Goal: Task Accomplishment & Management: Use online tool/utility

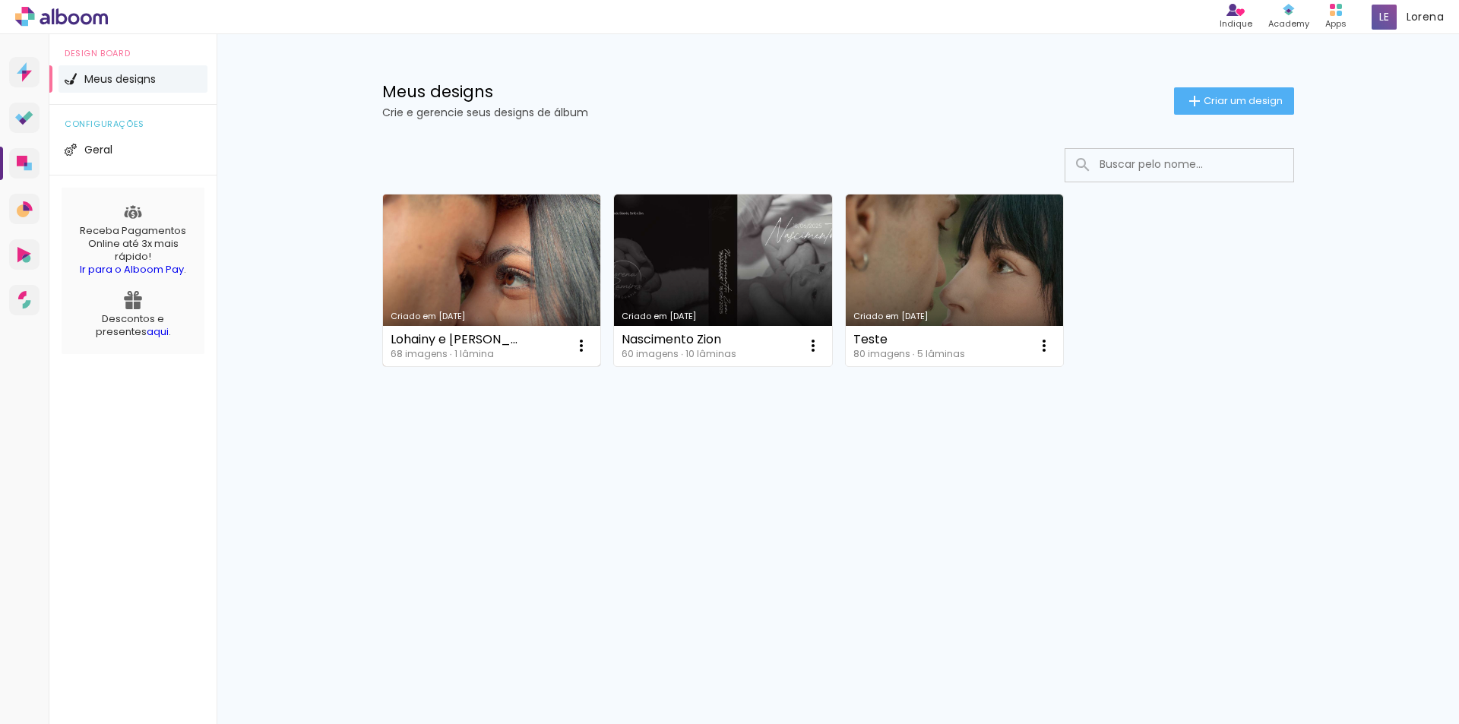
click at [430, 237] on link "Criado em [DATE]" at bounding box center [492, 281] width 218 height 172
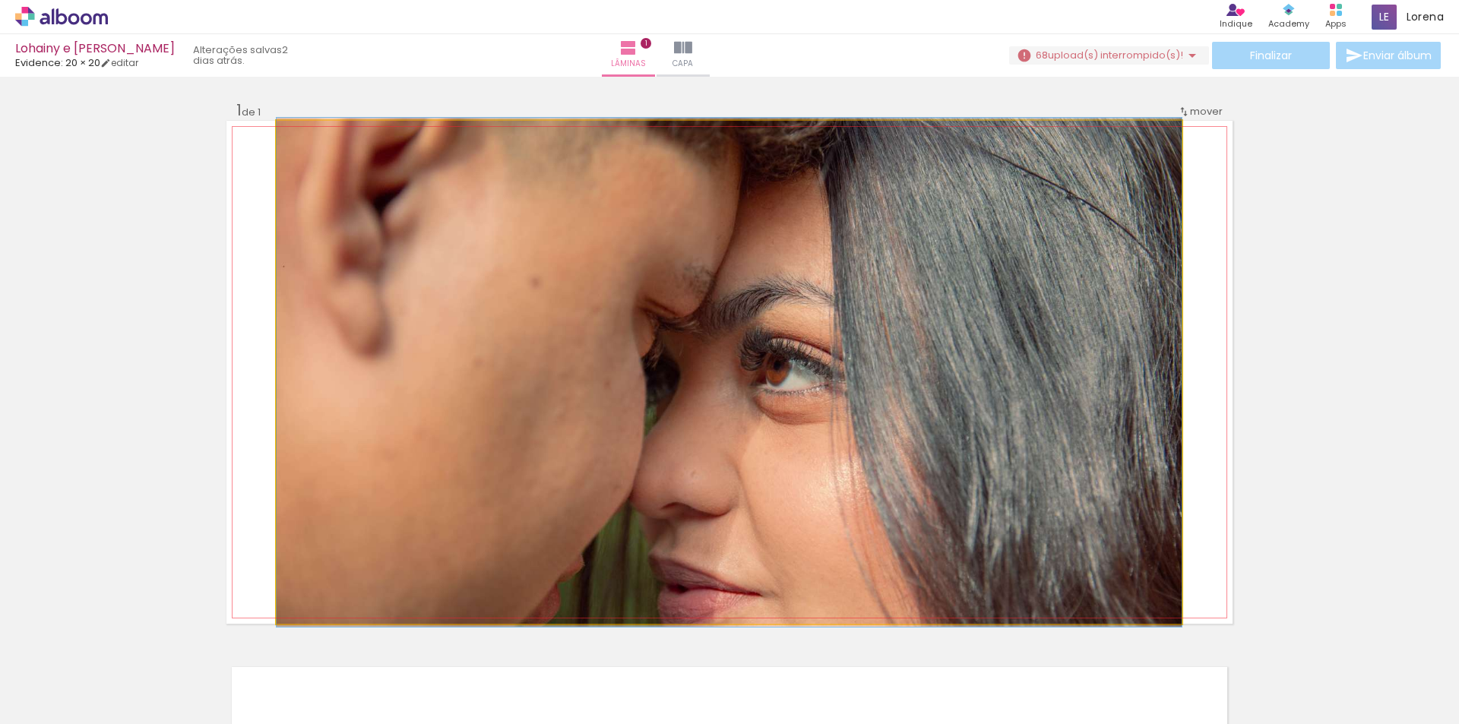
click at [601, 320] on quentale-photo at bounding box center [729, 372] width 905 height 503
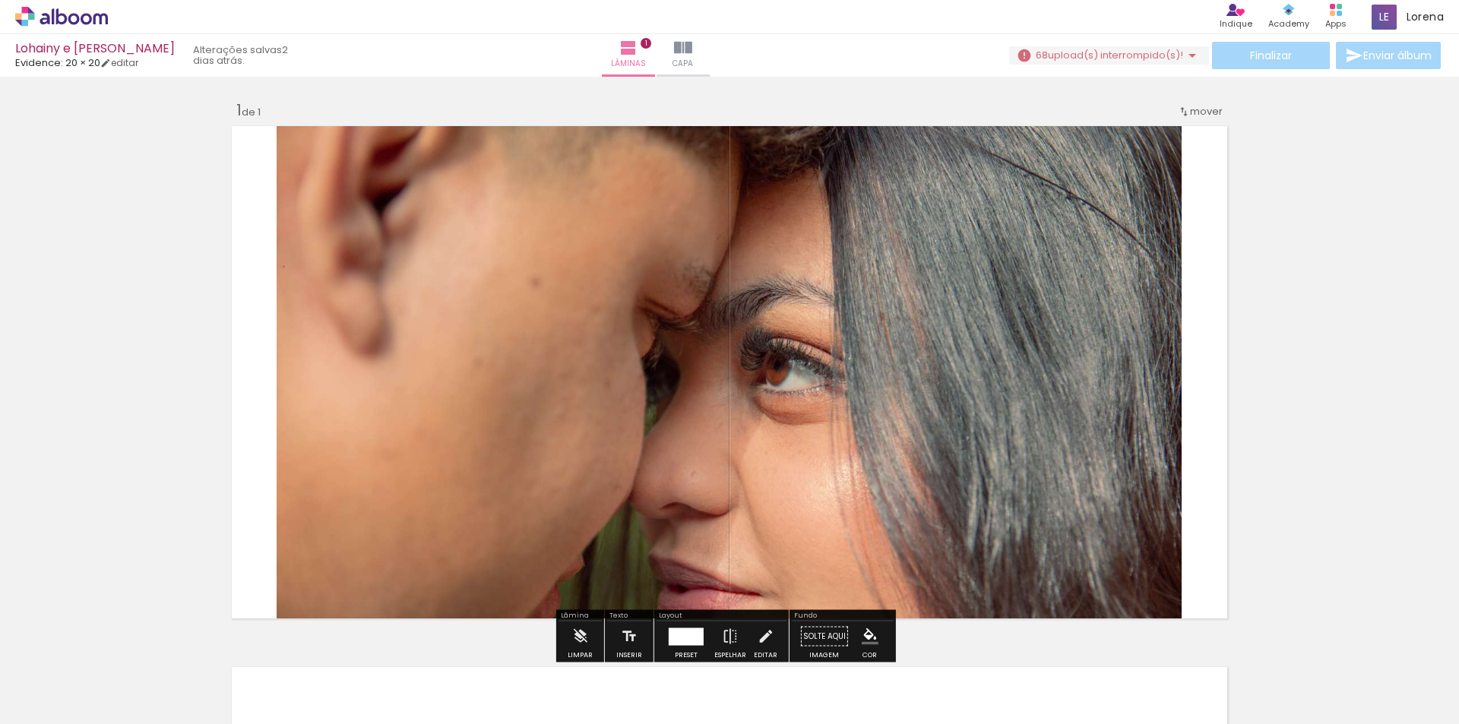
click at [601, 320] on quentale-photo at bounding box center [729, 372] width 905 height 503
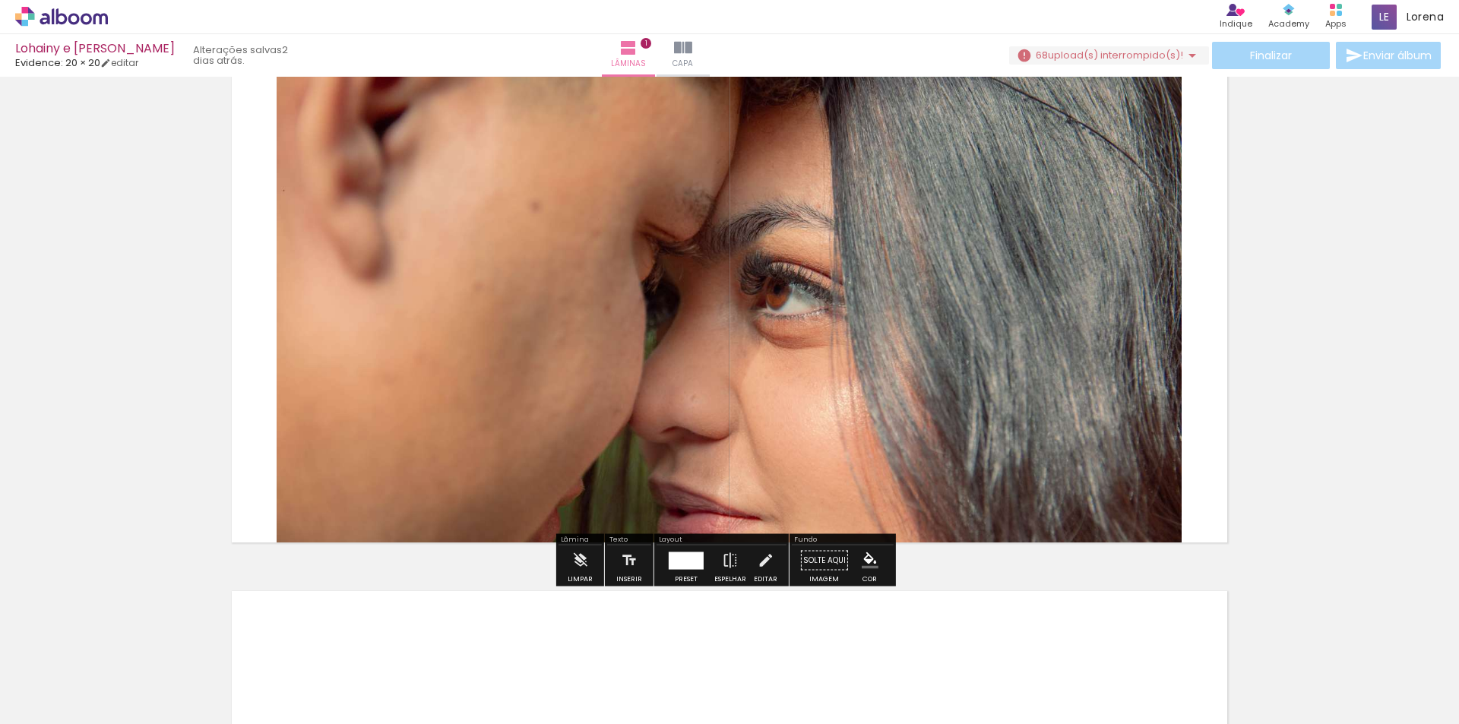
click at [601, 320] on quentale-photo at bounding box center [729, 296] width 905 height 503
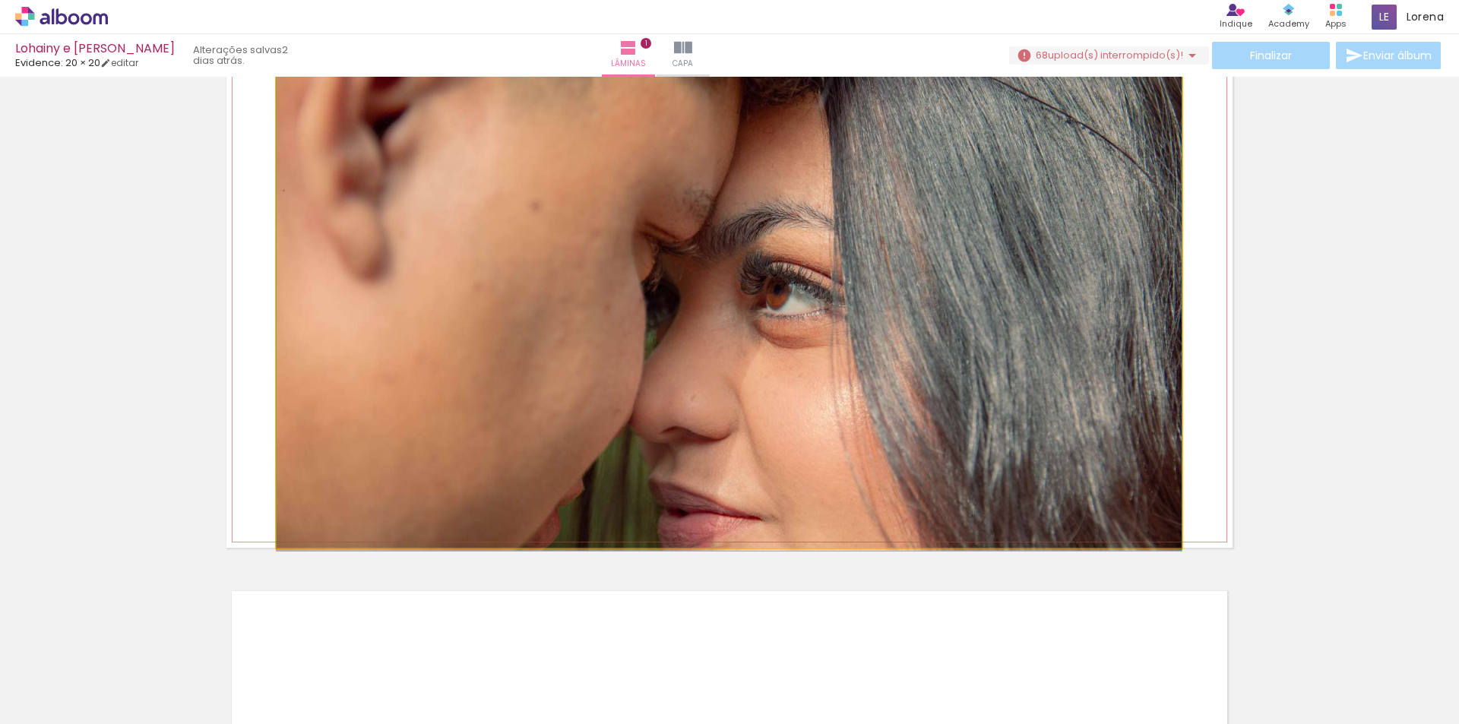
click at [601, 320] on quentale-photo at bounding box center [729, 296] width 905 height 503
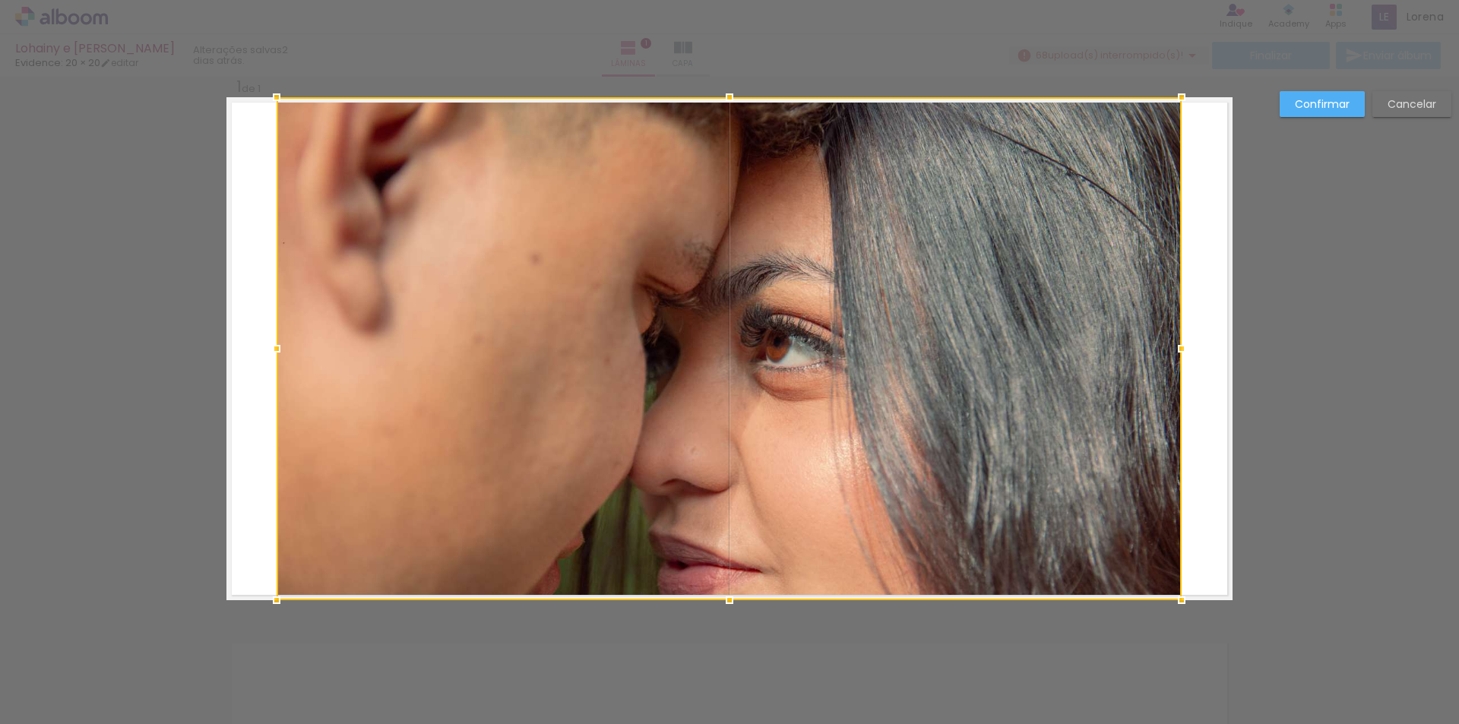
scroll to position [20, 0]
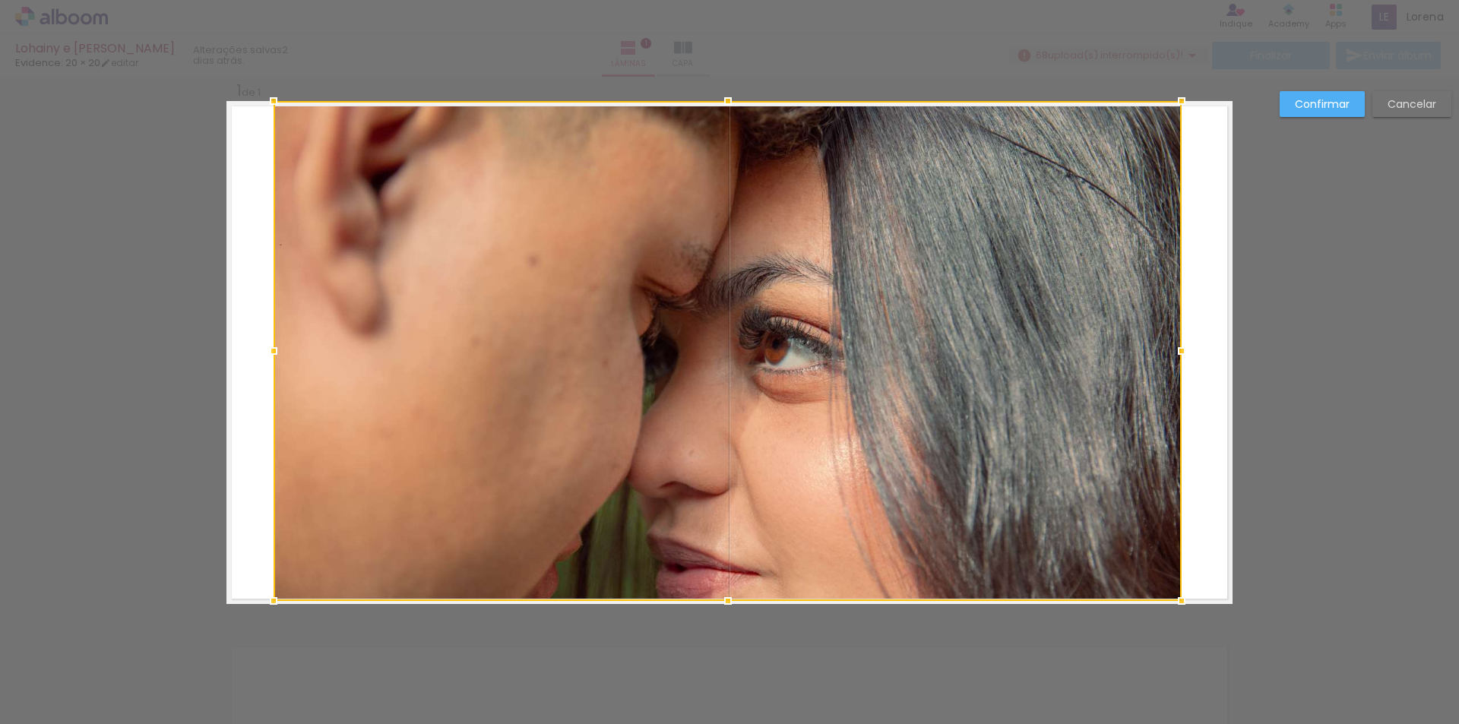
click at [263, 608] on div at bounding box center [273, 601] width 30 height 30
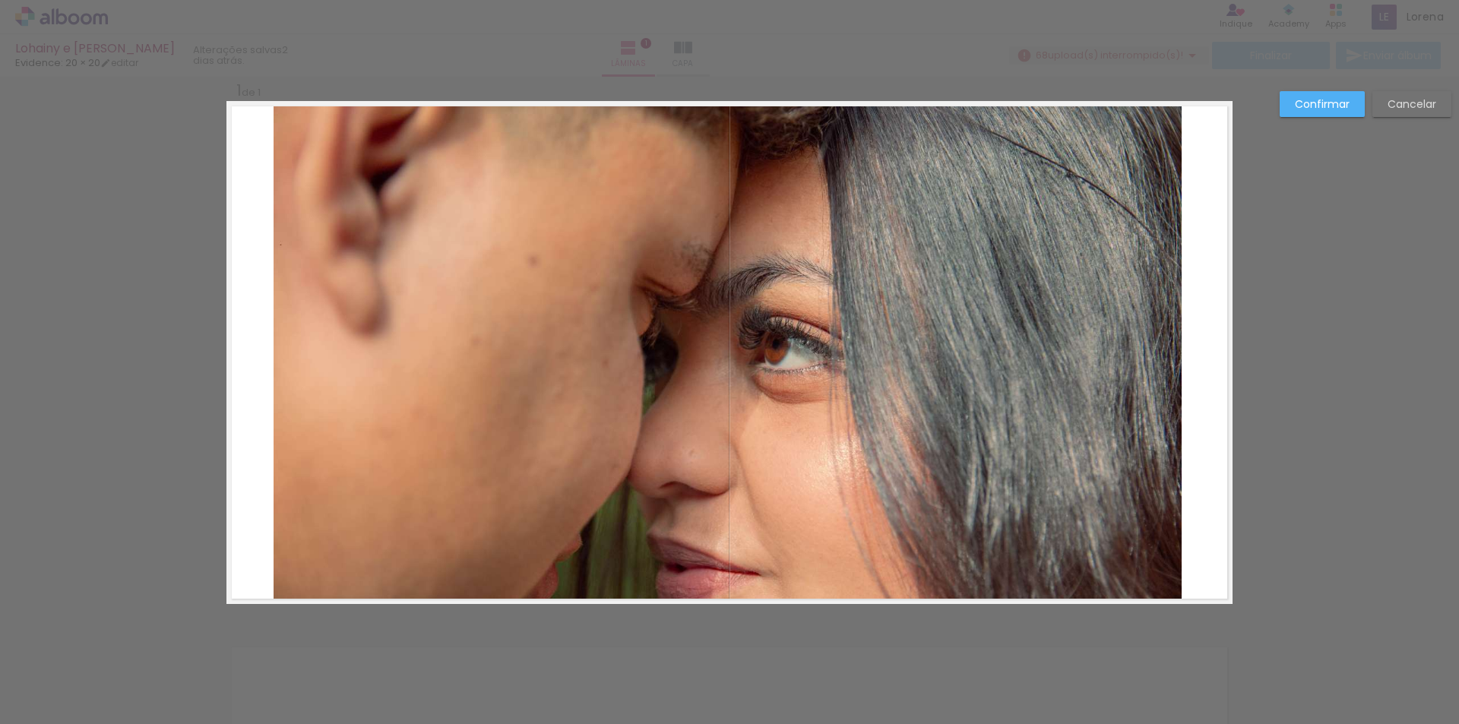
click at [157, 495] on div "Confirmar Cancelar" at bounding box center [729, 616] width 1459 height 1119
click at [0, 0] on slot "Confirmar" at bounding box center [0, 0] width 0 height 0
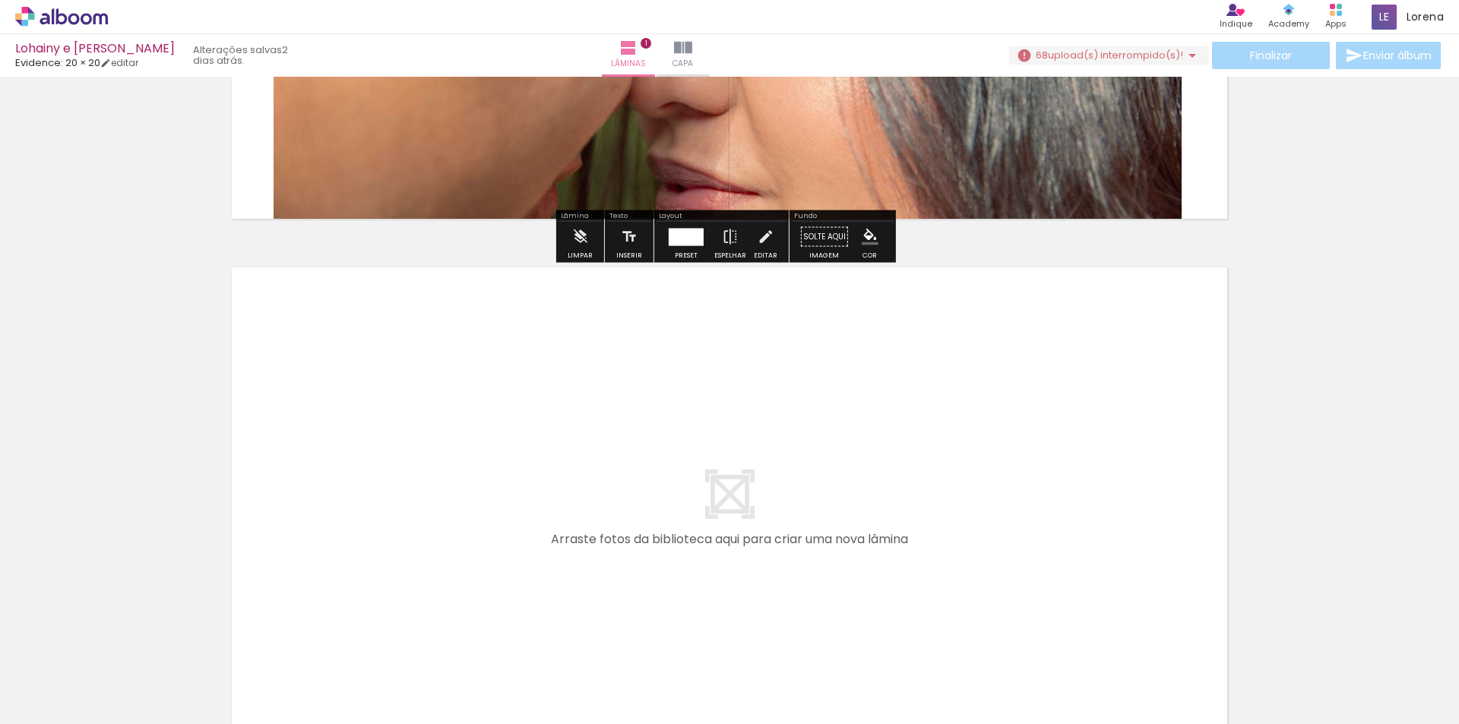
scroll to position [589, 0]
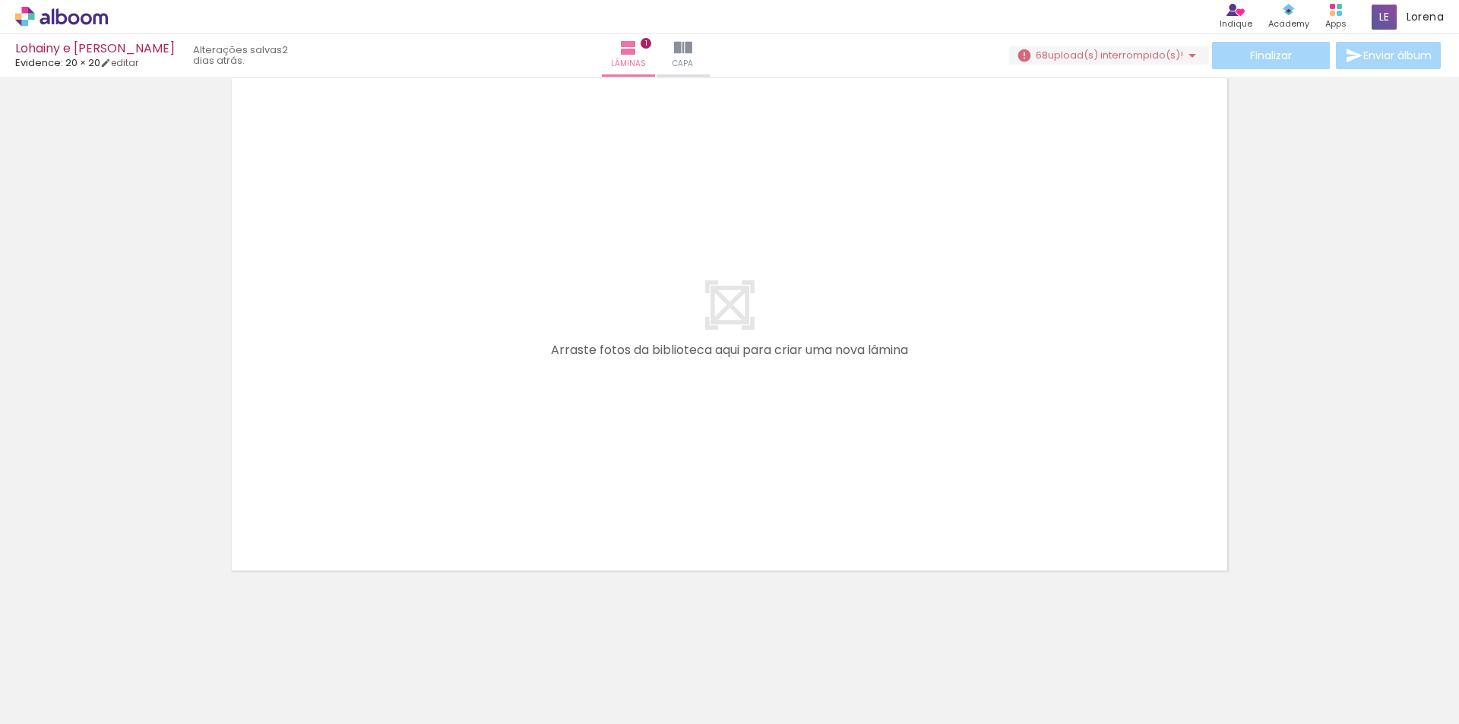
drag, startPoint x: 241, startPoint y: 679, endPoint x: 544, endPoint y: 204, distance: 562.9
click at [544, 204] on quentale-workspace at bounding box center [729, 362] width 1459 height 724
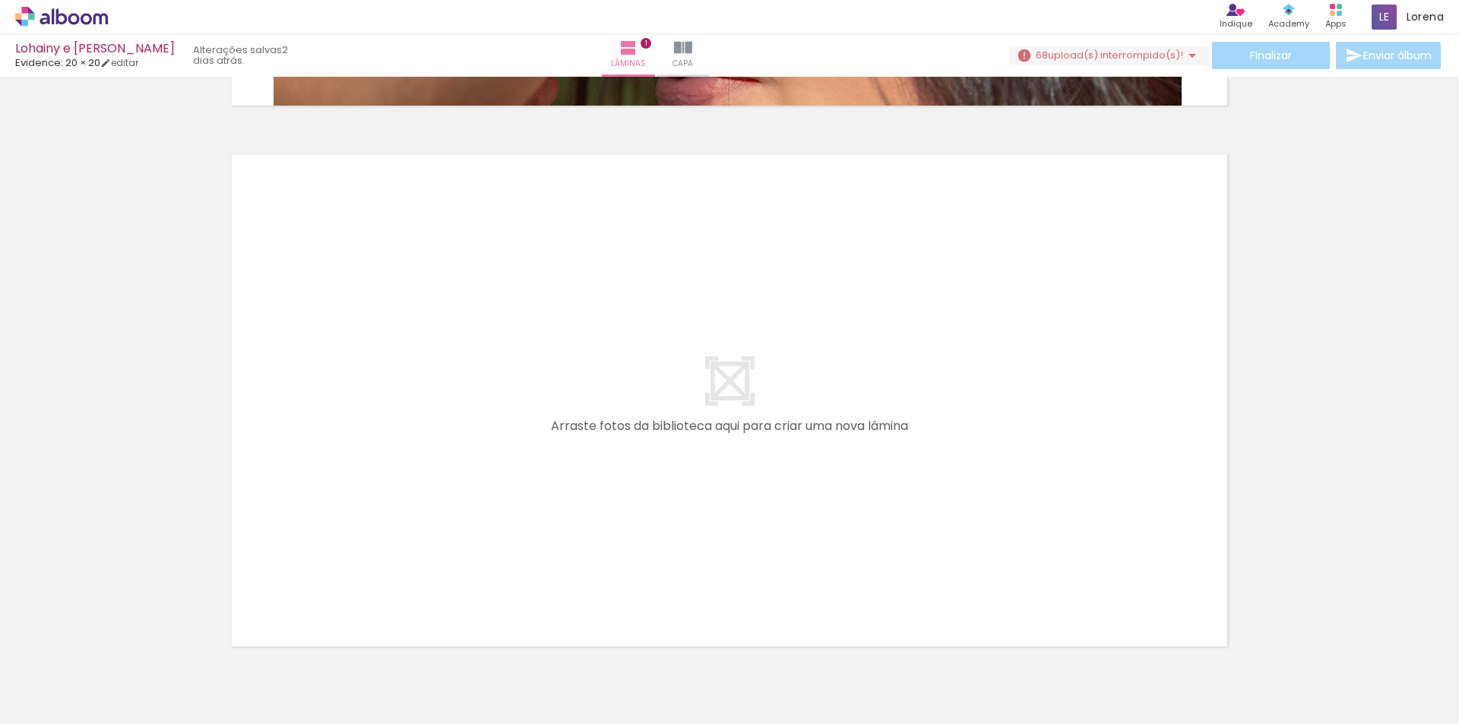
drag, startPoint x: 252, startPoint y: 676, endPoint x: 552, endPoint y: 378, distance: 422.9
click at [552, 378] on quentale-workspace at bounding box center [729, 362] width 1459 height 724
drag, startPoint x: 667, startPoint y: 451, endPoint x: 770, endPoint y: 343, distance: 148.9
click at [723, 380] on quentale-layouter at bounding box center [729, 400] width 1006 height 503
drag, startPoint x: 698, startPoint y: 480, endPoint x: 712, endPoint y: 406, distance: 75.0
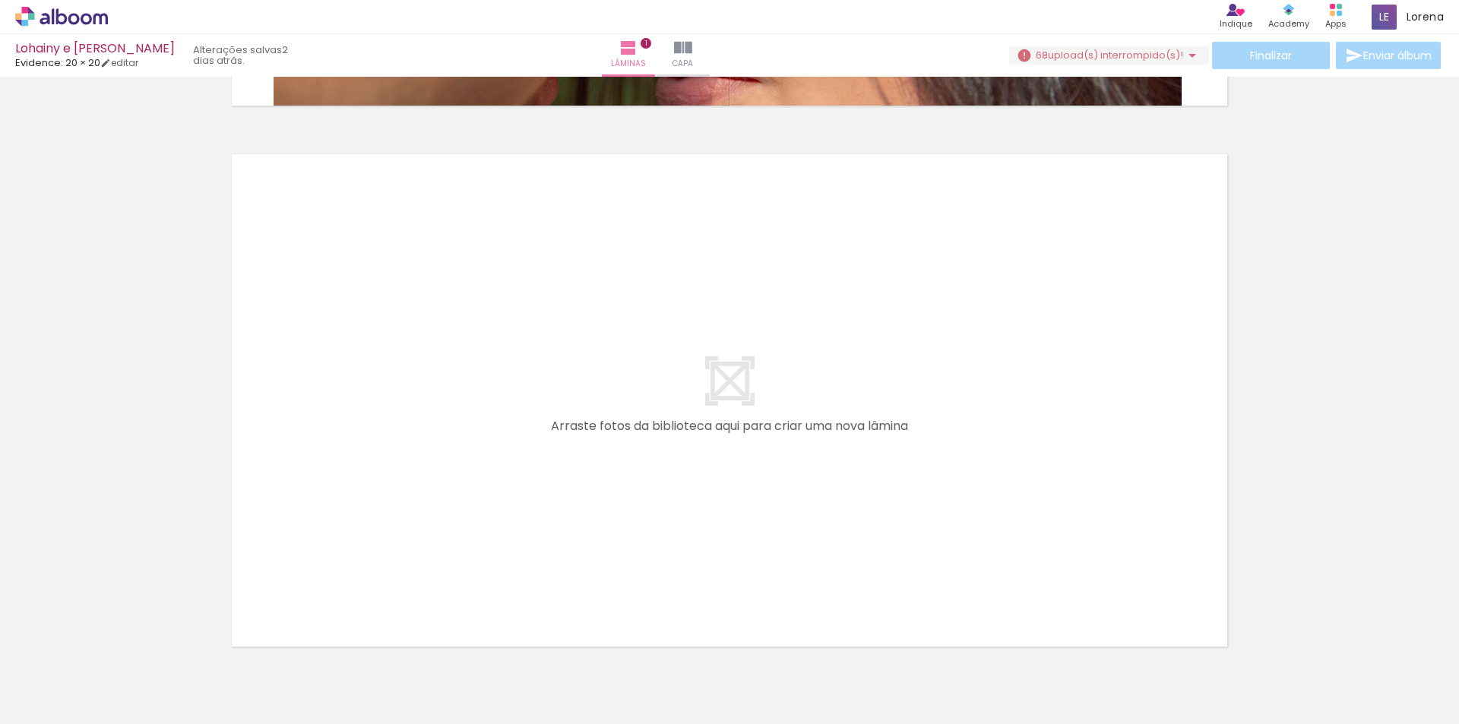
click at [712, 406] on quentale-layouter at bounding box center [729, 400] width 1006 height 503
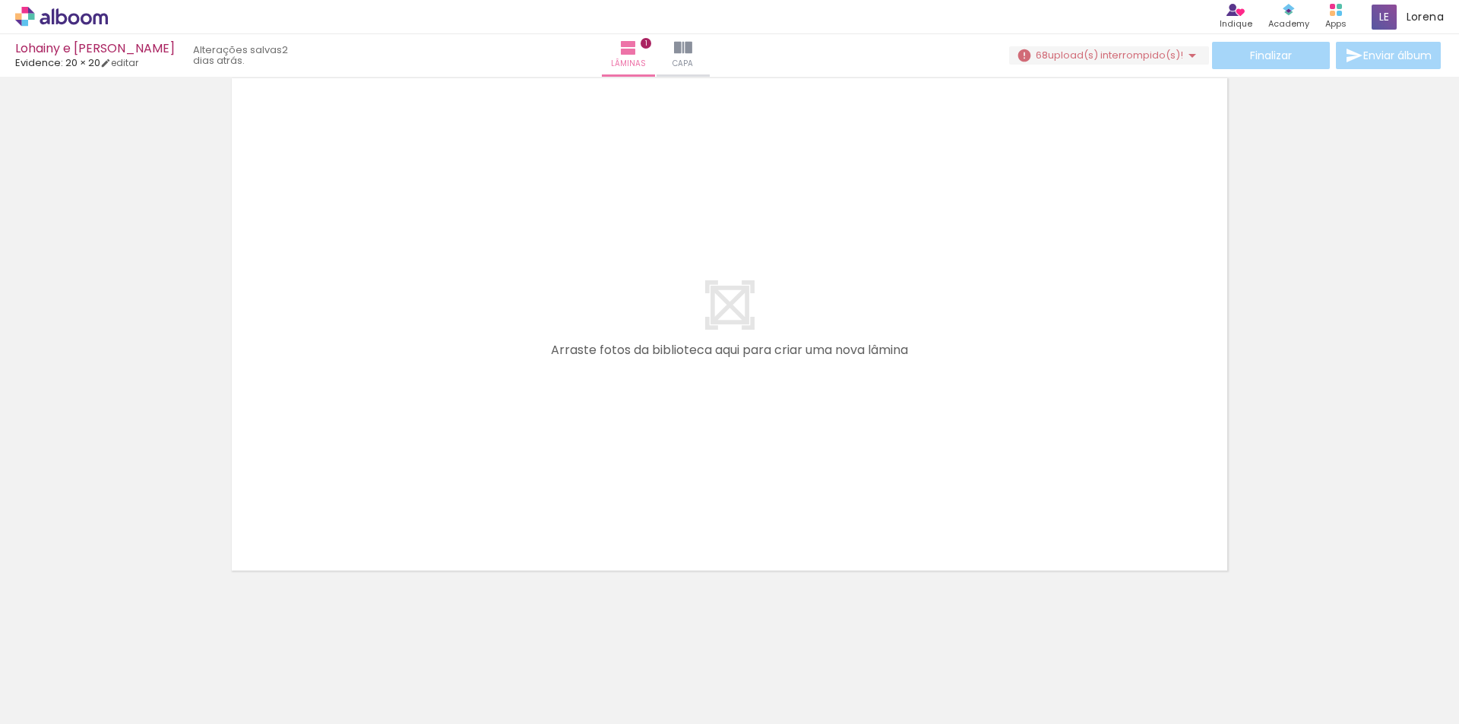
click at [125, 670] on iron-horizontal-list at bounding box center [109, 676] width 30 height 95
drag, startPoint x: 245, startPoint y: 661, endPoint x: 674, endPoint y: 286, distance: 569.8
click at [673, 286] on quentale-workspace at bounding box center [729, 362] width 1459 height 724
drag, startPoint x: 250, startPoint y: 674, endPoint x: 733, endPoint y: 333, distance: 591.0
click at [733, 333] on quentale-workspace at bounding box center [729, 362] width 1459 height 724
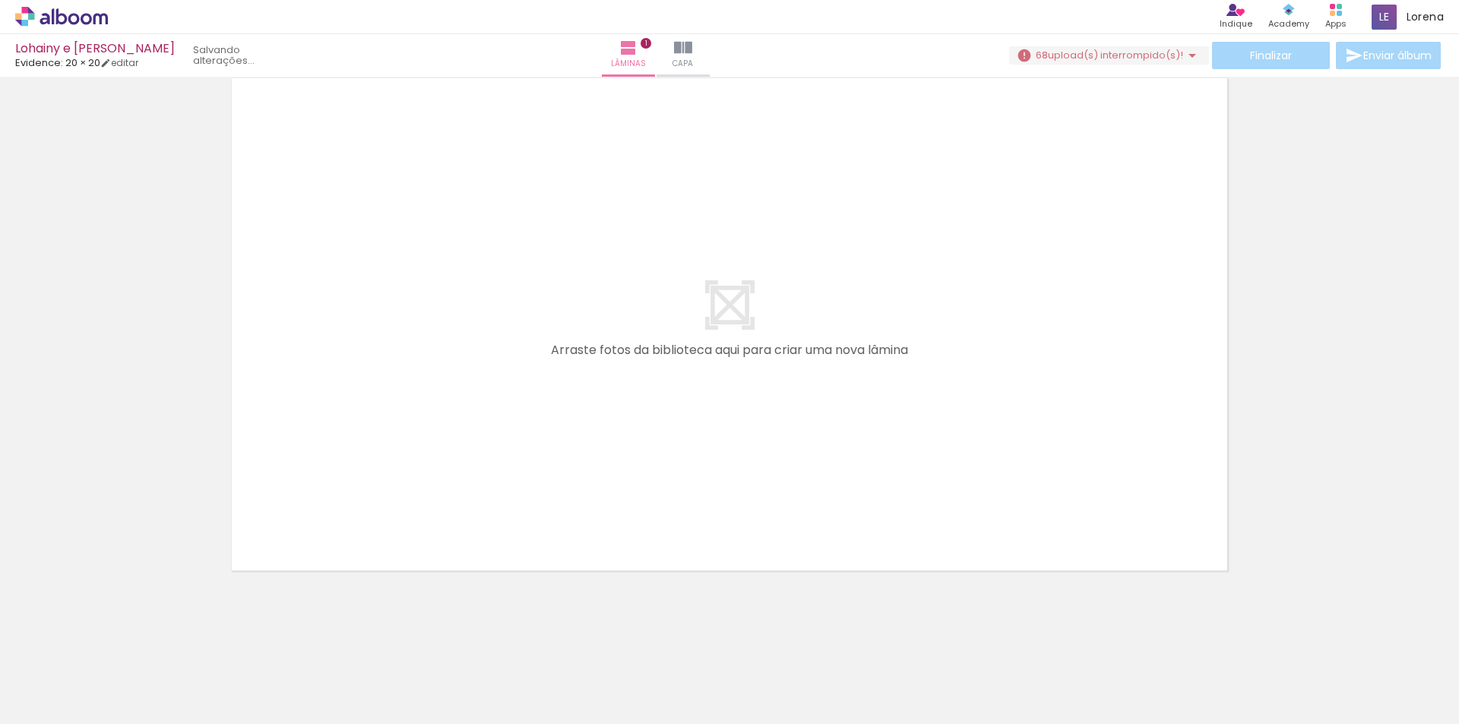
click at [1183, 54] on iron-icon at bounding box center [1192, 55] width 18 height 18
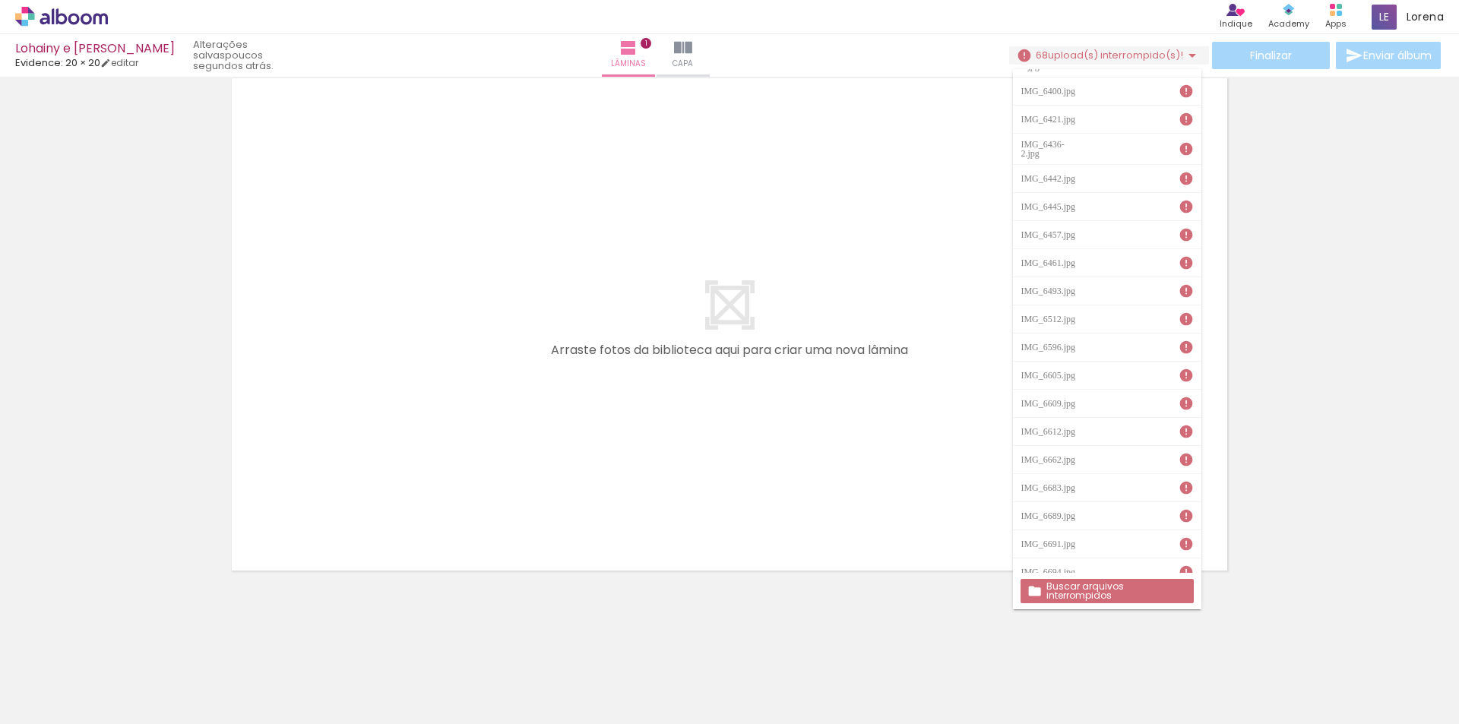
scroll to position [1408, 0]
click at [130, 660] on div at bounding box center [152, 673] width 75 height 43
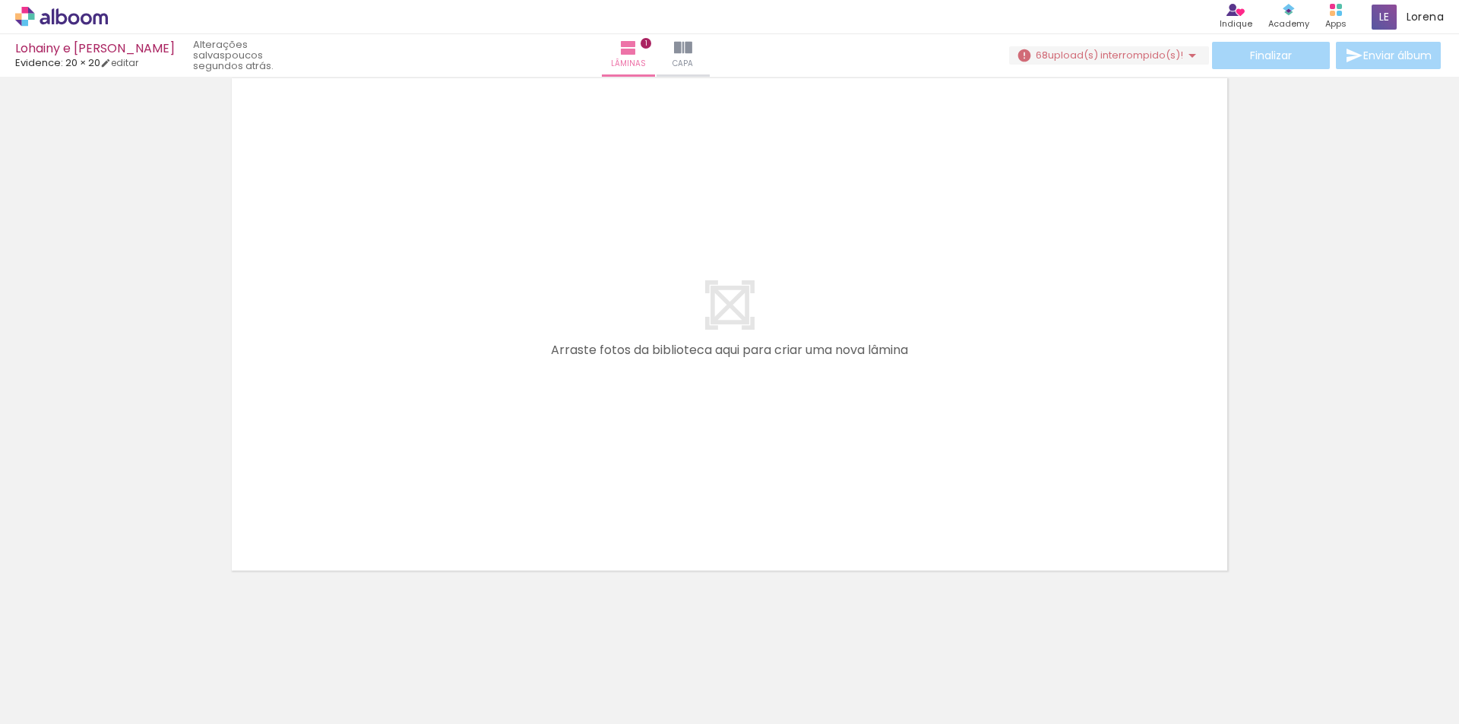
click at [127, 647] on iron-icon at bounding box center [119, 643] width 16 height 16
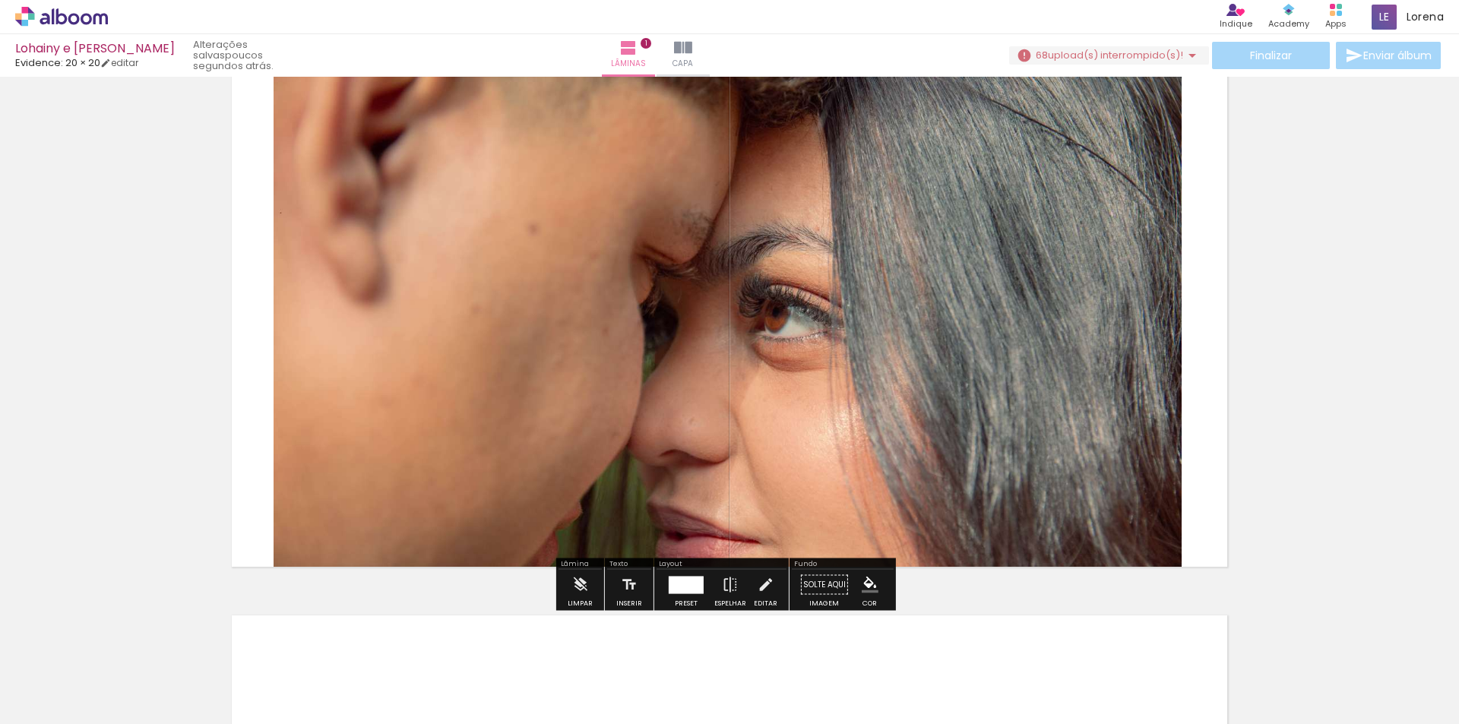
scroll to position [20, 0]
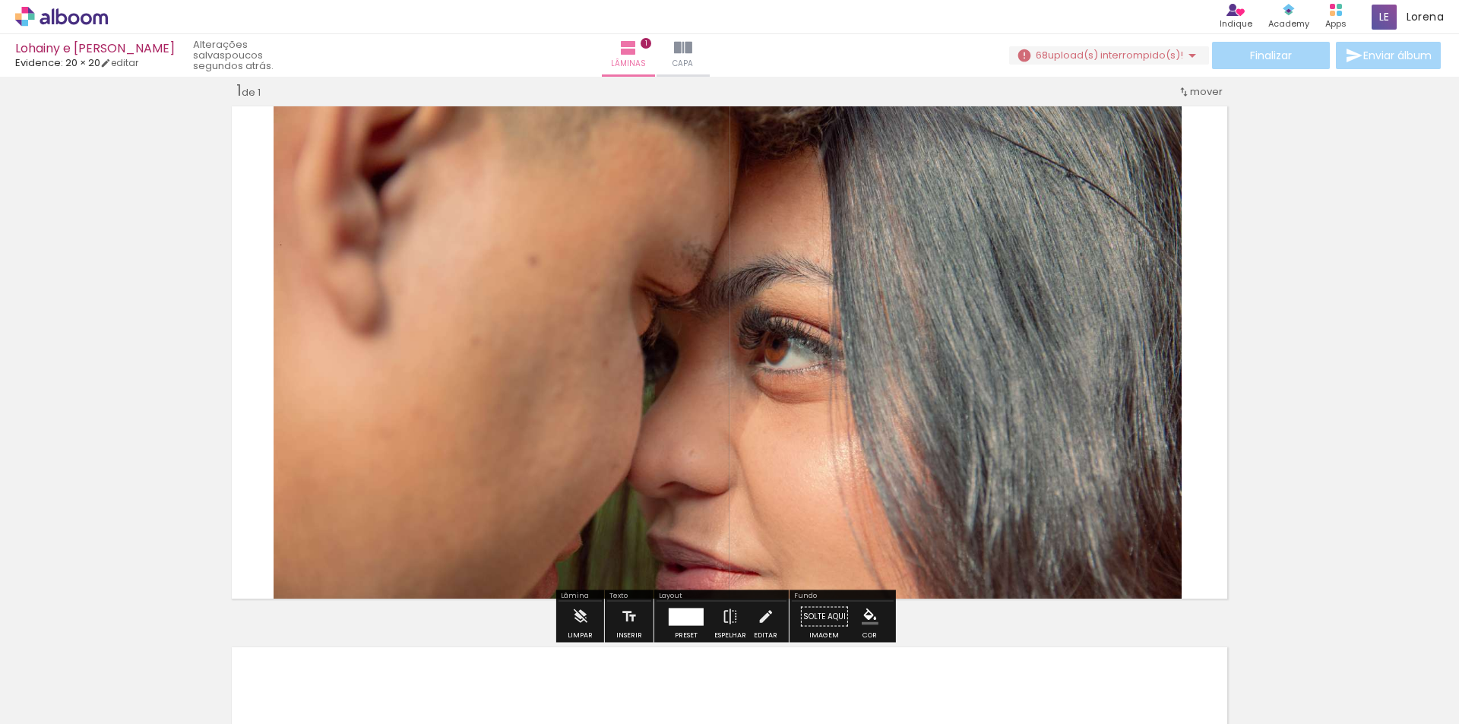
click at [126, 649] on iron-icon at bounding box center [119, 643] width 16 height 16
click at [158, 683] on div at bounding box center [152, 673] width 75 height 43
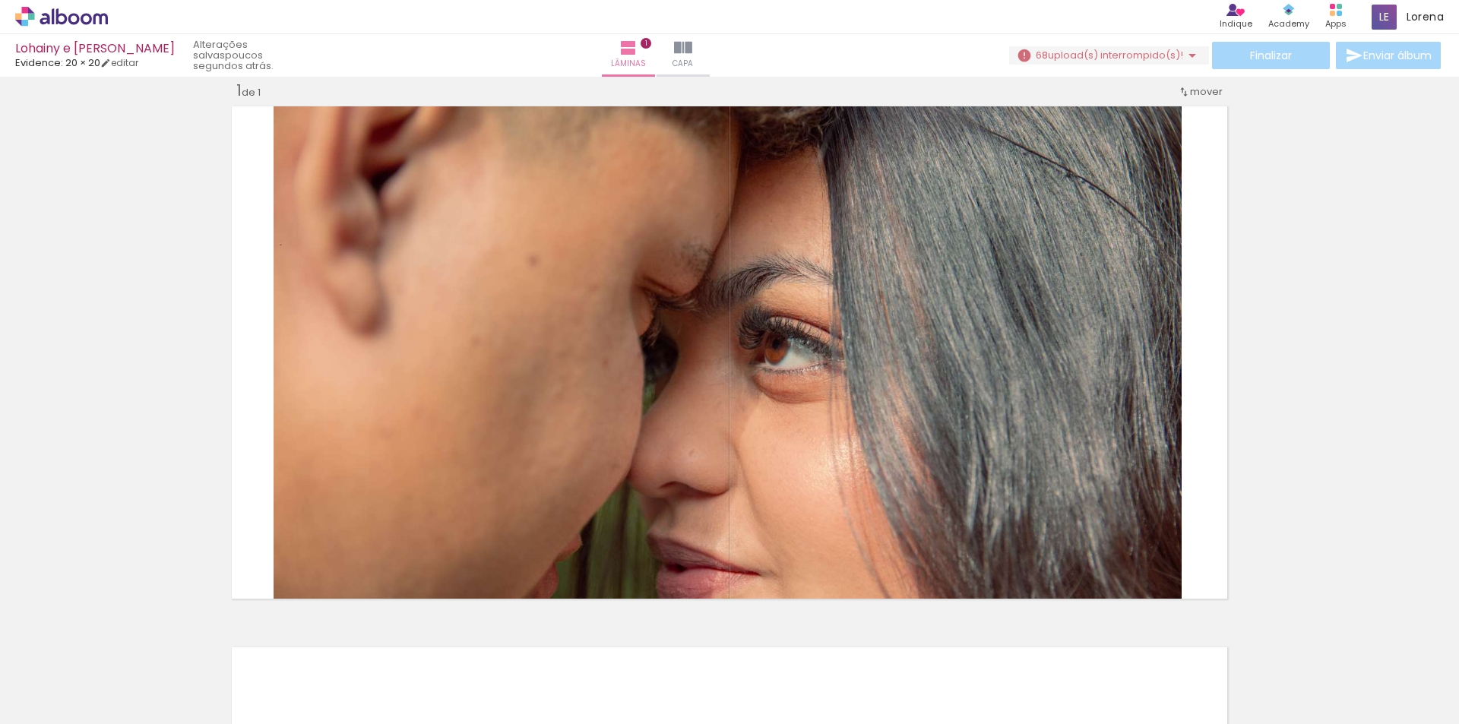
scroll to position [0, 4458]
click at [1247, 670] on div at bounding box center [1226, 673] width 41 height 68
click at [1201, 649] on iron-icon at bounding box center [1194, 643] width 16 height 16
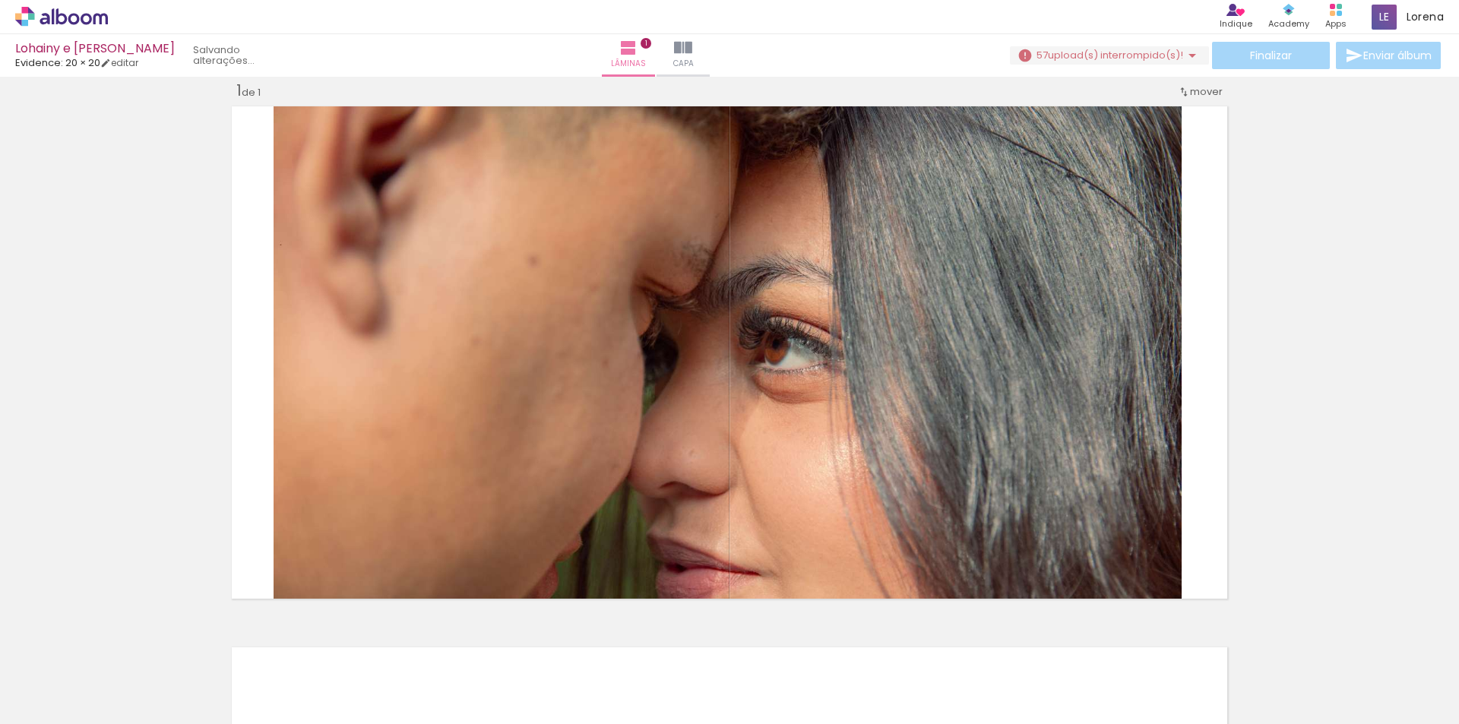
click at [10, 648] on iron-icon at bounding box center [2, 643] width 16 height 16
click at [95, 648] on iron-icon at bounding box center [87, 643] width 16 height 16
click at [180, 648] on iron-icon at bounding box center [172, 643] width 16 height 16
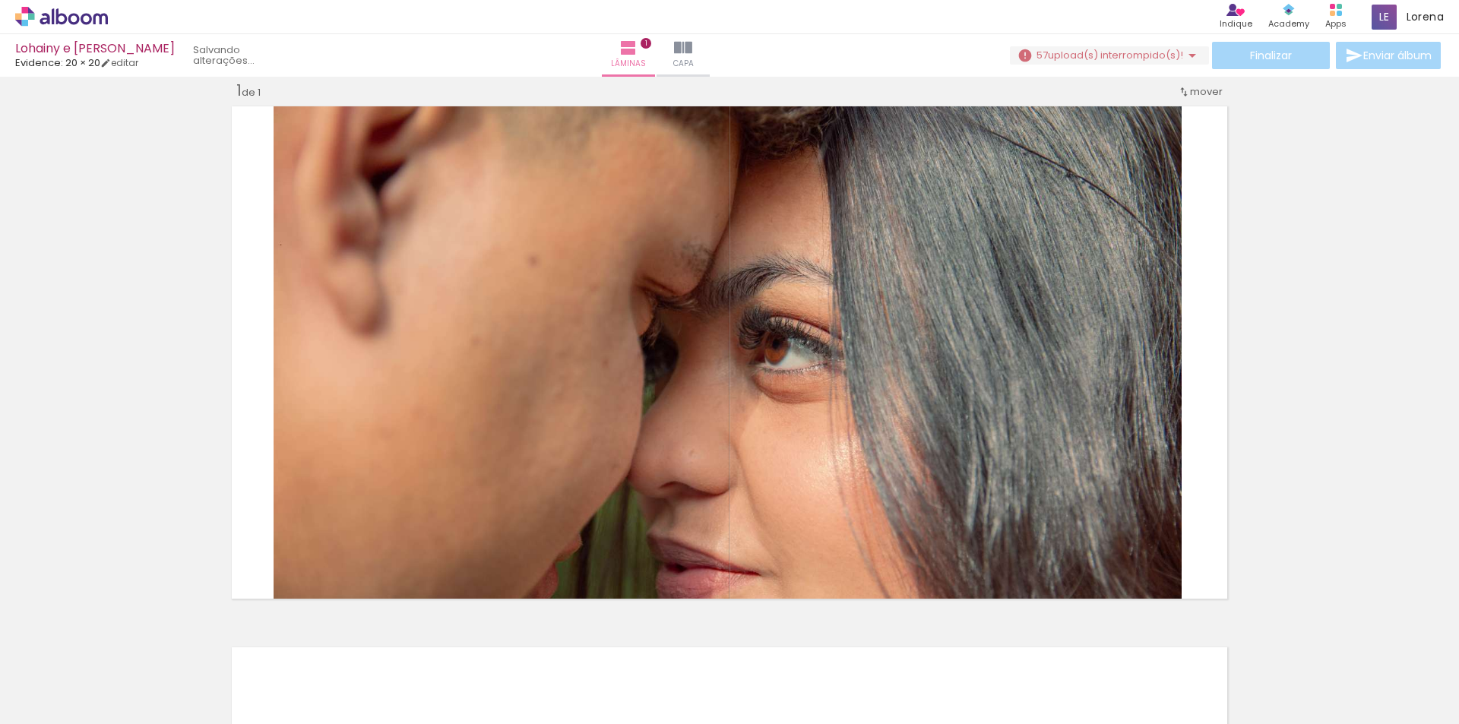
click at [125, 648] on iron-horizontal-list at bounding box center [109, 676] width 30 height 95
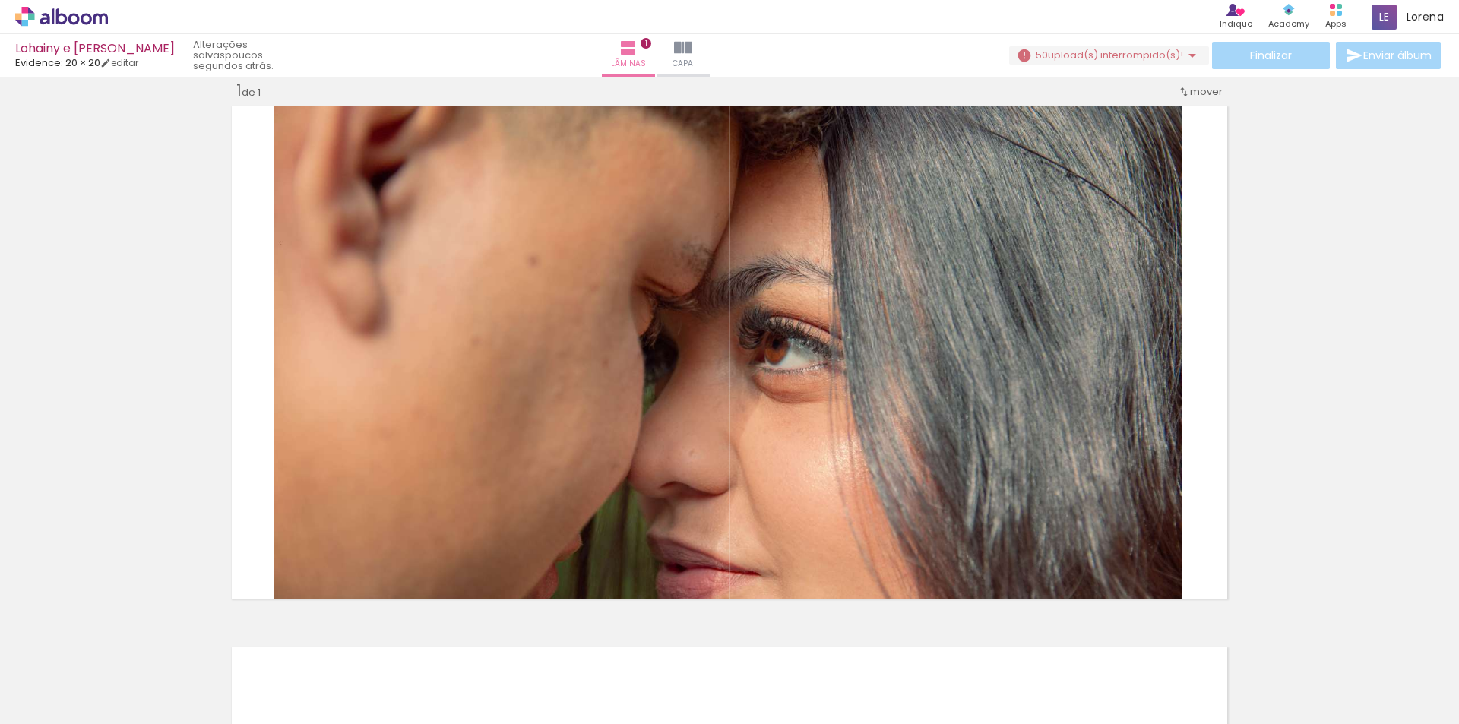
scroll to position [0, 0]
click at [71, 708] on span "Adicionar Fotos" at bounding box center [54, 703] width 46 height 17
click at [0, 0] on input "file" at bounding box center [0, 0] width 0 height 0
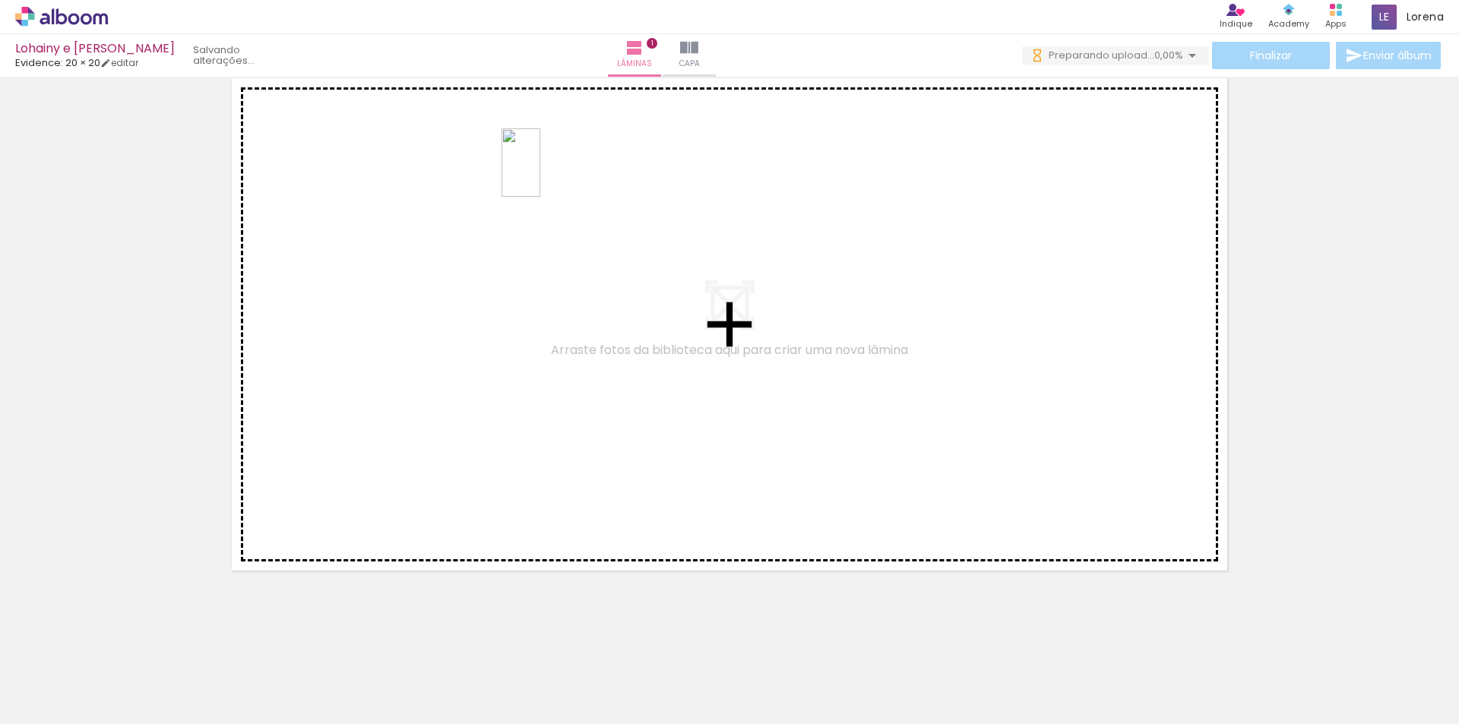
drag, startPoint x: 273, startPoint y: 632, endPoint x: 547, endPoint y: 174, distance: 533.4
click at [547, 174] on quentale-workspace at bounding box center [729, 362] width 1459 height 724
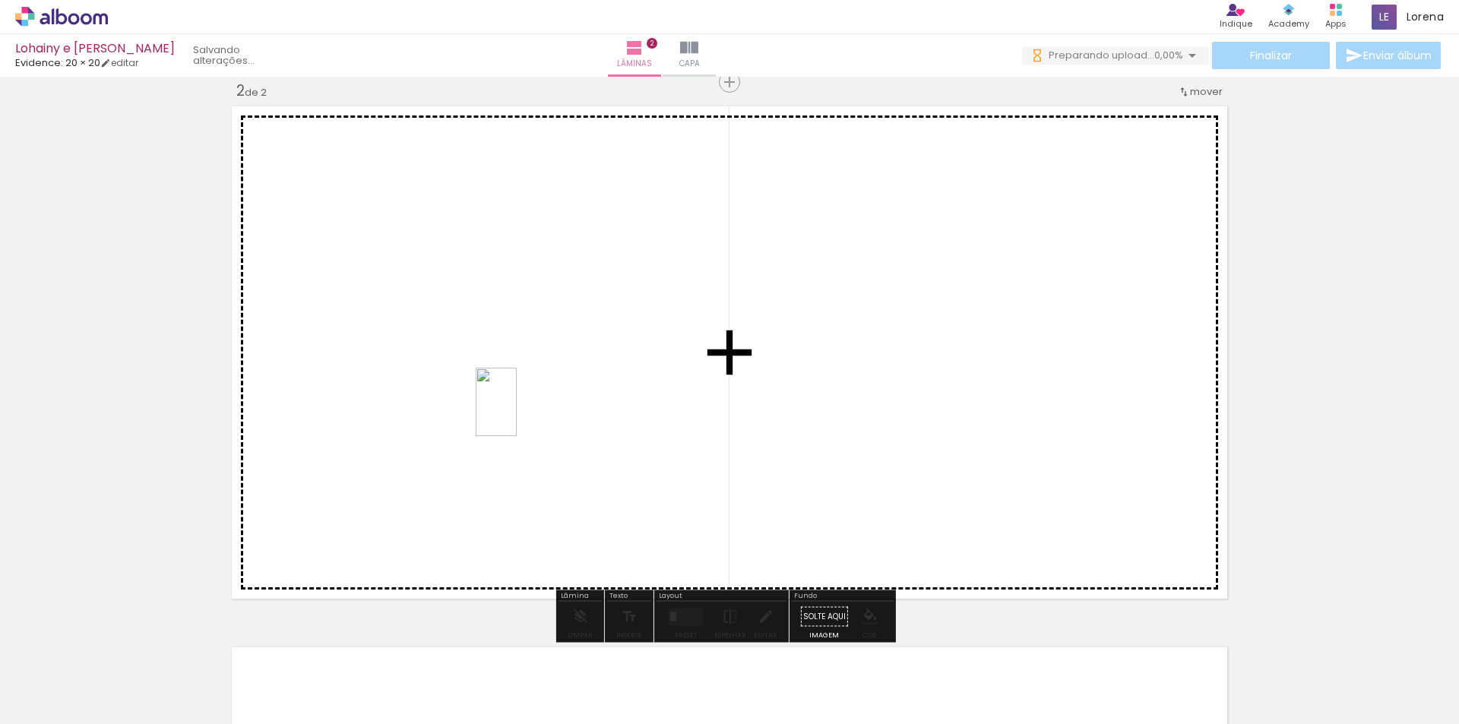
drag, startPoint x: 334, startPoint y: 665, endPoint x: 521, endPoint y: 413, distance: 313.9
click at [521, 413] on quentale-workspace at bounding box center [729, 362] width 1459 height 724
drag, startPoint x: 415, startPoint y: 671, endPoint x: 808, endPoint y: 351, distance: 506.7
click at [808, 351] on quentale-workspace at bounding box center [729, 362] width 1459 height 724
drag, startPoint x: 499, startPoint y: 693, endPoint x: 748, endPoint y: 373, distance: 405.1
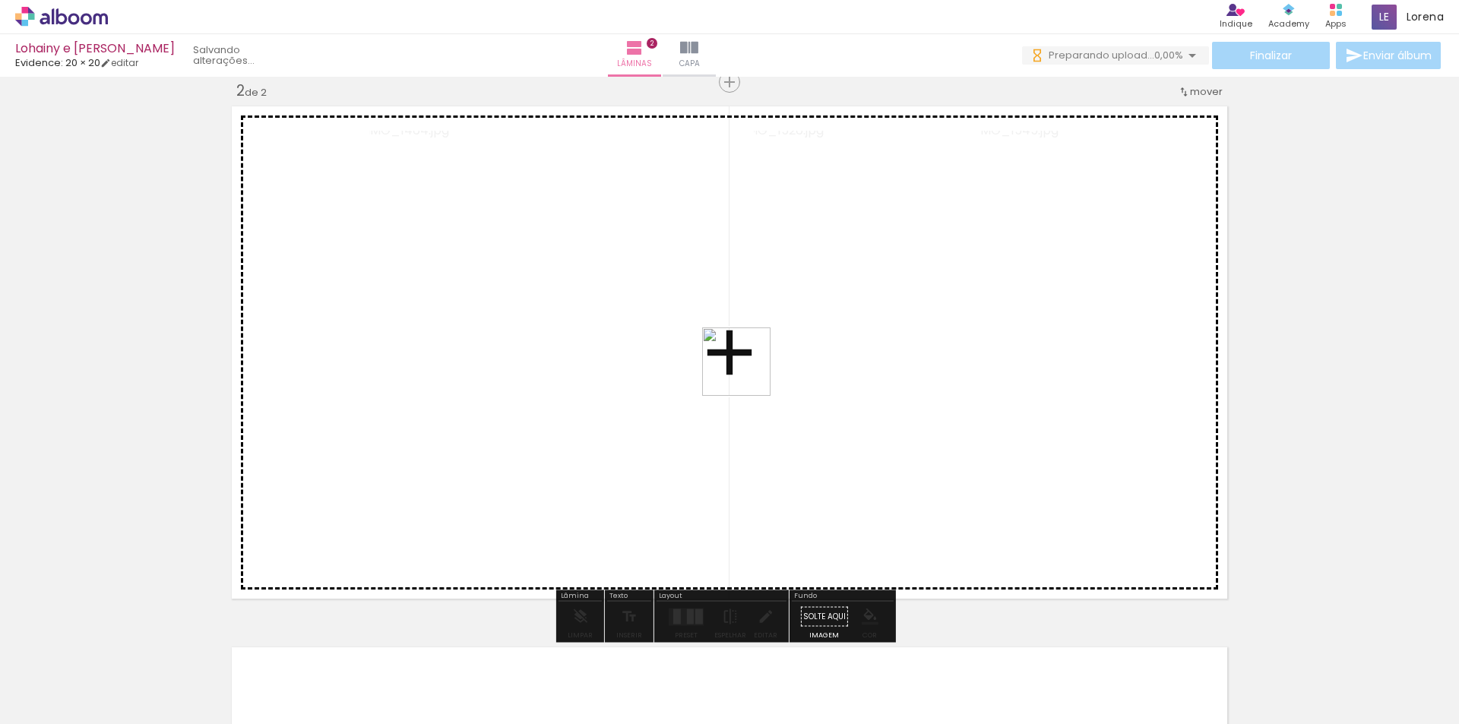
click at [748, 373] on quentale-workspace at bounding box center [729, 362] width 1459 height 724
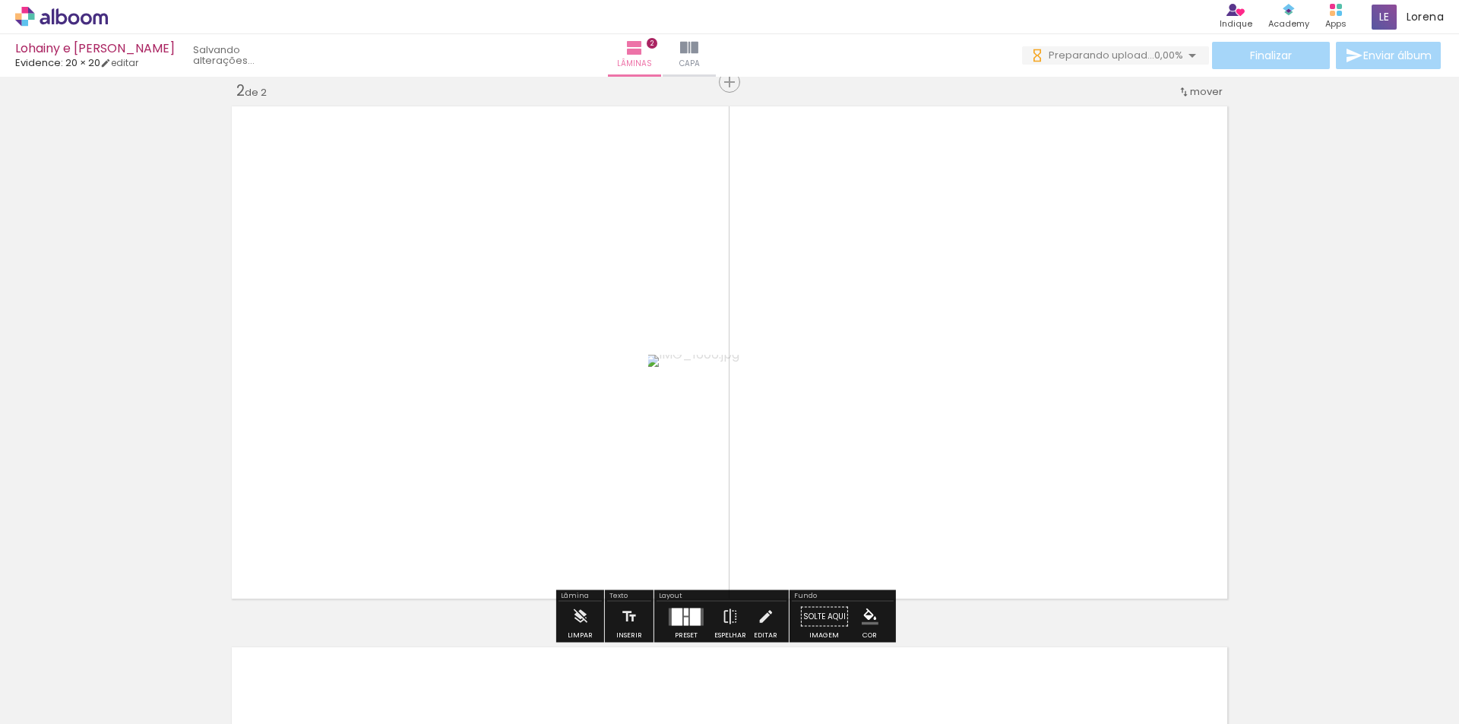
scroll to position [637, 0]
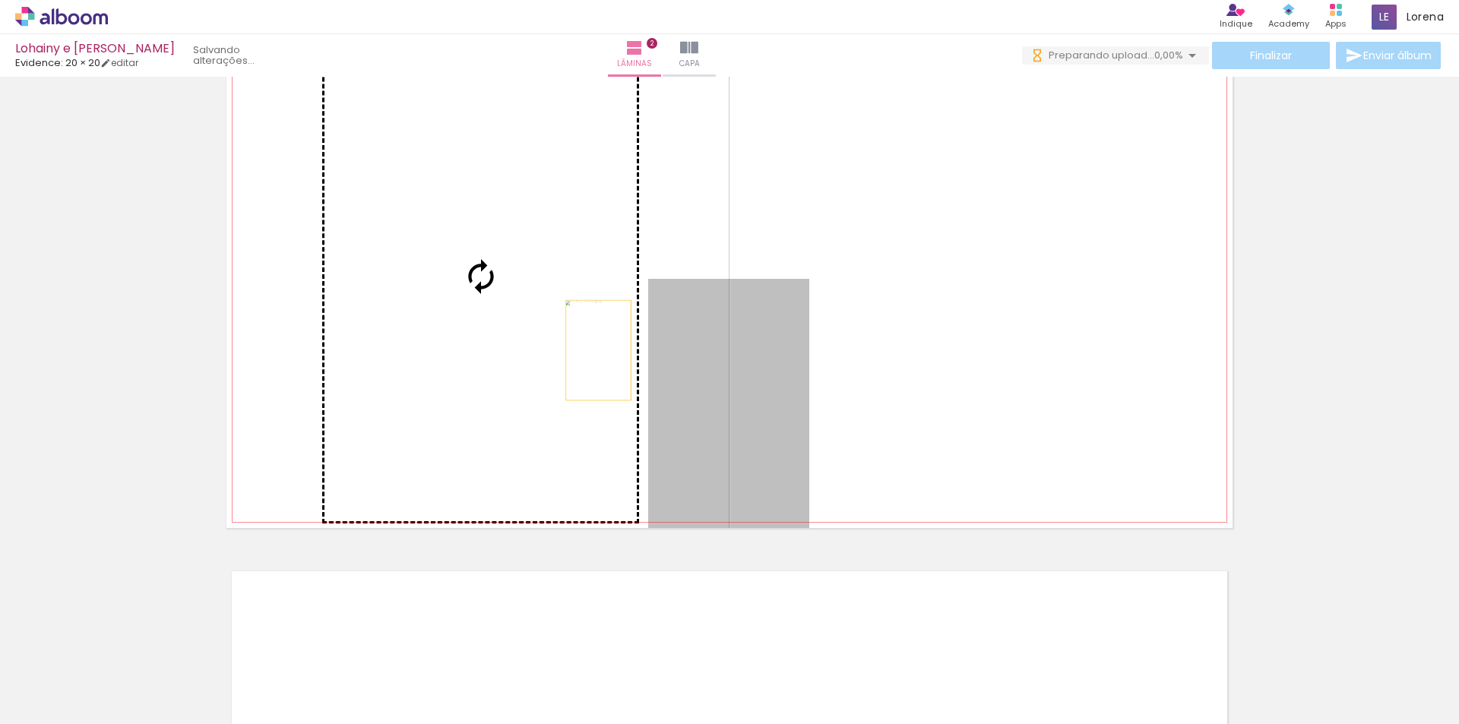
drag, startPoint x: 748, startPoint y: 374, endPoint x: 514, endPoint y: 333, distance: 237.6
click at [0, 0] on slot at bounding box center [0, 0] width 0 height 0
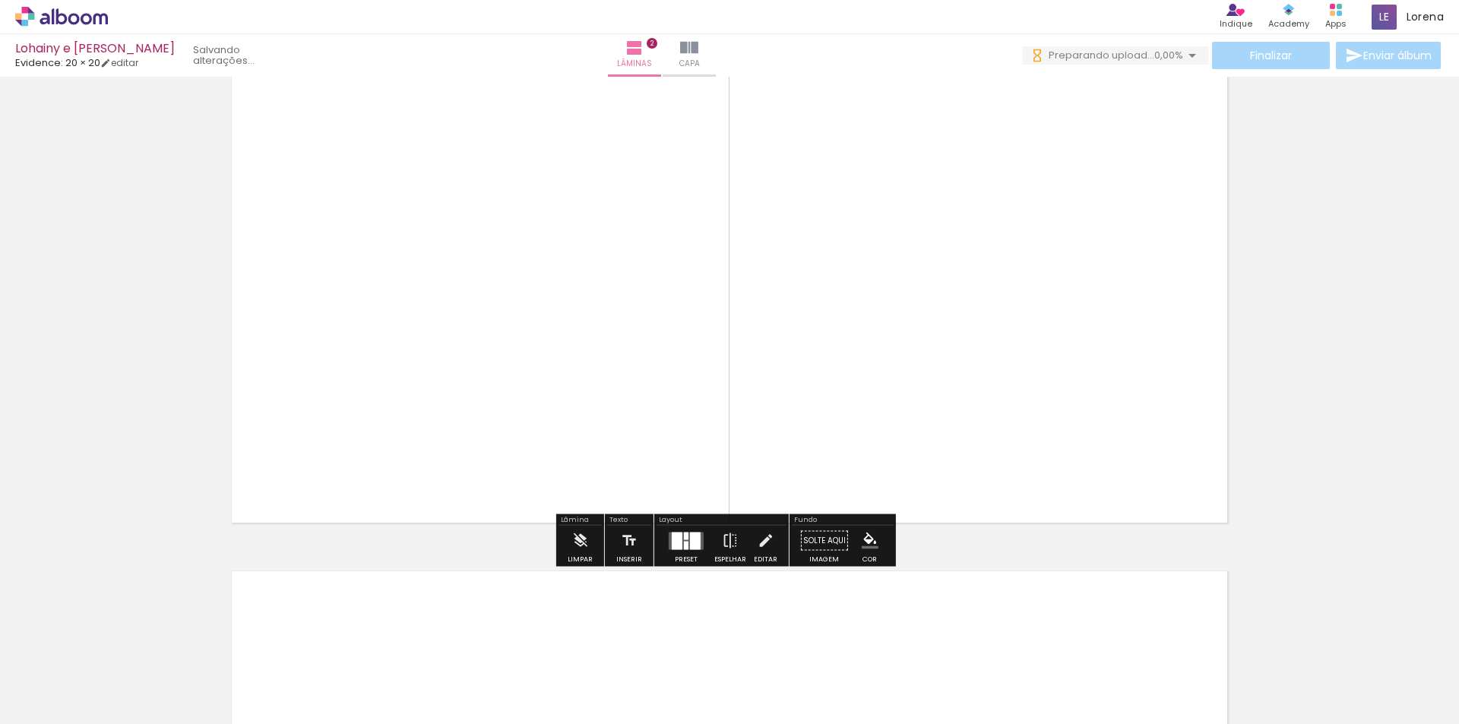
scroll to position [0, 0]
click at [1275, 388] on div "Inserir lâmina 1 de 2 Inserir lâmina 2 de 2" at bounding box center [729, 257] width 1459 height 1624
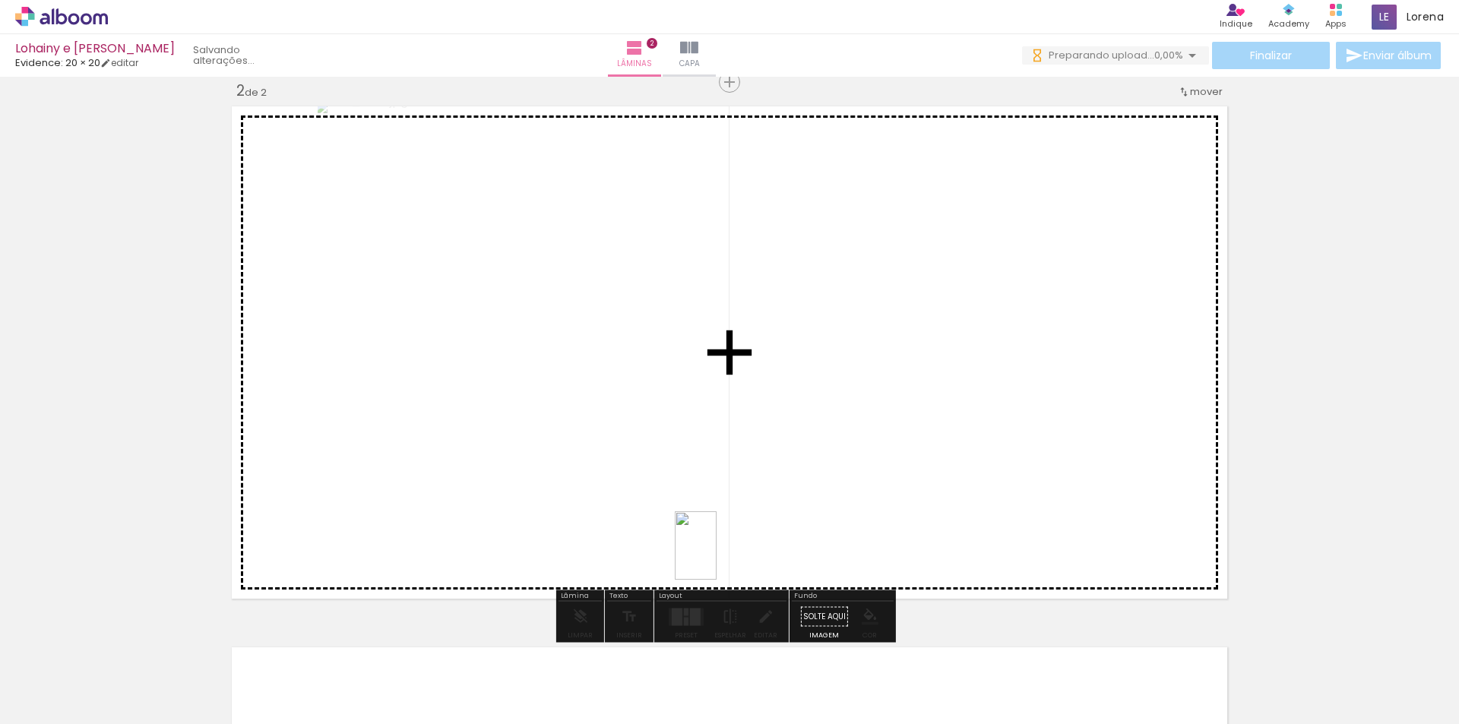
drag, startPoint x: 583, startPoint y: 676, endPoint x: 720, endPoint y: 557, distance: 182.1
click at [720, 557] on quentale-workspace at bounding box center [729, 362] width 1459 height 724
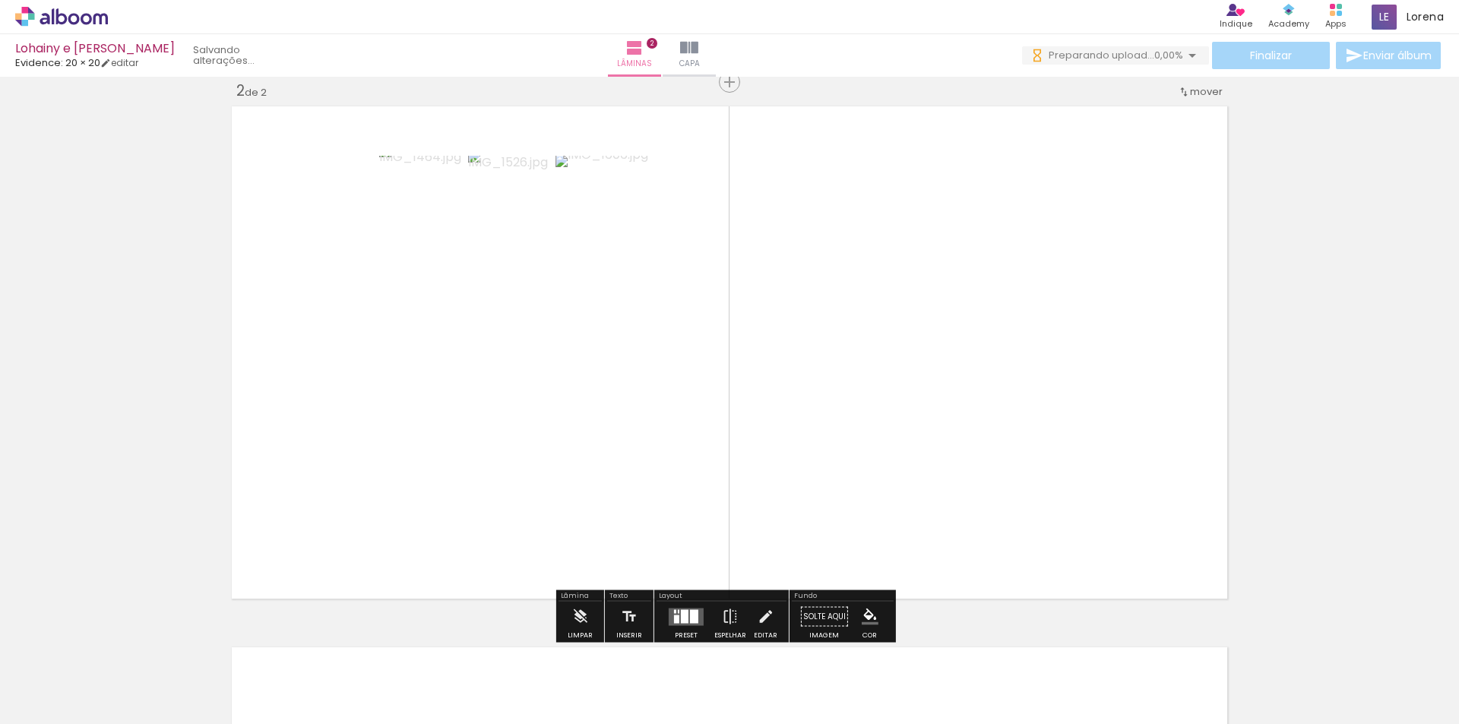
click at [489, 334] on quentale-photo at bounding box center [465, 419] width 172 height 261
click at [508, 360] on quentale-photo at bounding box center [465, 419] width 172 height 261
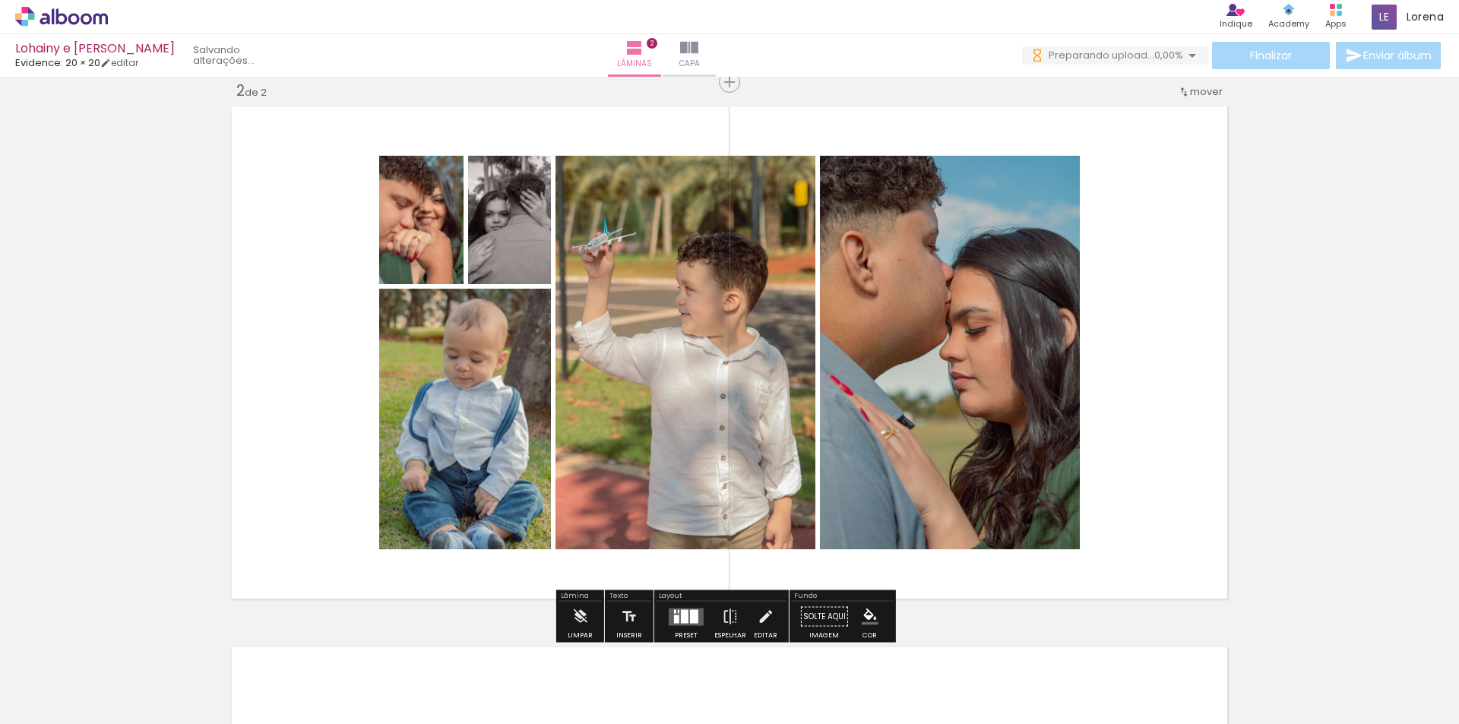
click at [628, 400] on quentale-photo at bounding box center [686, 353] width 260 height 394
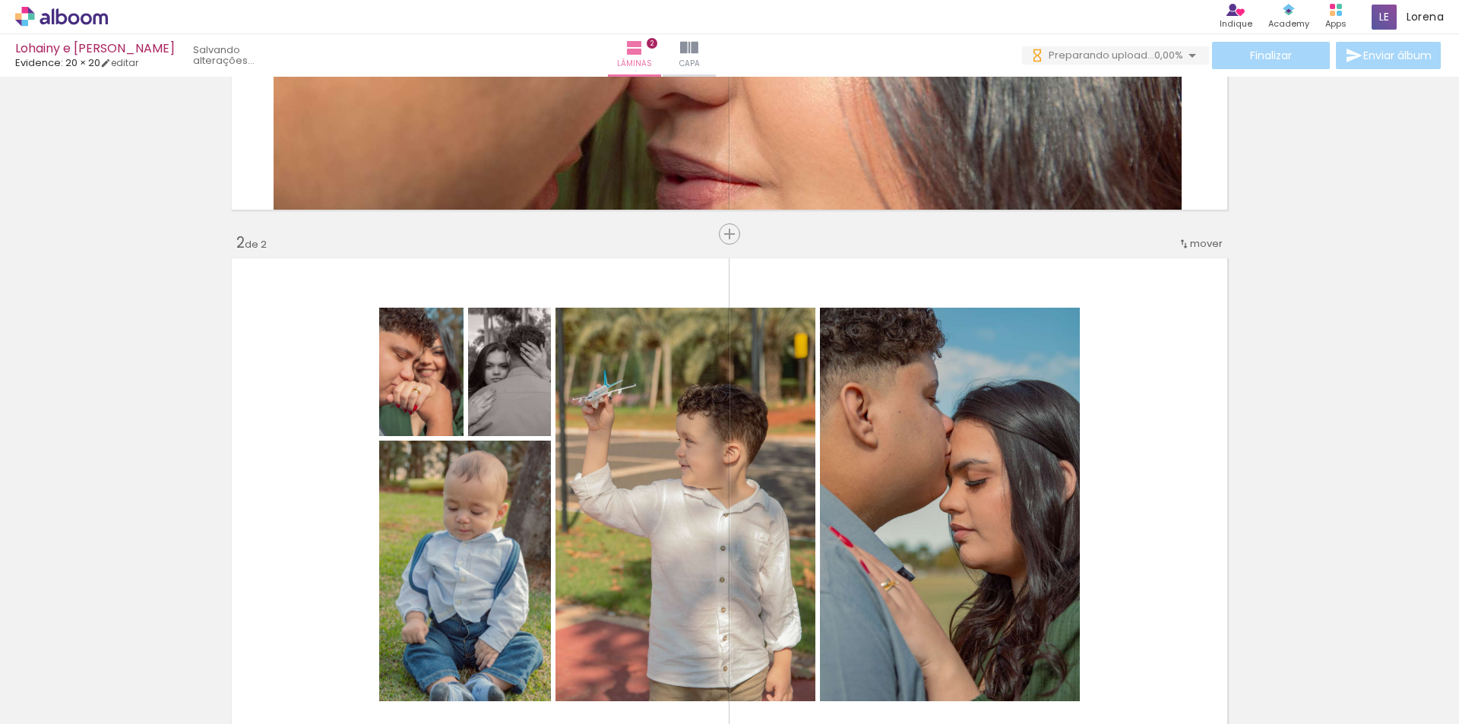
scroll to position [333, 0]
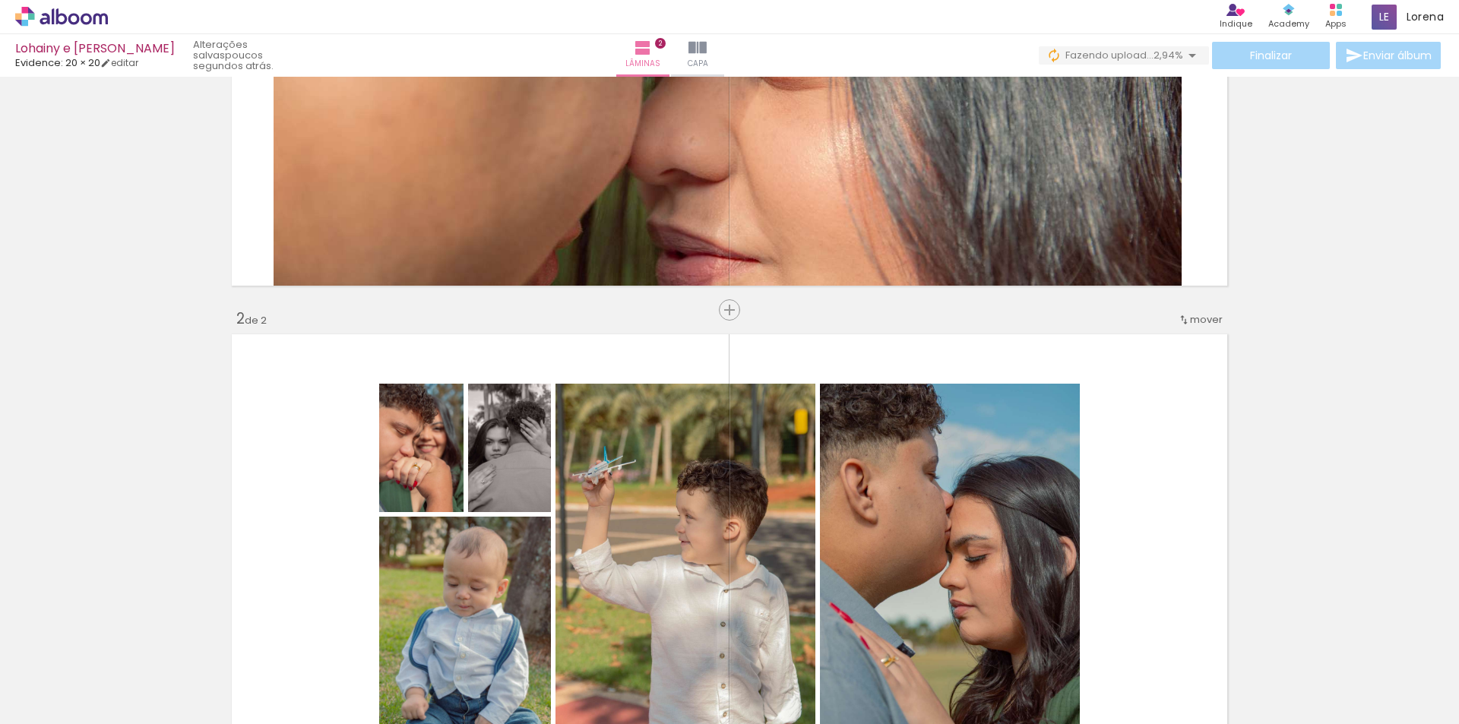
drag, startPoint x: 1116, startPoint y: 430, endPoint x: 1183, endPoint y: 511, distance: 105.2
click at [1183, 511] on quentale-layouter at bounding box center [729, 580] width 1006 height 503
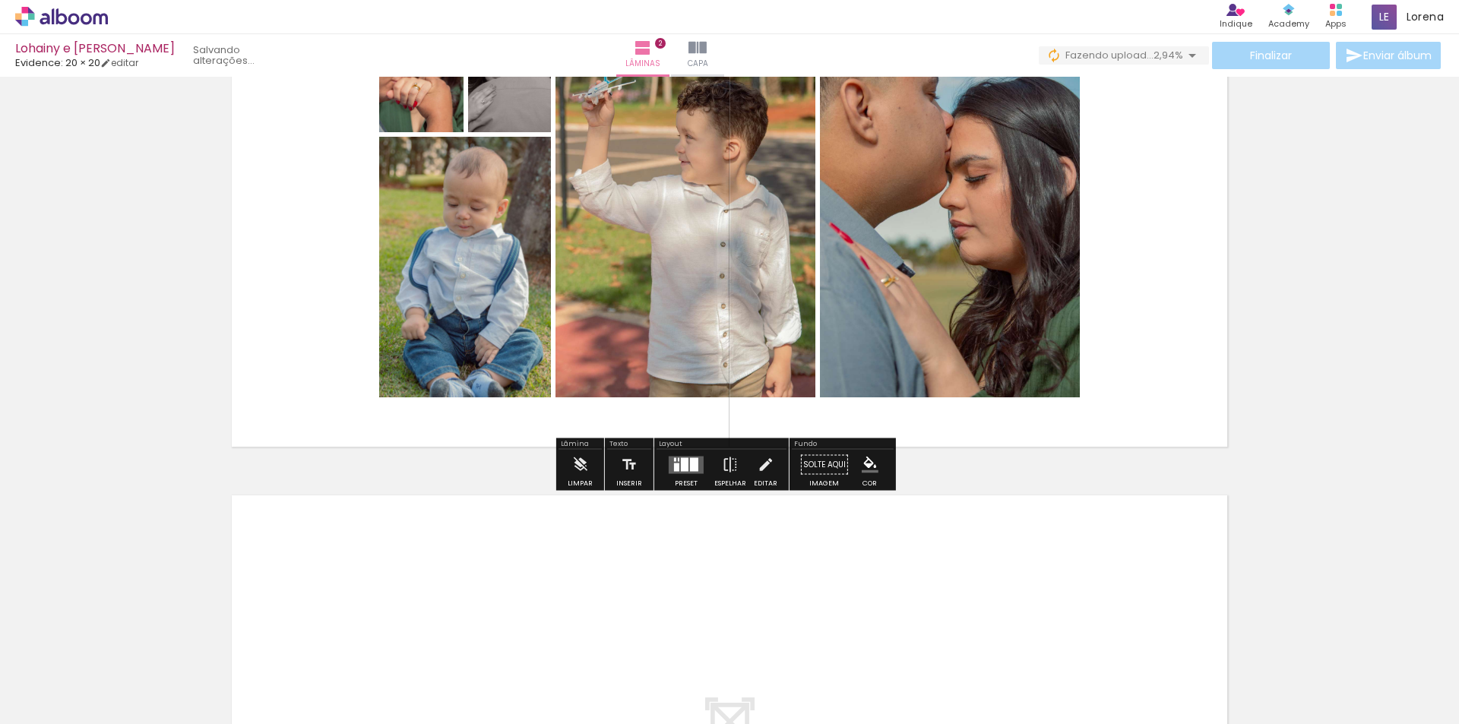
scroll to position [0, 0]
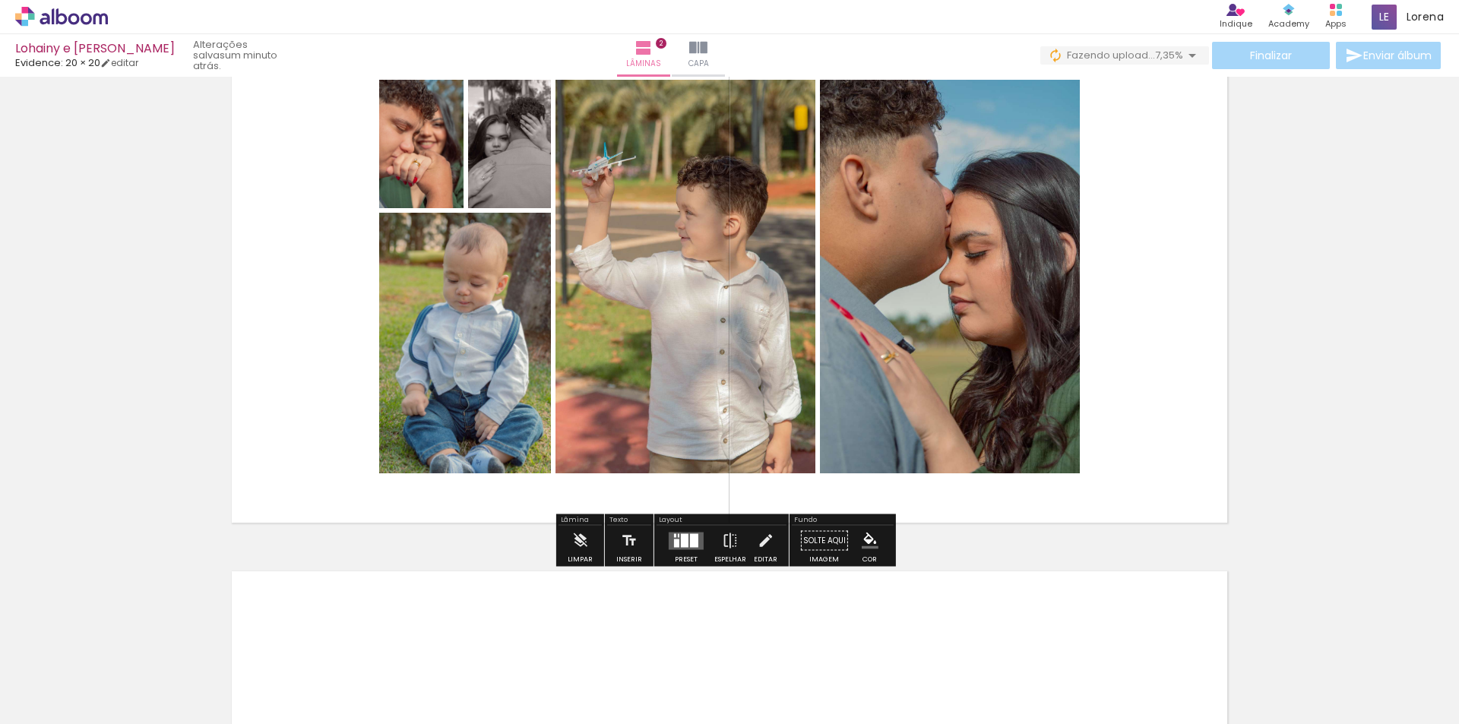
click at [898, 349] on quentale-photo at bounding box center [950, 277] width 260 height 394
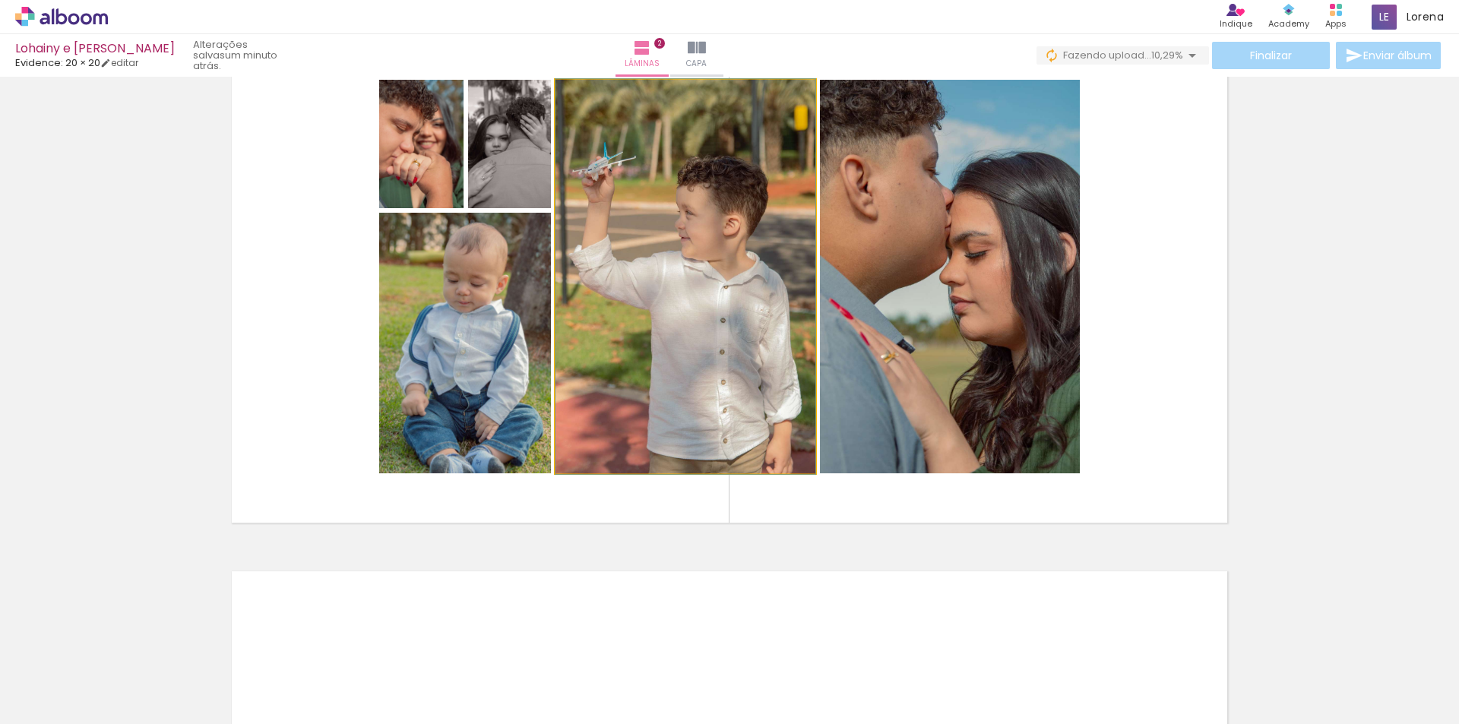
click at [776, 333] on quentale-photo at bounding box center [686, 277] width 260 height 394
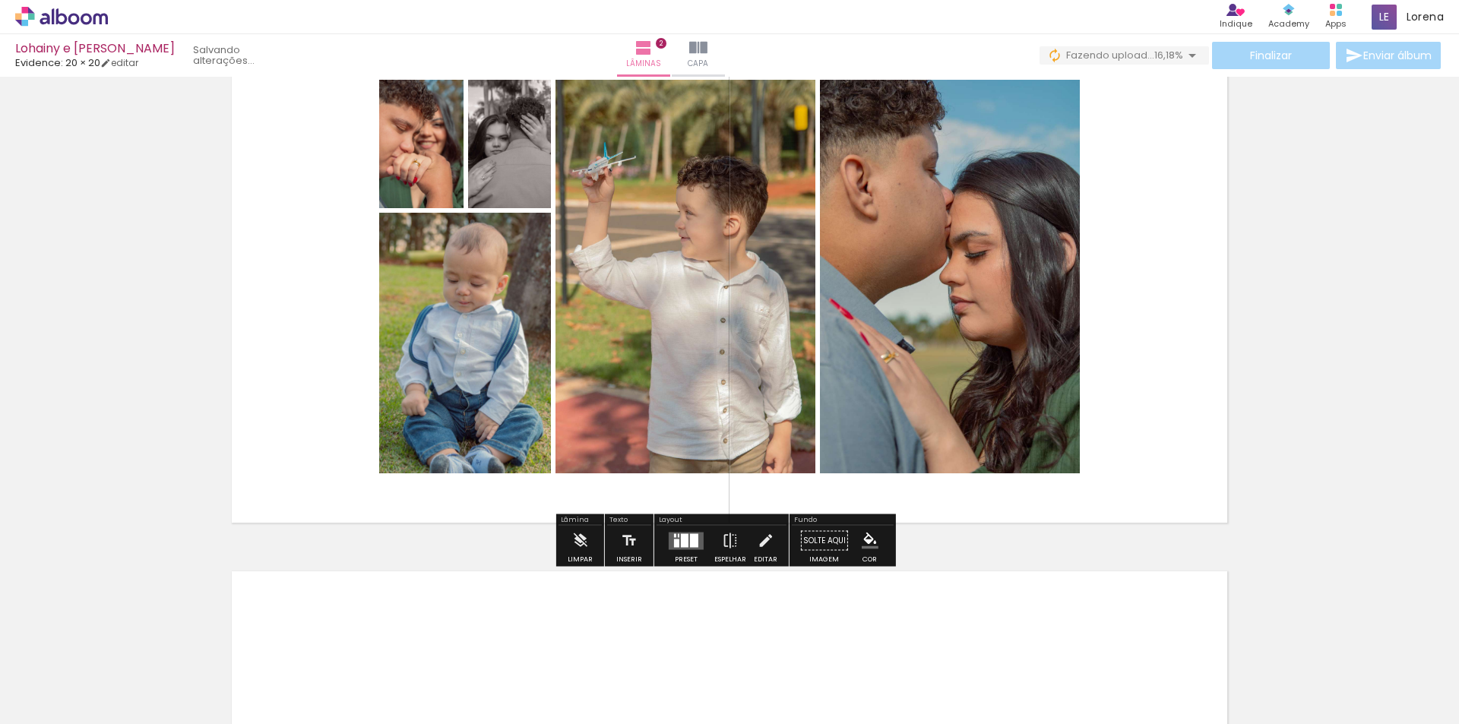
drag, startPoint x: 776, startPoint y: 333, endPoint x: 463, endPoint y: 359, distance: 314.2
click at [463, 360] on quentale-photo at bounding box center [465, 343] width 172 height 261
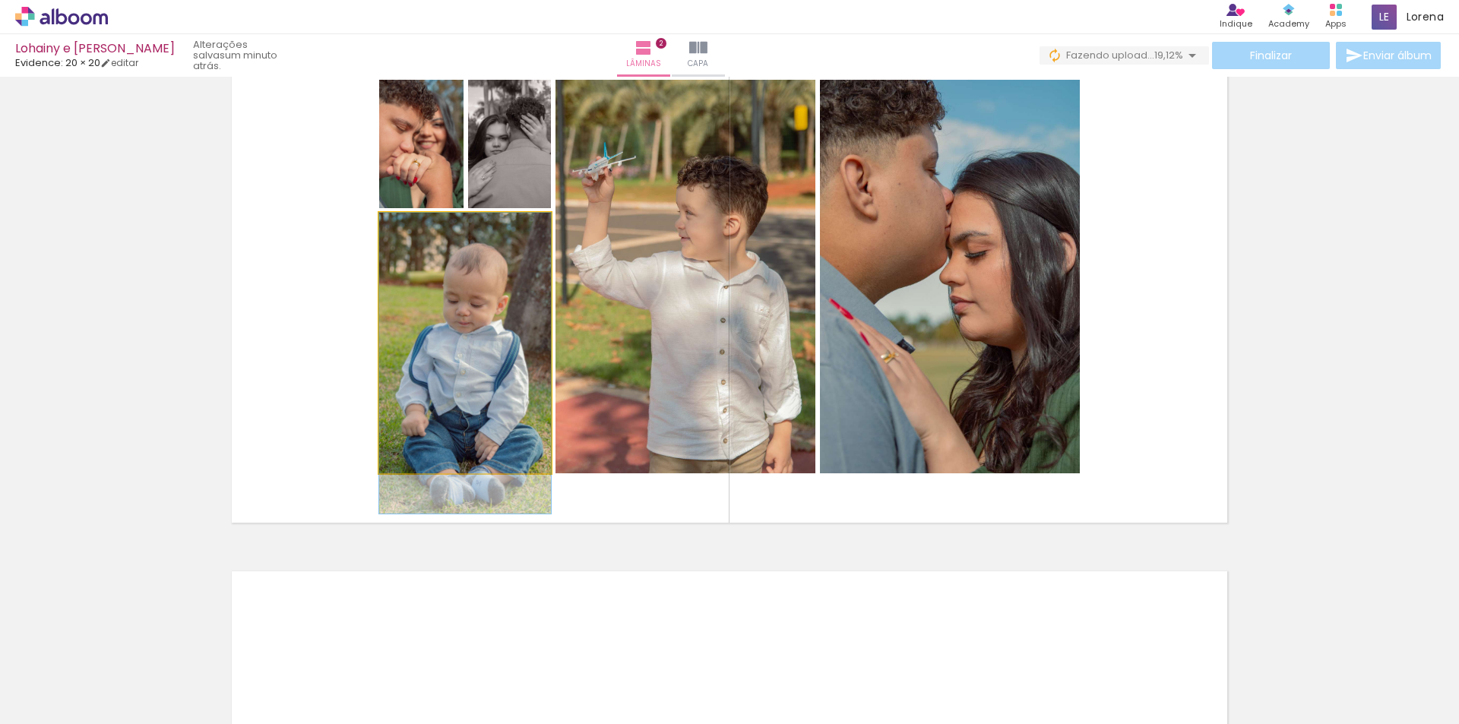
drag, startPoint x: 492, startPoint y: 303, endPoint x: 494, endPoint y: 391, distance: 87.4
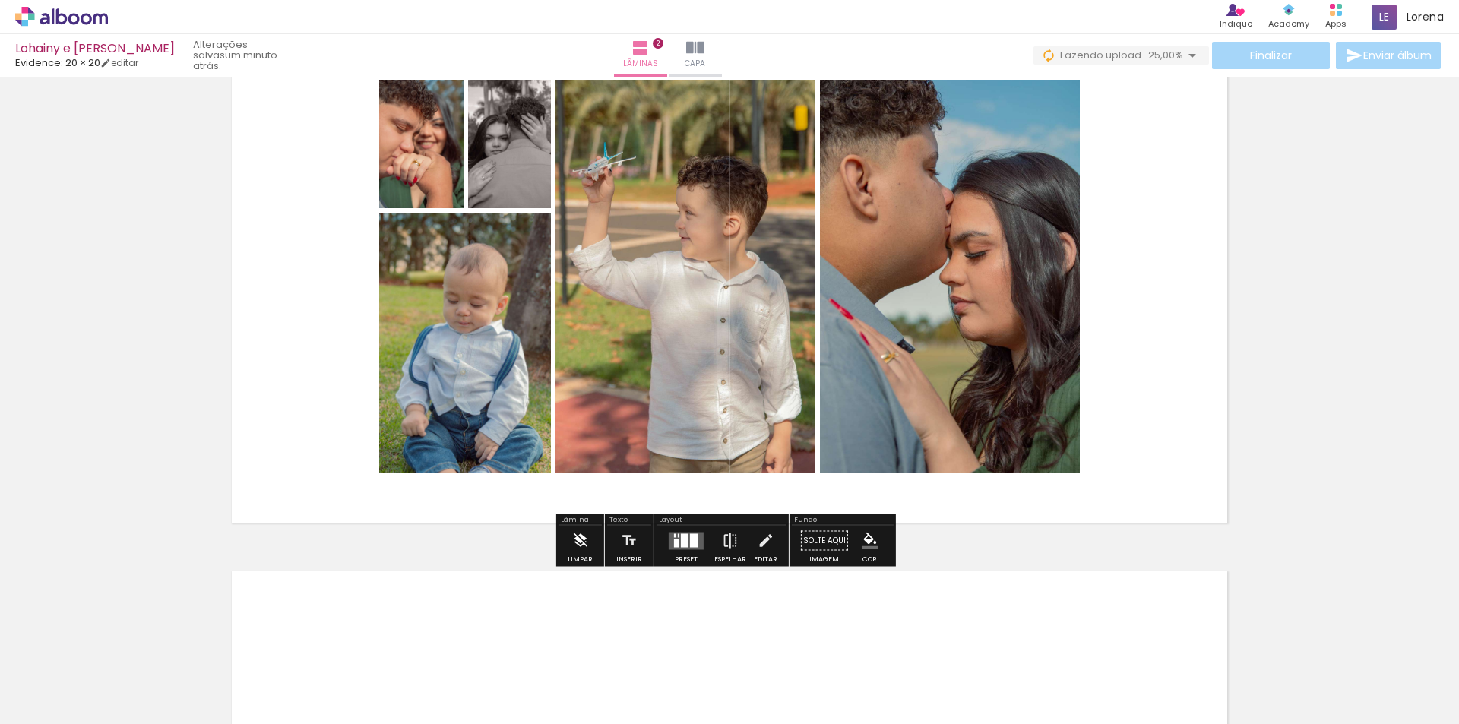
click at [581, 556] on div "Limpar" at bounding box center [580, 559] width 25 height 7
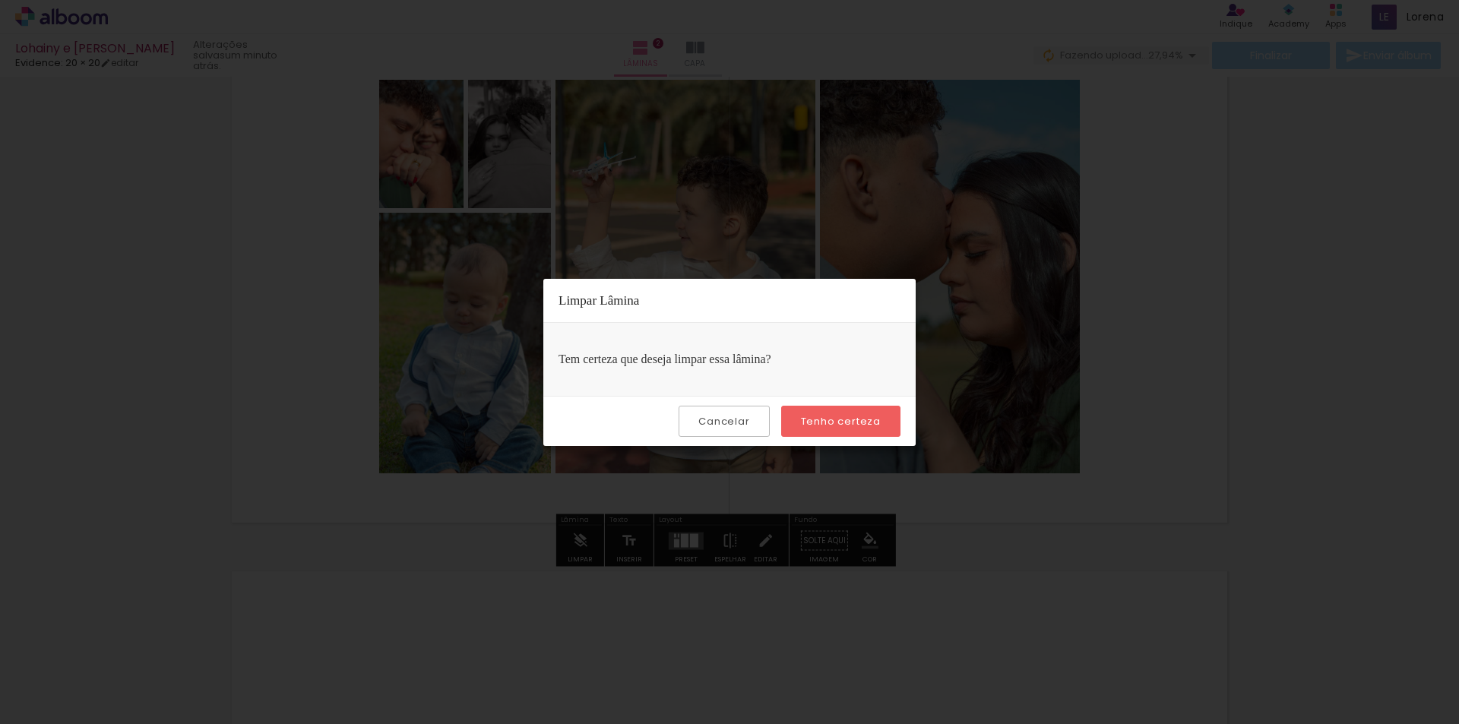
click at [0, 0] on slot "Tenho certeza" at bounding box center [0, 0] width 0 height 0
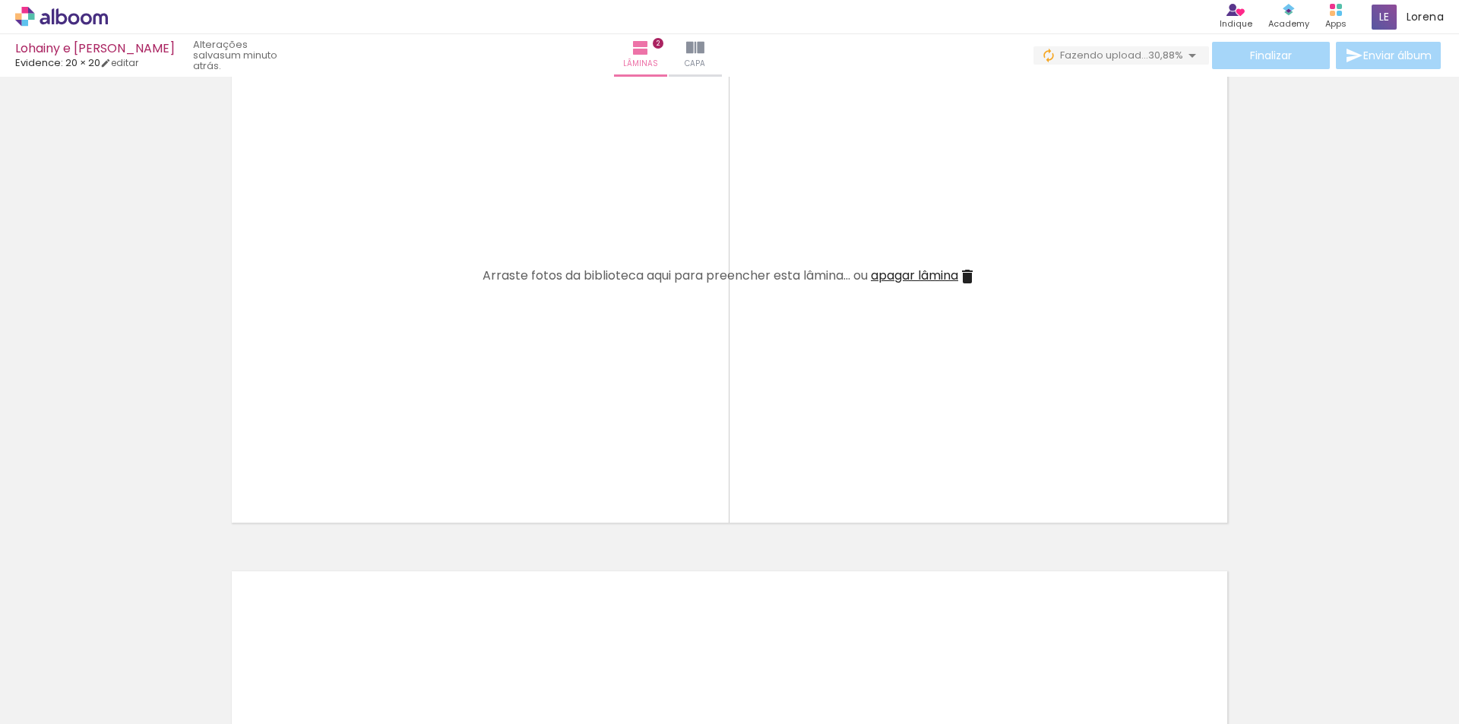
scroll to position [561, 0]
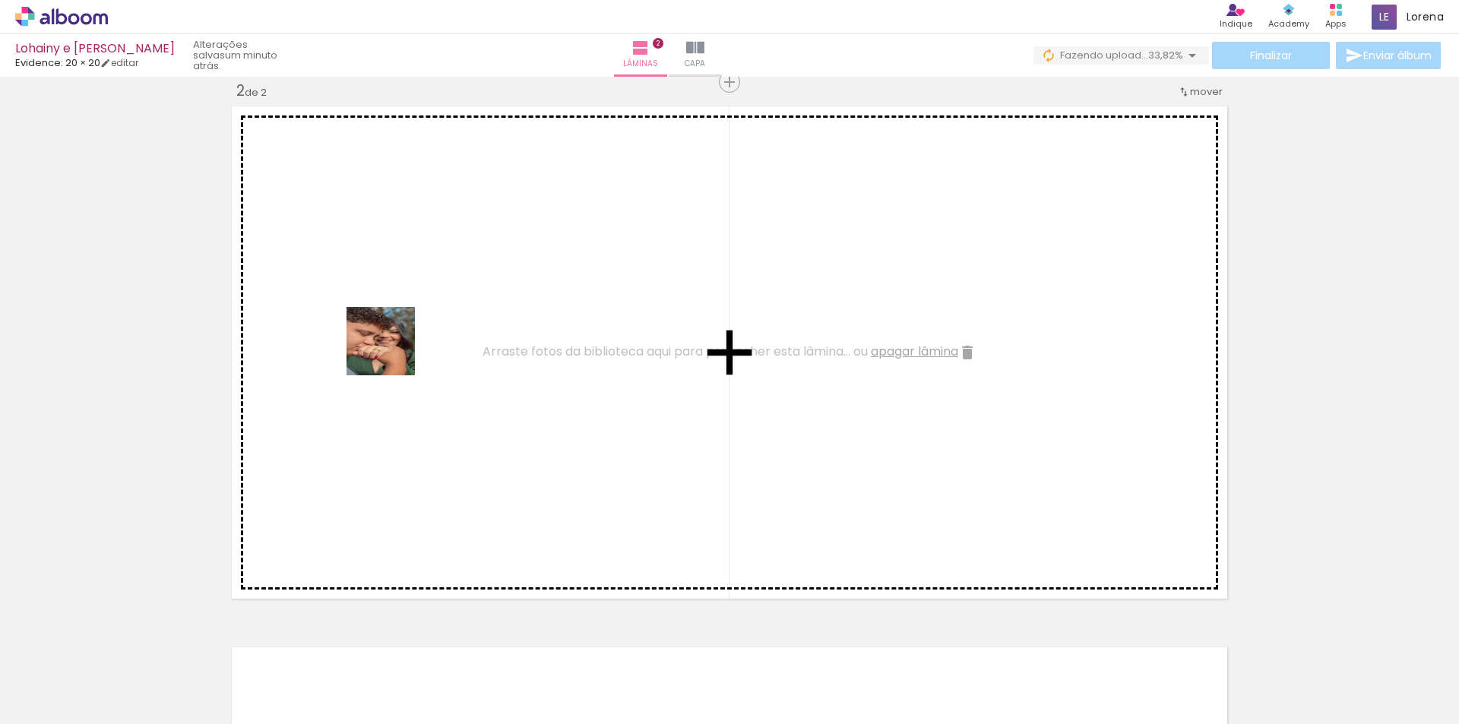
drag, startPoint x: 247, startPoint y: 682, endPoint x: 412, endPoint y: 299, distance: 417.0
click at [412, 299] on quentale-workspace at bounding box center [729, 362] width 1459 height 724
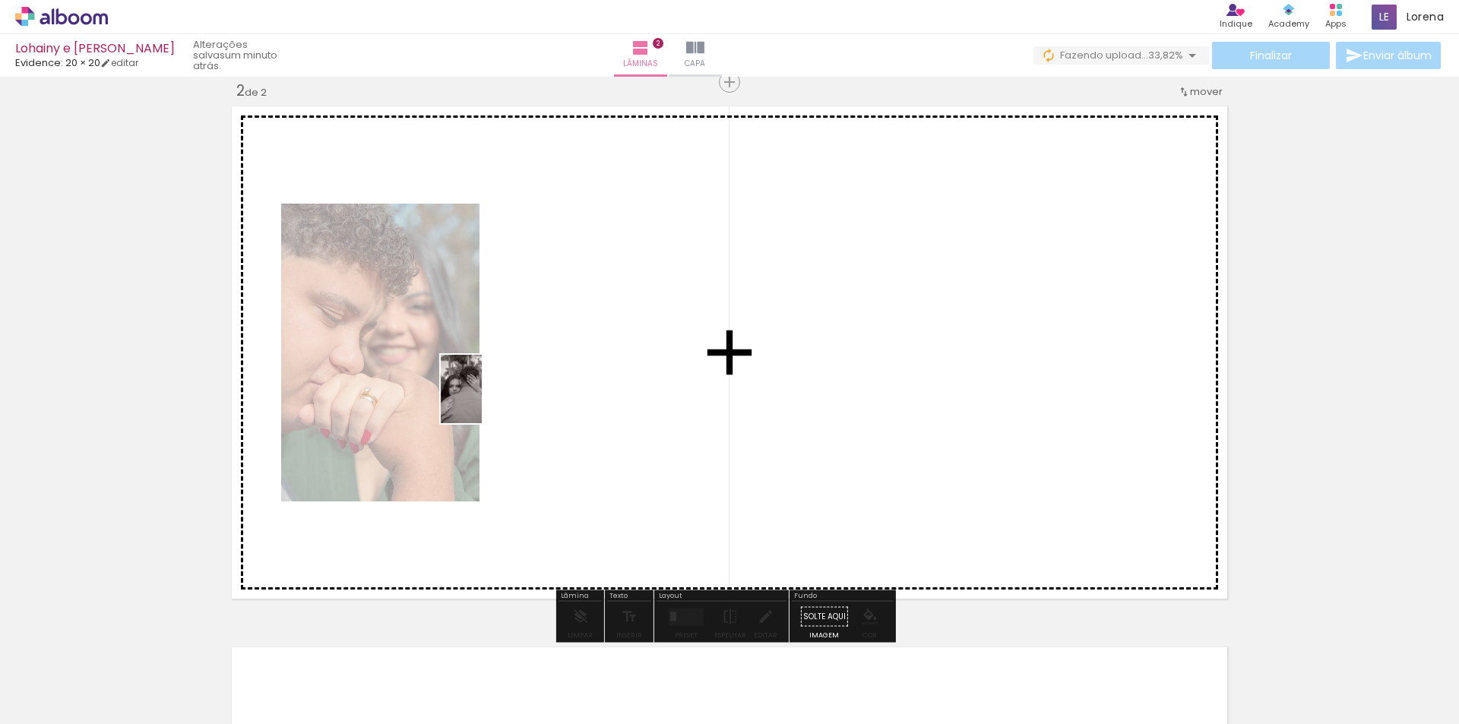
drag, startPoint x: 321, startPoint y: 710, endPoint x: 545, endPoint y: 356, distance: 418.5
click at [545, 356] on quentale-workspace at bounding box center [729, 362] width 1459 height 724
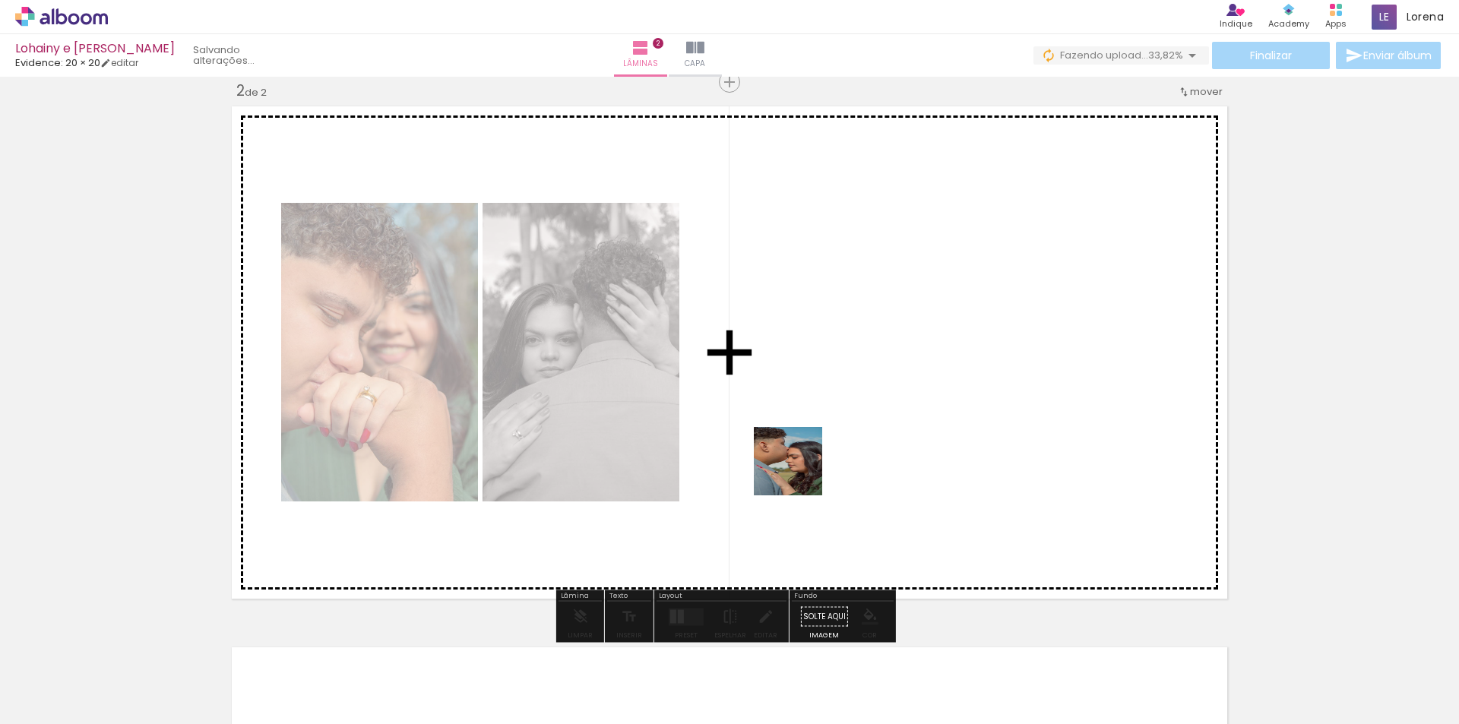
drag, startPoint x: 599, startPoint y: 699, endPoint x: 823, endPoint y: 438, distance: 344.4
click at [823, 438] on quentale-workspace at bounding box center [729, 362] width 1459 height 724
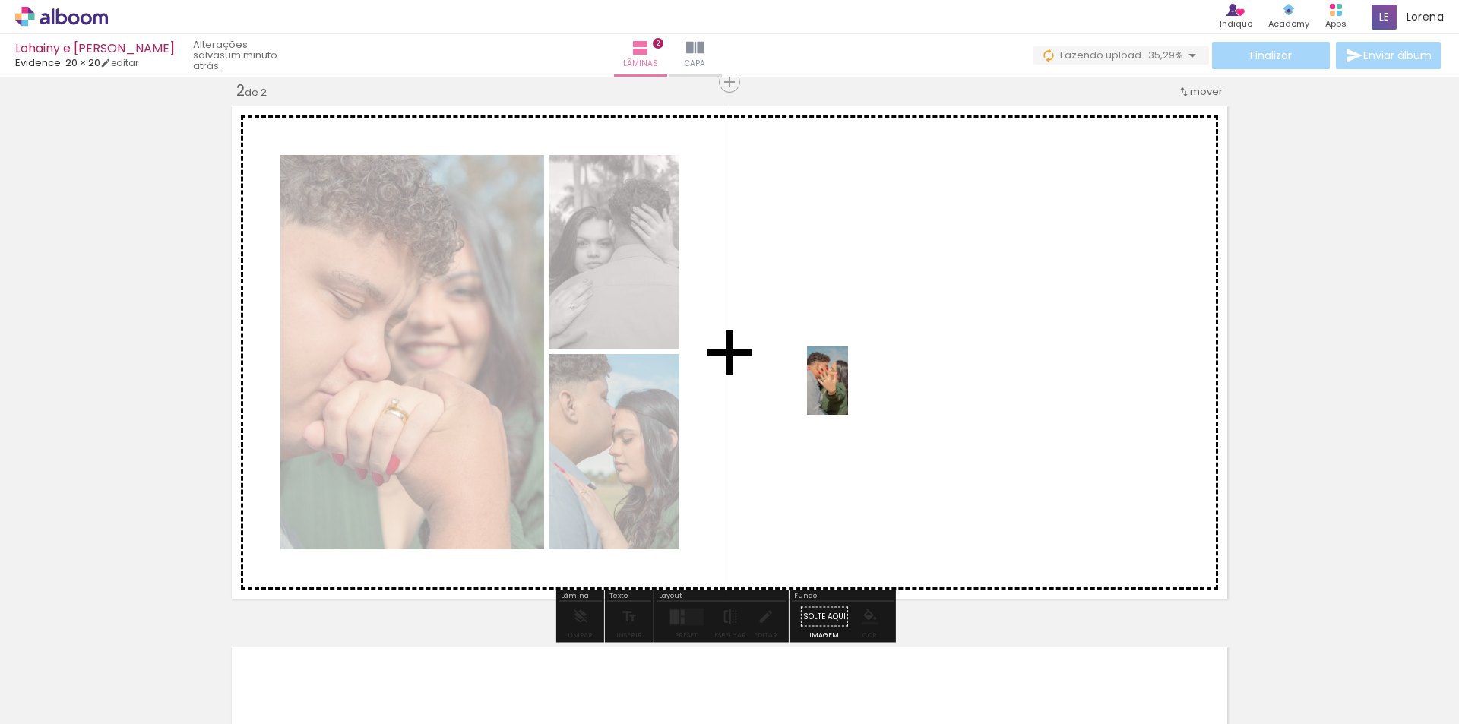
drag, startPoint x: 673, startPoint y: 683, endPoint x: 853, endPoint y: 392, distance: 342.7
click at [853, 392] on quentale-workspace at bounding box center [729, 362] width 1459 height 724
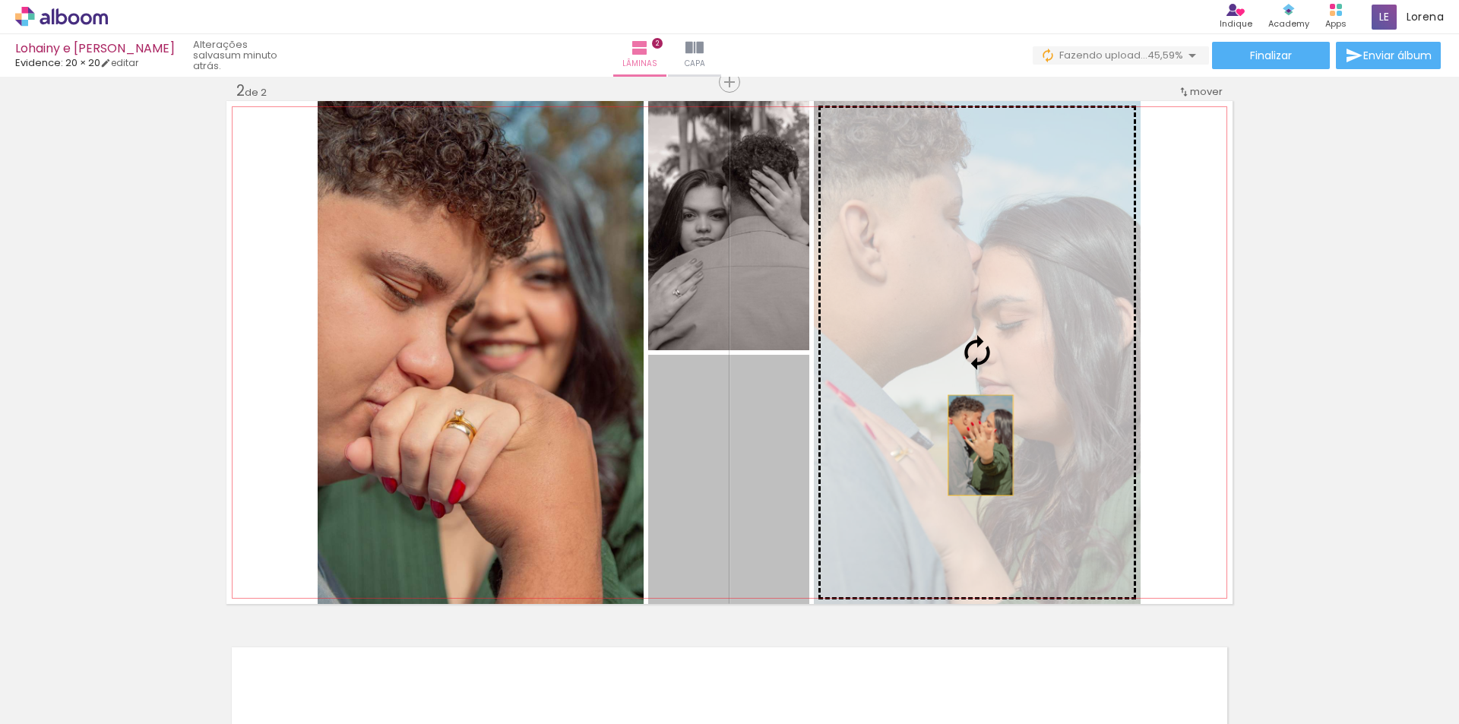
drag, startPoint x: 741, startPoint y: 508, endPoint x: 1026, endPoint y: 419, distance: 298.3
click at [0, 0] on slot at bounding box center [0, 0] width 0 height 0
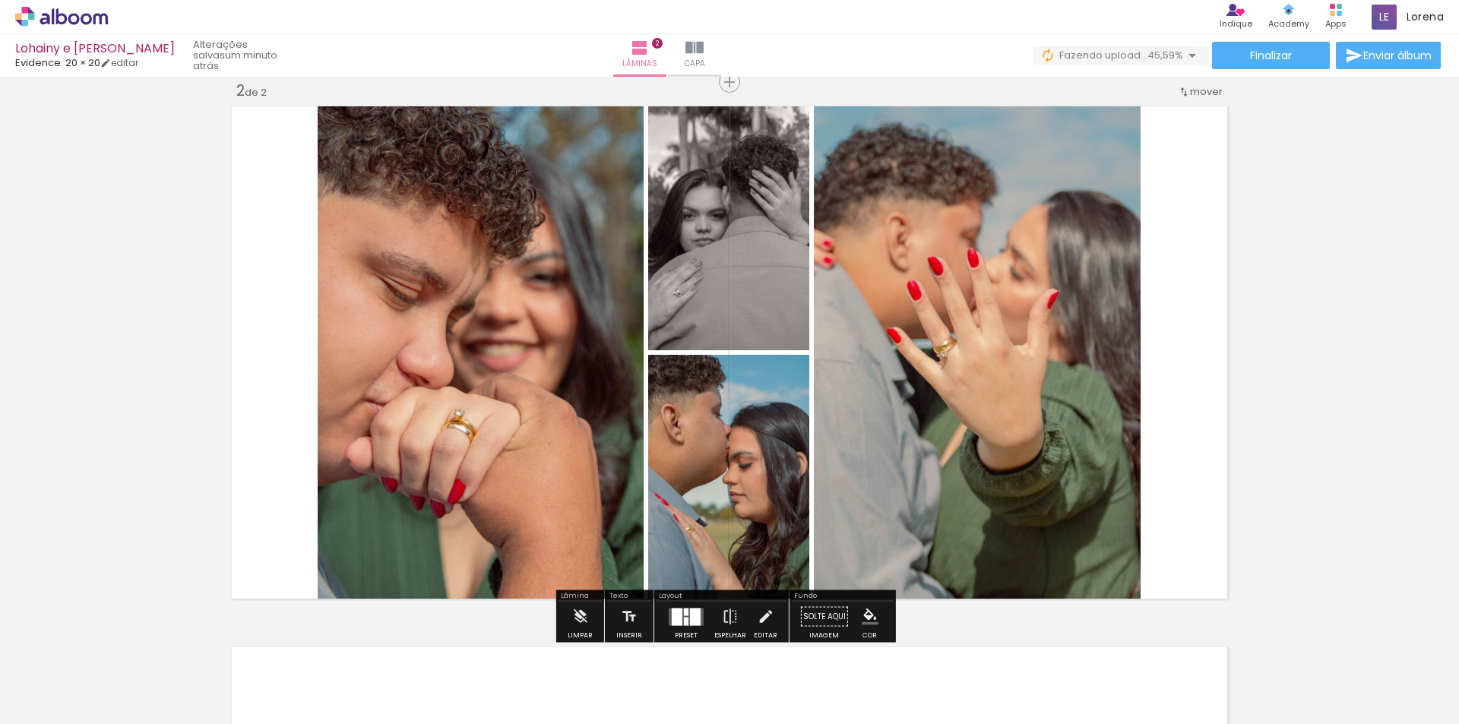
click at [1322, 375] on div "Inserir lâmina 1 de 2 Inserir lâmina 2 de 2" at bounding box center [729, 333] width 1459 height 1624
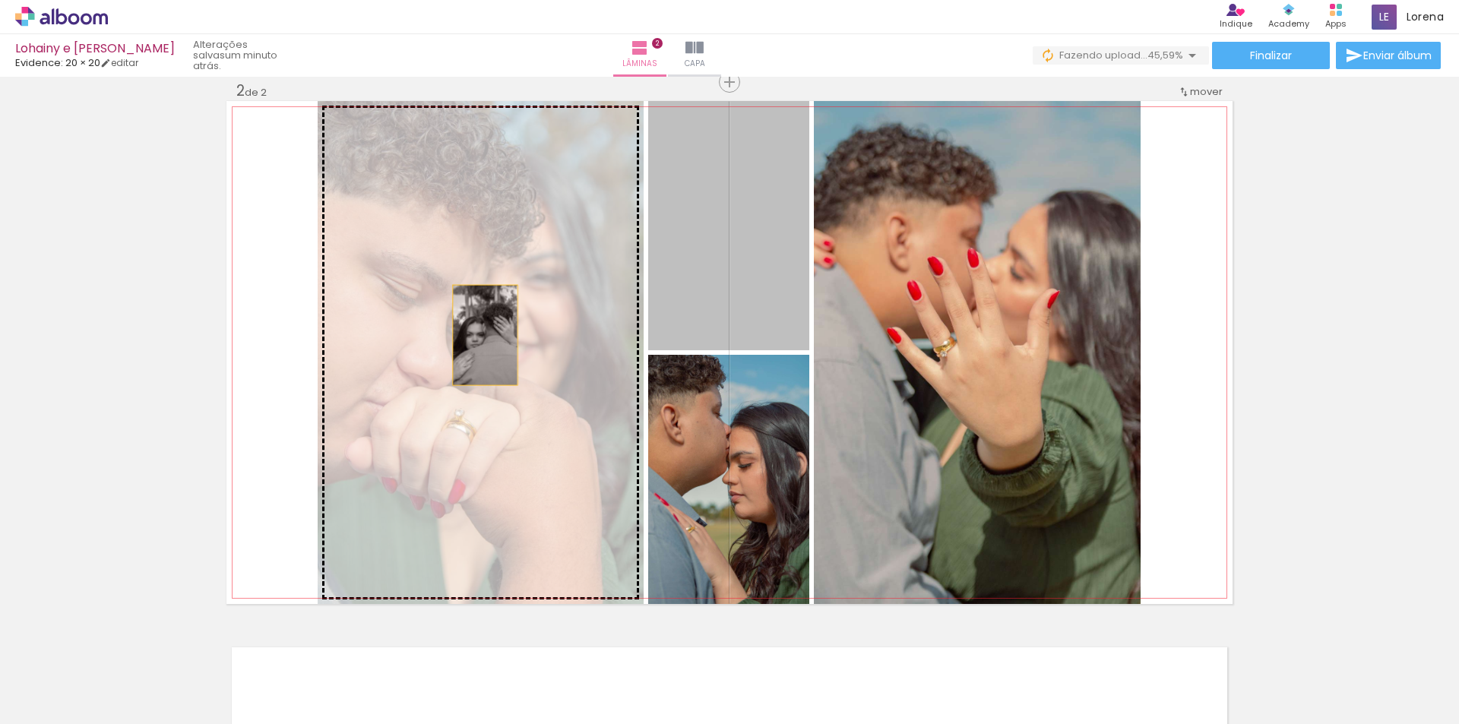
drag, startPoint x: 684, startPoint y: 276, endPoint x: 480, endPoint y: 335, distance: 212.8
click at [0, 0] on slot at bounding box center [0, 0] width 0 height 0
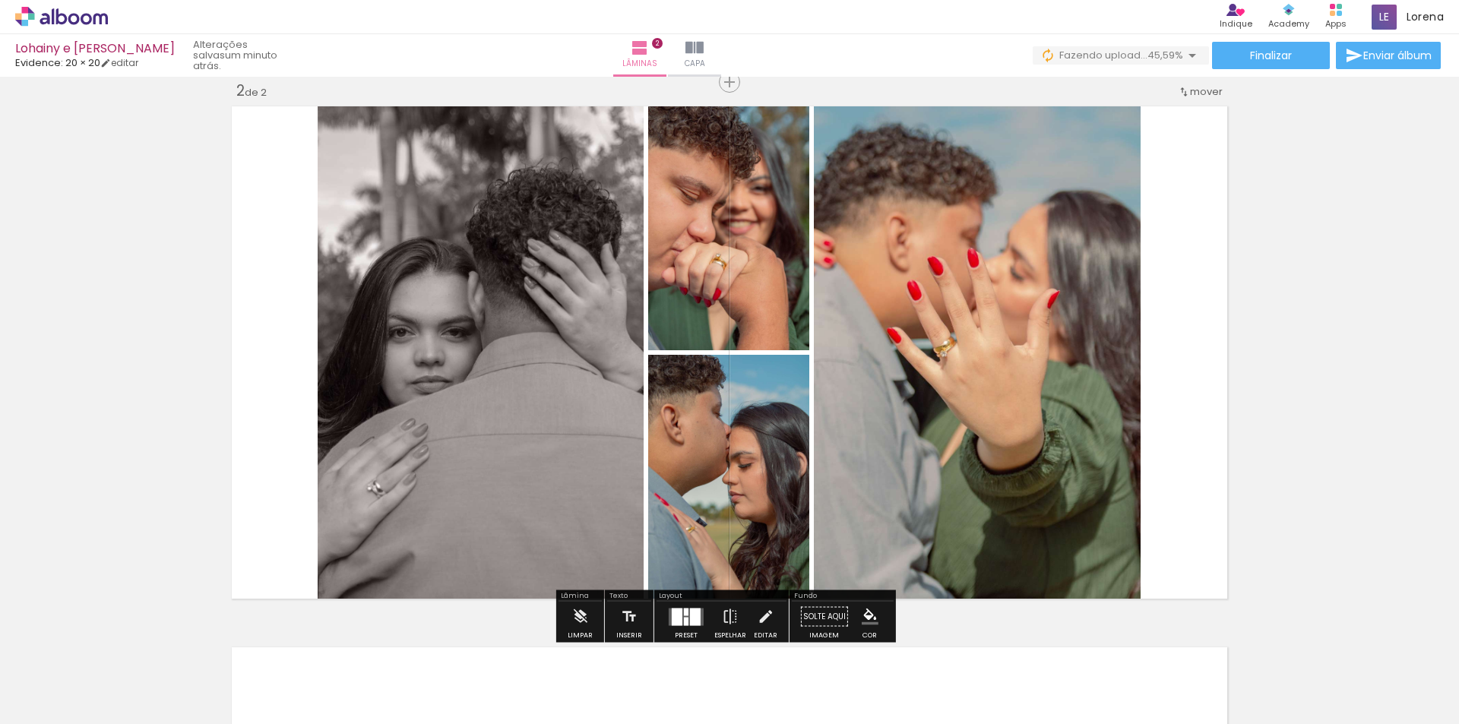
click at [227, 293] on quentale-layouter at bounding box center [729, 352] width 1006 height 503
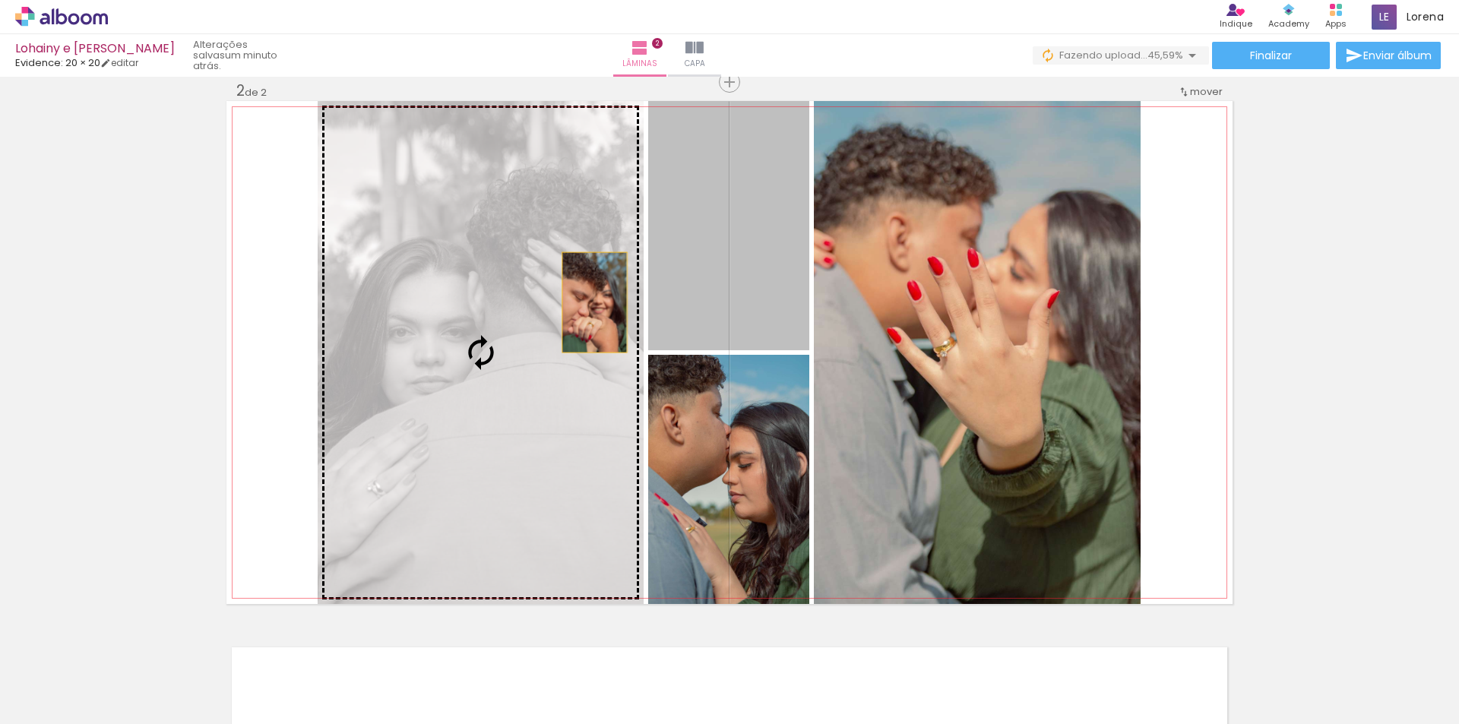
drag, startPoint x: 761, startPoint y: 246, endPoint x: 584, endPoint y: 305, distance: 186.0
click at [0, 0] on slot at bounding box center [0, 0] width 0 height 0
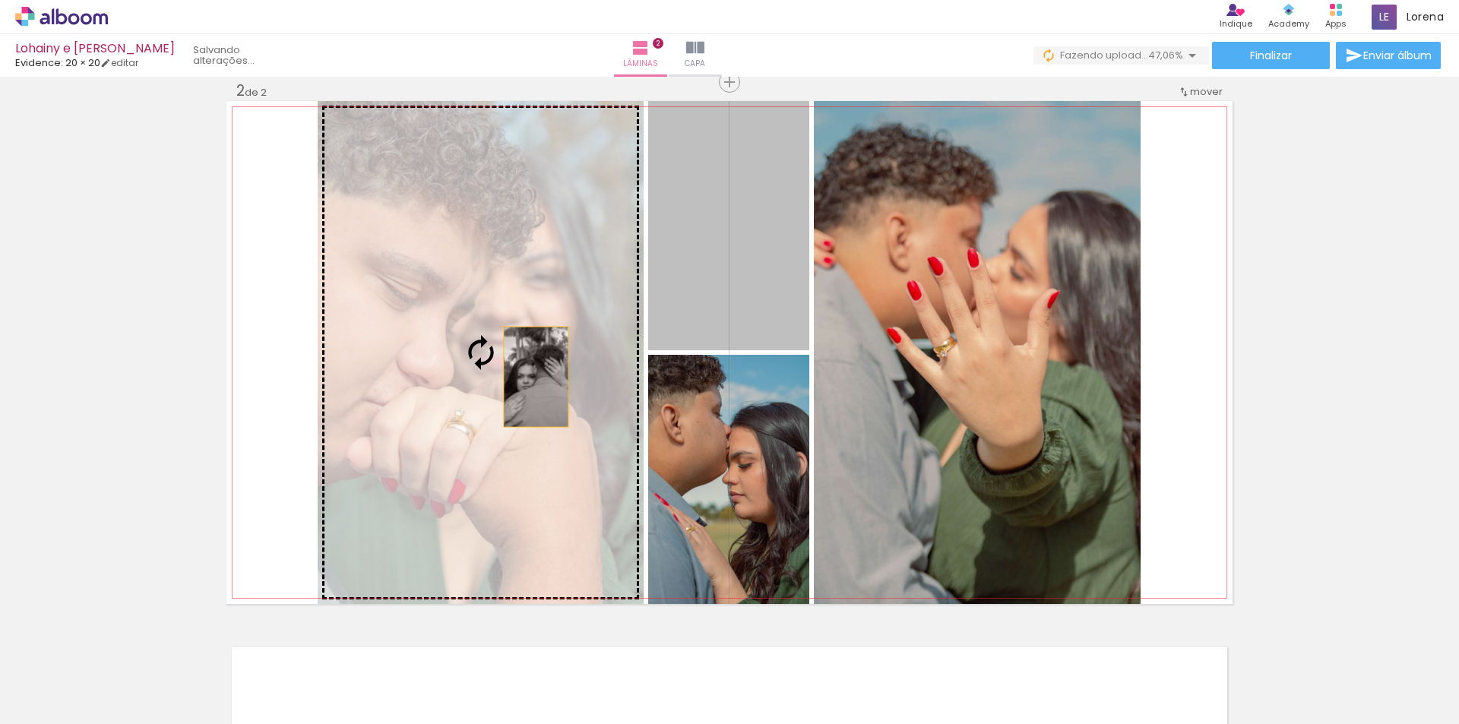
drag, startPoint x: 783, startPoint y: 317, endPoint x: 530, endPoint y: 377, distance: 259.3
click at [0, 0] on slot at bounding box center [0, 0] width 0 height 0
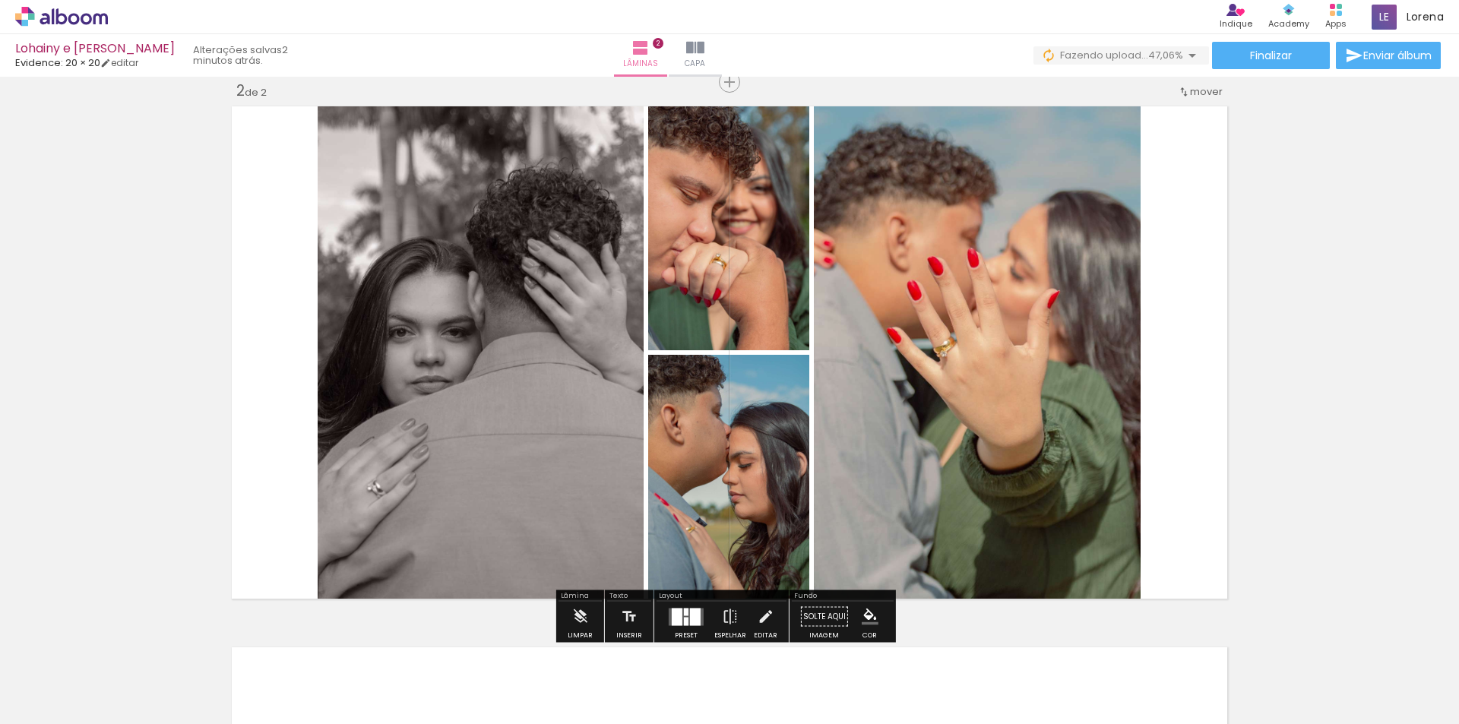
click at [169, 335] on div "Inserir lâmina 1 de 2 Inserir lâmina 2 de 2" at bounding box center [729, 333] width 1459 height 1624
drag, startPoint x: 503, startPoint y: 676, endPoint x: 483, endPoint y: 695, distance: 28.0
click at [483, 695] on div at bounding box center [492, 672] width 49 height 75
click at [669, 612] on quentale-layouter at bounding box center [686, 616] width 35 height 17
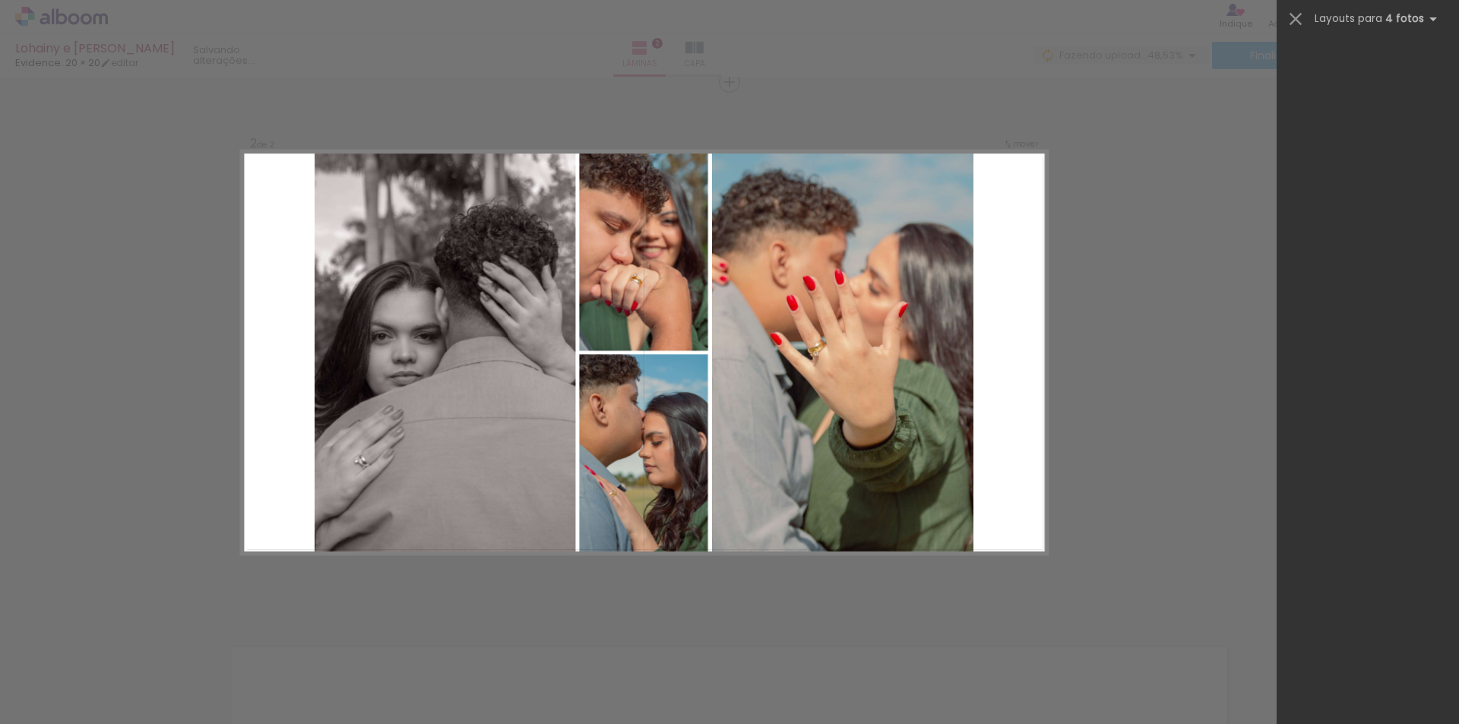
scroll to position [0, 0]
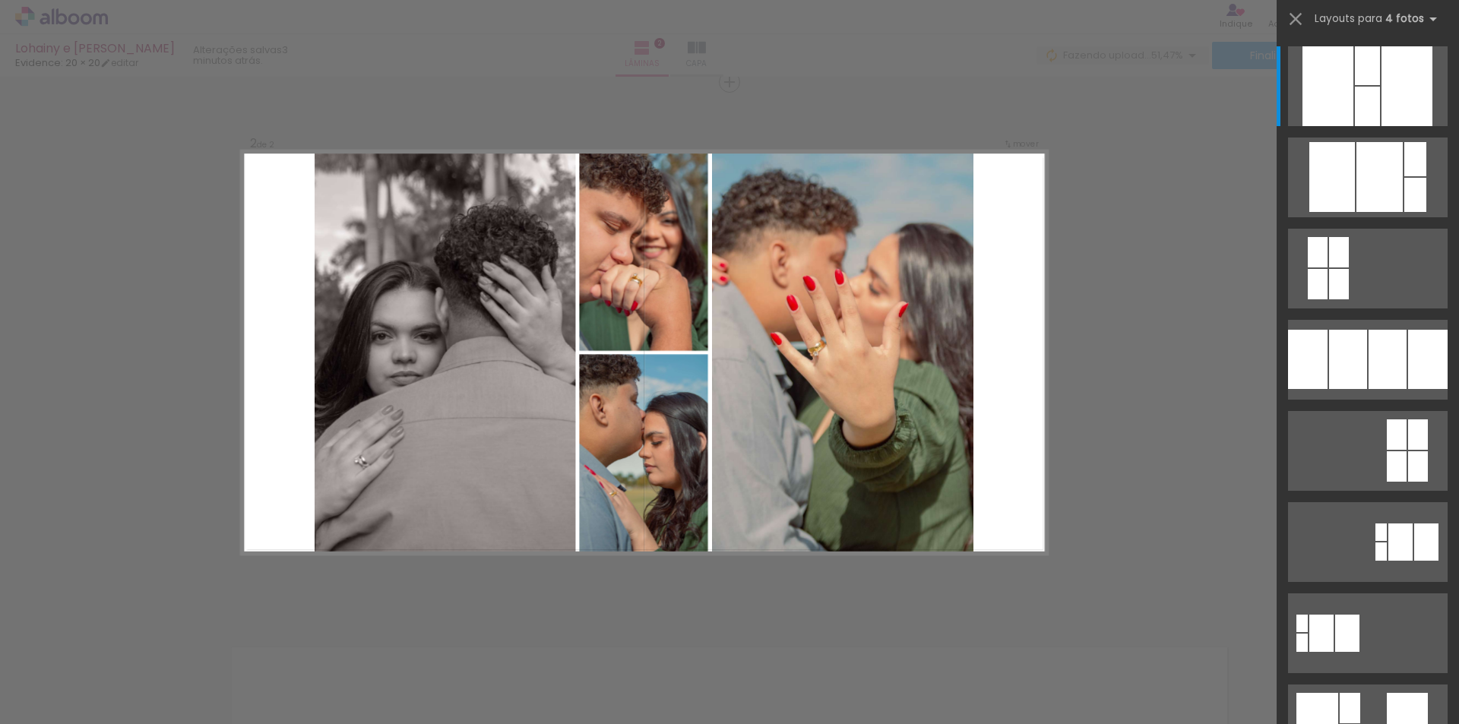
click at [1047, 429] on div "Confirmar Cancelar" at bounding box center [729, 346] width 1459 height 1660
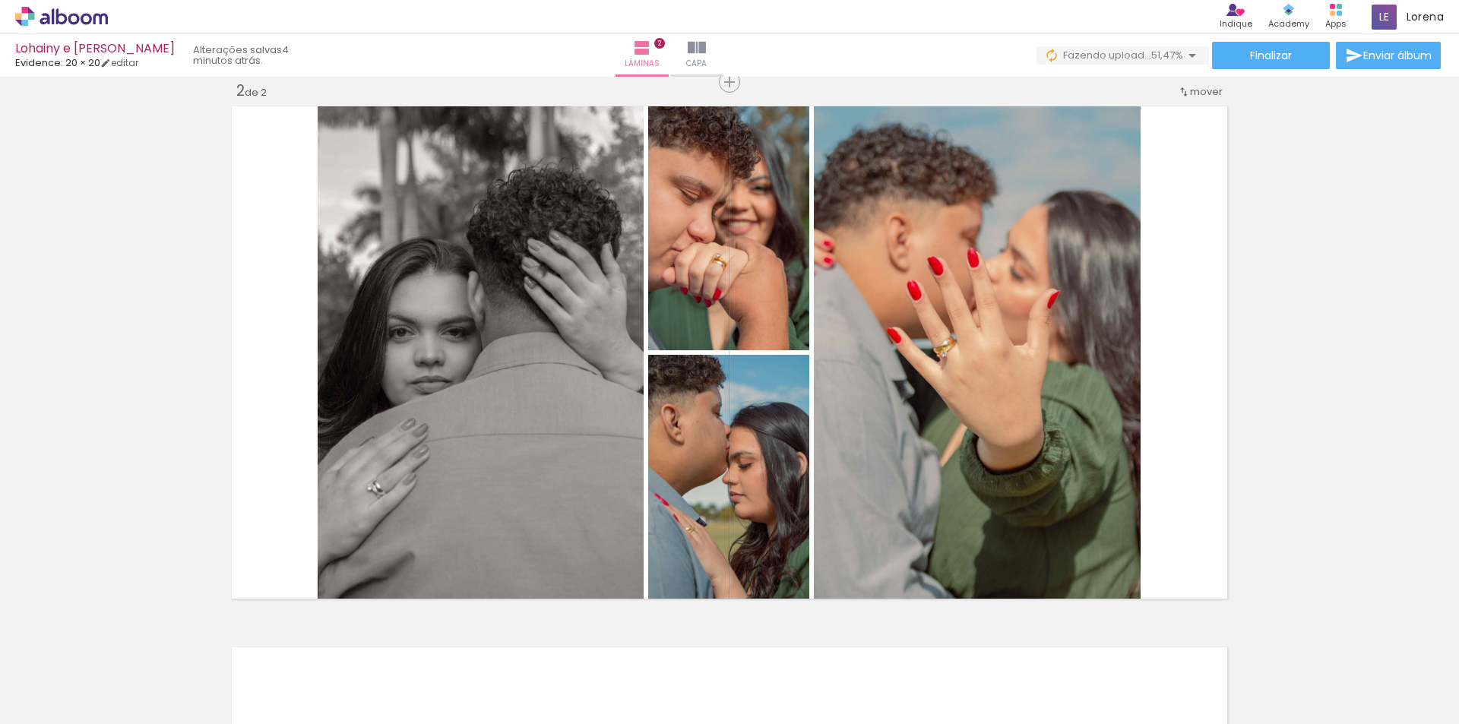
scroll to position [0, 2637]
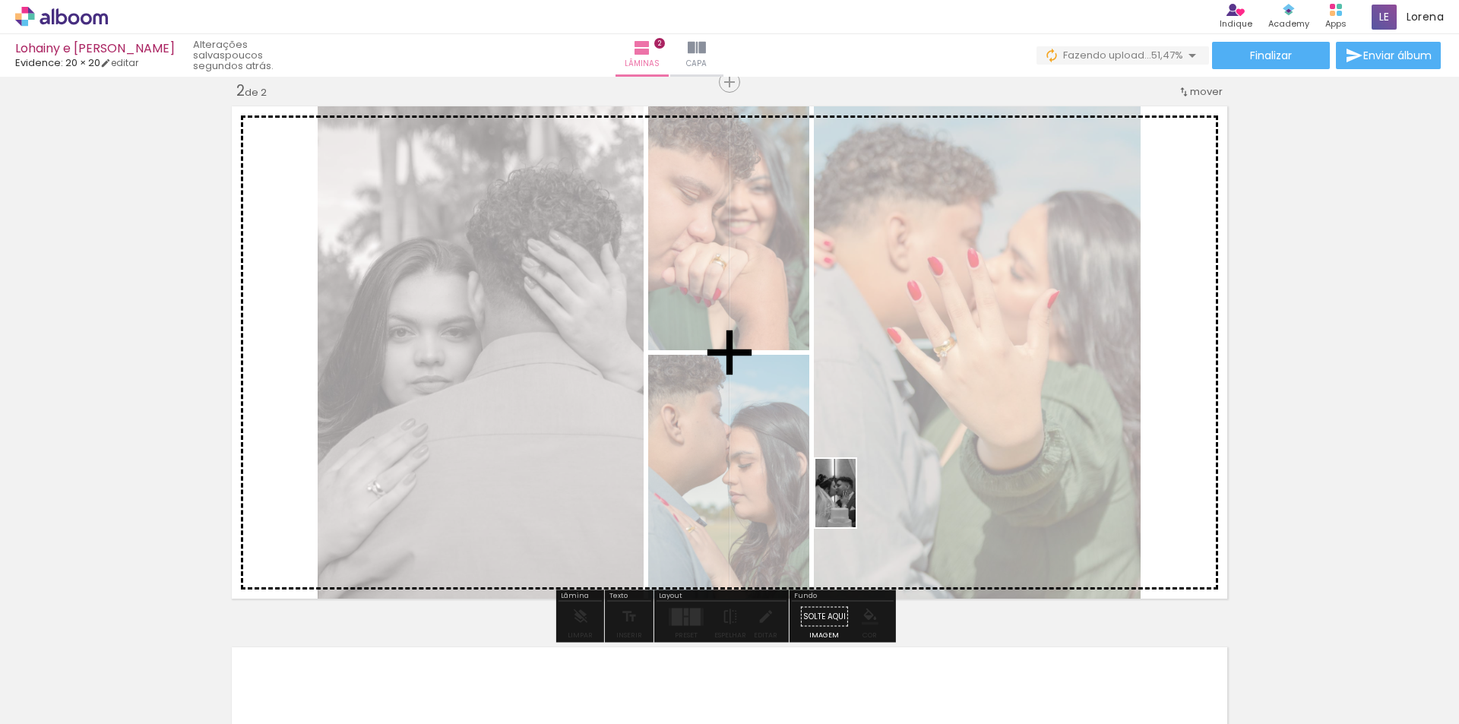
drag, startPoint x: 680, startPoint y: 692, endPoint x: 891, endPoint y: 493, distance: 289.7
click at [891, 493] on quentale-workspace at bounding box center [729, 362] width 1459 height 724
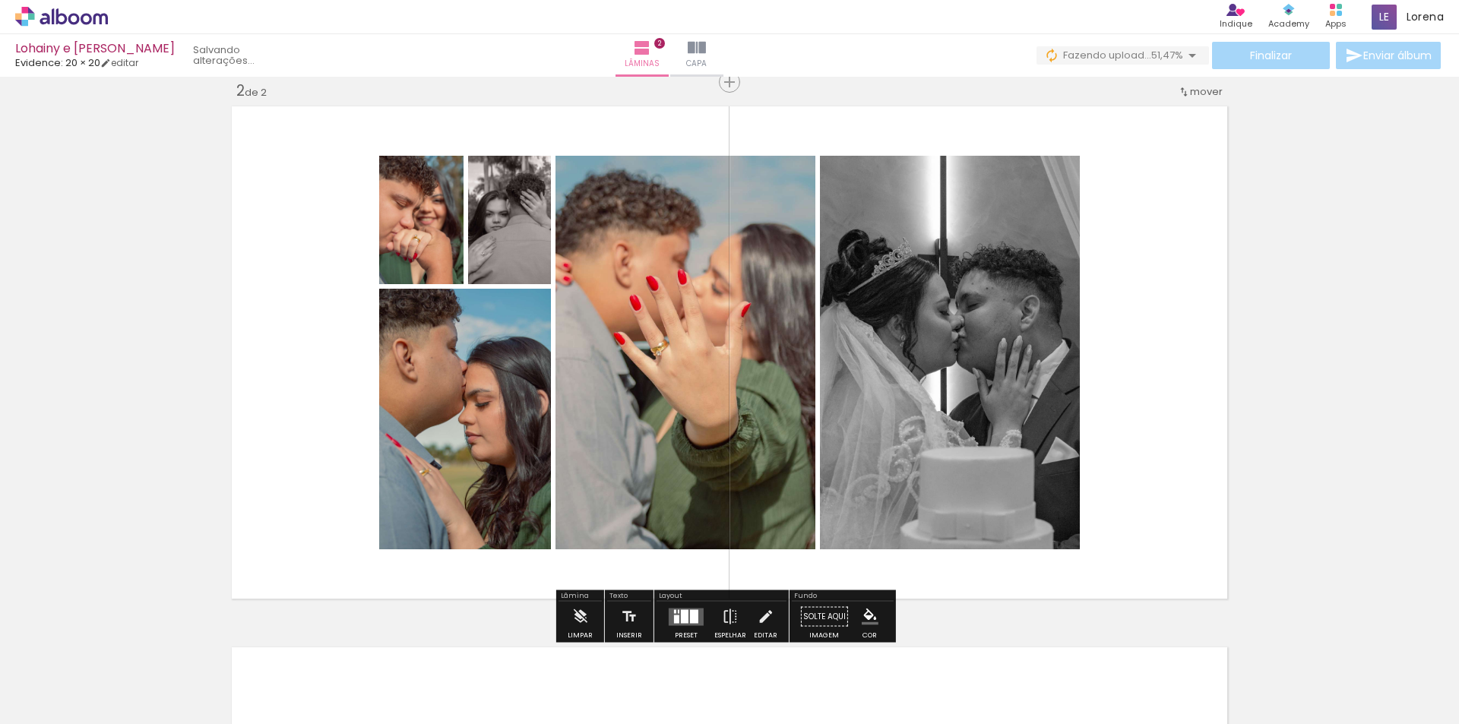
click at [681, 622] on div at bounding box center [685, 616] width 8 height 14
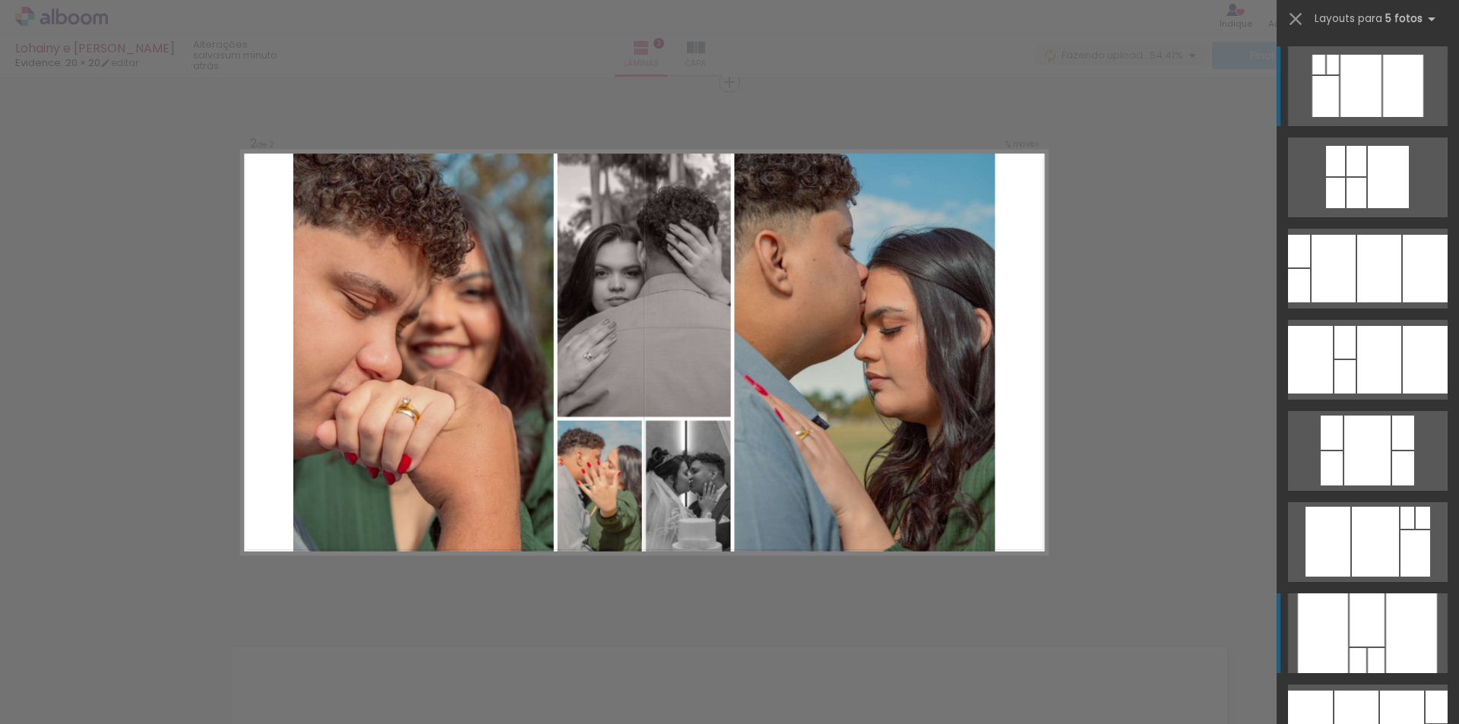
scroll to position [152, 0]
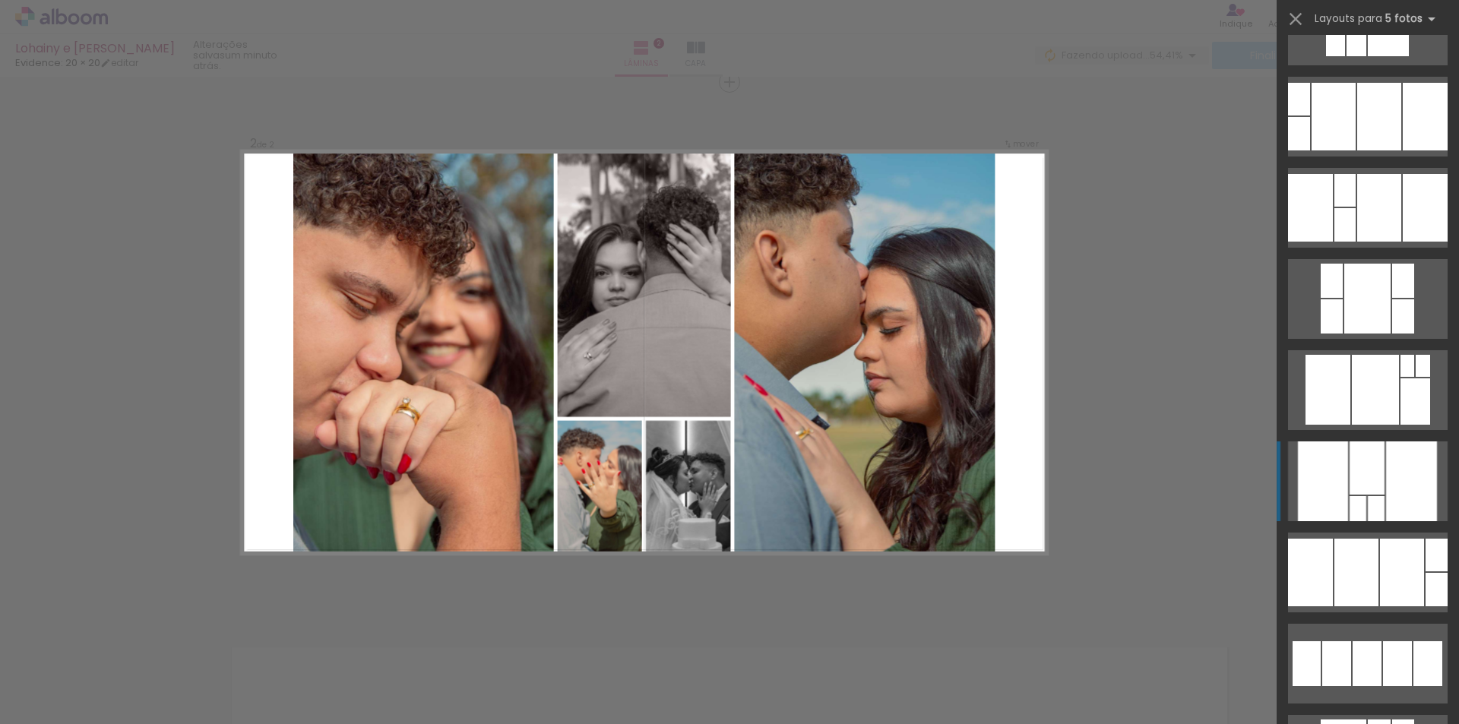
click at [1310, 150] on div at bounding box center [1299, 133] width 22 height 33
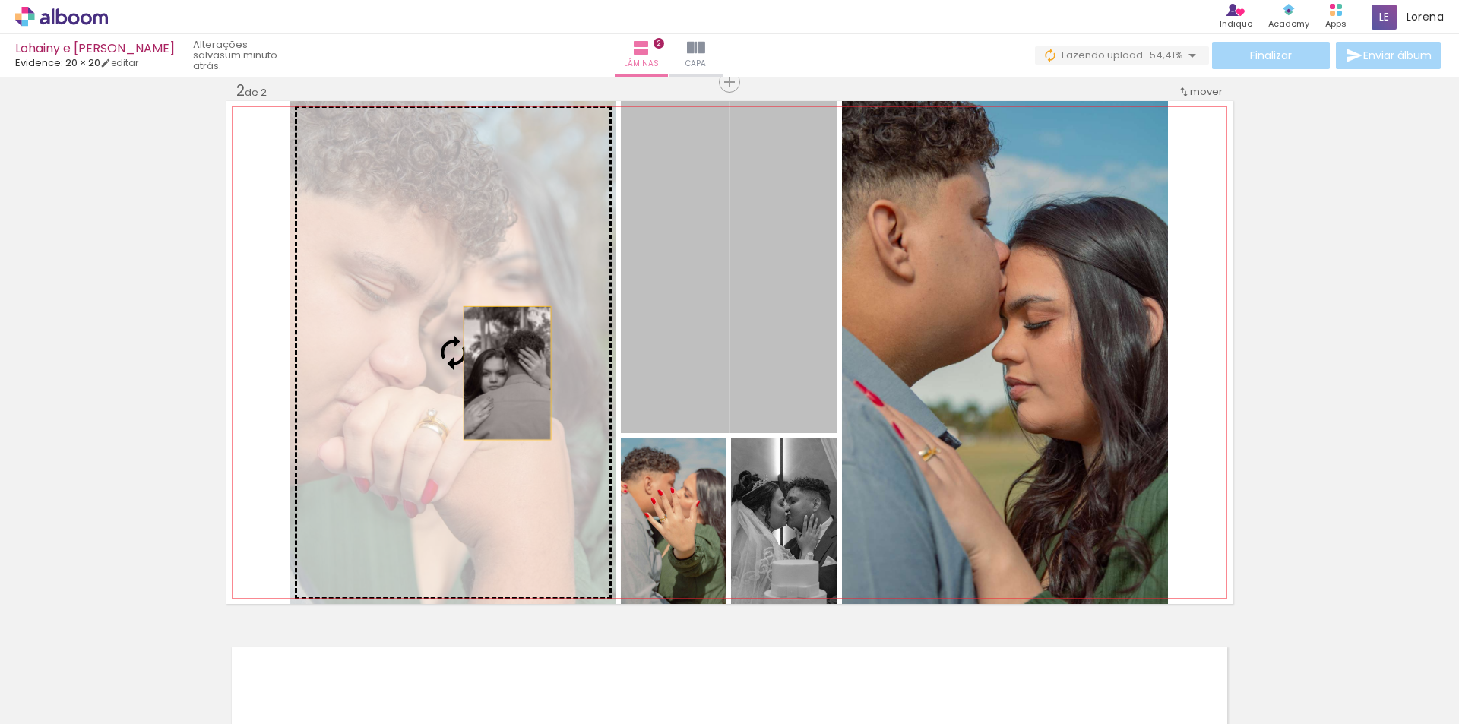
drag, startPoint x: 767, startPoint y: 331, endPoint x: 495, endPoint y: 372, distance: 274.3
click at [0, 0] on slot at bounding box center [0, 0] width 0 height 0
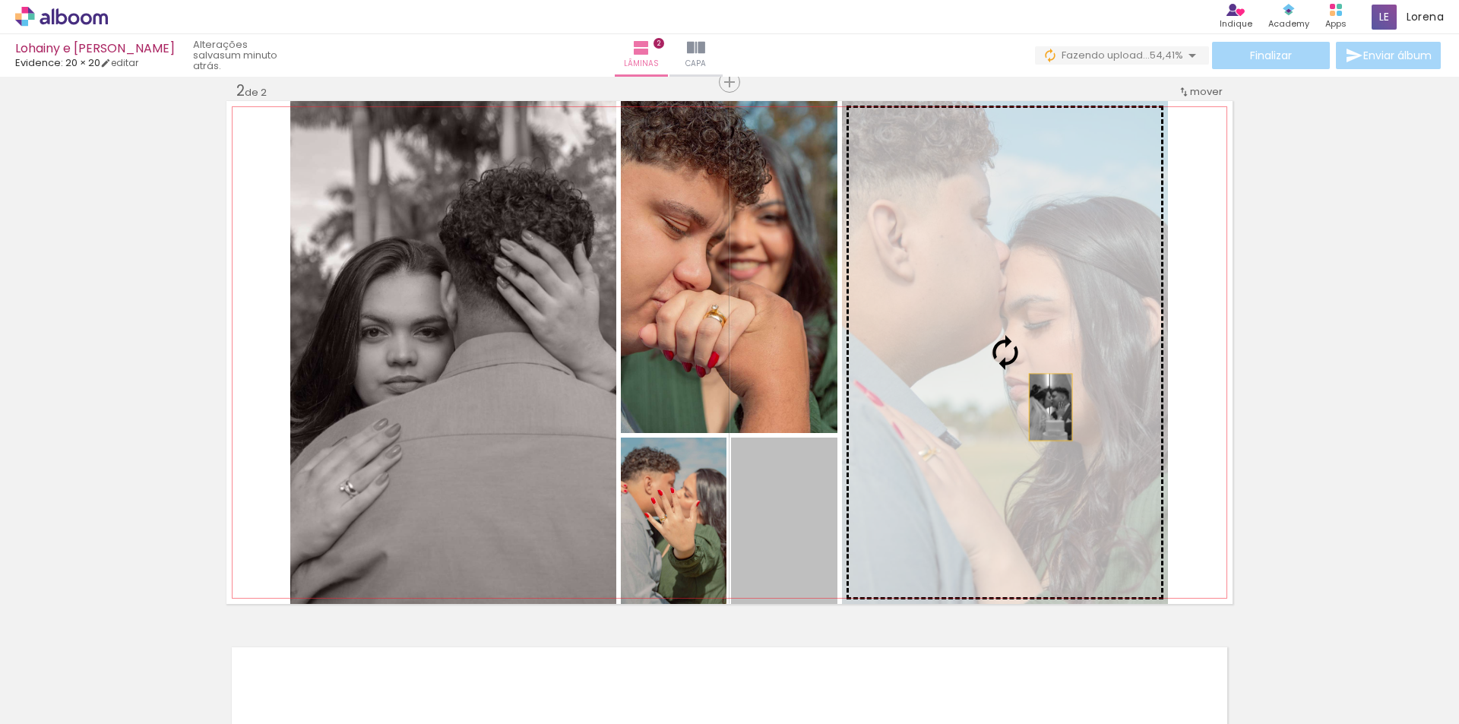
drag, startPoint x: 780, startPoint y: 533, endPoint x: 1050, endPoint y: 406, distance: 298.5
click at [0, 0] on slot at bounding box center [0, 0] width 0 height 0
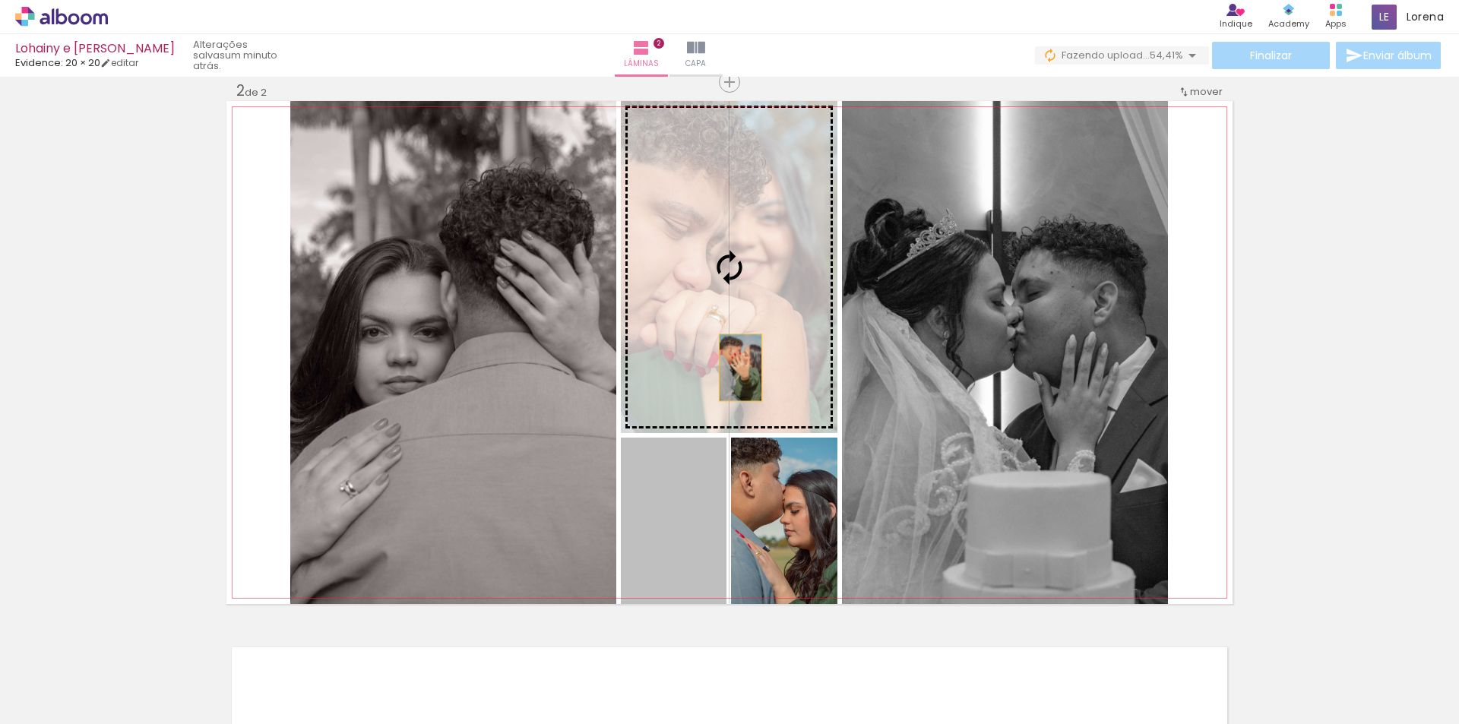
drag, startPoint x: 689, startPoint y: 546, endPoint x: 741, endPoint y: 331, distance: 221.4
click at [0, 0] on slot at bounding box center [0, 0] width 0 height 0
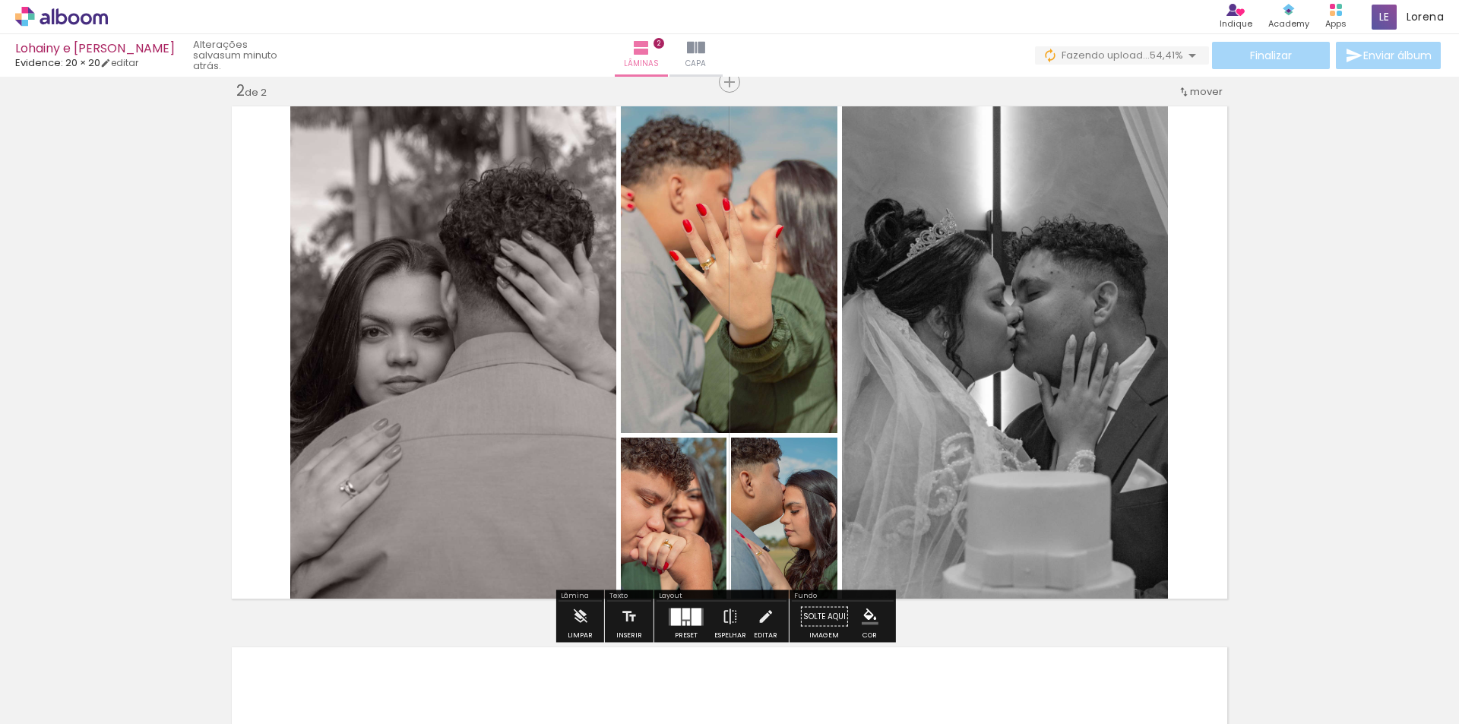
click at [226, 357] on quentale-layouter at bounding box center [729, 352] width 1006 height 503
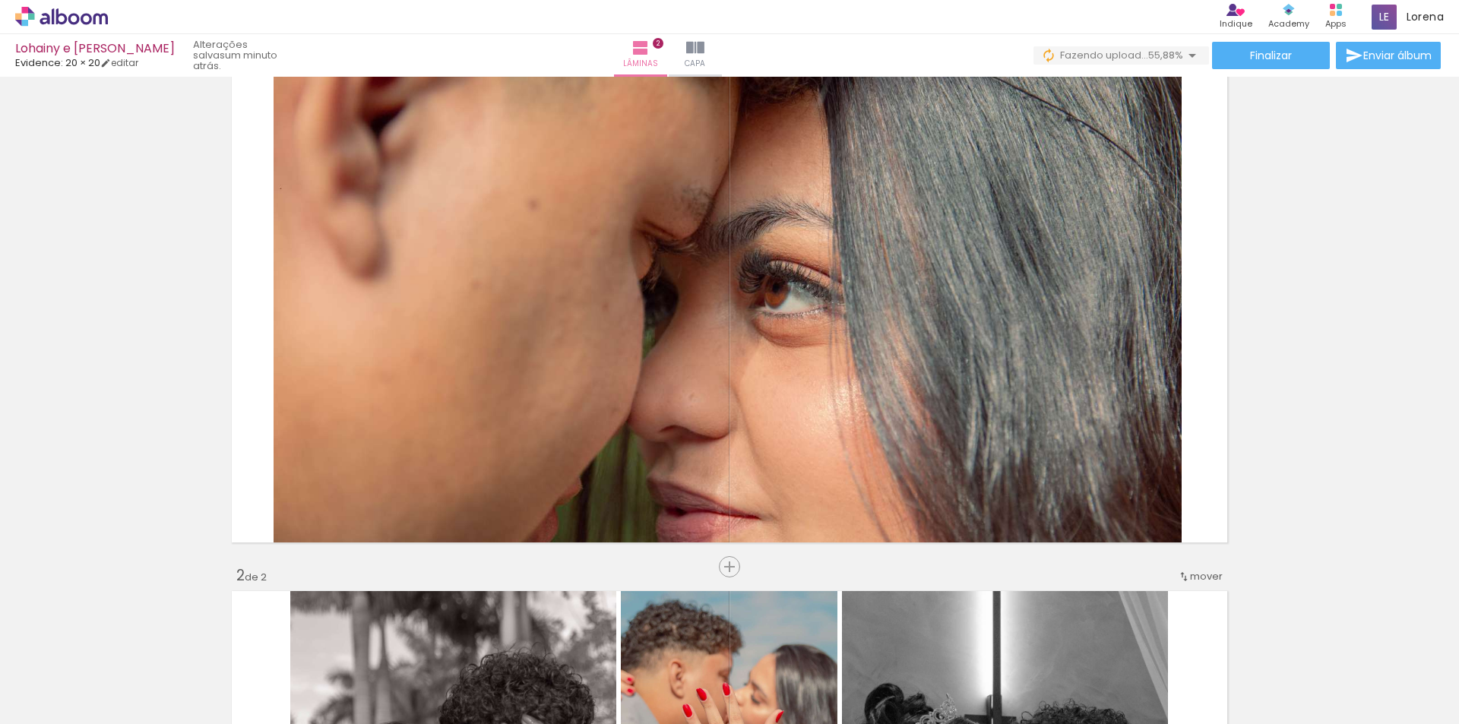
scroll to position [0, 0]
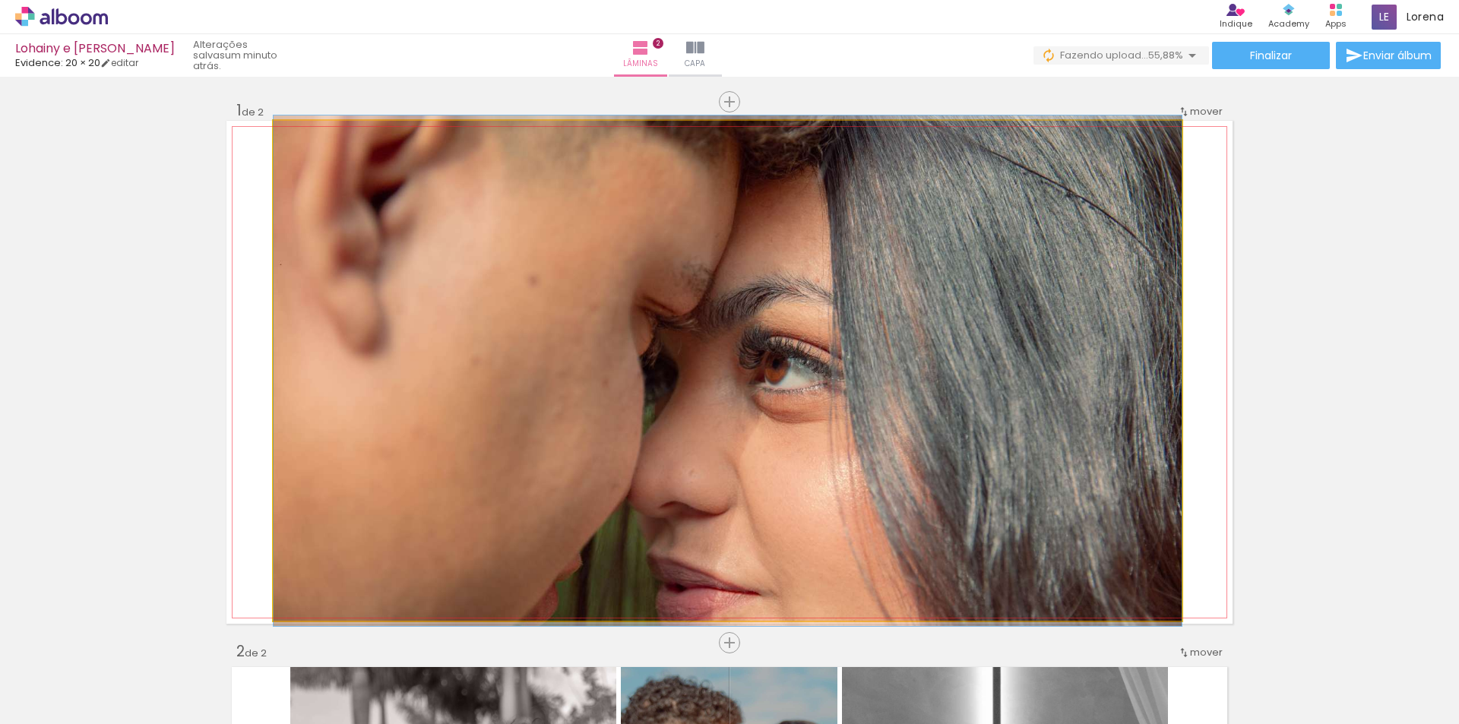
click at [774, 318] on quentale-photo at bounding box center [728, 371] width 908 height 500
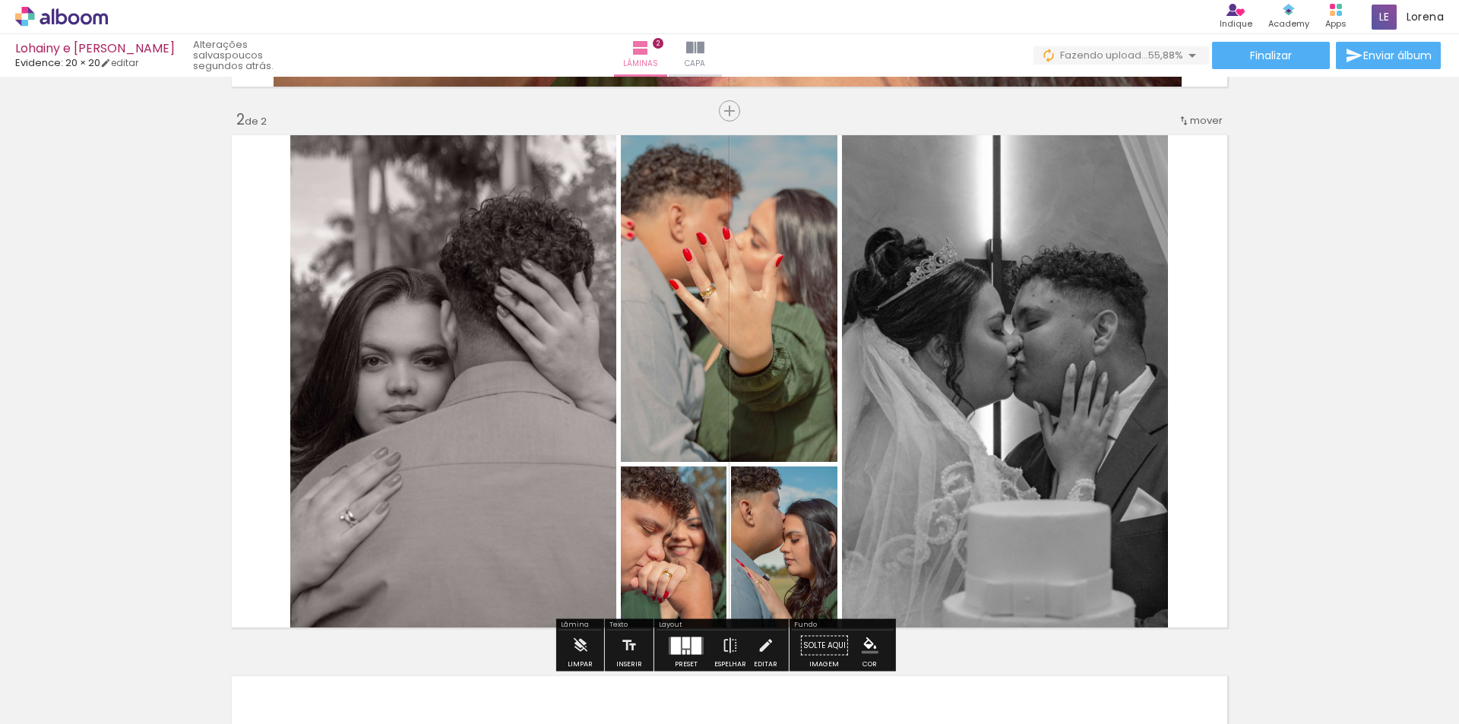
scroll to position [608, 0]
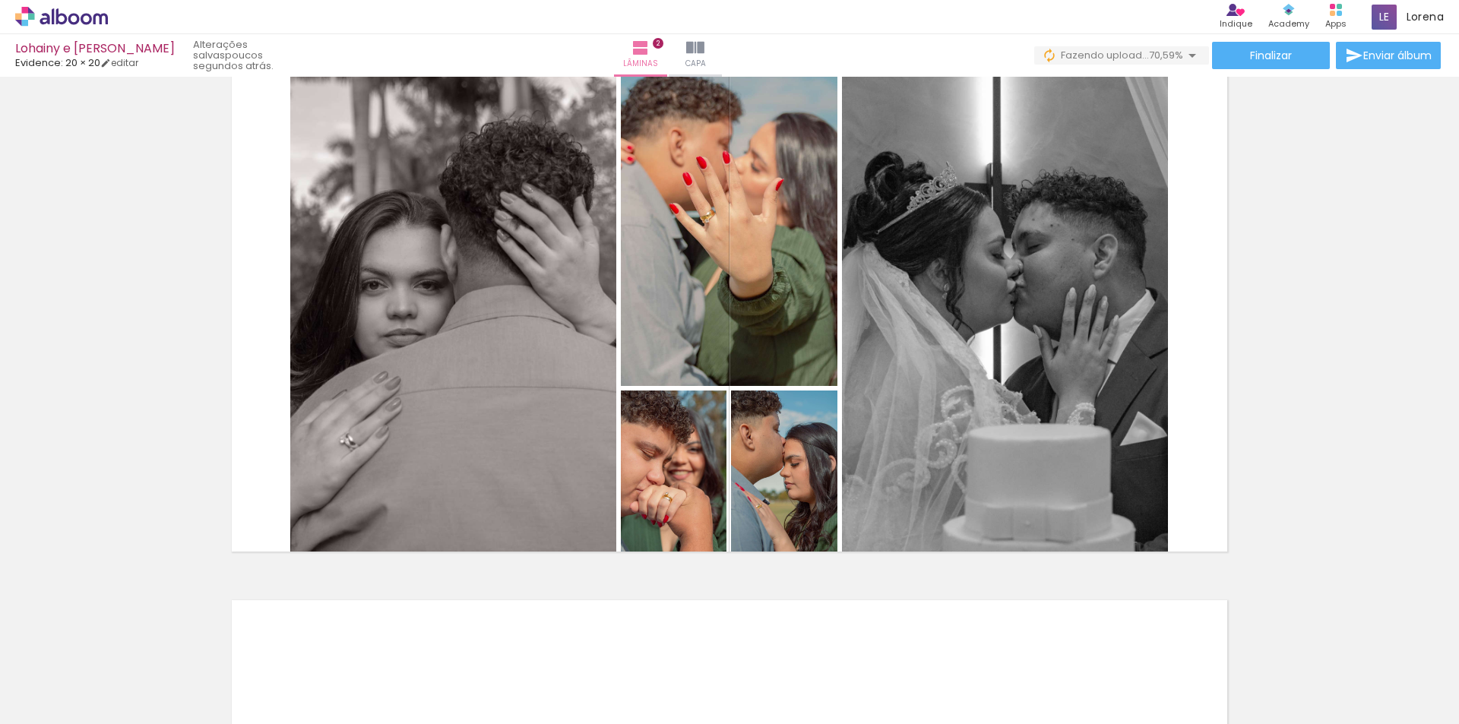
click at [134, 421] on div "Inserir lâmina 1 de 2 Inserir lâmina 2 de 2" at bounding box center [729, 286] width 1459 height 1624
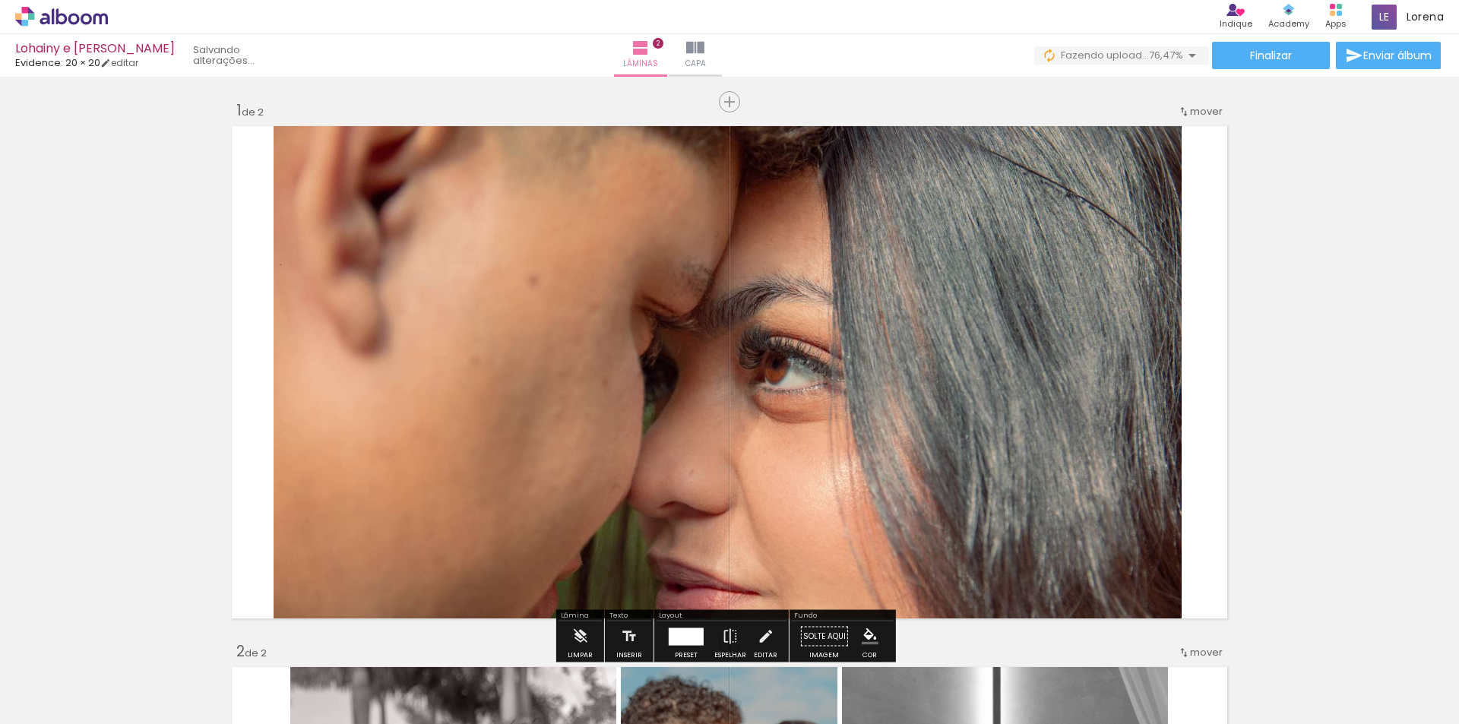
scroll to position [76, 0]
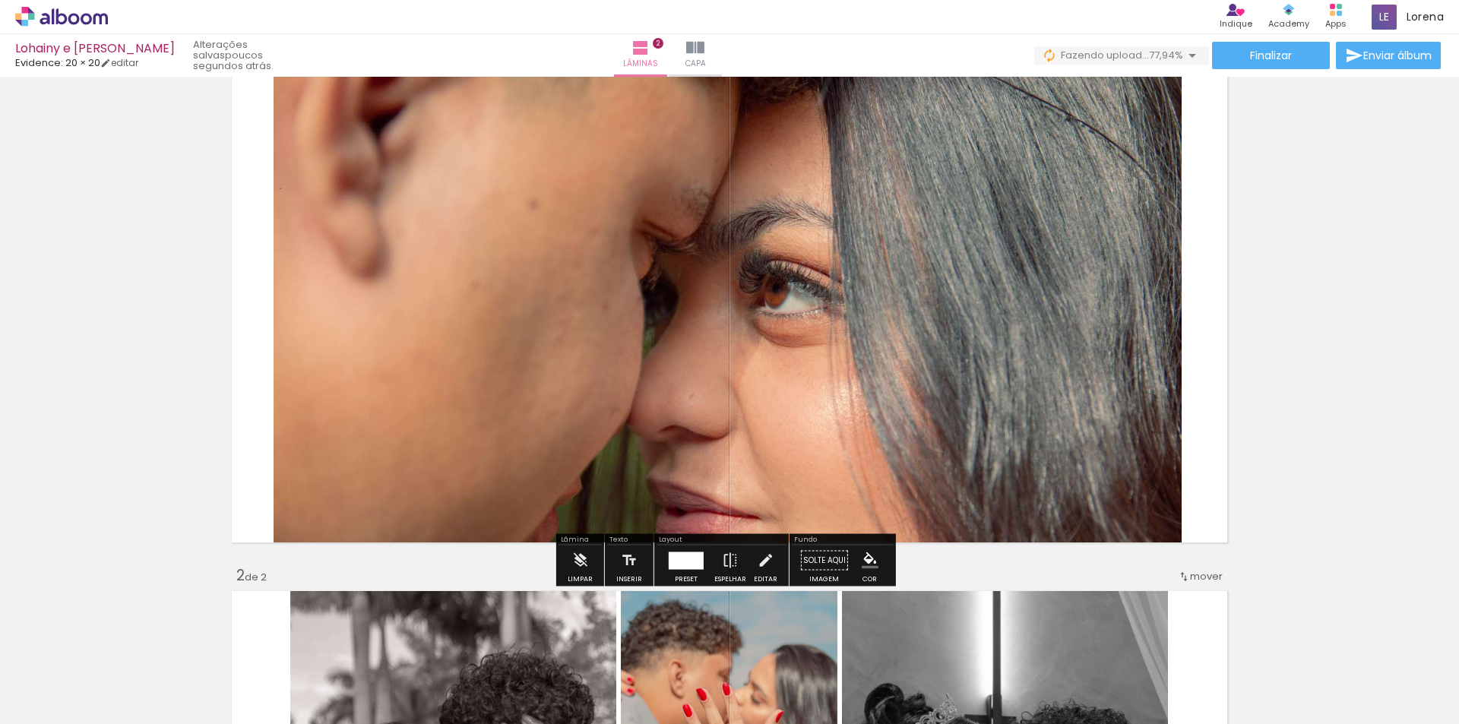
click at [815, 419] on quentale-photo at bounding box center [728, 295] width 908 height 500
click at [581, 576] on div "Limpar" at bounding box center [580, 579] width 25 height 7
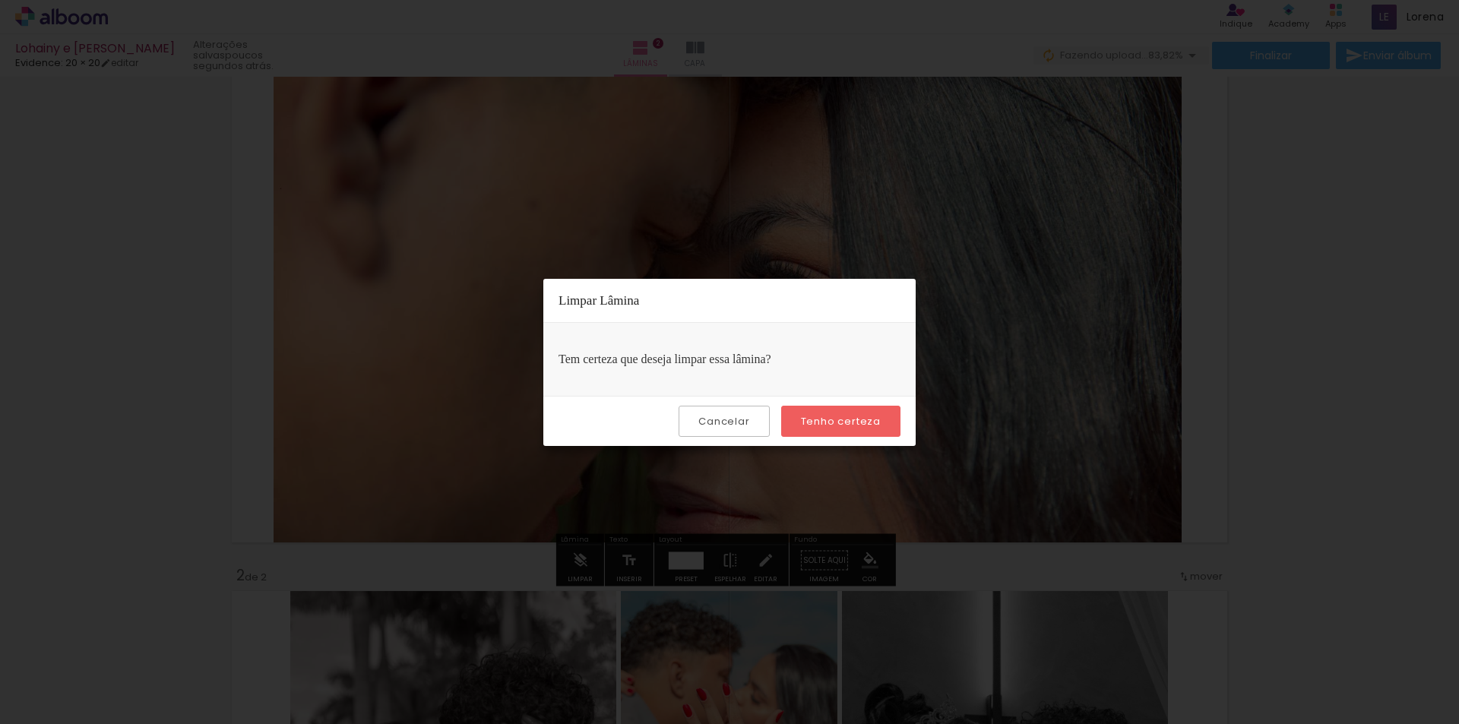
click at [0, 0] on slot "Tenho certeza" at bounding box center [0, 0] width 0 height 0
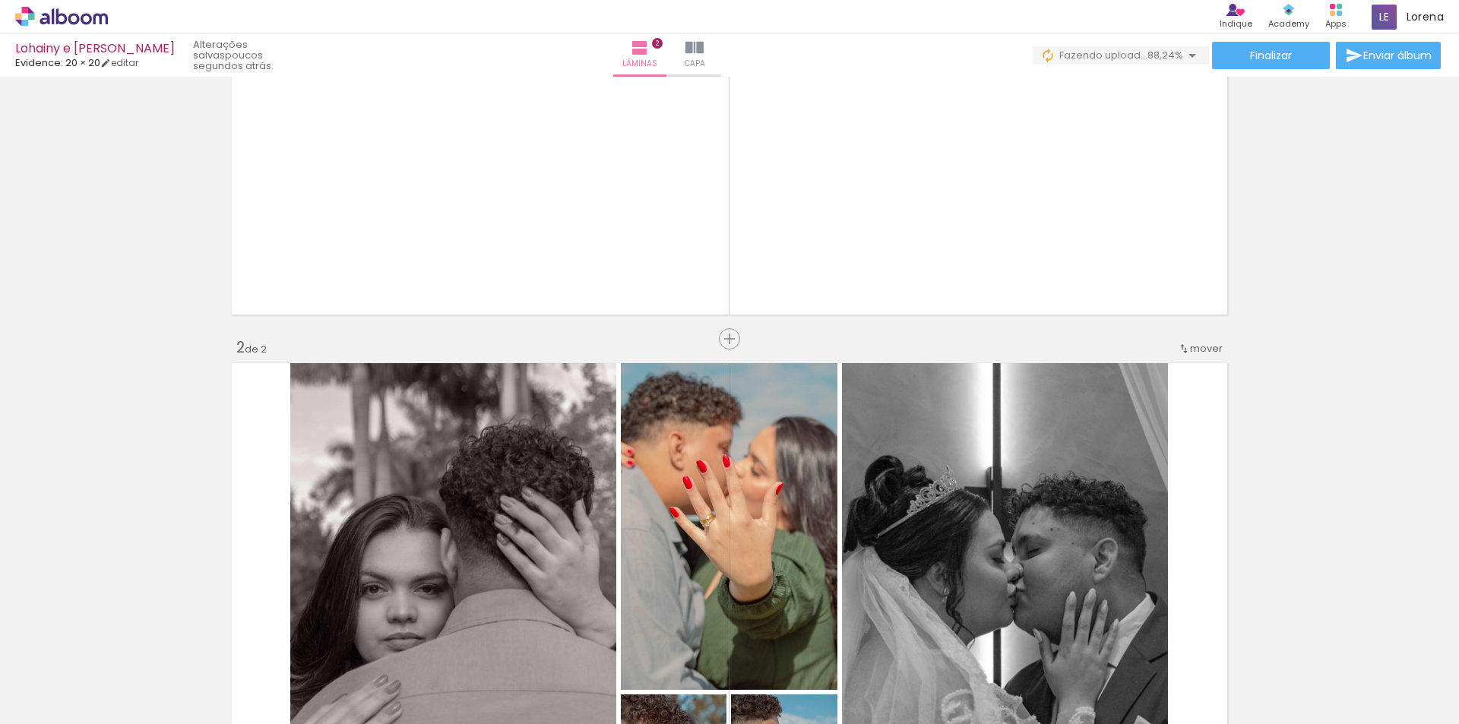
scroll to position [532, 0]
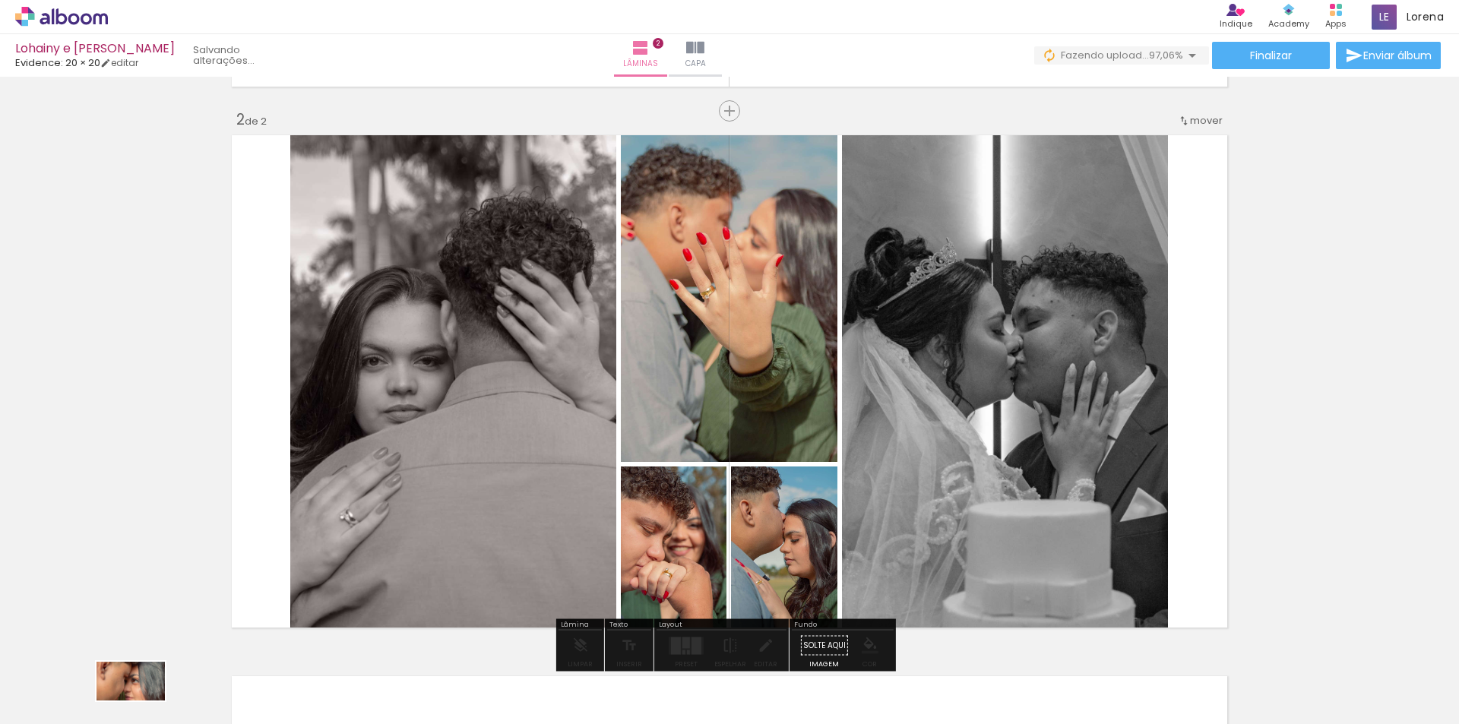
click at [152, 701] on quentale-thumb at bounding box center [151, 672] width 85 height 87
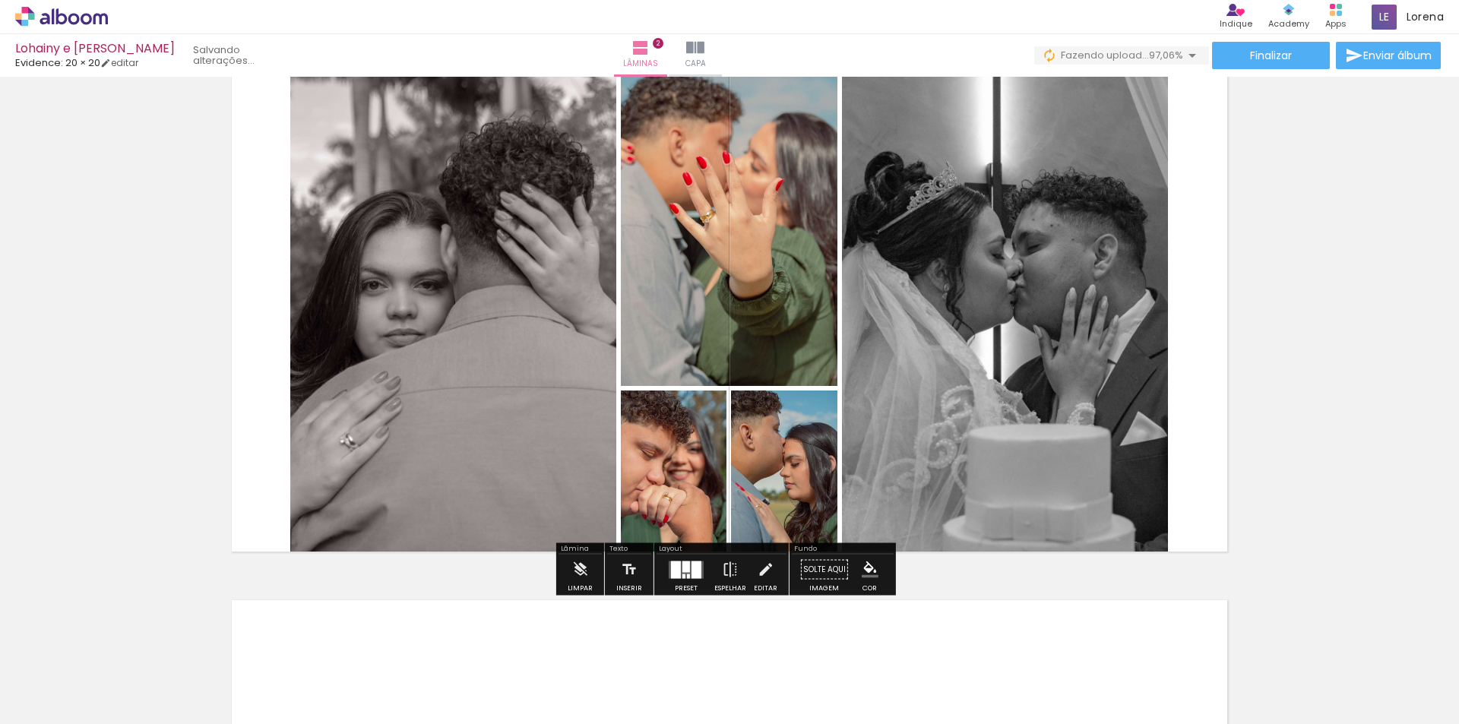
click at [714, 162] on quentale-photo at bounding box center [729, 220] width 217 height 332
click at [693, 179] on quentale-photo at bounding box center [729, 220] width 217 height 332
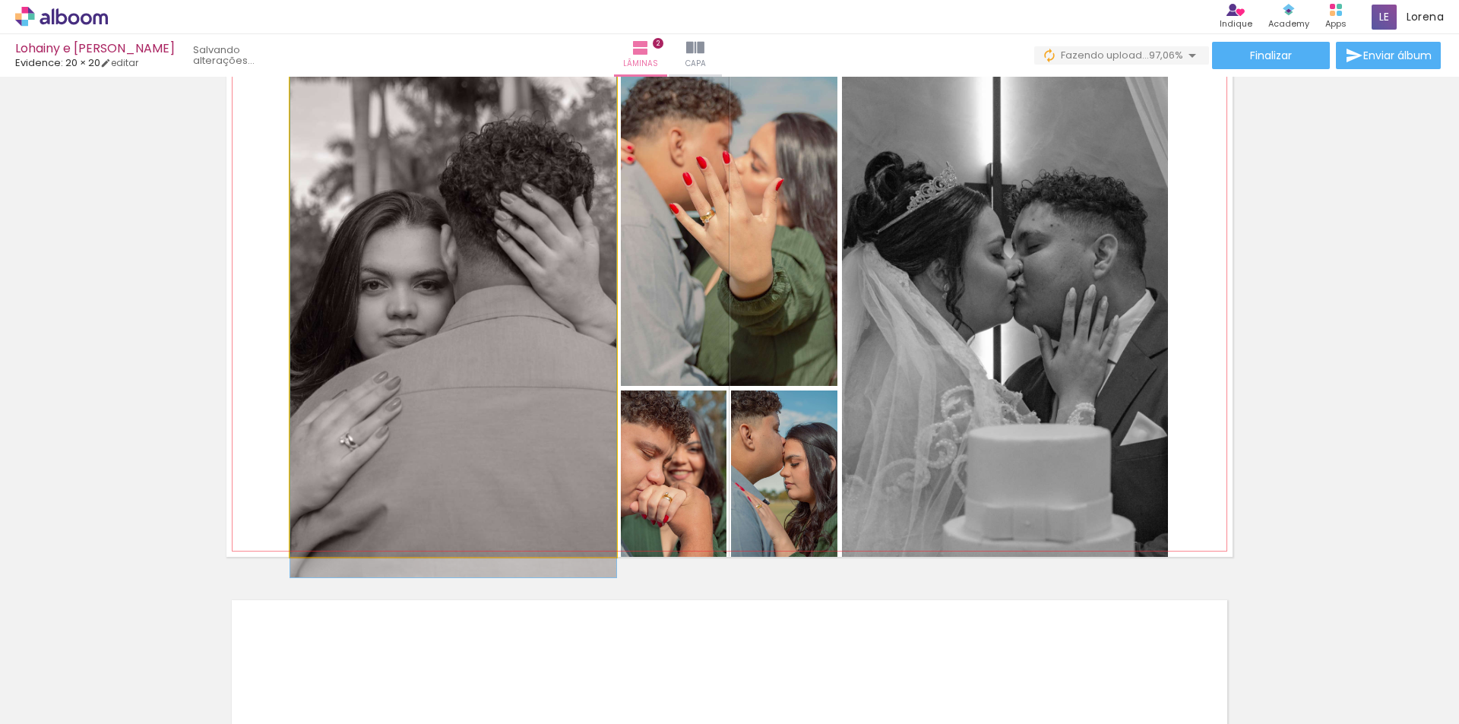
click at [489, 388] on quentale-photo at bounding box center [453, 305] width 326 height 503
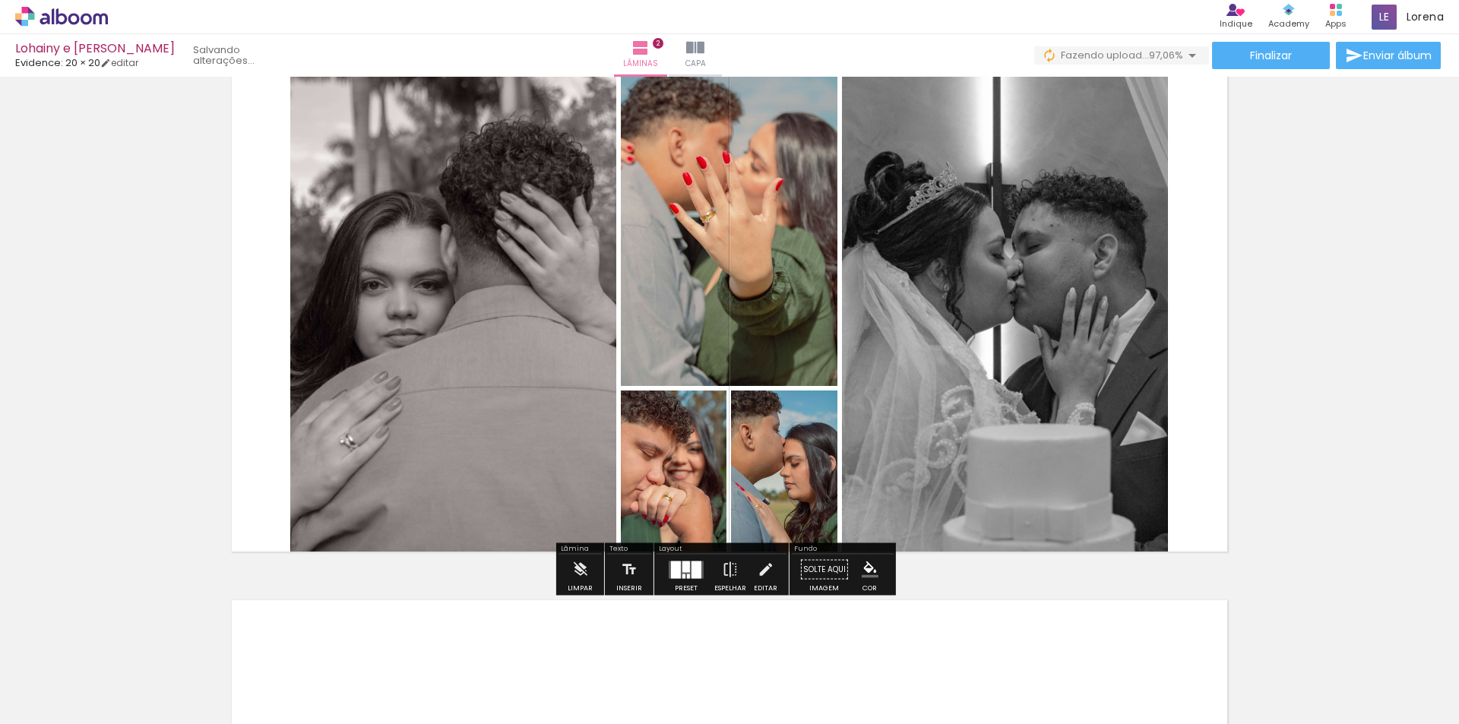
scroll to position [380, 0]
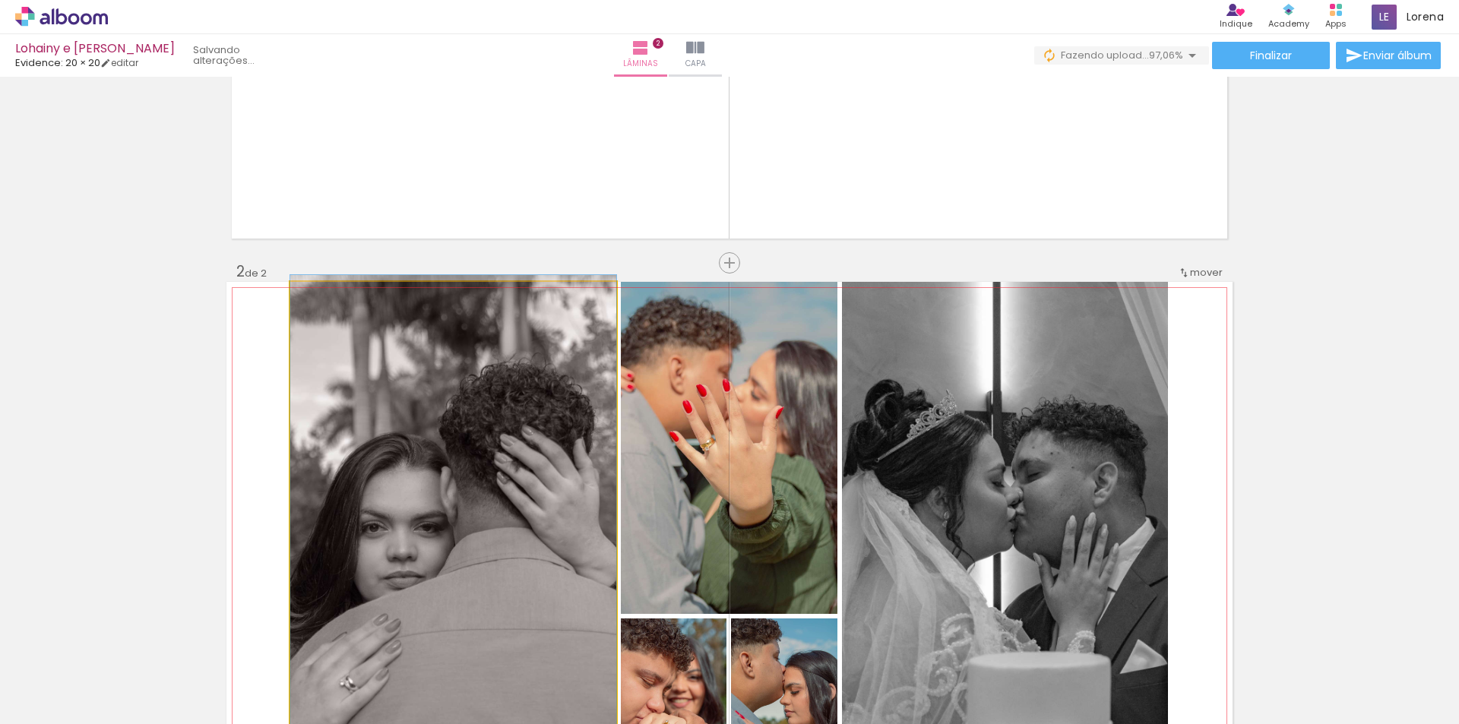
drag, startPoint x: 462, startPoint y: 422, endPoint x: 470, endPoint y: 436, distance: 16.3
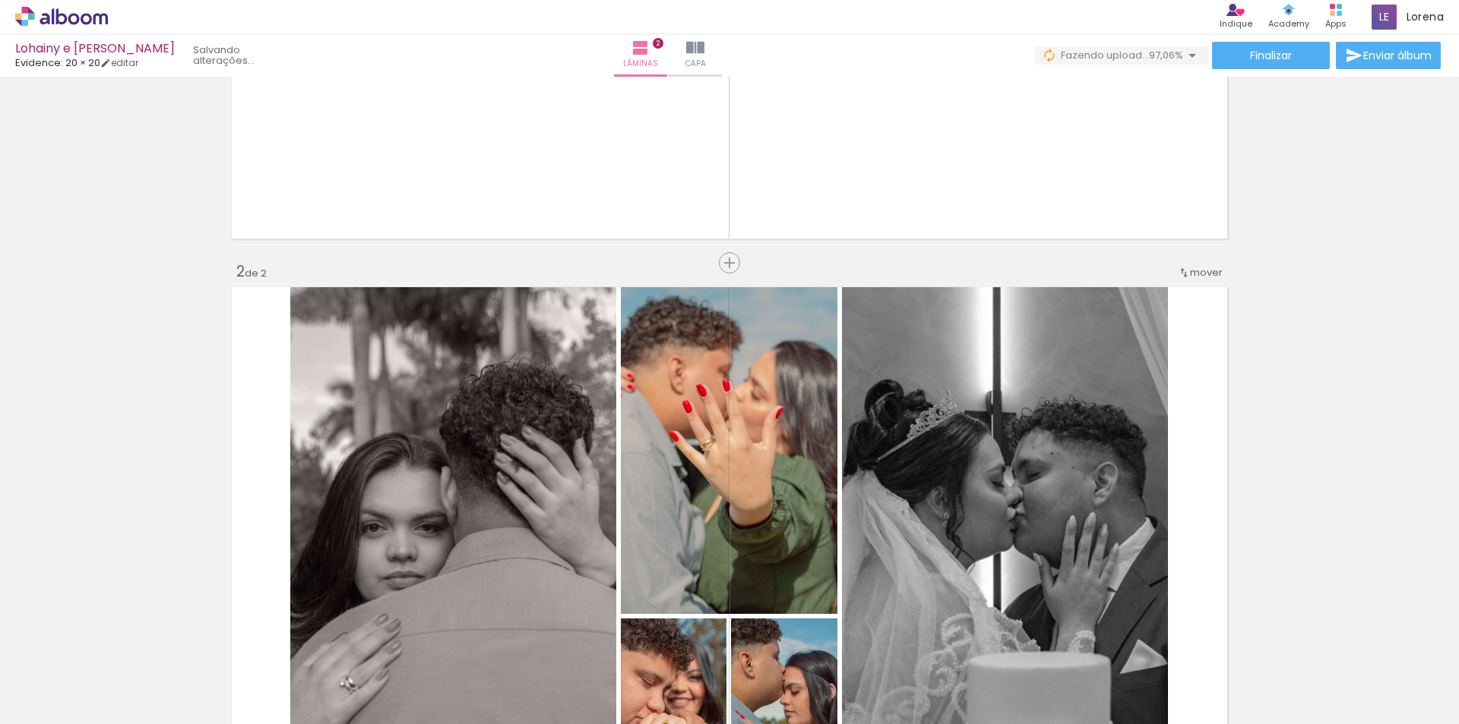
scroll to position [608, 0]
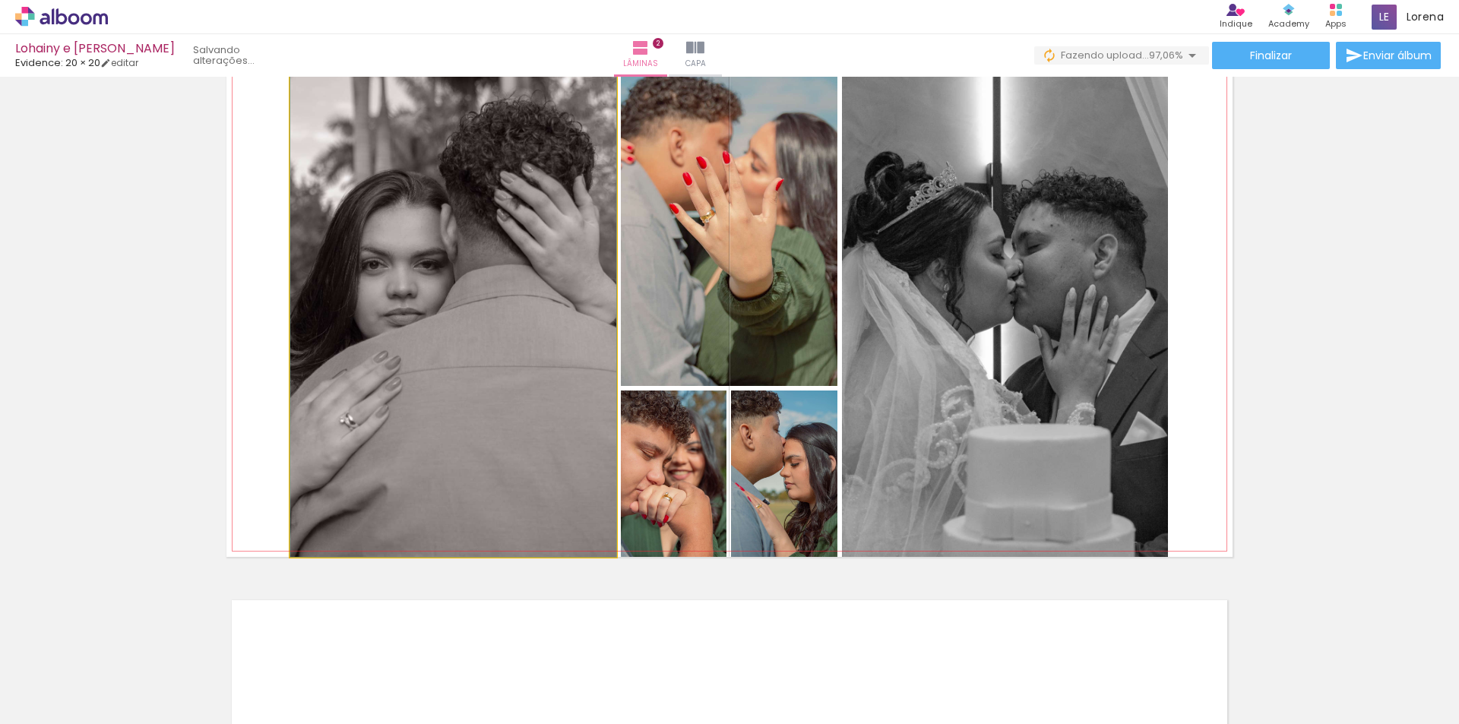
drag, startPoint x: 429, startPoint y: 305, endPoint x: 440, endPoint y: 255, distance: 51.3
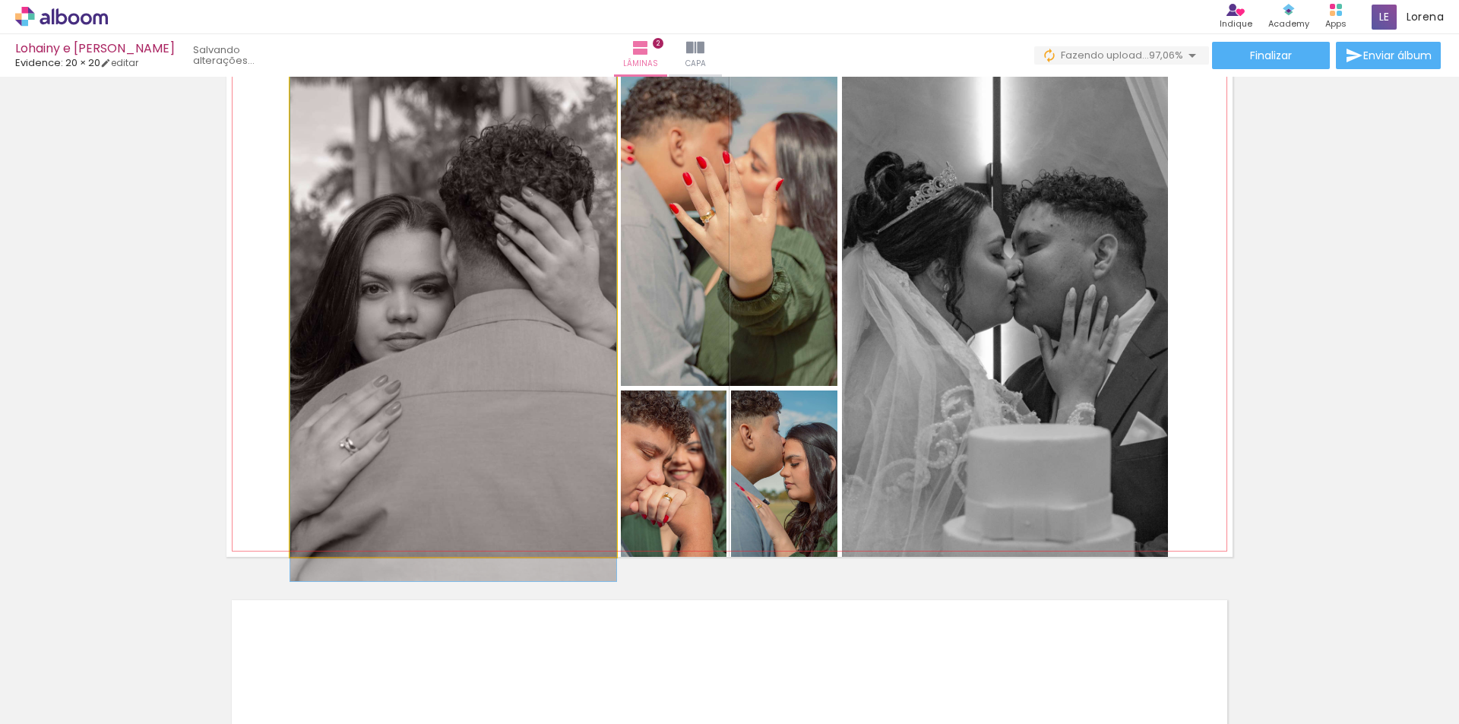
drag, startPoint x: 547, startPoint y: 317, endPoint x: 546, endPoint y: 341, distance: 24.3
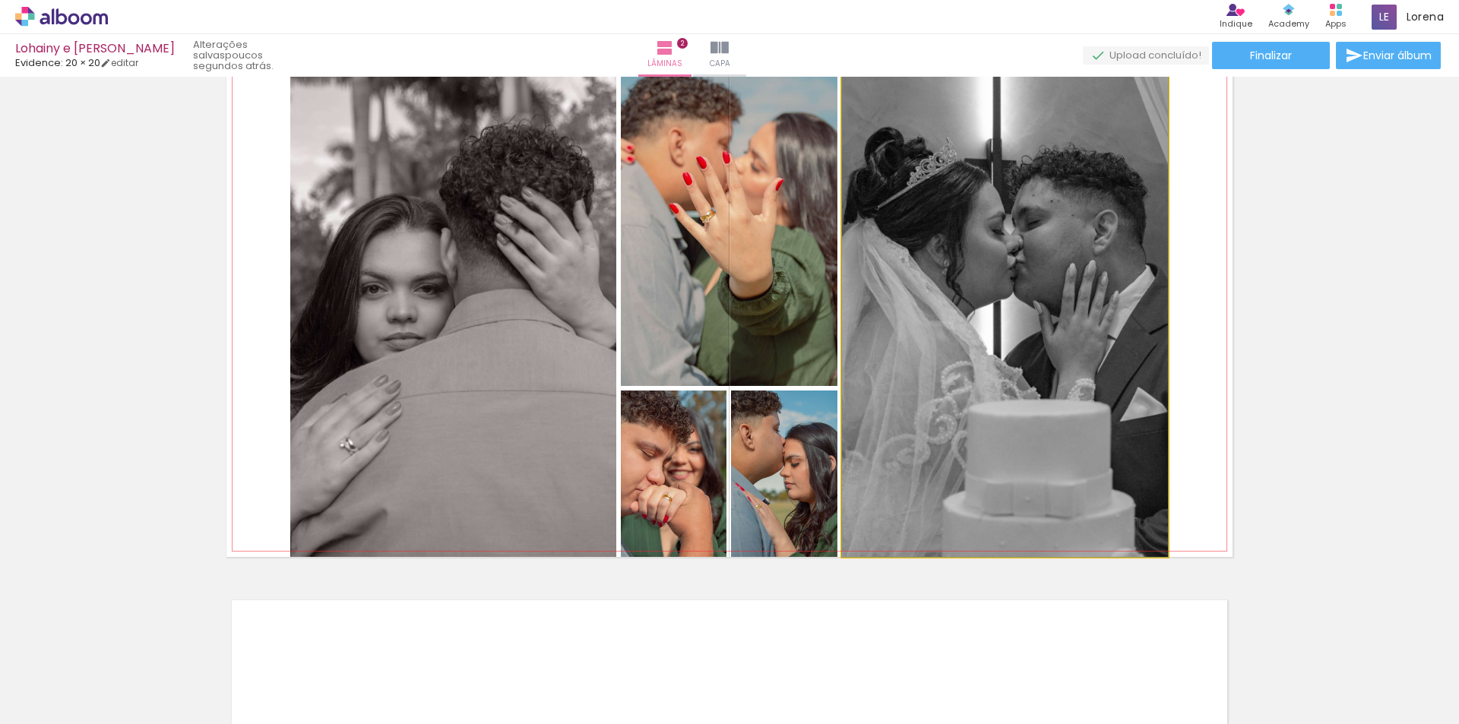
drag, startPoint x: 1055, startPoint y: 345, endPoint x: 1052, endPoint y: 318, distance: 26.8
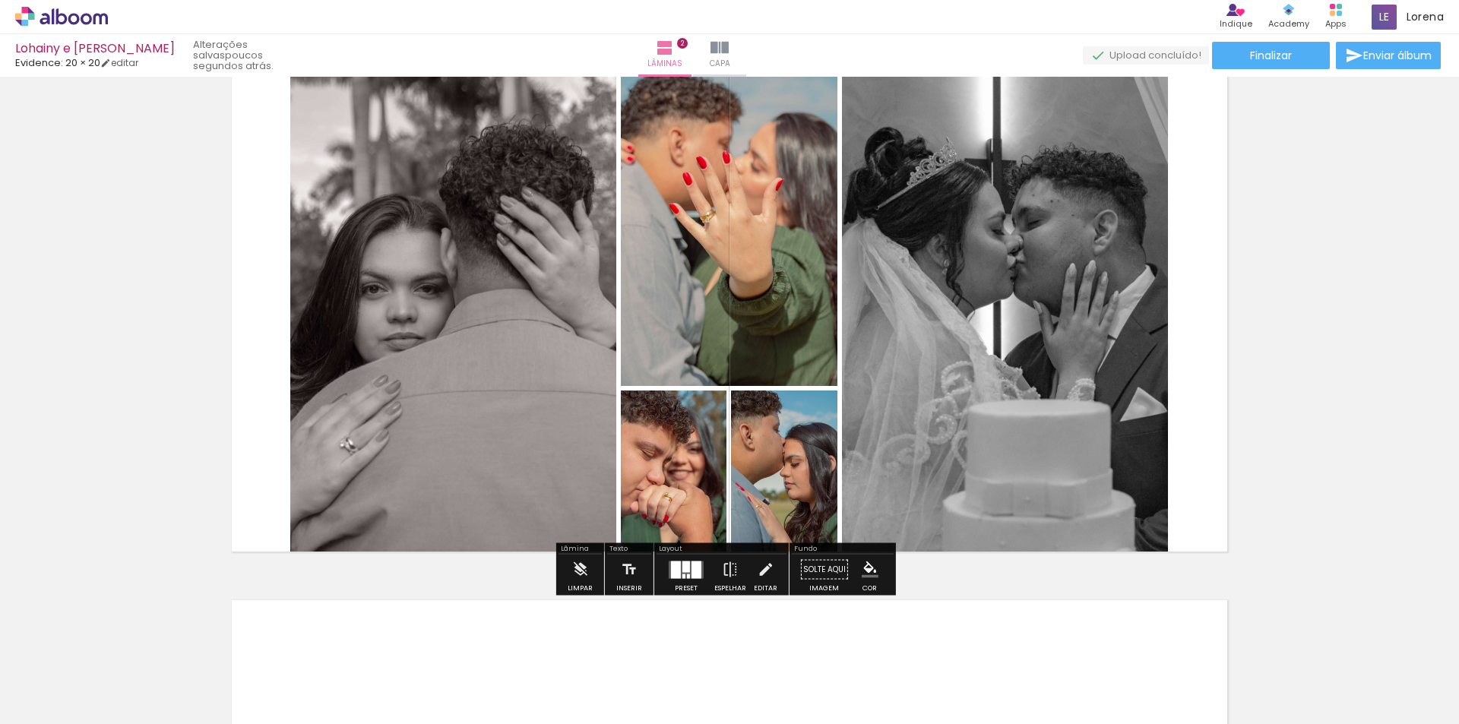
click at [1344, 371] on div "Inserir lâmina 1 de 2 Inserir lâmina 2 de 2" at bounding box center [729, 286] width 1459 height 1624
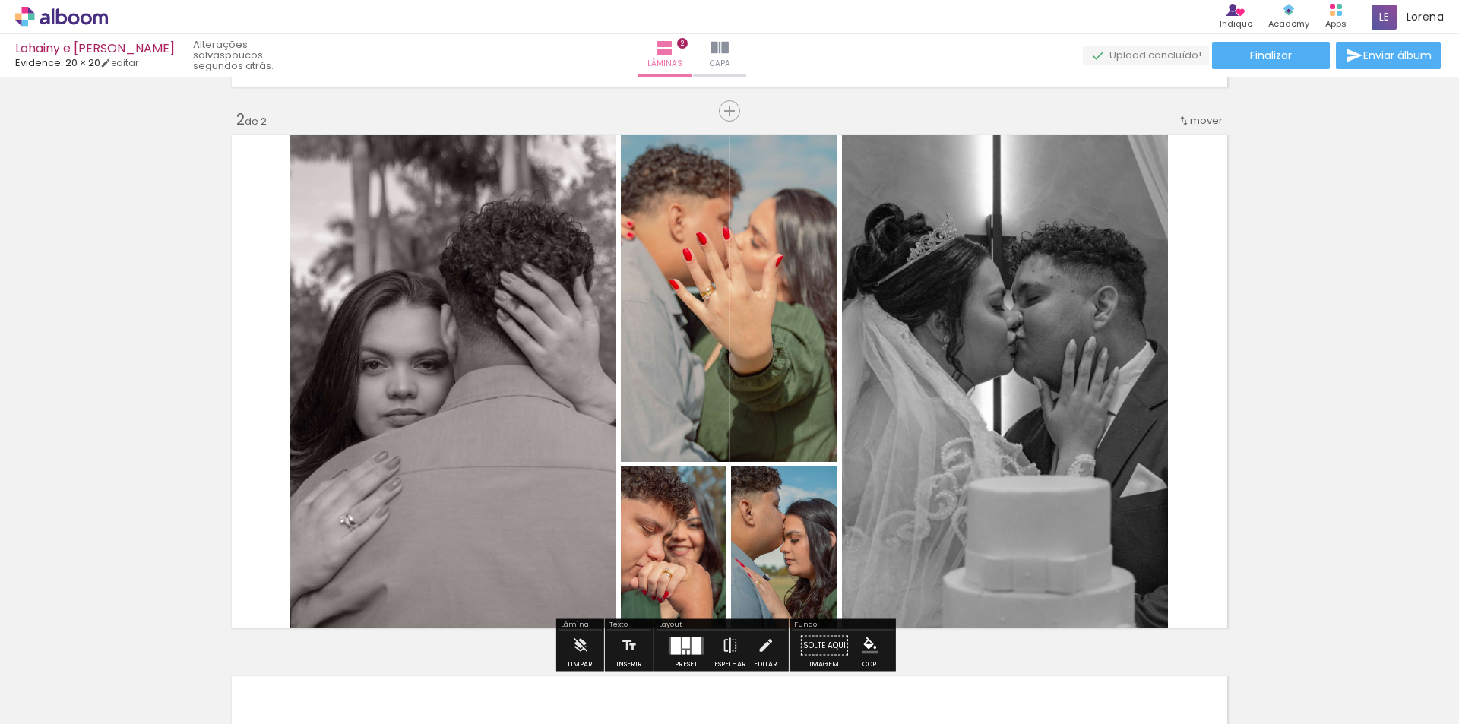
scroll to position [456, 0]
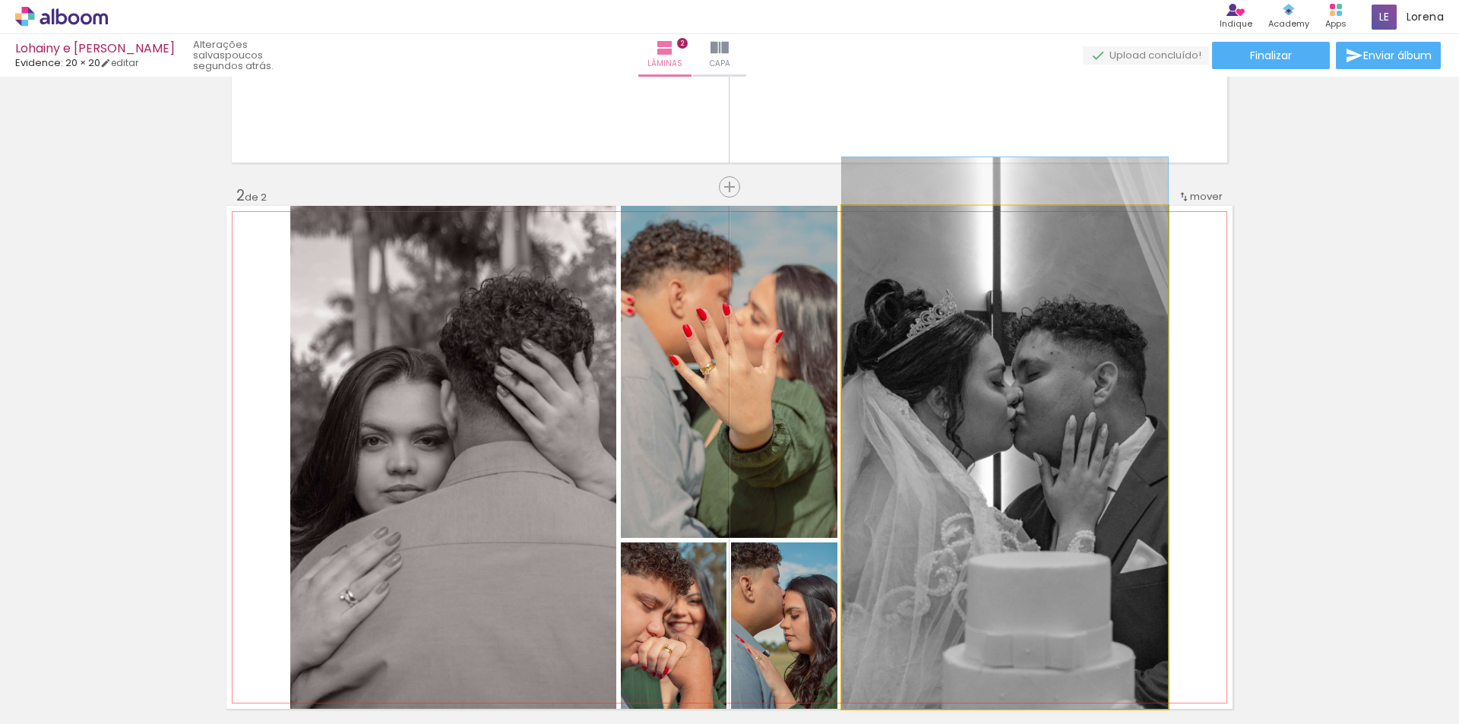
drag, startPoint x: 1087, startPoint y: 419, endPoint x: 1086, endPoint y: 383, distance: 36.5
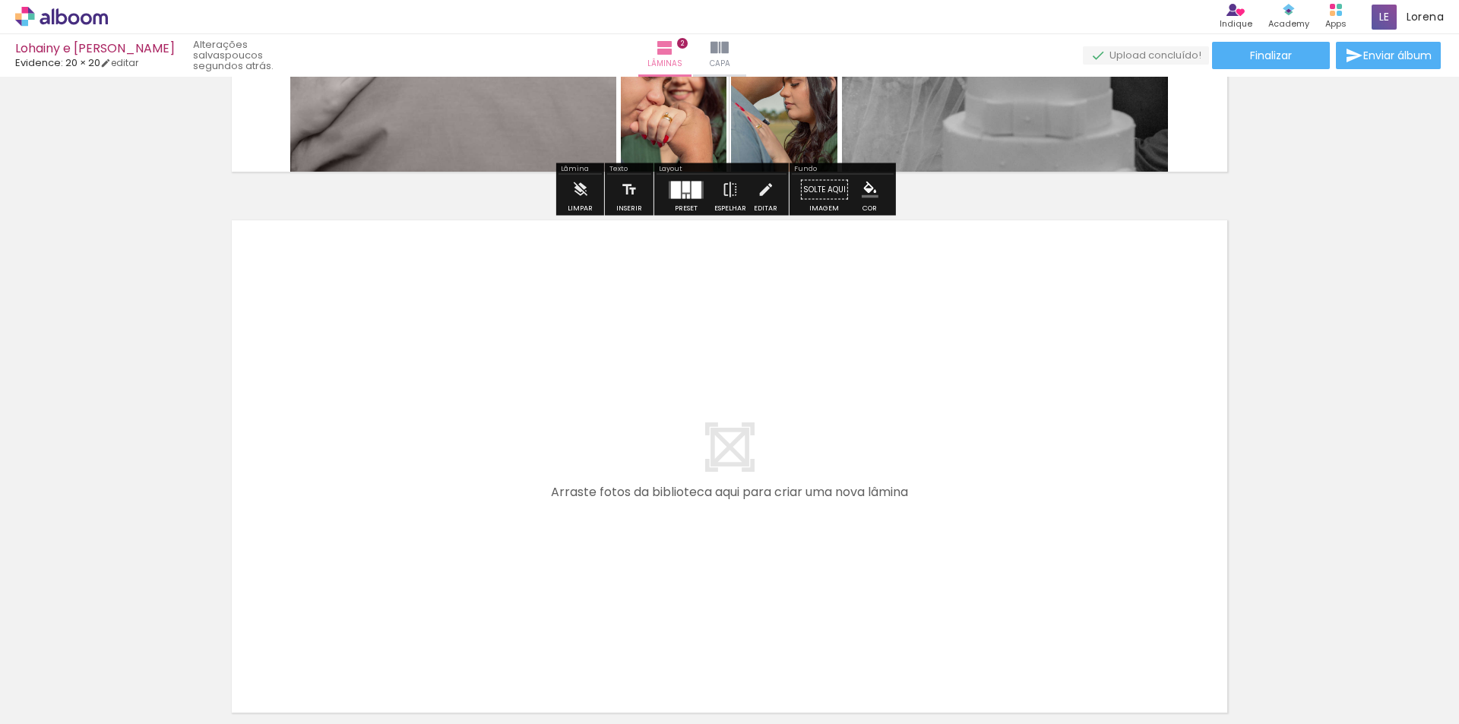
scroll to position [1130, 0]
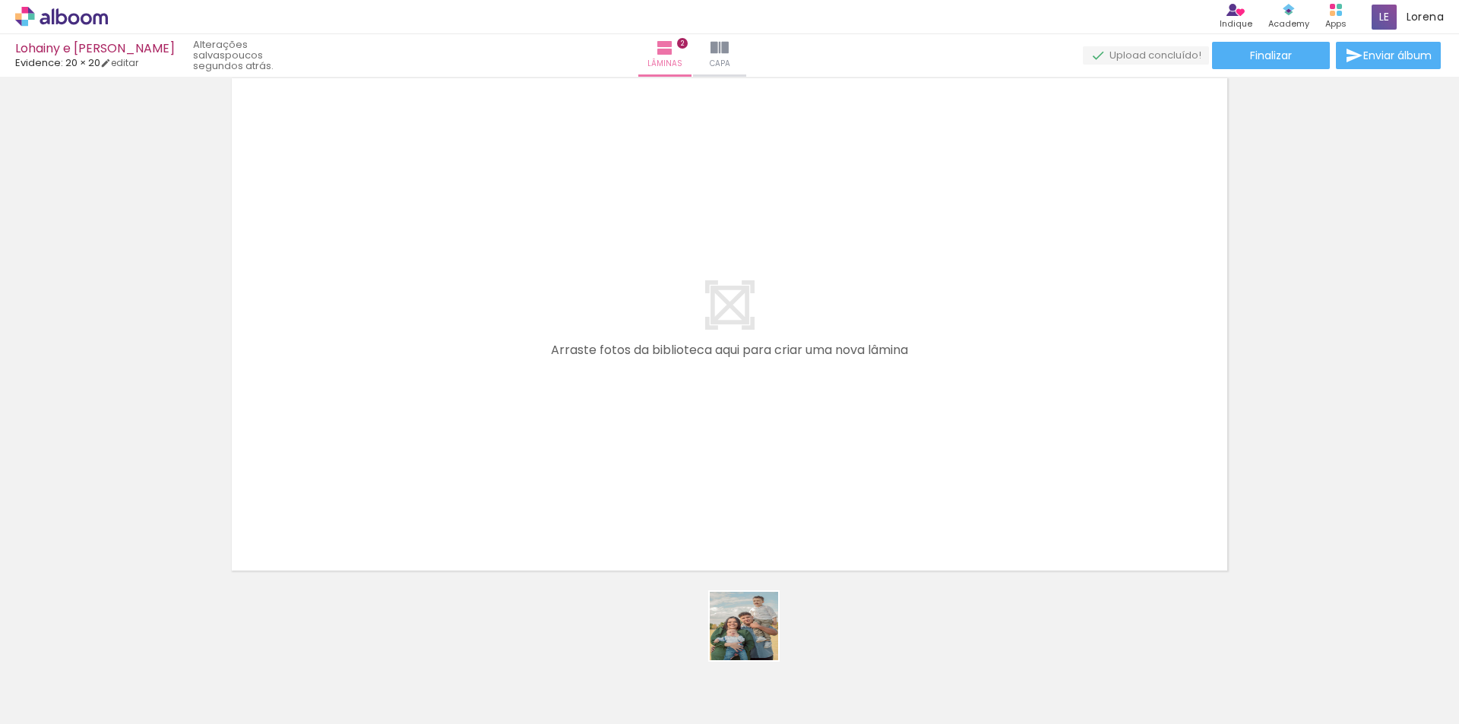
drag, startPoint x: 755, startPoint y: 638, endPoint x: 628, endPoint y: 282, distance: 377.6
click at [628, 282] on quentale-workspace at bounding box center [729, 362] width 1459 height 724
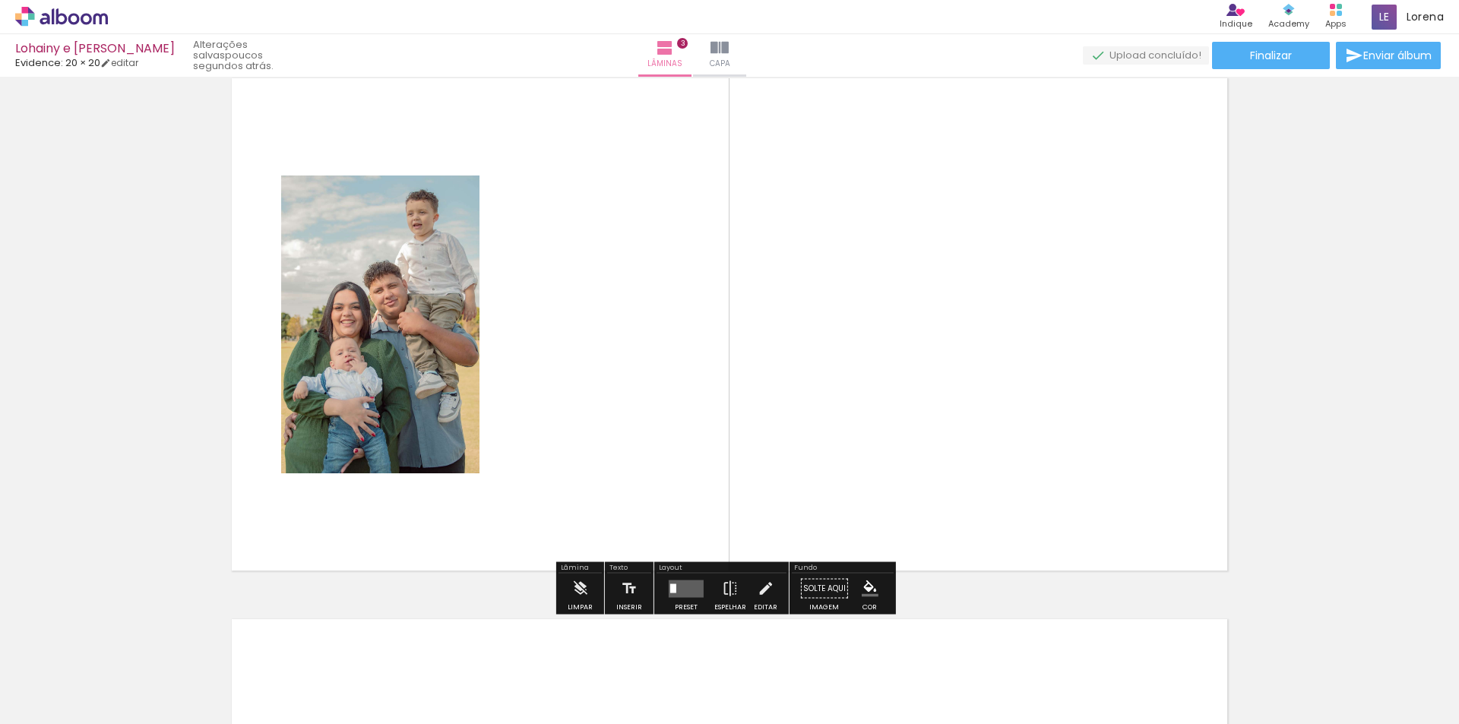
scroll to position [1102, 0]
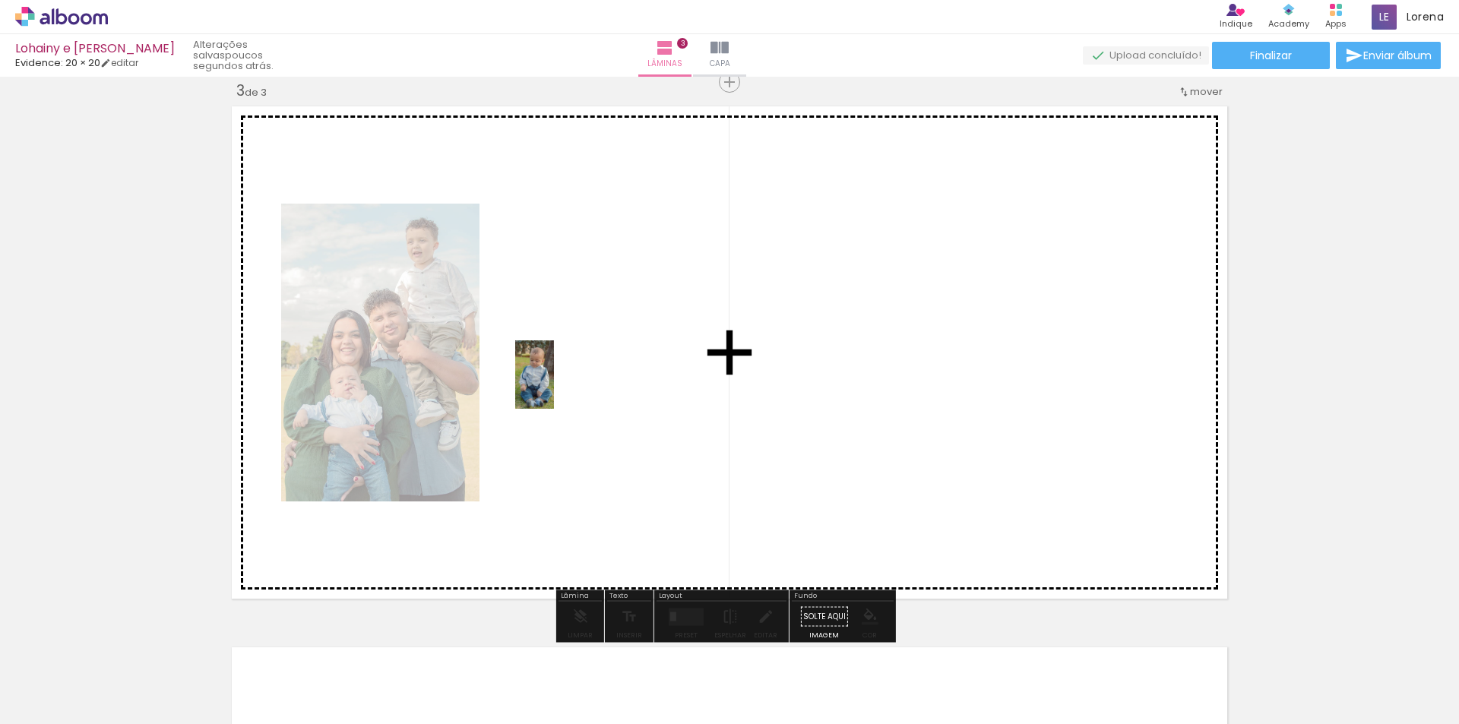
drag, startPoint x: 413, startPoint y: 684, endPoint x: 561, endPoint y: 386, distance: 332.4
click at [561, 386] on quentale-workspace at bounding box center [729, 362] width 1459 height 724
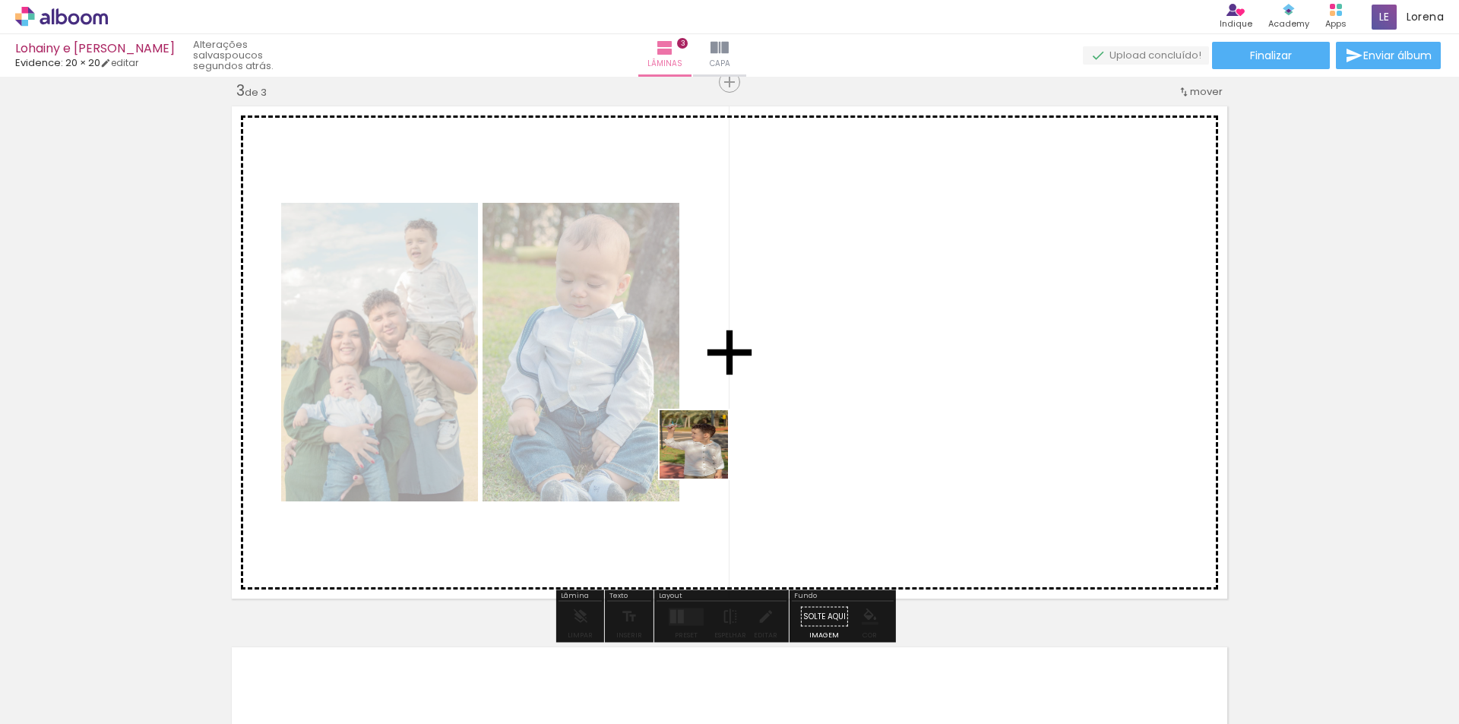
drag, startPoint x: 502, startPoint y: 685, endPoint x: 711, endPoint y: 448, distance: 316.6
click at [711, 448] on quentale-workspace at bounding box center [729, 362] width 1459 height 724
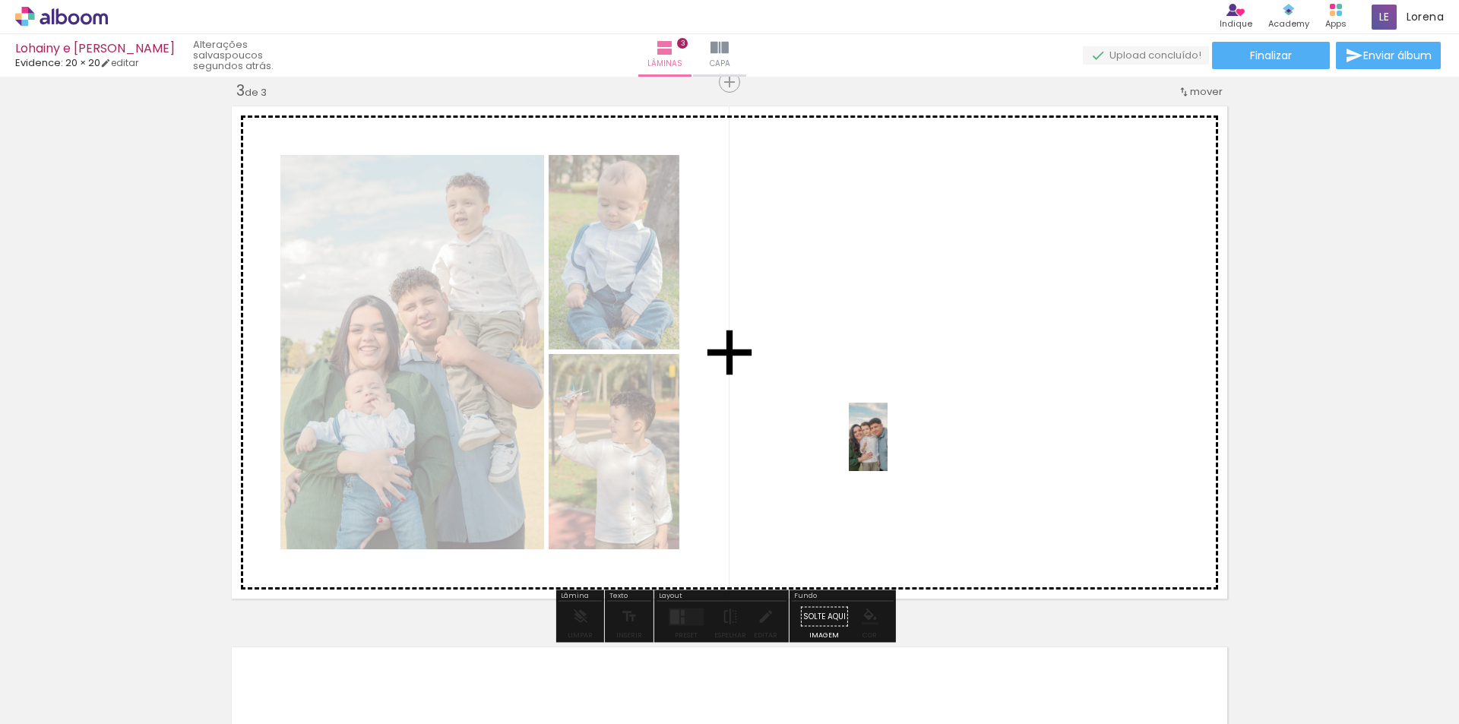
drag, startPoint x: 944, startPoint y: 692, endPoint x: 888, endPoint y: 628, distance: 85.6
click at [889, 415] on quentale-workspace at bounding box center [729, 362] width 1459 height 724
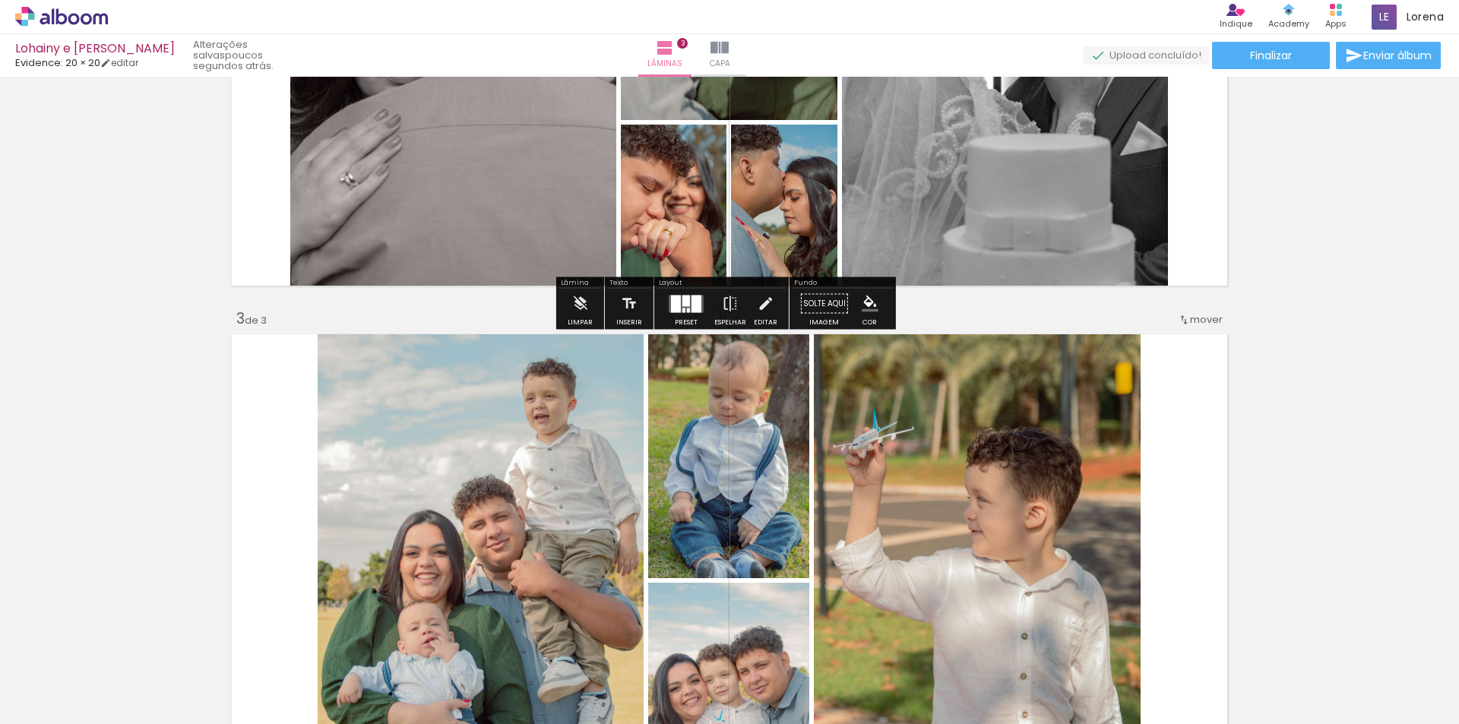
scroll to position [1178, 0]
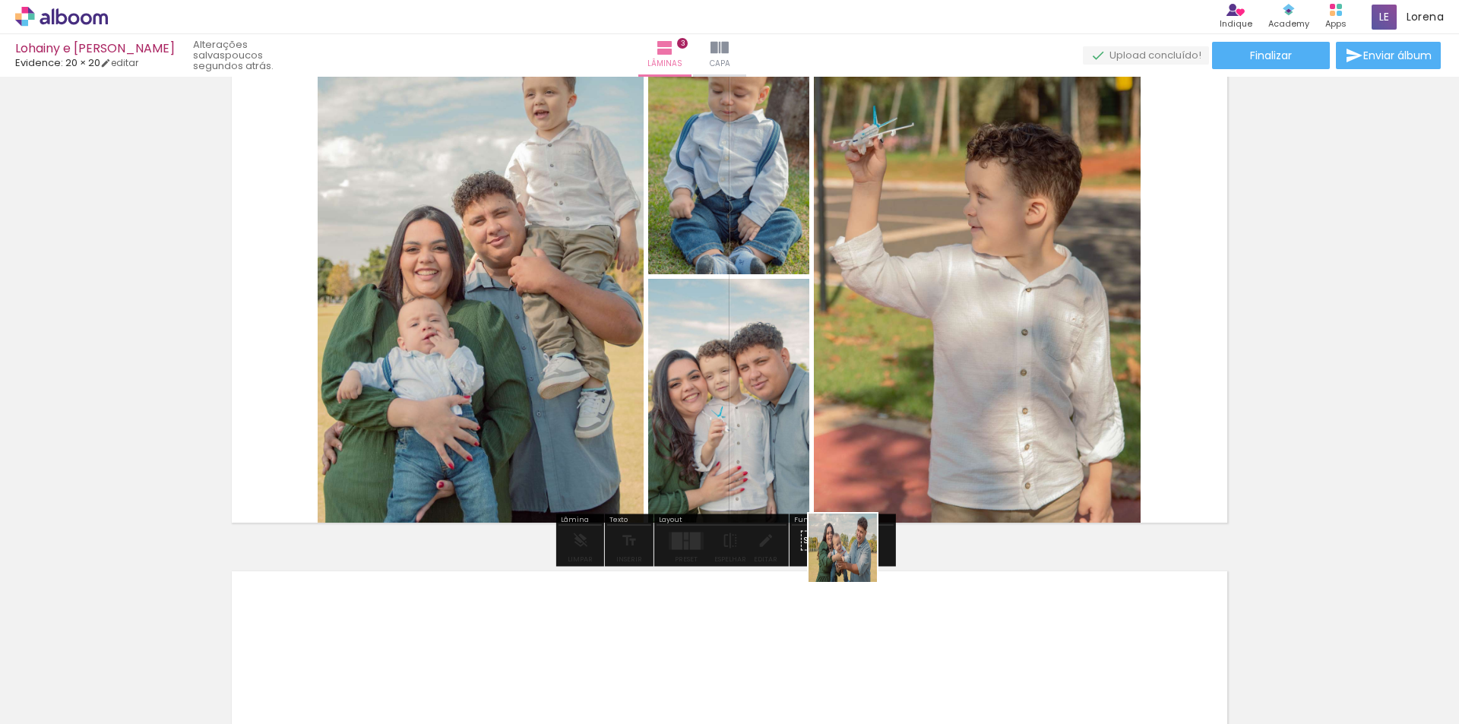
drag, startPoint x: 847, startPoint y: 638, endPoint x: 863, endPoint y: 377, distance: 261.1
click at [863, 377] on quentale-workspace at bounding box center [729, 362] width 1459 height 724
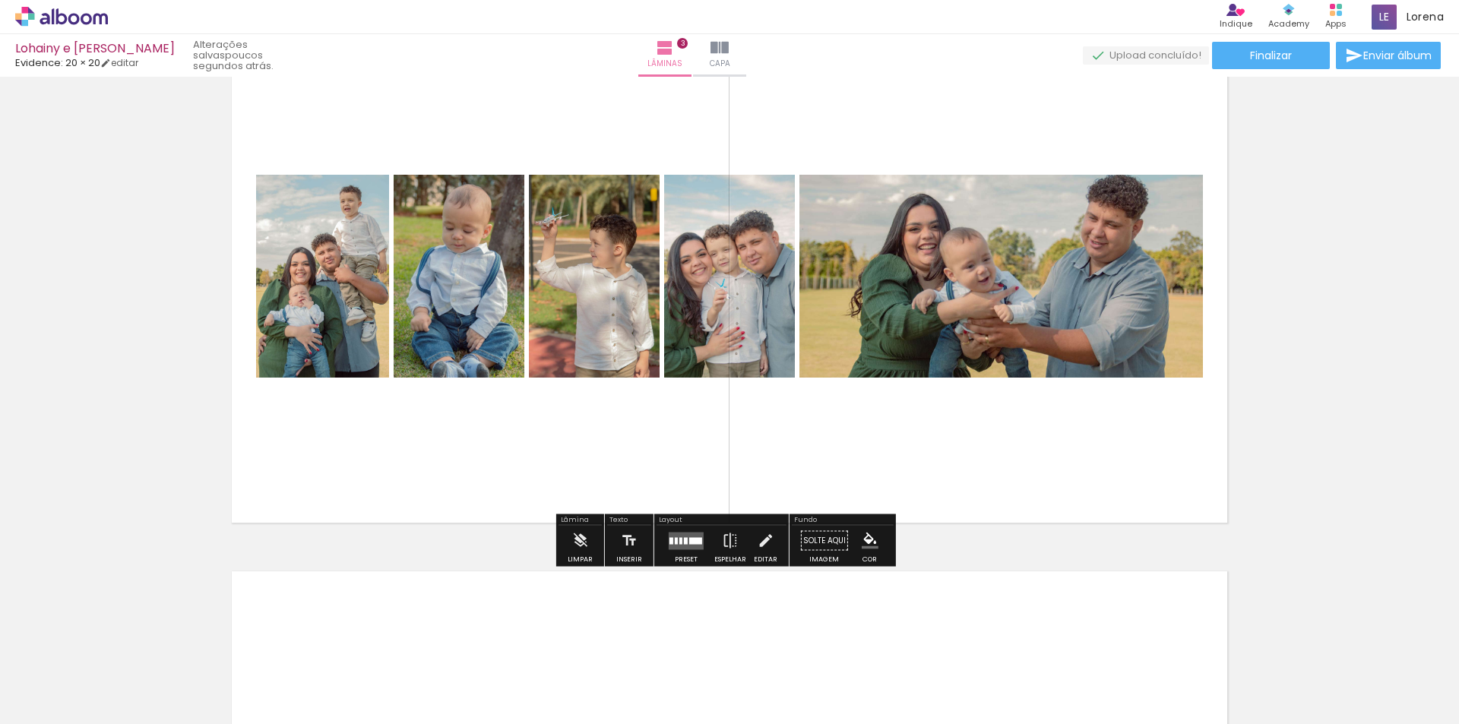
click at [673, 546] on quentale-layouter at bounding box center [686, 540] width 35 height 17
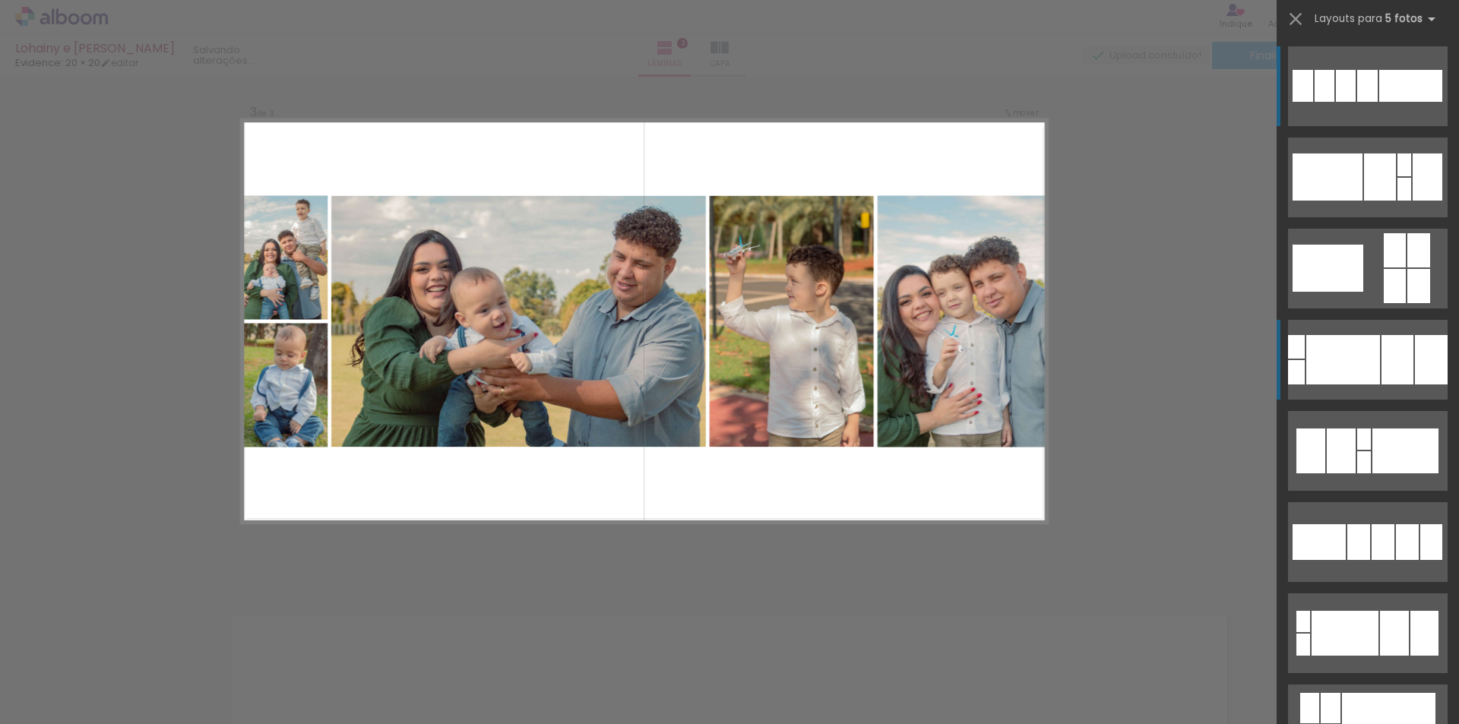
scroll to position [1102, 0]
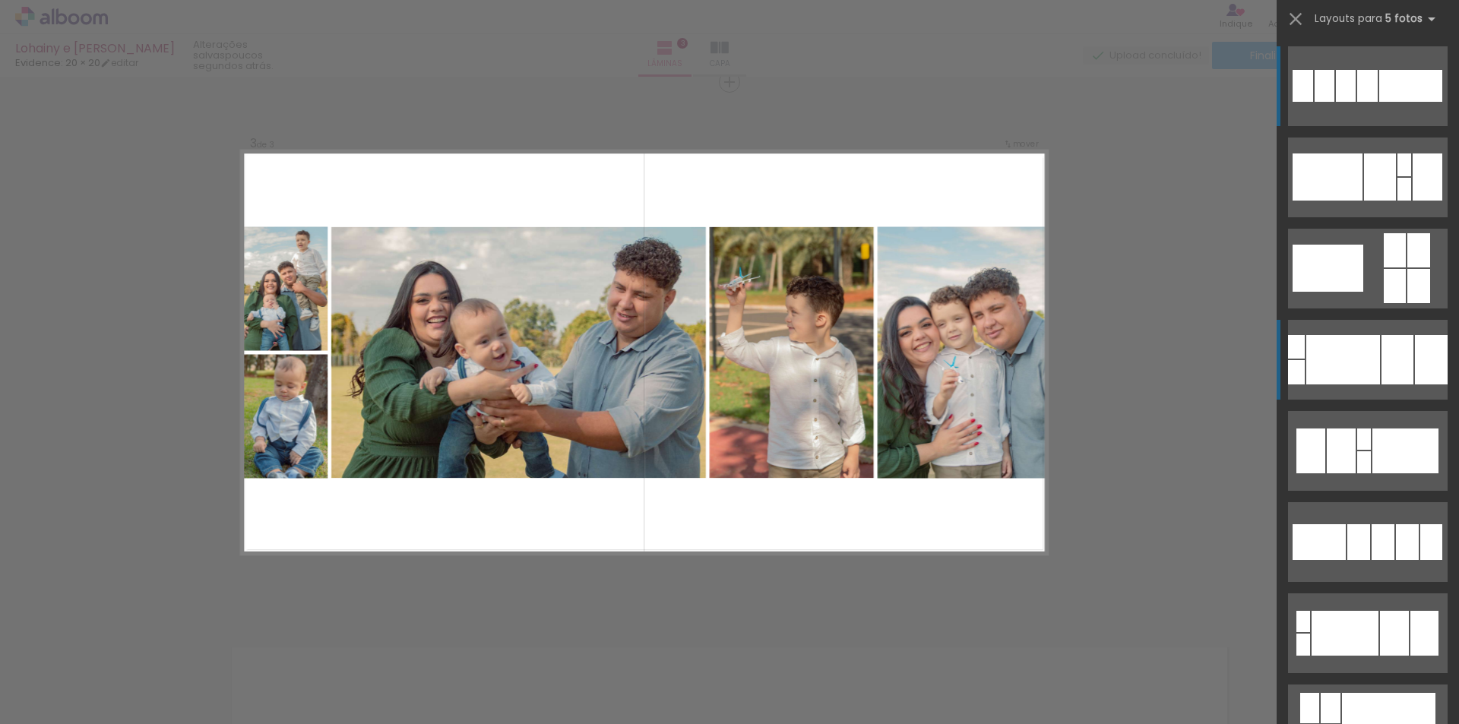
click at [1378, 102] on div at bounding box center [1367, 86] width 21 height 32
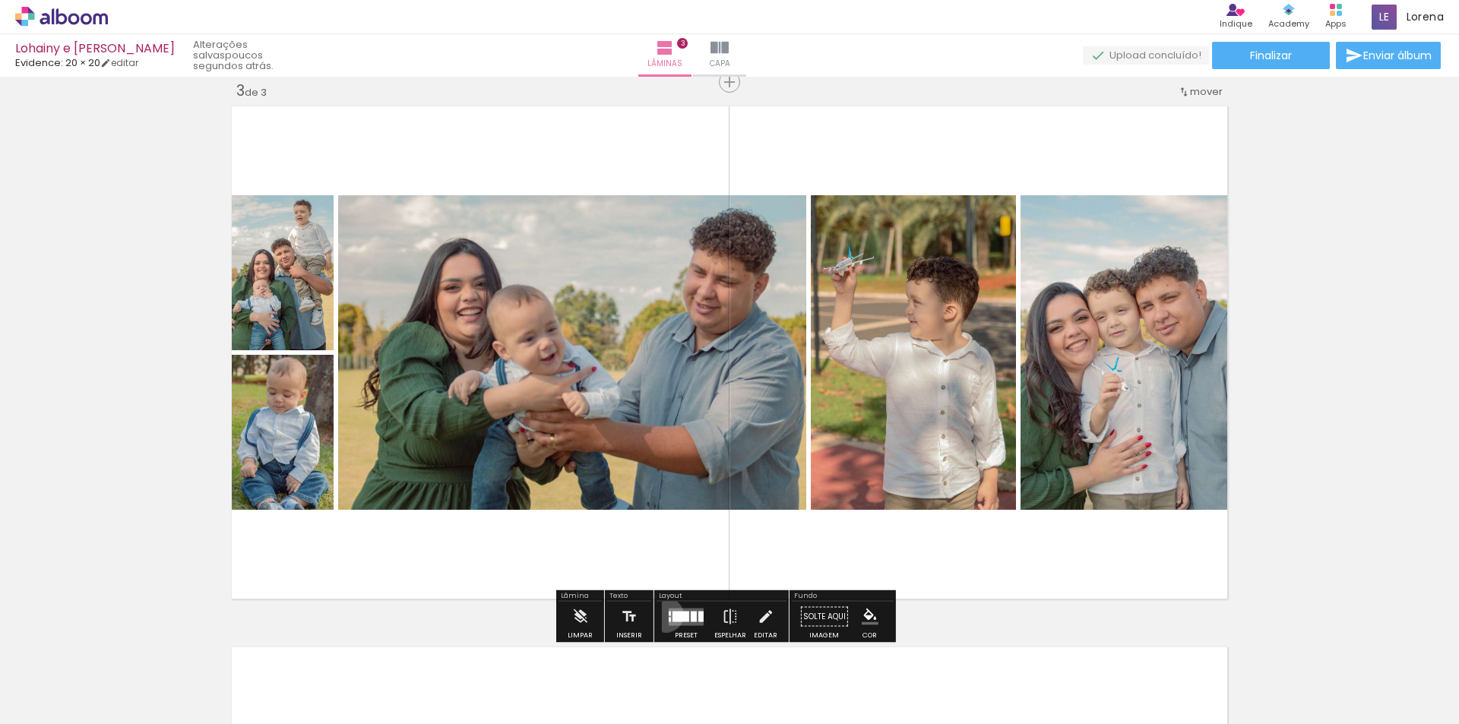
click at [666, 615] on div at bounding box center [686, 617] width 41 height 30
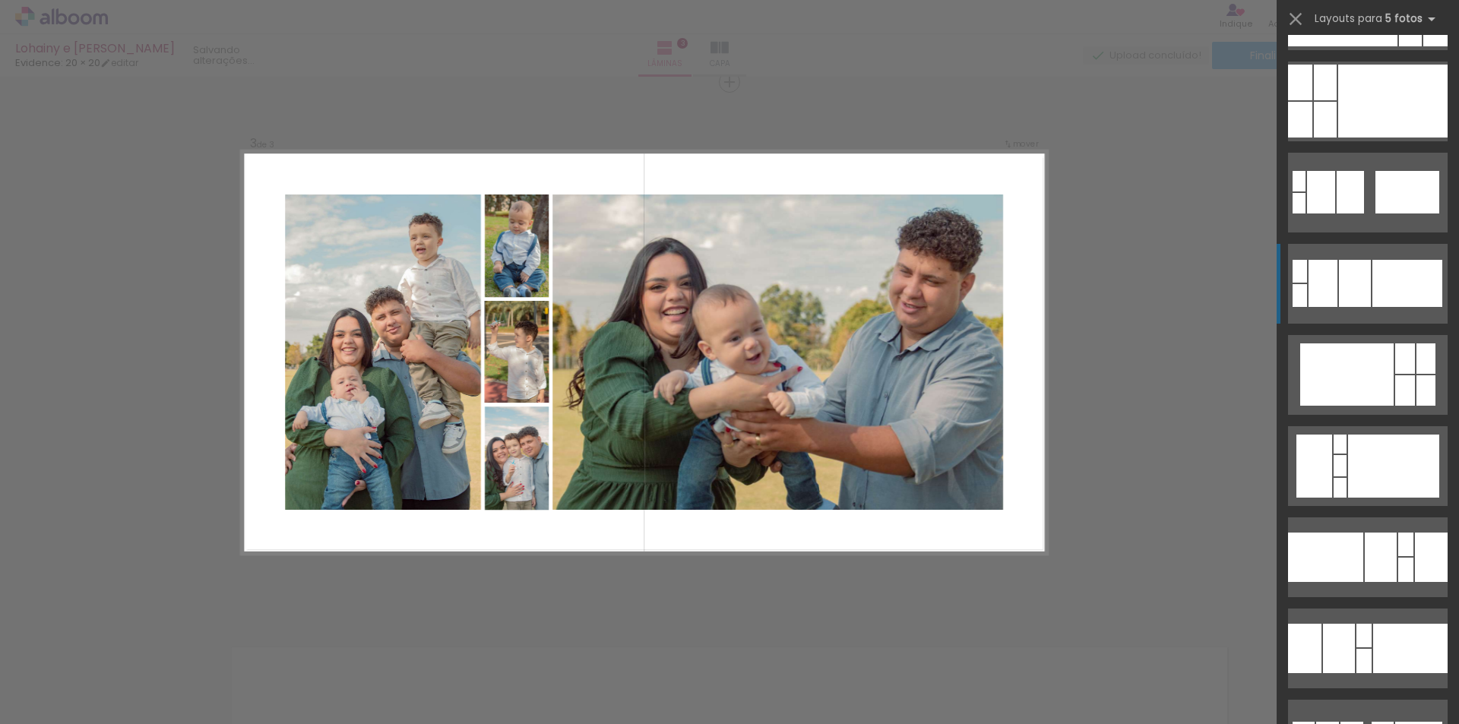
scroll to position [3161, 0]
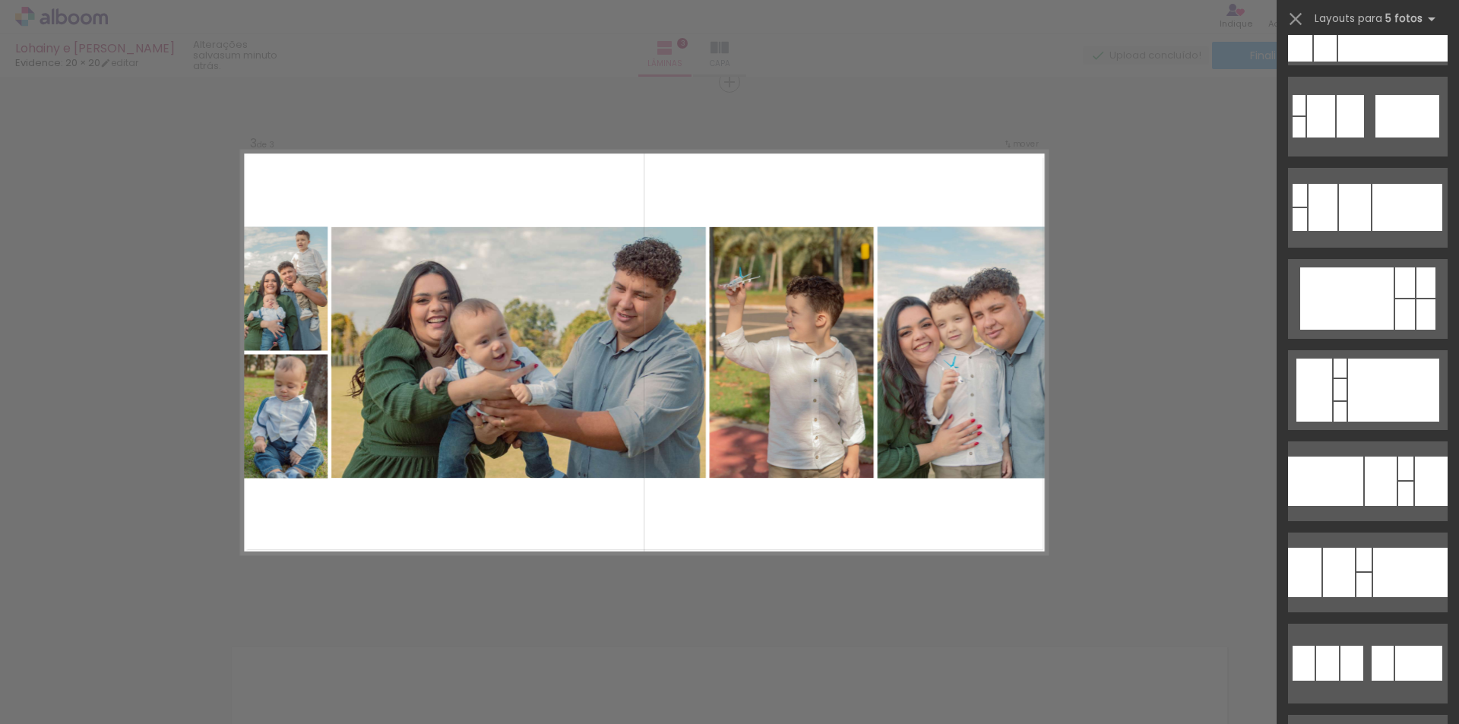
click at [1161, 442] on div "Confirmar Cancelar" at bounding box center [729, 75] width 1459 height 2201
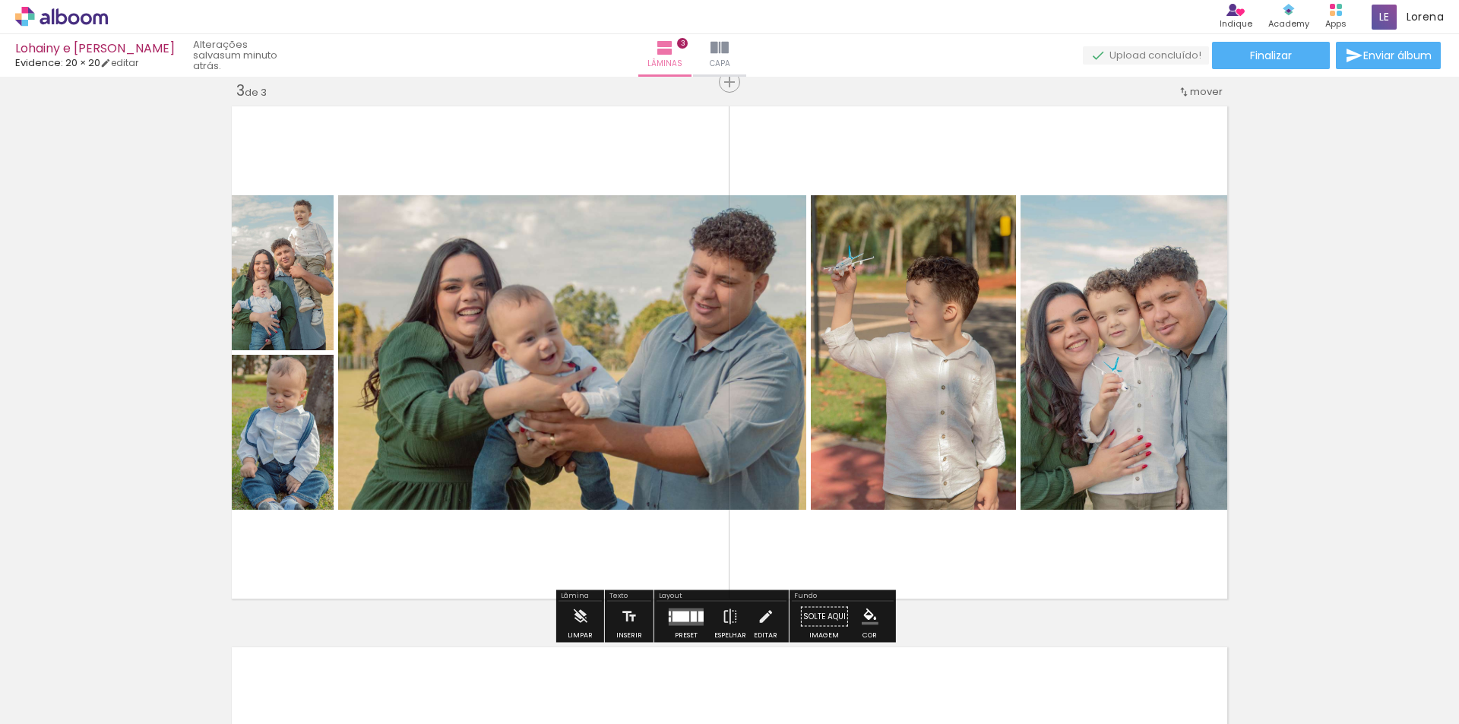
click at [736, 350] on quentale-photo at bounding box center [572, 352] width 468 height 315
click at [571, 616] on iron-icon at bounding box center [579, 617] width 17 height 30
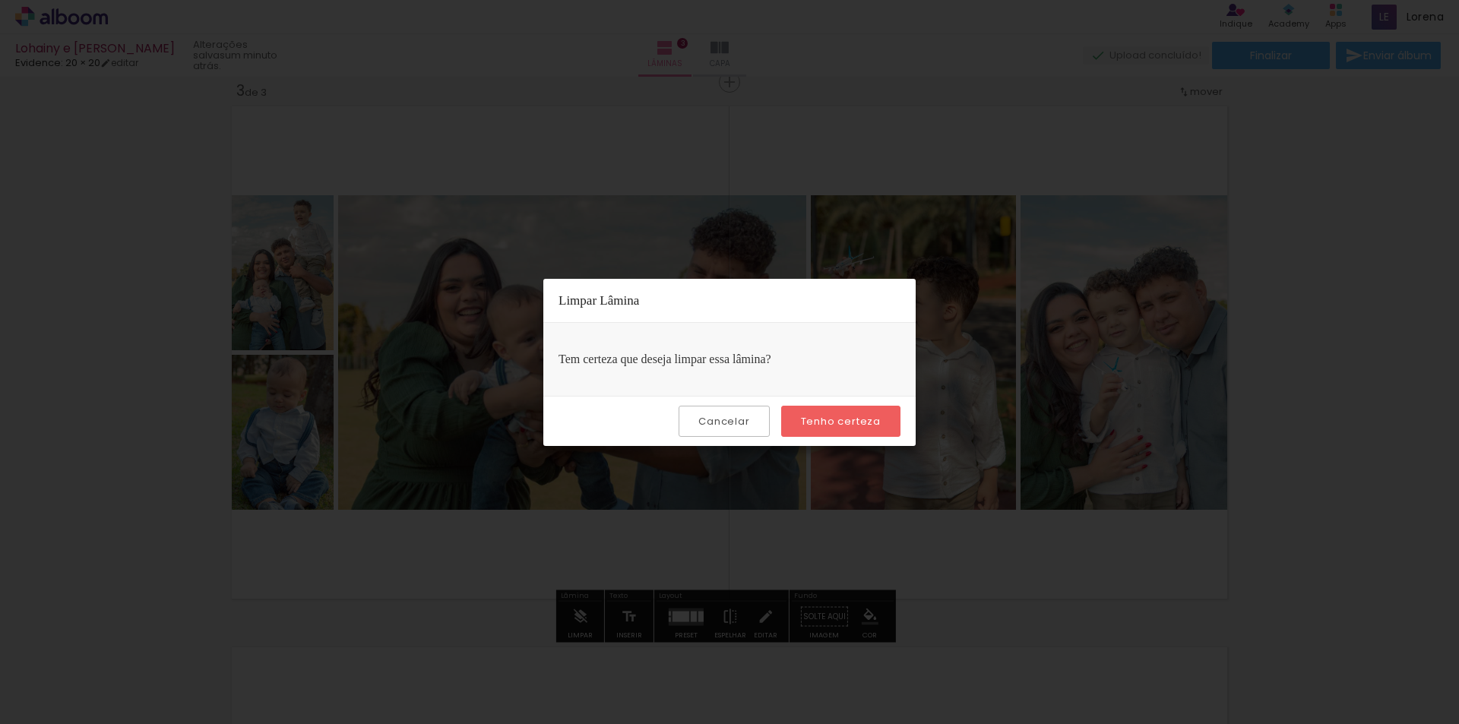
click at [808, 403] on div "Cancelar Tenho certeza" at bounding box center [729, 421] width 372 height 50
click at [813, 429] on paper-button "Tenho certeza" at bounding box center [840, 421] width 119 height 31
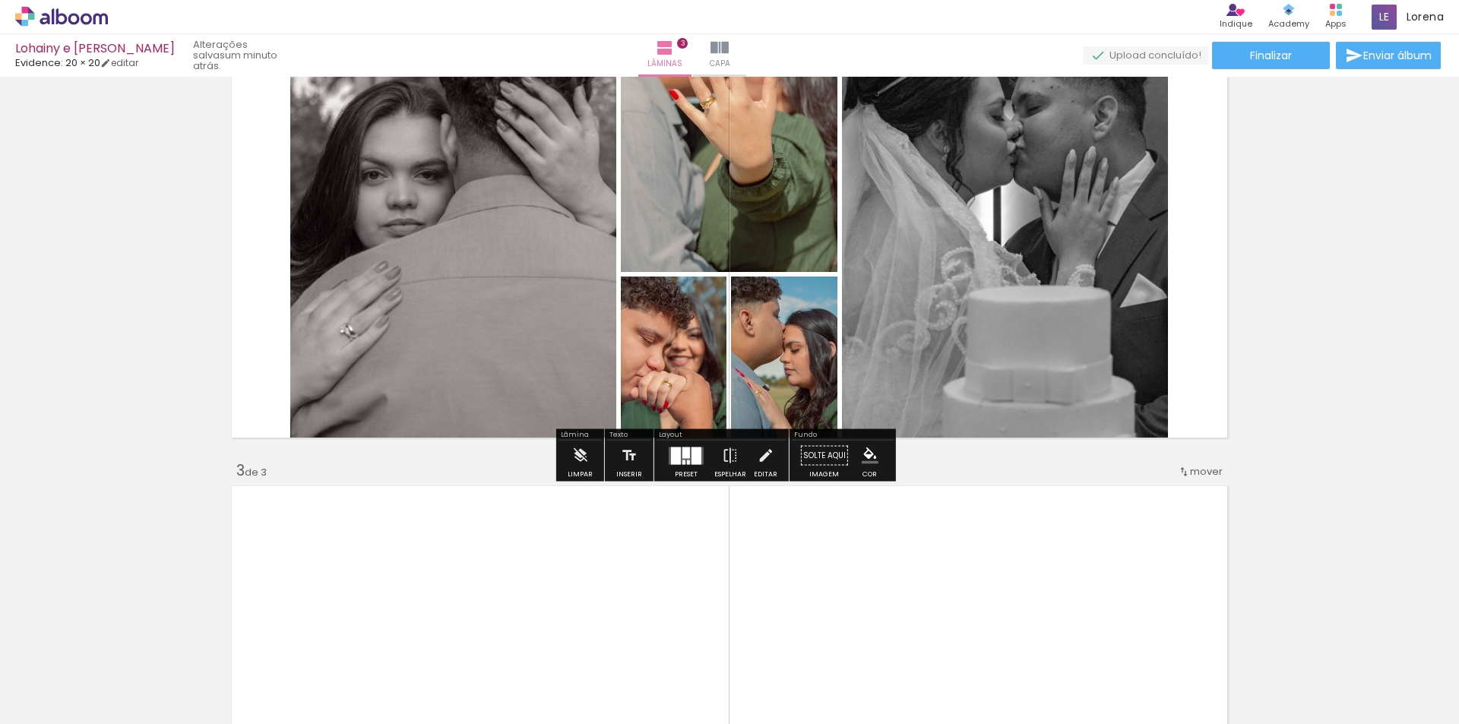
scroll to position [570, 0]
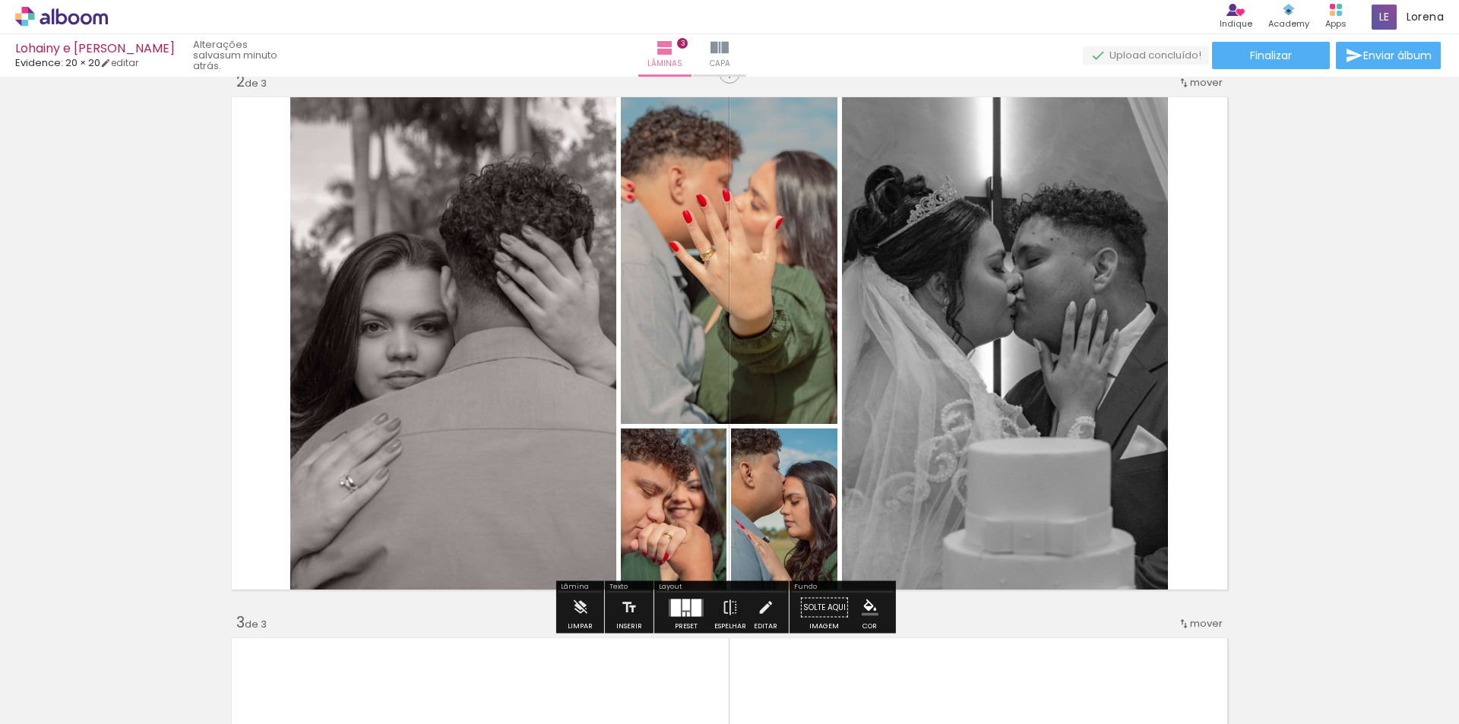
click at [1307, 431] on div "Inserir lâmina 1 de 3 Inserir lâmina 2 de 3 Inserir lâmina 3 de 3" at bounding box center [729, 594] width 1459 height 2165
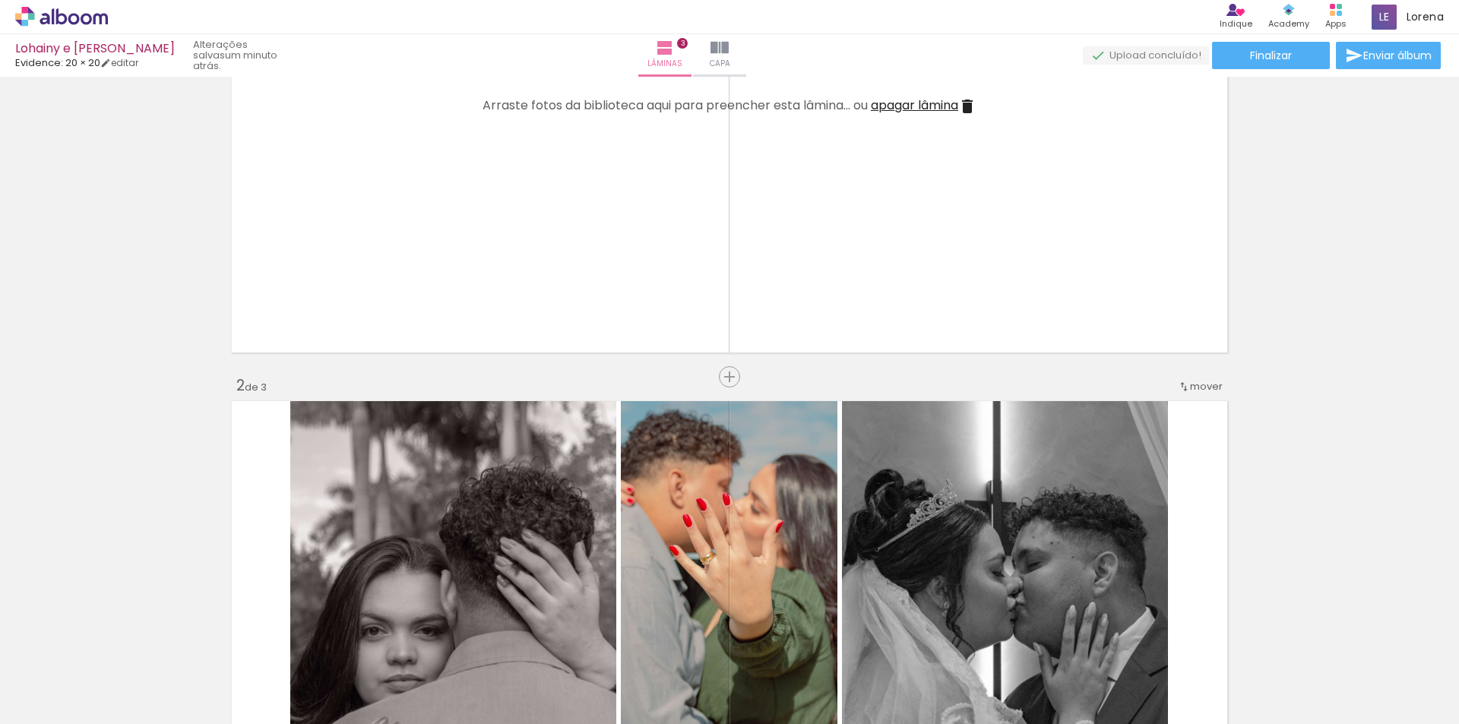
scroll to position [0, 0]
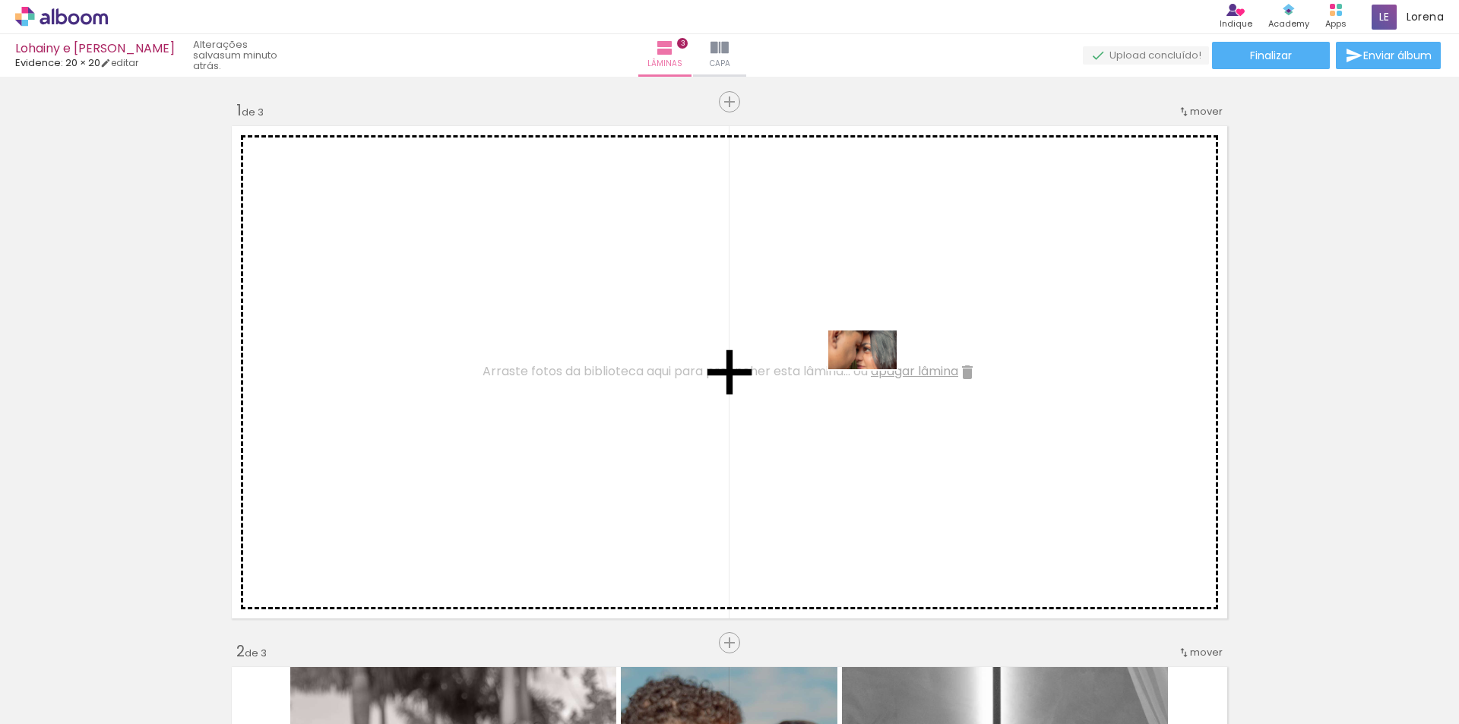
drag, startPoint x: 173, startPoint y: 682, endPoint x: 874, endPoint y: 376, distance: 764.7
click at [874, 376] on quentale-workspace at bounding box center [729, 362] width 1459 height 724
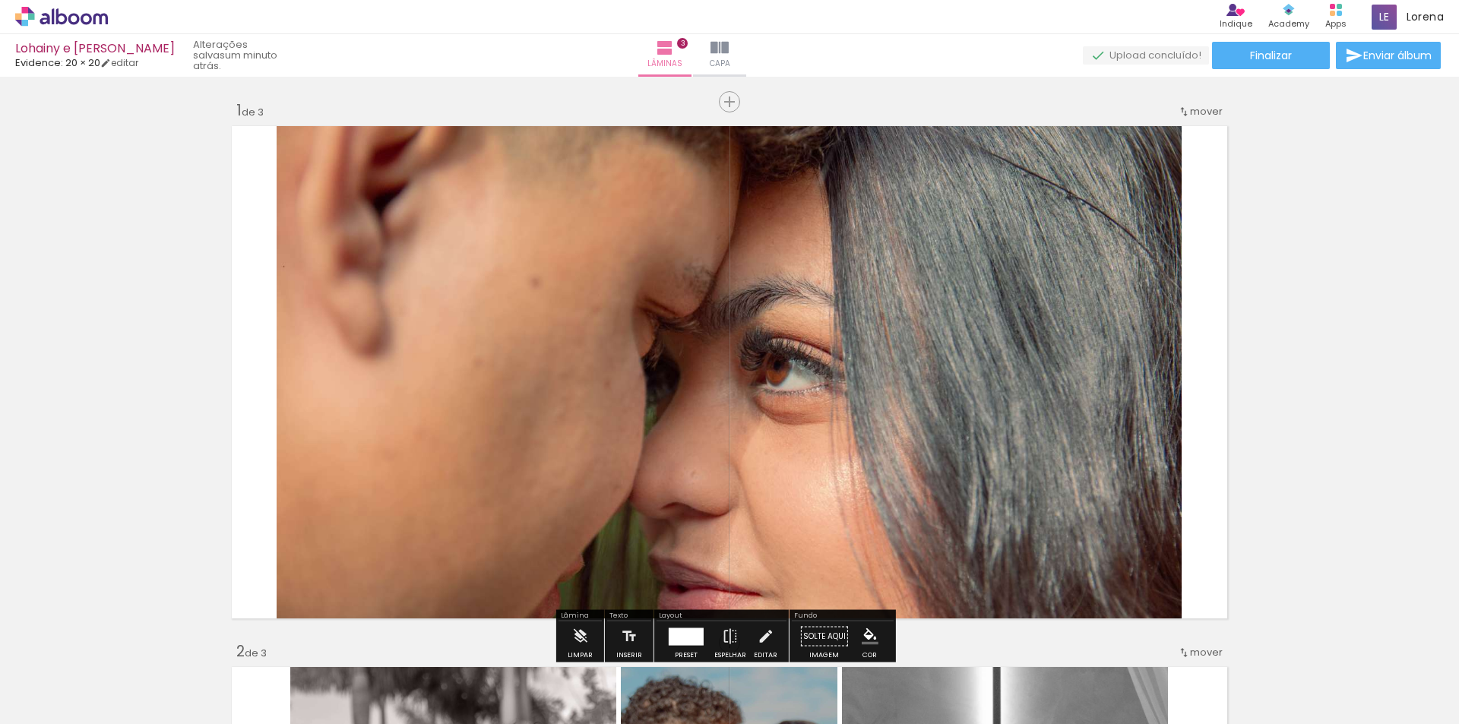
scroll to position [76, 0]
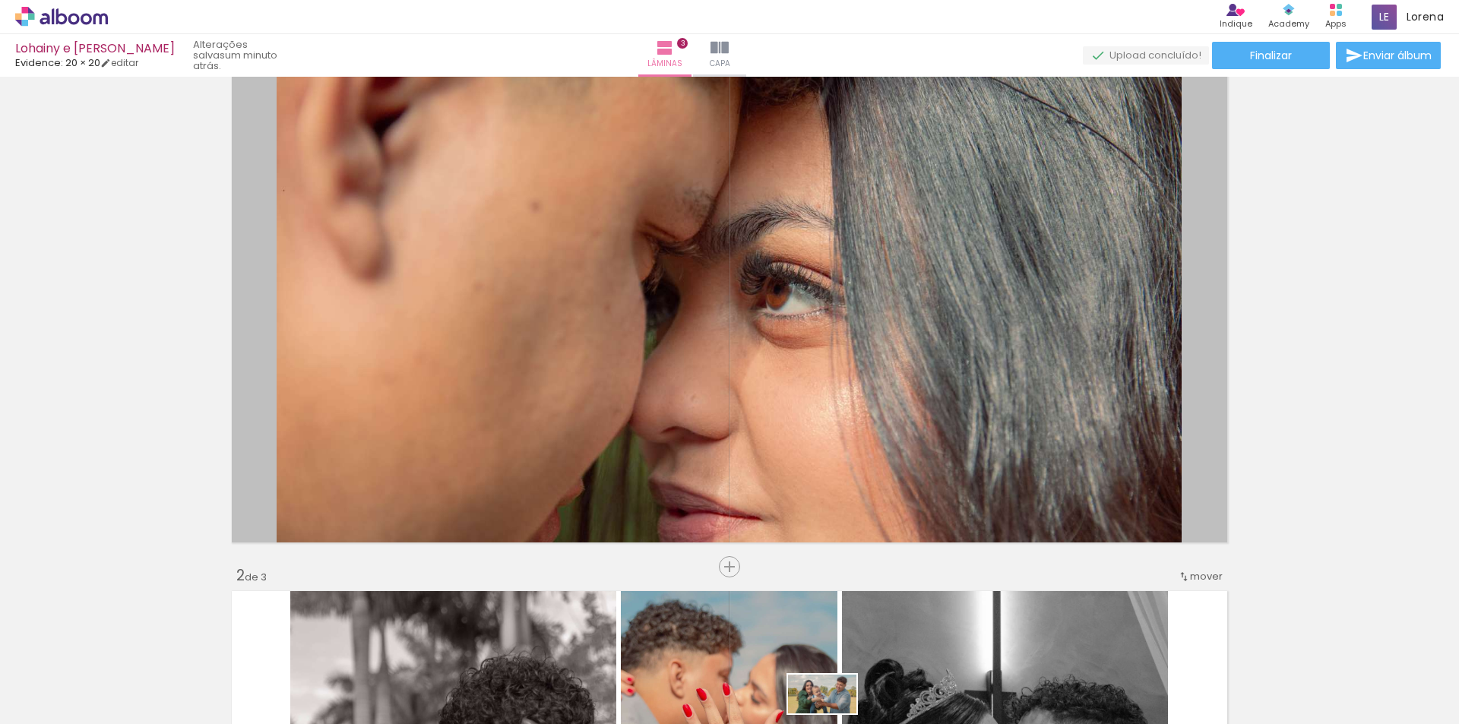
drag, startPoint x: 834, startPoint y: 641, endPoint x: 831, endPoint y: 708, distance: 67.7
click at [831, 708] on quentale-thumb at bounding box center [832, 672] width 85 height 87
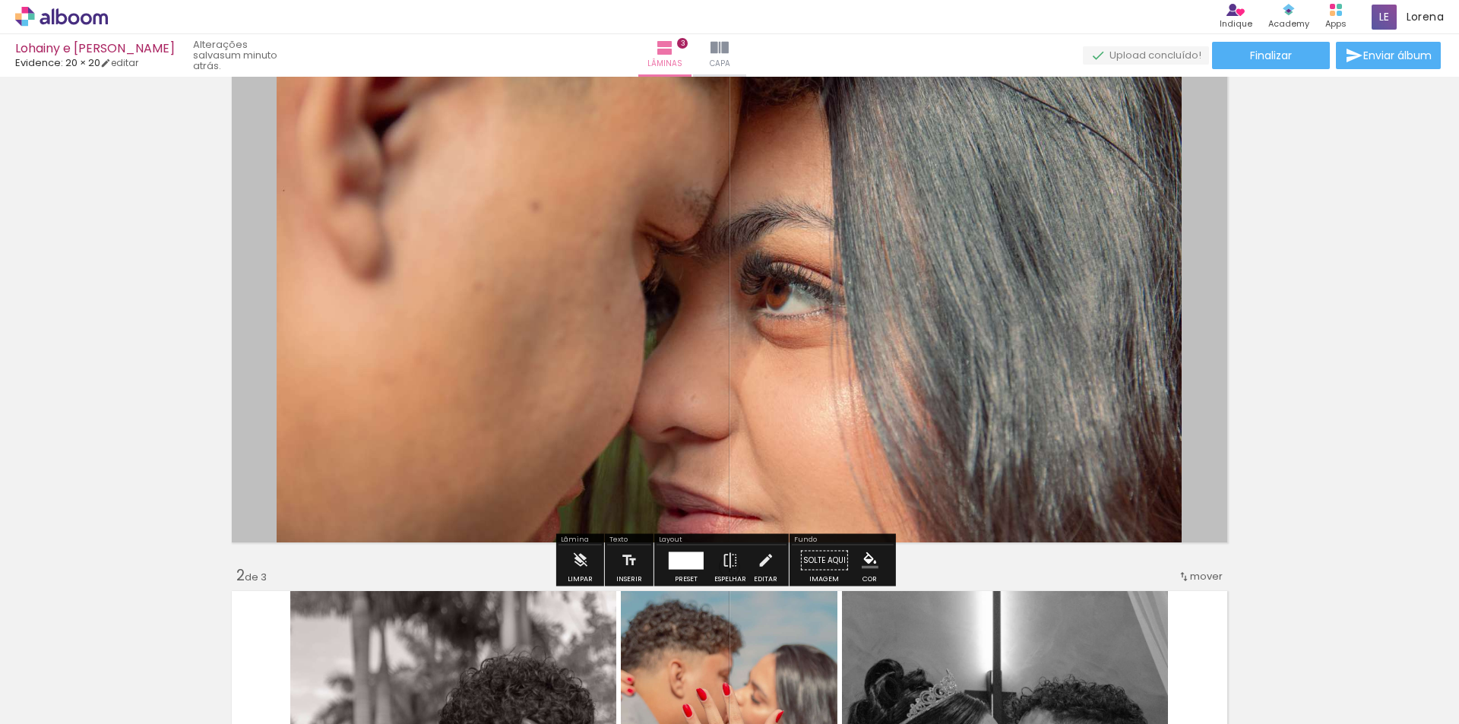
click at [247, 235] on quentale-layouter at bounding box center [729, 296] width 1006 height 503
click at [685, 567] on div at bounding box center [686, 560] width 35 height 17
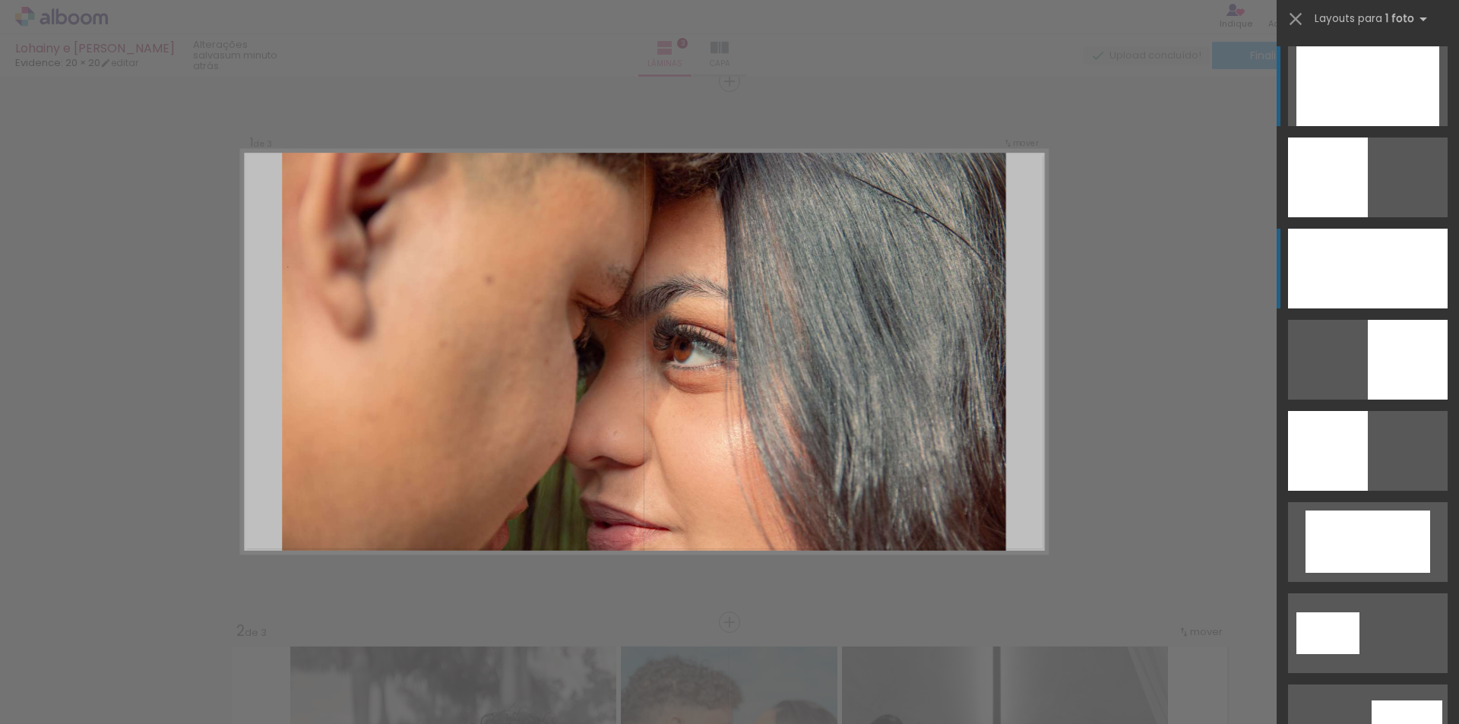
scroll to position [20, 0]
click at [1341, 81] on div at bounding box center [1367, 86] width 143 height 80
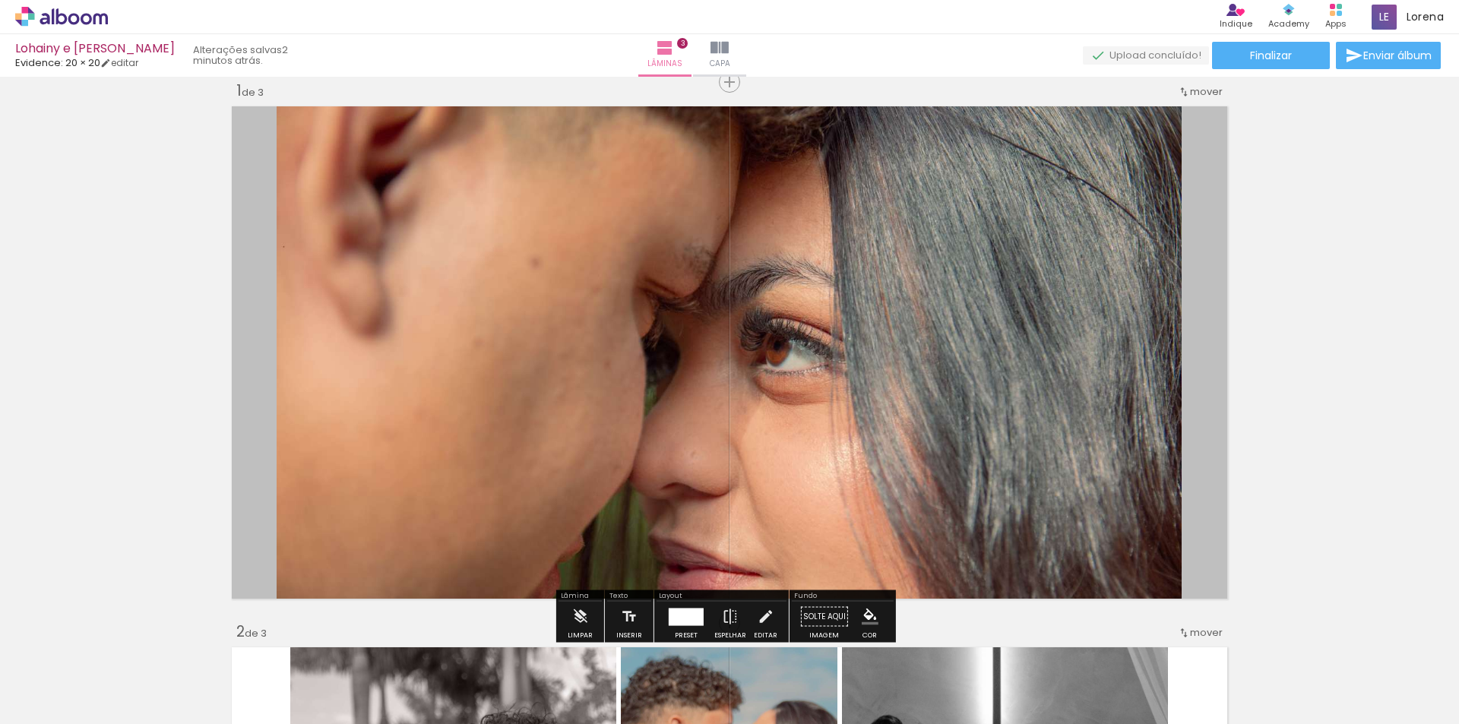
click at [733, 400] on quentale-photo at bounding box center [729, 352] width 905 height 503
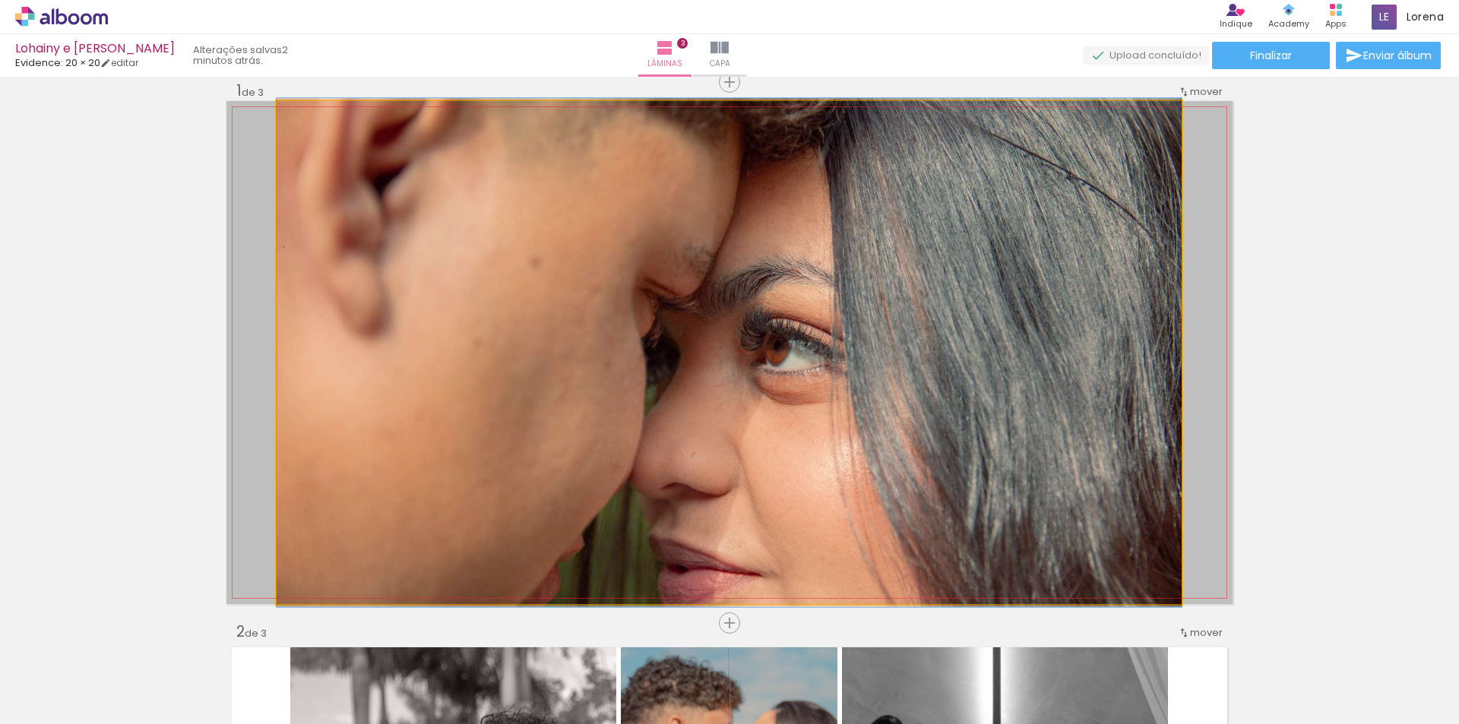
click at [749, 394] on quentale-photo at bounding box center [729, 352] width 905 height 503
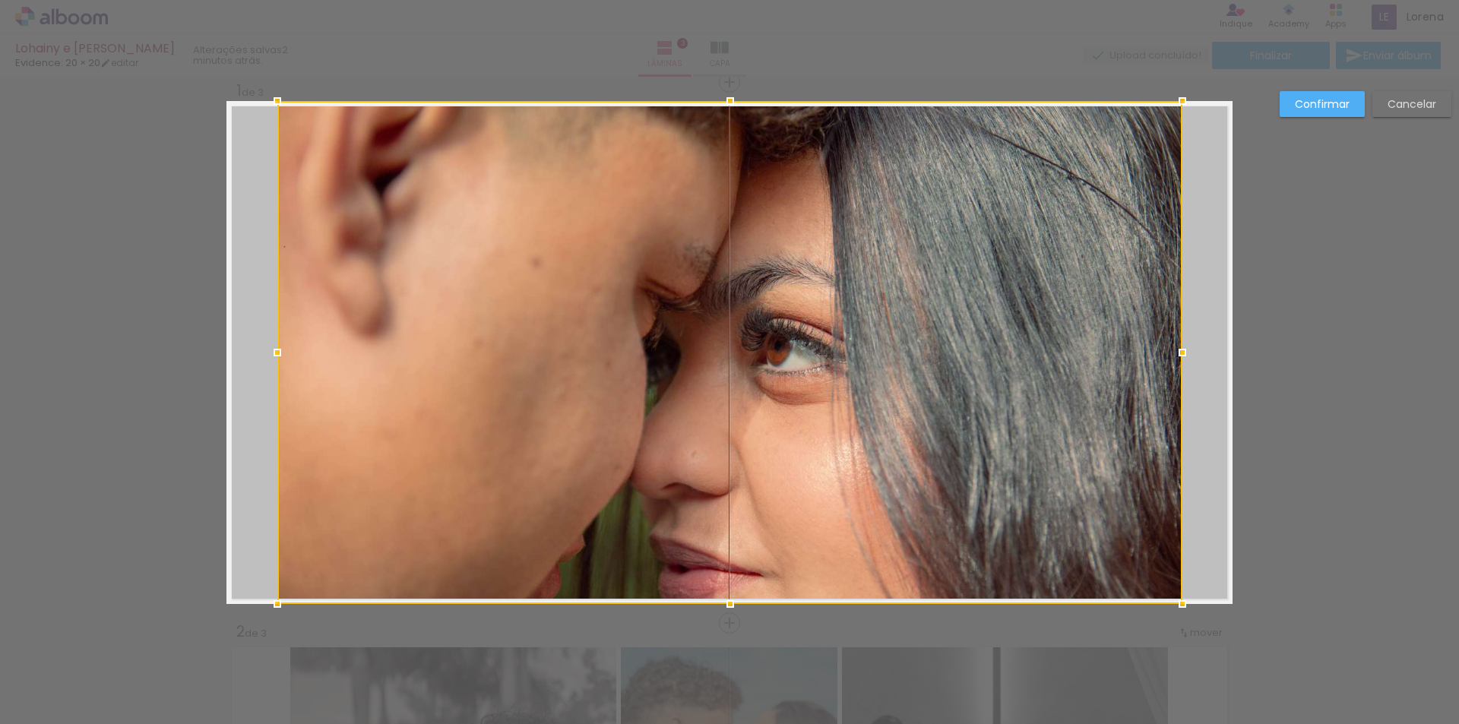
drag, startPoint x: 749, startPoint y: 394, endPoint x: 752, endPoint y: 344, distance: 50.3
click at [752, 344] on div at bounding box center [729, 352] width 905 height 503
click at [1328, 114] on paper-button "Confirmar" at bounding box center [1322, 104] width 85 height 26
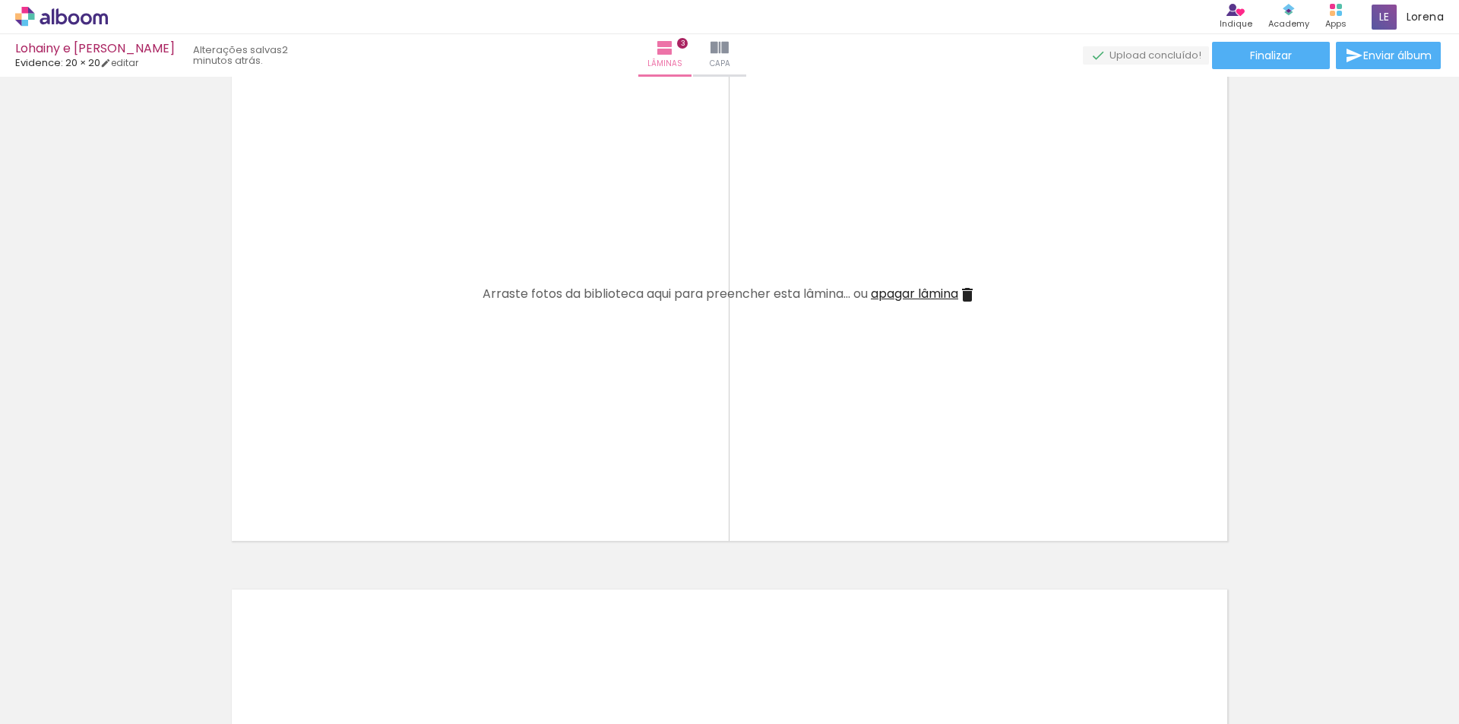
scroll to position [1084, 0]
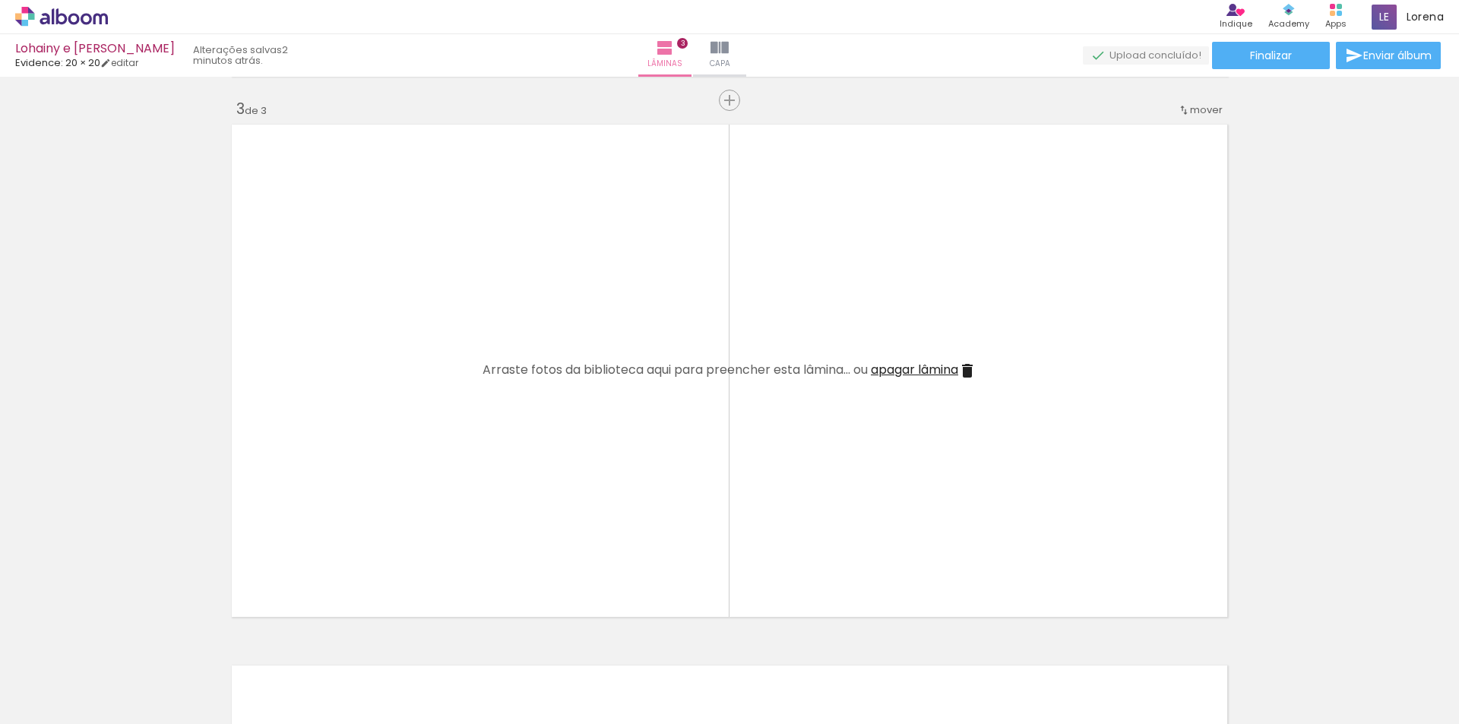
drag, startPoint x: 398, startPoint y: 690, endPoint x: 526, endPoint y: 603, distance: 154.3
click at [544, 437] on quentale-workspace at bounding box center [729, 362] width 1459 height 724
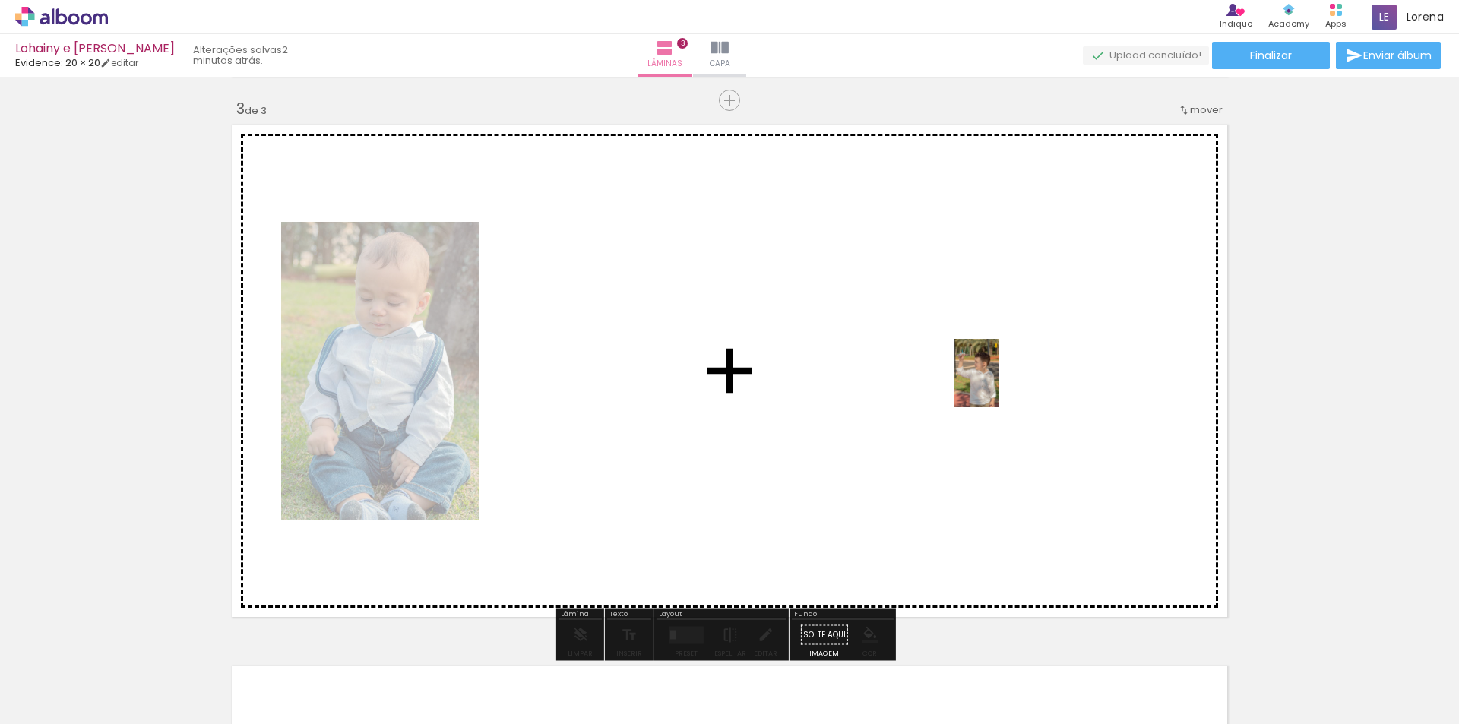
drag, startPoint x: 498, startPoint y: 677, endPoint x: 1044, endPoint y: 367, distance: 628.2
click at [1044, 367] on quentale-workspace at bounding box center [729, 362] width 1459 height 724
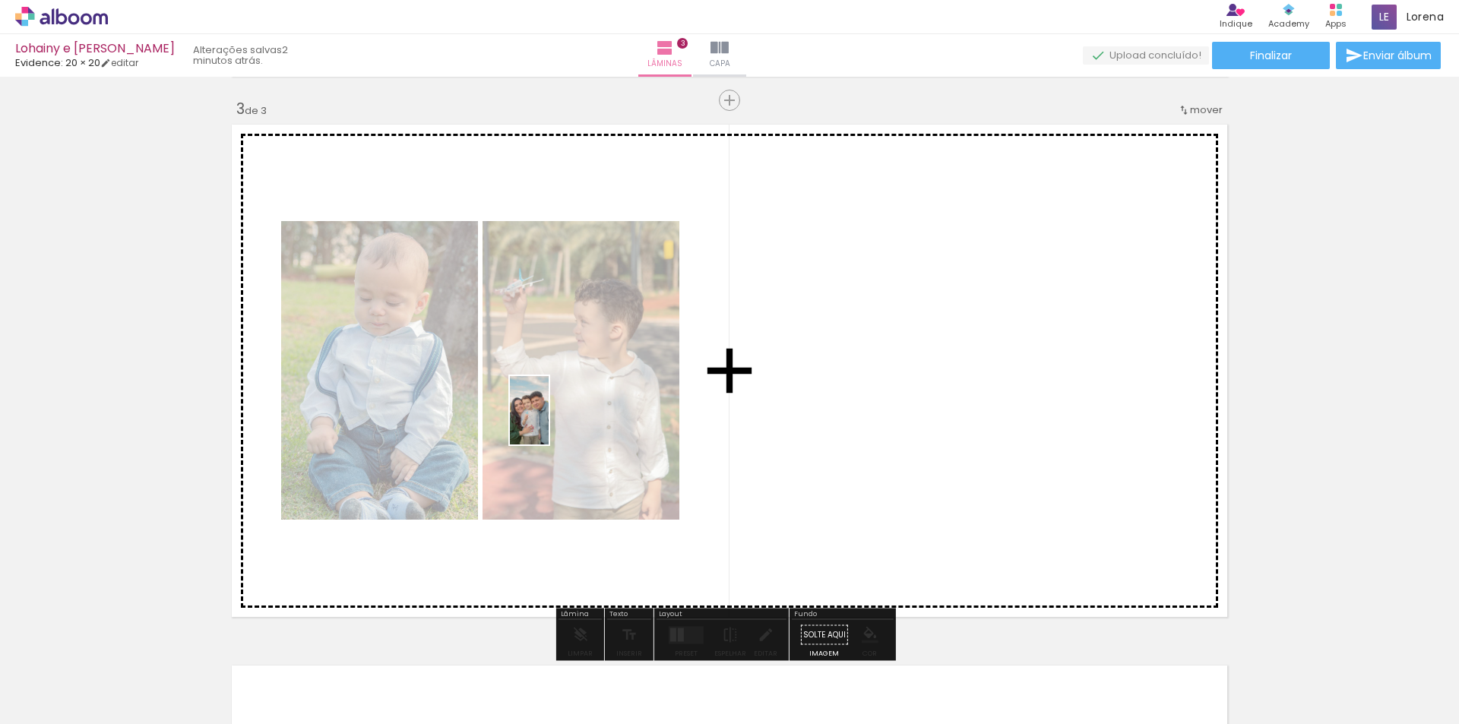
drag, startPoint x: 923, startPoint y: 697, endPoint x: 556, endPoint y: 422, distance: 458.7
click at [556, 422] on quentale-workspace at bounding box center [729, 362] width 1459 height 724
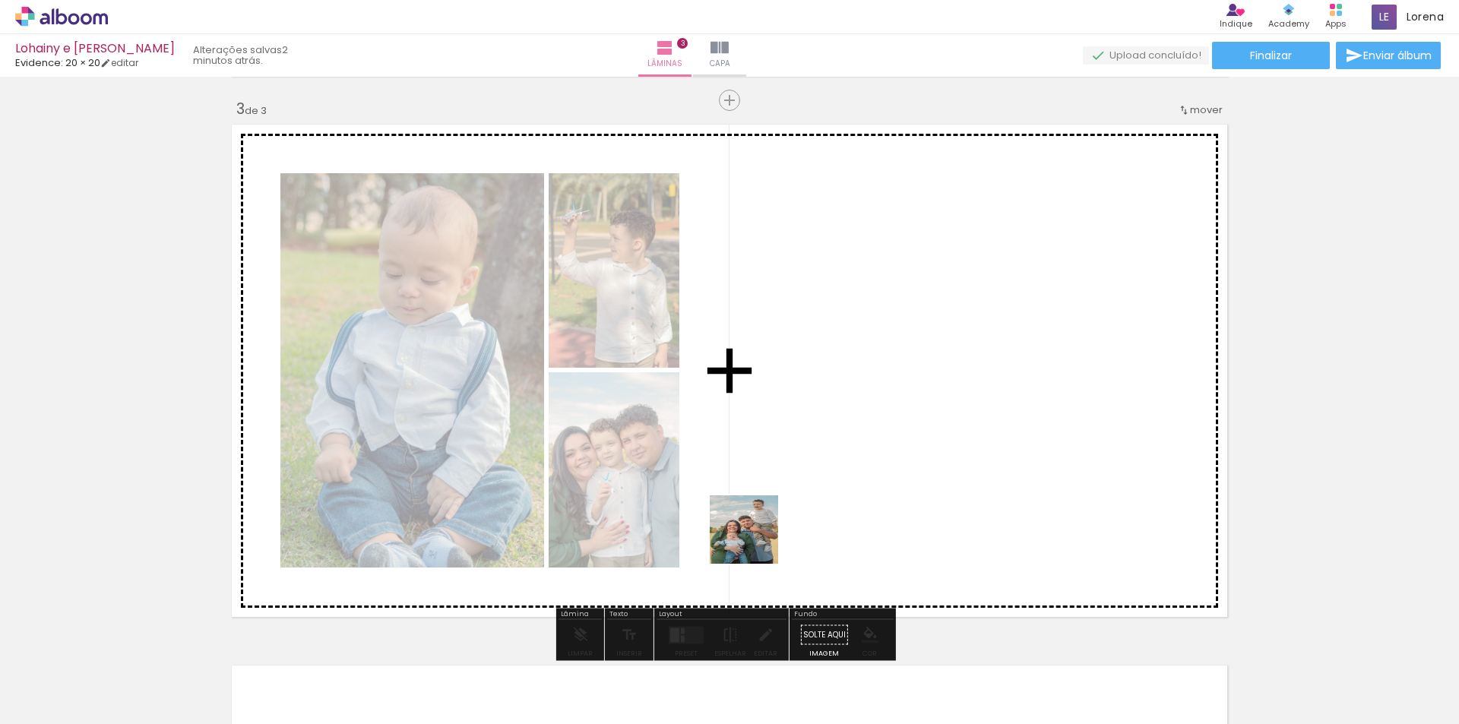
drag, startPoint x: 766, startPoint y: 693, endPoint x: 771, endPoint y: 409, distance: 284.3
click at [771, 409] on quentale-workspace at bounding box center [729, 362] width 1459 height 724
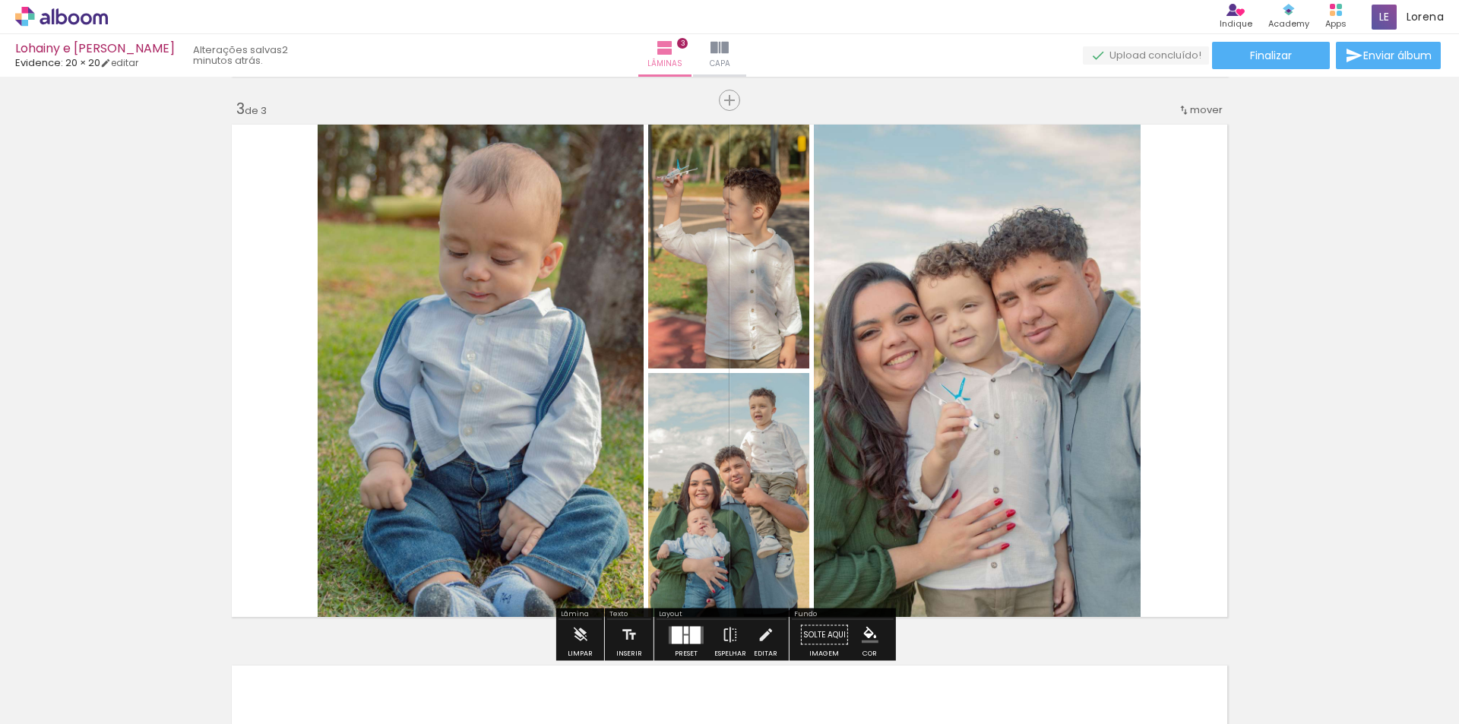
click at [1327, 375] on div "Inserir lâmina 1 de 3 Inserir lâmina 2 de 3 Inserir lâmina 3 de 3" at bounding box center [729, 80] width 1459 height 2165
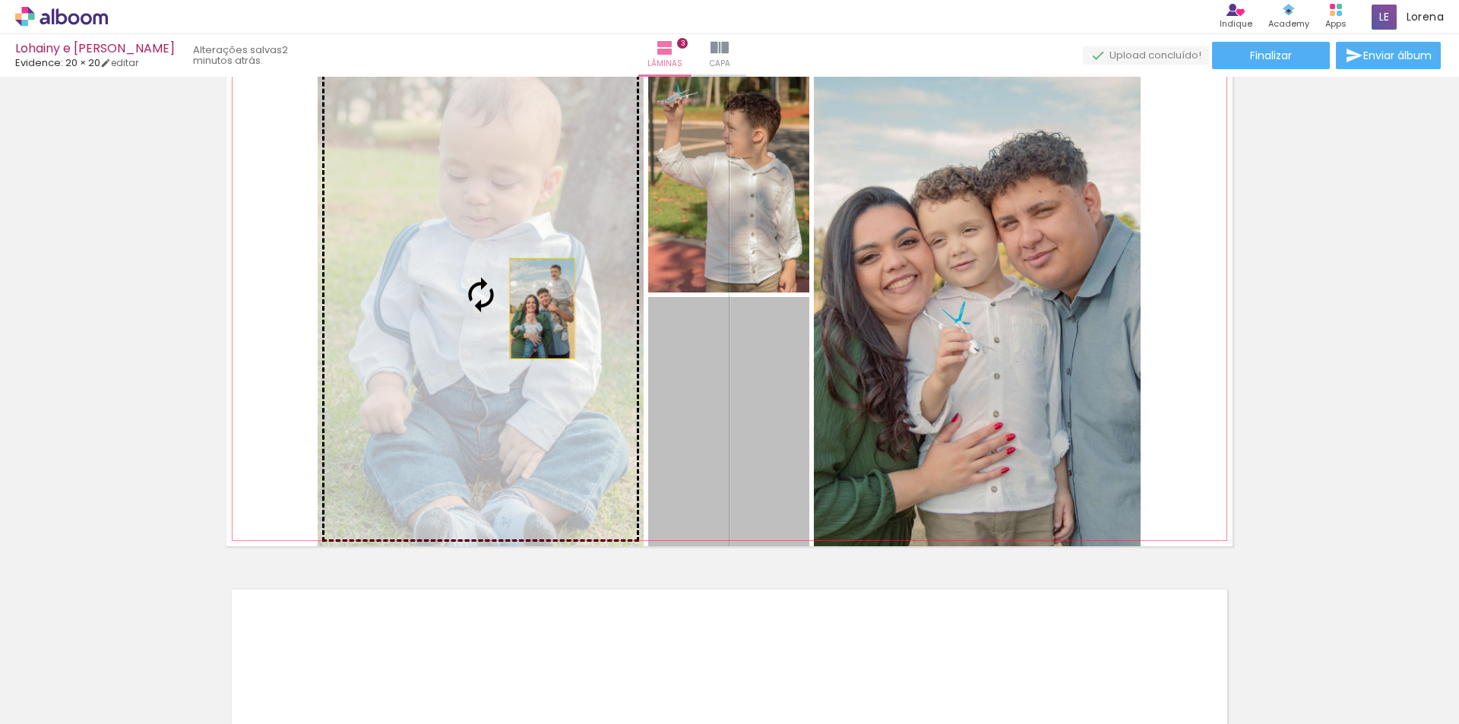
drag, startPoint x: 780, startPoint y: 412, endPoint x: 537, endPoint y: 309, distance: 264.2
click at [0, 0] on slot at bounding box center [0, 0] width 0 height 0
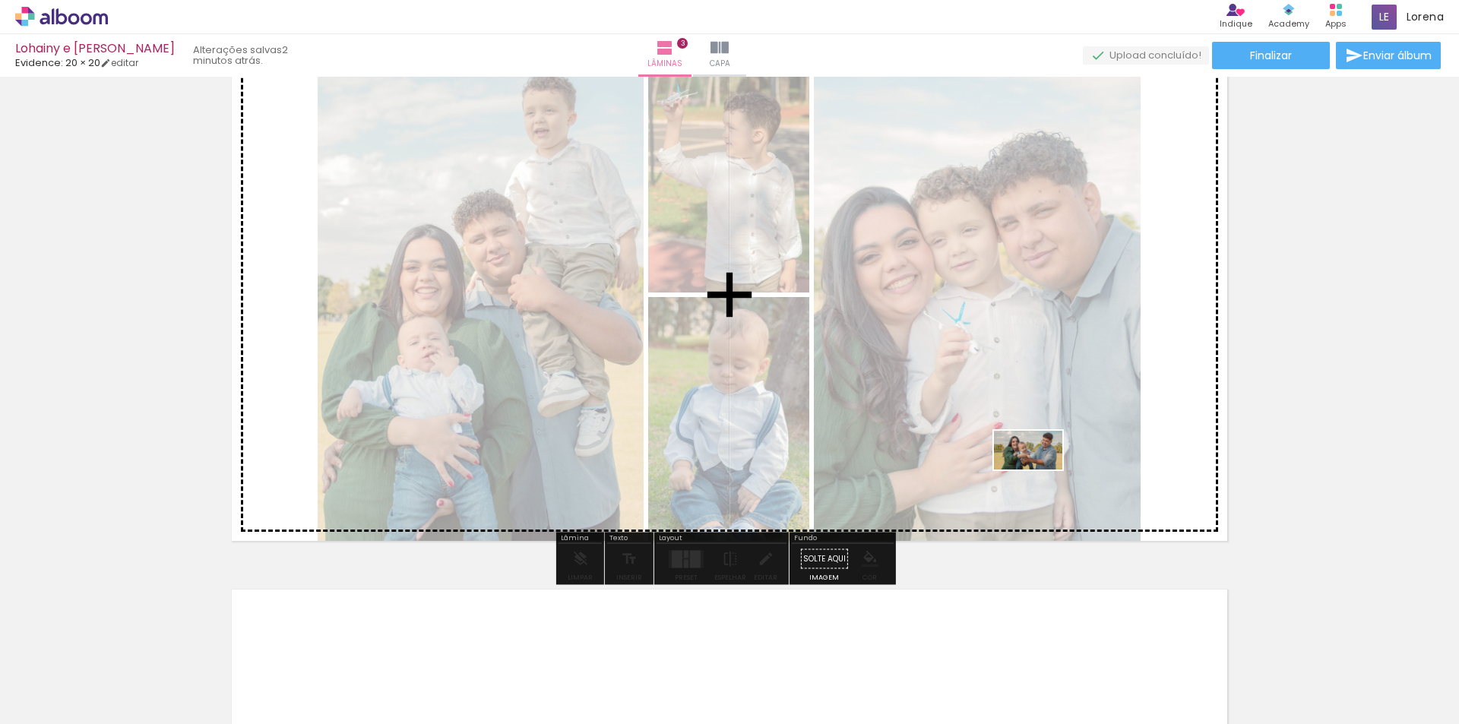
drag, startPoint x: 835, startPoint y: 670, endPoint x: 1040, endPoint y: 476, distance: 281.7
click at [1040, 476] on quentale-workspace at bounding box center [729, 362] width 1459 height 724
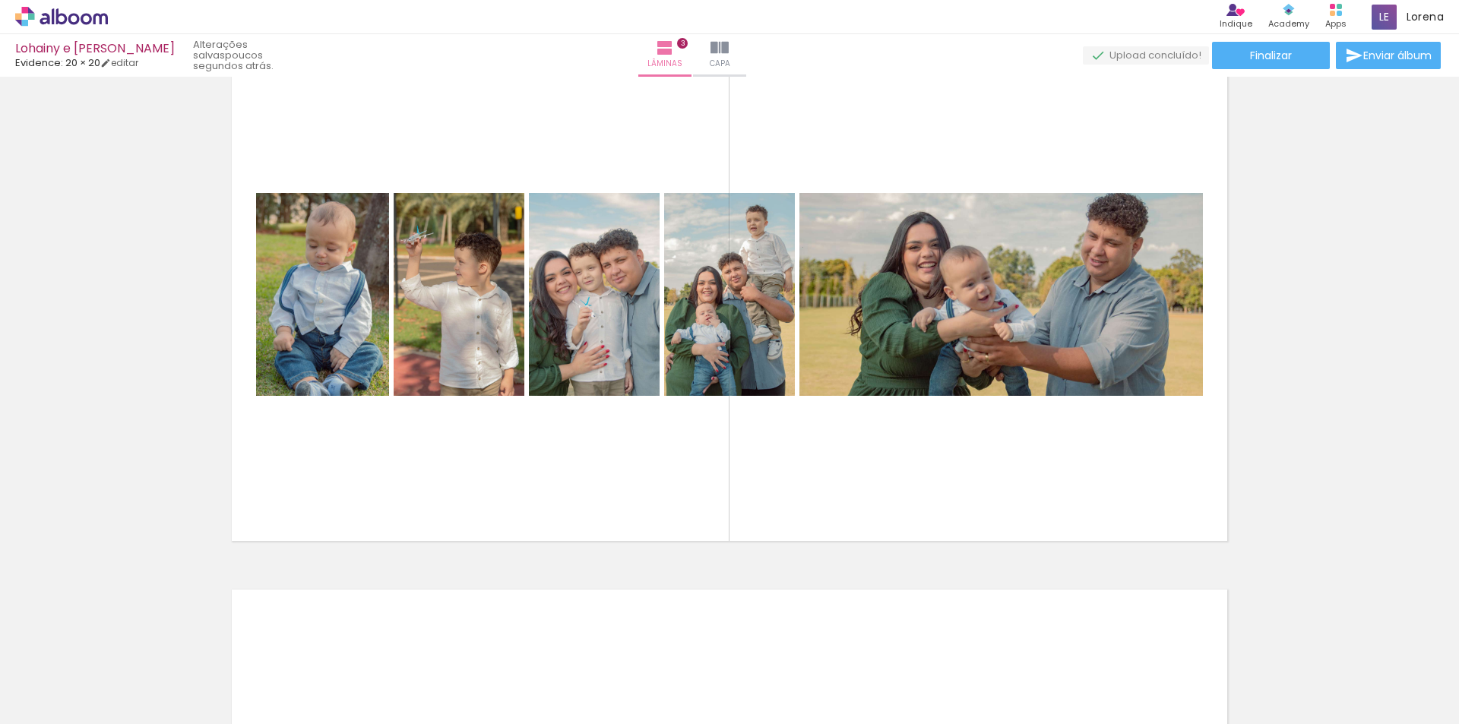
scroll to position [0, 2882]
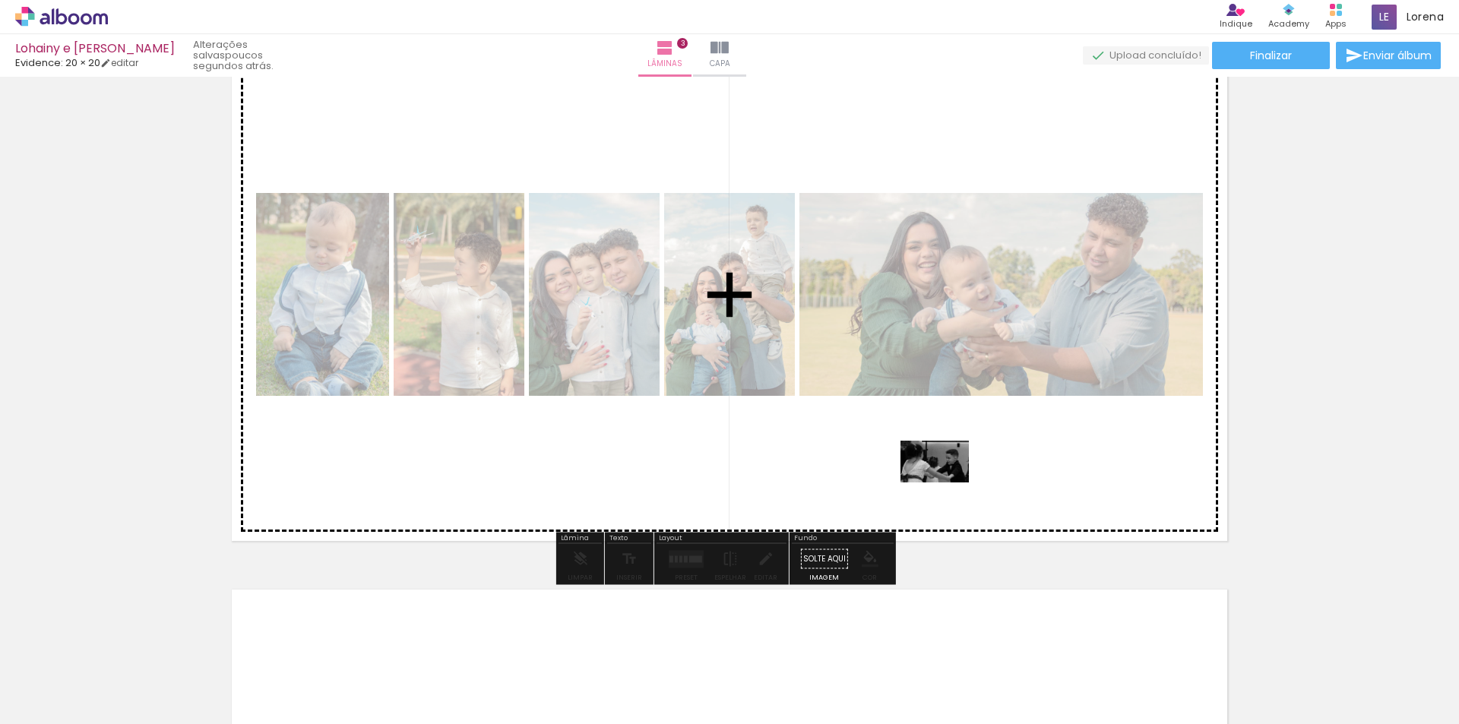
drag, startPoint x: 961, startPoint y: 684, endPoint x: 945, endPoint y: 467, distance: 217.1
click at [945, 467] on quentale-workspace at bounding box center [729, 362] width 1459 height 724
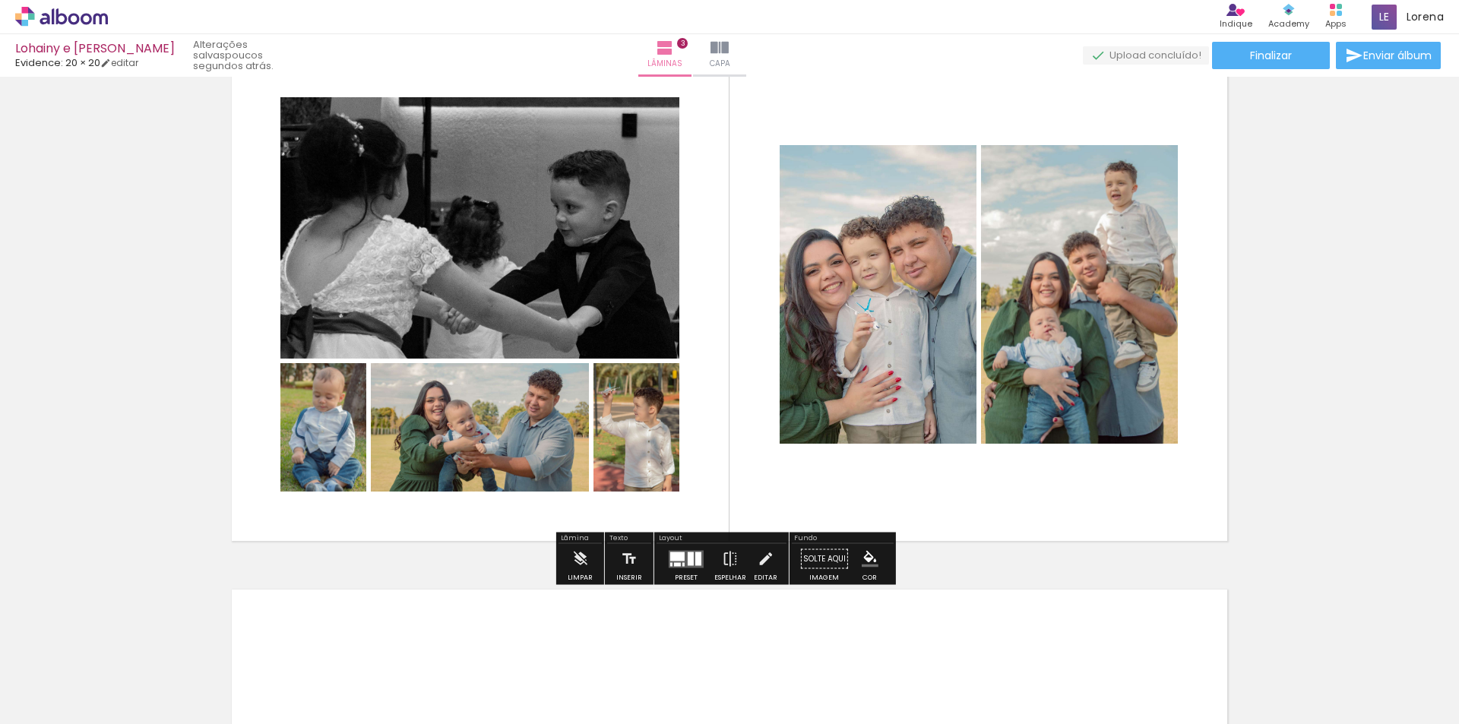
click at [688, 564] on div at bounding box center [691, 559] width 6 height 14
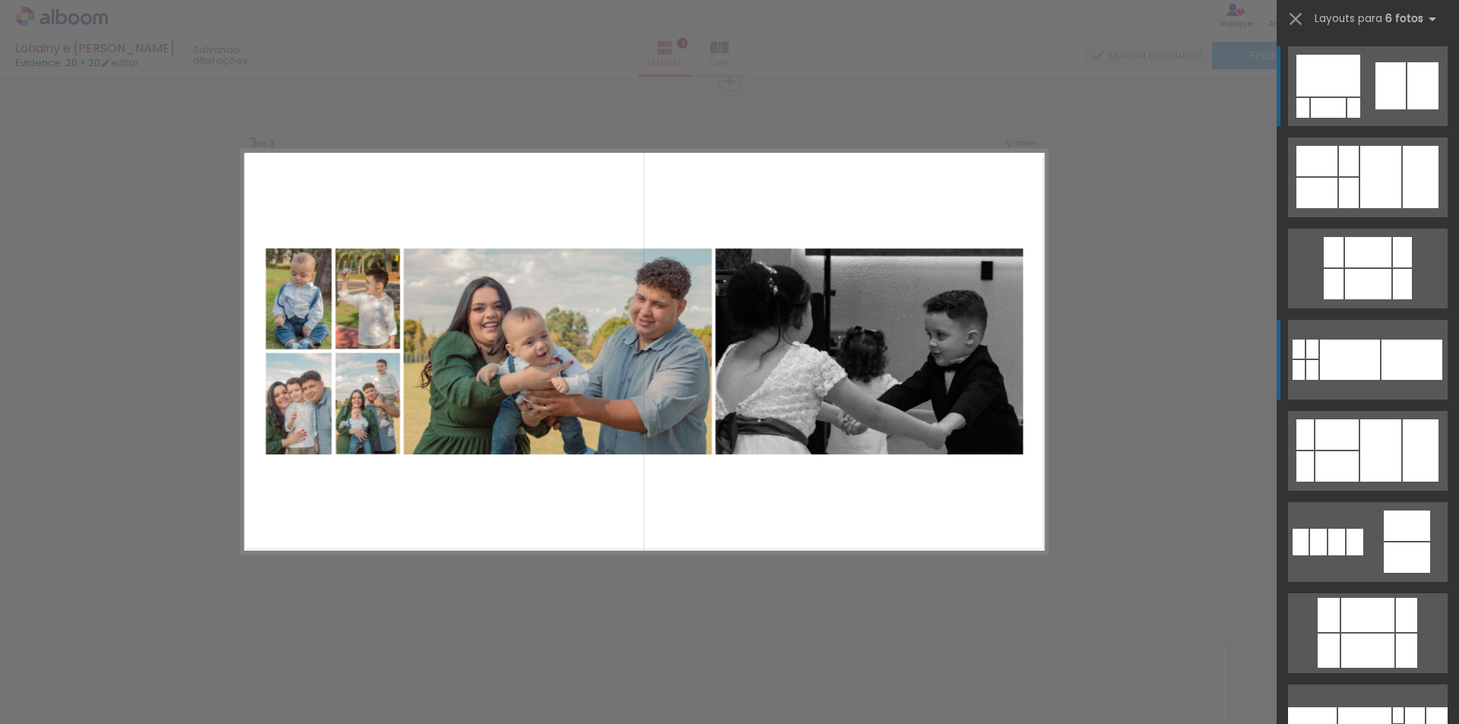
scroll to position [1102, 0]
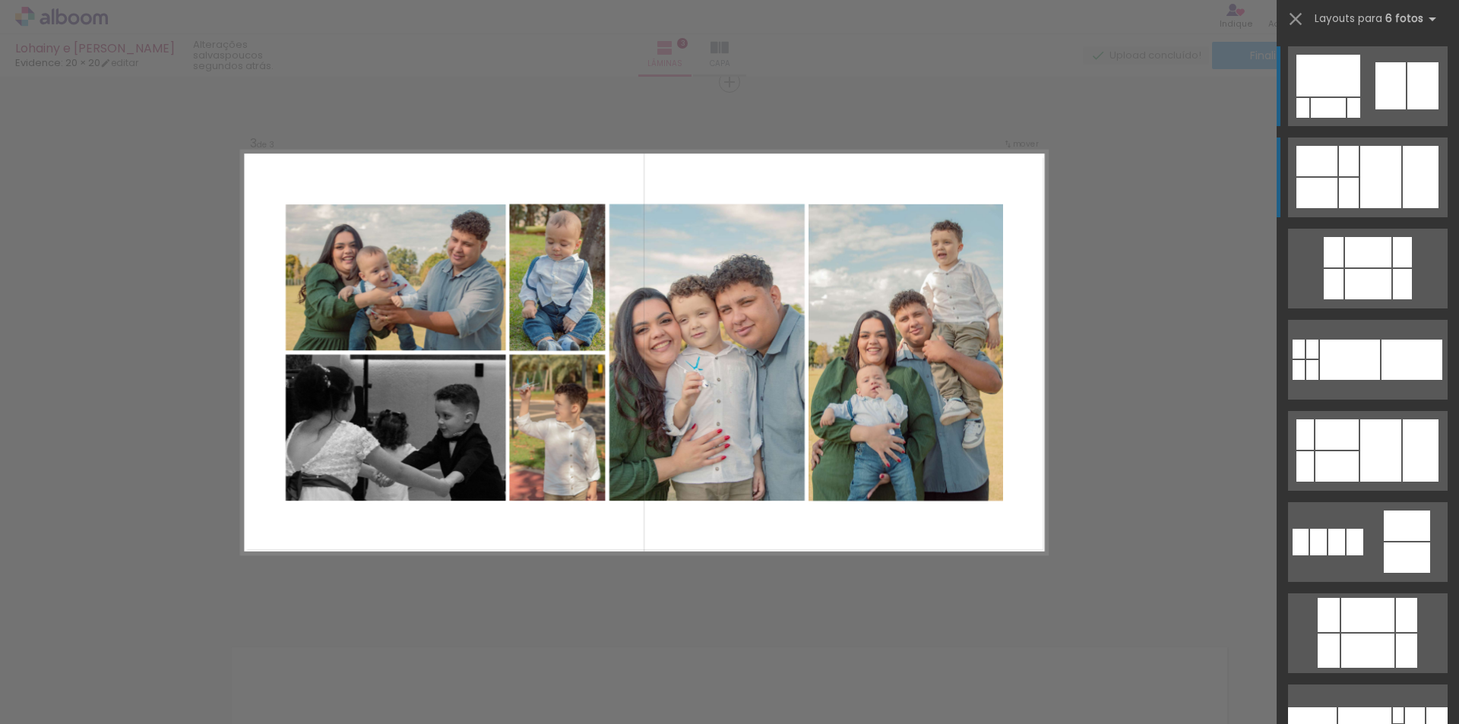
click at [1373, 195] on div at bounding box center [1380, 177] width 41 height 62
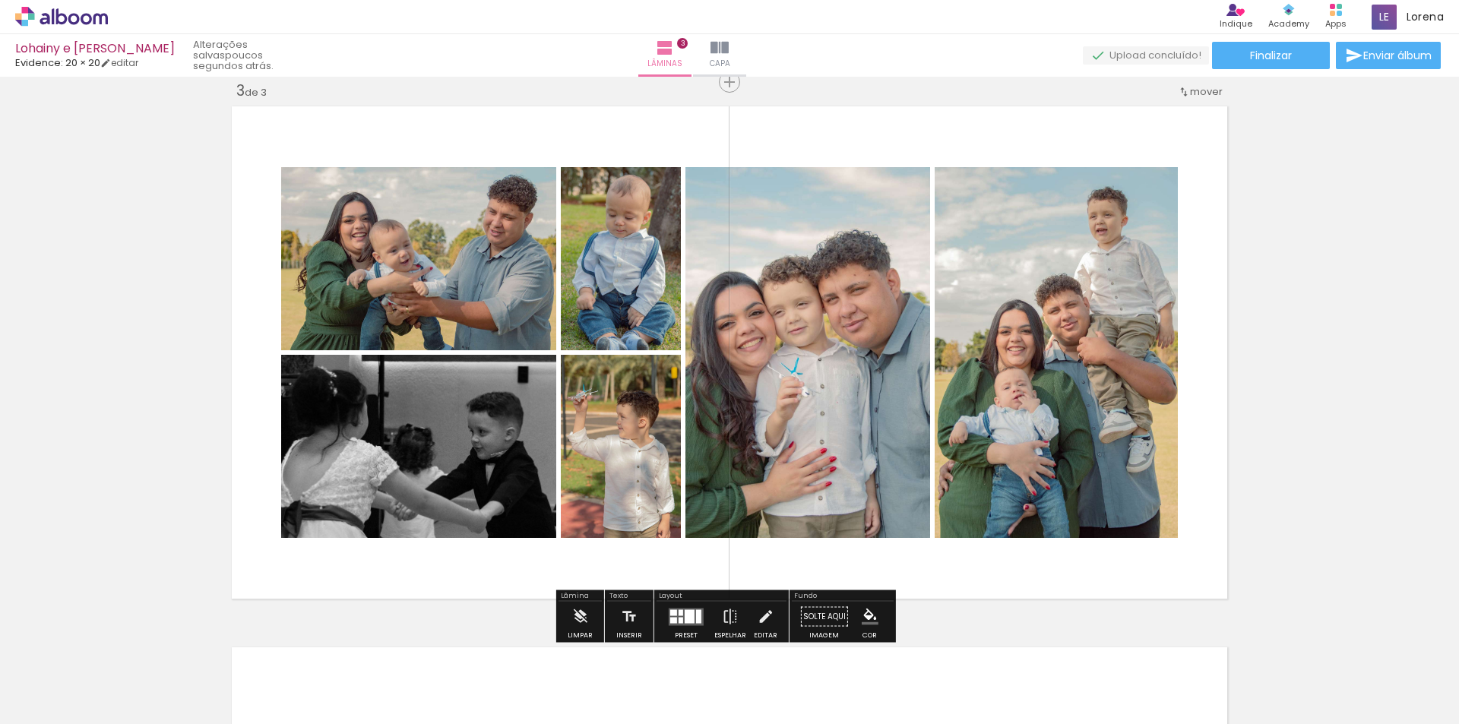
click at [679, 616] on quentale-layouter at bounding box center [686, 616] width 35 height 17
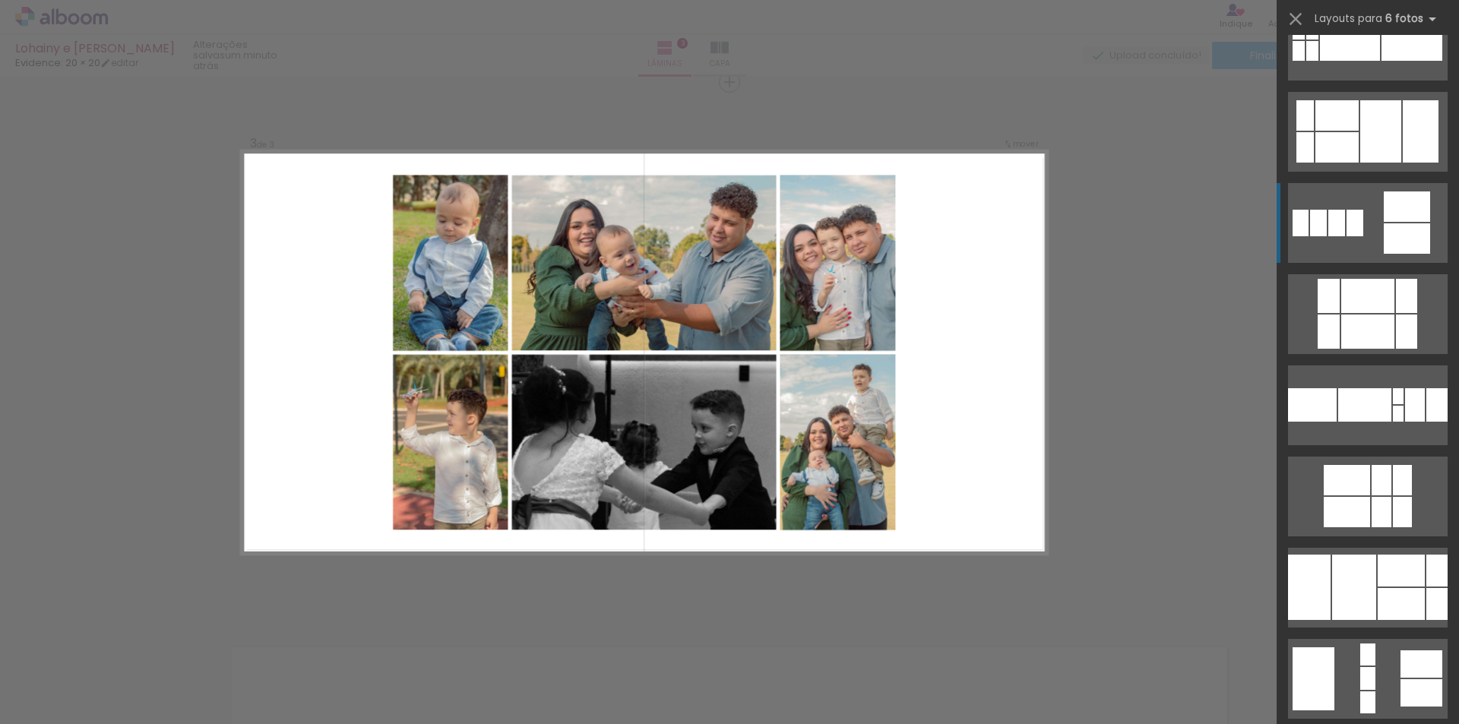
scroll to position [395, 0]
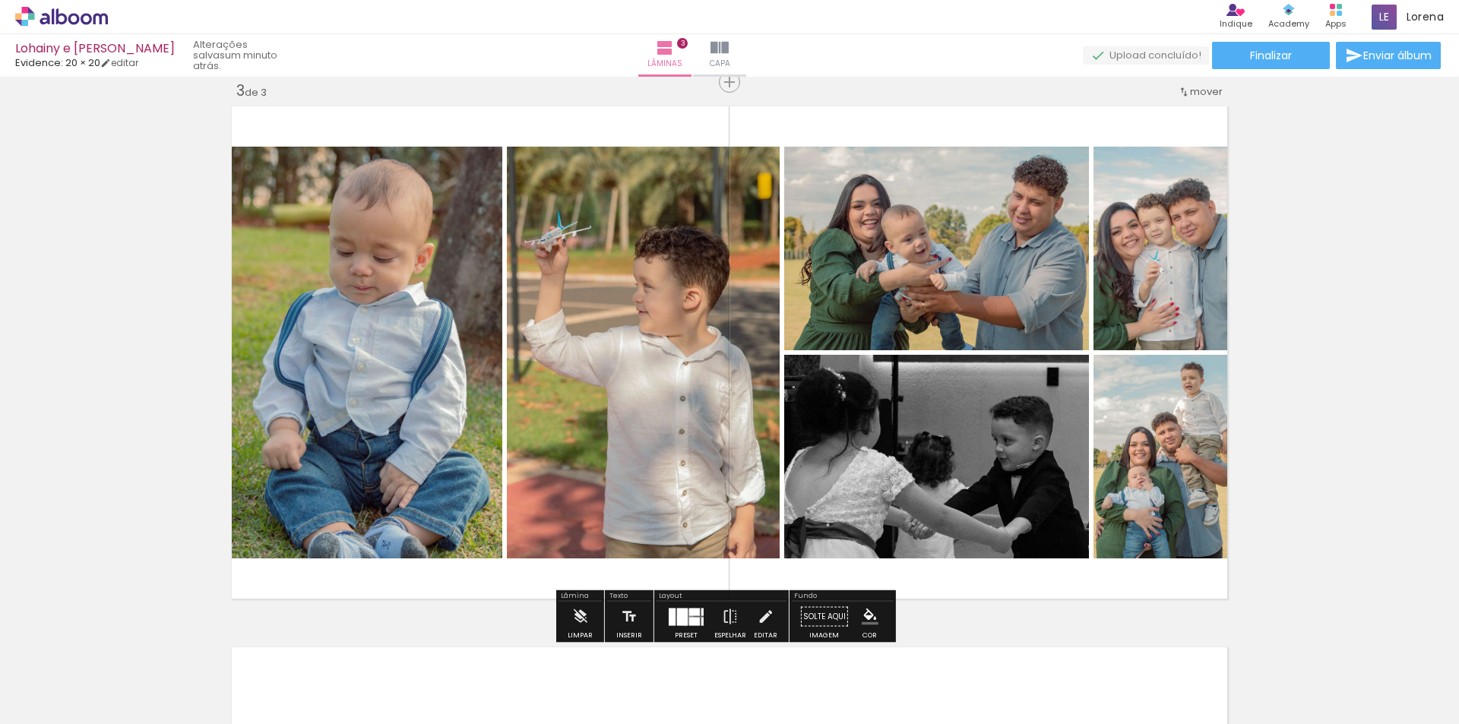
click at [682, 617] on div at bounding box center [682, 616] width 11 height 17
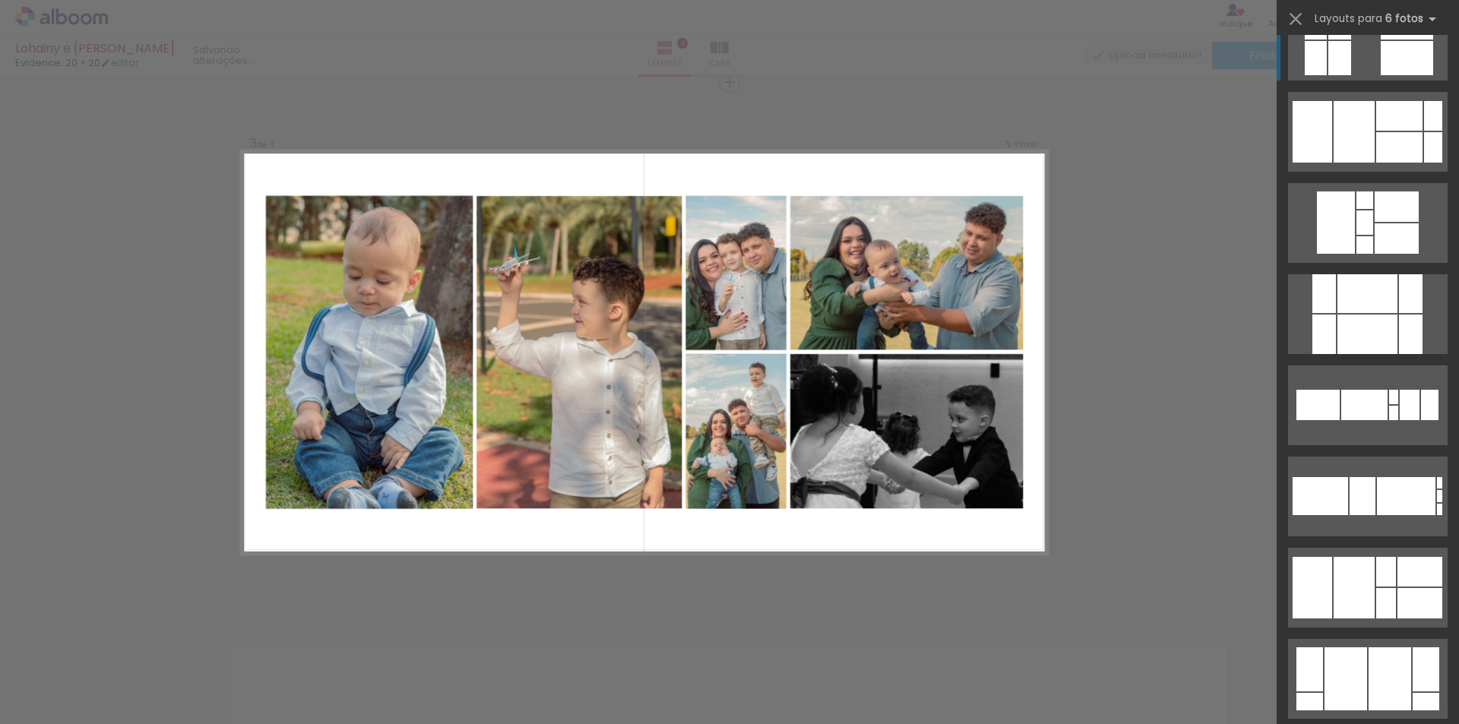
scroll to position [2493, 0]
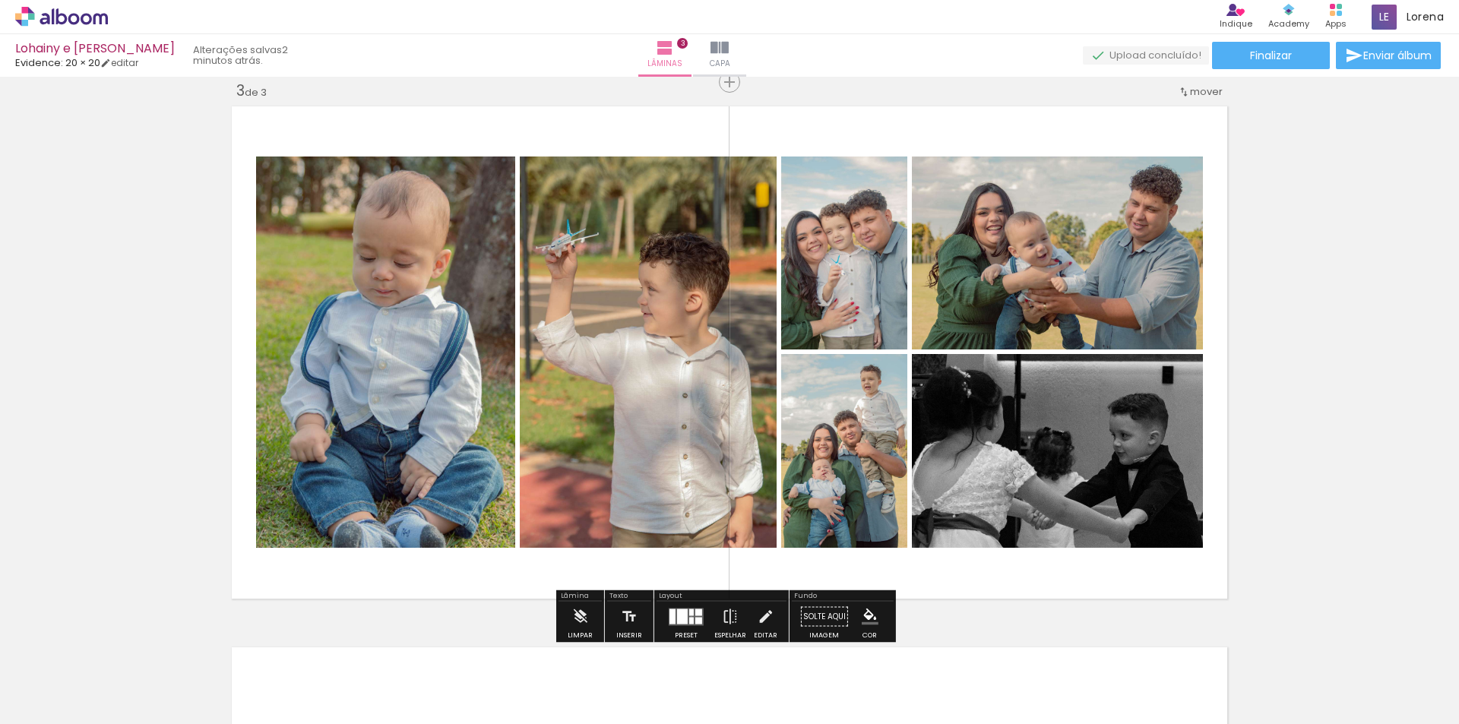
click at [689, 617] on div at bounding box center [691, 620] width 5 height 7
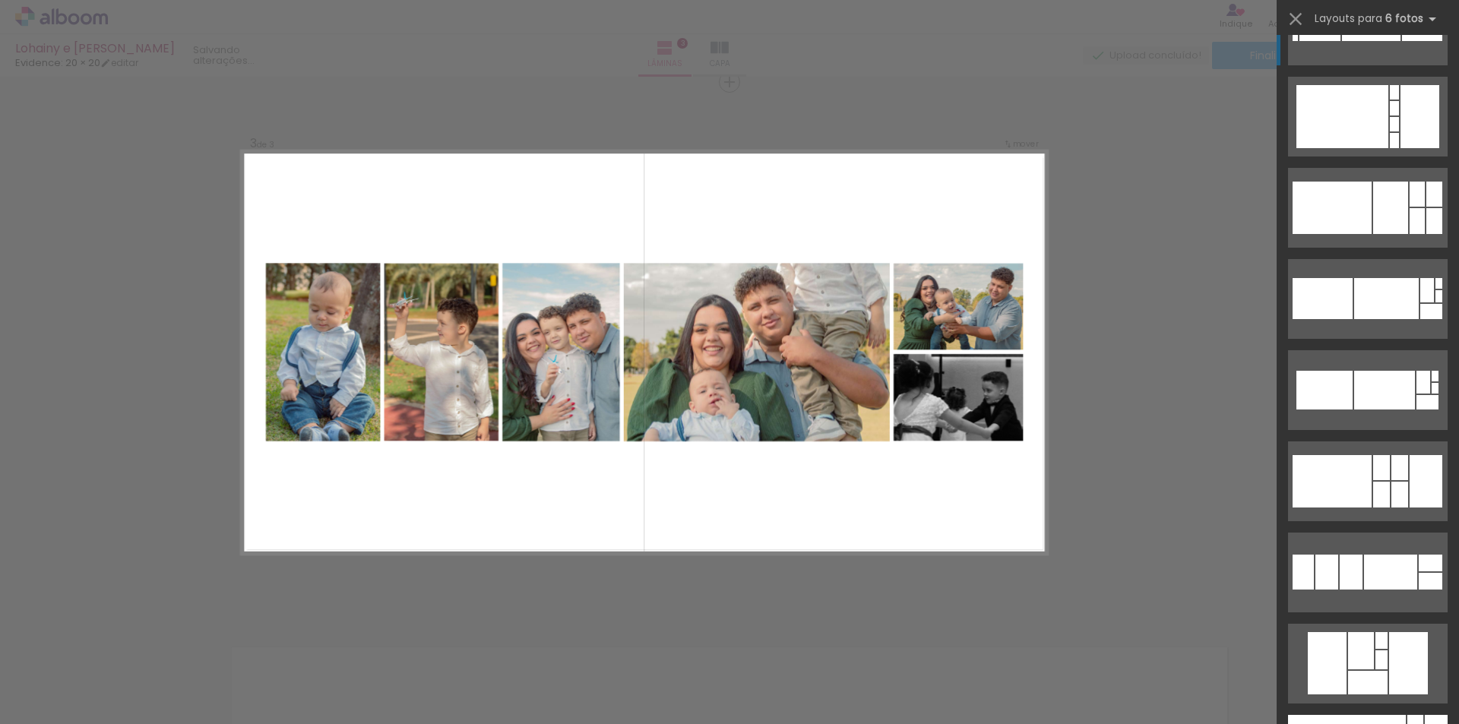
scroll to position [10518, 0]
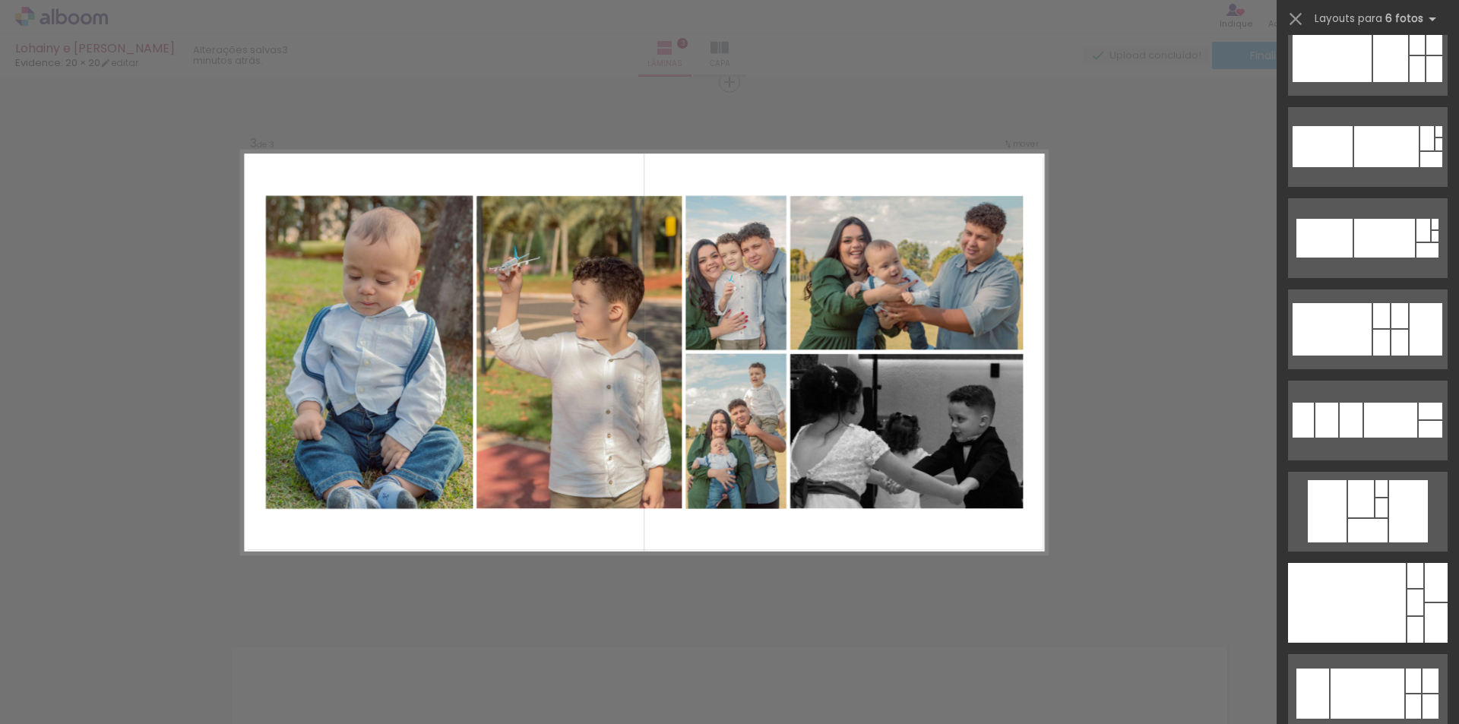
click at [1097, 465] on div "Confirmar Cancelar" at bounding box center [729, 75] width 1459 height 2201
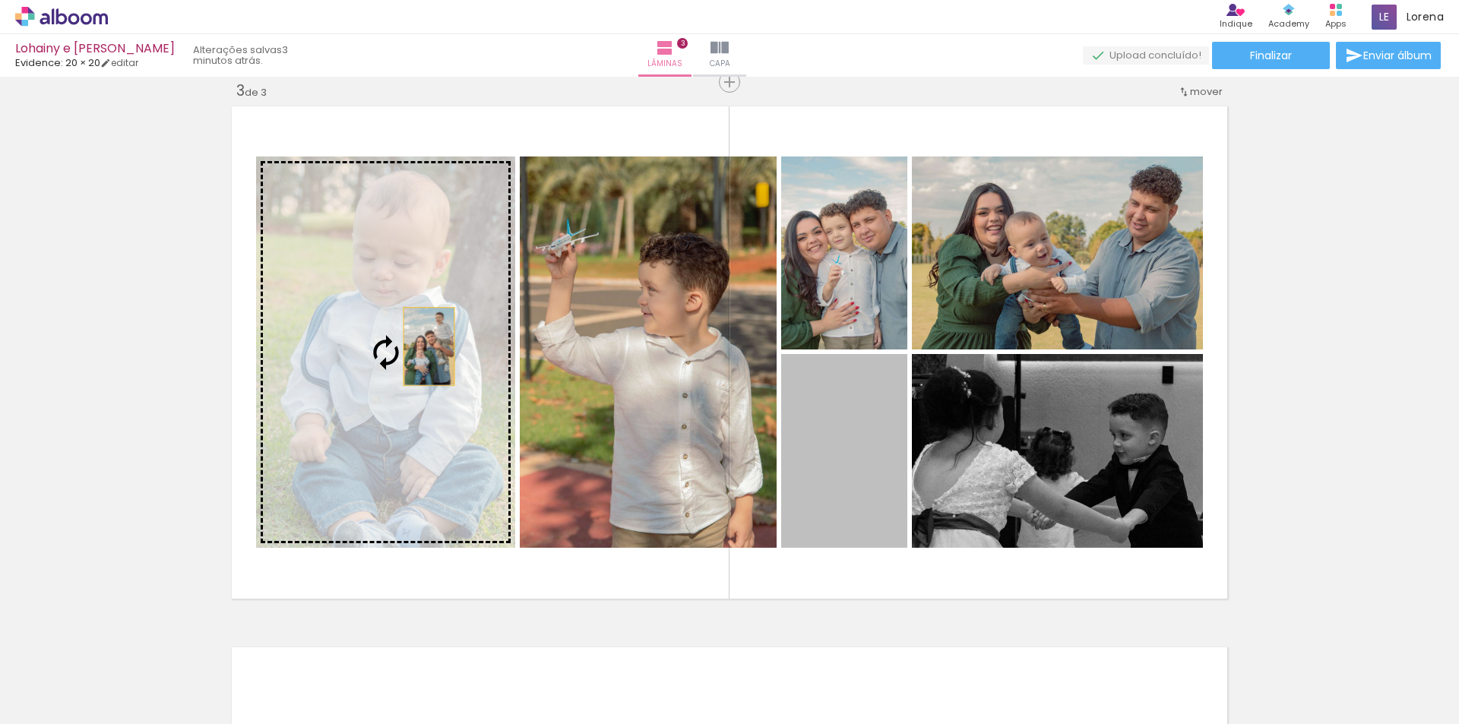
drag, startPoint x: 842, startPoint y: 433, endPoint x: 367, endPoint y: 334, distance: 485.1
click at [0, 0] on slot at bounding box center [0, 0] width 0 height 0
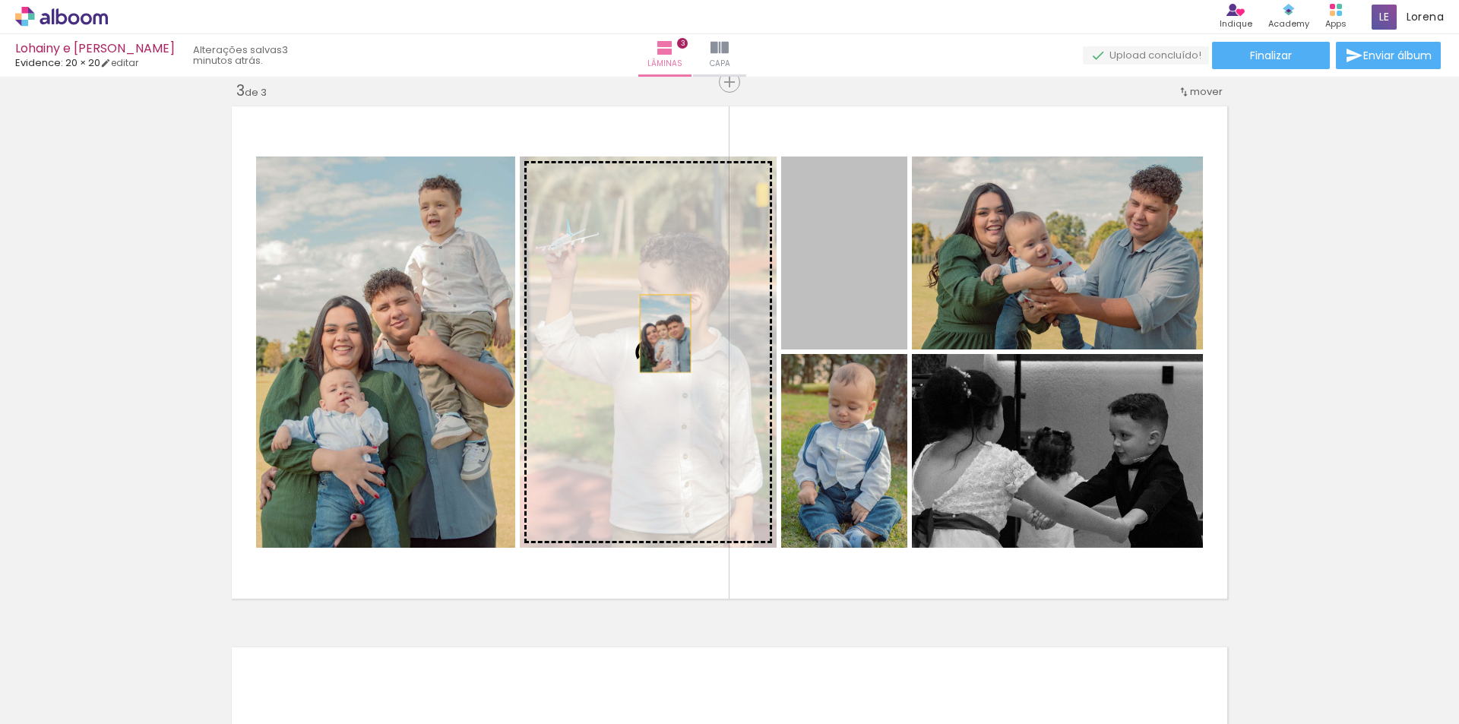
drag, startPoint x: 863, startPoint y: 272, endPoint x: 659, endPoint y: 334, distance: 213.7
click at [0, 0] on slot at bounding box center [0, 0] width 0 height 0
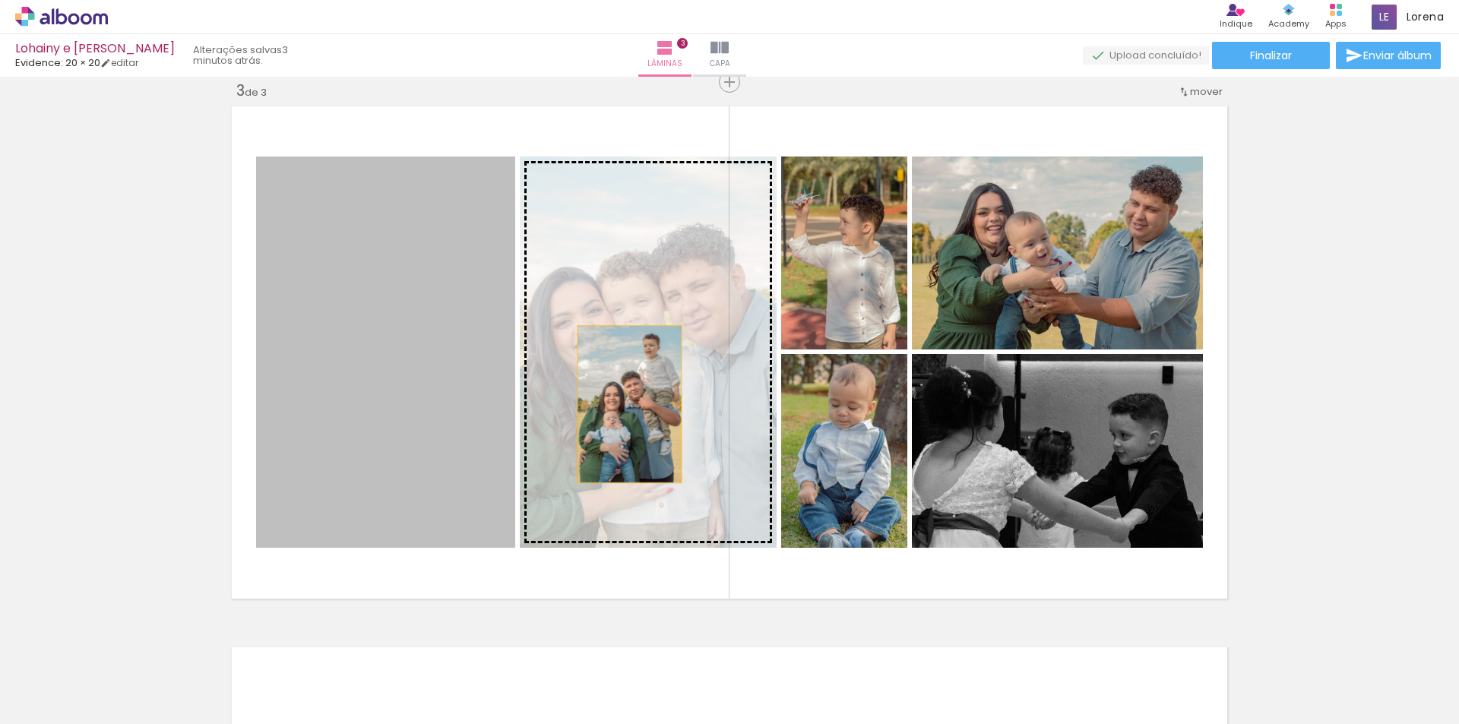
drag, startPoint x: 388, startPoint y: 407, endPoint x: 624, endPoint y: 404, distance: 235.6
click at [0, 0] on slot at bounding box center [0, 0] width 0 height 0
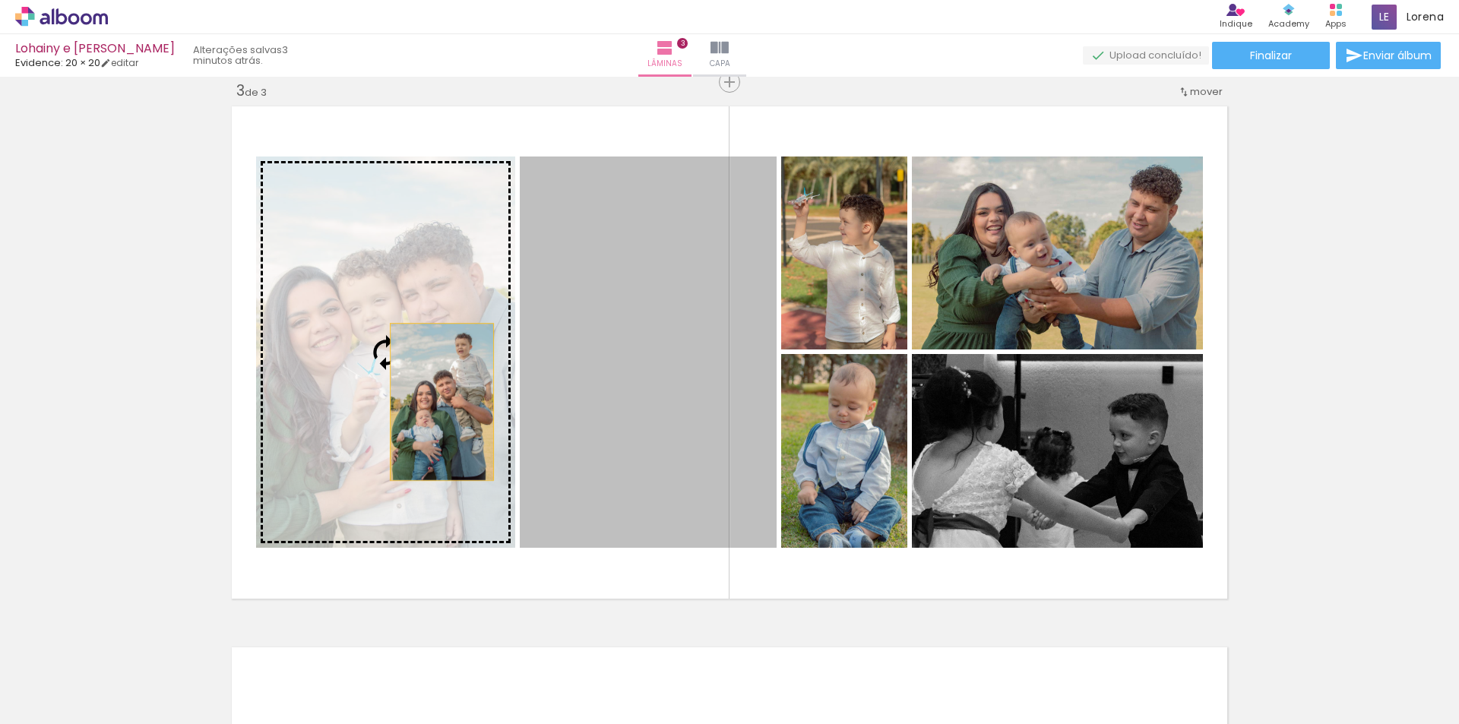
drag, startPoint x: 616, startPoint y: 404, endPoint x: 436, endPoint y: 402, distance: 180.1
click at [0, 0] on slot at bounding box center [0, 0] width 0 height 0
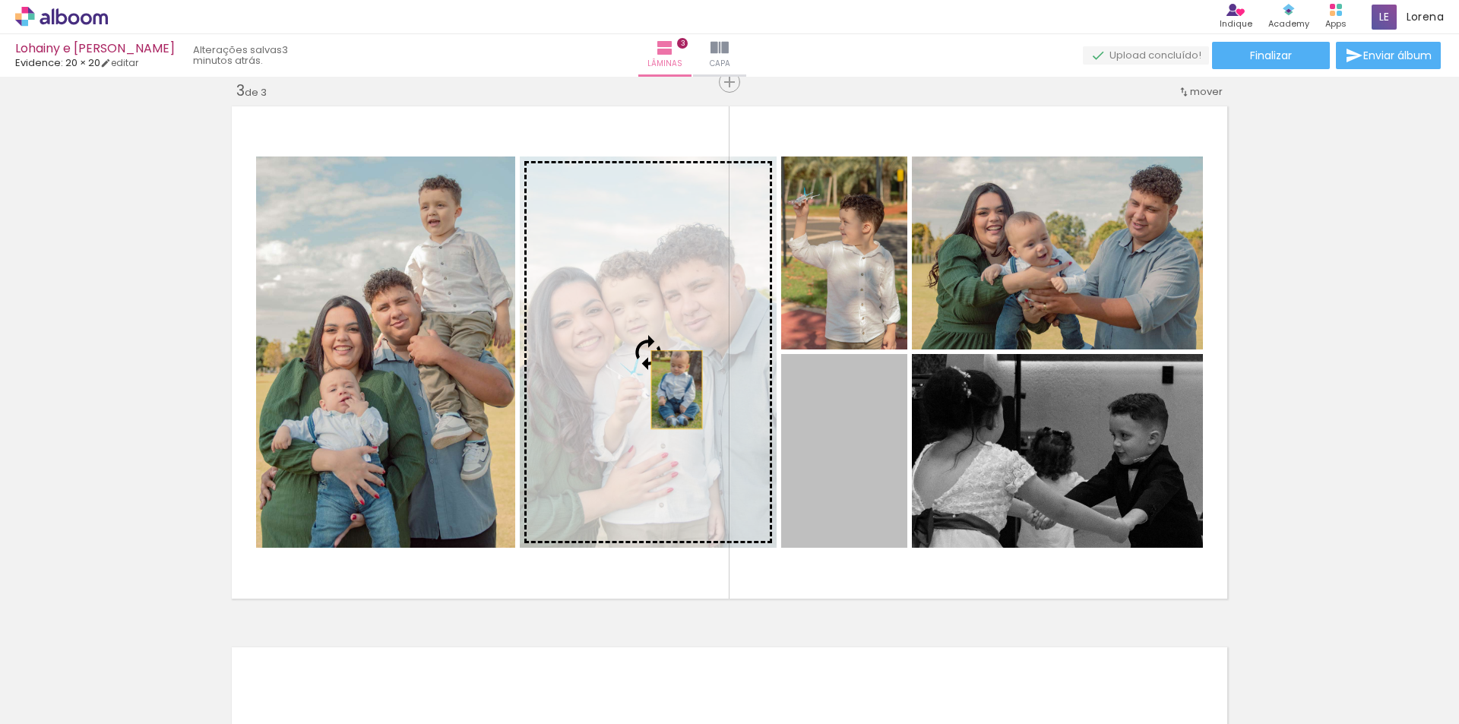
drag, startPoint x: 813, startPoint y: 447, endPoint x: 642, endPoint y: 378, distance: 184.2
click at [0, 0] on slot at bounding box center [0, 0] width 0 height 0
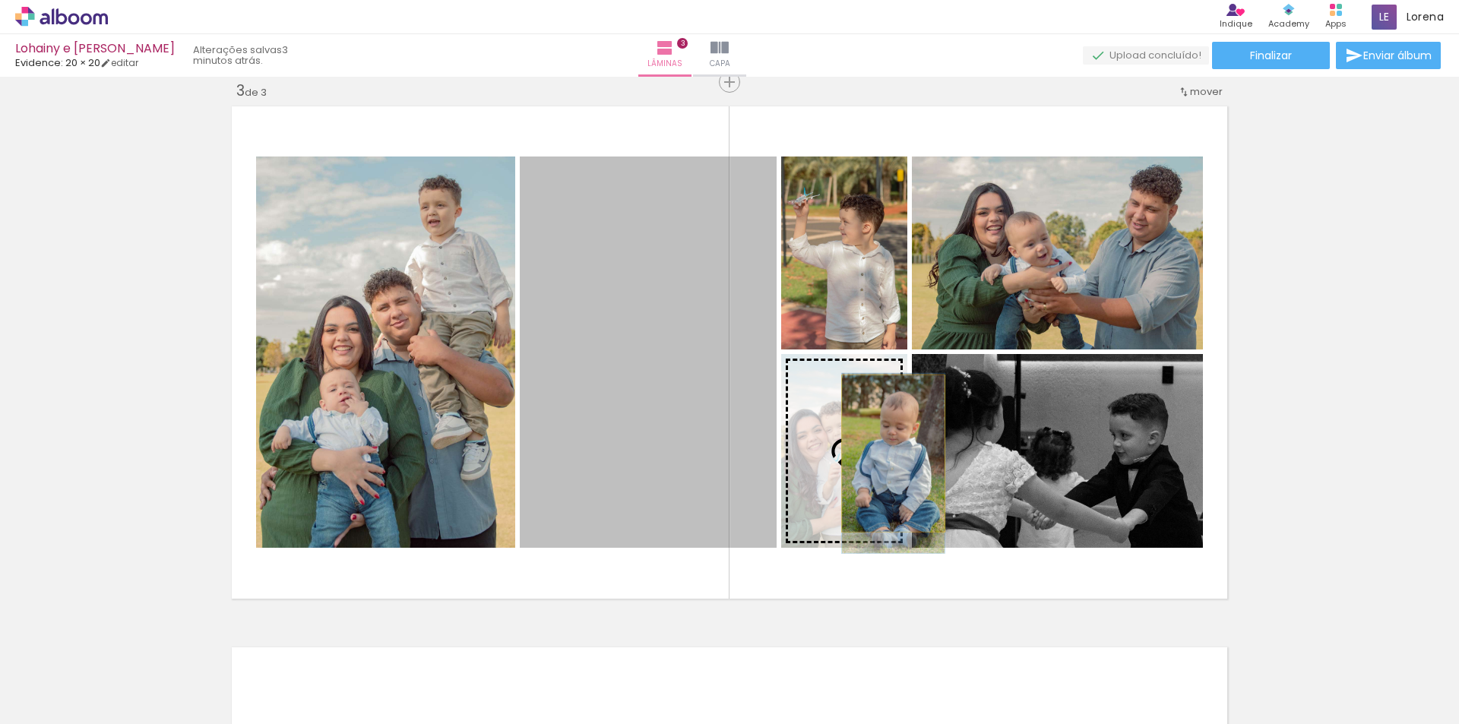
drag, startPoint x: 682, startPoint y: 385, endPoint x: 888, endPoint y: 454, distance: 216.3
click at [0, 0] on slot at bounding box center [0, 0] width 0 height 0
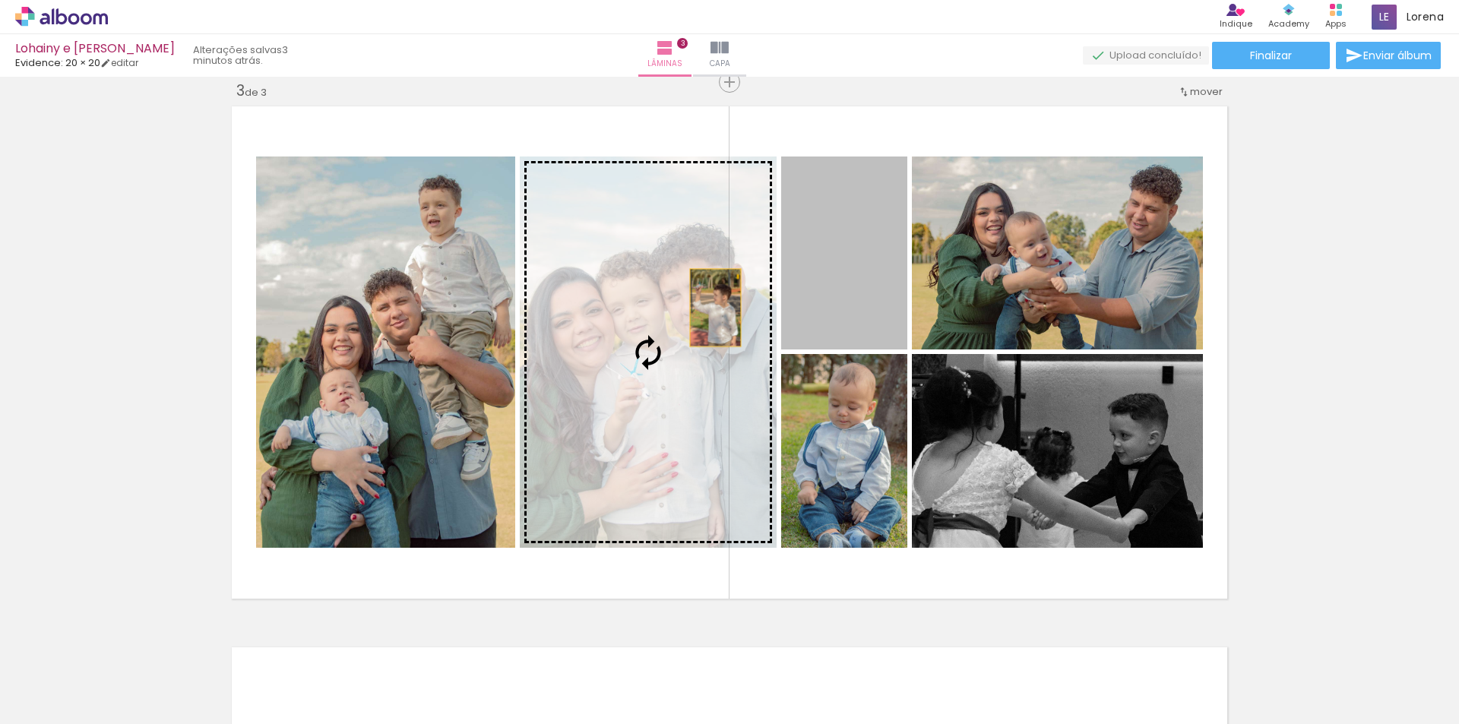
drag, startPoint x: 872, startPoint y: 267, endPoint x: 705, endPoint y: 309, distance: 171.4
click at [0, 0] on slot at bounding box center [0, 0] width 0 height 0
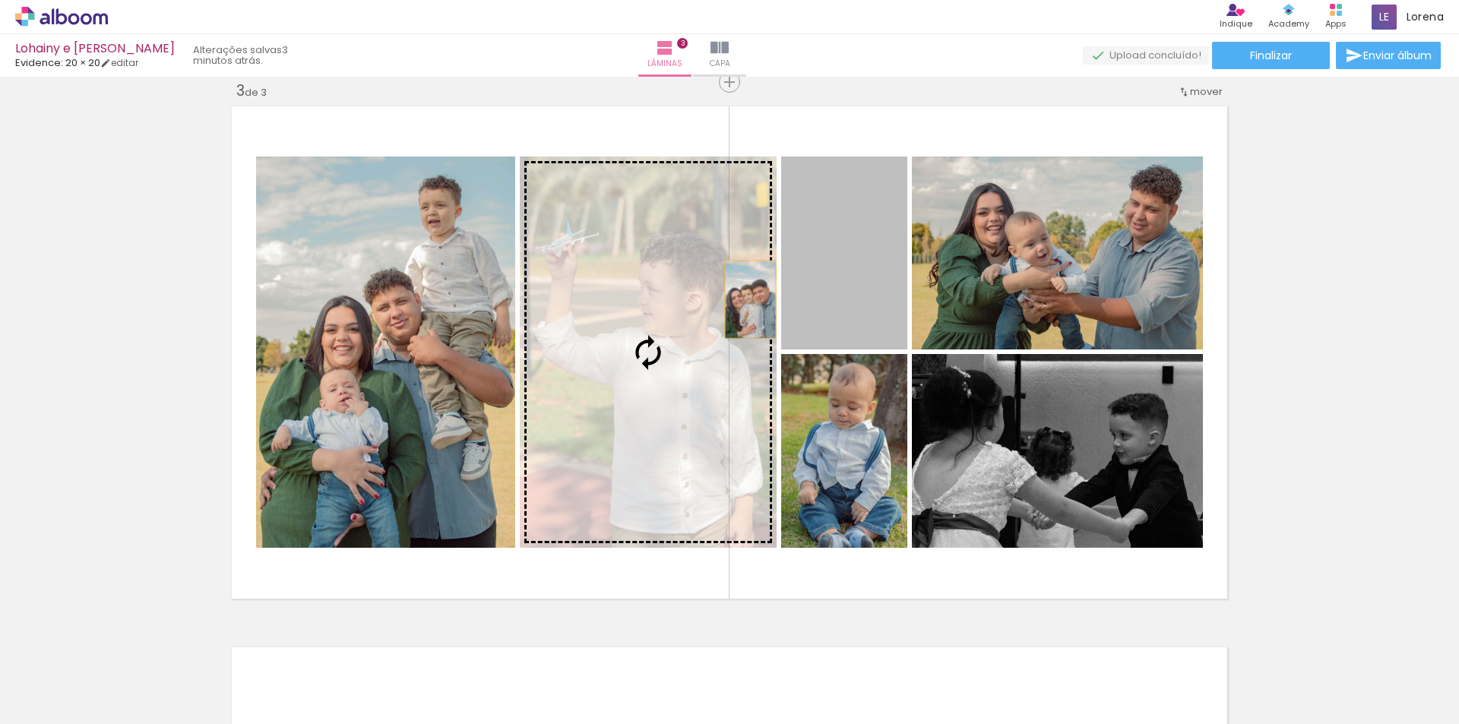
drag, startPoint x: 847, startPoint y: 283, endPoint x: 744, endPoint y: 299, distance: 104.6
click at [0, 0] on slot at bounding box center [0, 0] width 0 height 0
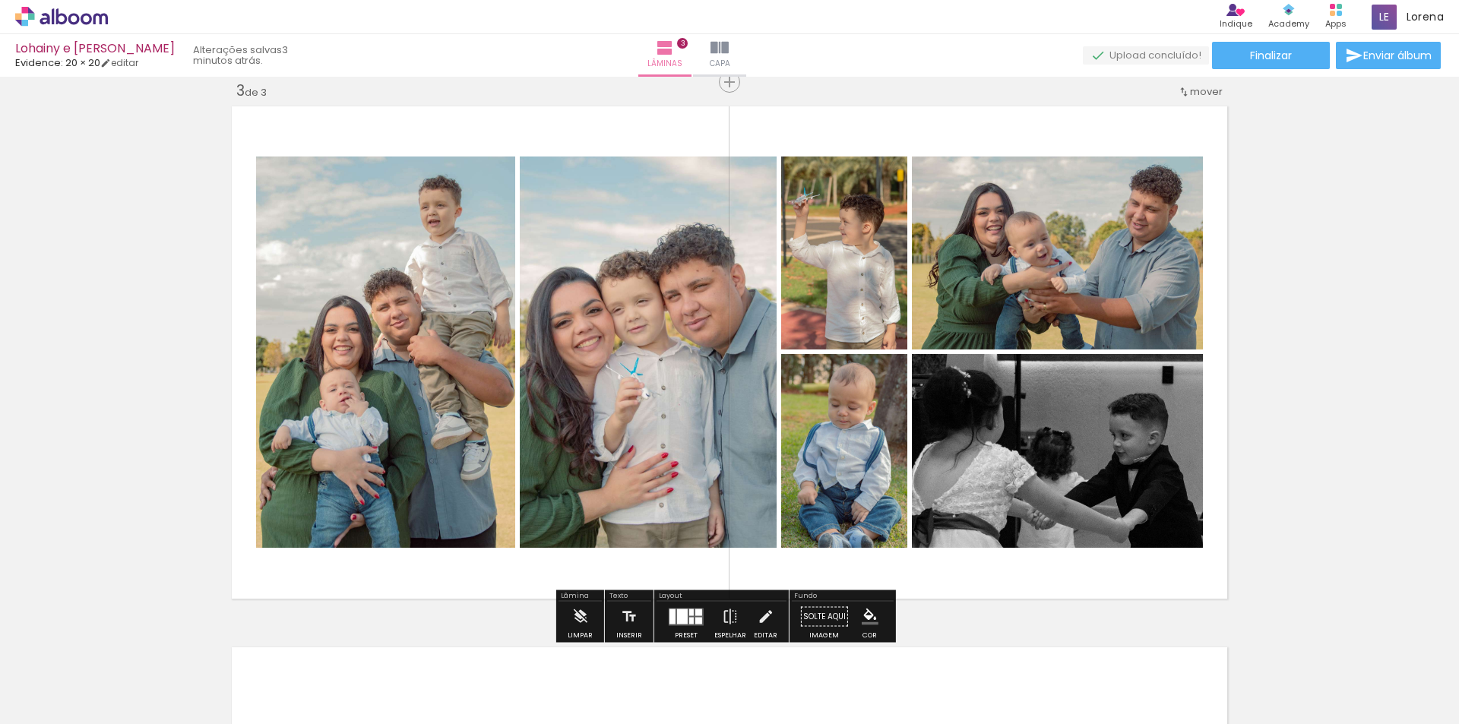
click at [675, 326] on quentale-photo at bounding box center [648, 352] width 257 height 391
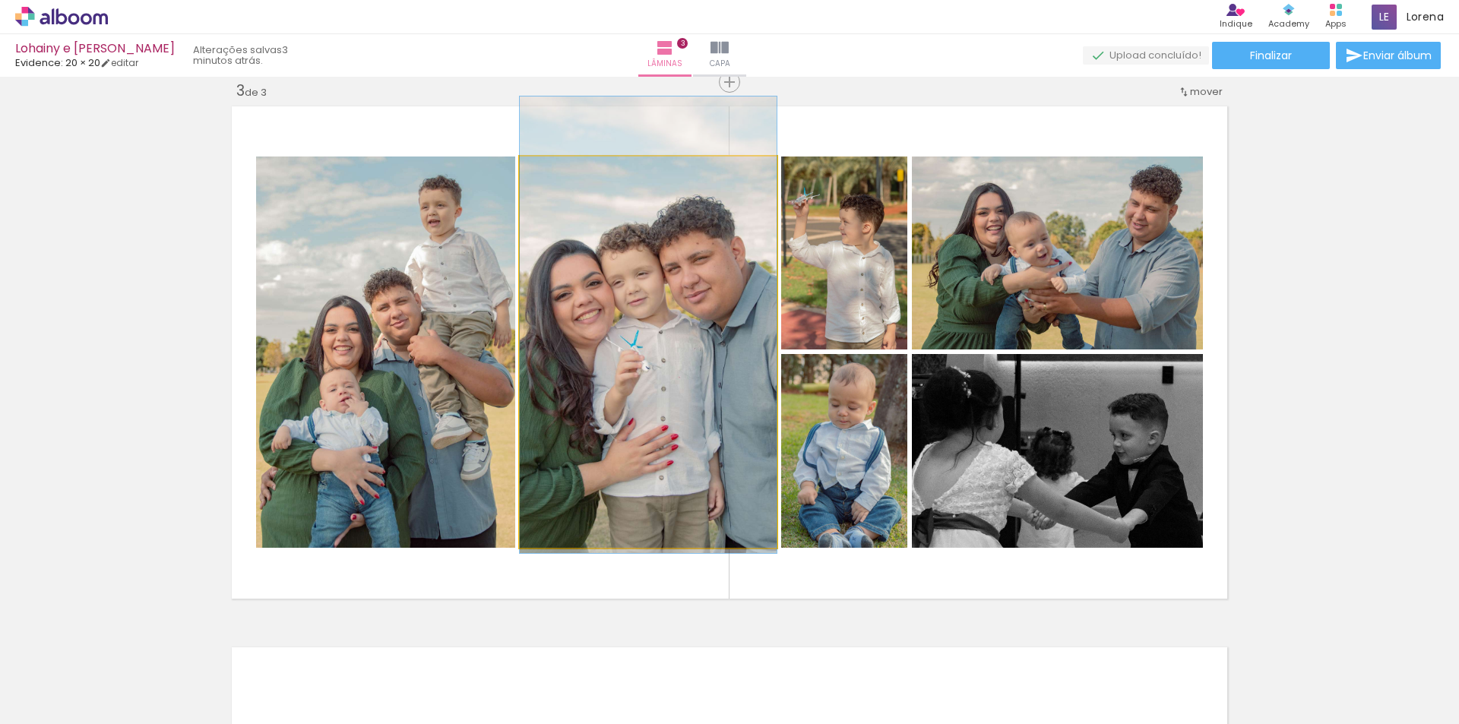
drag, startPoint x: 675, startPoint y: 326, endPoint x: 676, endPoint y: 316, distance: 9.9
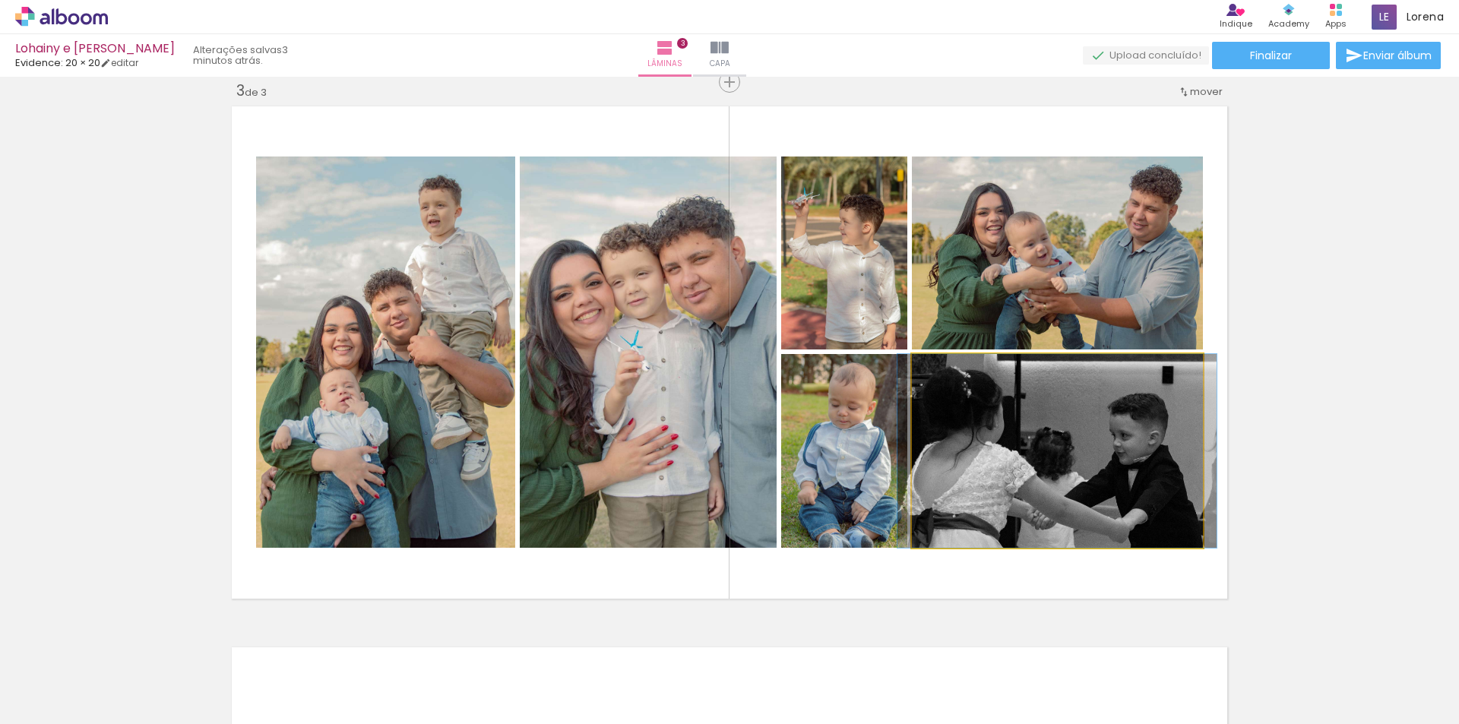
click at [1034, 454] on quentale-photo at bounding box center [1057, 451] width 291 height 194
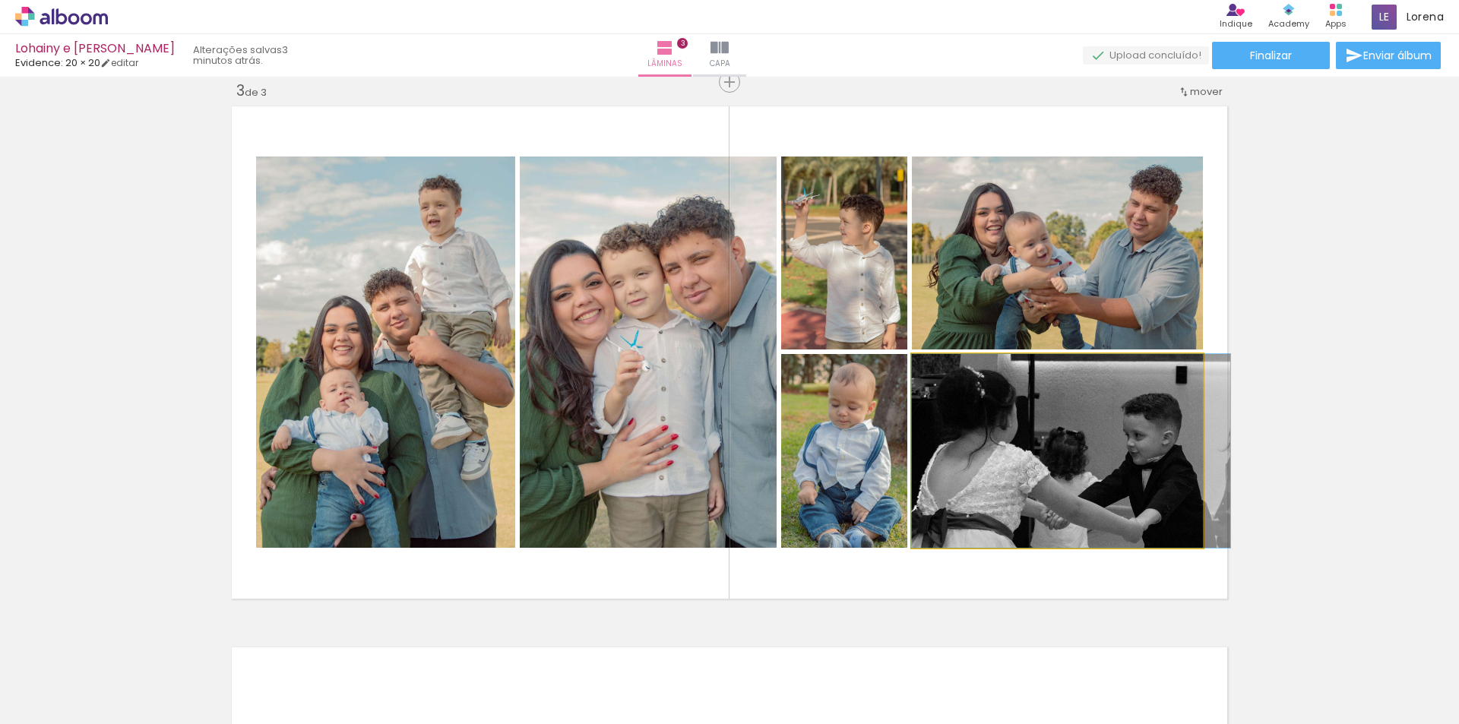
drag, startPoint x: 1036, startPoint y: 454, endPoint x: 1049, endPoint y: 454, distance: 13.7
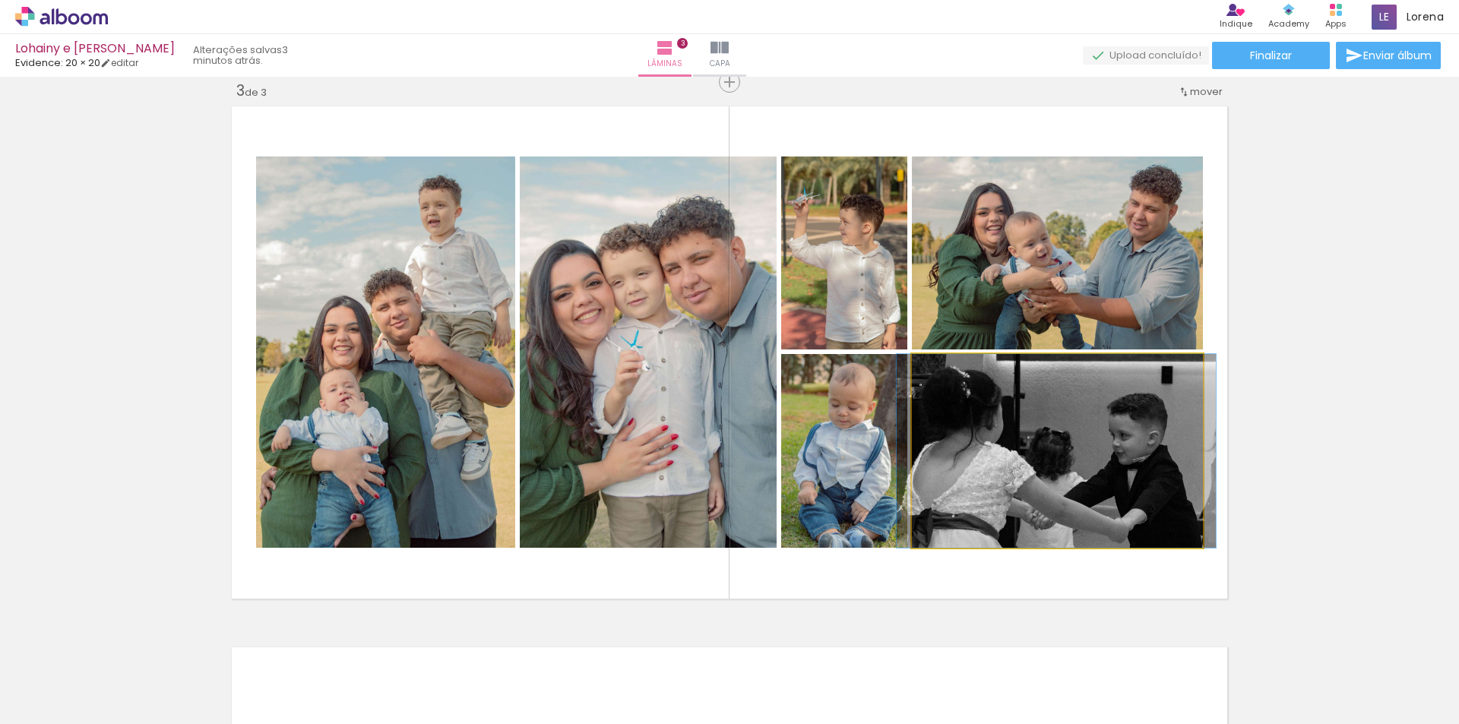
drag, startPoint x: 1120, startPoint y: 475, endPoint x: 1106, endPoint y: 474, distance: 14.5
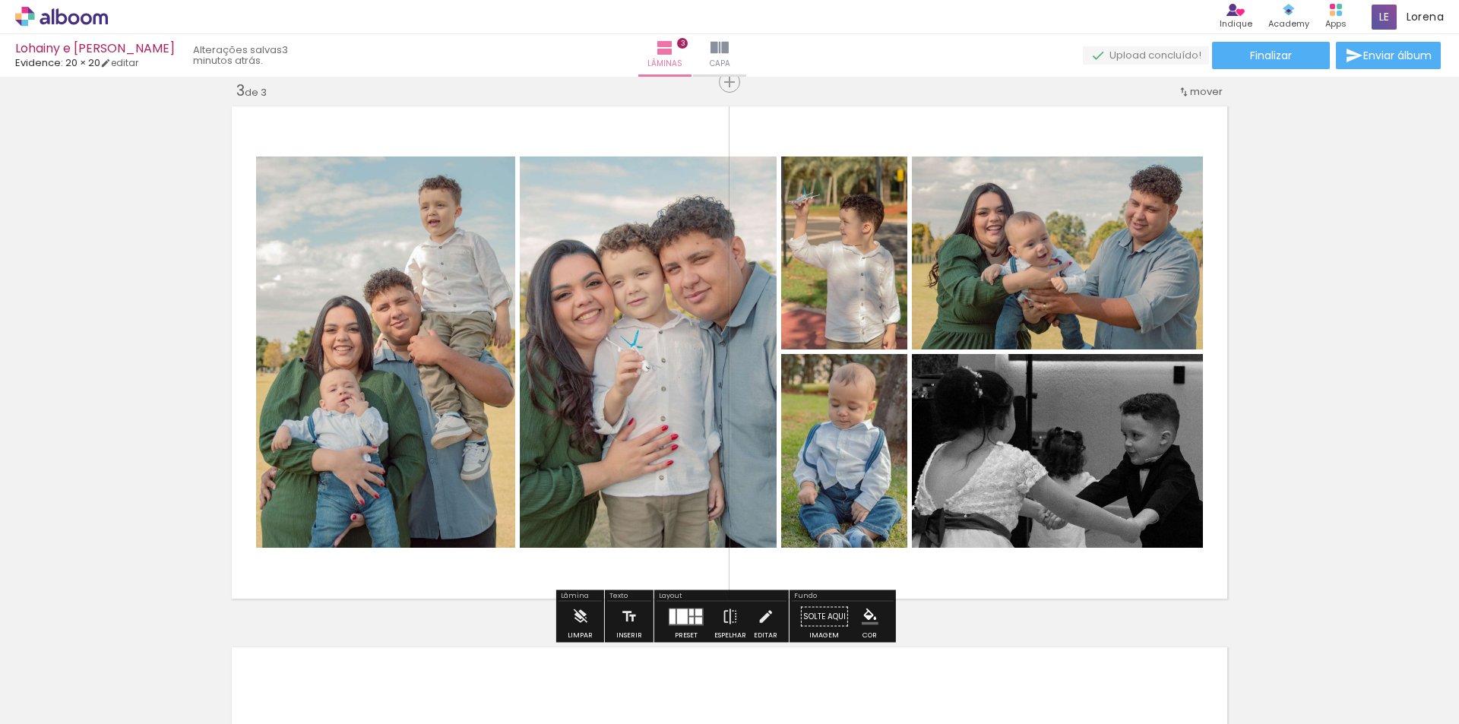
click at [1265, 429] on div "Inserir lâmina 1 de 3 Inserir lâmina 2 de 3 Inserir lâmina 3 de 3" at bounding box center [729, 62] width 1459 height 2165
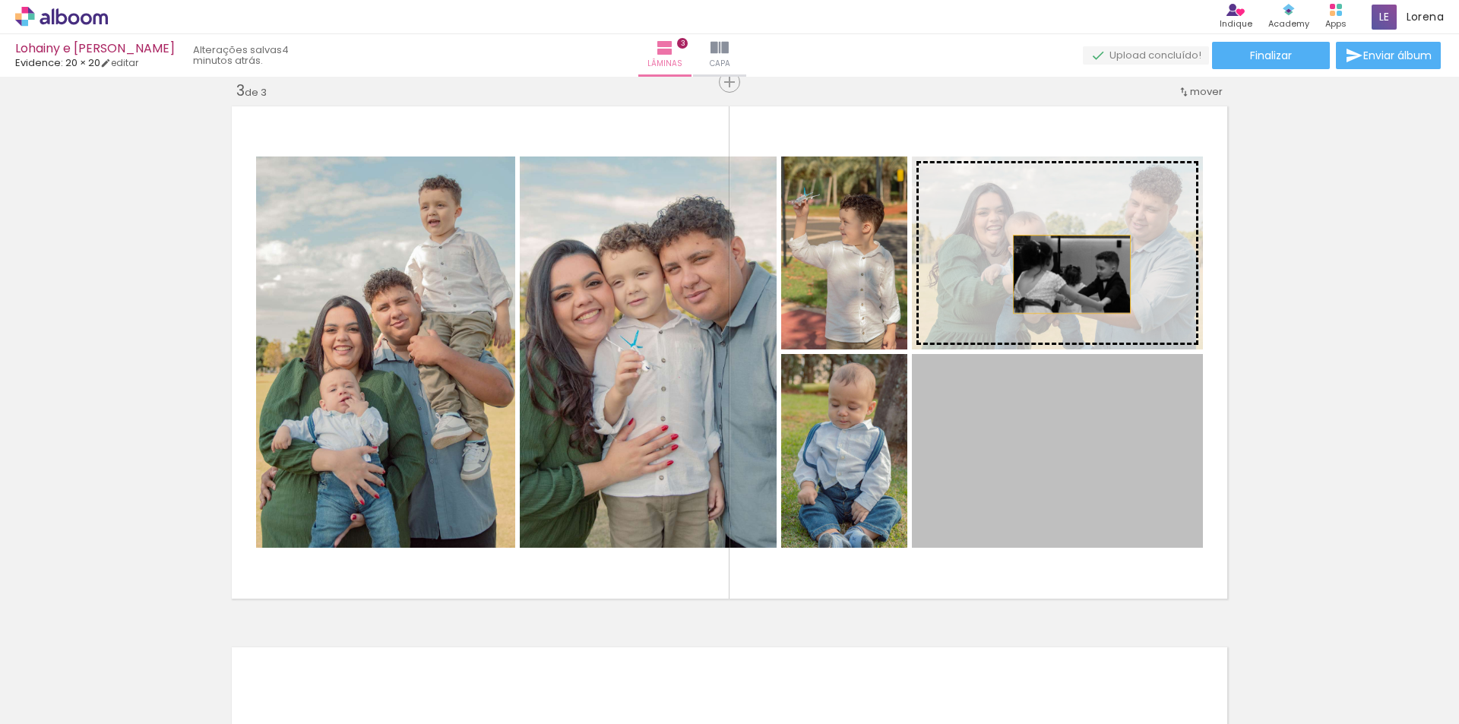
drag, startPoint x: 1078, startPoint y: 416, endPoint x: 1066, endPoint y: 245, distance: 172.2
click at [0, 0] on slot at bounding box center [0, 0] width 0 height 0
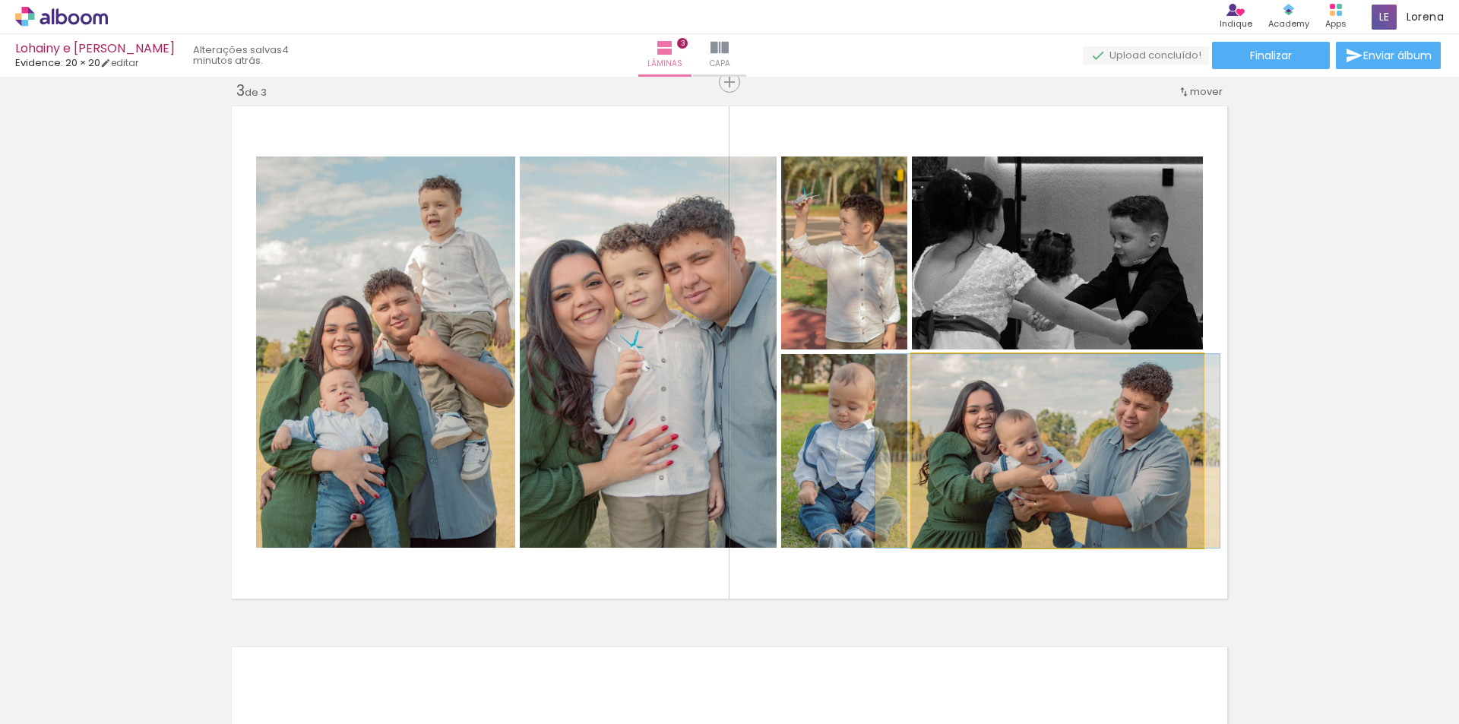
drag, startPoint x: 1119, startPoint y: 465, endPoint x: 1106, endPoint y: 299, distance: 167.0
click at [0, 0] on slot at bounding box center [0, 0] width 0 height 0
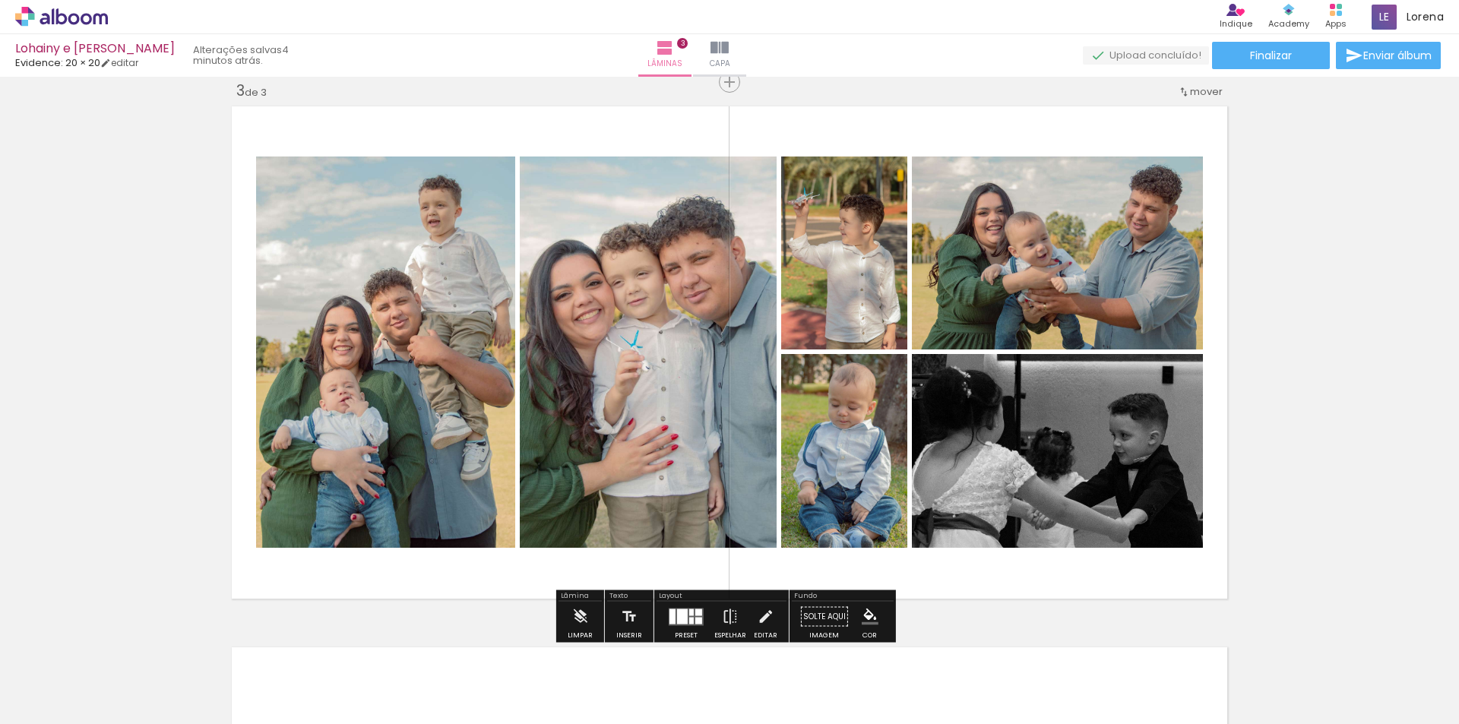
click at [1223, 471] on quentale-layouter at bounding box center [729, 352] width 1006 height 503
click at [1322, 442] on div "Inserir lâmina 1 de 3 Inserir lâmina 2 de 3 Inserir lâmina 3 de 3" at bounding box center [729, 62] width 1459 height 2165
drag, startPoint x: 520, startPoint y: 689, endPoint x: 503, endPoint y: 698, distance: 18.7
click at [503, 698] on div at bounding box center [504, 672] width 42 height 75
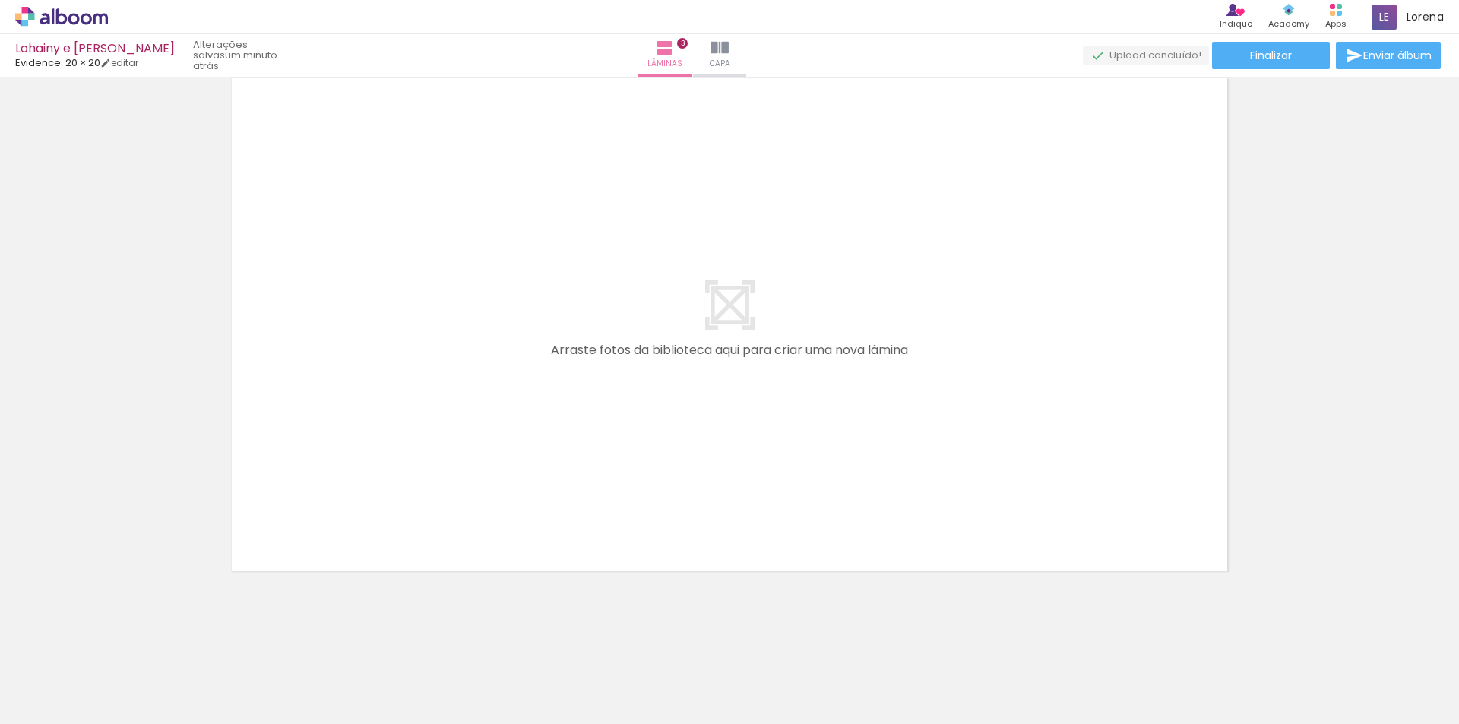
scroll to position [0, 1185]
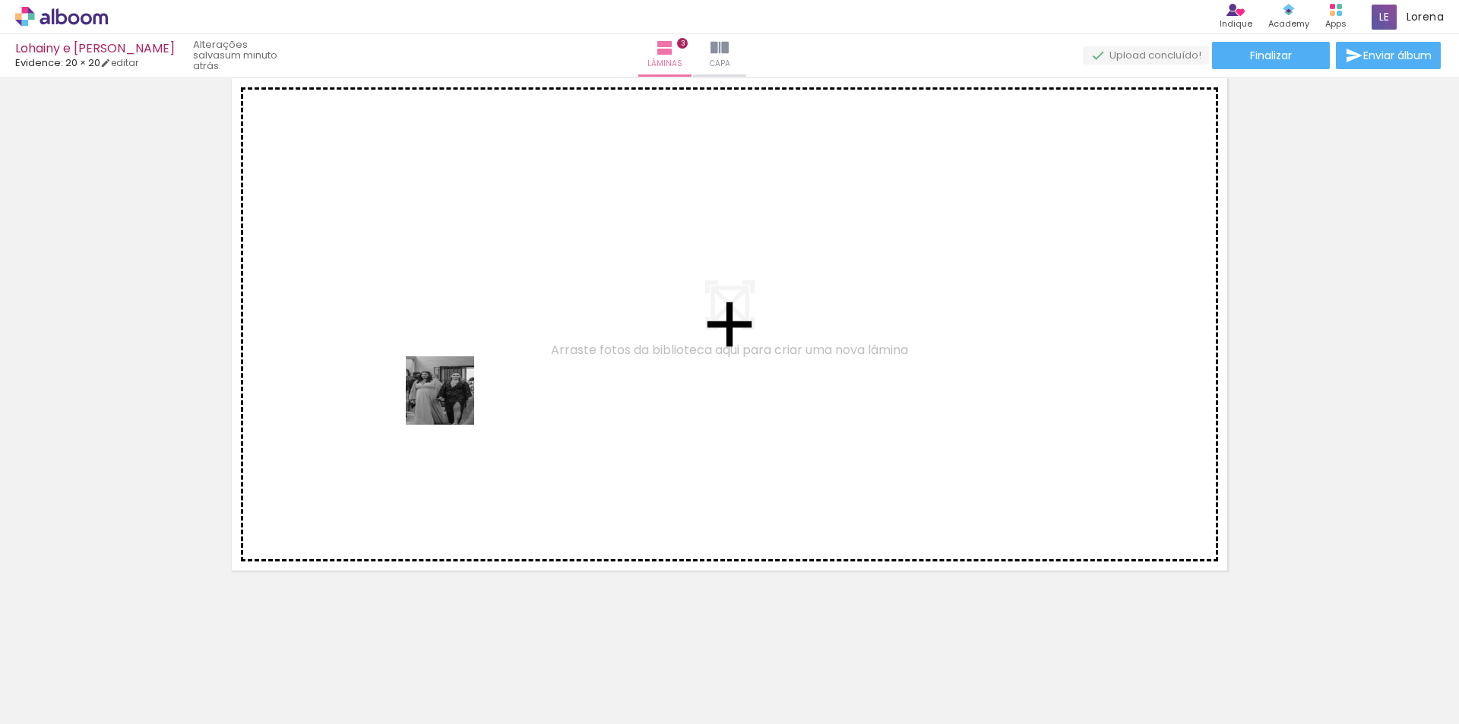
drag, startPoint x: 173, startPoint y: 679, endPoint x: 479, endPoint y: 350, distance: 450.1
click at [478, 350] on quentale-workspace at bounding box center [729, 362] width 1459 height 724
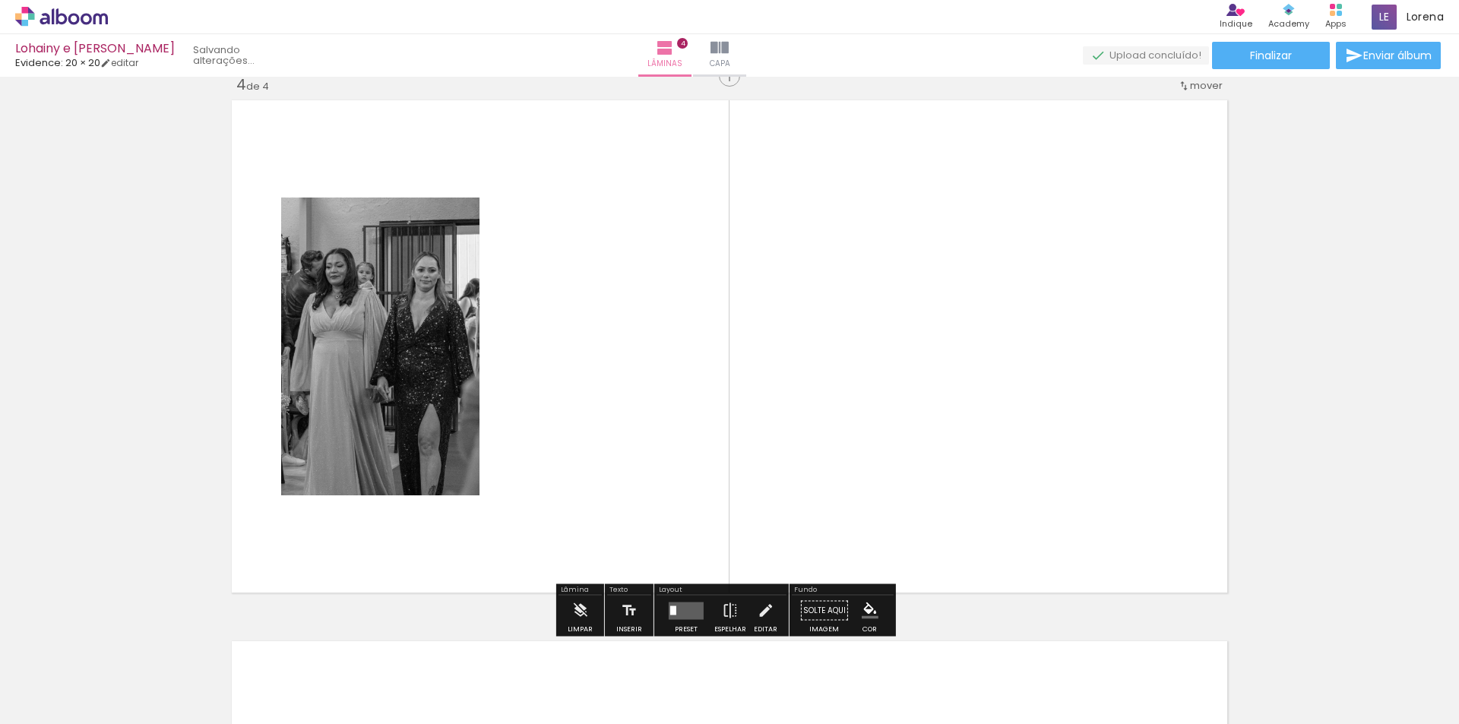
scroll to position [1643, 0]
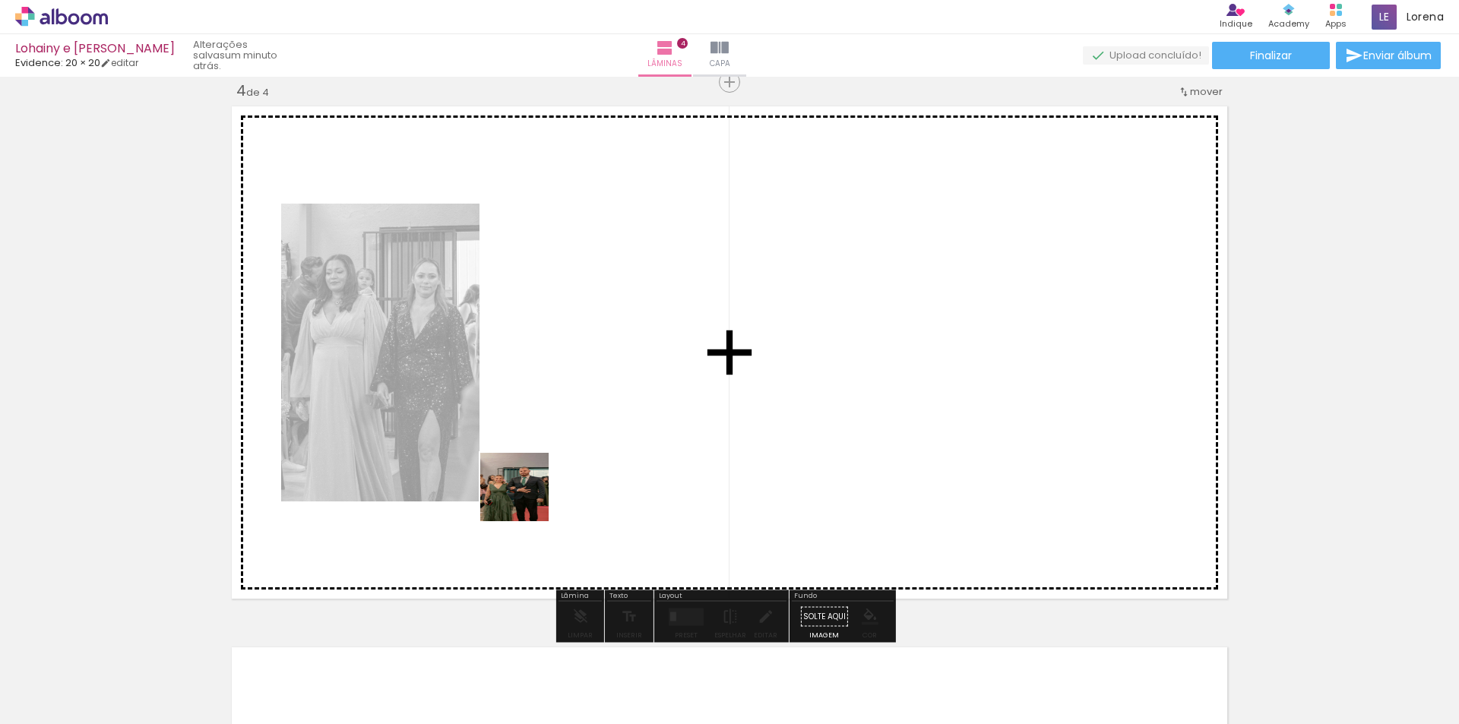
drag, startPoint x: 250, startPoint y: 692, endPoint x: 577, endPoint y: 460, distance: 401.1
click at [577, 460] on quentale-workspace at bounding box center [729, 362] width 1459 height 724
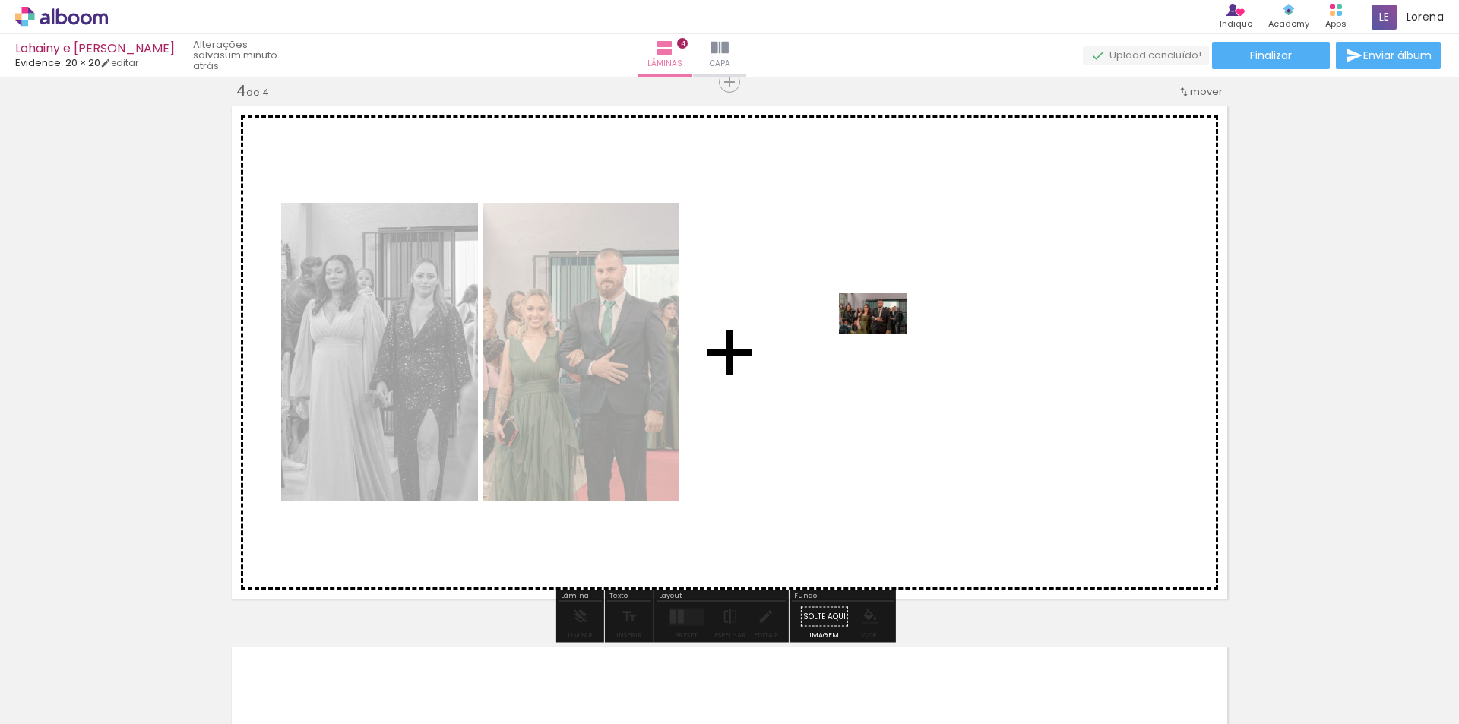
drag, startPoint x: 359, startPoint y: 689, endPoint x: 888, endPoint y: 336, distance: 635.5
click at [888, 336] on quentale-workspace at bounding box center [729, 362] width 1459 height 724
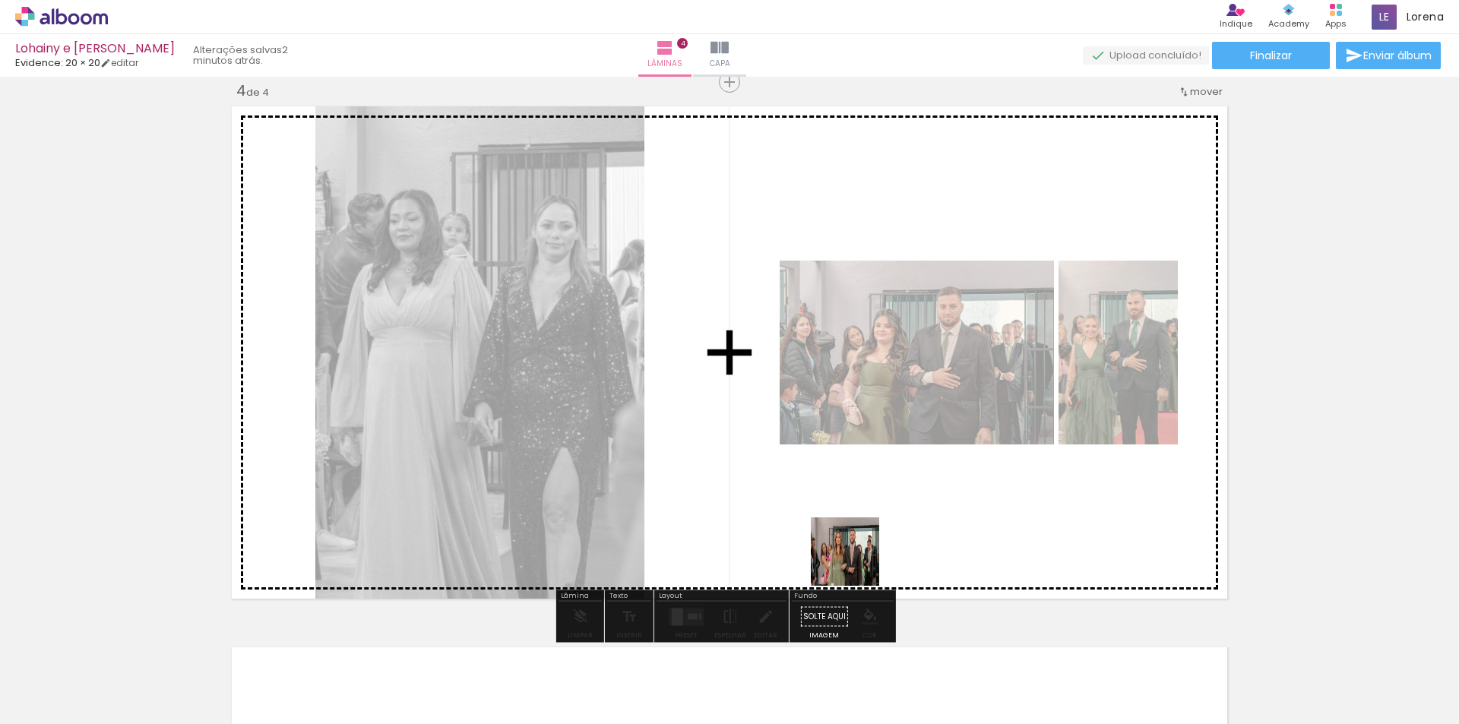
drag, startPoint x: 512, startPoint y: 685, endPoint x: 945, endPoint y: 540, distance: 456.4
click at [945, 540] on quentale-workspace at bounding box center [729, 362] width 1459 height 724
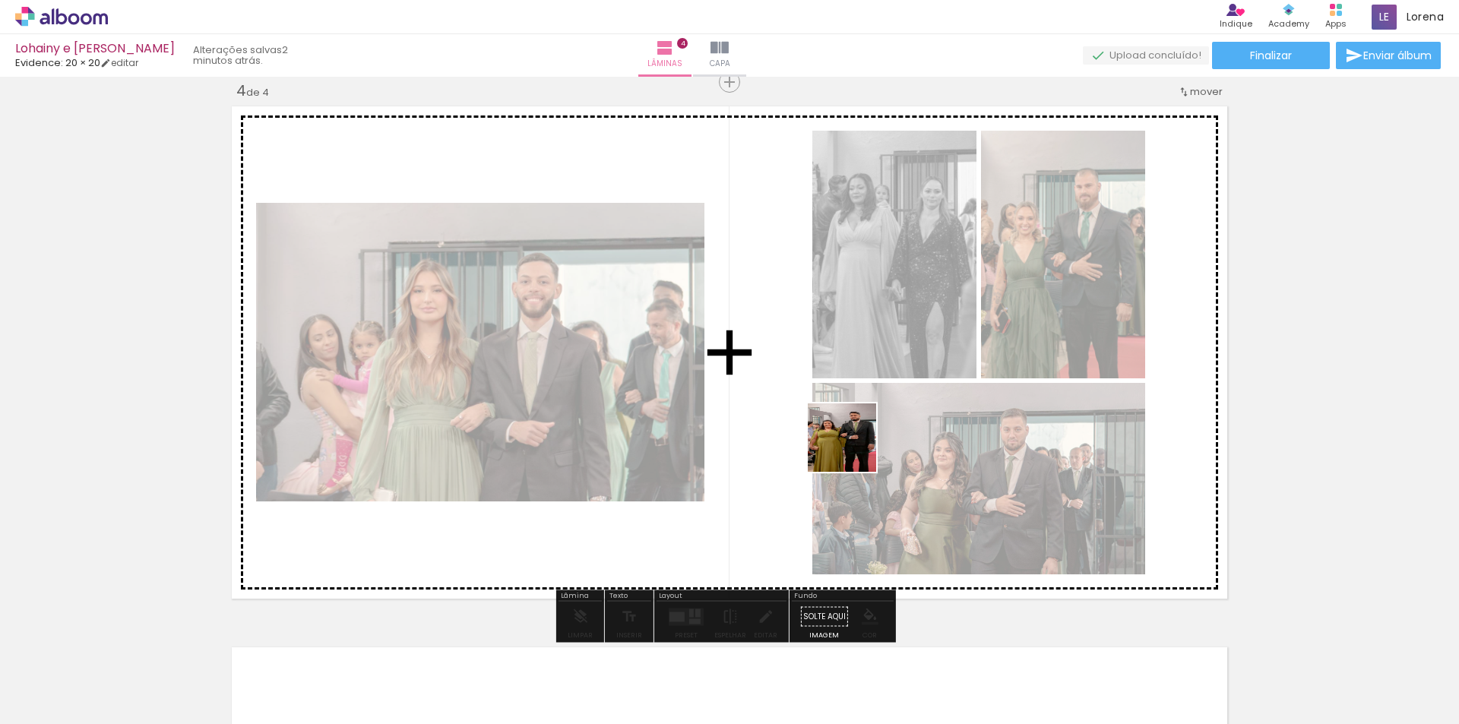
drag, startPoint x: 680, startPoint y: 686, endPoint x: 864, endPoint y: 429, distance: 315.9
click at [864, 429] on quentale-workspace at bounding box center [729, 362] width 1459 height 724
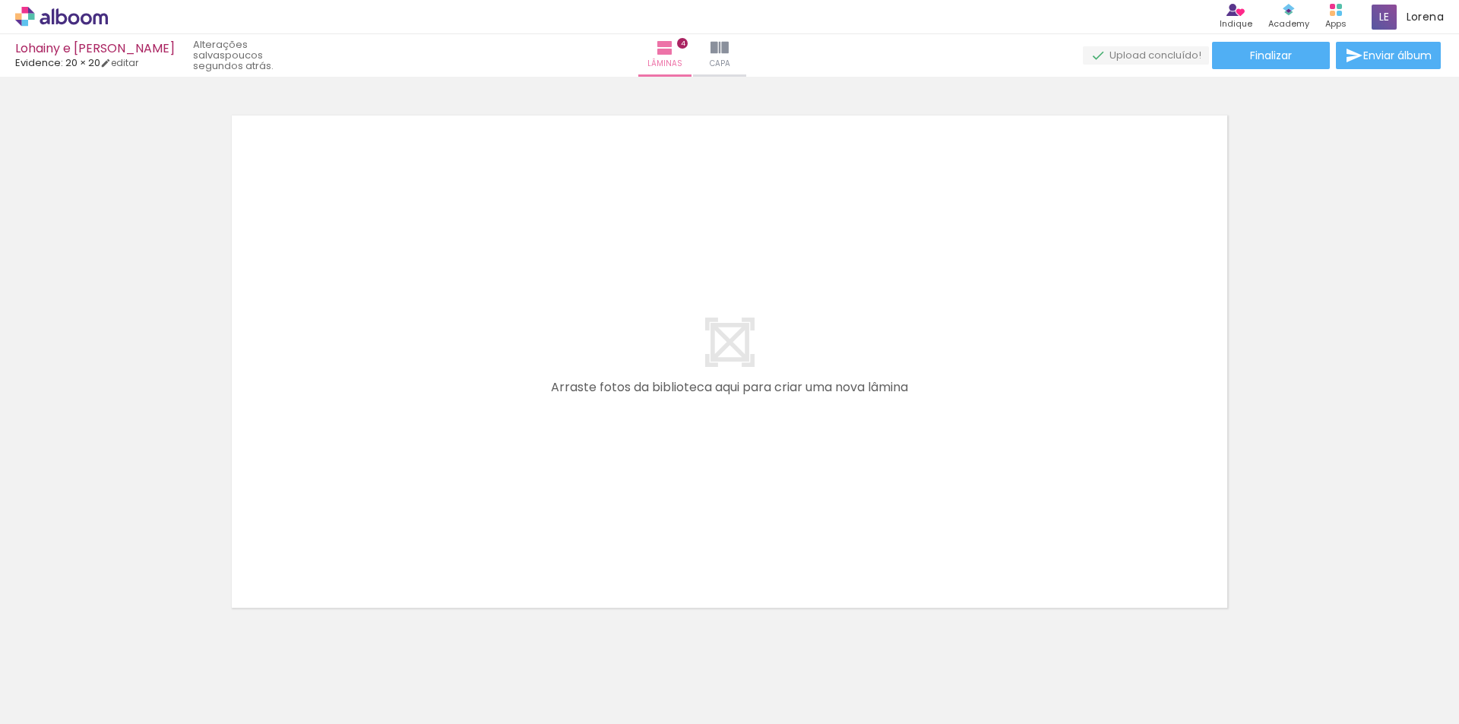
scroll to position [0, 2143]
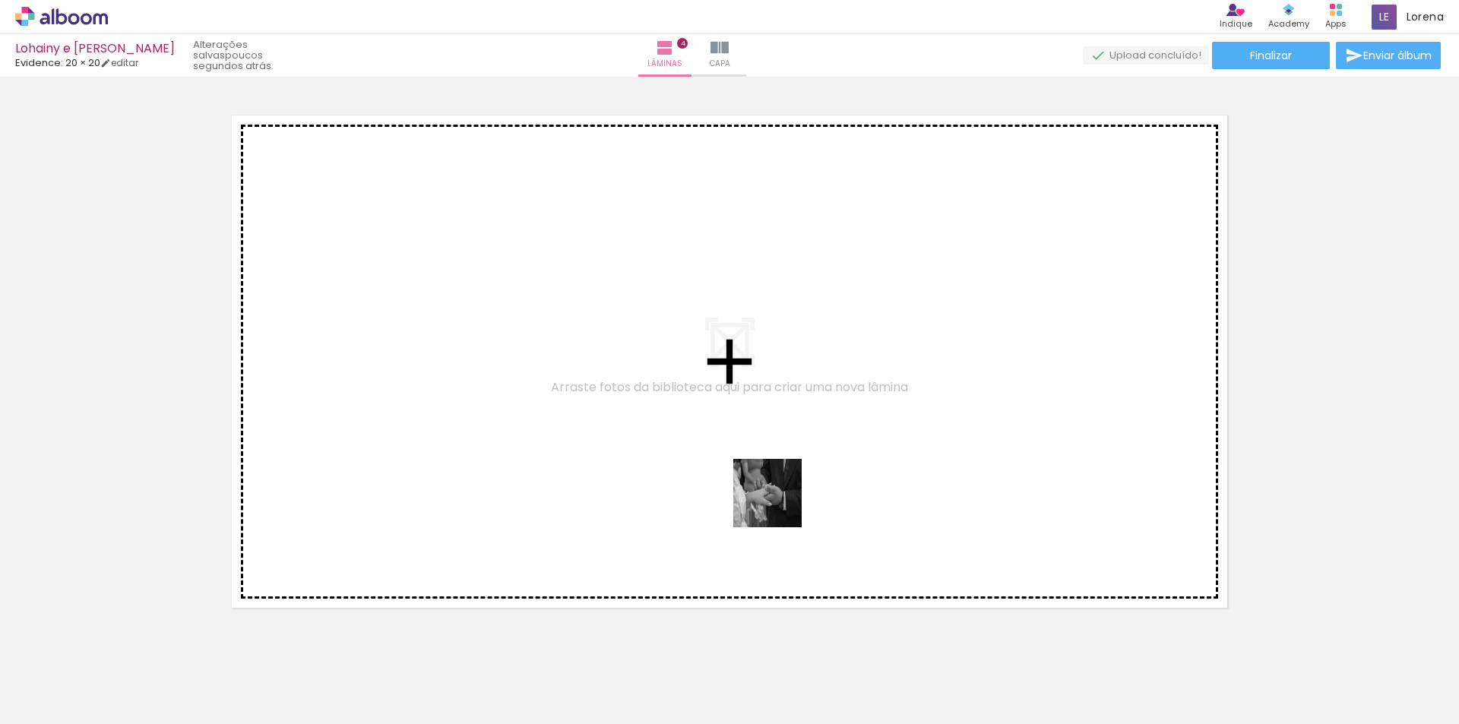
drag, startPoint x: 753, startPoint y: 679, endPoint x: 797, endPoint y: 398, distance: 283.9
click at [797, 398] on quentale-workspace at bounding box center [729, 362] width 1459 height 724
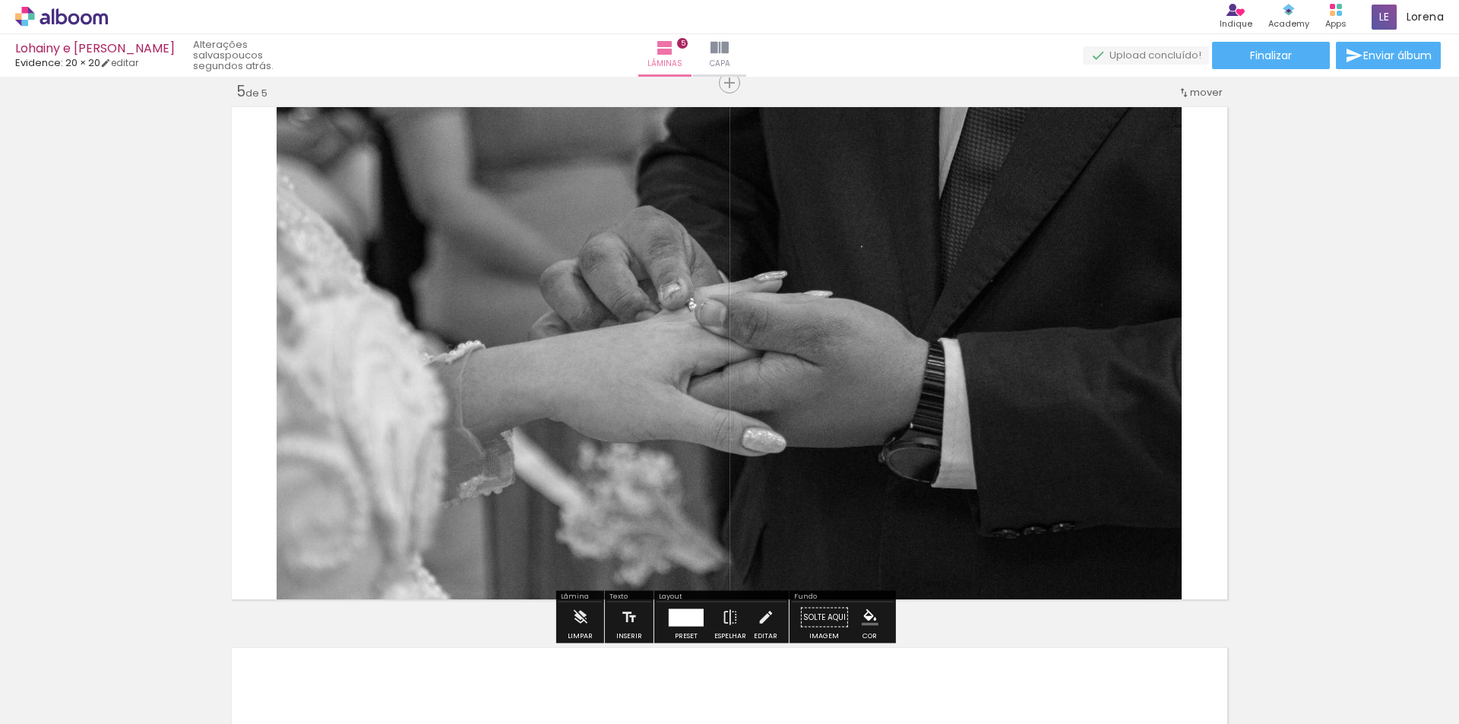
scroll to position [2184, 0]
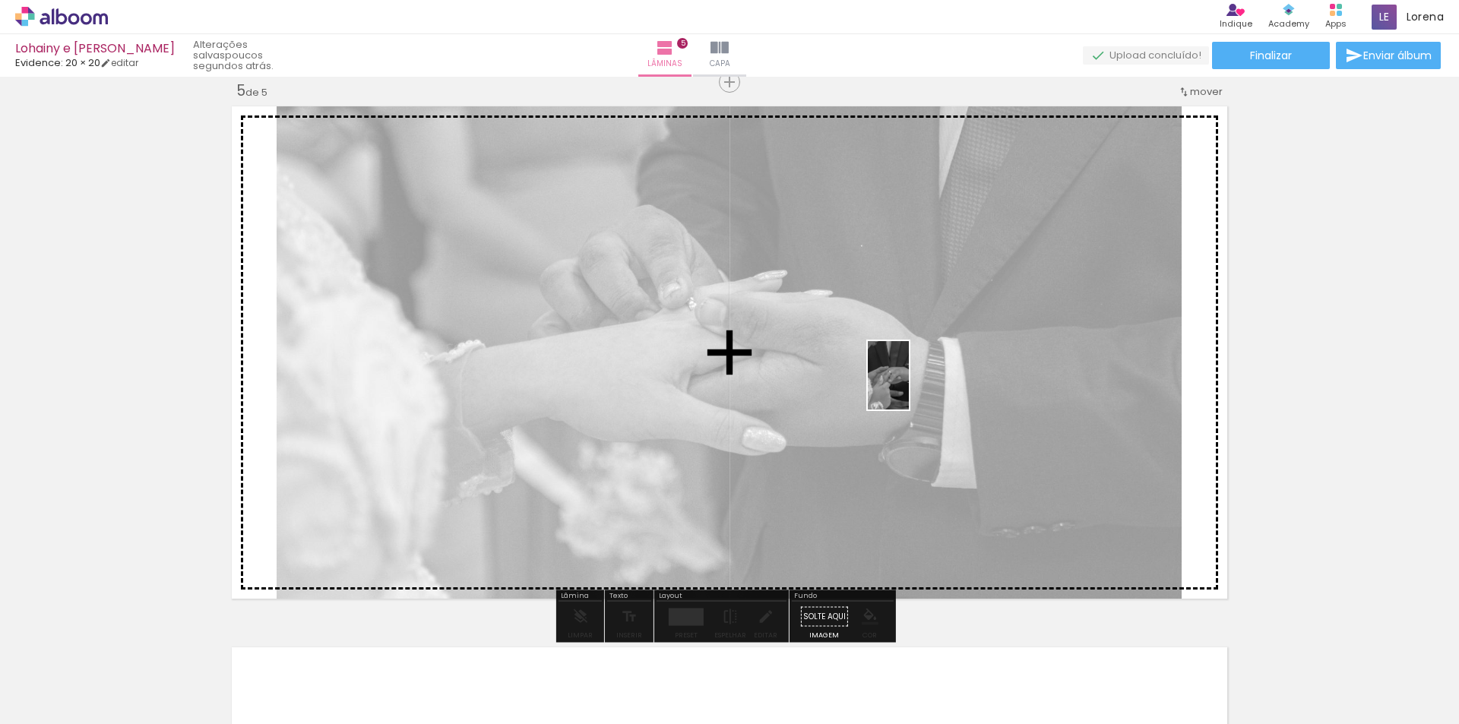
drag, startPoint x: 813, startPoint y: 689, endPoint x: 913, endPoint y: 387, distance: 317.9
click at [913, 387] on quentale-workspace at bounding box center [729, 362] width 1459 height 724
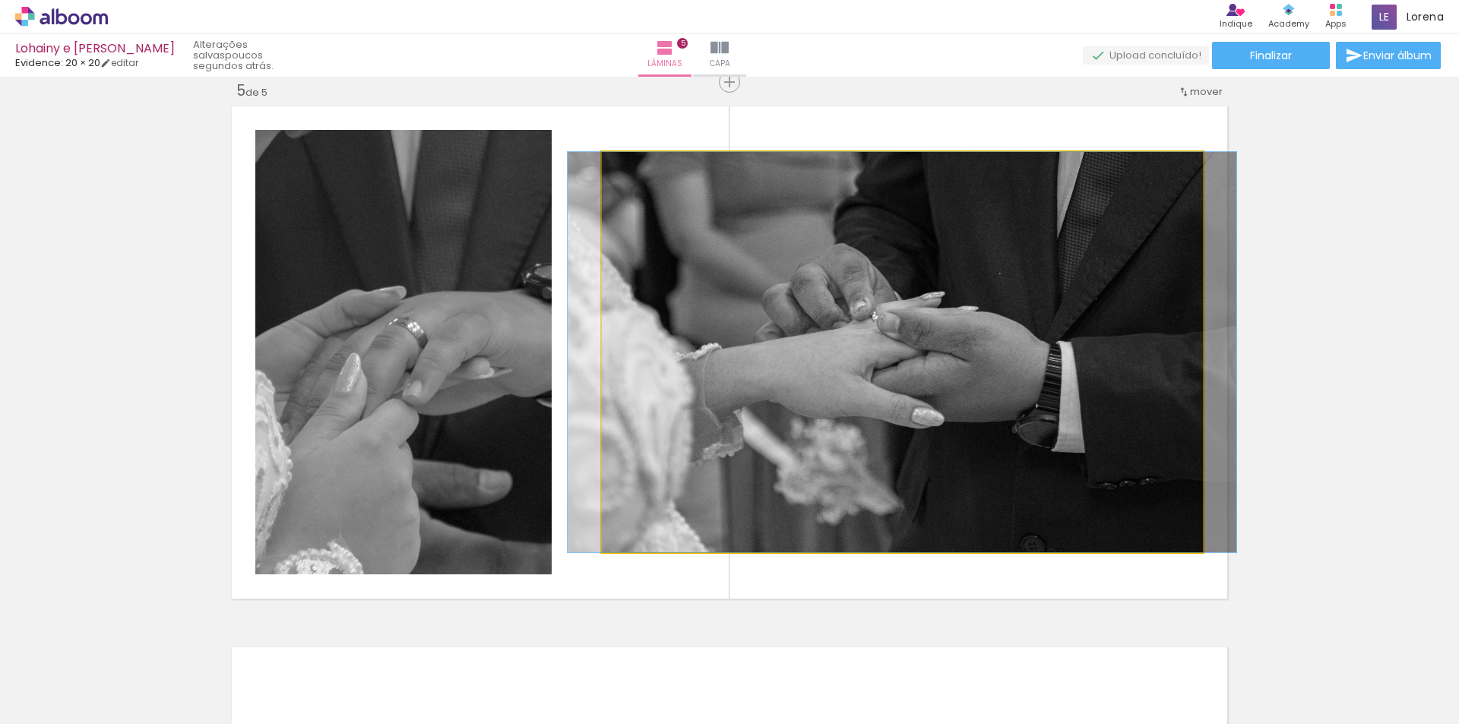
click at [907, 342] on quentale-photo at bounding box center [902, 352] width 601 height 400
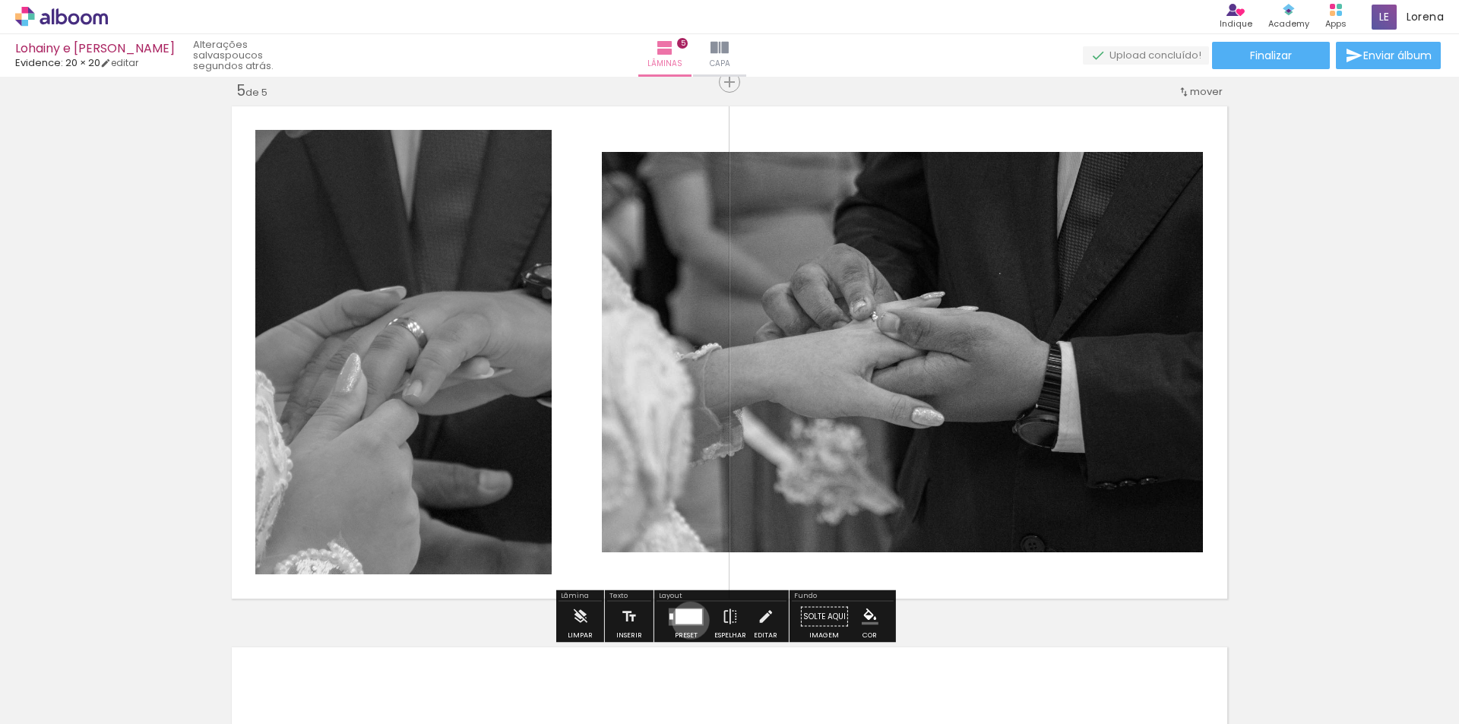
click at [687, 620] on div at bounding box center [689, 616] width 27 height 15
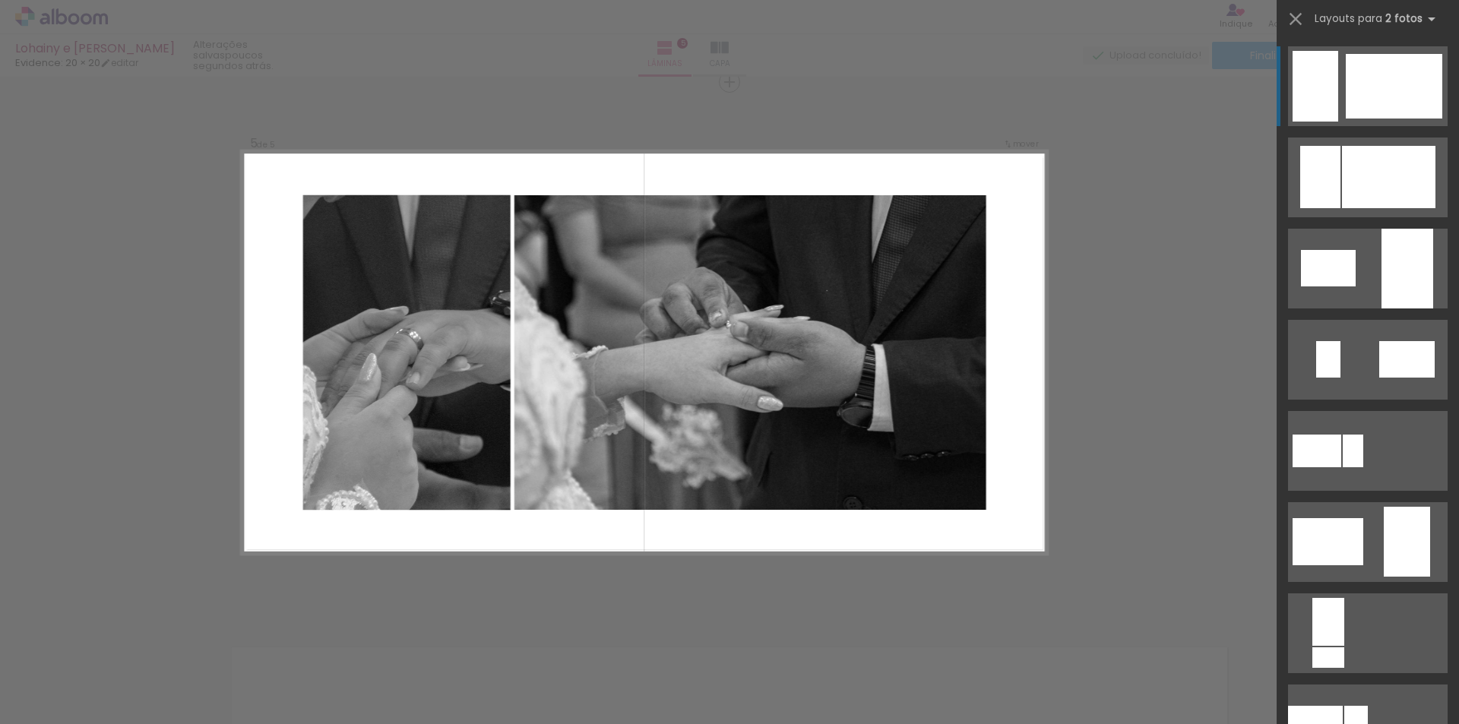
click at [962, 447] on quentale-photo at bounding box center [750, 352] width 472 height 315
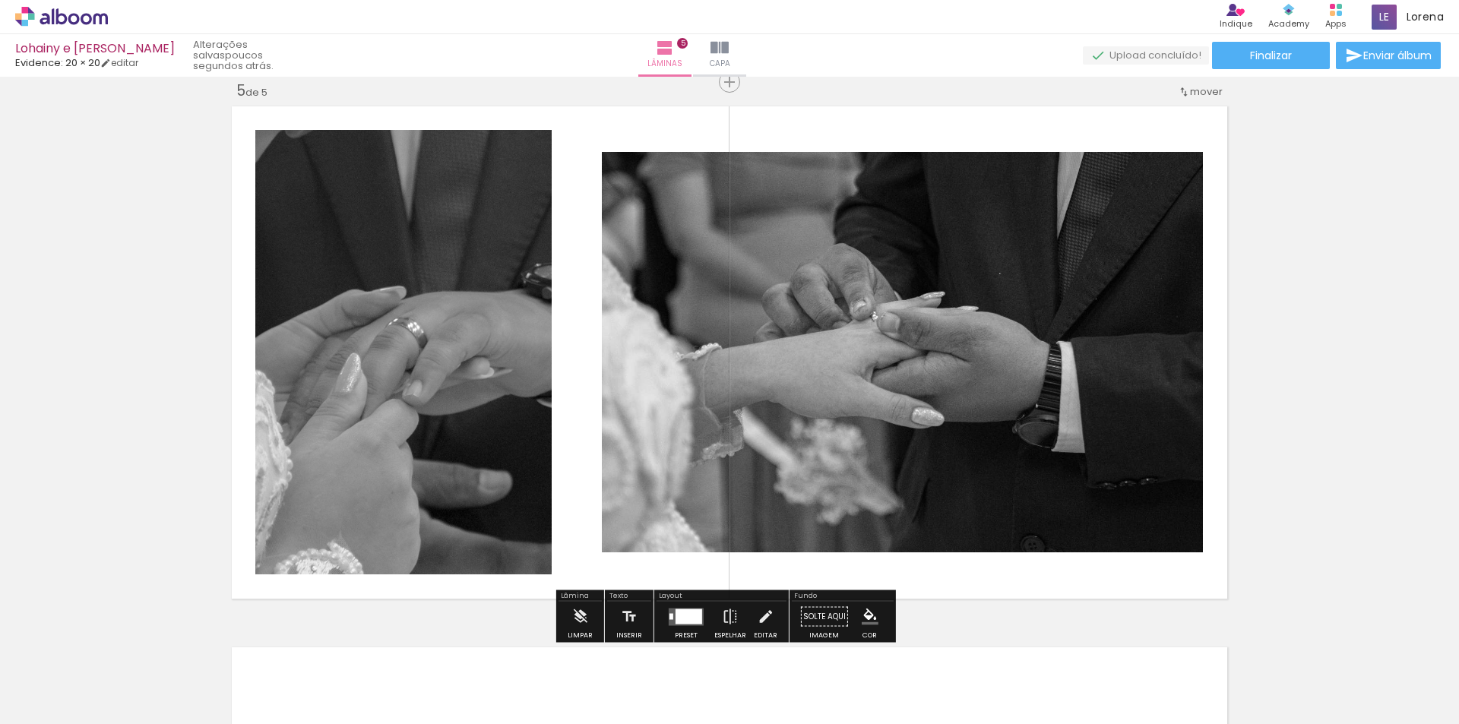
drag, startPoint x: 896, startPoint y: 374, endPoint x: 684, endPoint y: 500, distance: 246.7
click at [684, 500] on quentale-photo at bounding box center [902, 352] width 601 height 400
click at [619, 567] on quentale-layouter at bounding box center [729, 352] width 1006 height 503
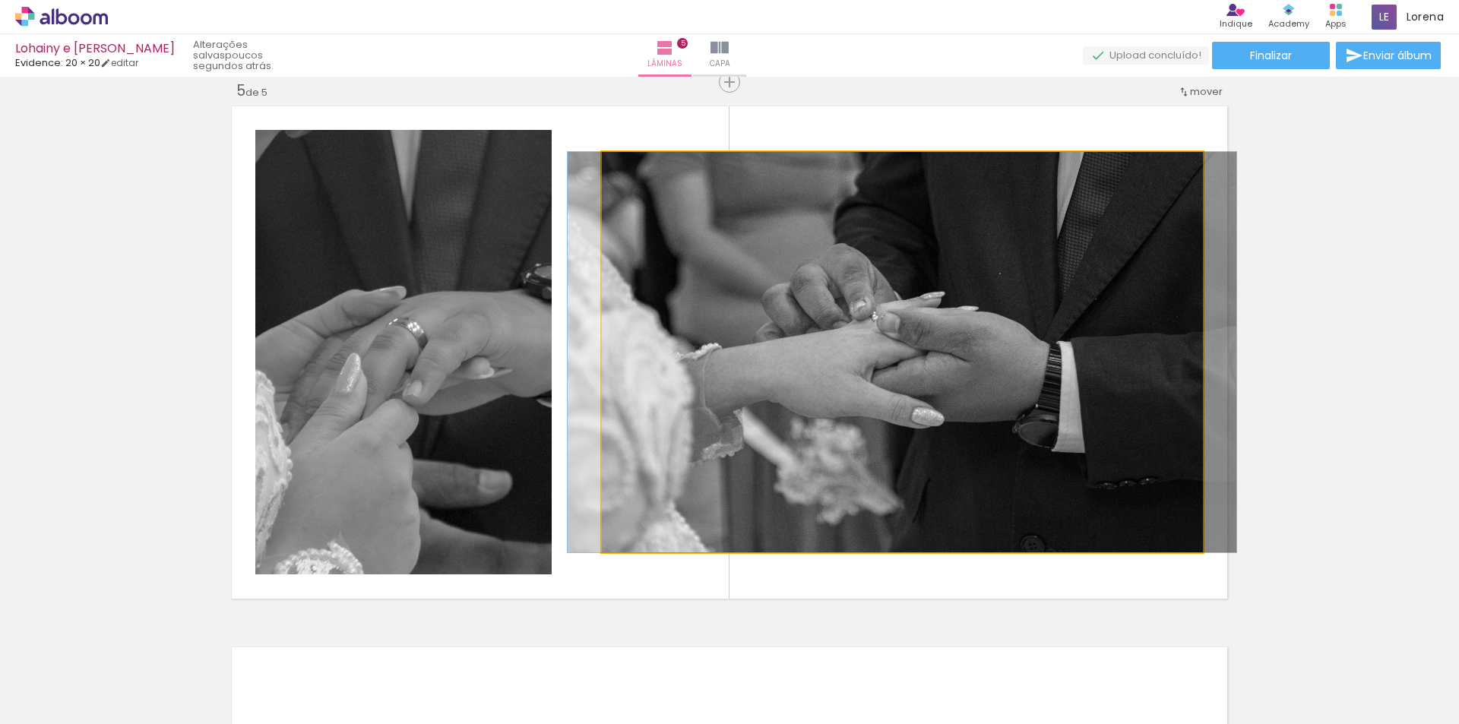
click at [700, 539] on quentale-photo at bounding box center [902, 352] width 601 height 400
click at [612, 539] on quentale-photo at bounding box center [902, 352] width 601 height 400
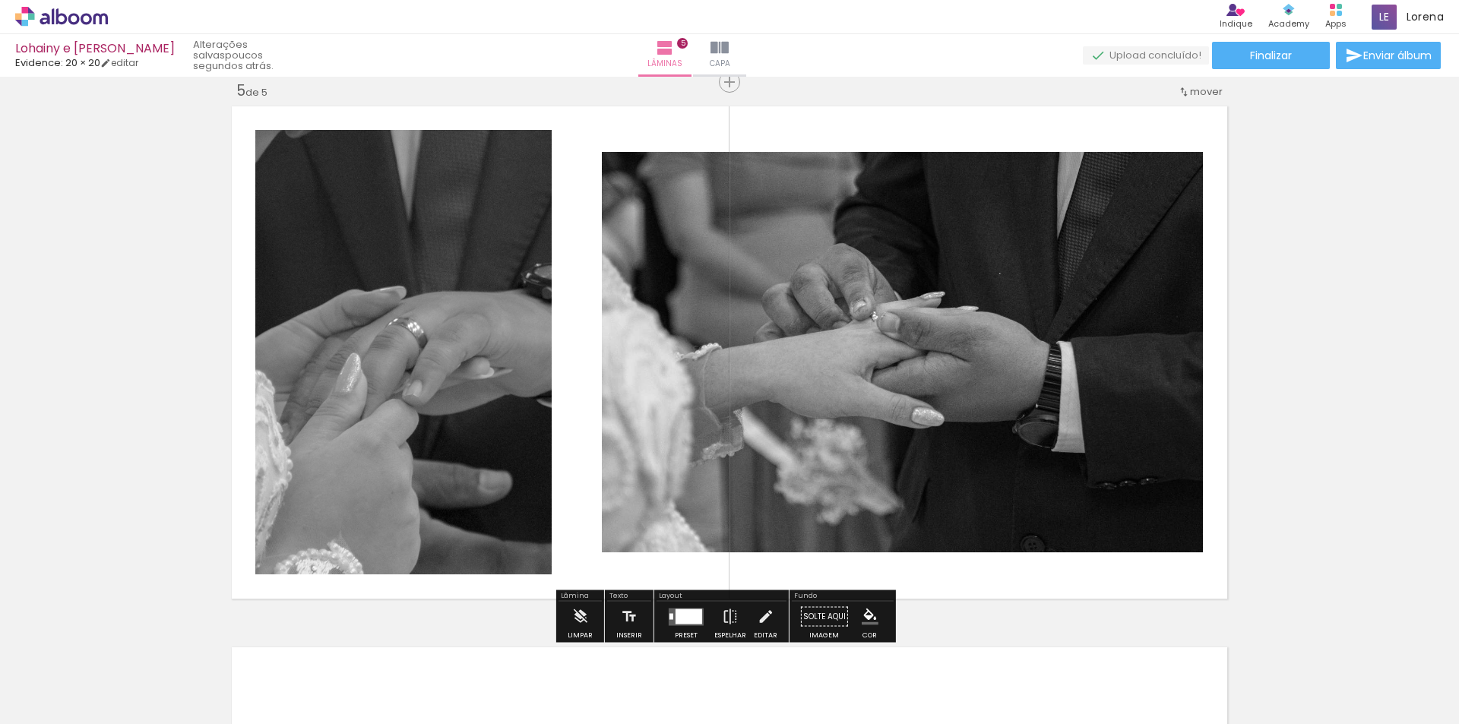
click at [574, 523] on quentale-layouter at bounding box center [729, 352] width 1006 height 503
click at [1124, 593] on quentale-layouter at bounding box center [729, 352] width 1006 height 503
drag, startPoint x: 1092, startPoint y: 575, endPoint x: 1043, endPoint y: 572, distance: 48.7
click at [1043, 572] on quentale-layouter at bounding box center [729, 352] width 1006 height 503
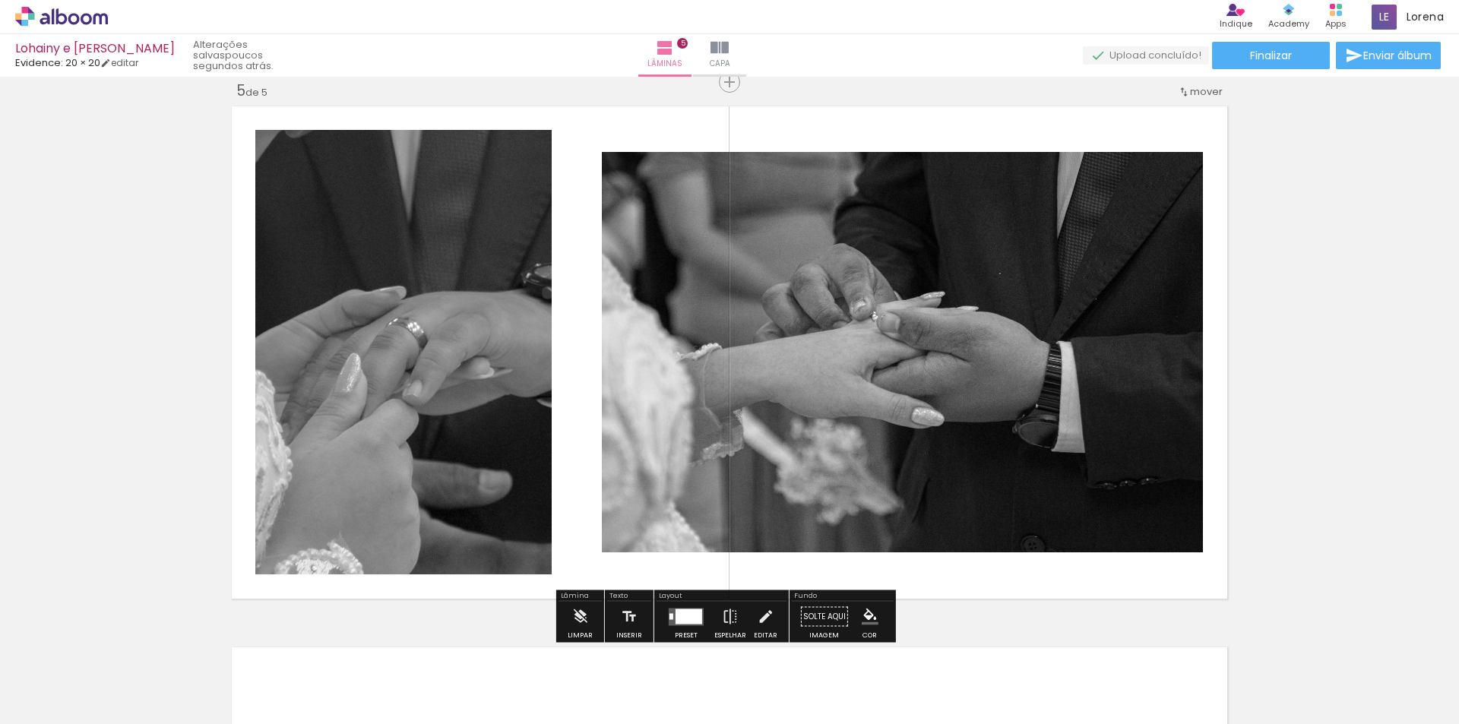
click at [1043, 572] on quentale-layouter at bounding box center [729, 352] width 1006 height 503
drag, startPoint x: 1012, startPoint y: 43, endPoint x: 1025, endPoint y: 112, distance: 69.6
click at [1083, 46] on div "Finalizar Enviar álbum" at bounding box center [1263, 55] width 361 height 27
click at [1024, 128] on quentale-layouter at bounding box center [729, 352] width 1006 height 503
click at [239, 384] on quentale-layouter at bounding box center [729, 352] width 1006 height 503
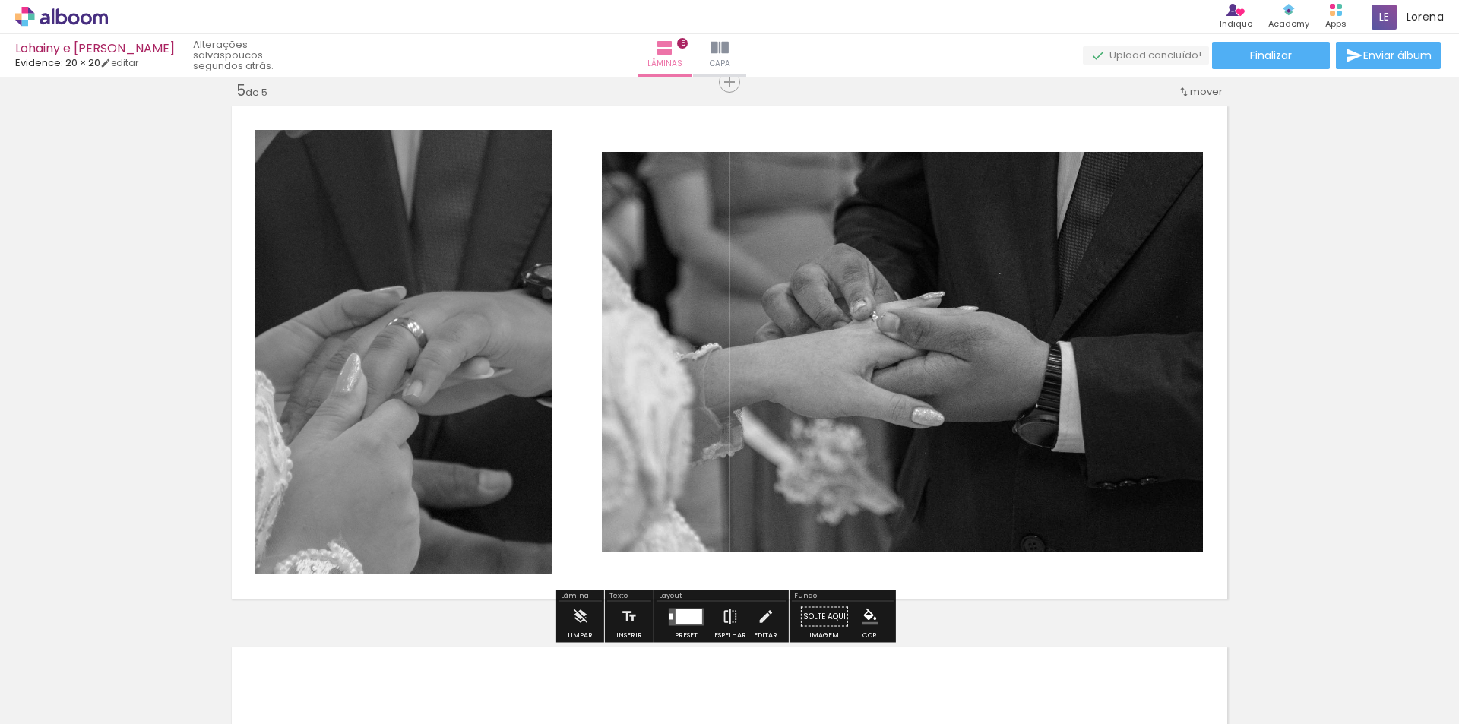
click at [314, 389] on quentale-photo at bounding box center [403, 352] width 296 height 445
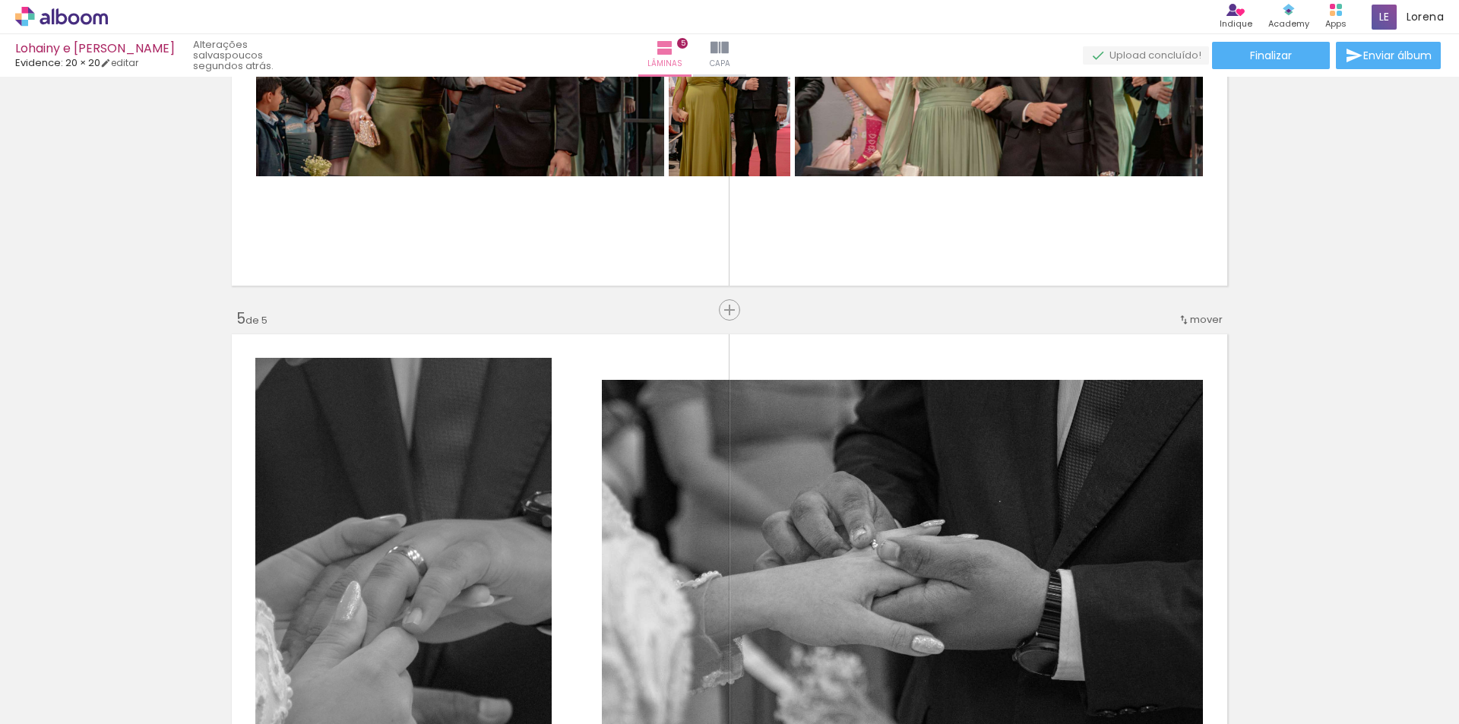
click at [899, 362] on quentale-layouter at bounding box center [729, 580] width 1006 height 503
click at [842, 397] on quentale-photo at bounding box center [902, 580] width 601 height 400
click at [877, 376] on quentale-layouter at bounding box center [729, 580] width 1006 height 503
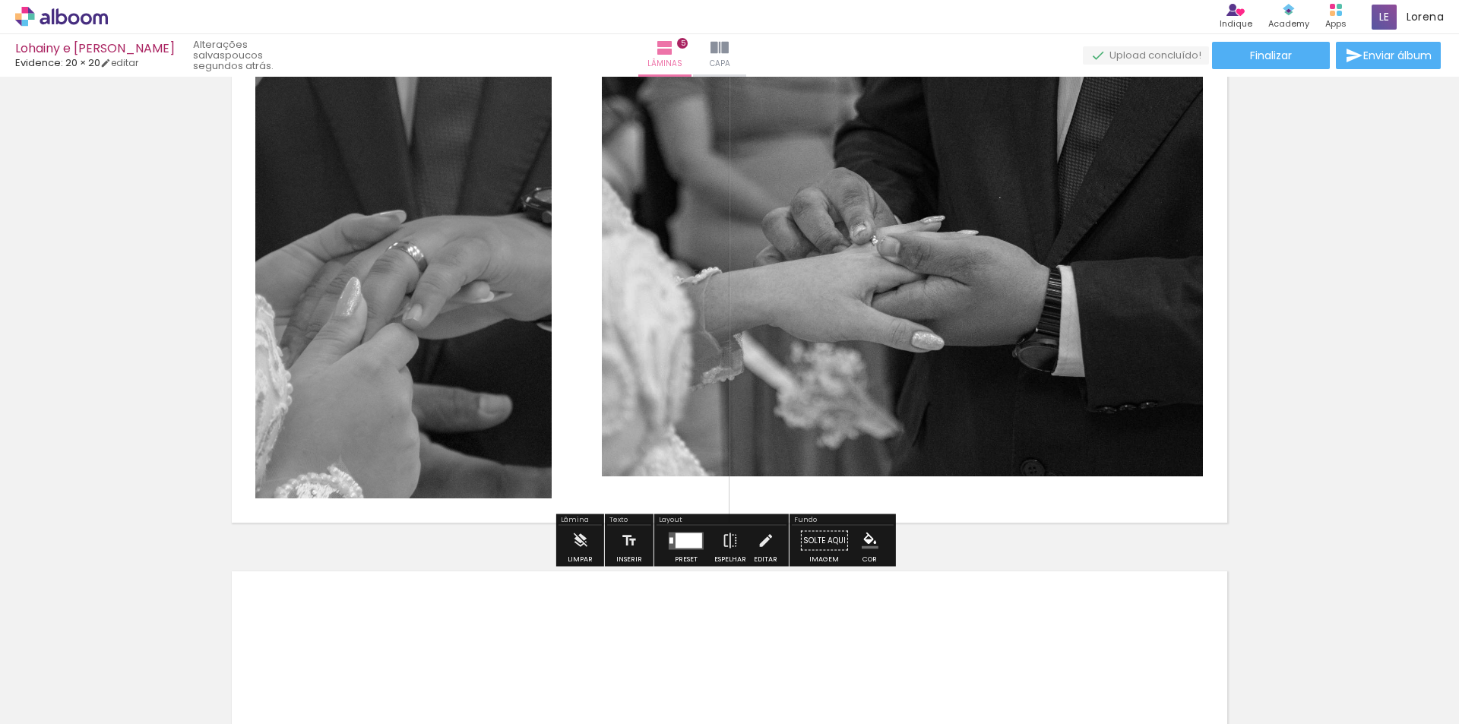
click at [1141, 516] on quentale-layouter at bounding box center [729, 276] width 1006 height 503
drag, startPoint x: 1220, startPoint y: 492, endPoint x: 1174, endPoint y: 504, distance: 47.0
click at [1174, 504] on quentale-layouter at bounding box center [729, 276] width 1006 height 503
click at [769, 540] on iron-icon at bounding box center [765, 541] width 17 height 30
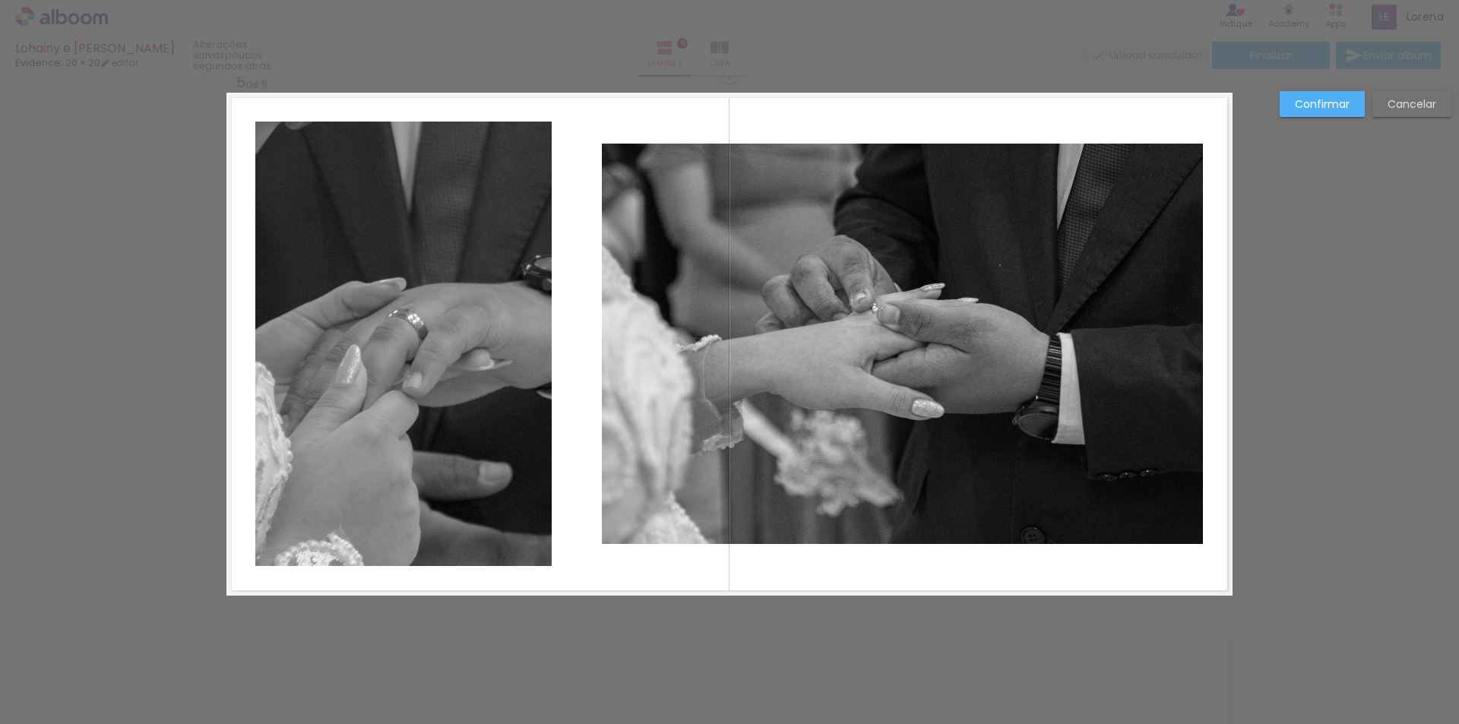
scroll to position [2184, 0]
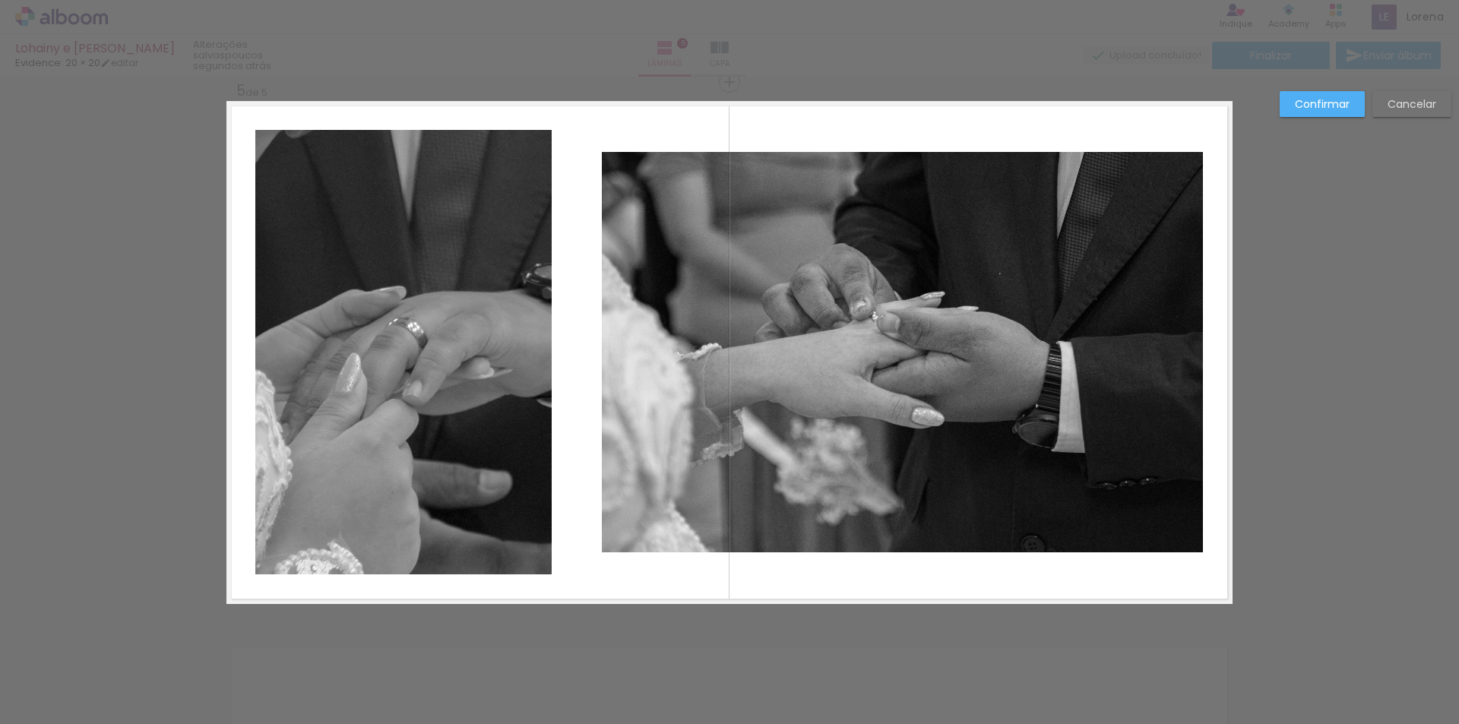
click at [0, 0] on slot "Confirmar" at bounding box center [0, 0] width 0 height 0
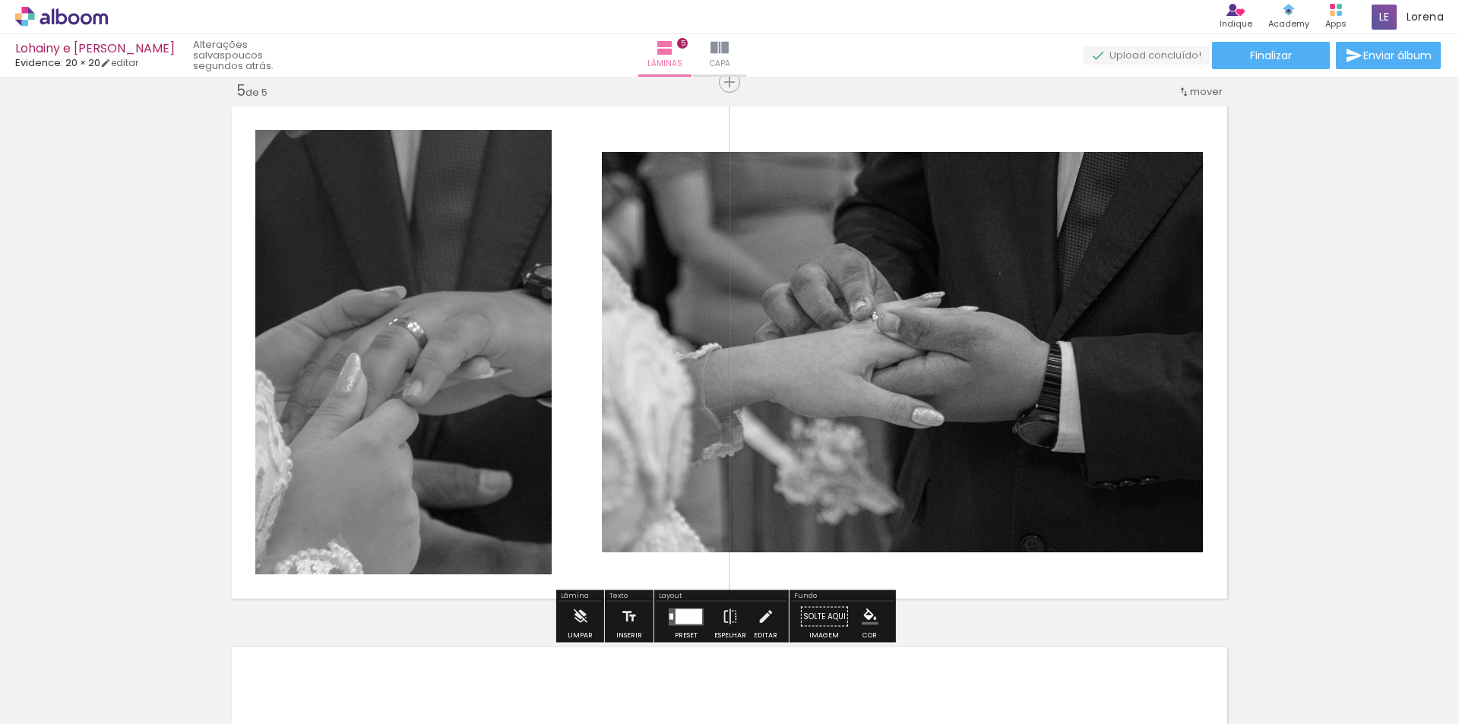
click at [721, 125] on quentale-layouter at bounding box center [729, 352] width 1006 height 503
click at [717, 84] on span "Inserir lâmina" at bounding box center [736, 83] width 59 height 10
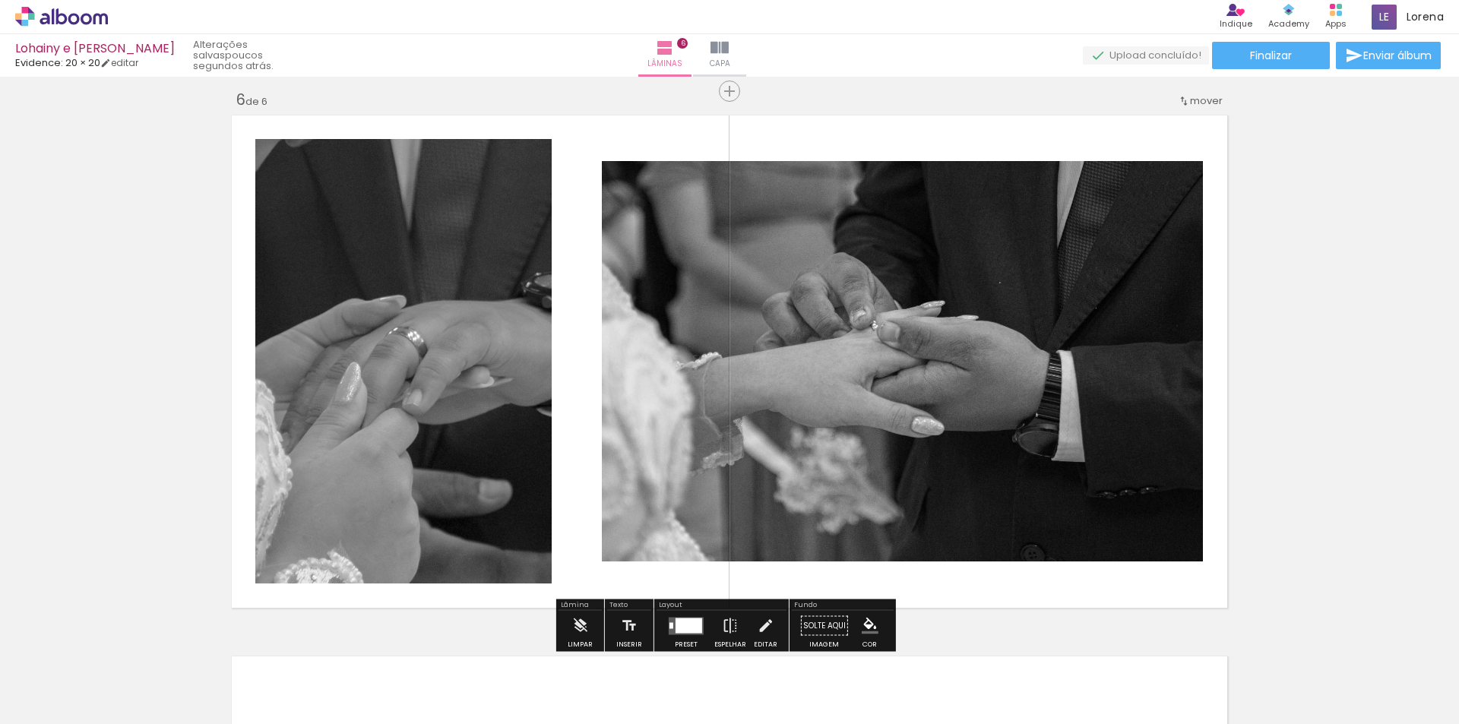
scroll to position [2564, 0]
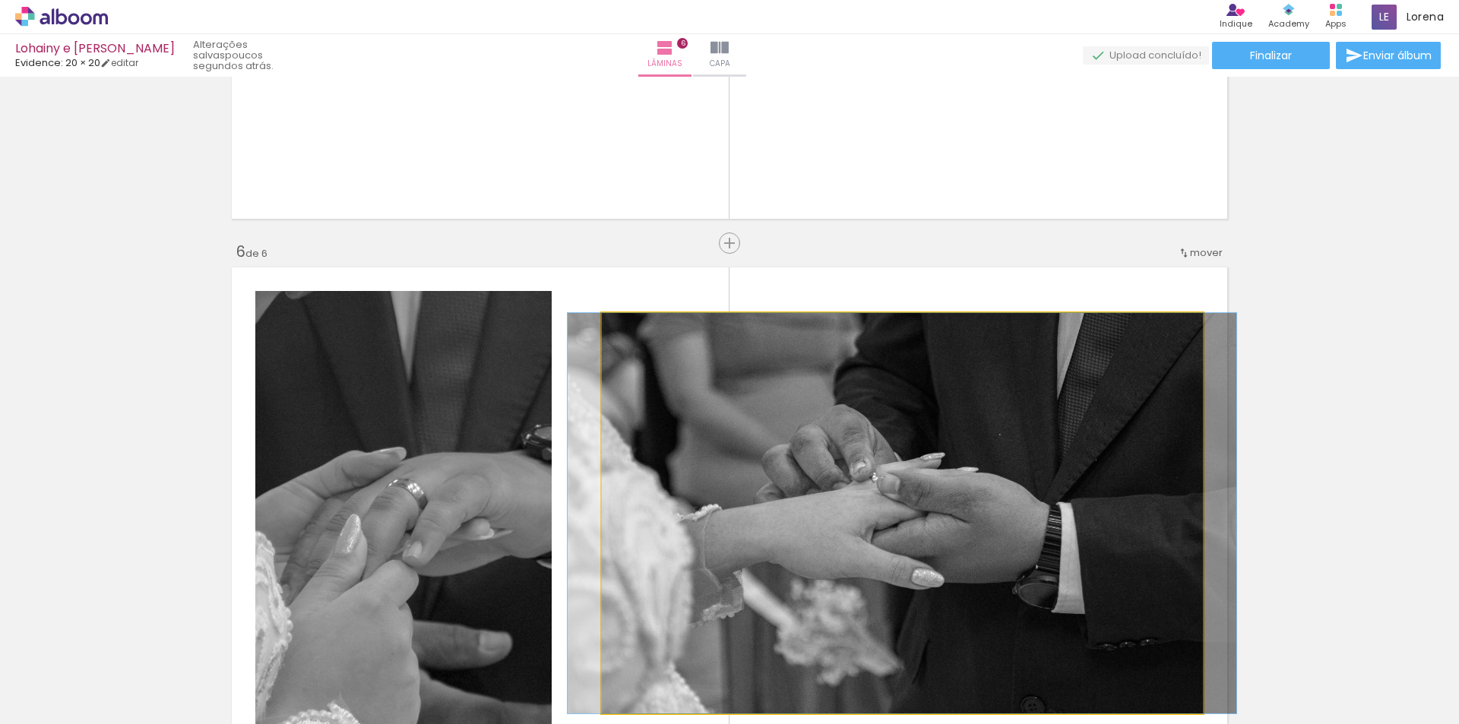
click at [801, 369] on quentale-photo at bounding box center [902, 513] width 601 height 400
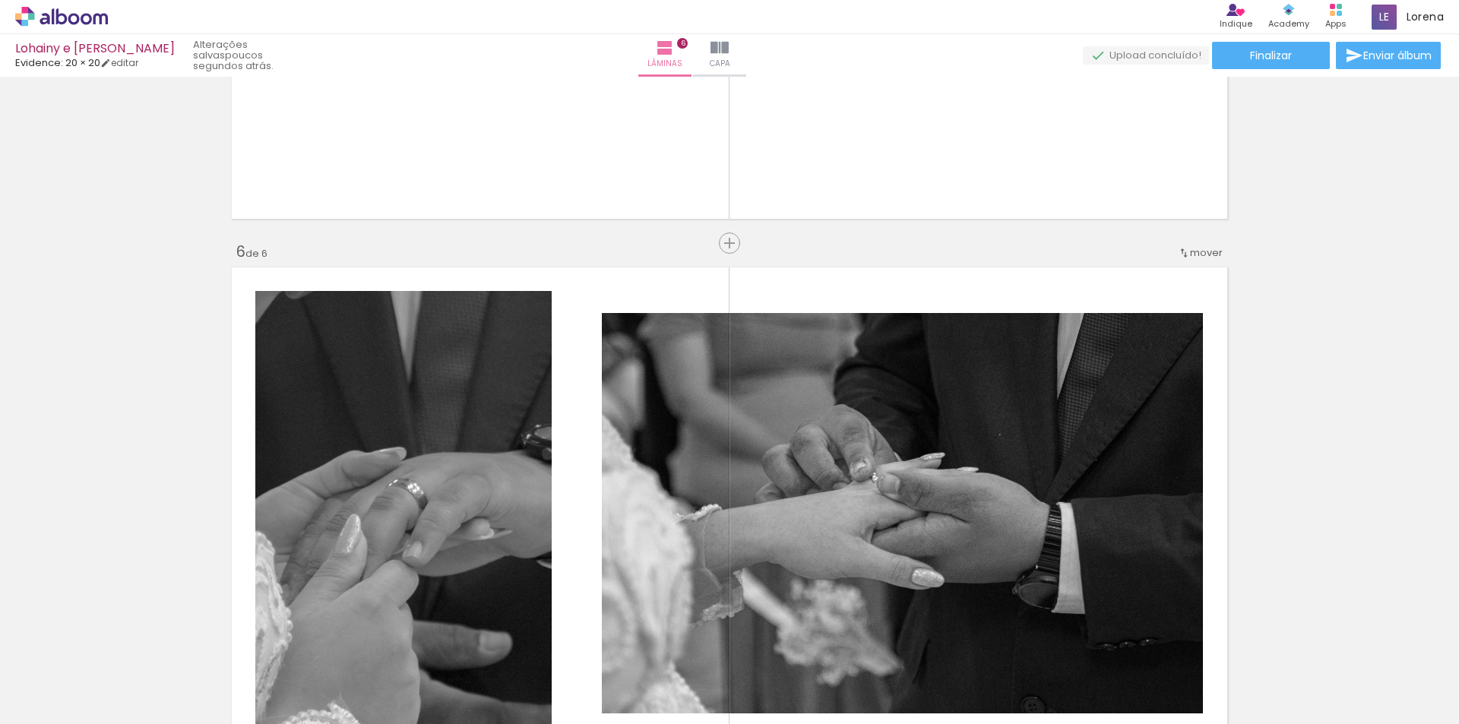
click at [837, 296] on quentale-layouter at bounding box center [729, 513] width 1006 height 503
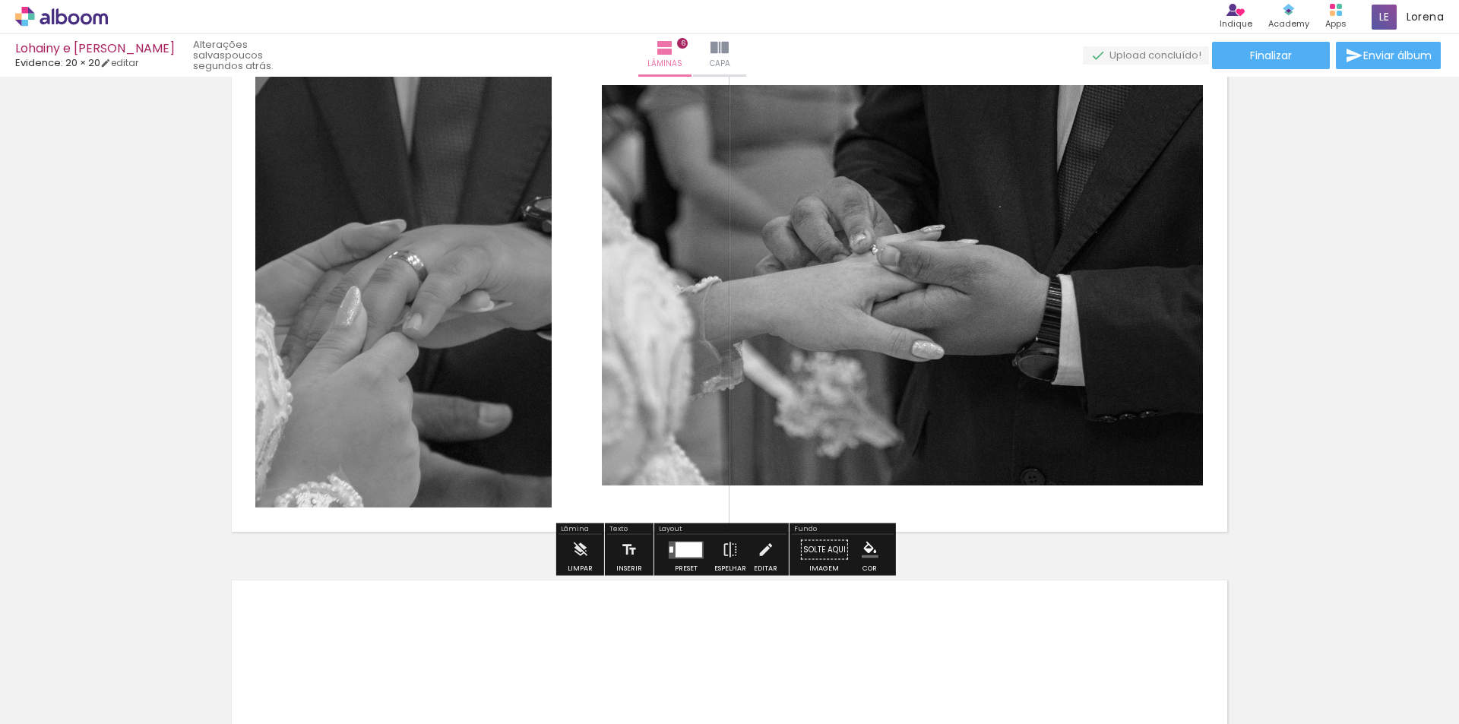
scroll to position [2868, 0]
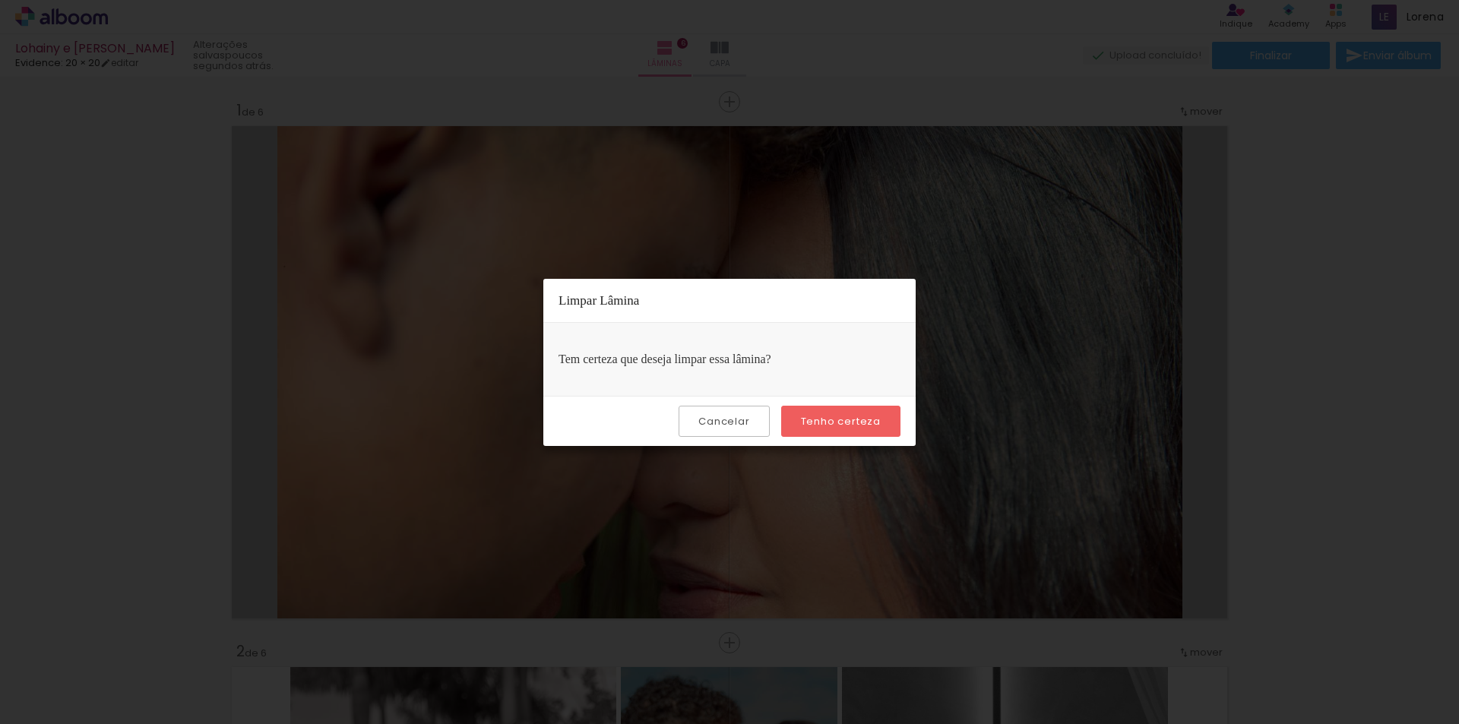
click at [0, 0] on slot "Tenho certeza" at bounding box center [0, 0] width 0 height 0
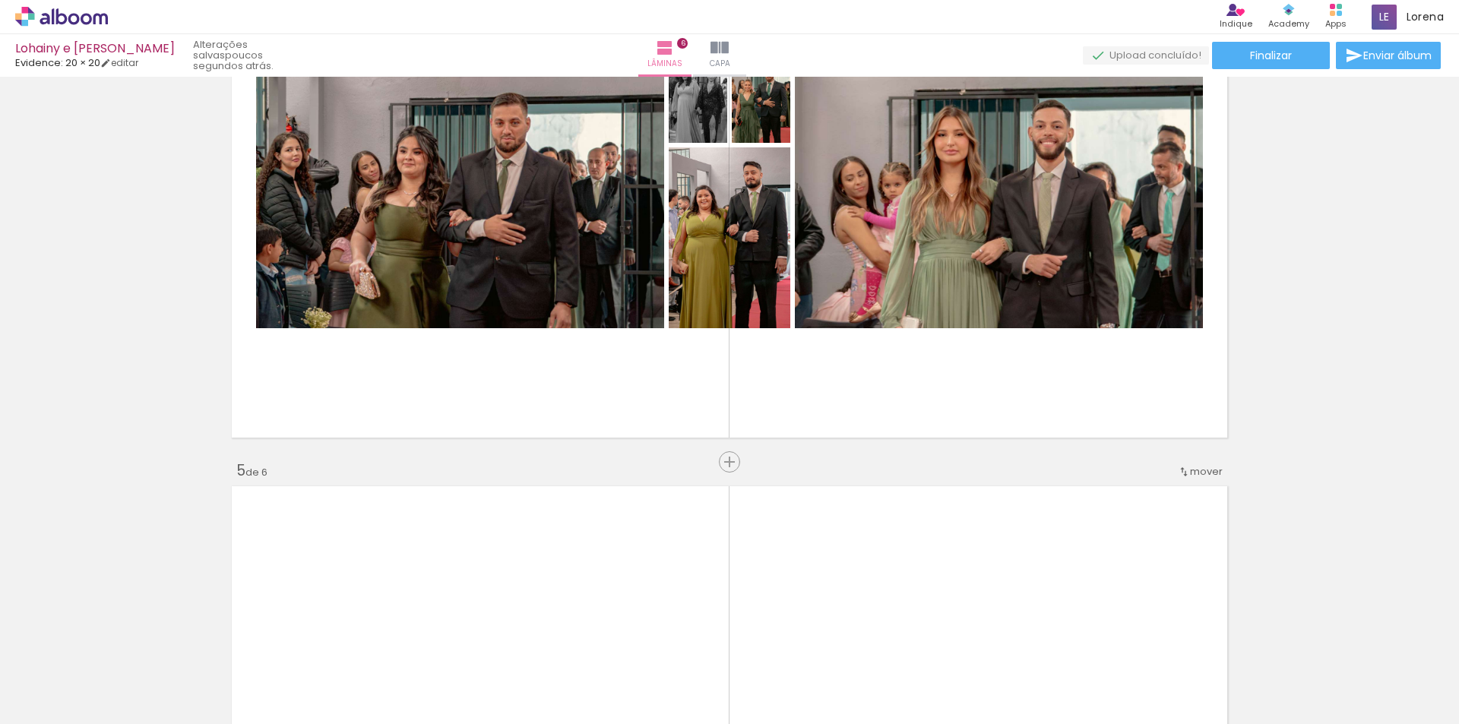
scroll to position [2032, 0]
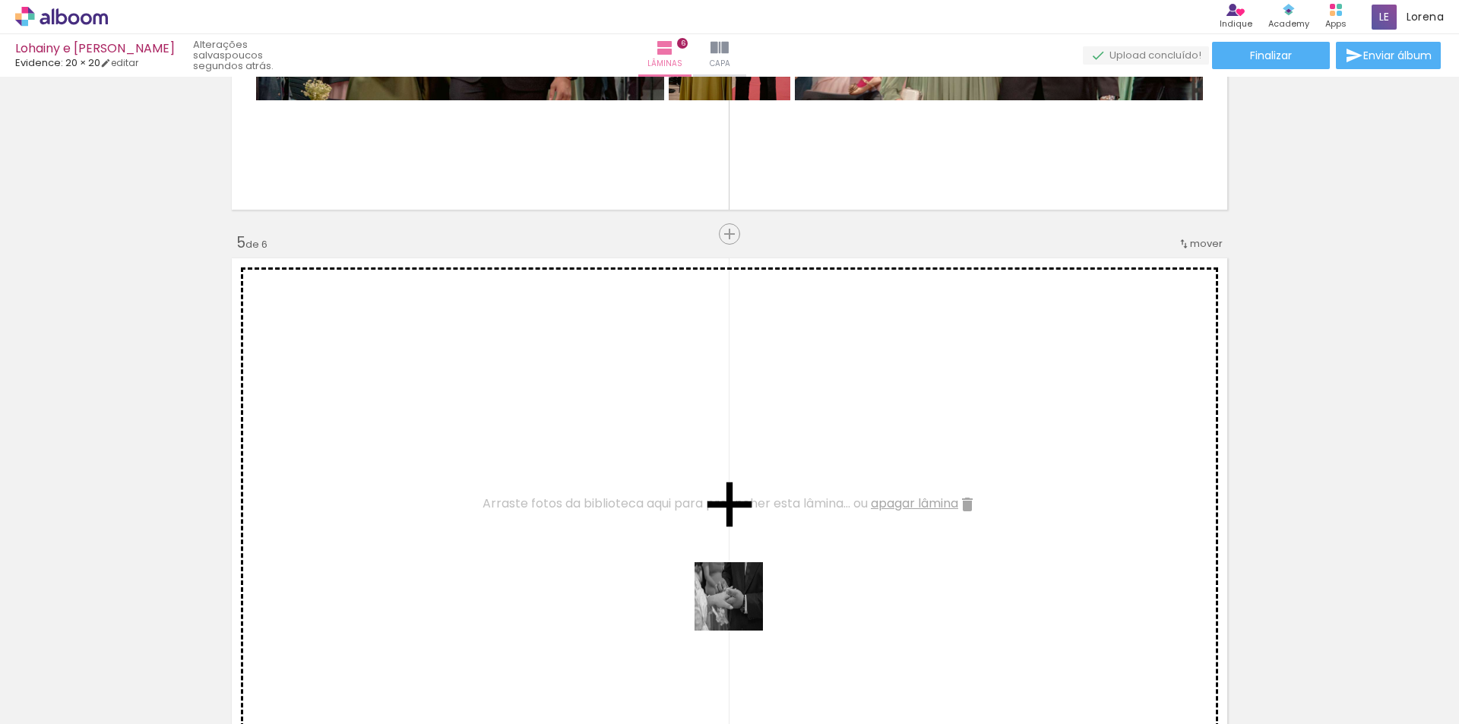
drag, startPoint x: 736, startPoint y: 685, endPoint x: 748, endPoint y: 448, distance: 238.1
click at [748, 448] on quentale-workspace at bounding box center [729, 362] width 1459 height 724
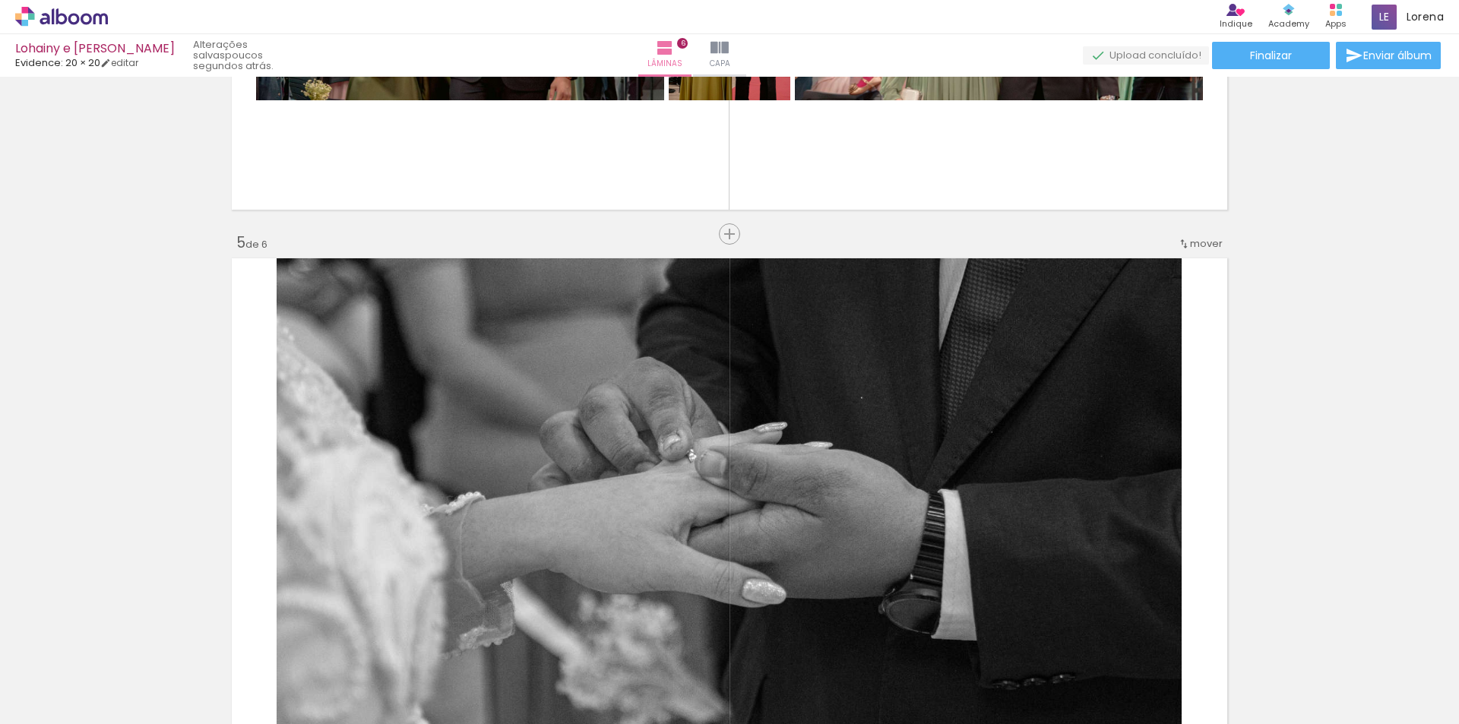
click at [1197, 240] on span "mover" at bounding box center [1206, 243] width 33 height 14
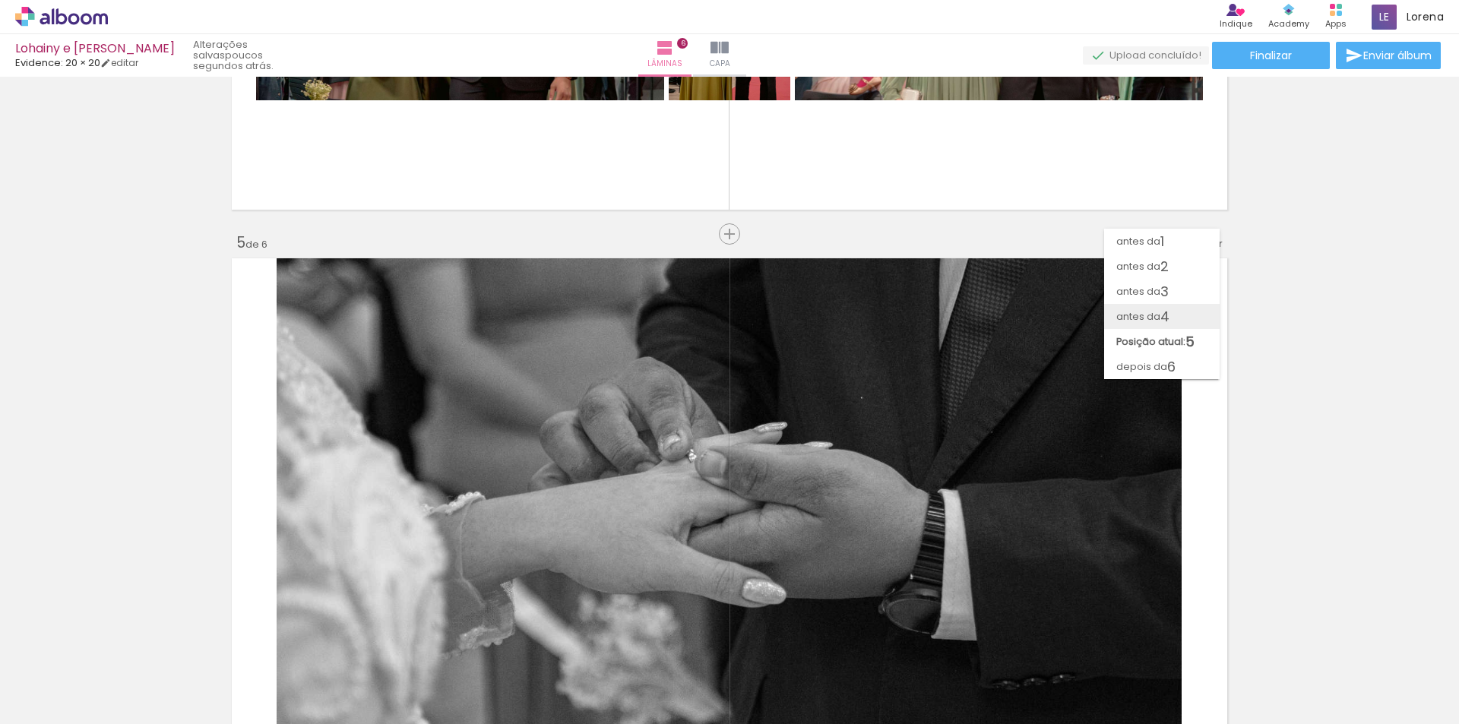
click at [1182, 311] on paper-item "antes da 4" at bounding box center [1162, 316] width 116 height 25
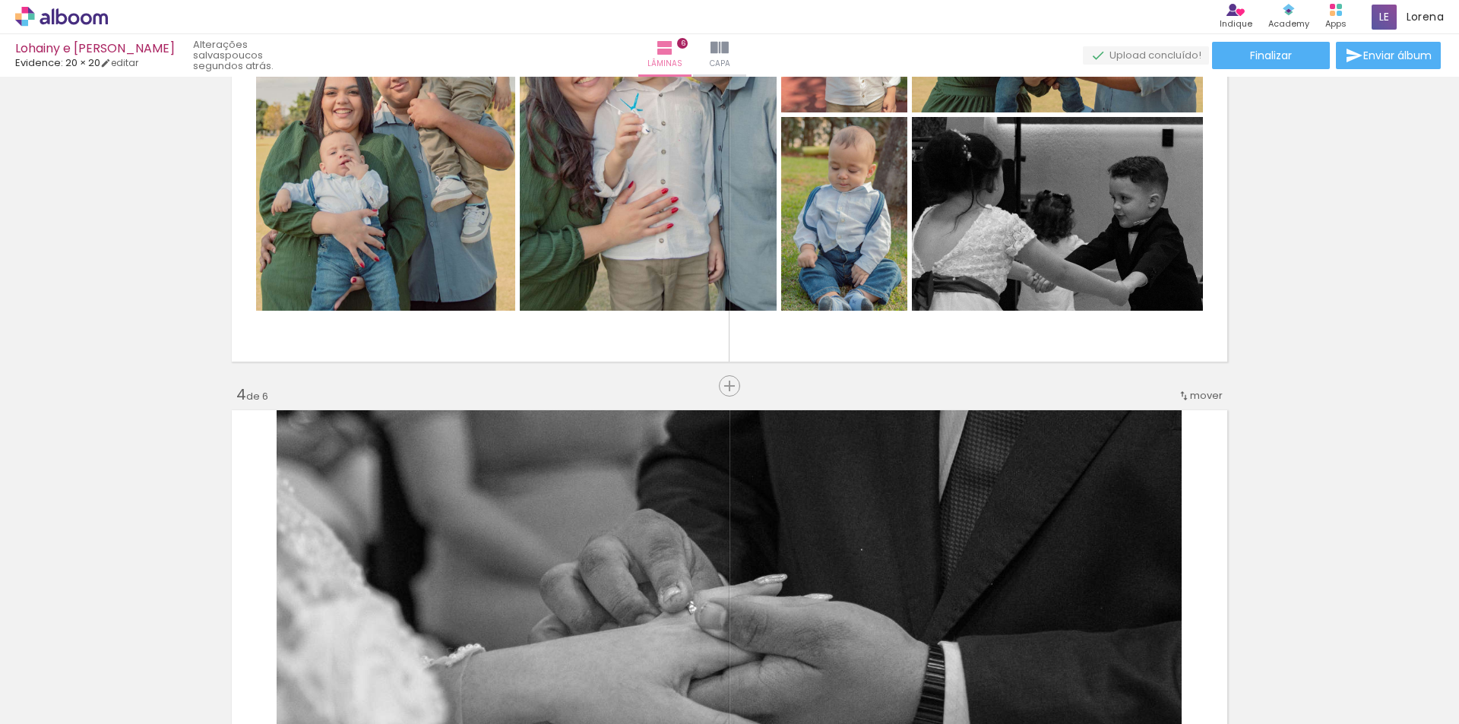
scroll to position [1567, 0]
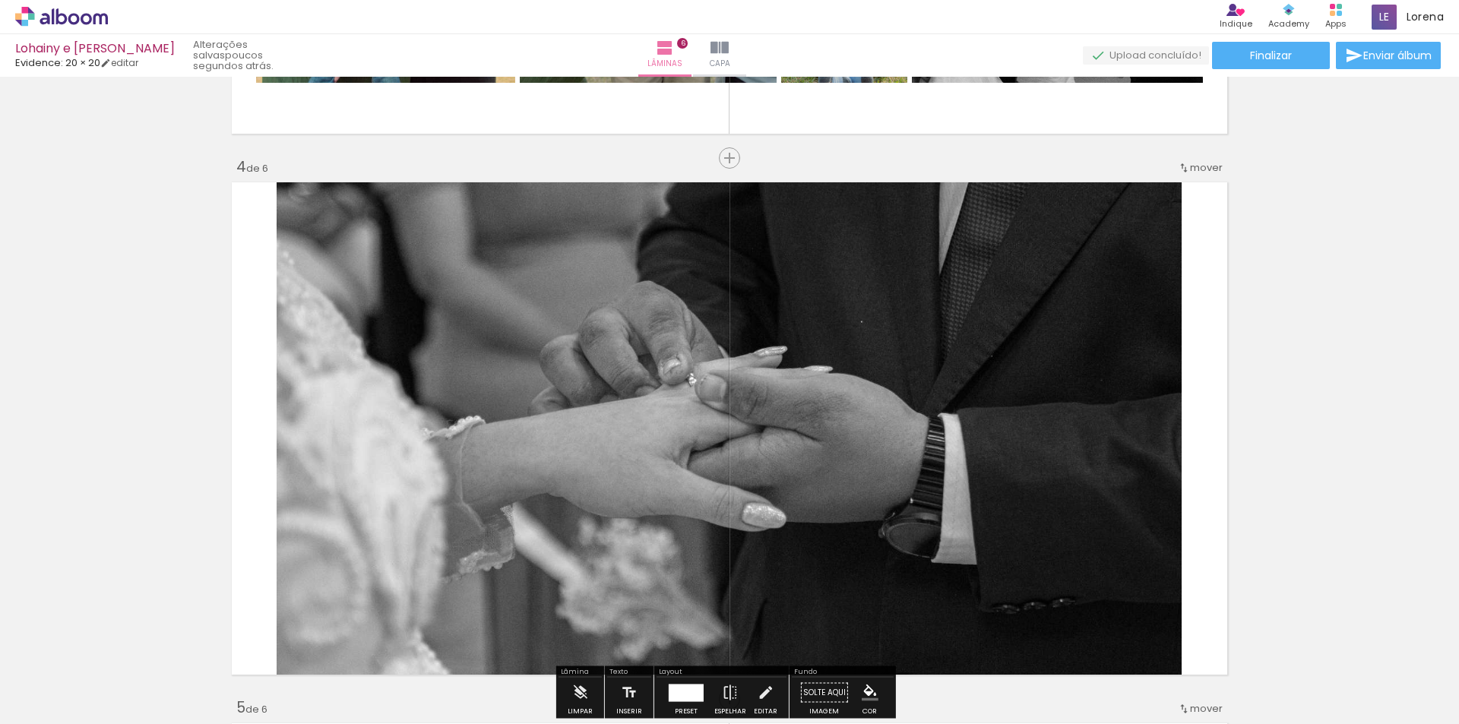
click at [1224, 337] on quentale-layouter at bounding box center [729, 428] width 1006 height 503
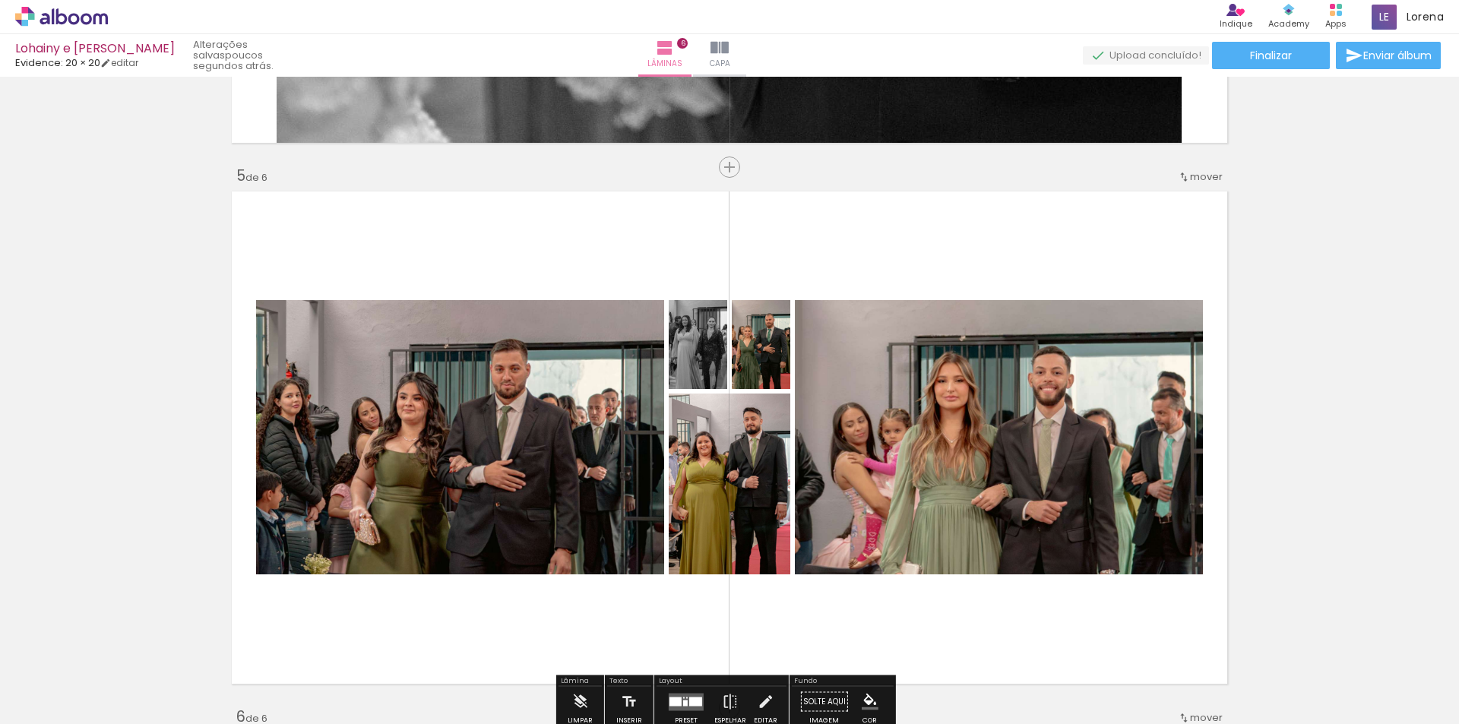
scroll to position [2251, 0]
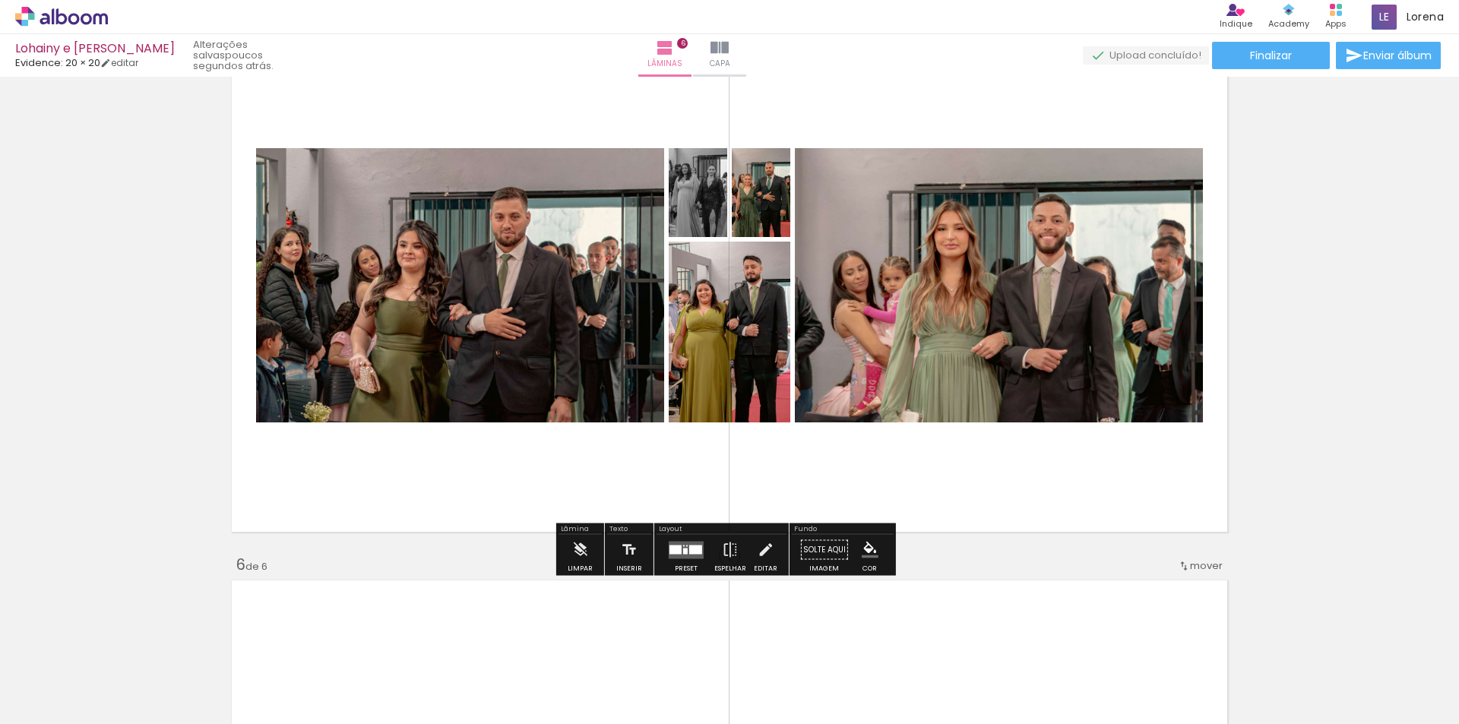
click at [780, 375] on quentale-photo at bounding box center [730, 332] width 122 height 181
click at [578, 545] on iron-icon at bounding box center [579, 550] width 17 height 30
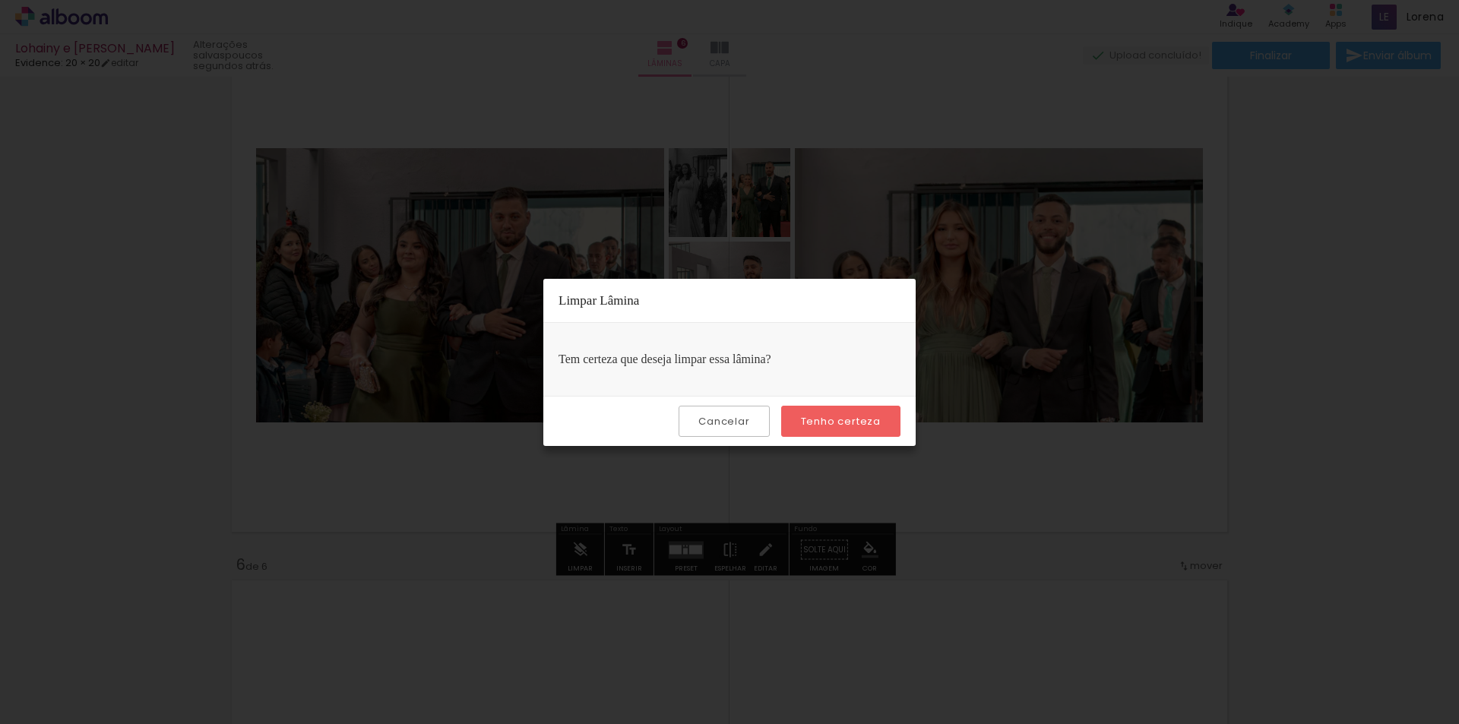
click at [0, 0] on slot "Tenho certeza" at bounding box center [0, 0] width 0 height 0
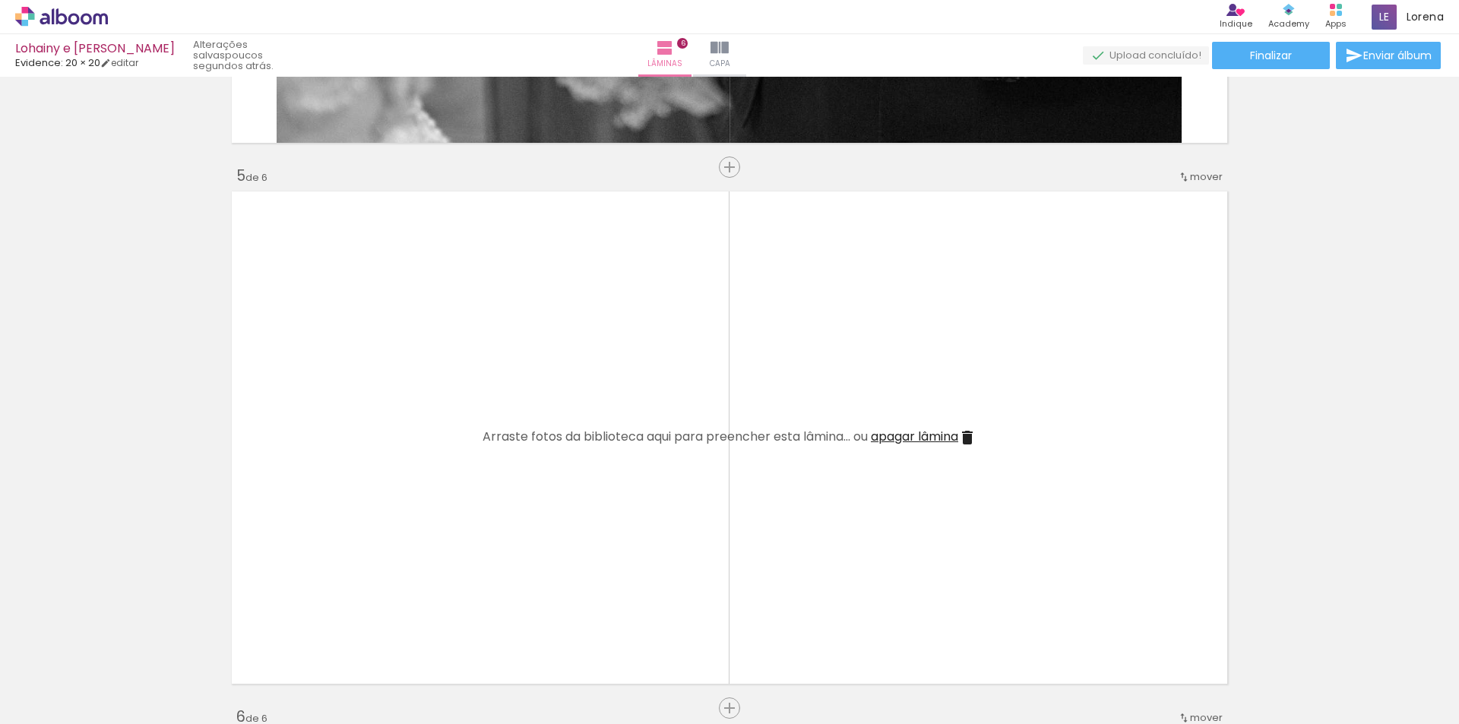
scroll to position [0, 717]
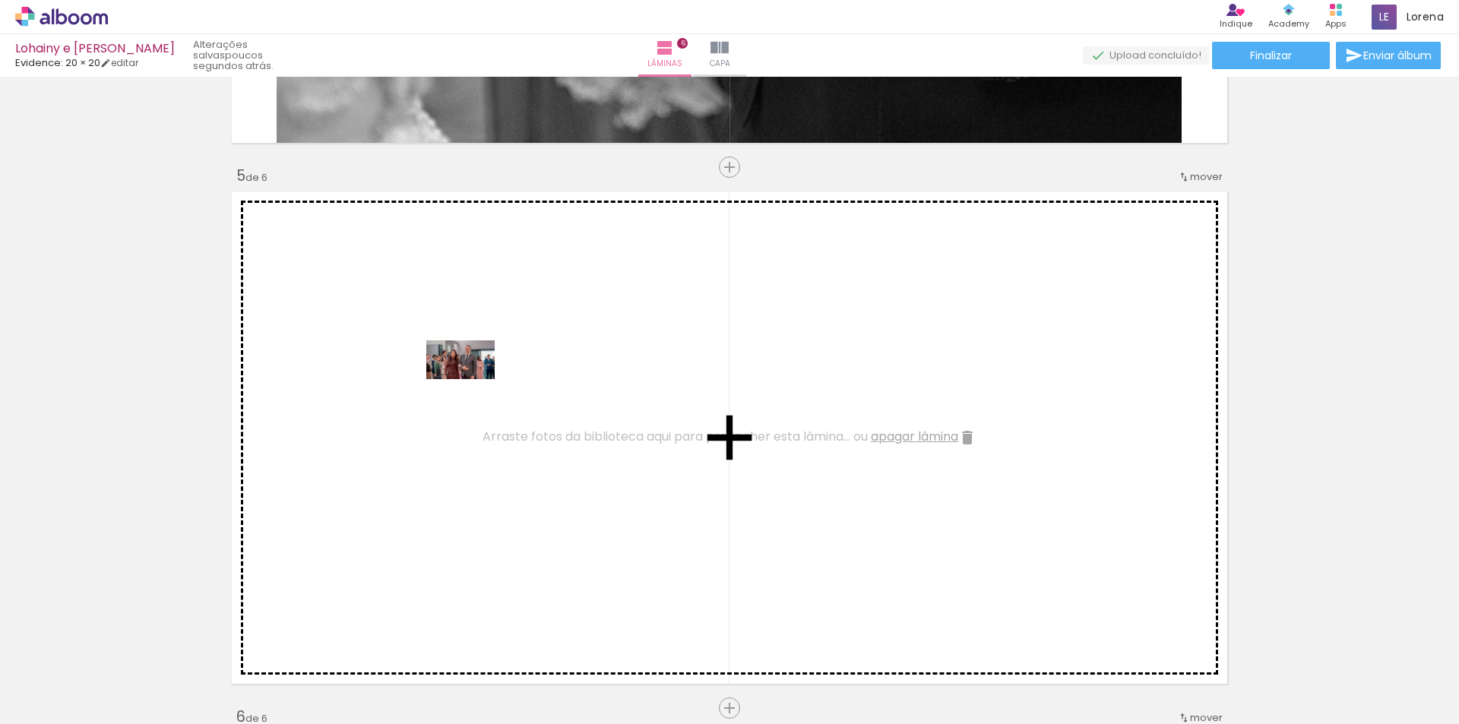
drag, startPoint x: 296, startPoint y: 686, endPoint x: 476, endPoint y: 379, distance: 356.3
click at [476, 379] on quentale-workspace at bounding box center [729, 362] width 1459 height 724
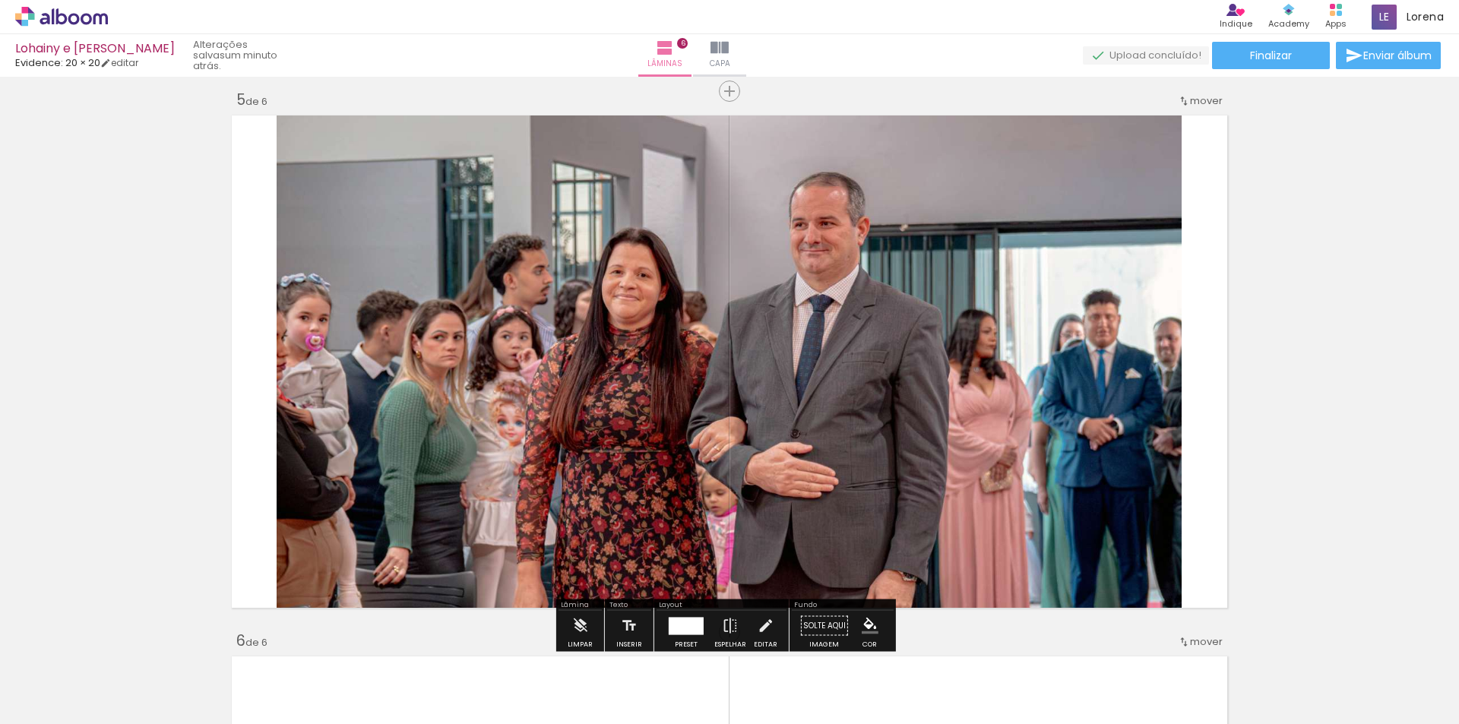
scroll to position [2251, 0]
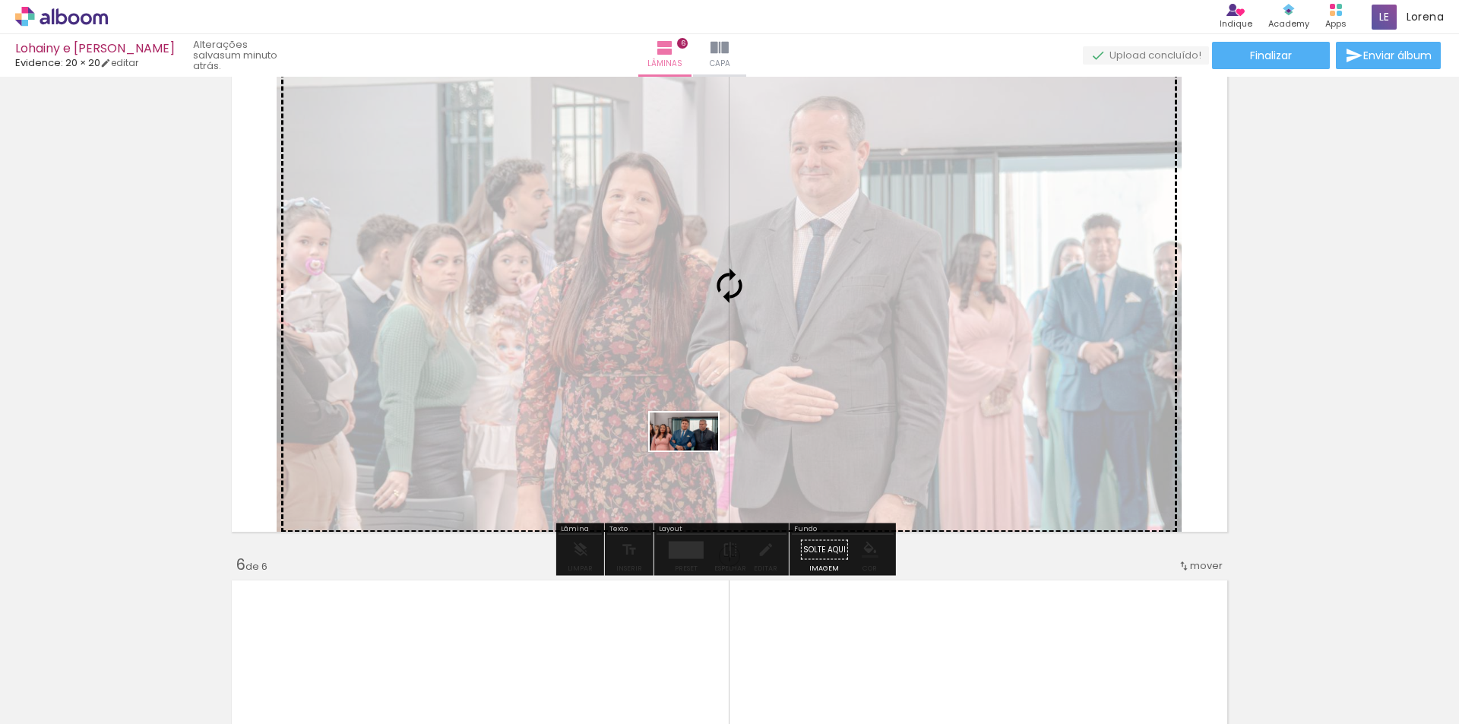
drag, startPoint x: 385, startPoint y: 689, endPoint x: 695, endPoint y: 458, distance: 386.7
click at [695, 458] on quentale-workspace at bounding box center [729, 362] width 1459 height 724
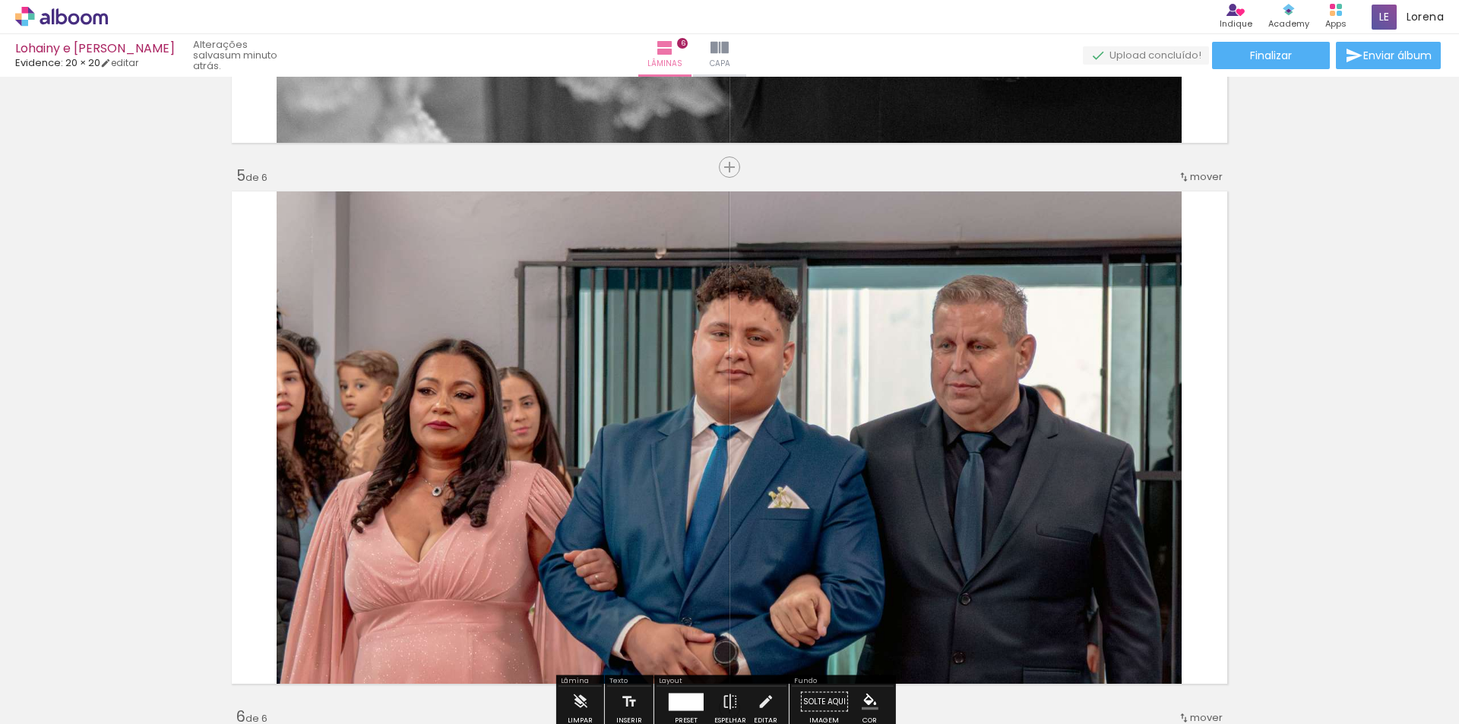
scroll to position [2175, 0]
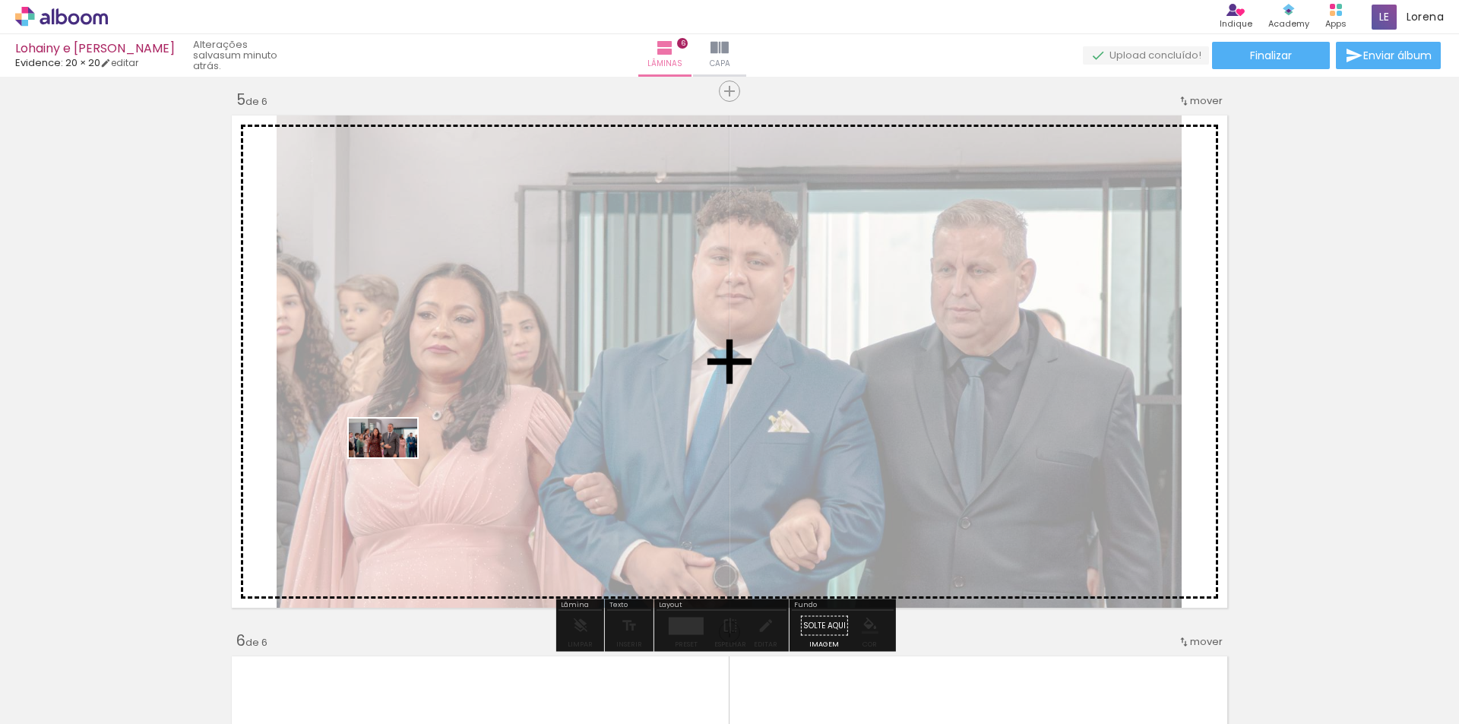
drag, startPoint x: 296, startPoint y: 692, endPoint x: 394, endPoint y: 464, distance: 247.8
click at [394, 464] on quentale-workspace at bounding box center [729, 362] width 1459 height 724
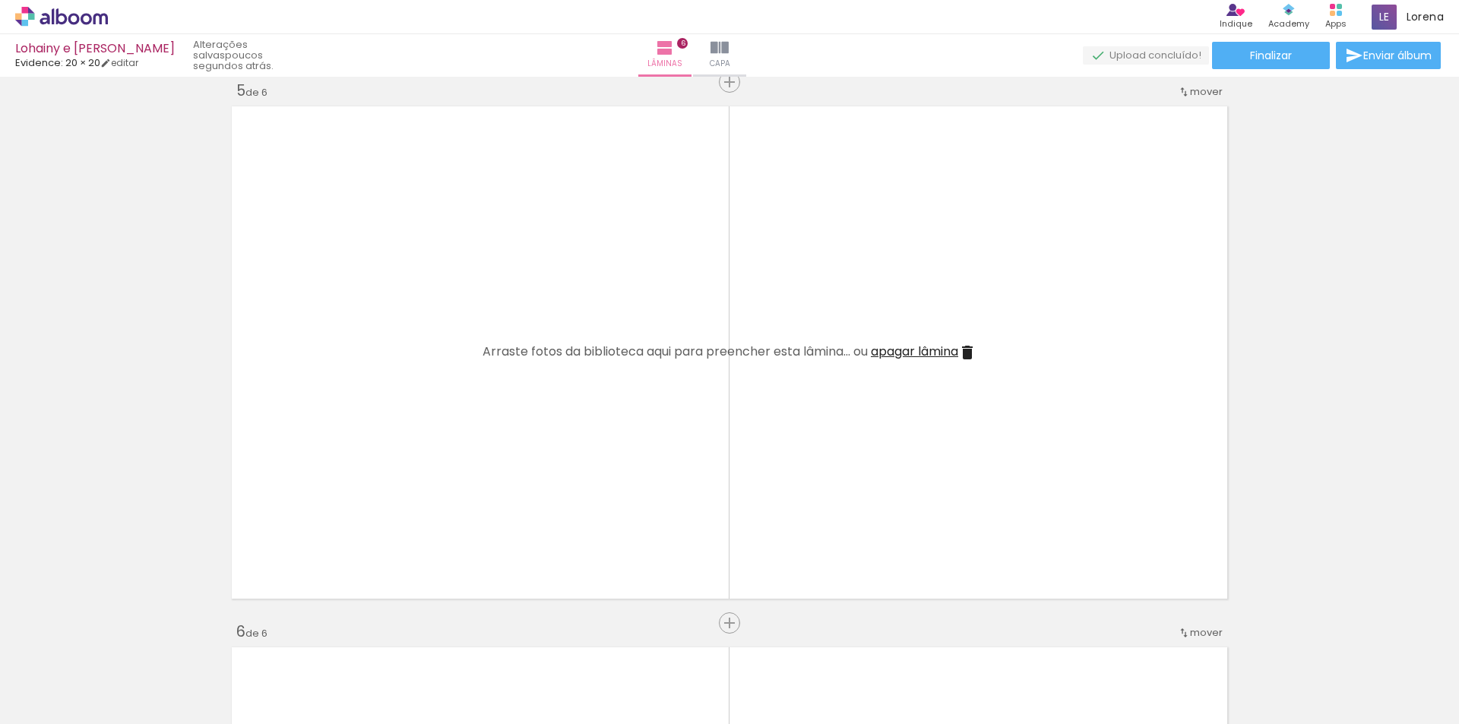
scroll to position [0, 697]
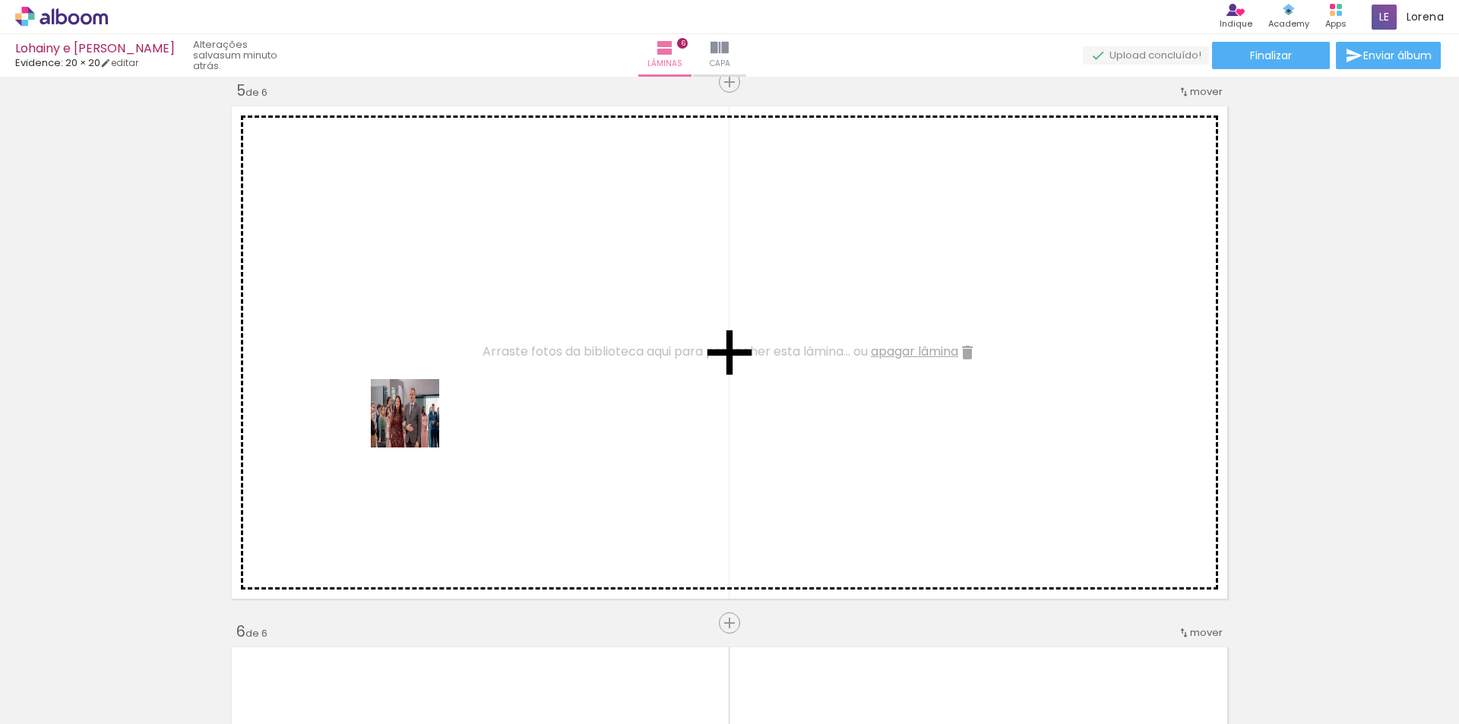
drag, startPoint x: 328, startPoint y: 676, endPoint x: 436, endPoint y: 378, distance: 317.1
click at [436, 378] on quentale-workspace at bounding box center [729, 362] width 1459 height 724
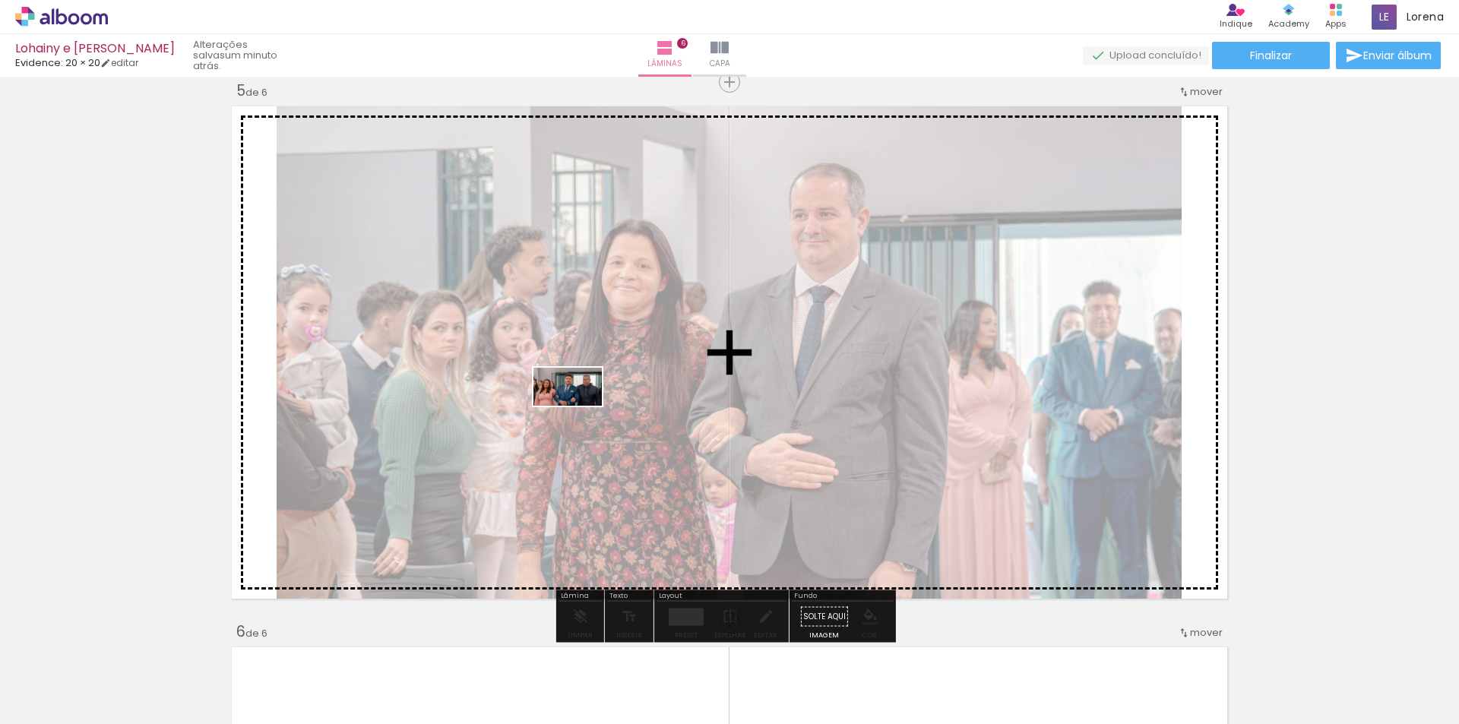
drag, startPoint x: 398, startPoint y: 689, endPoint x: 579, endPoint y: 413, distance: 329.2
click at [579, 413] on quentale-workspace at bounding box center [729, 362] width 1459 height 724
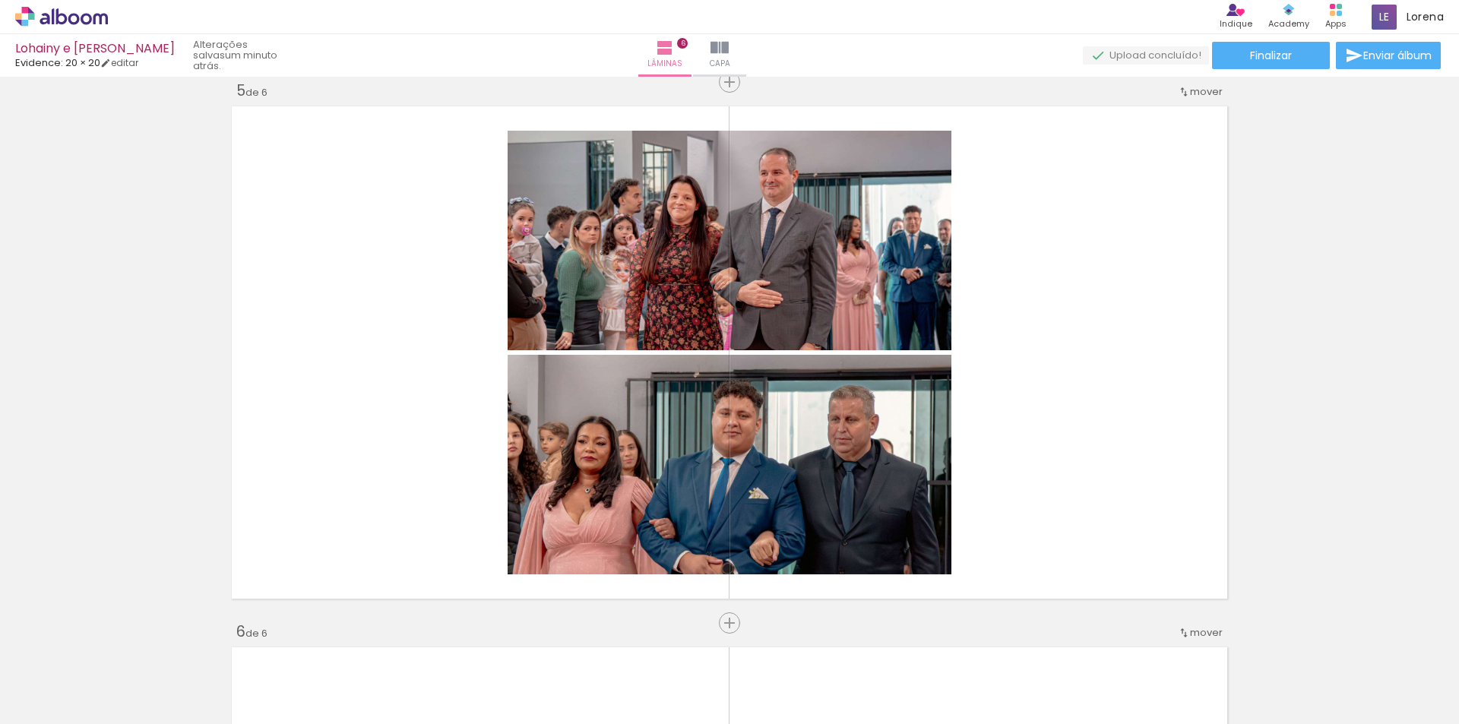
scroll to position [0, 1394]
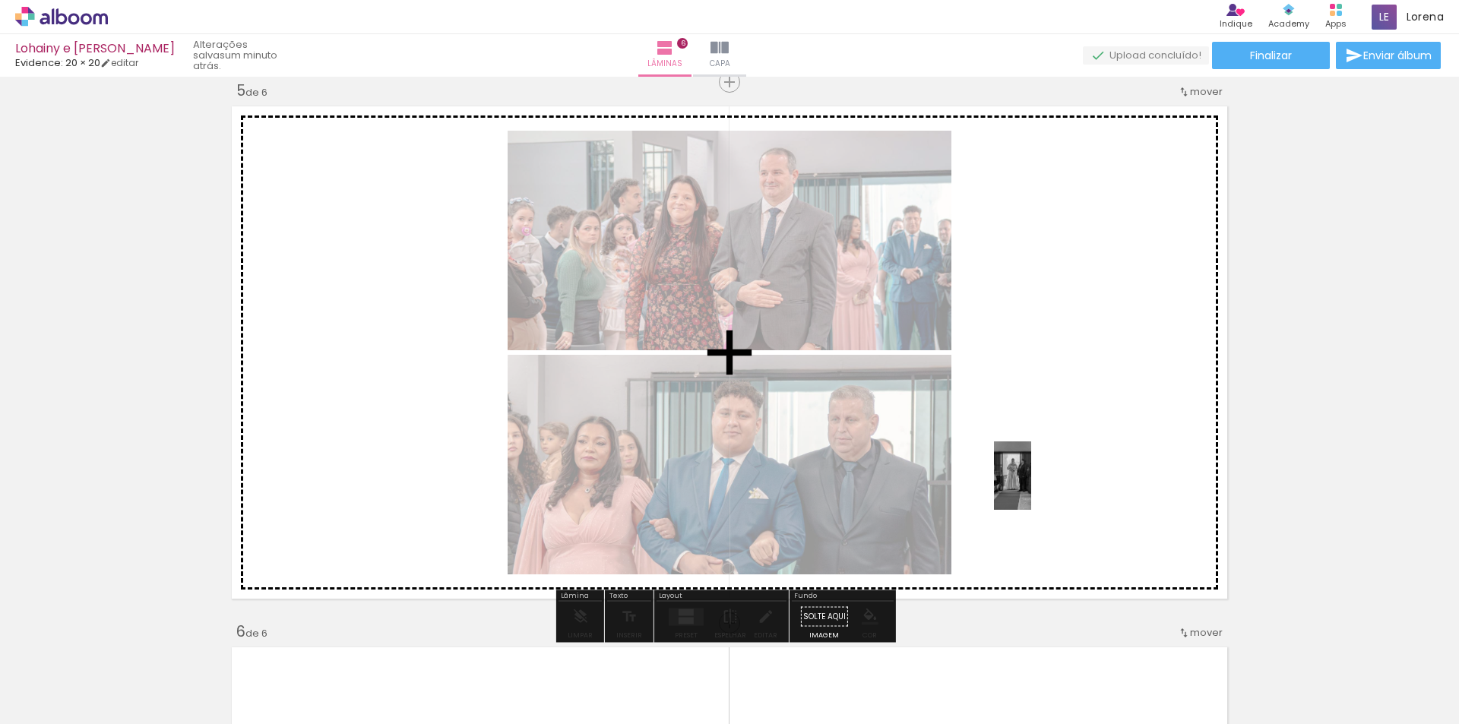
drag, startPoint x: 900, startPoint y: 679, endPoint x: 1040, endPoint y: 487, distance: 237.7
click at [1040, 487] on quentale-workspace at bounding box center [729, 362] width 1459 height 724
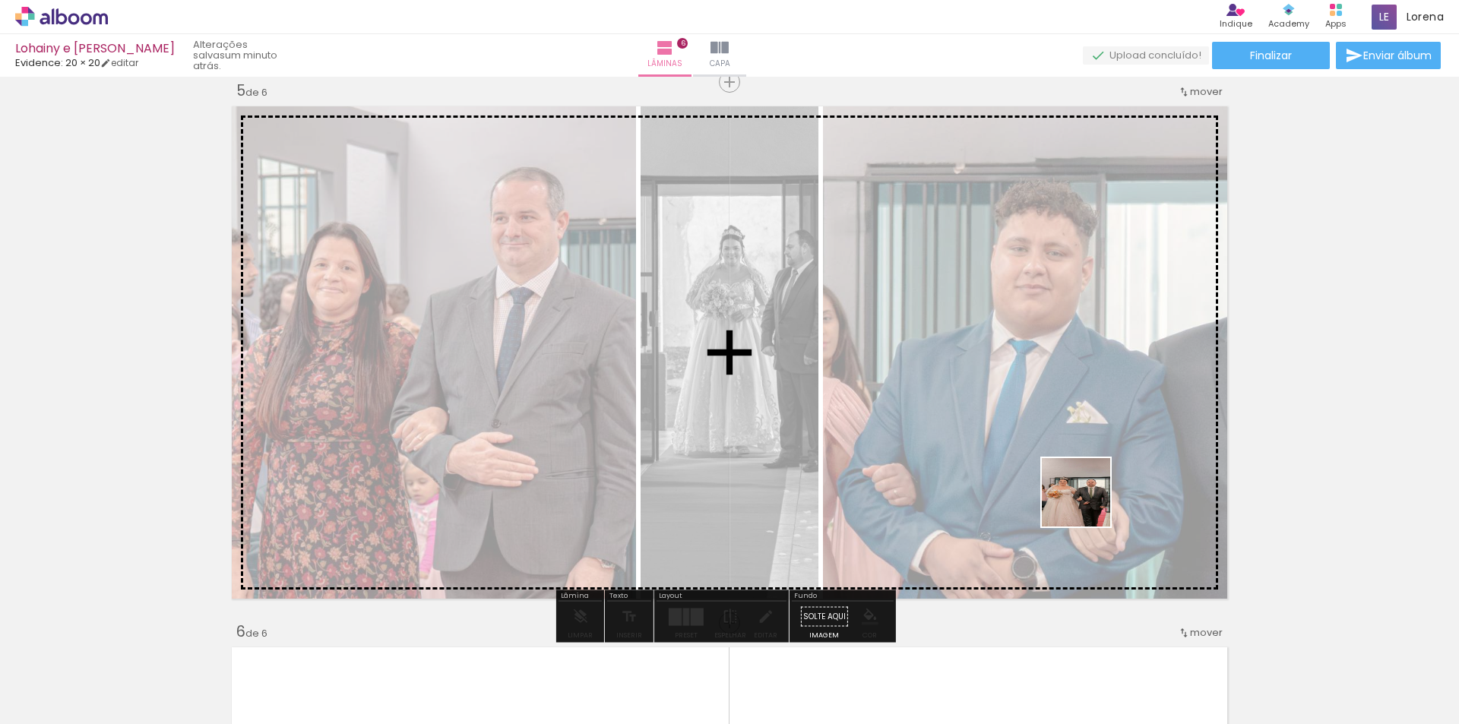
drag, startPoint x: 1049, startPoint y: 682, endPoint x: 1094, endPoint y: 466, distance: 221.0
click at [1094, 466] on quentale-workspace at bounding box center [729, 362] width 1459 height 724
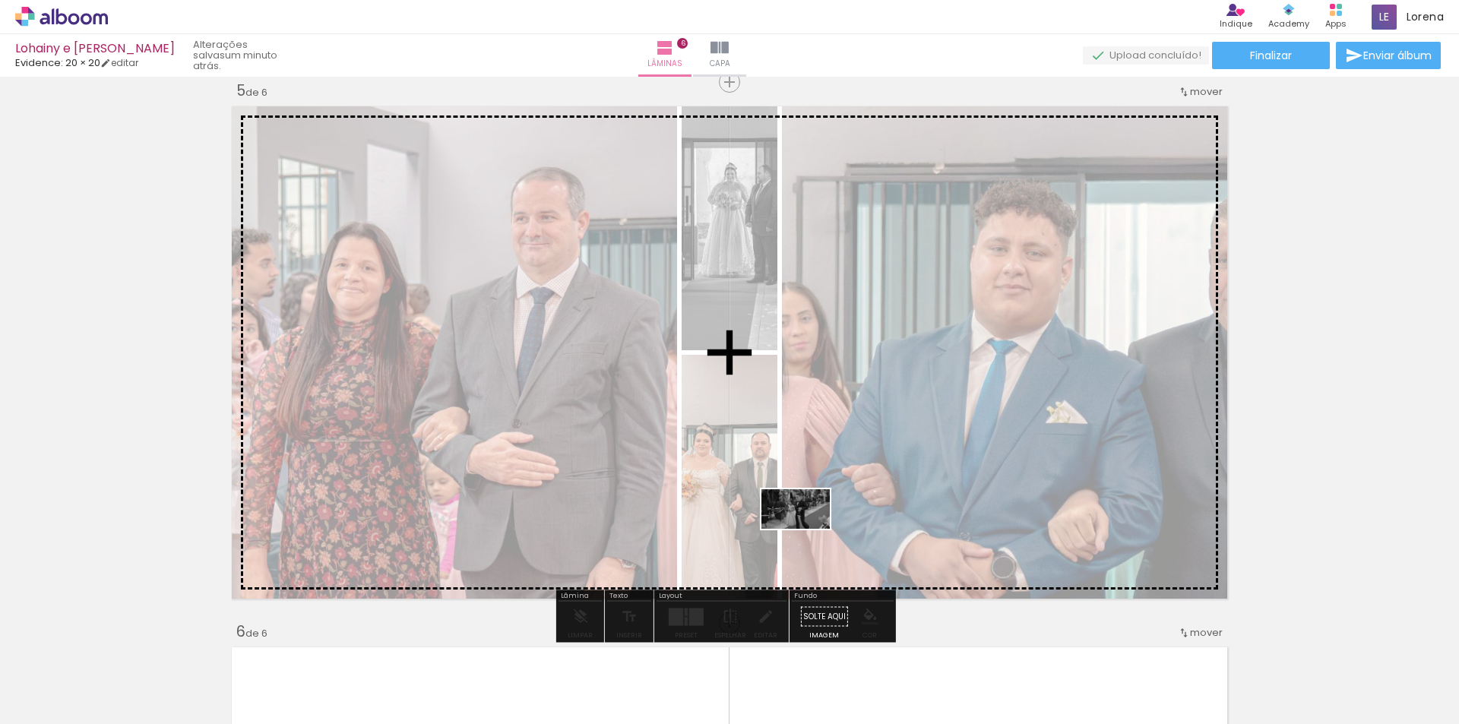
drag, startPoint x: 701, startPoint y: 694, endPoint x: 807, endPoint y: 535, distance: 191.2
click at [807, 535] on quentale-workspace at bounding box center [729, 362] width 1459 height 724
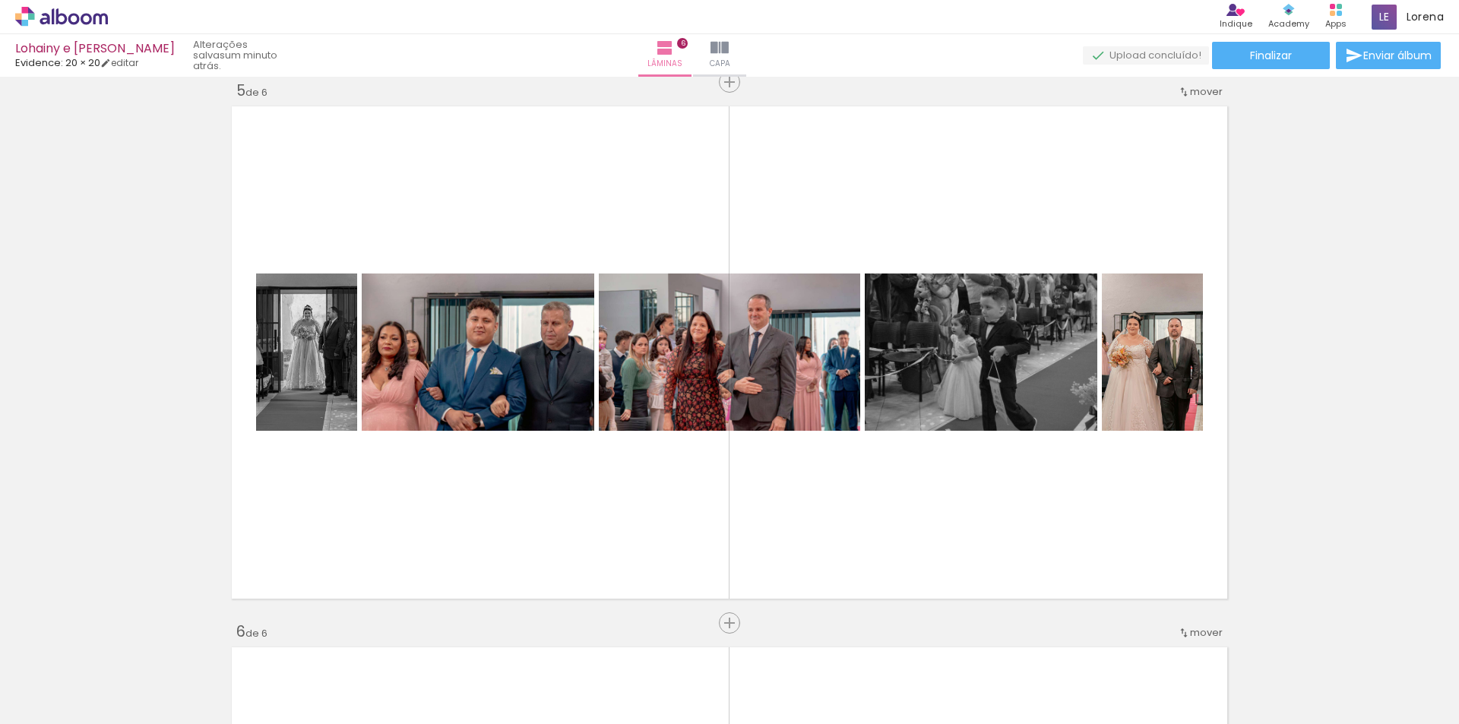
scroll to position [0, 1381]
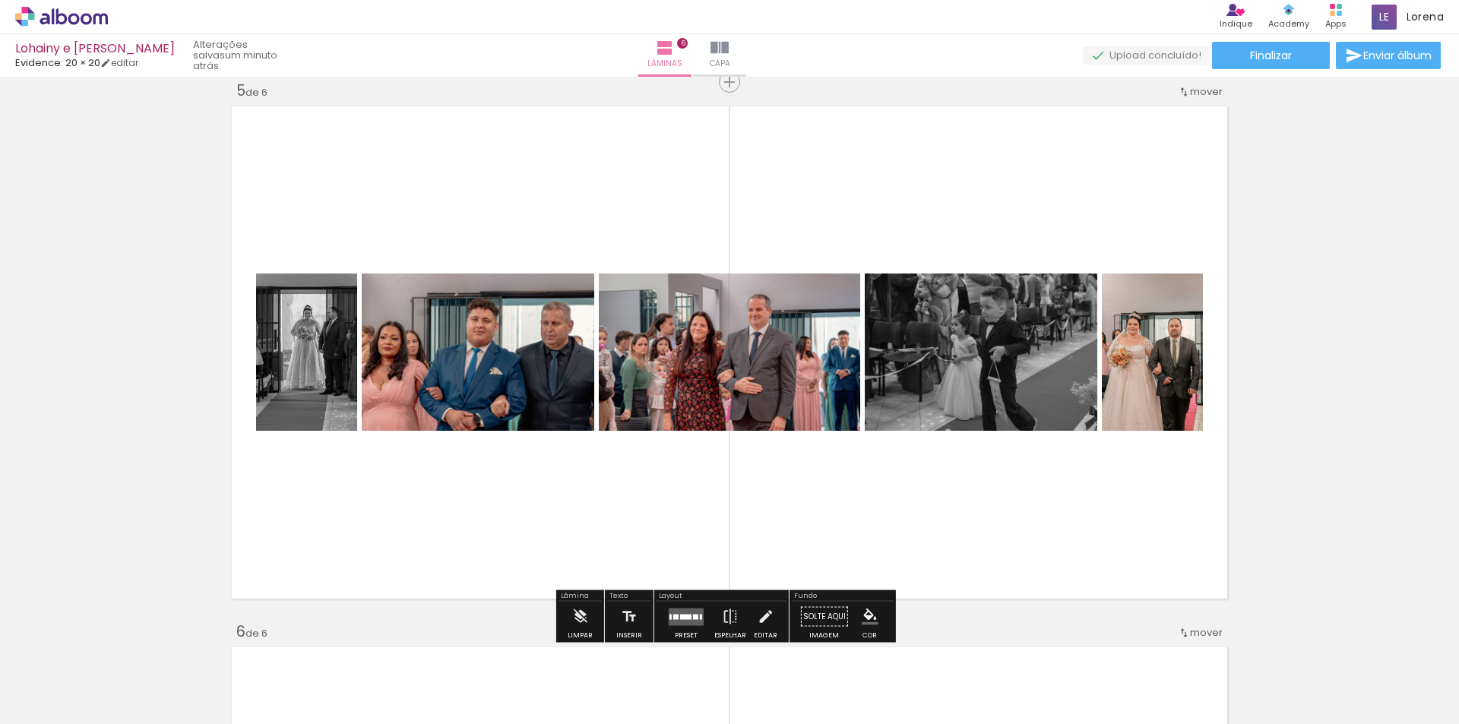
click at [597, 617] on div "Limpar" at bounding box center [580, 621] width 43 height 39
click at [589, 613] on paper-button "Limpar" at bounding box center [580, 621] width 33 height 39
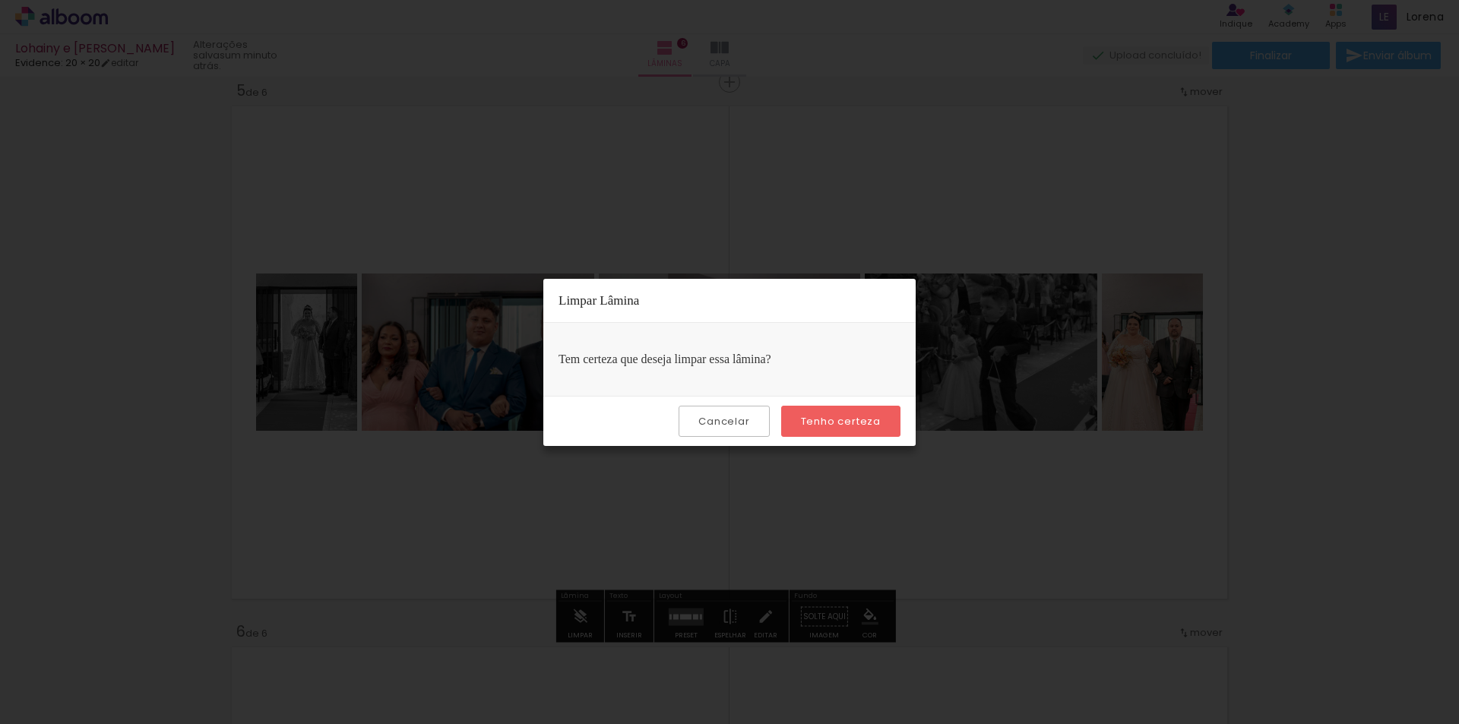
click at [0, 0] on slot "Tenho certeza" at bounding box center [0, 0] width 0 height 0
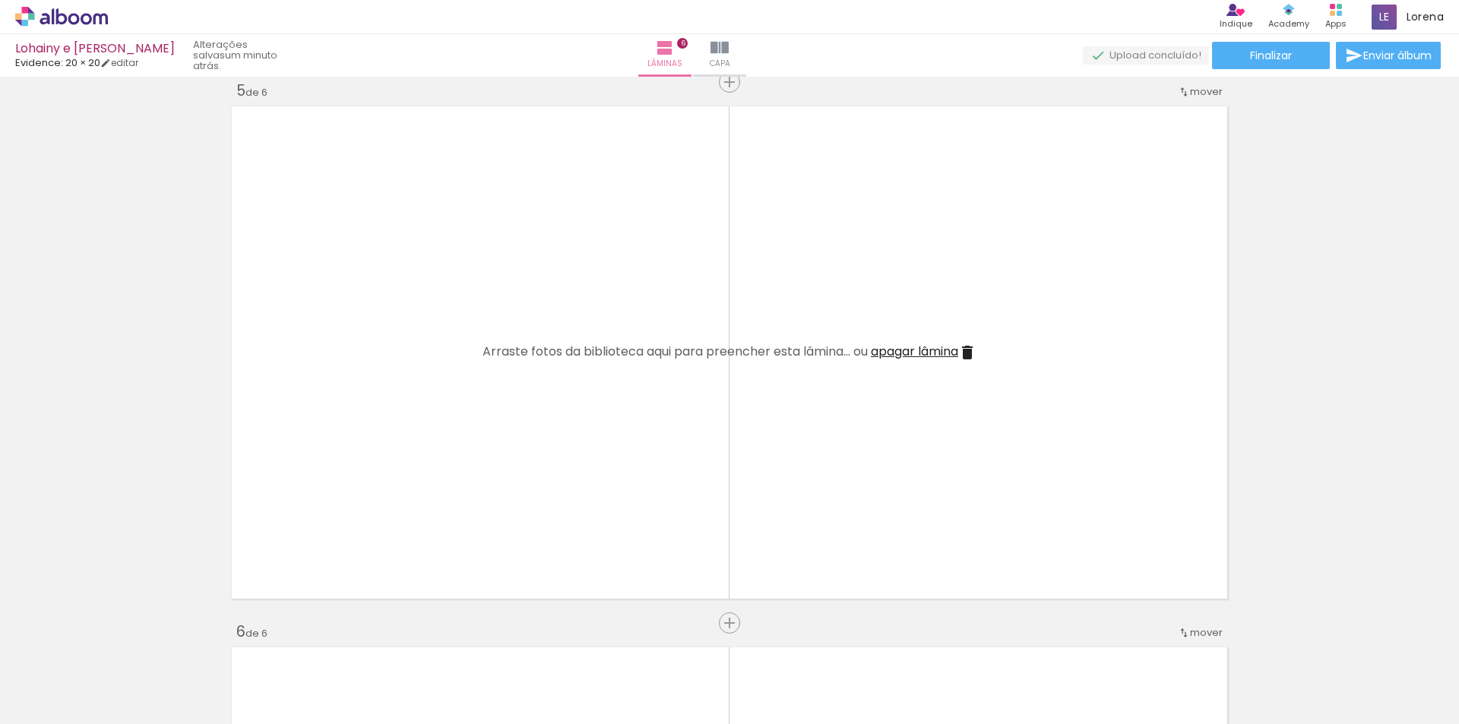
scroll to position [0, 770]
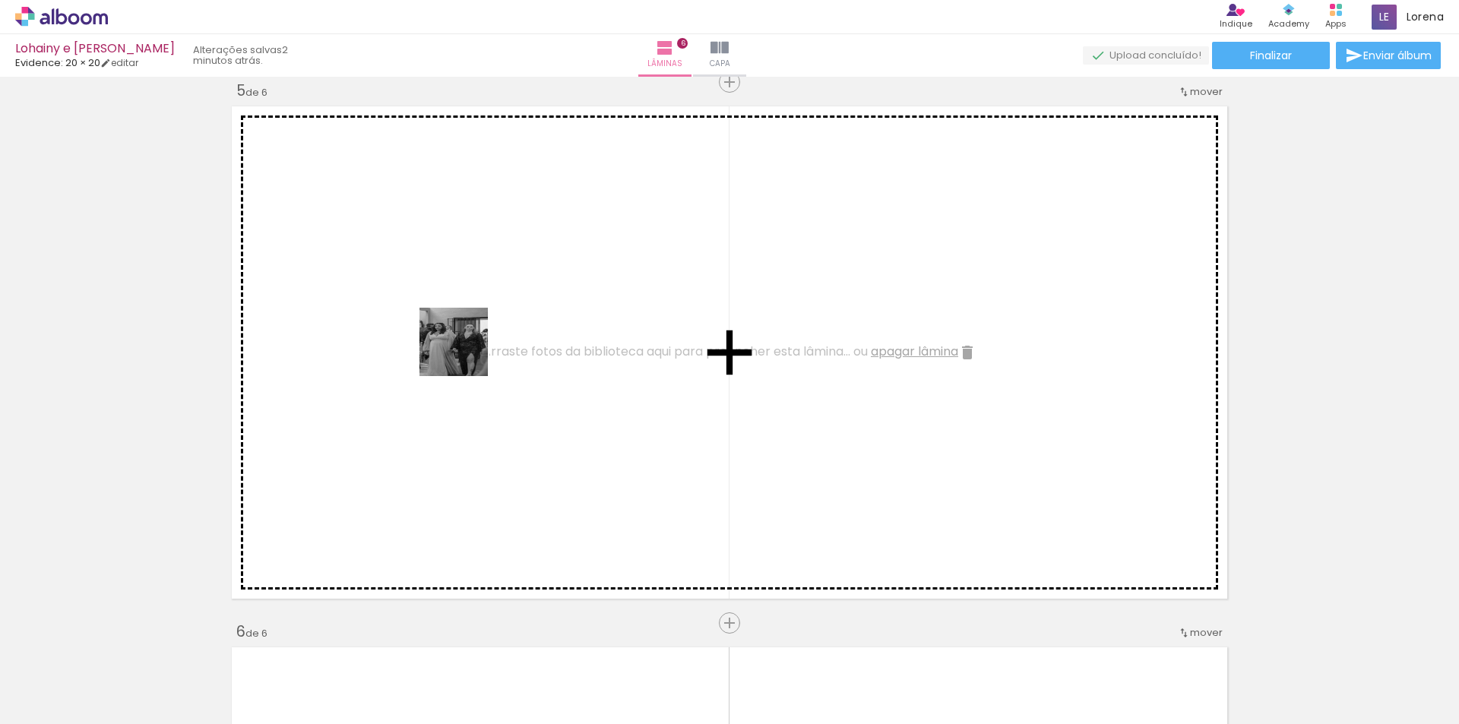
drag, startPoint x: 573, startPoint y: 670, endPoint x: 462, endPoint y: 339, distance: 349.4
click at [462, 339] on quentale-workspace at bounding box center [729, 362] width 1459 height 724
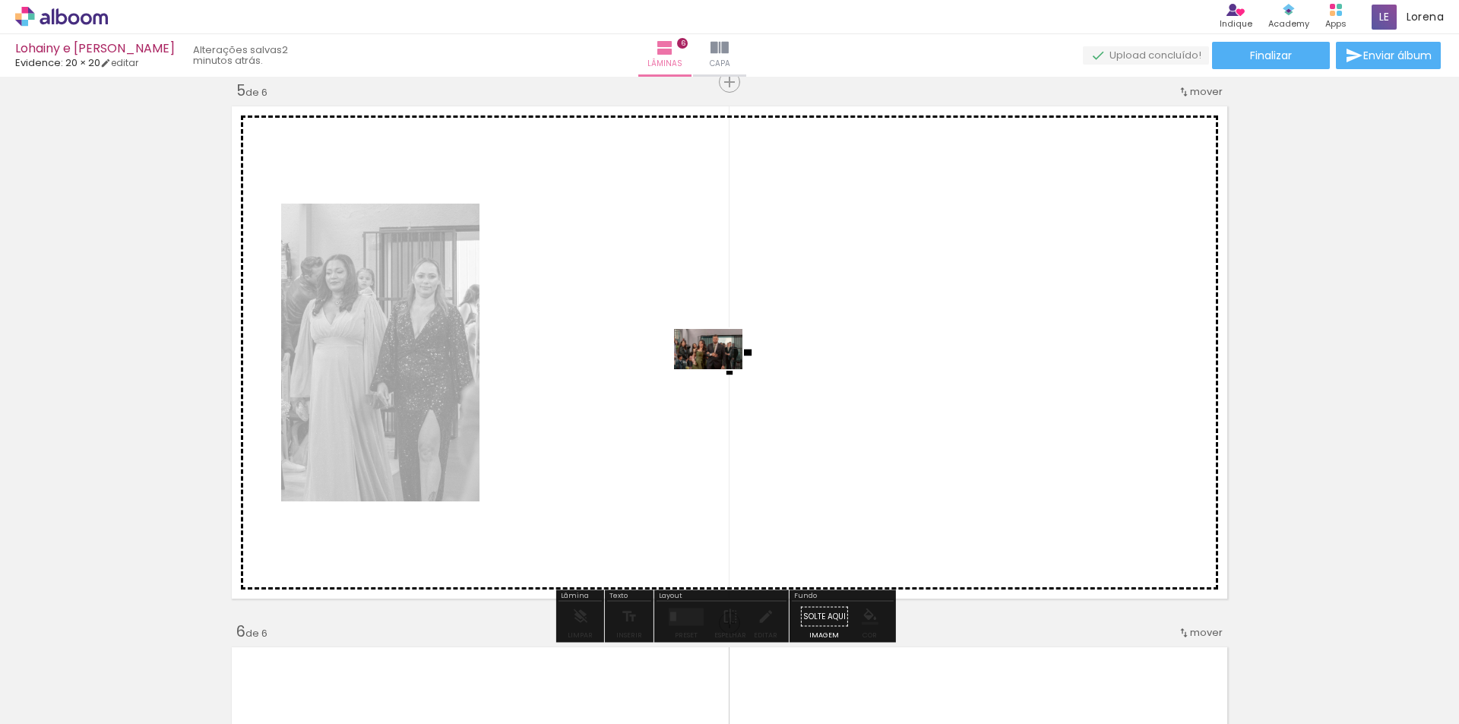
drag, startPoint x: 744, startPoint y: 685, endPoint x: 719, endPoint y: 374, distance: 312.6
click at [719, 374] on quentale-workspace at bounding box center [729, 362] width 1459 height 724
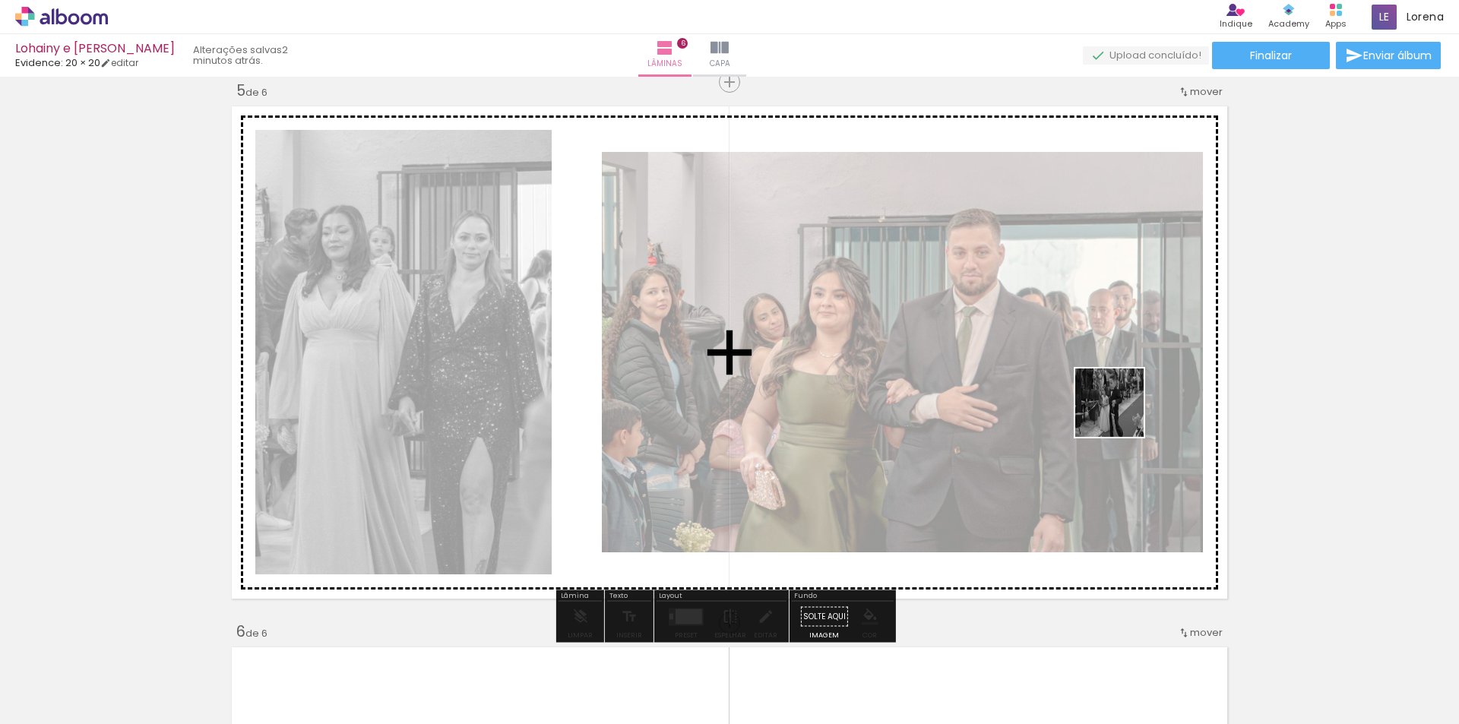
drag, startPoint x: 1342, startPoint y: 688, endPoint x: 1121, endPoint y: 414, distance: 351.8
click at [1121, 414] on quentale-workspace at bounding box center [729, 362] width 1459 height 724
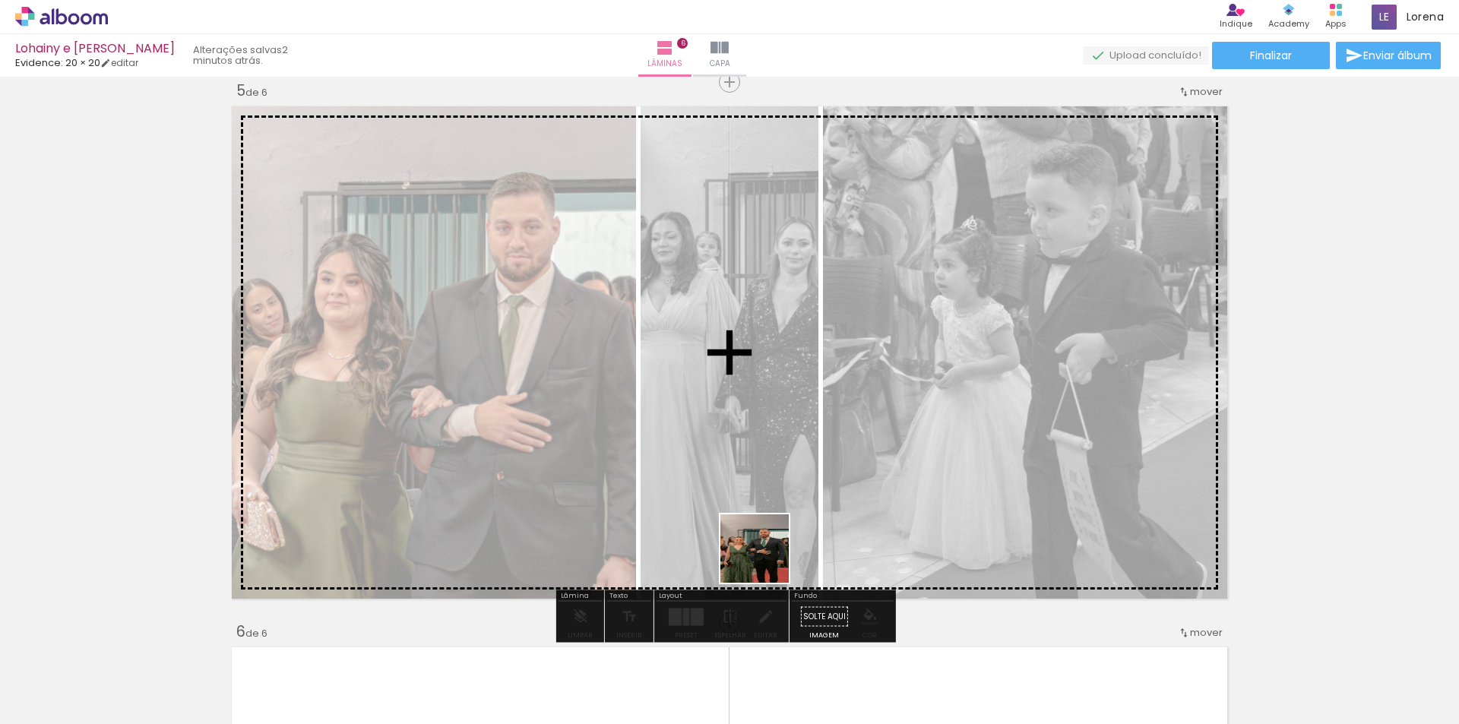
drag, startPoint x: 658, startPoint y: 683, endPoint x: 809, endPoint y: 521, distance: 222.1
click at [809, 521] on quentale-workspace at bounding box center [729, 362] width 1459 height 724
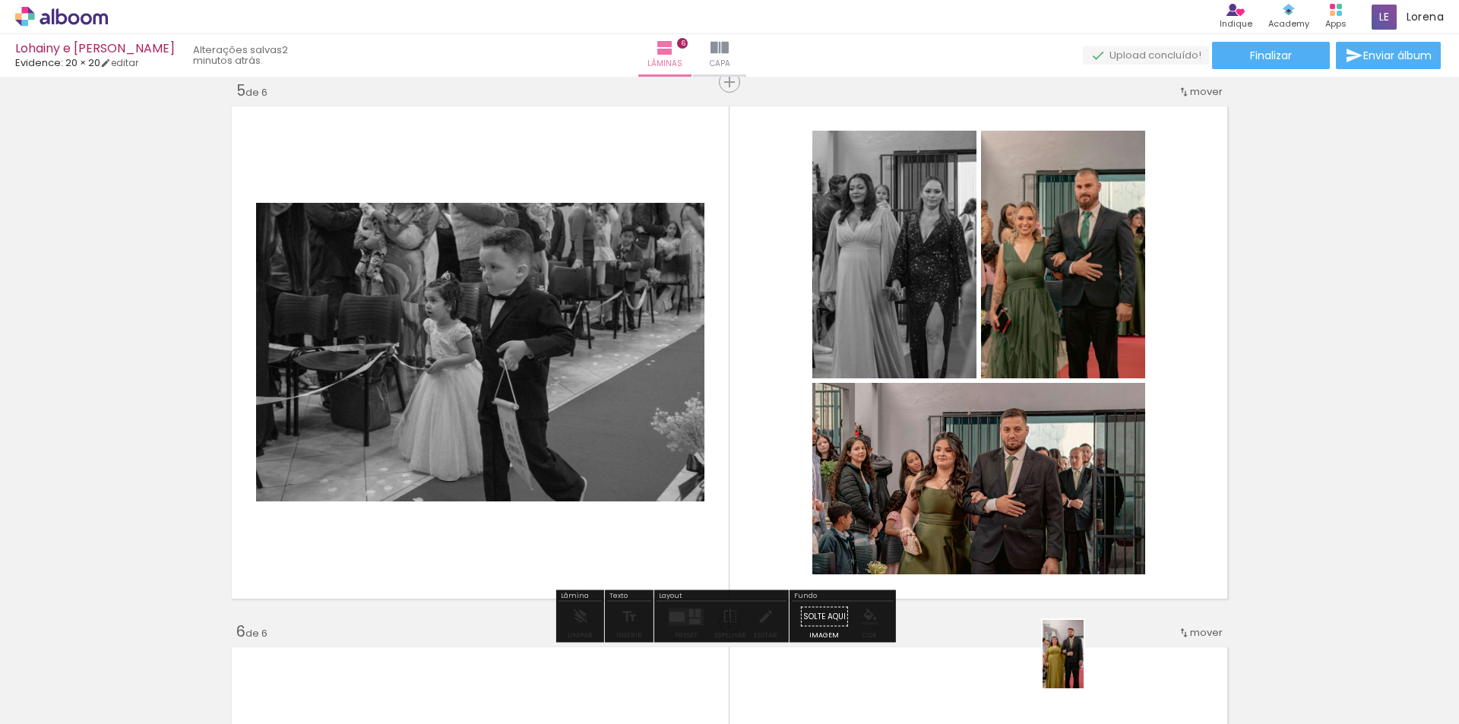
drag, startPoint x: 1092, startPoint y: 680, endPoint x: 1088, endPoint y: 666, distance: 14.9
click at [1088, 666] on div at bounding box center [1085, 672] width 46 height 75
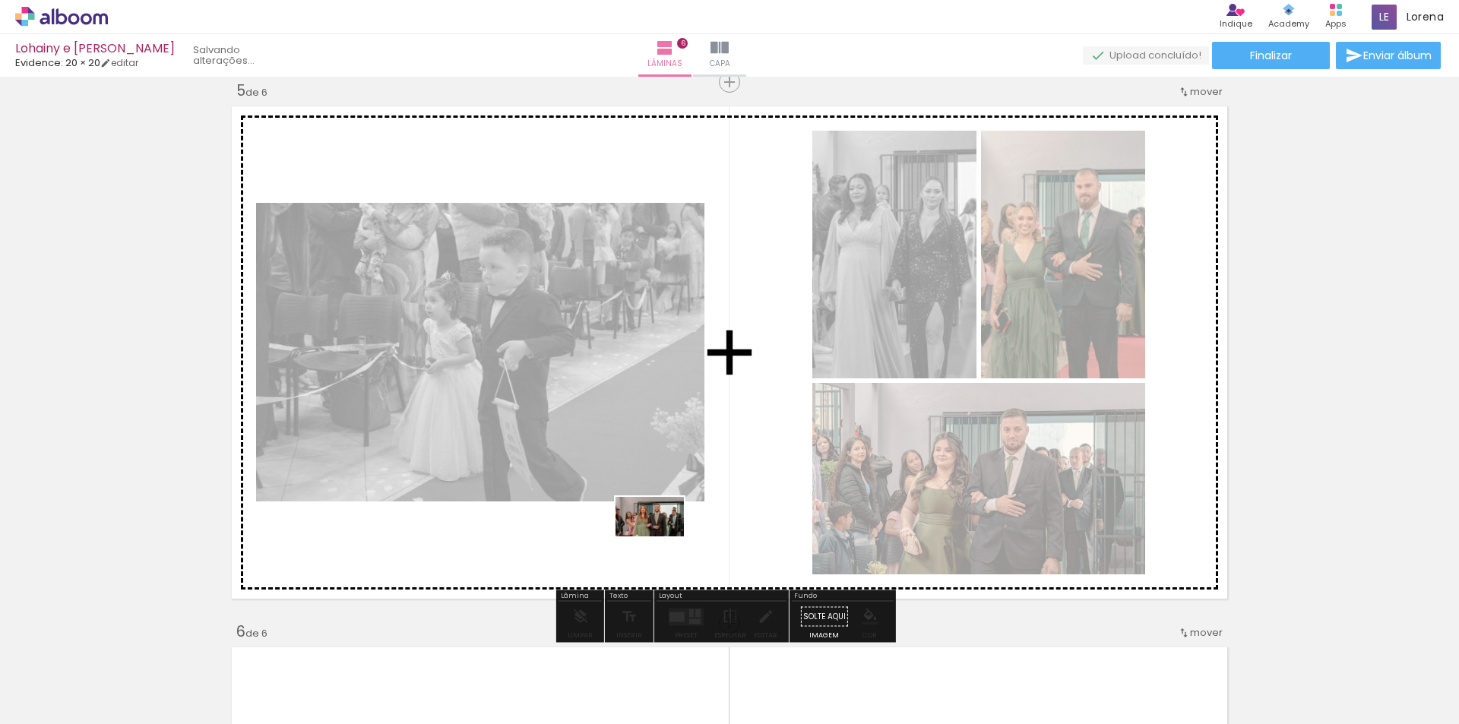
drag, startPoint x: 930, startPoint y: 669, endPoint x: 661, endPoint y: 542, distance: 297.5
click at [661, 542] on quentale-workspace at bounding box center [729, 362] width 1459 height 724
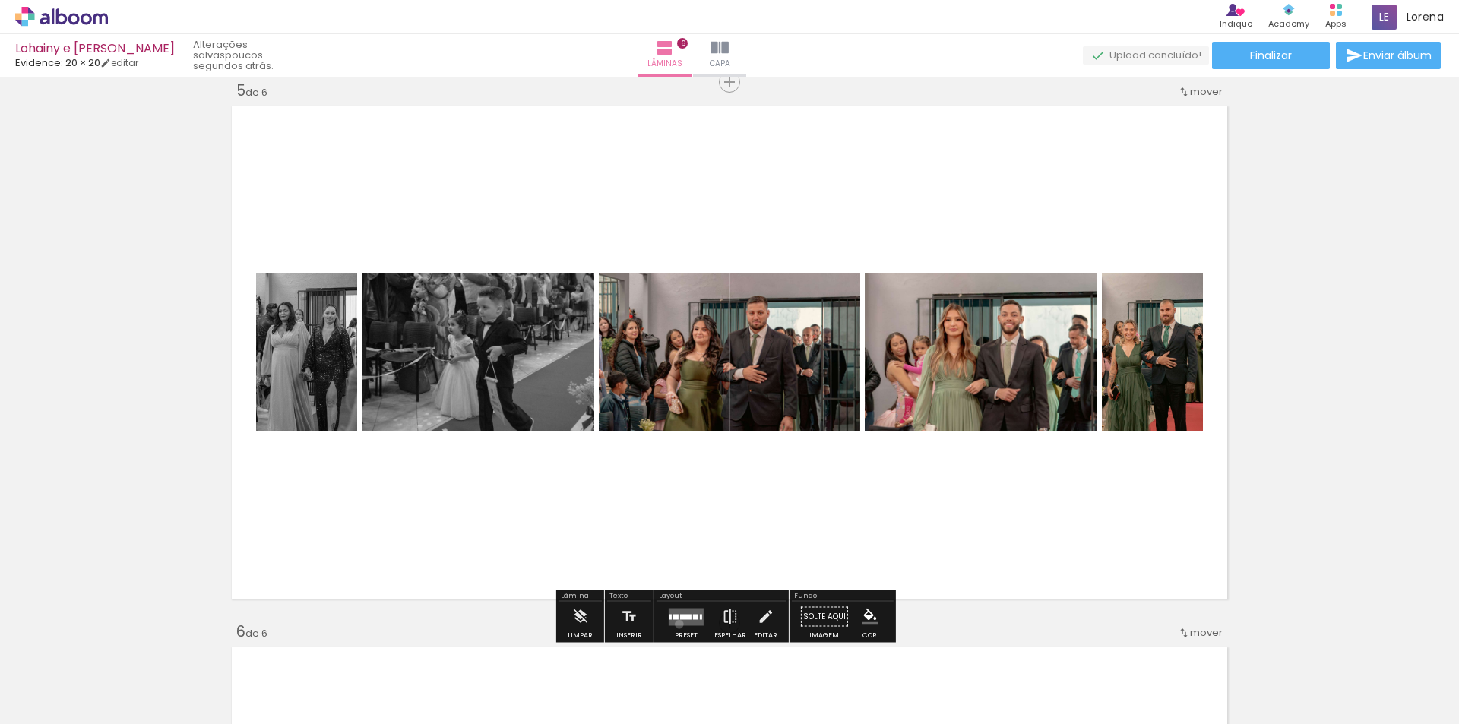
click at [676, 624] on quentale-layouter at bounding box center [686, 616] width 35 height 17
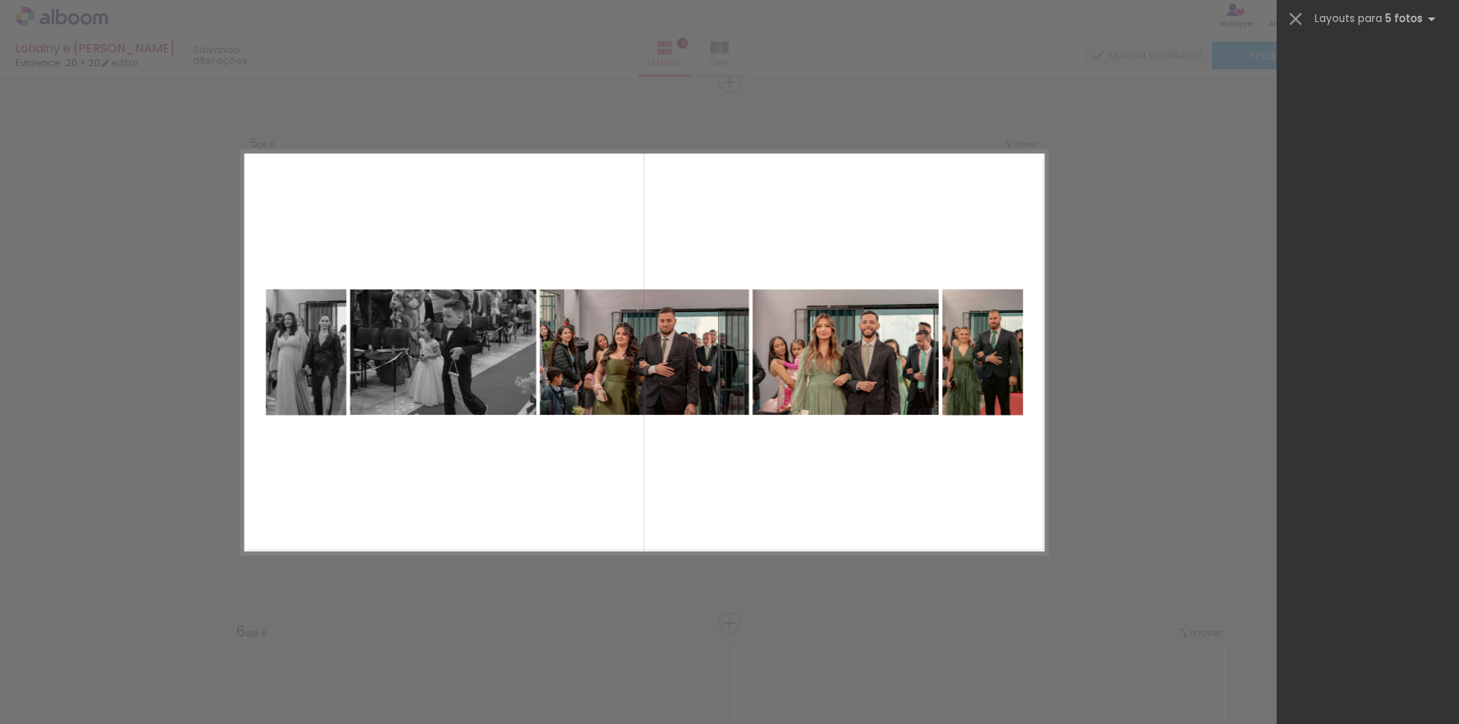
scroll to position [0, 0]
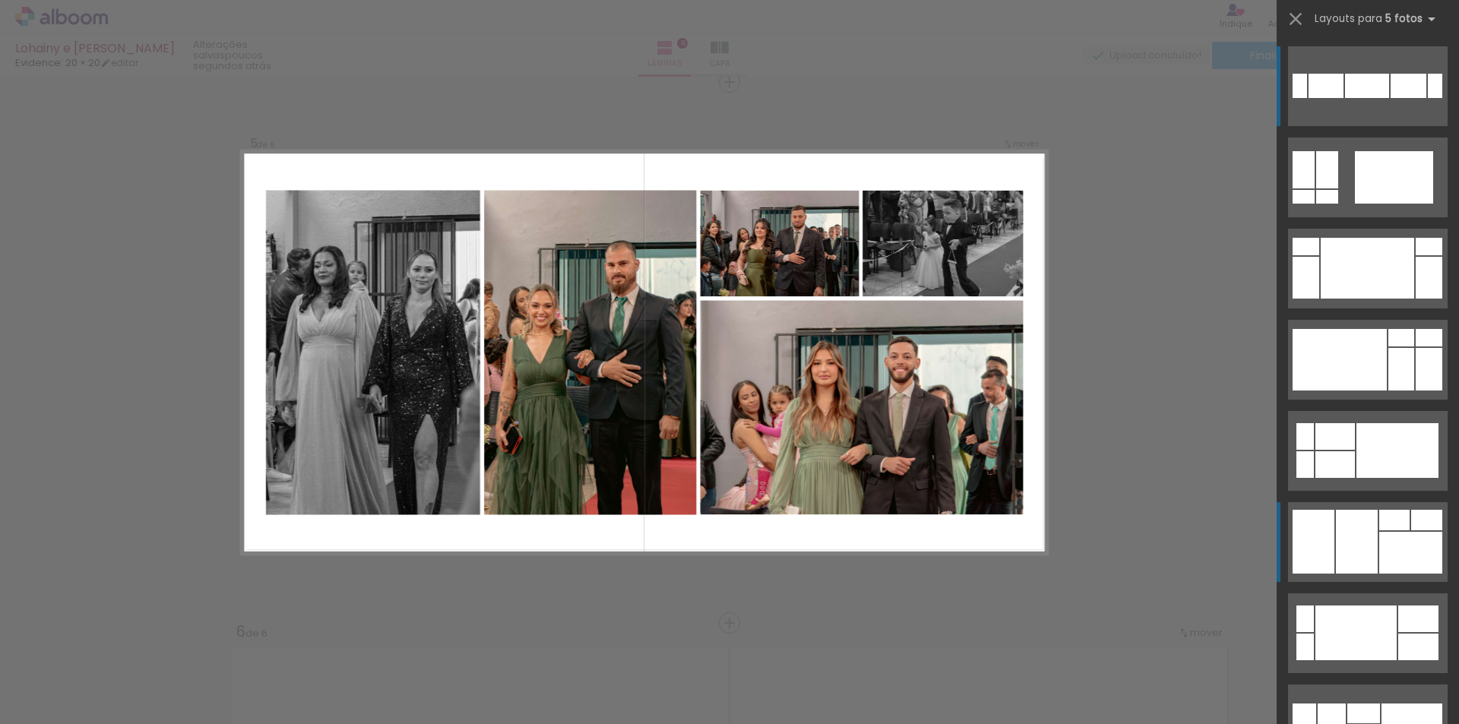
click at [1369, 299] on div at bounding box center [1367, 268] width 93 height 61
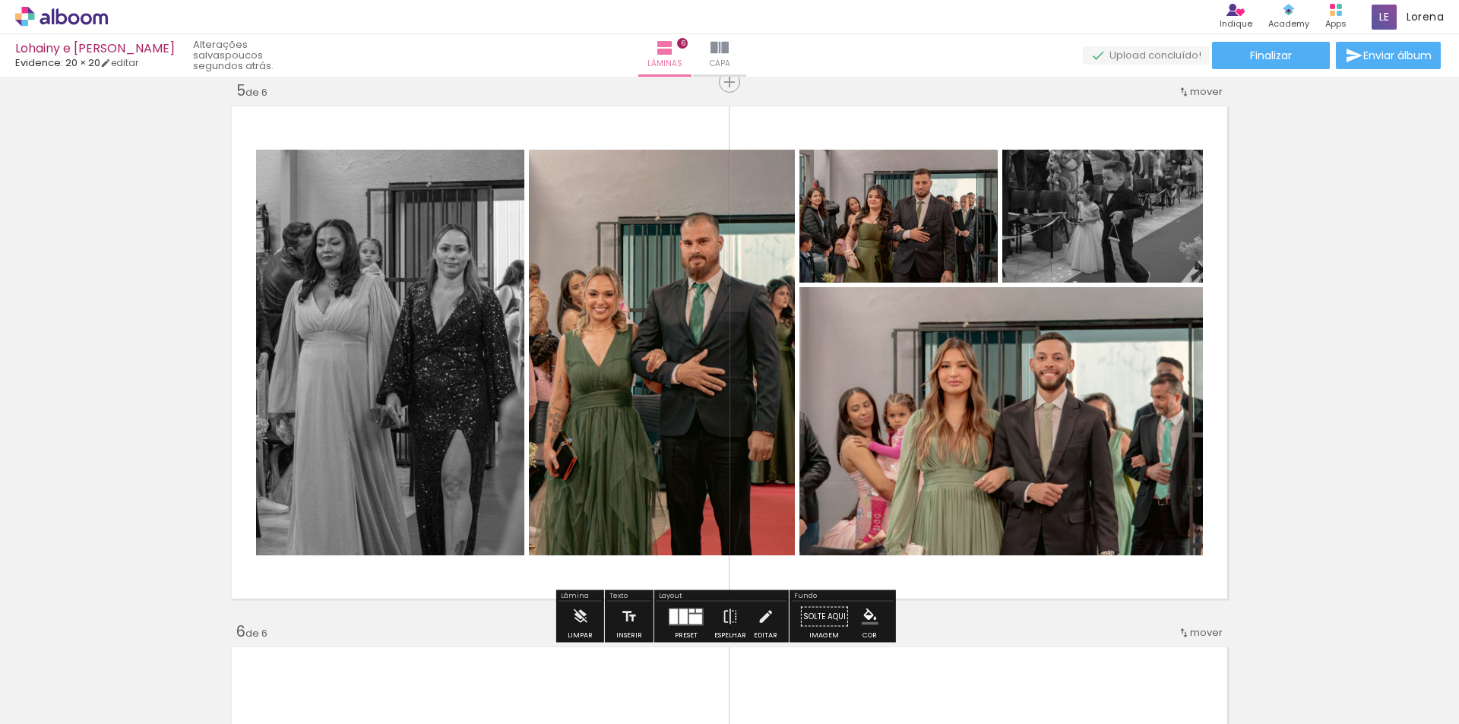
click at [678, 625] on quentale-layouter at bounding box center [686, 616] width 35 height 17
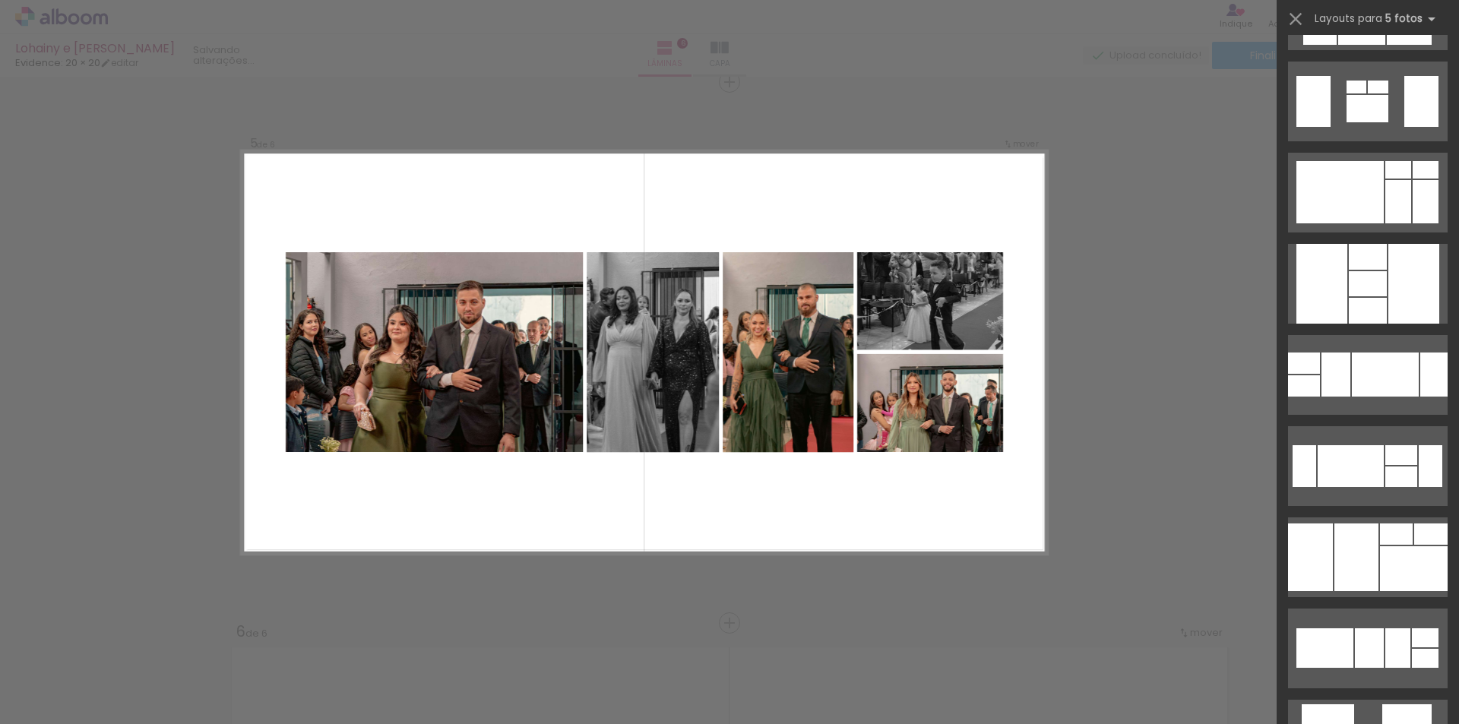
scroll to position [3040, 0]
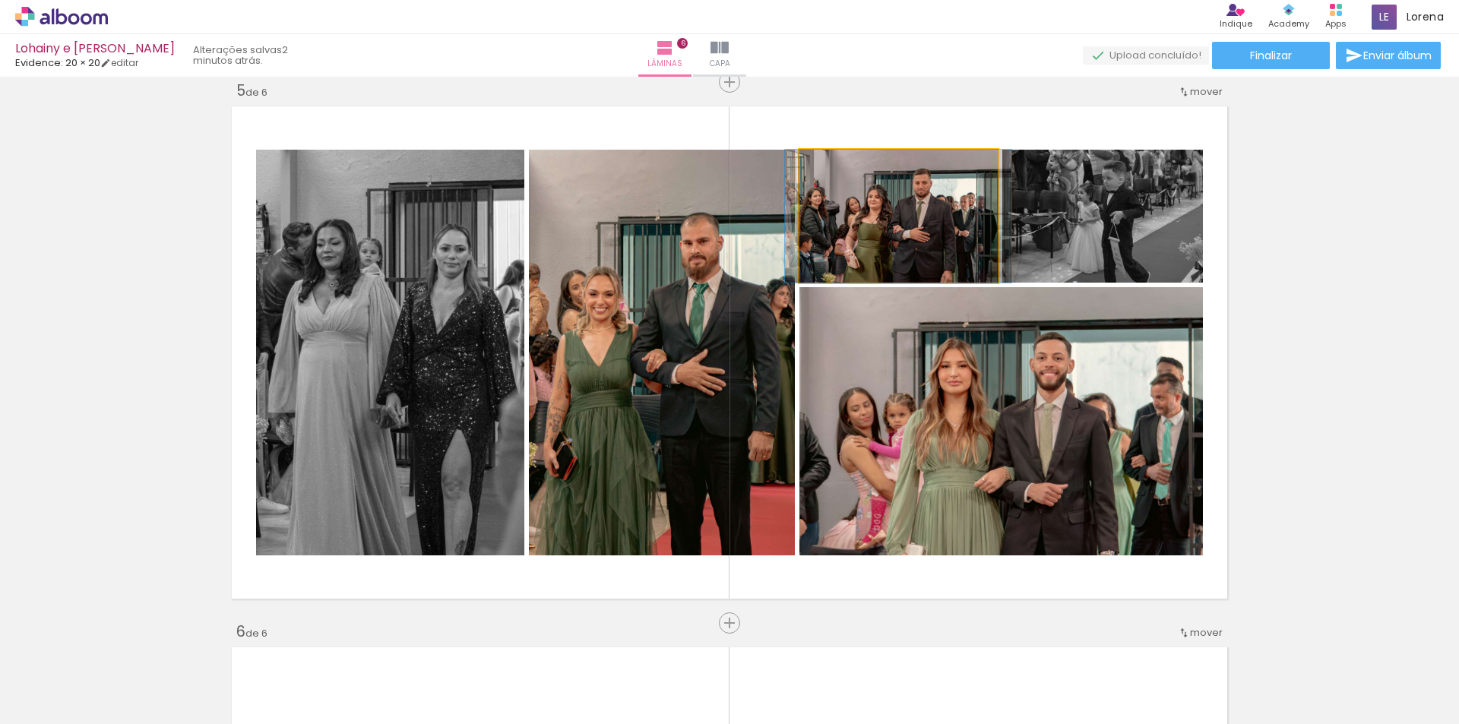
click at [916, 246] on quentale-photo at bounding box center [898, 216] width 198 height 133
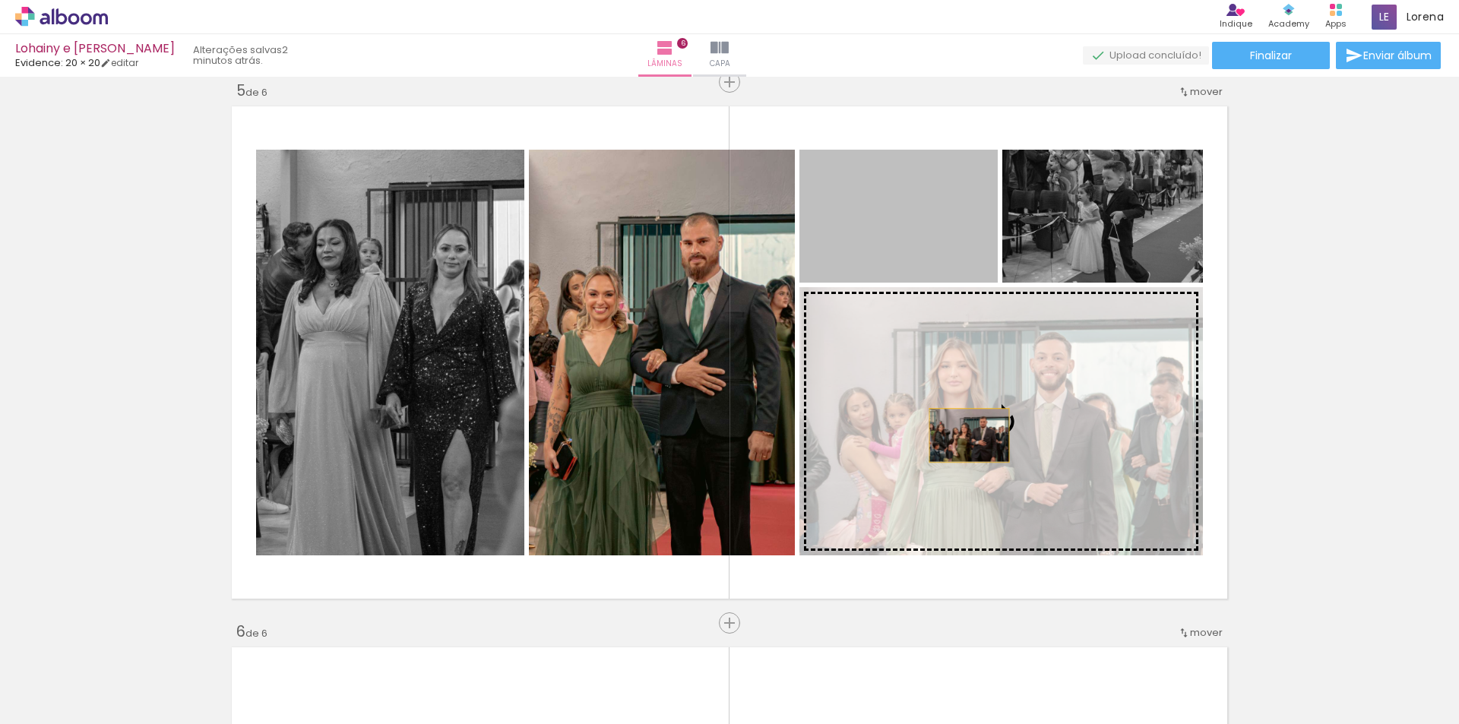
drag, startPoint x: 898, startPoint y: 236, endPoint x: 964, endPoint y: 436, distance: 210.3
click at [0, 0] on slot at bounding box center [0, 0] width 0 height 0
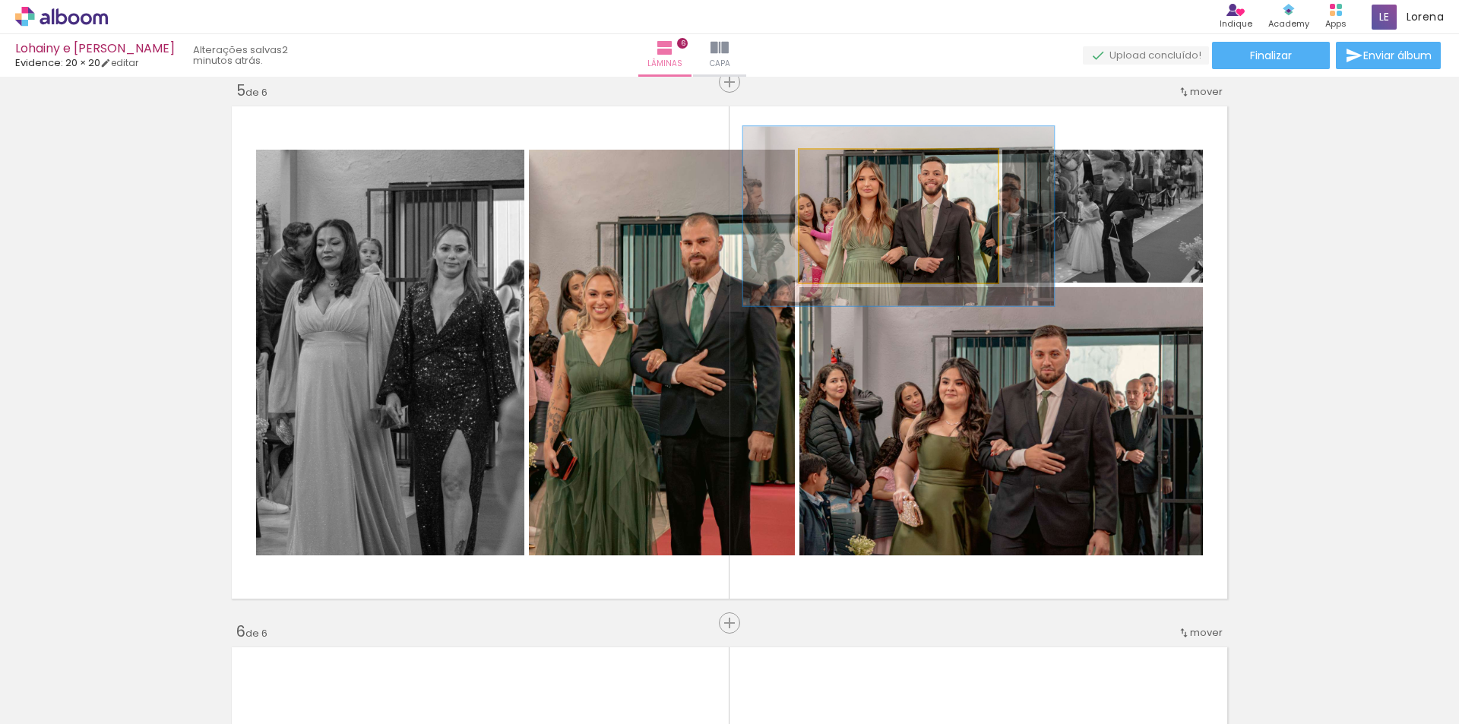
drag, startPoint x: 831, startPoint y: 173, endPoint x: 863, endPoint y: 179, distance: 32.5
click at [850, 173] on div at bounding box center [853, 166] width 24 height 24
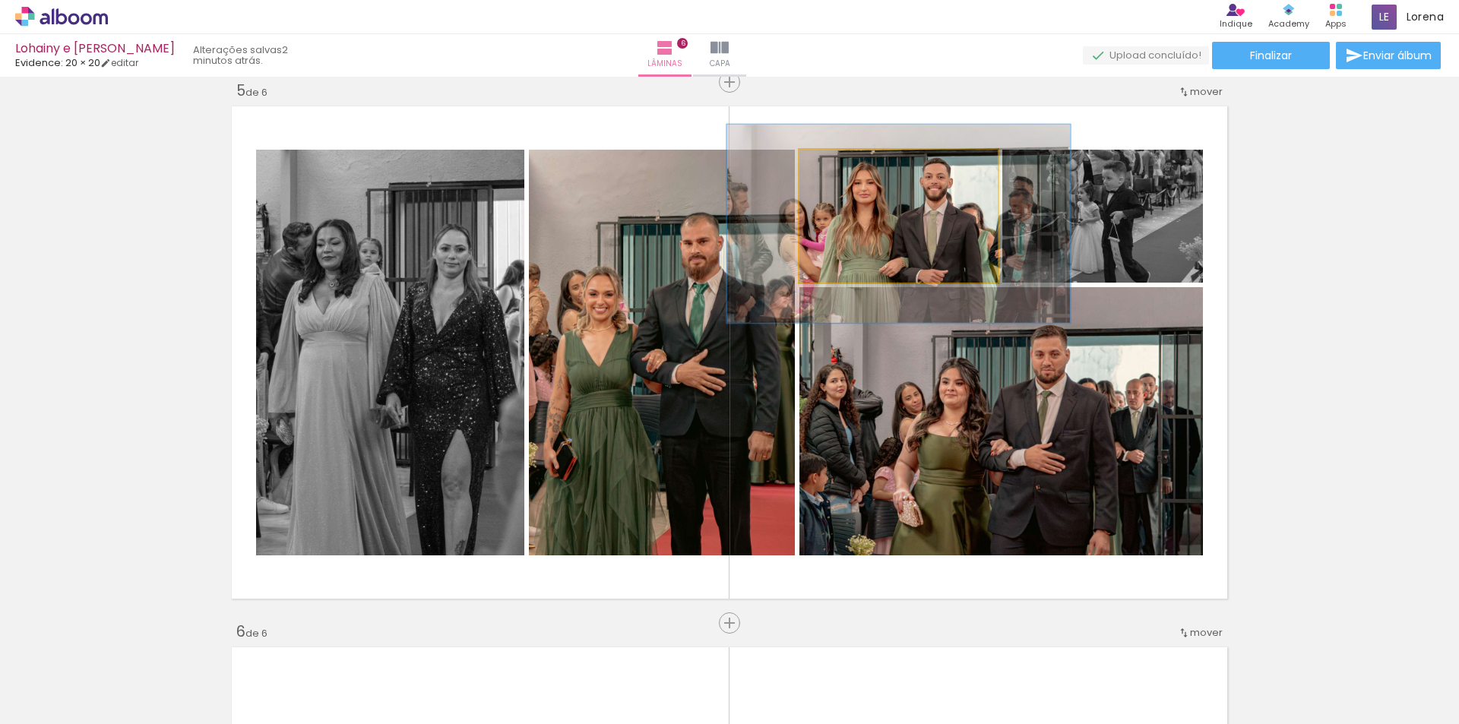
type paper-slider "149"
click at [859, 169] on div at bounding box center [864, 166] width 14 height 14
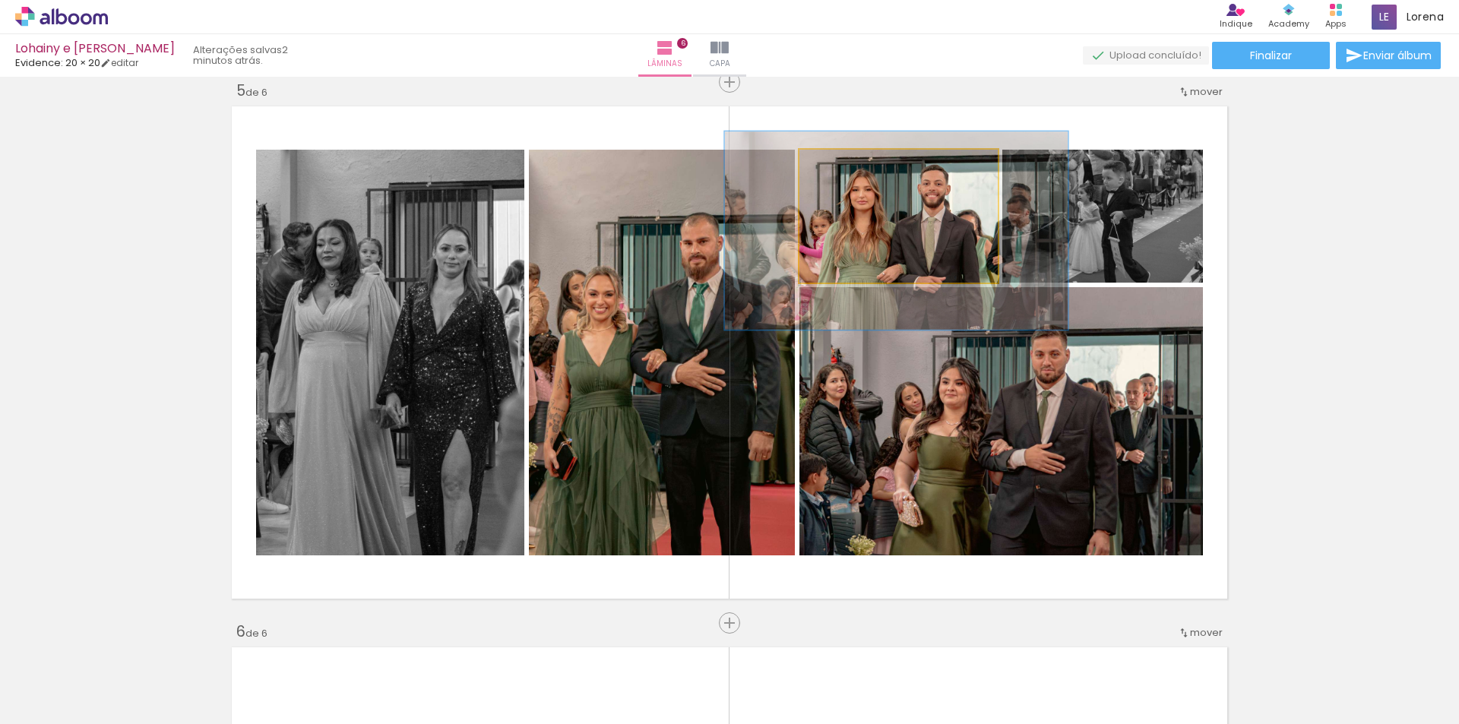
click at [897, 236] on quentale-photo at bounding box center [898, 216] width 198 height 133
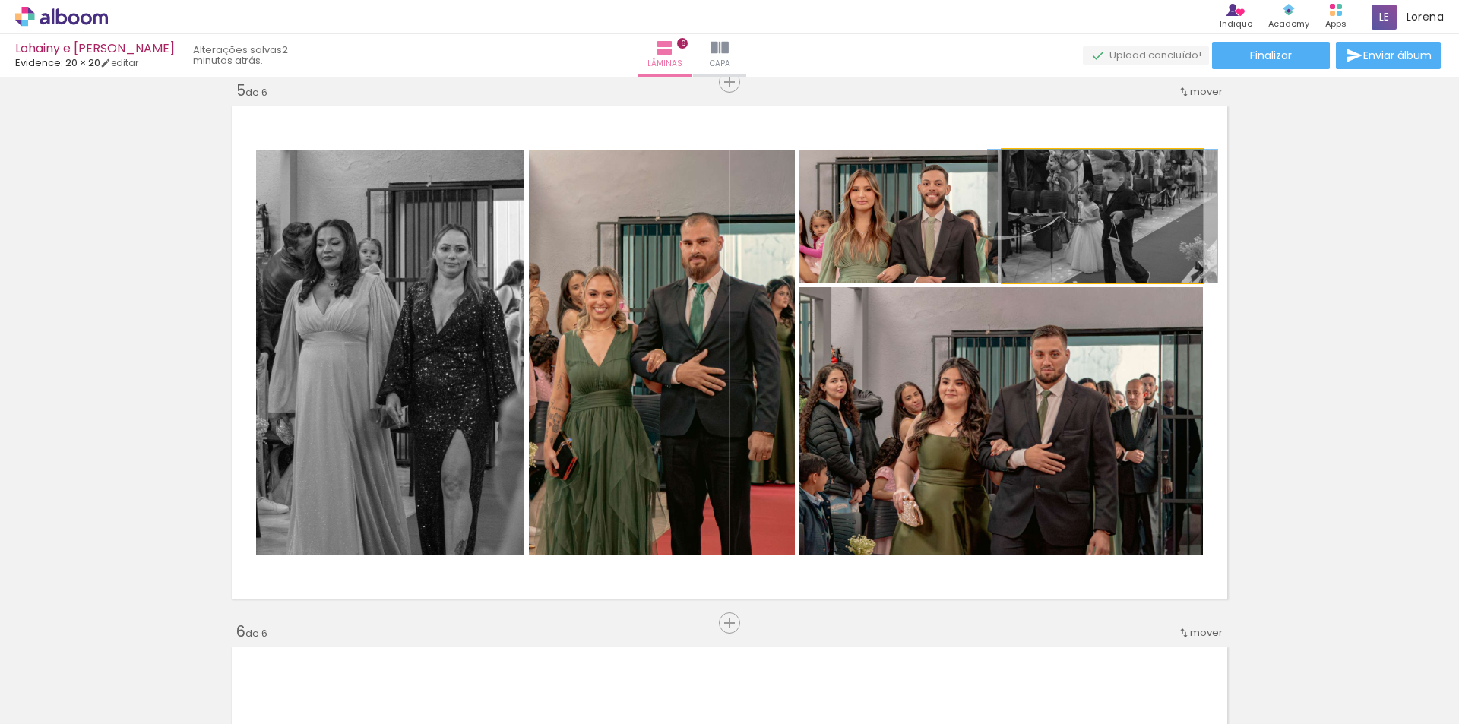
click at [1107, 242] on quentale-photo at bounding box center [1102, 216] width 201 height 133
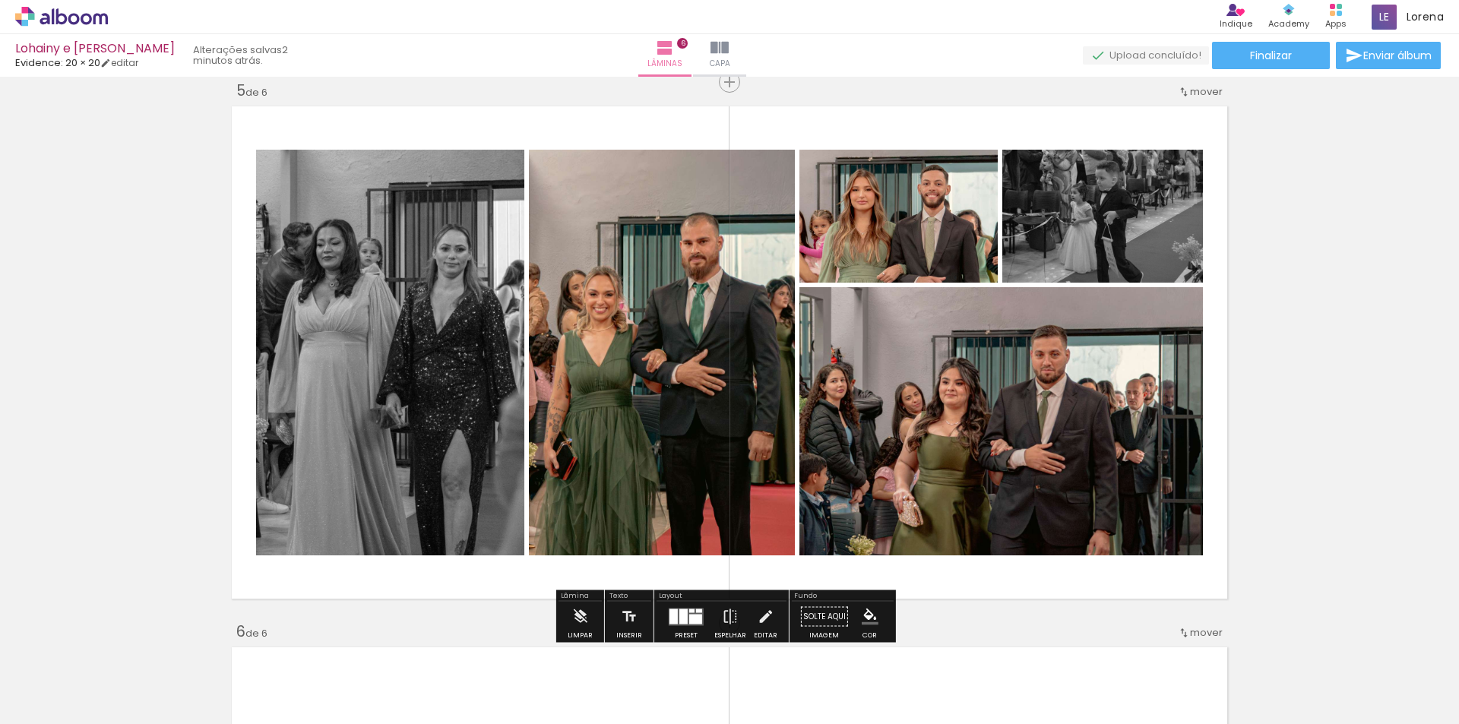
click at [1052, 407] on quentale-photo at bounding box center [1001, 421] width 404 height 268
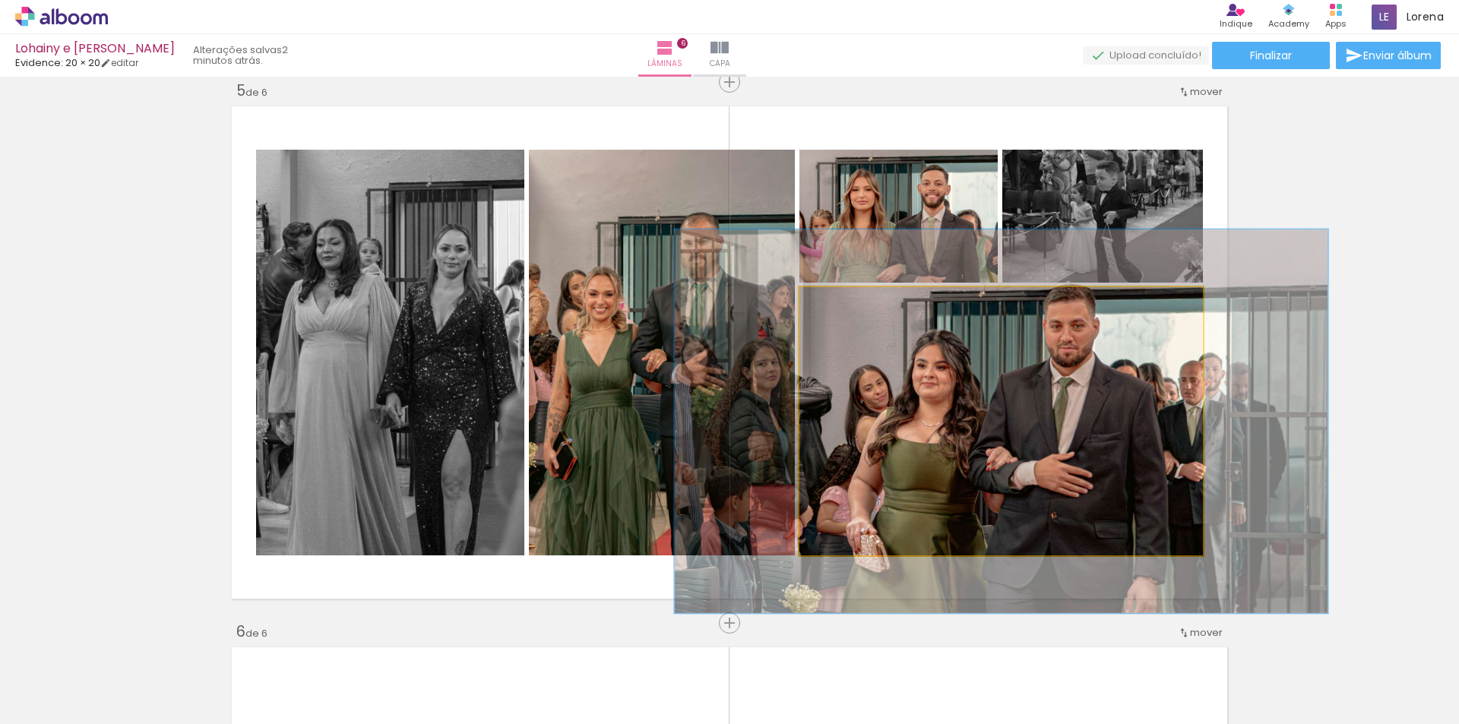
drag, startPoint x: 834, startPoint y: 308, endPoint x: 858, endPoint y: 308, distance: 23.6
click at [858, 308] on div at bounding box center [858, 303] width 24 height 24
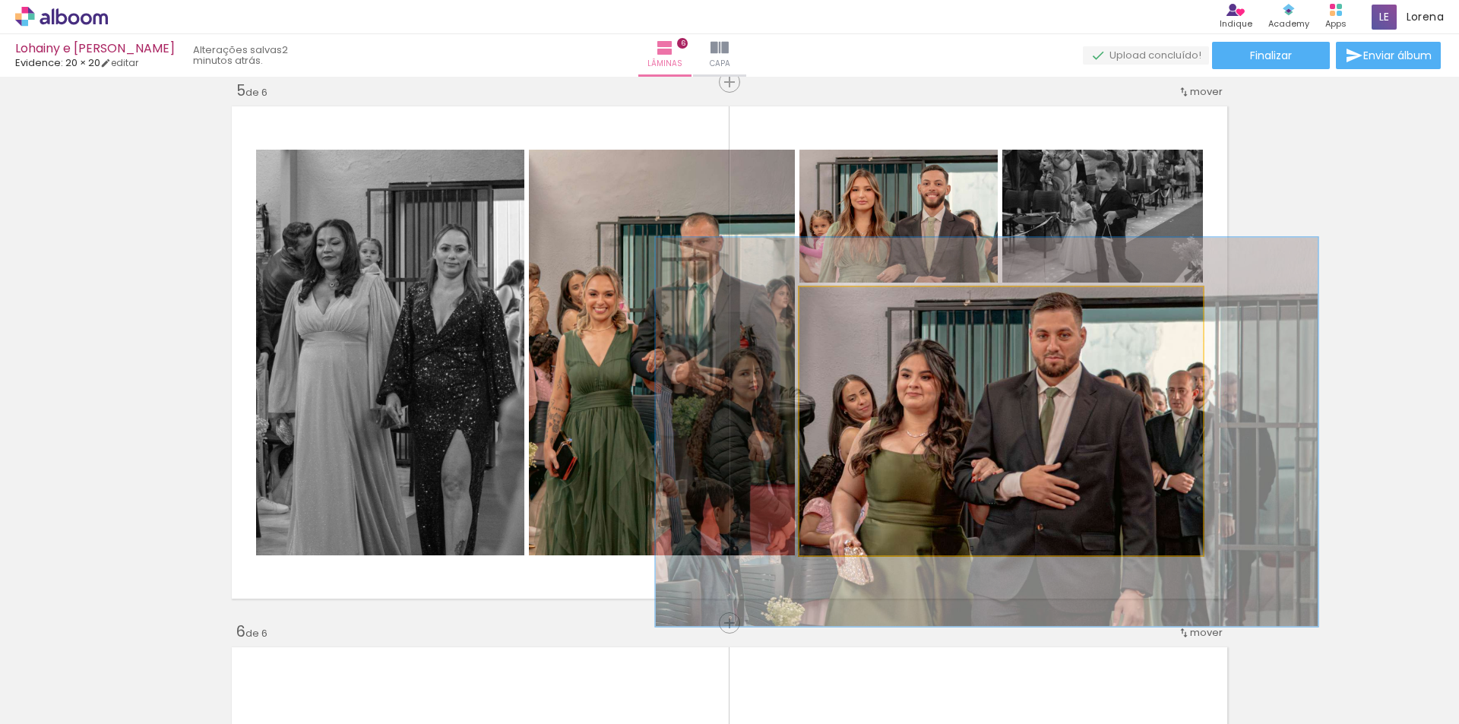
drag, startPoint x: 997, startPoint y: 376, endPoint x: 983, endPoint y: 387, distance: 17.9
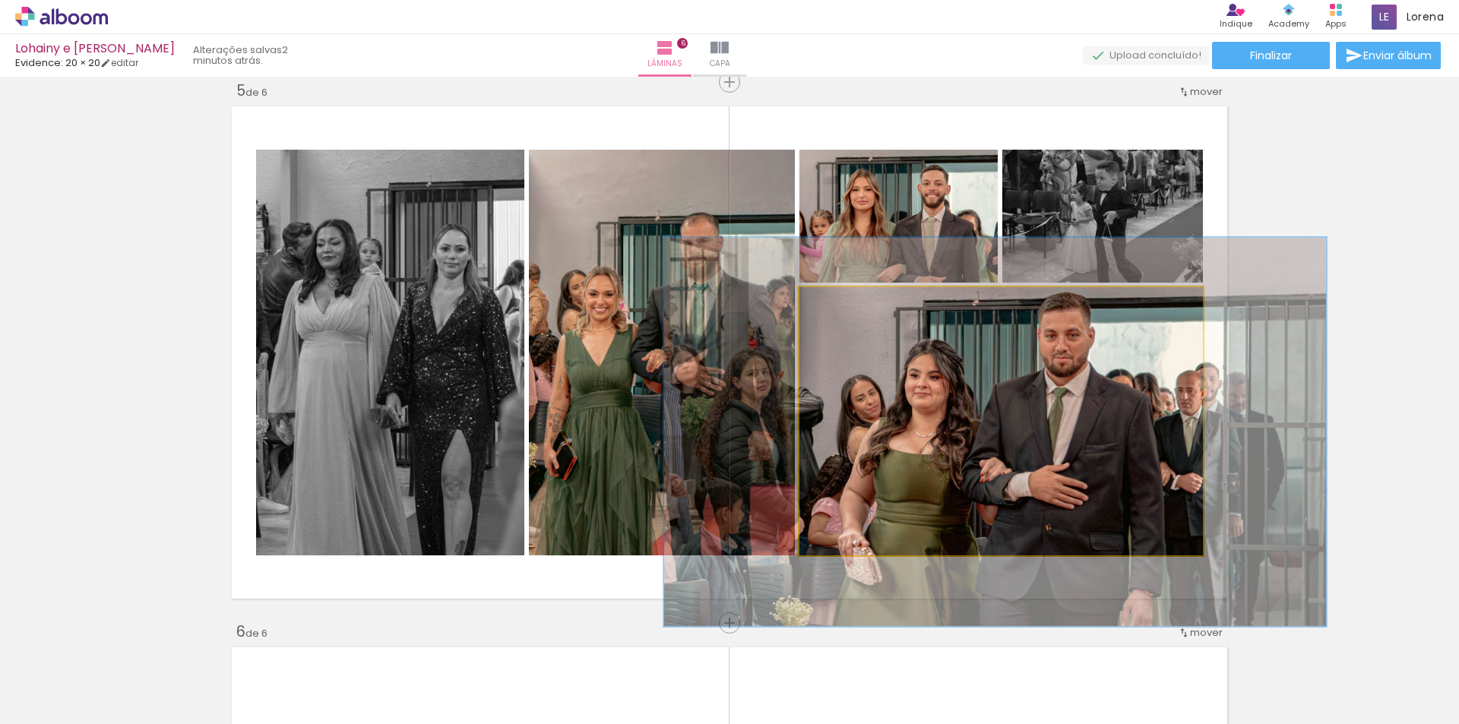
drag, startPoint x: 1007, startPoint y: 400, endPoint x: 1015, endPoint y: 400, distance: 8.4
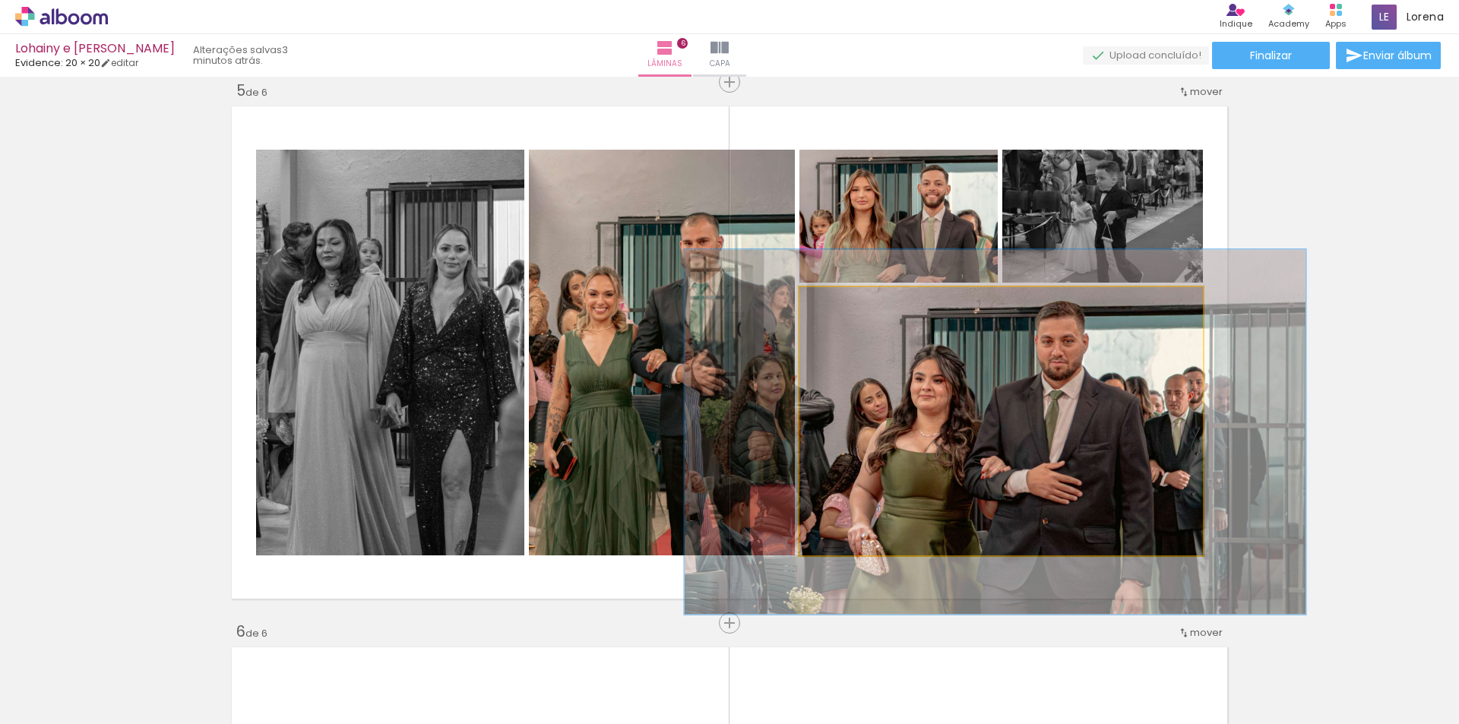
type paper-slider "136"
click at [855, 305] on div at bounding box center [857, 303] width 14 height 14
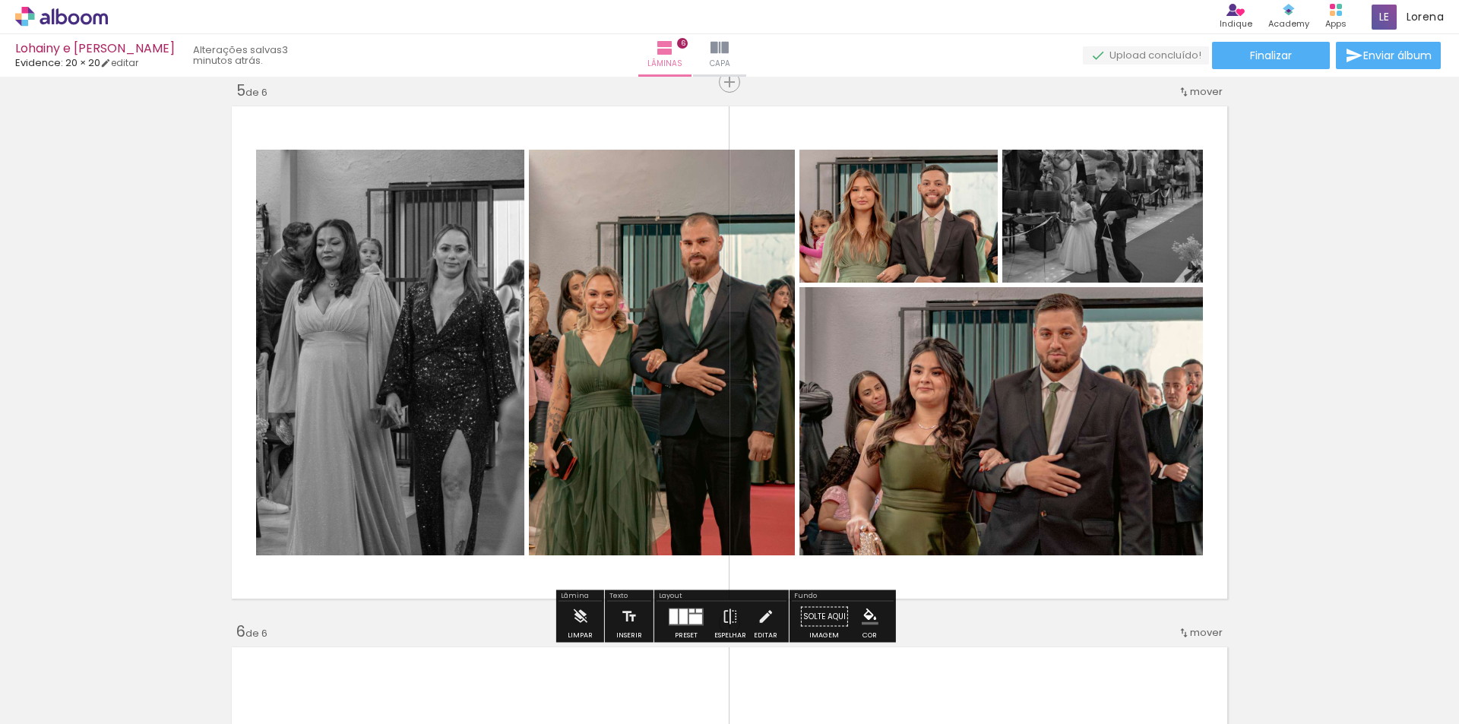
click at [636, 351] on quentale-photo at bounding box center [662, 353] width 266 height 406
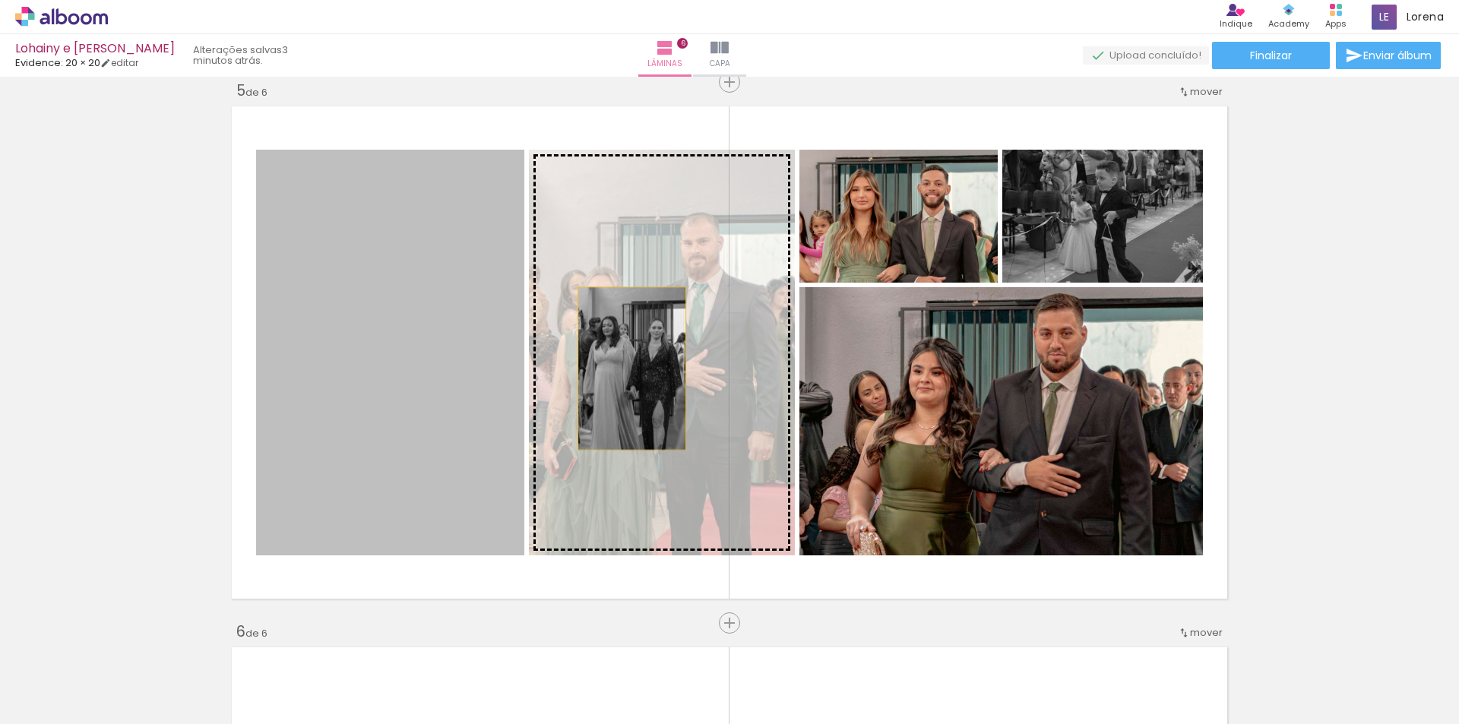
drag, startPoint x: 406, startPoint y: 366, endPoint x: 632, endPoint y: 369, distance: 226.5
click at [0, 0] on slot at bounding box center [0, 0] width 0 height 0
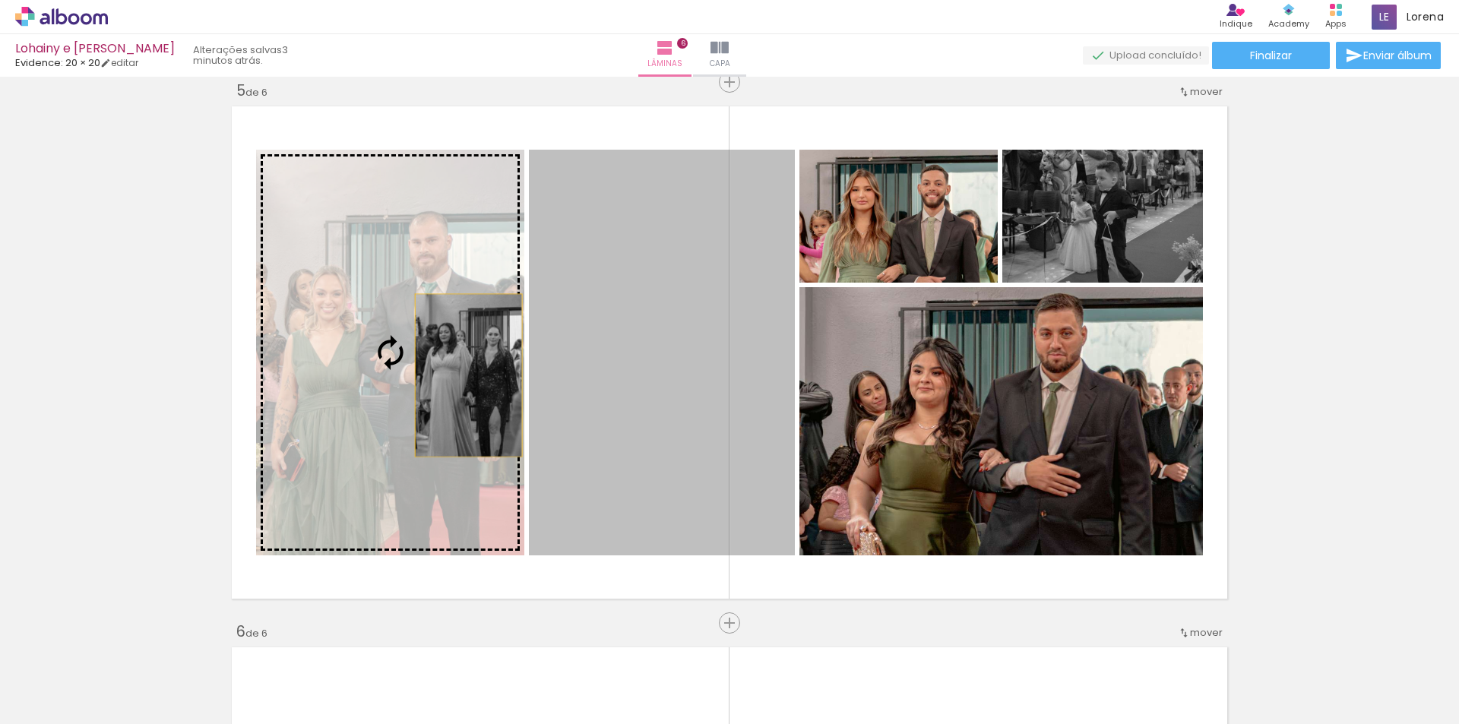
drag, startPoint x: 632, startPoint y: 369, endPoint x: 463, endPoint y: 375, distance: 169.6
click at [0, 0] on slot at bounding box center [0, 0] width 0 height 0
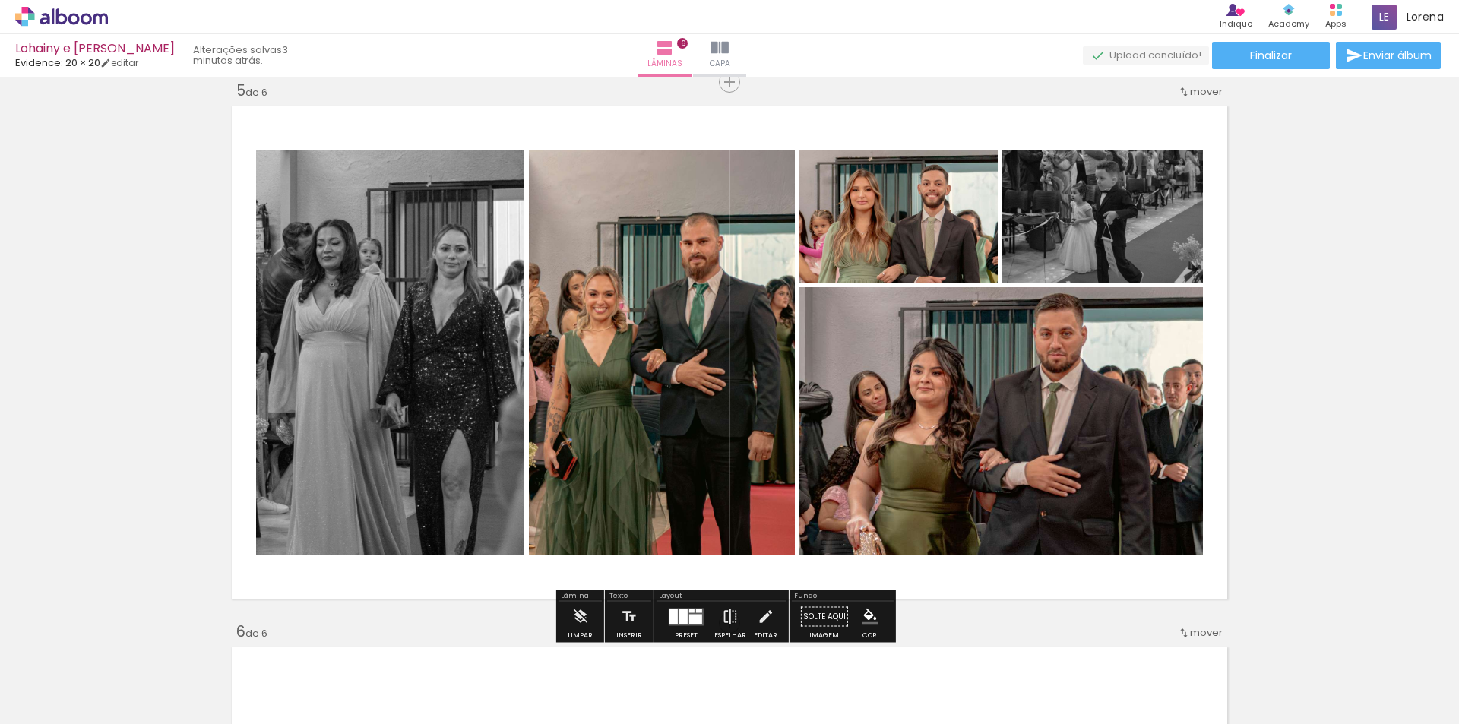
click at [660, 282] on quentale-photo at bounding box center [662, 353] width 266 height 406
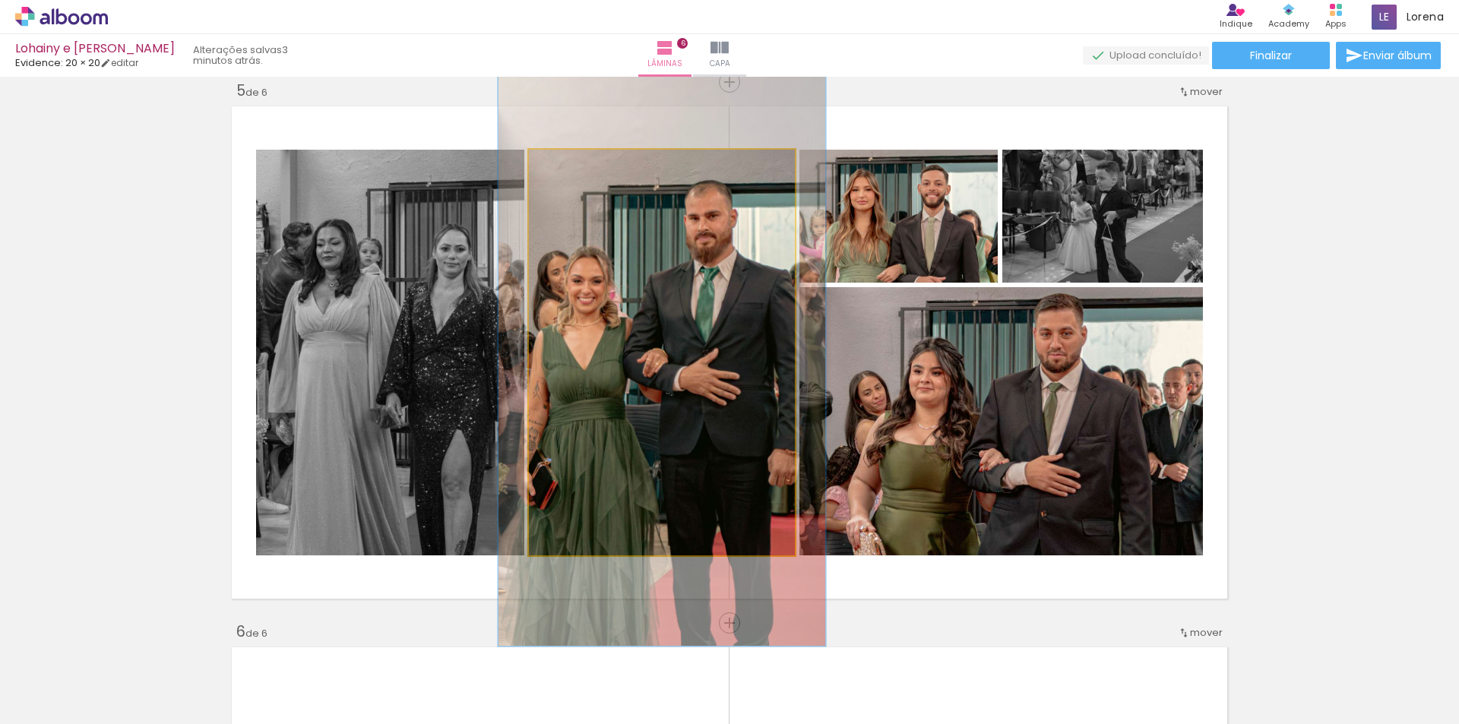
drag, startPoint x: 563, startPoint y: 163, endPoint x: 575, endPoint y: 166, distance: 12.7
click at [575, 166] on div at bounding box center [577, 166] width 24 height 24
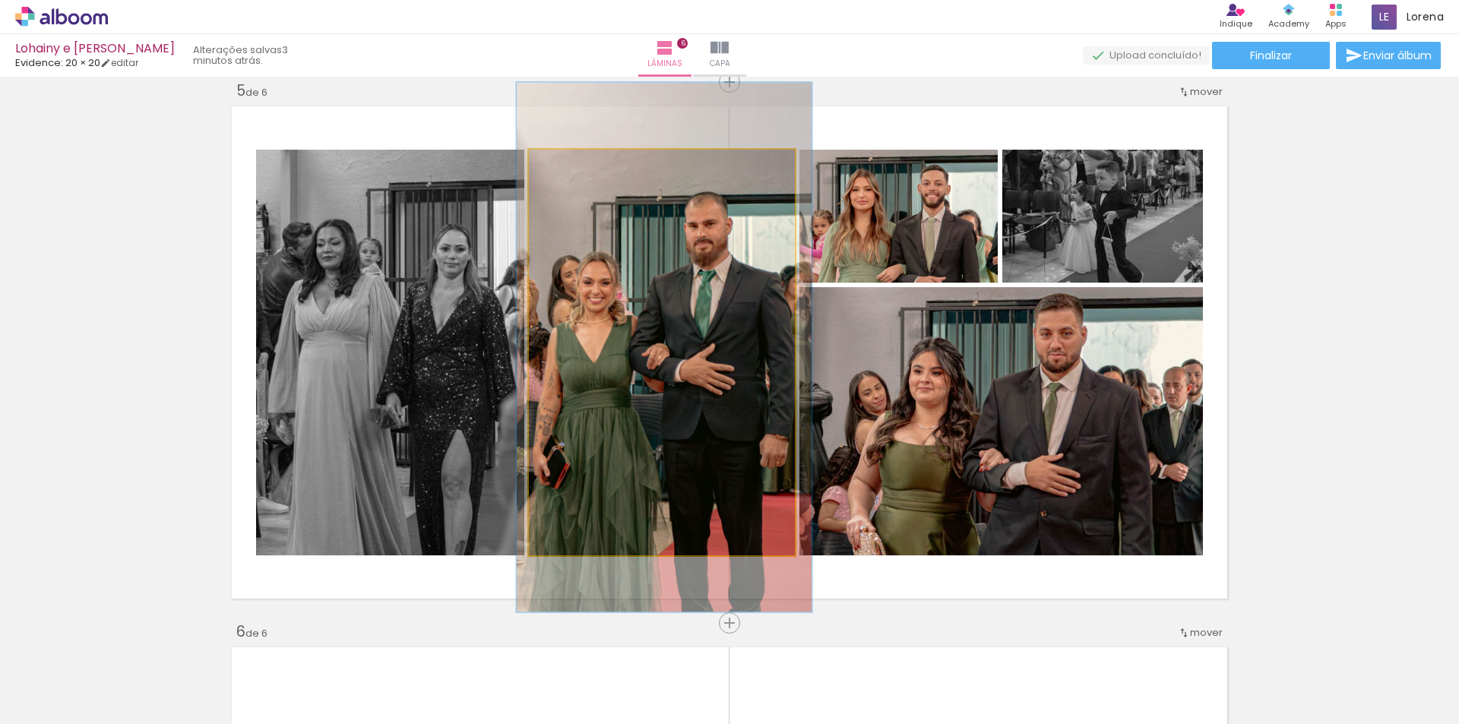
type paper-slider "111"
click at [568, 168] on div at bounding box center [572, 166] width 14 height 14
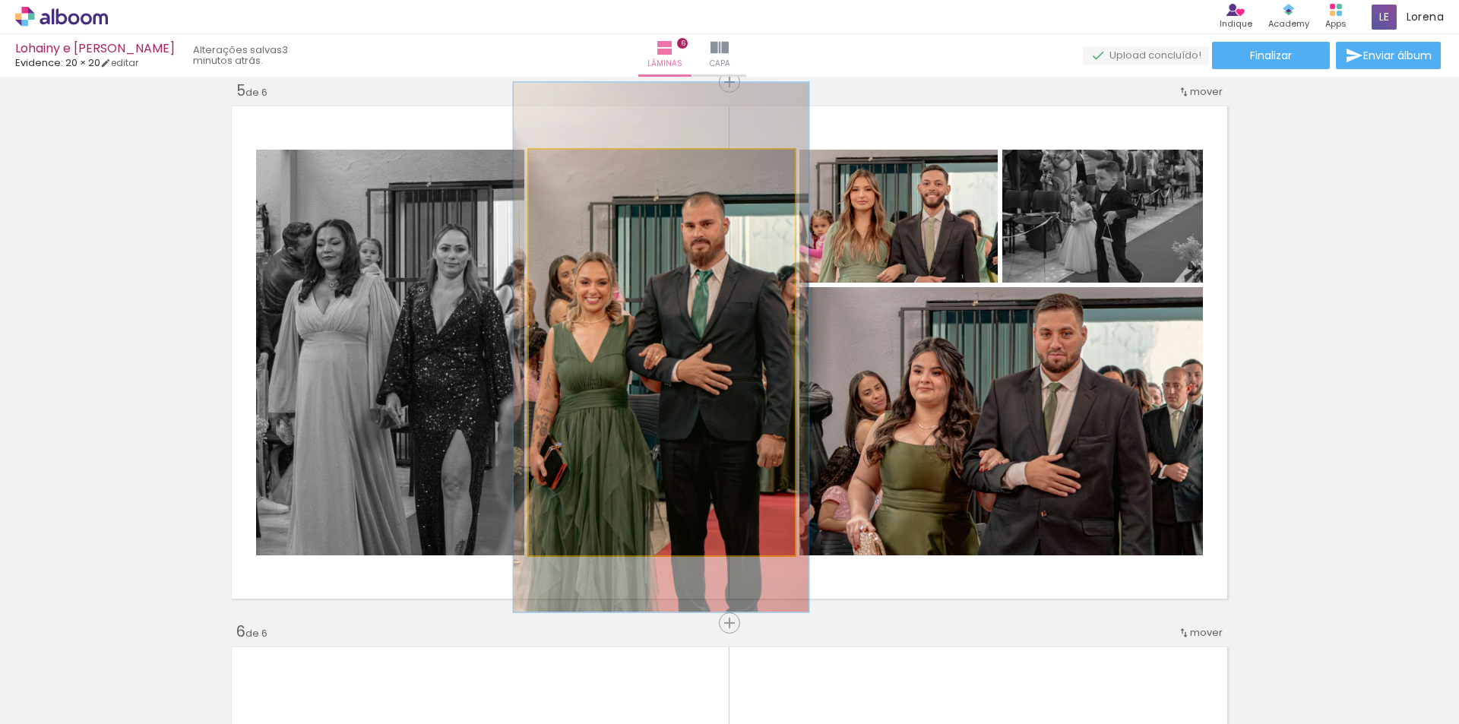
click at [667, 305] on quentale-photo at bounding box center [662, 353] width 266 height 406
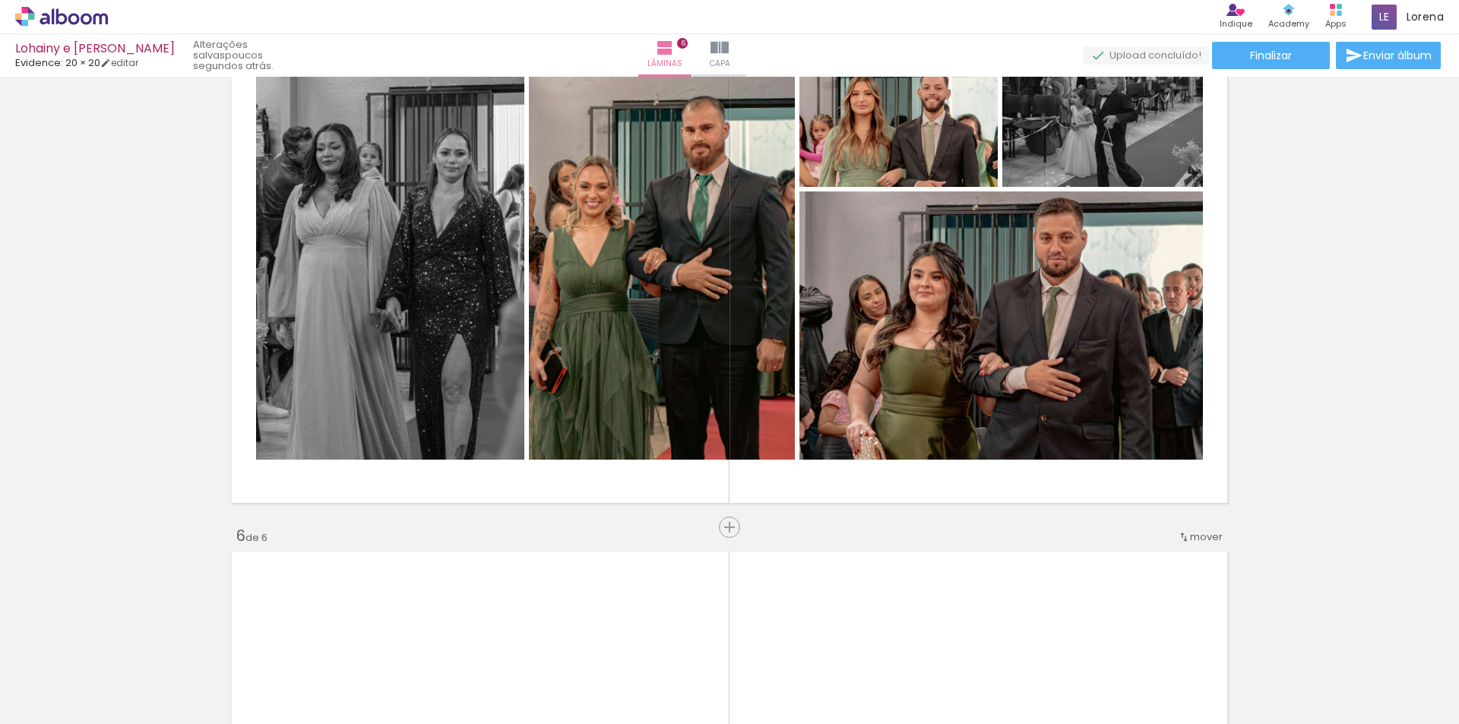
scroll to position [2204, 0]
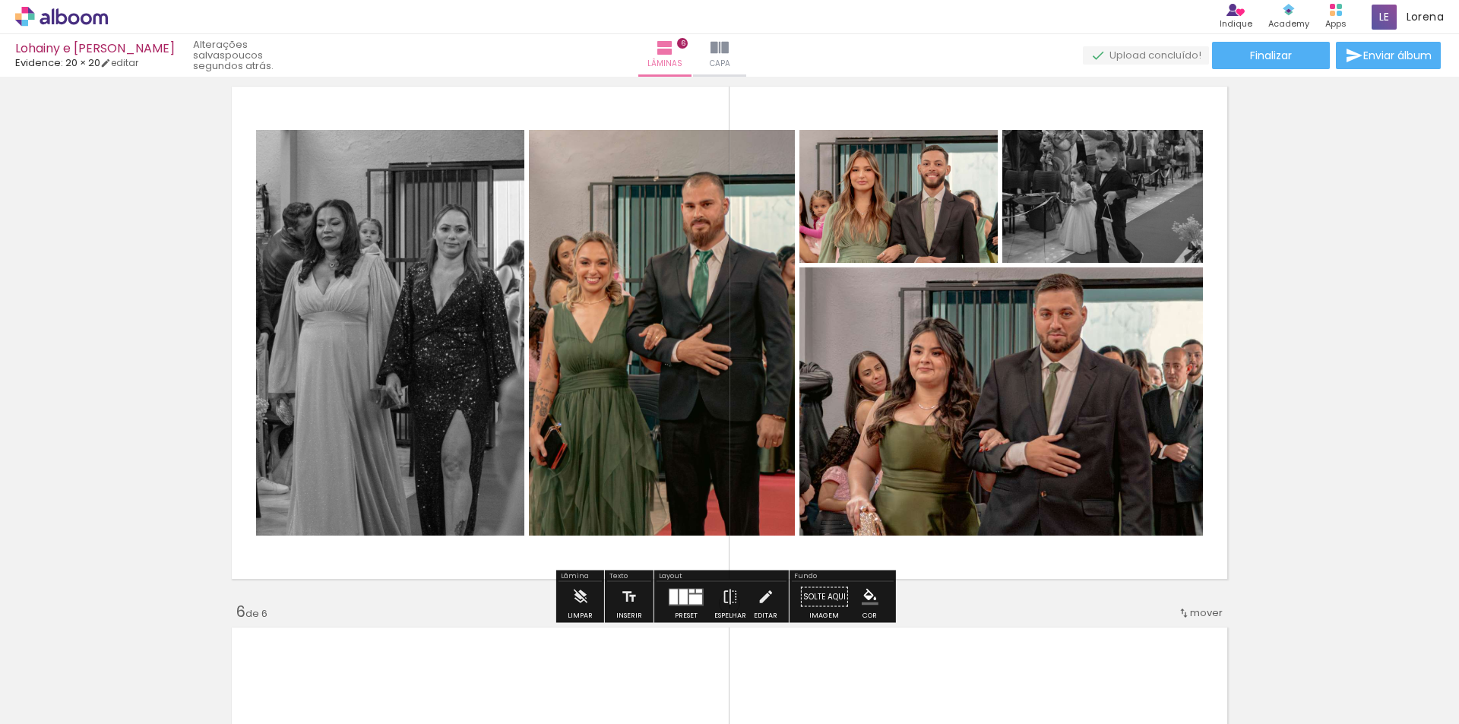
click at [562, 595] on div "Limpar" at bounding box center [580, 601] width 43 height 39
click at [578, 595] on iron-icon at bounding box center [579, 597] width 17 height 30
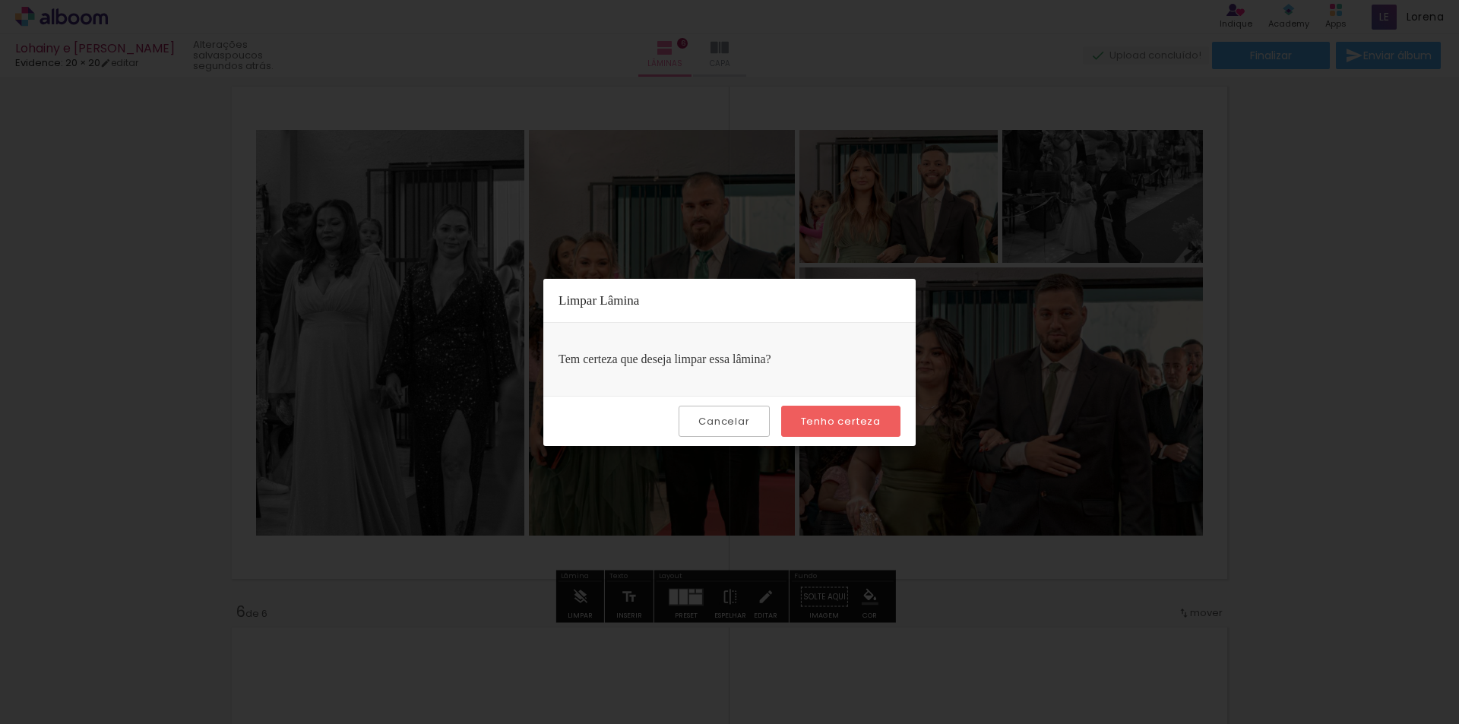
click at [836, 410] on paper-button "Tenho certeza" at bounding box center [840, 421] width 119 height 31
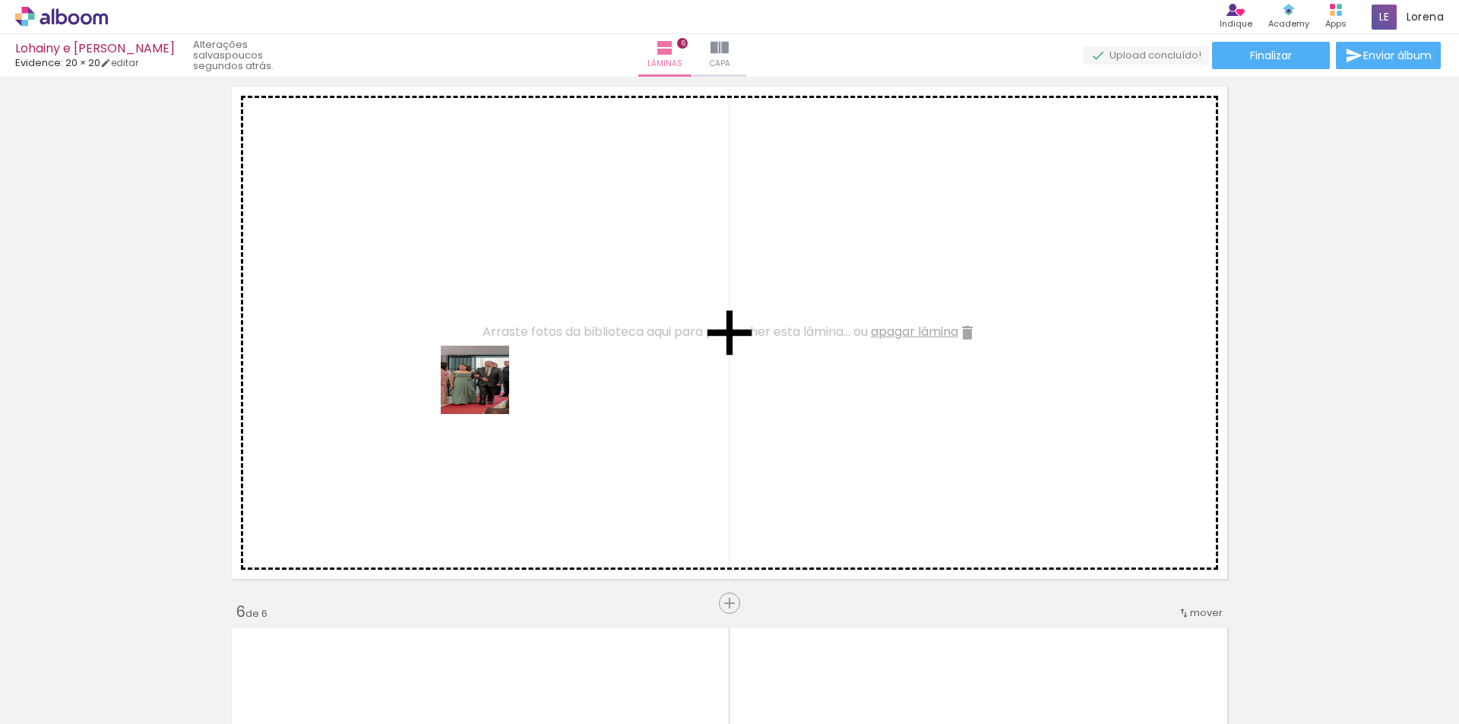
drag, startPoint x: 423, startPoint y: 696, endPoint x: 623, endPoint y: 497, distance: 282.1
click at [489, 382] on quentale-workspace at bounding box center [729, 362] width 1459 height 724
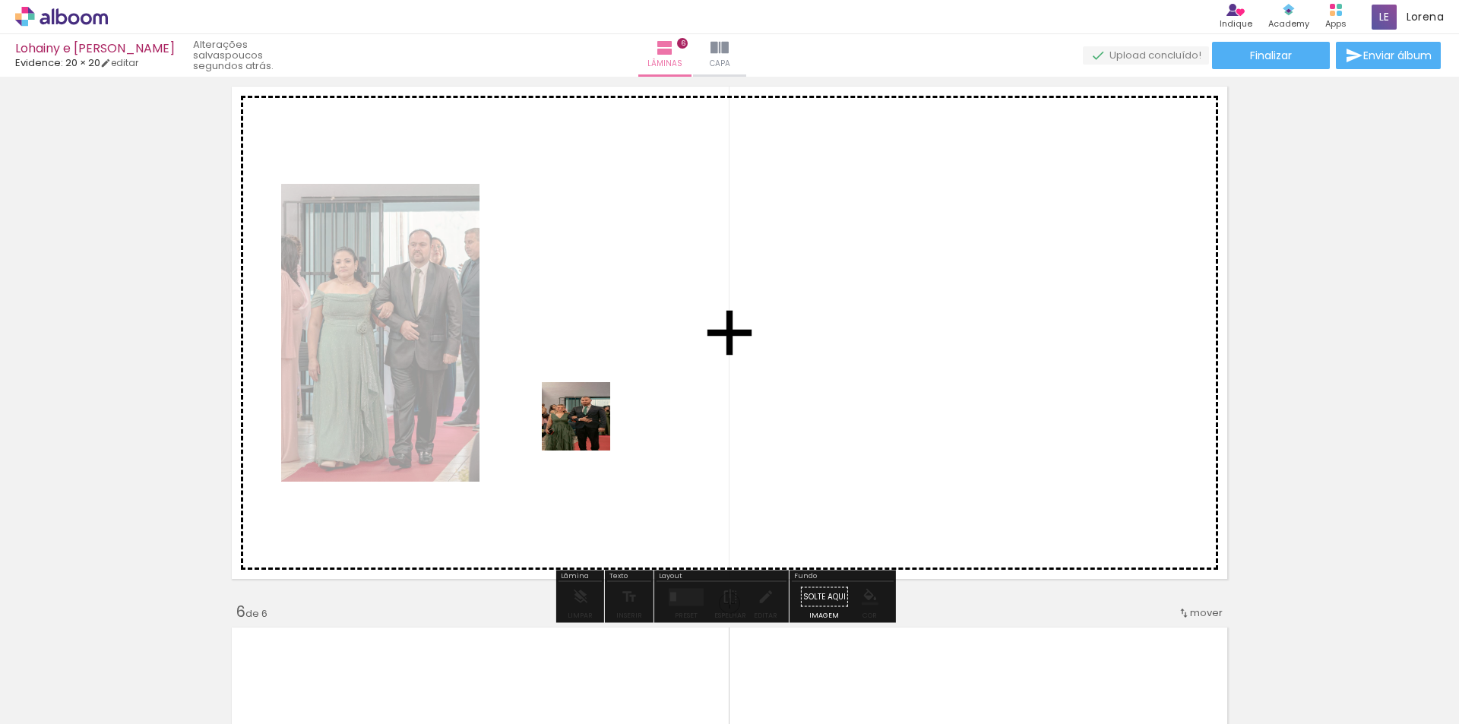
drag, startPoint x: 663, startPoint y: 677, endPoint x: 585, endPoint y: 410, distance: 278.5
click at [585, 410] on quentale-workspace at bounding box center [729, 362] width 1459 height 724
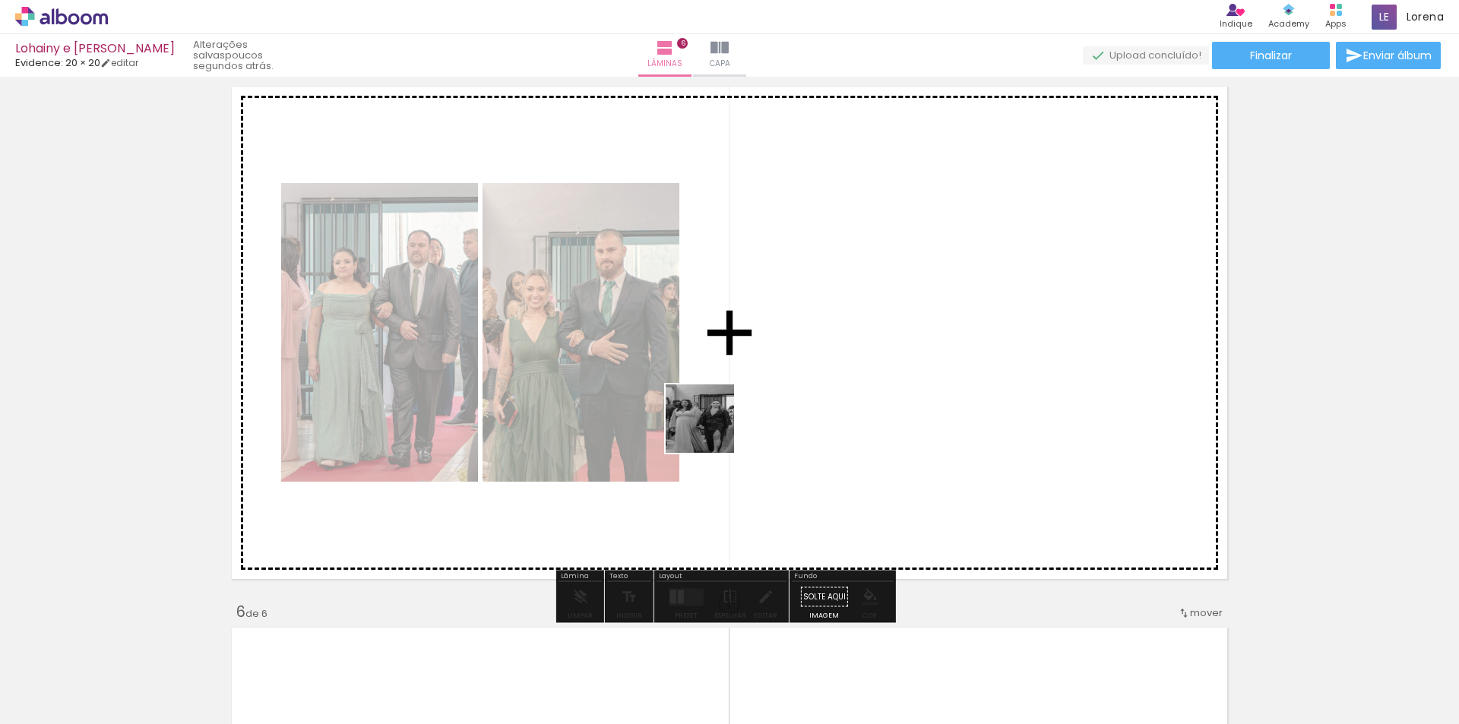
drag, startPoint x: 583, startPoint y: 679, endPoint x: 507, endPoint y: 662, distance: 77.8
click at [727, 400] on quentale-workspace at bounding box center [729, 362] width 1459 height 724
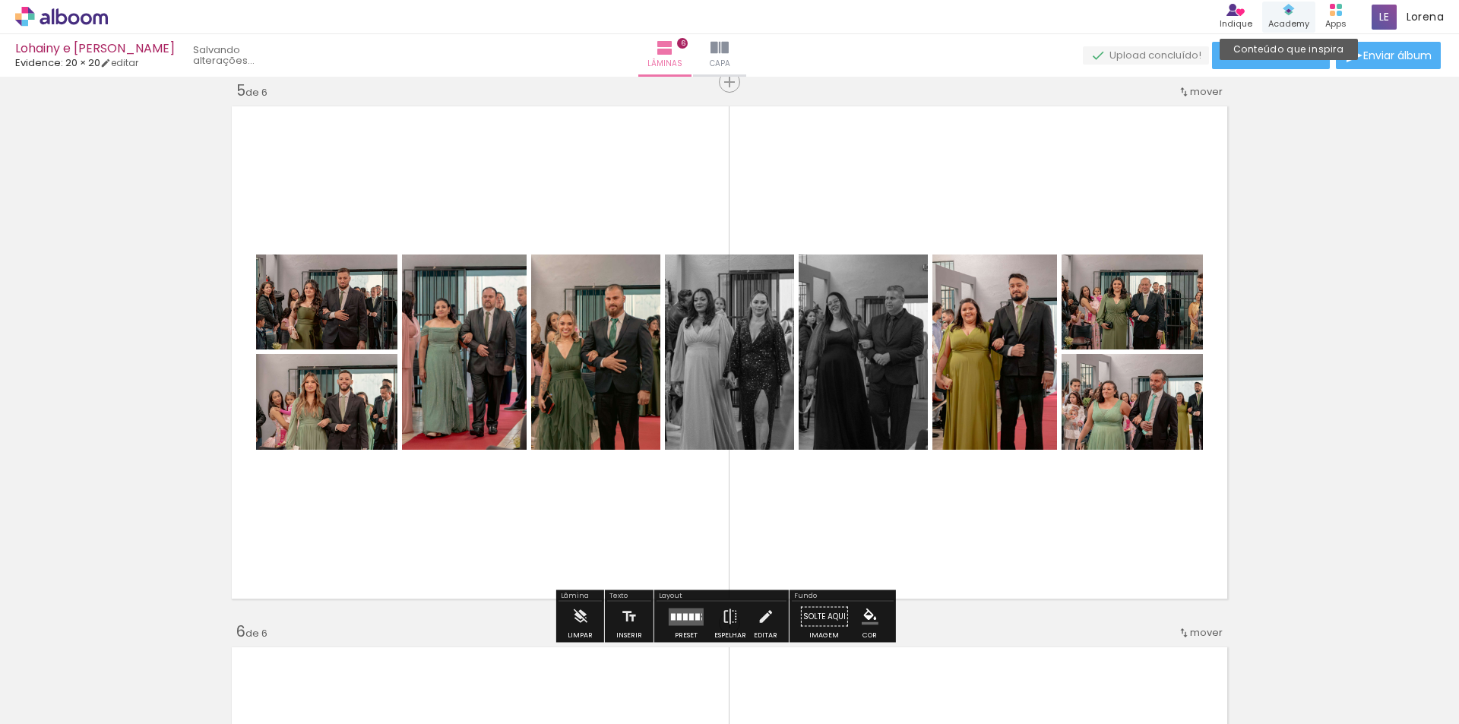
click at [1297, 20] on div "Academy" at bounding box center [1288, 23] width 41 height 13
click at [594, 491] on quentale-layouter at bounding box center [729, 352] width 1006 height 503
click at [581, 625] on iron-icon at bounding box center [579, 617] width 17 height 30
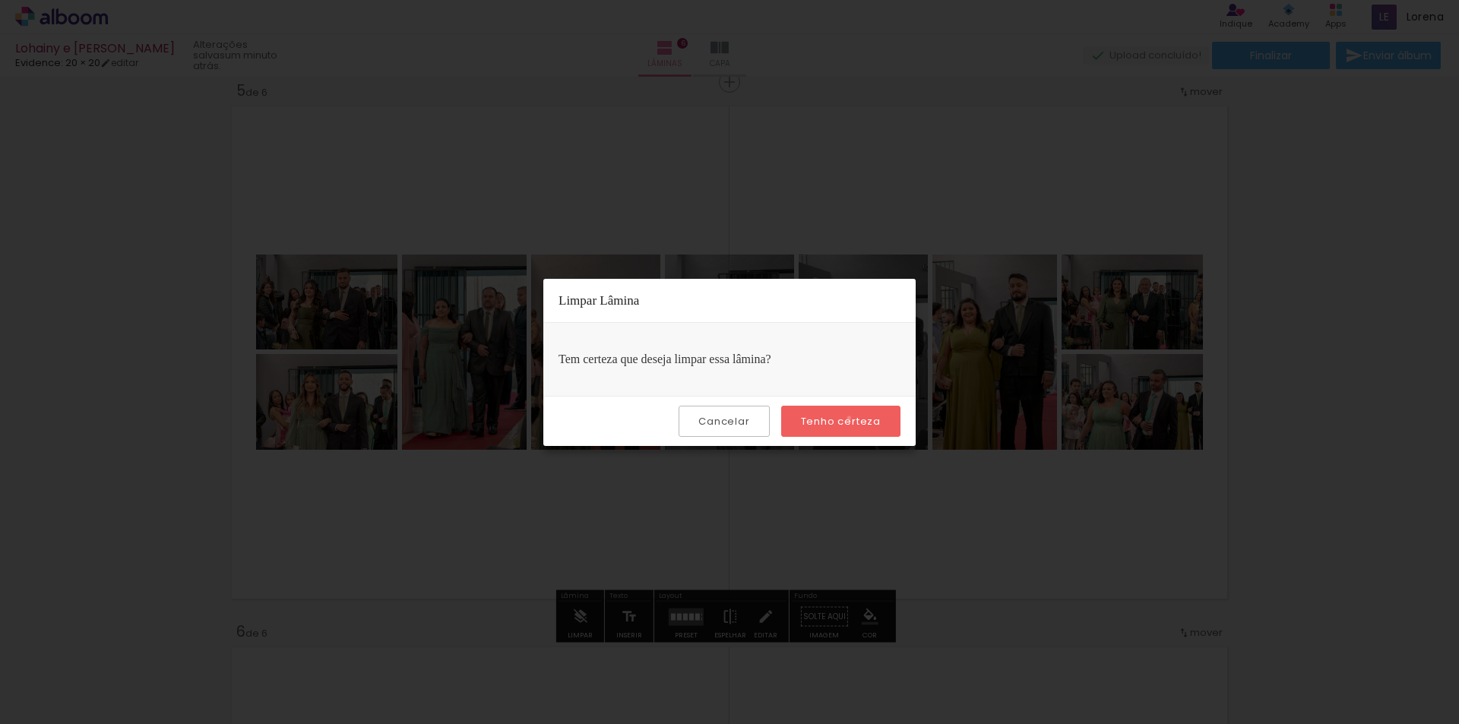
click at [0, 0] on slot "Tenho certeza" at bounding box center [0, 0] width 0 height 0
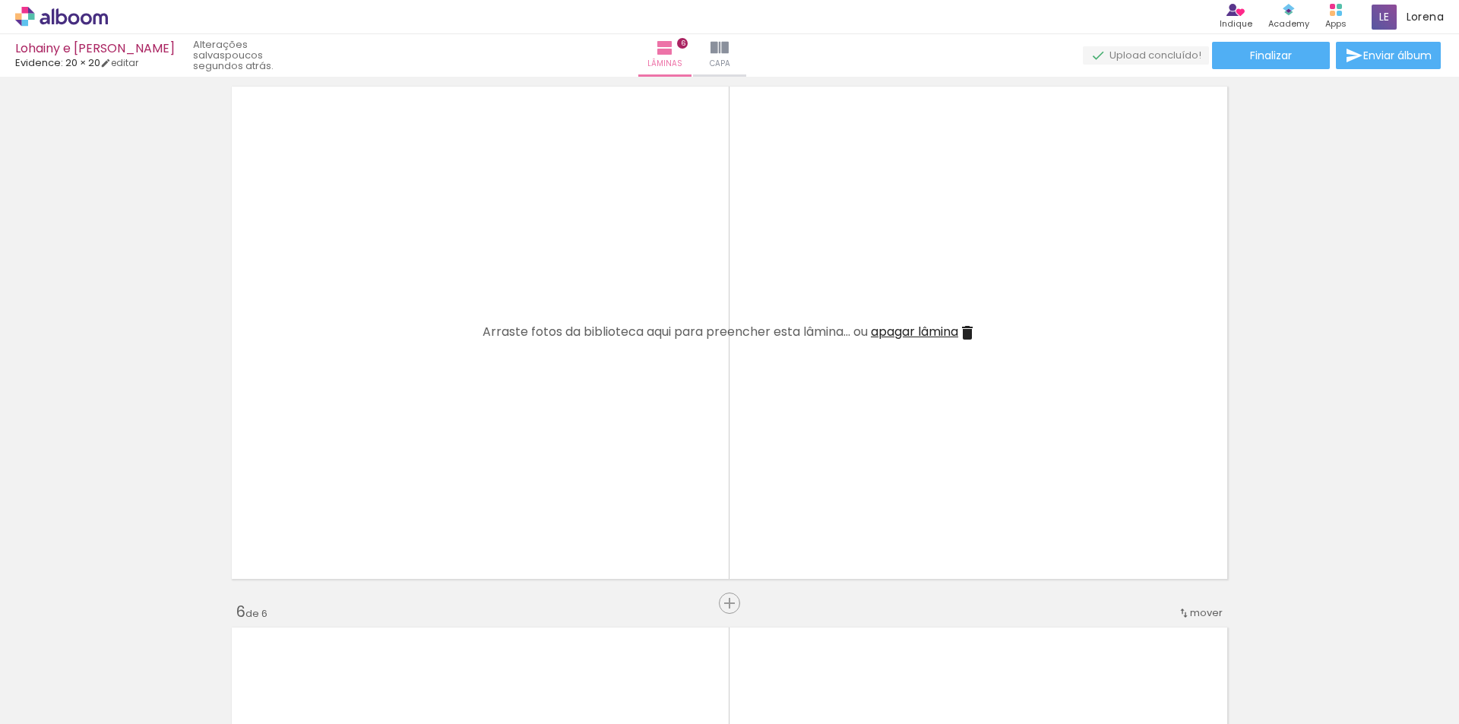
scroll to position [0, 1506]
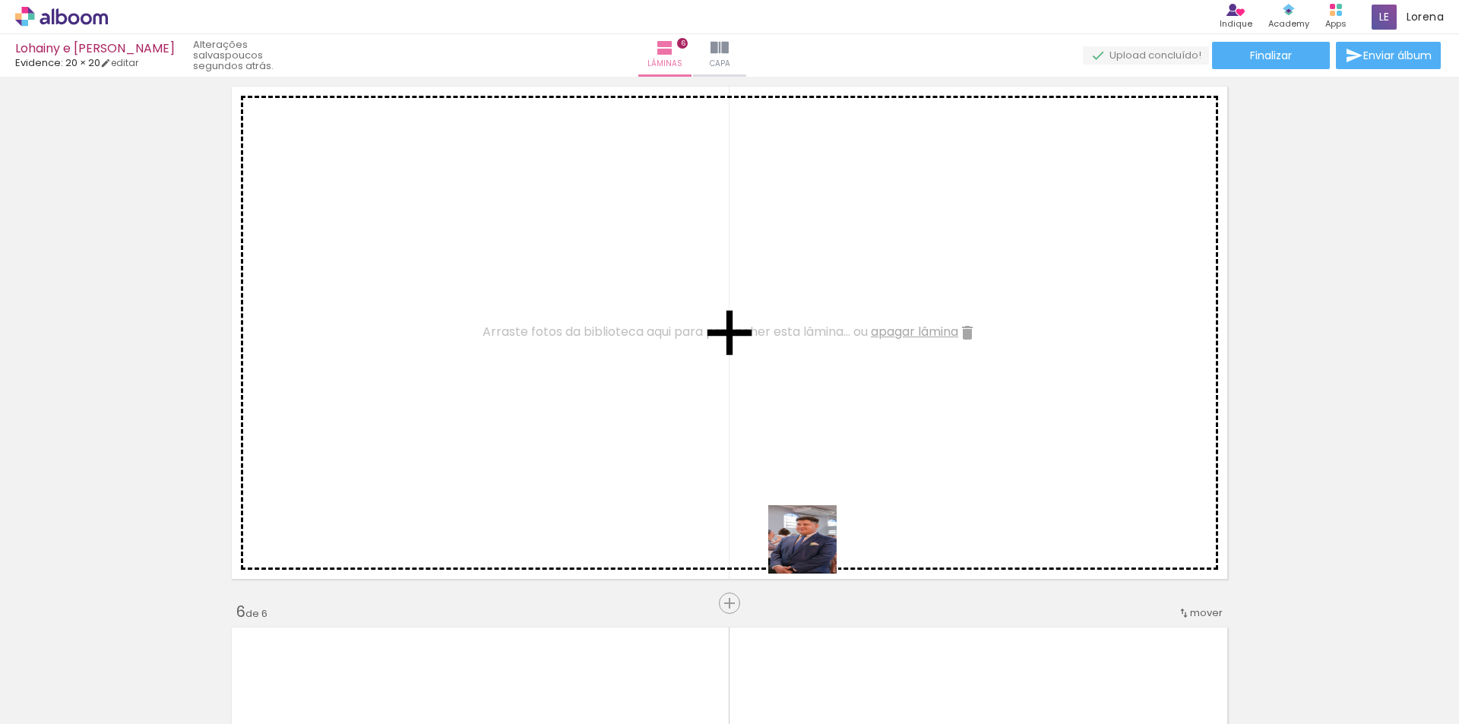
drag, startPoint x: 691, startPoint y: 691, endPoint x: 907, endPoint y: 445, distance: 326.8
click at [907, 445] on quentale-workspace at bounding box center [729, 362] width 1459 height 724
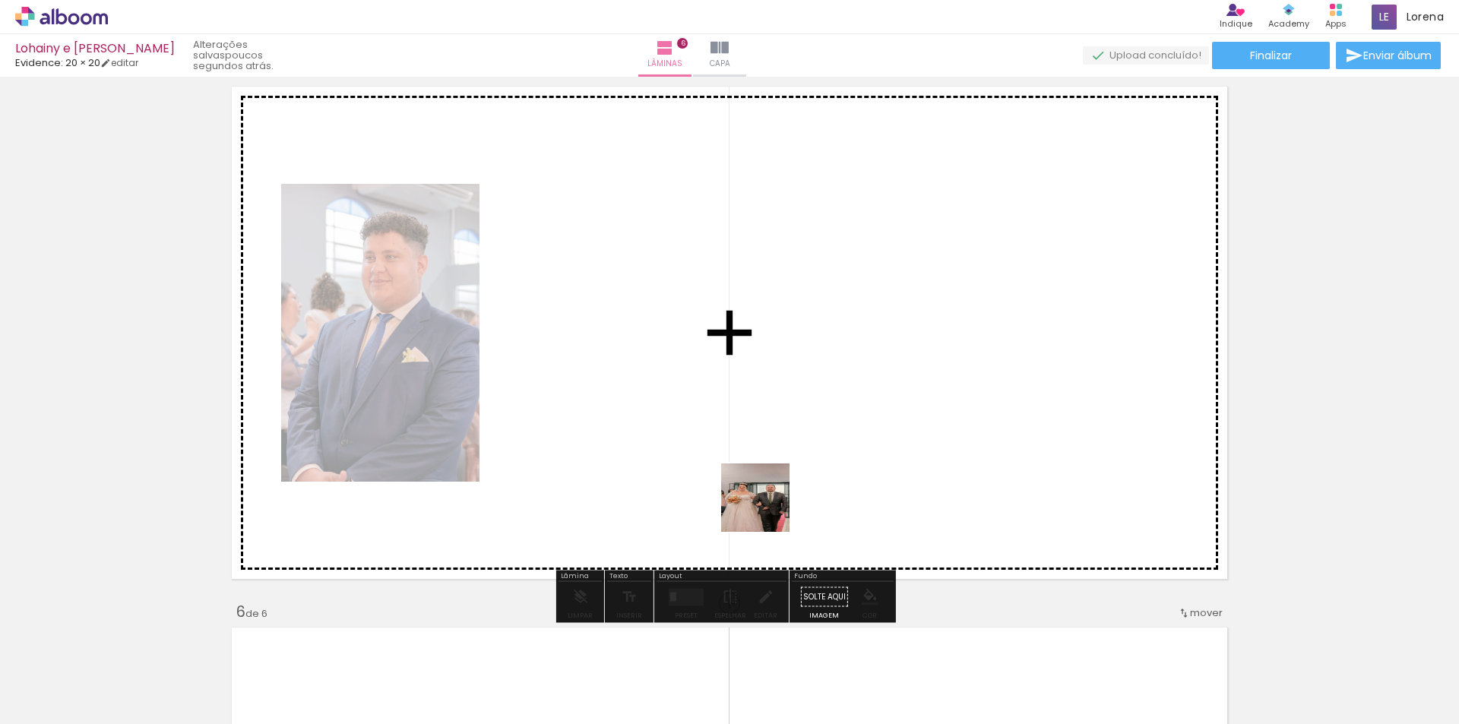
drag, startPoint x: 929, startPoint y: 695, endPoint x: 647, endPoint y: 393, distance: 413.0
click at [647, 393] on quentale-workspace at bounding box center [729, 362] width 1459 height 724
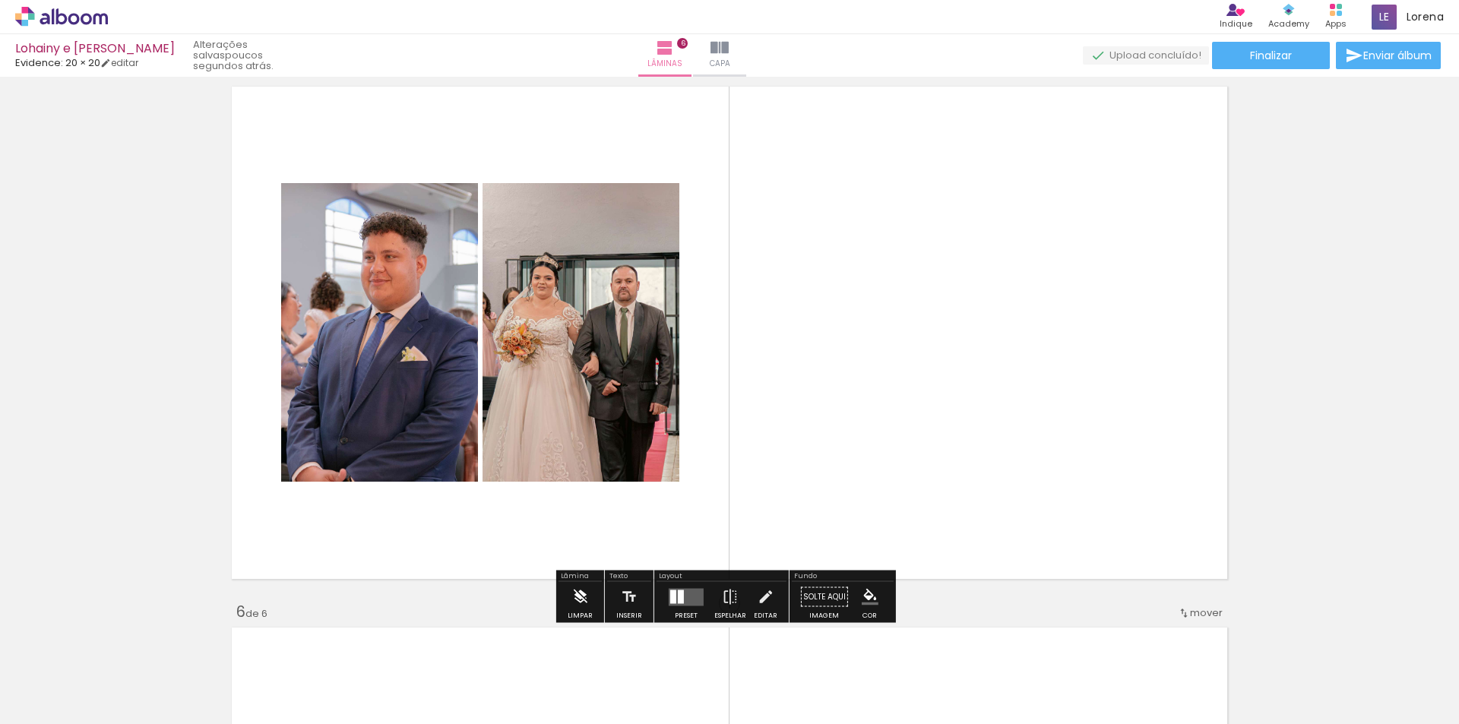
click at [572, 584] on iron-icon at bounding box center [579, 597] width 17 height 30
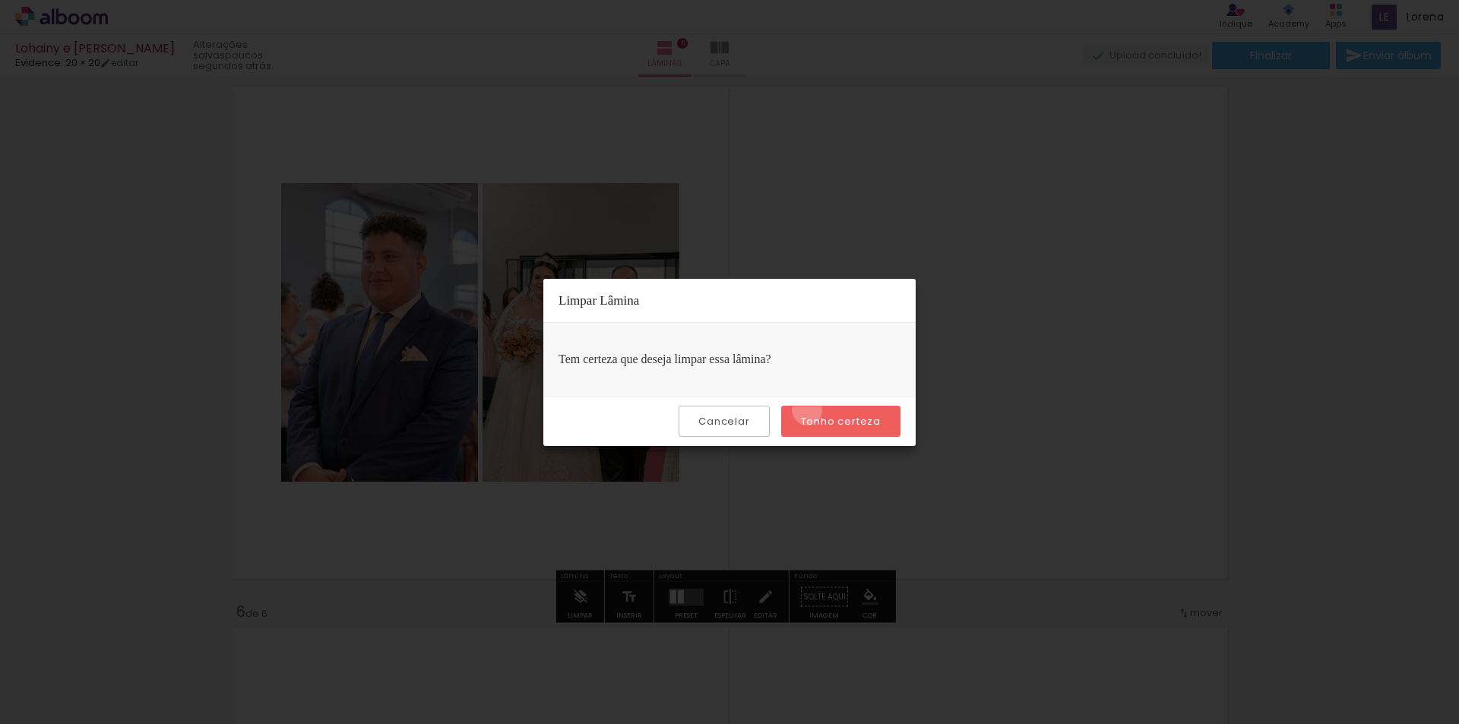
click at [809, 410] on paper-button "Tenho certeza" at bounding box center [840, 421] width 119 height 31
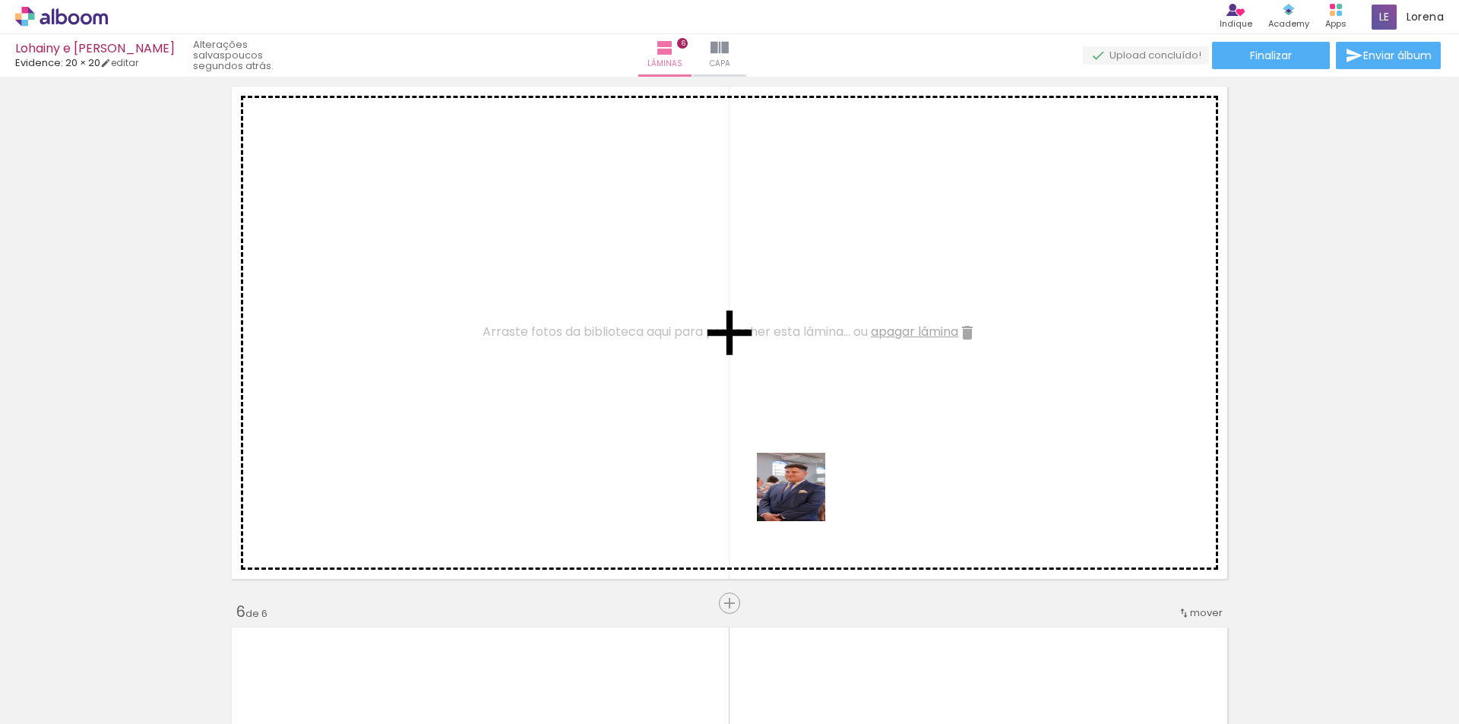
drag, startPoint x: 706, startPoint y: 692, endPoint x: 884, endPoint y: 358, distance: 378.0
click at [884, 358] on quentale-workspace at bounding box center [729, 362] width 1459 height 724
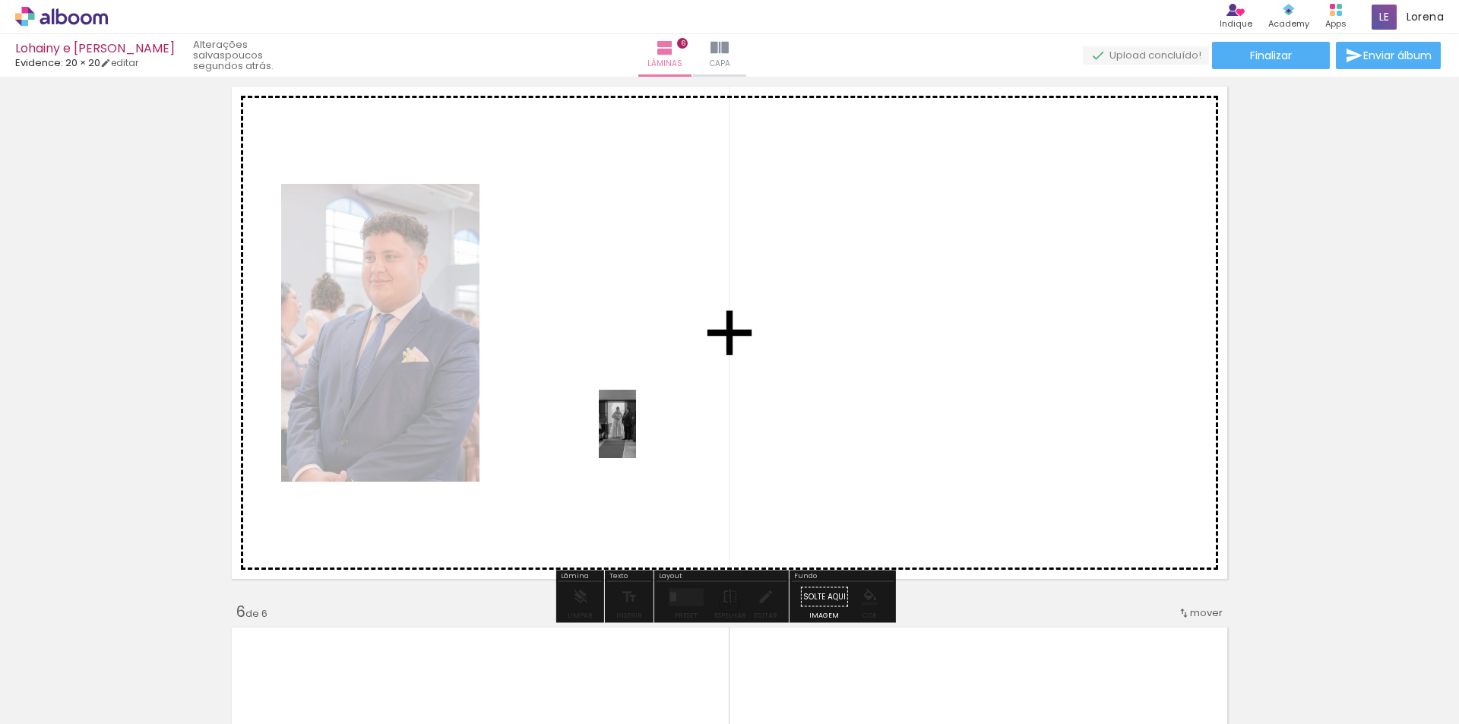
drag, startPoint x: 791, startPoint y: 686, endPoint x: 609, endPoint y: 375, distance: 361.0
click at [609, 375] on quentale-workspace at bounding box center [729, 362] width 1459 height 724
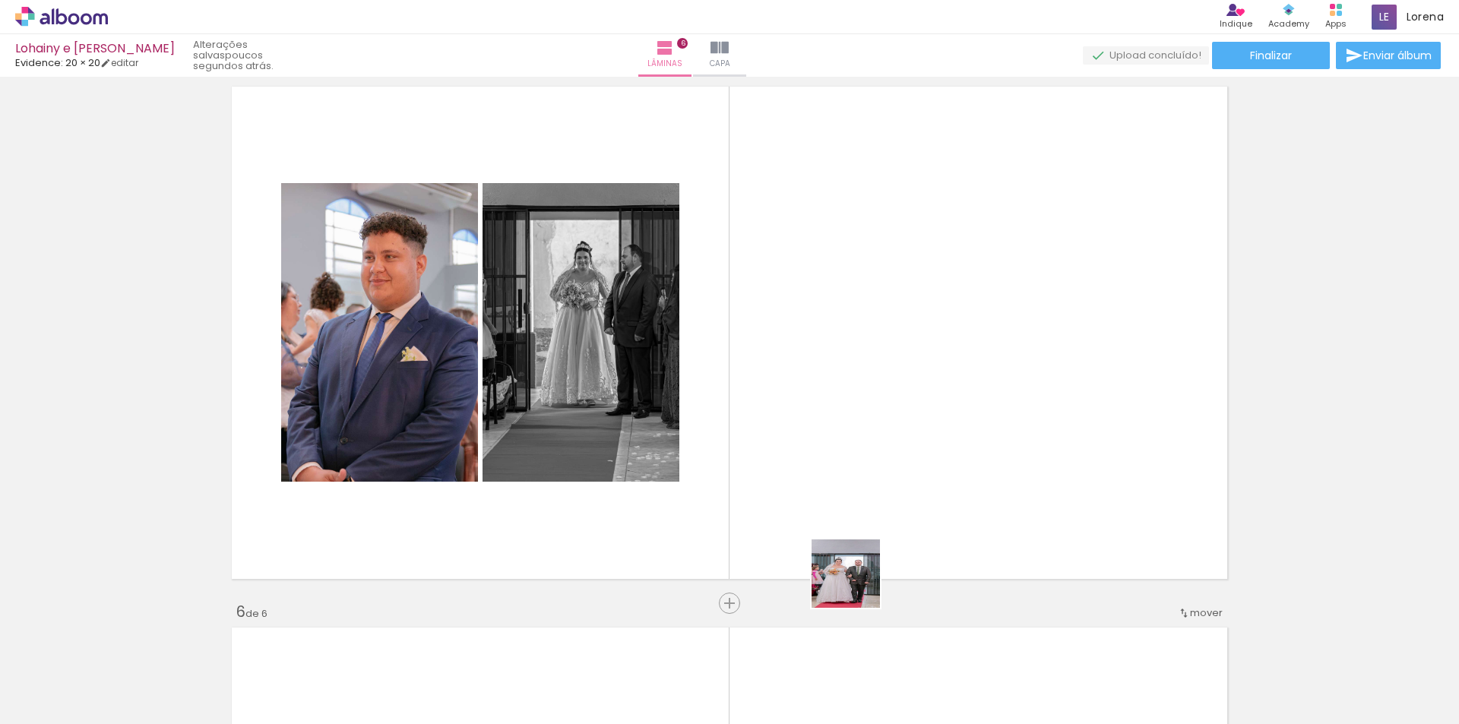
drag, startPoint x: 858, startPoint y: 677, endPoint x: 828, endPoint y: 383, distance: 295.7
click at [828, 383] on quentale-workspace at bounding box center [729, 362] width 1459 height 724
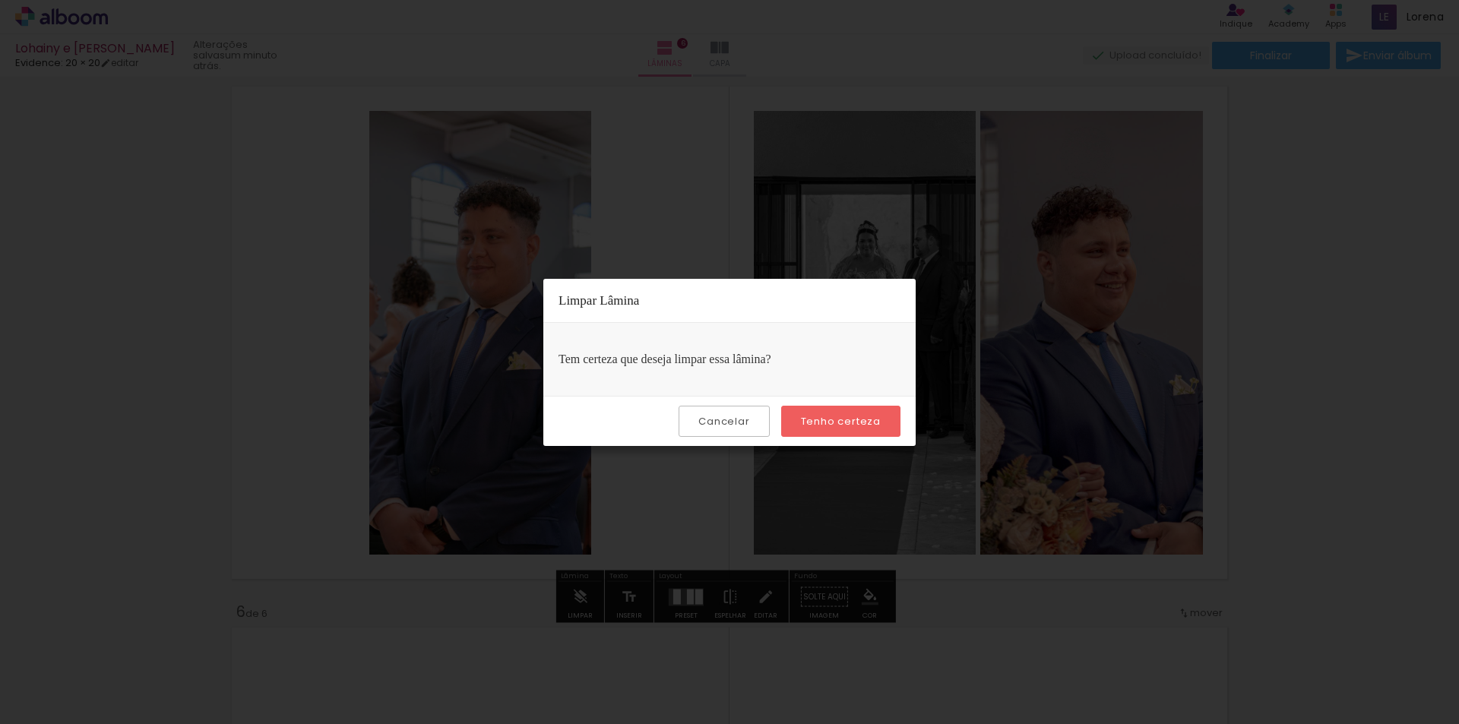
scroll to position [0, 1506]
click at [851, 407] on paper-button "Tenho certeza" at bounding box center [840, 421] width 119 height 31
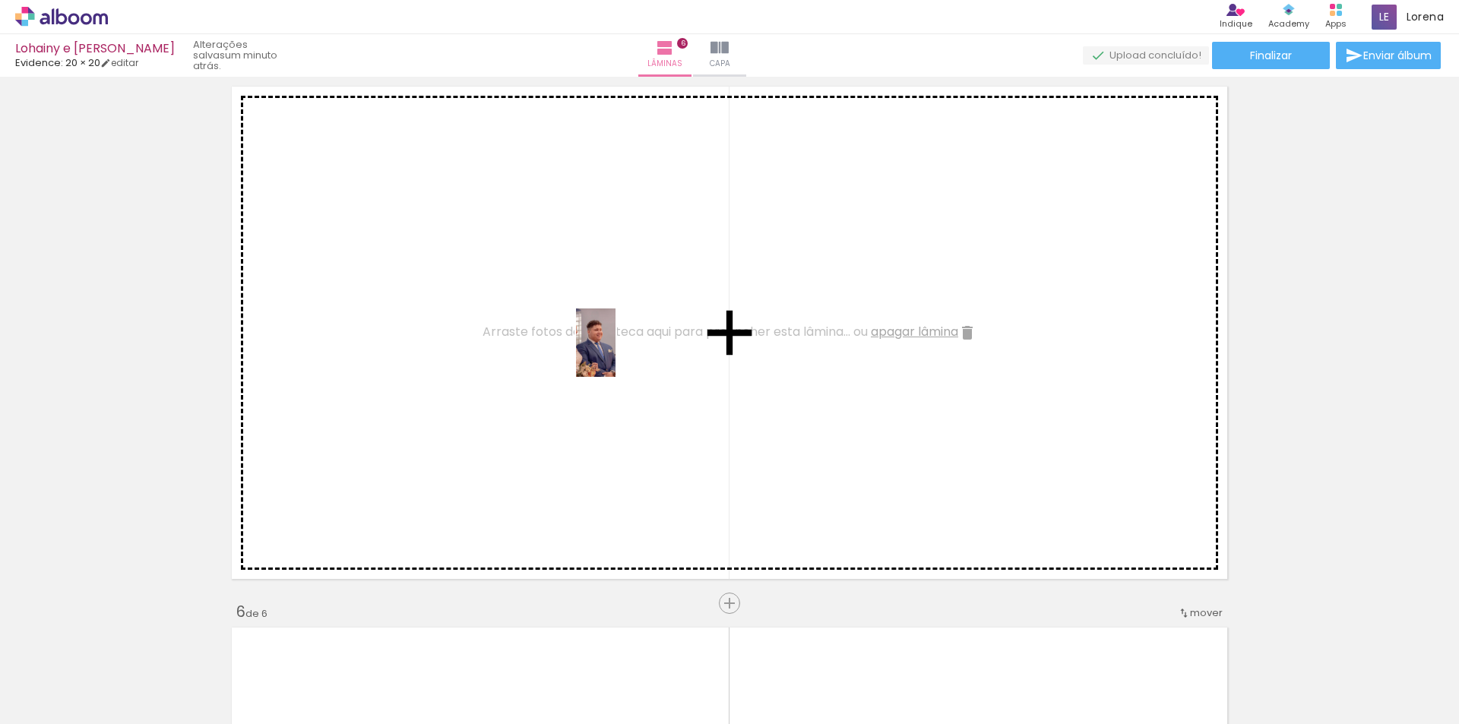
drag, startPoint x: 1294, startPoint y: 697, endPoint x: 622, endPoint y: 354, distance: 754.8
click at [622, 354] on quentale-workspace at bounding box center [729, 362] width 1459 height 724
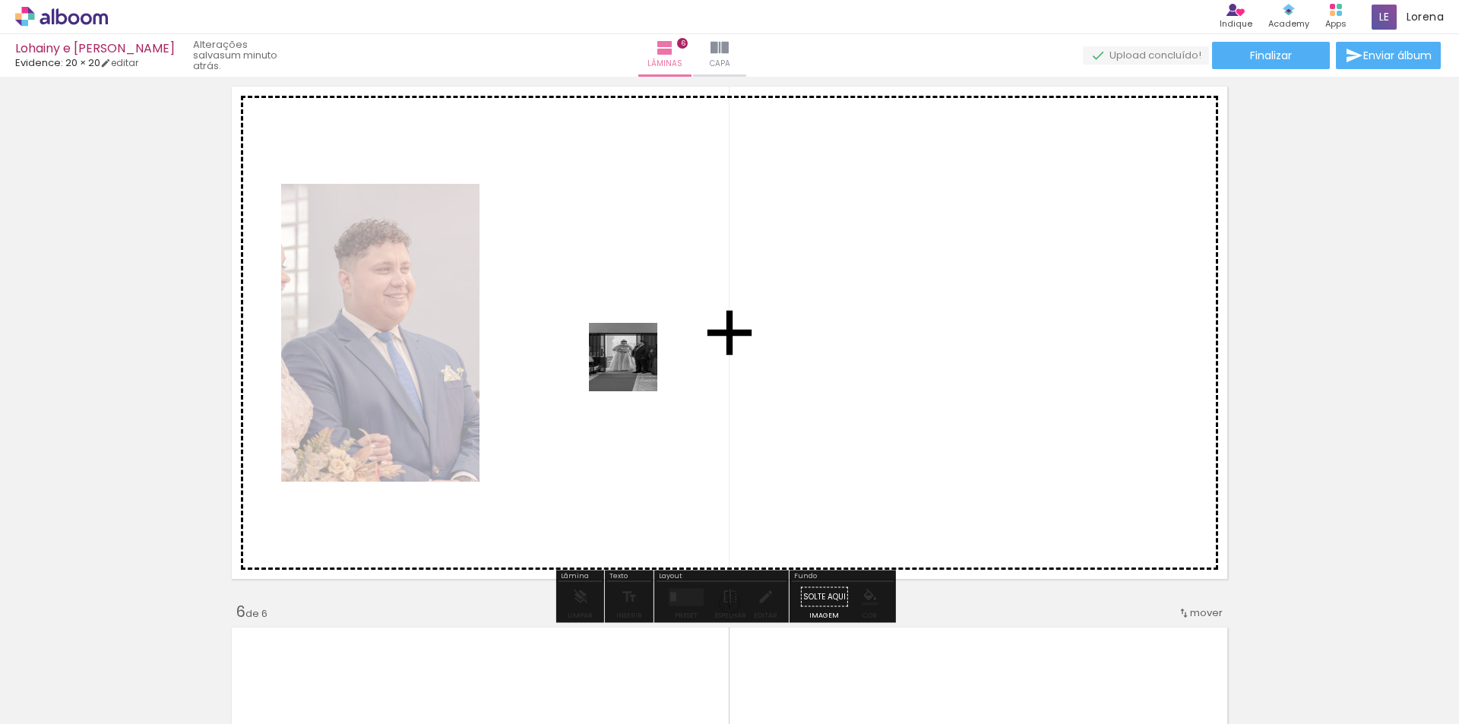
drag, startPoint x: 774, startPoint y: 693, endPoint x: 635, endPoint y: 368, distance: 354.0
click at [635, 368] on quentale-workspace at bounding box center [729, 362] width 1459 height 724
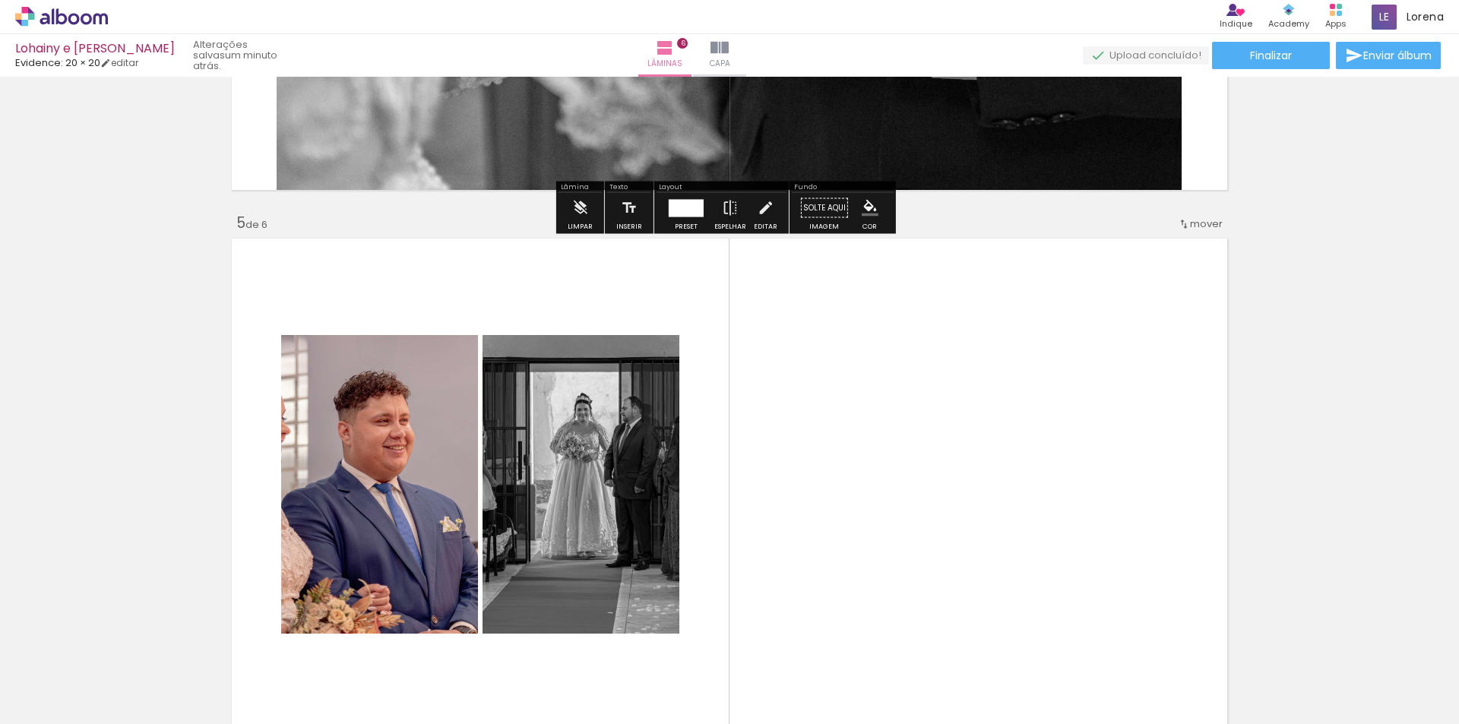
scroll to position [2128, 0]
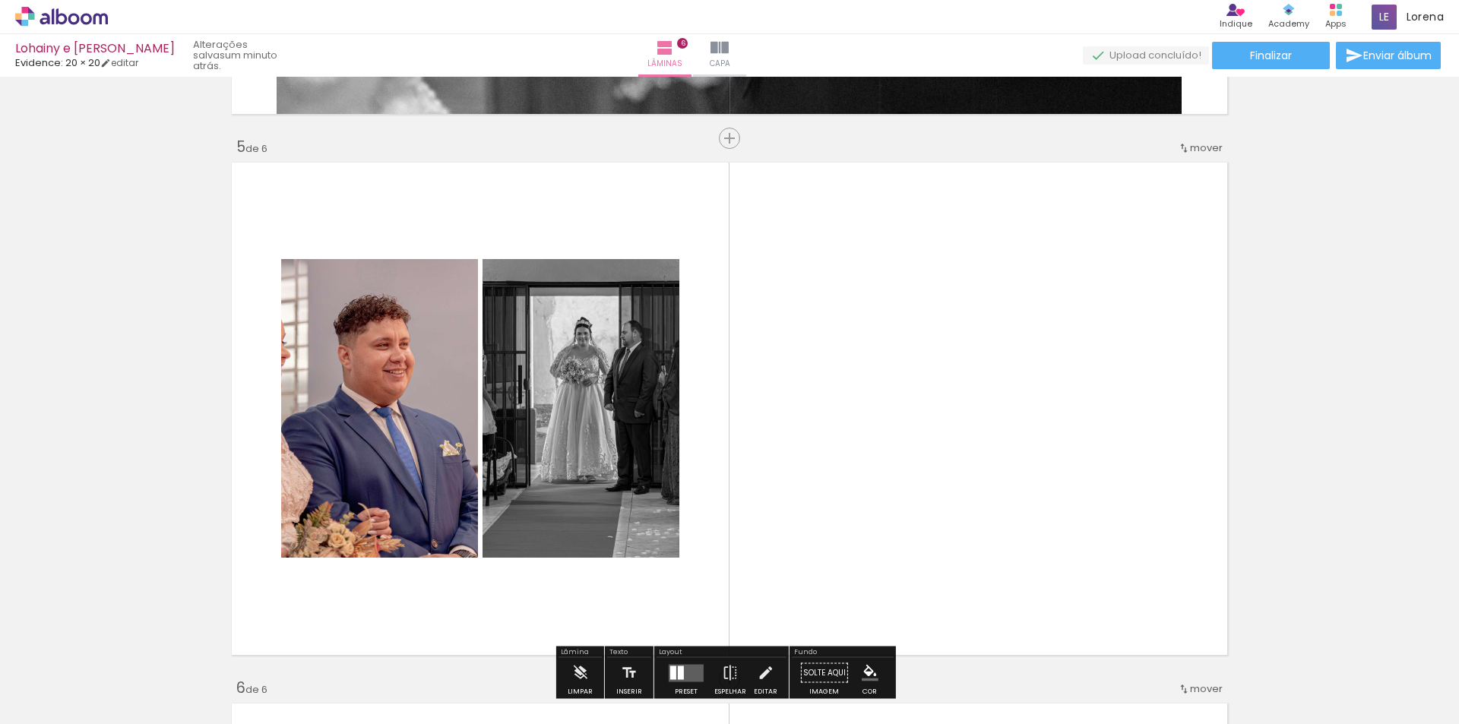
click at [1185, 146] on iron-icon at bounding box center [1184, 148] width 12 height 12
click at [1155, 261] on span "depois da" at bounding box center [1141, 270] width 51 height 25
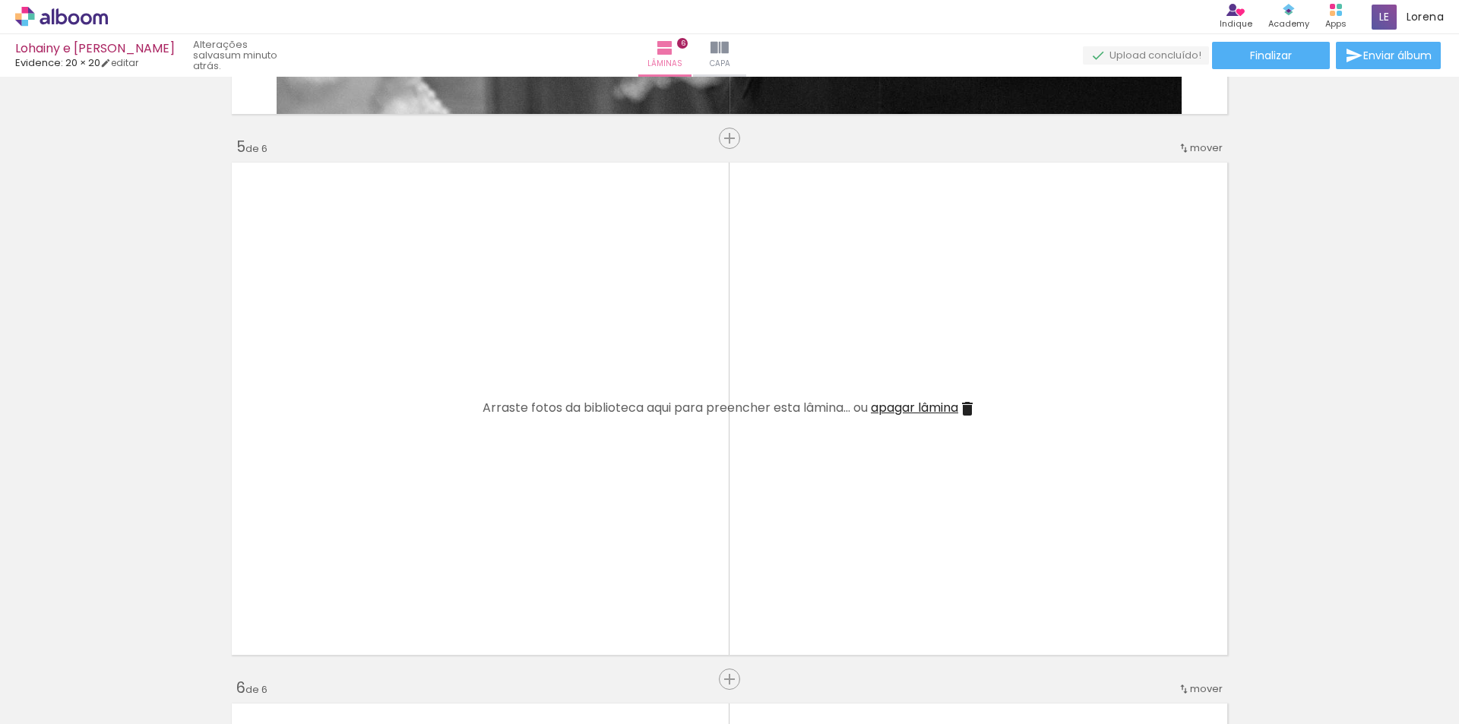
scroll to position [2725, 0]
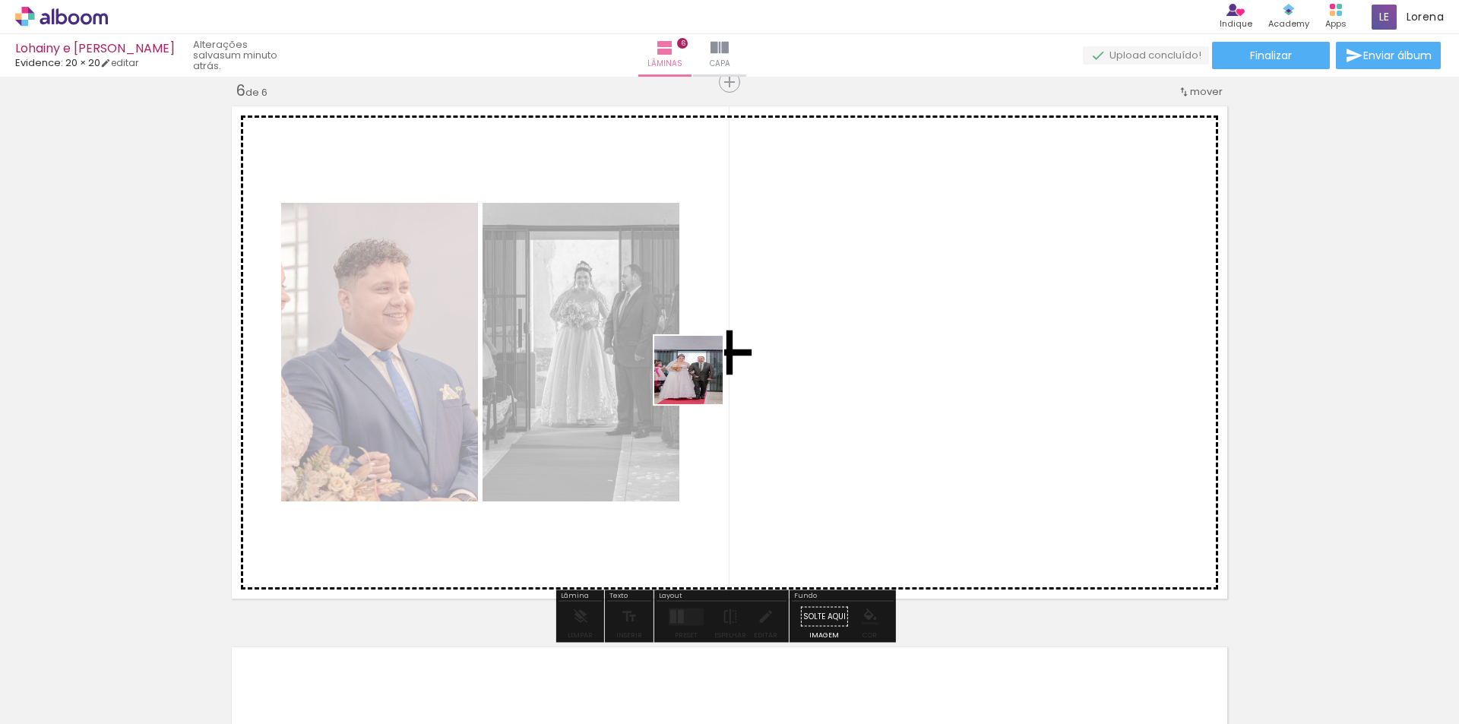
drag, startPoint x: 861, startPoint y: 680, endPoint x: 700, endPoint y: 381, distance: 339.3
click at [700, 381] on quentale-workspace at bounding box center [729, 362] width 1459 height 724
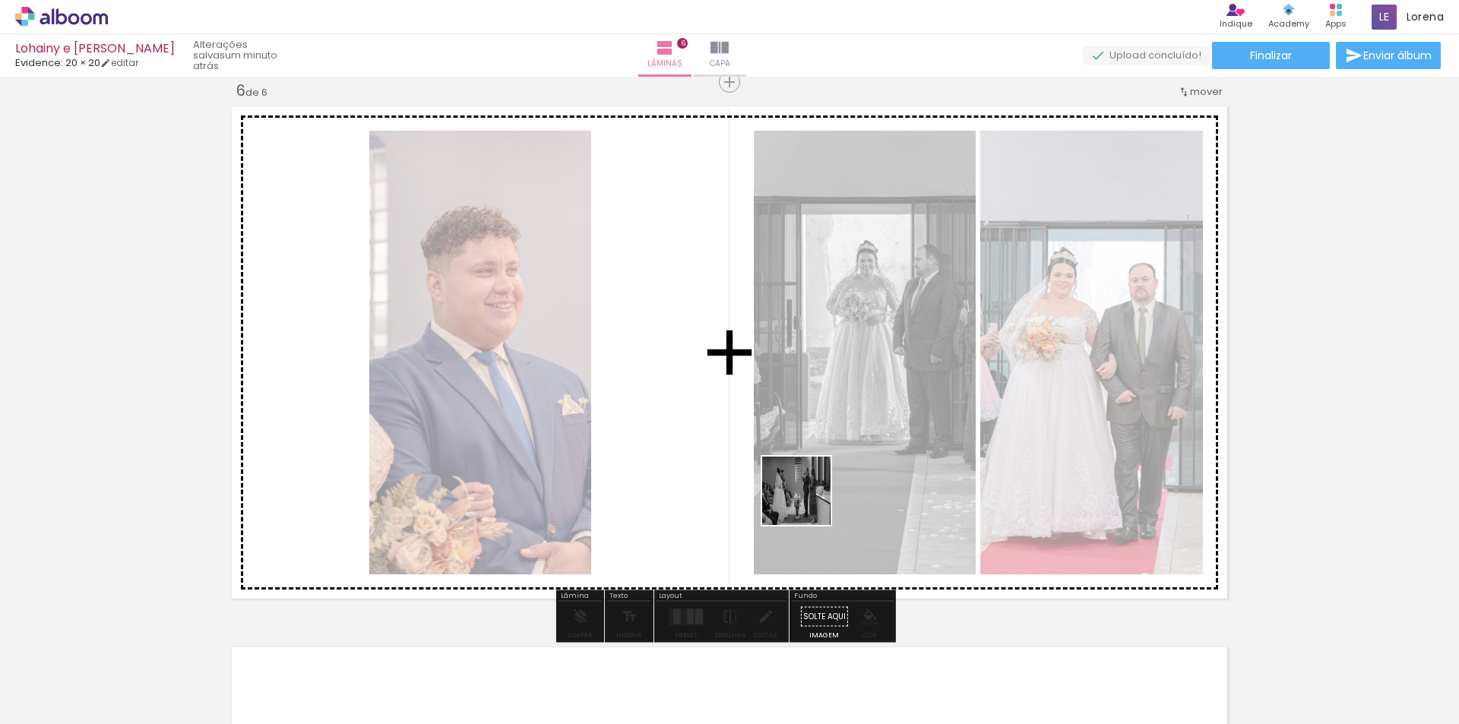
drag, startPoint x: 1136, startPoint y: 676, endPoint x: 768, endPoint y: 477, distance: 418.9
click at [768, 477] on quentale-workspace at bounding box center [729, 362] width 1459 height 724
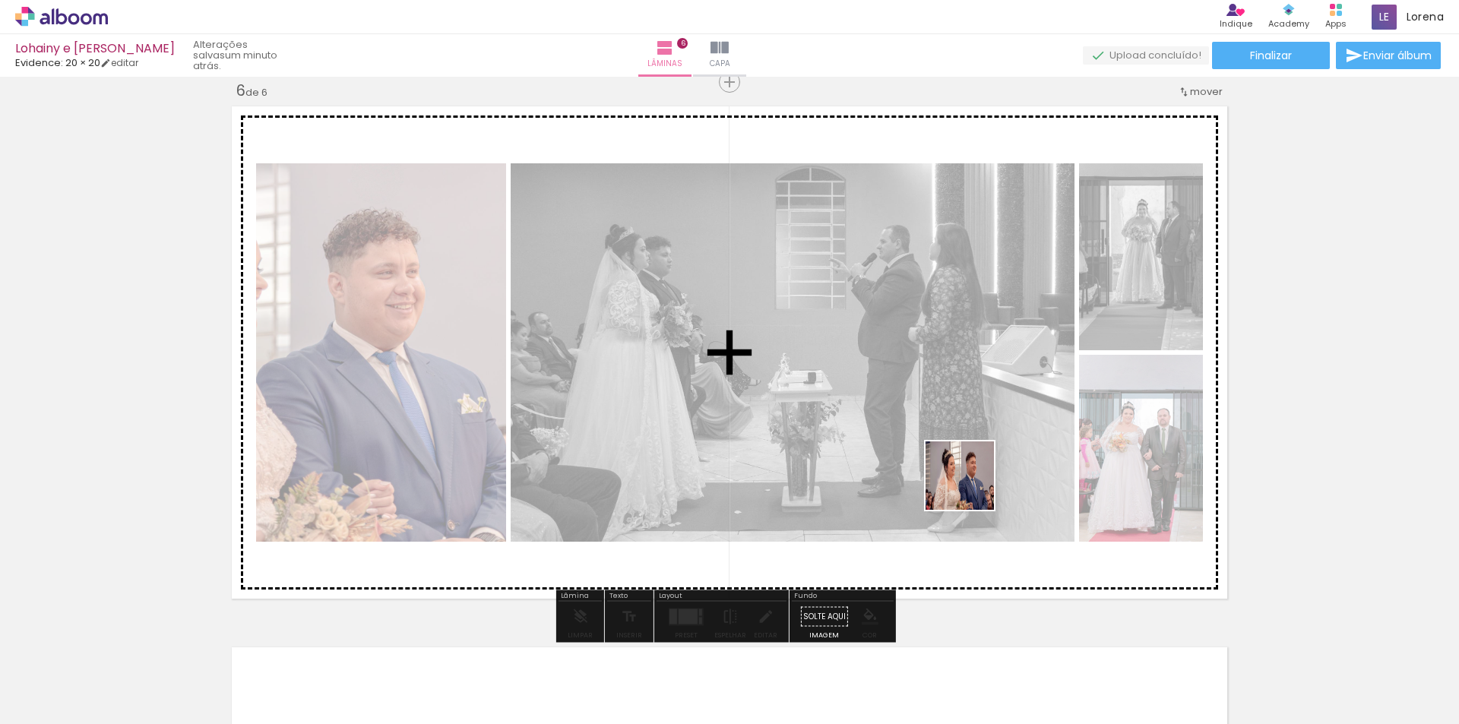
drag, startPoint x: 1211, startPoint y: 682, endPoint x: 816, endPoint y: 395, distance: 487.9
click at [816, 395] on quentale-workspace at bounding box center [729, 362] width 1459 height 724
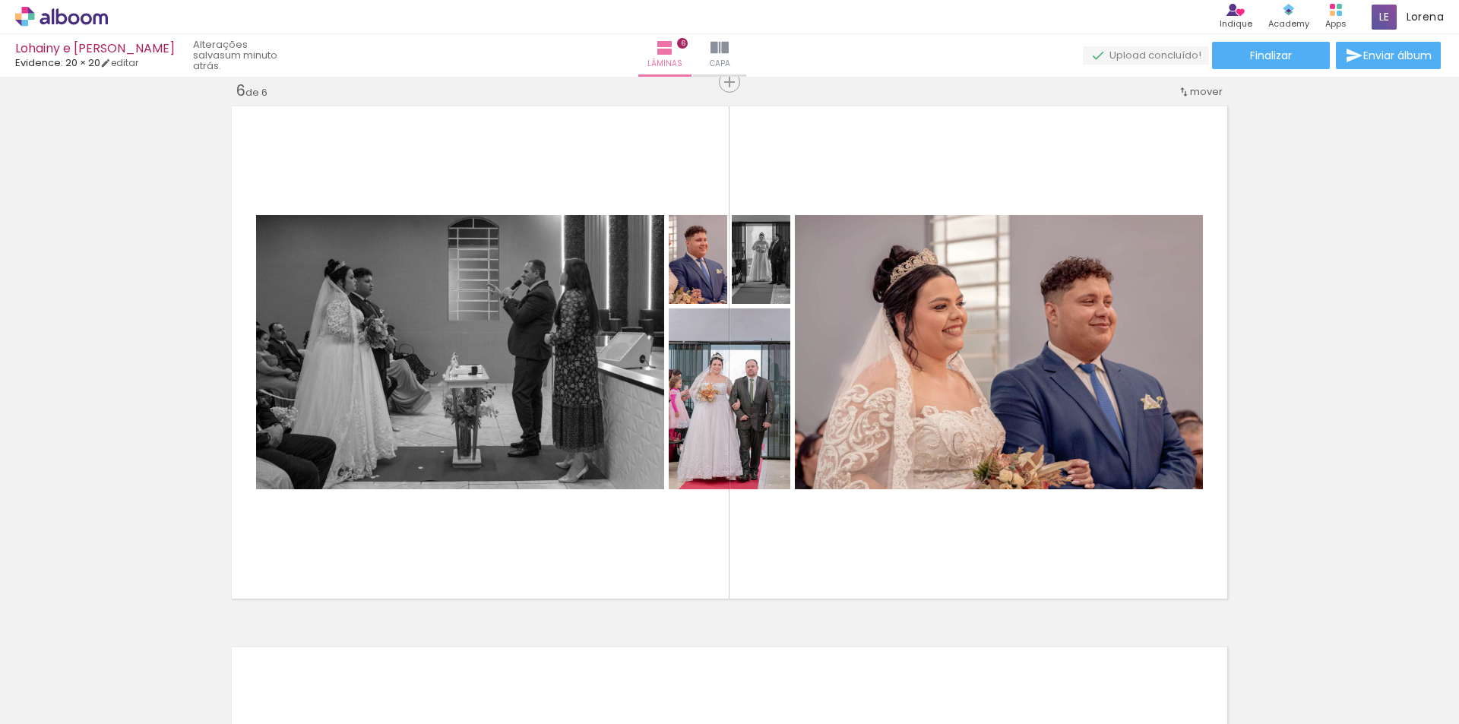
scroll to position [0, 2325]
click at [856, 698] on div at bounding box center [890, 673] width 68 height 56
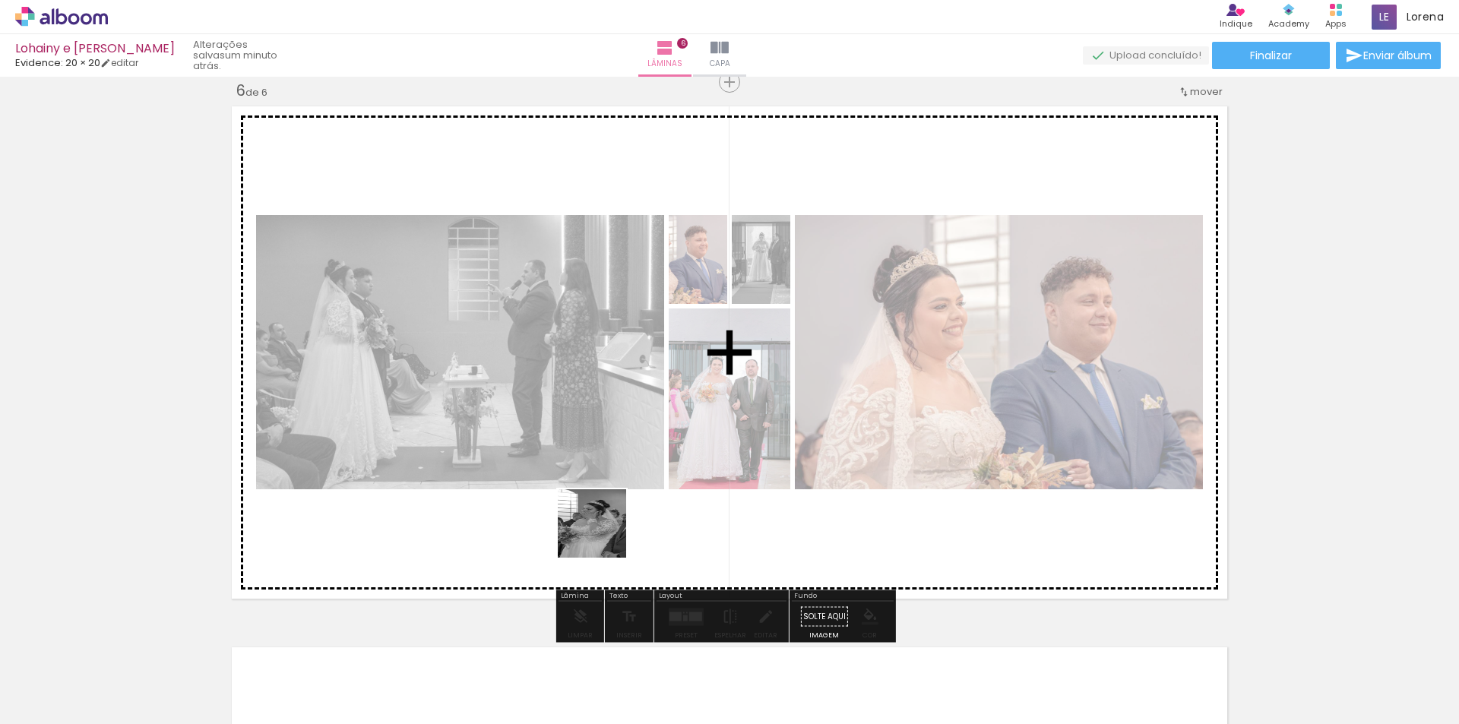
drag, startPoint x: 206, startPoint y: 692, endPoint x: 621, endPoint y: 530, distance: 445.1
click at [621, 530] on quentale-workspace at bounding box center [729, 362] width 1459 height 724
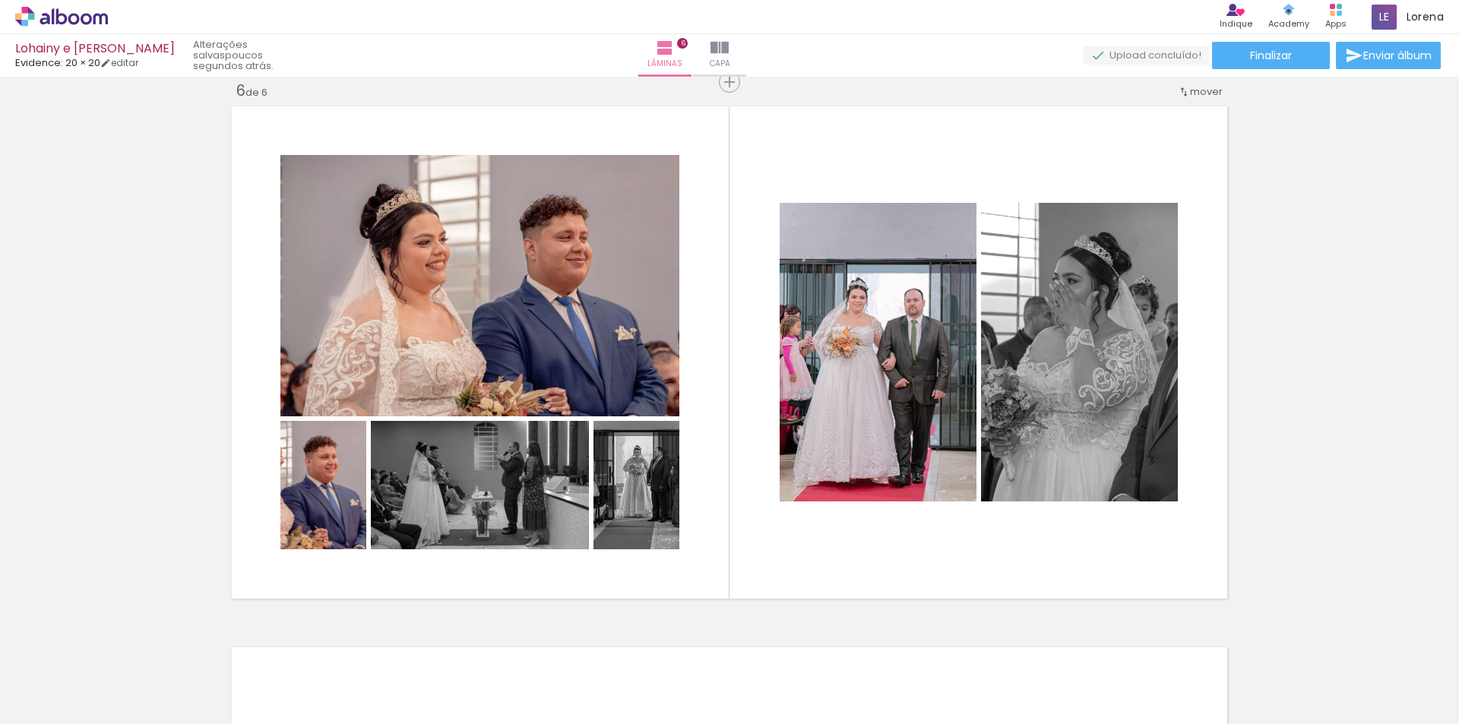
scroll to position [0, 2293]
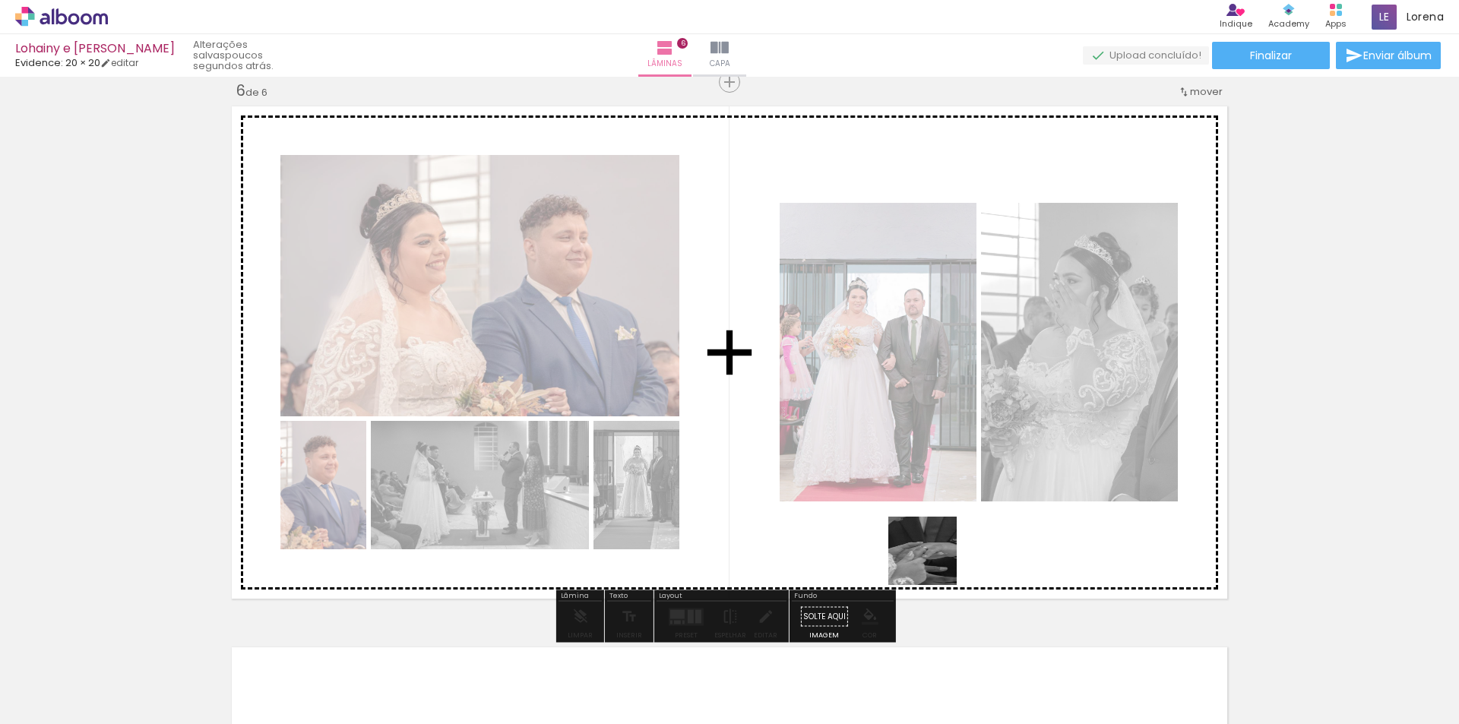
drag, startPoint x: 673, startPoint y: 689, endPoint x: 934, endPoint y: 562, distance: 289.6
click at [934, 562] on quentale-workspace at bounding box center [729, 362] width 1459 height 724
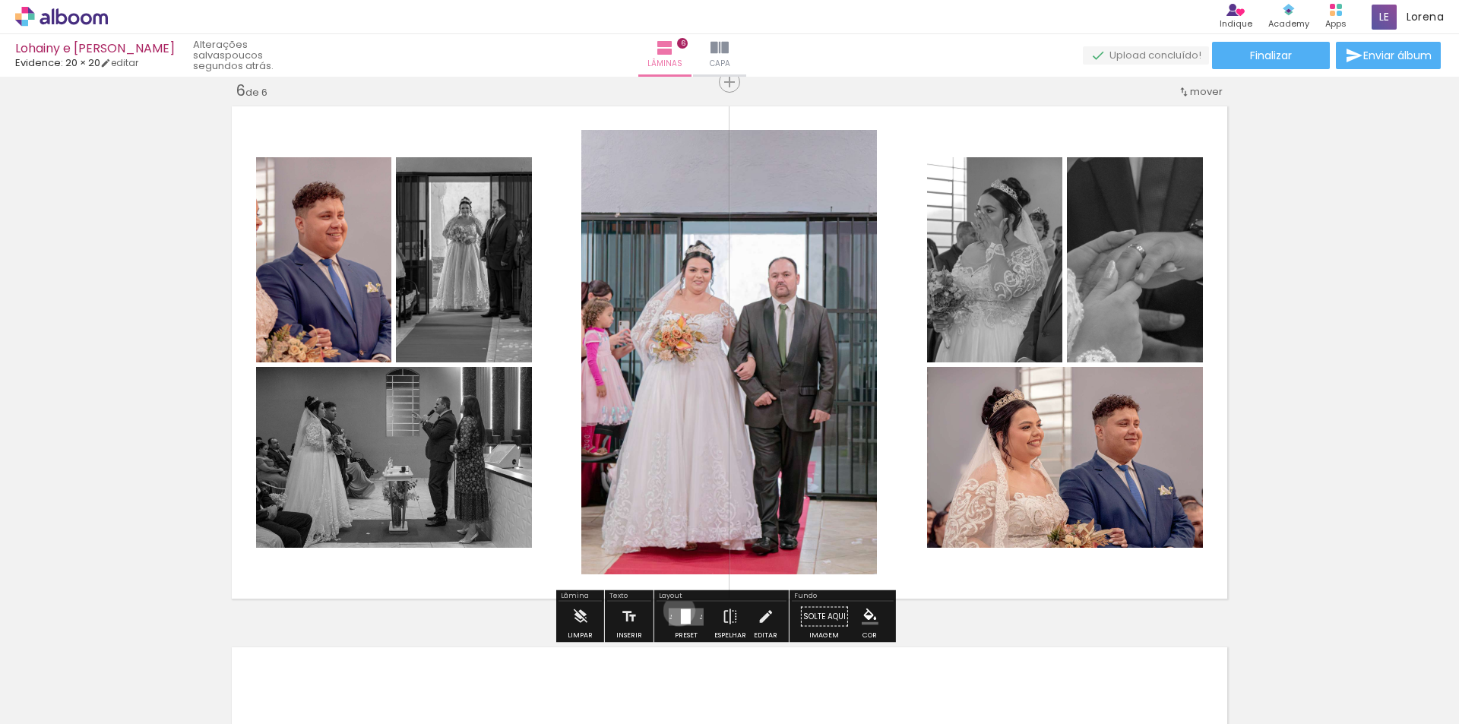
click at [676, 610] on quentale-layouter at bounding box center [686, 616] width 35 height 17
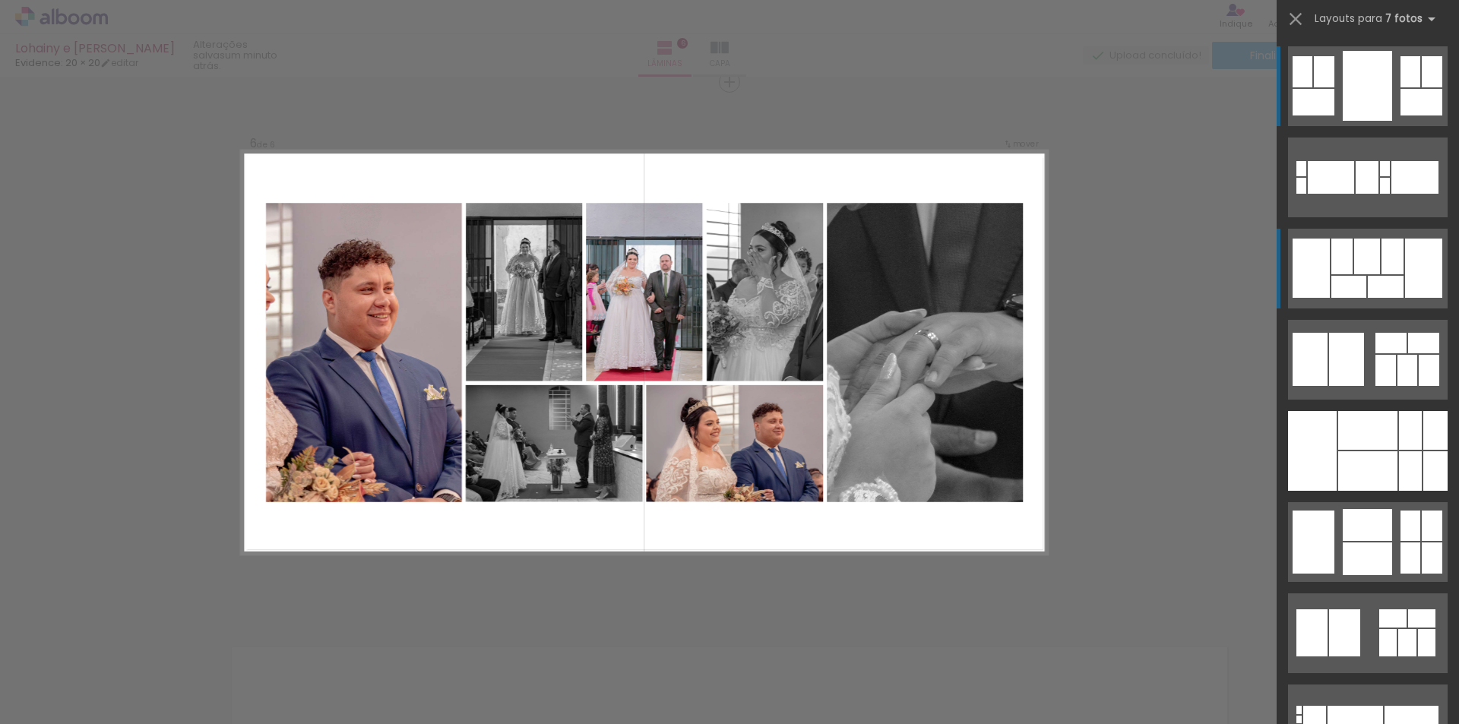
click at [1354, 245] on div at bounding box center [1367, 257] width 26 height 36
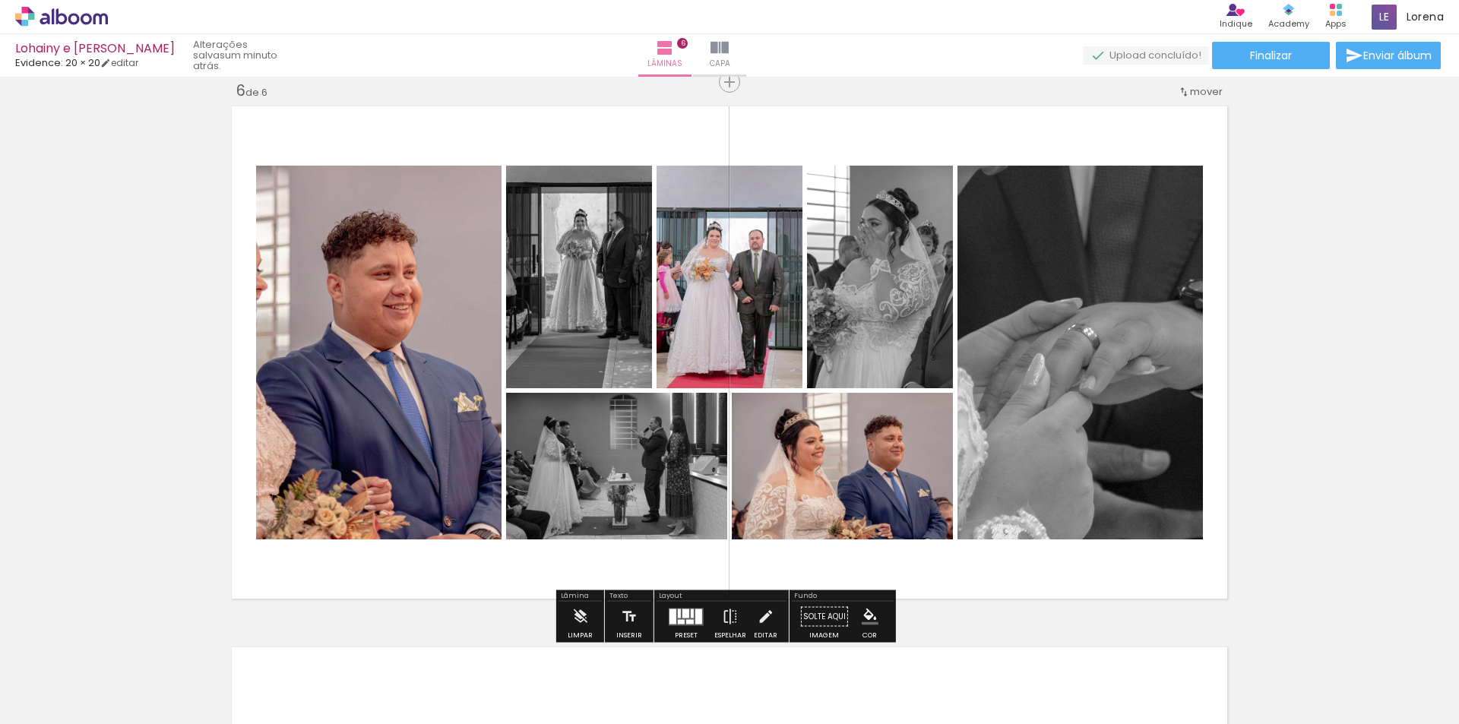
click at [682, 612] on div at bounding box center [685, 613] width 7 height 9
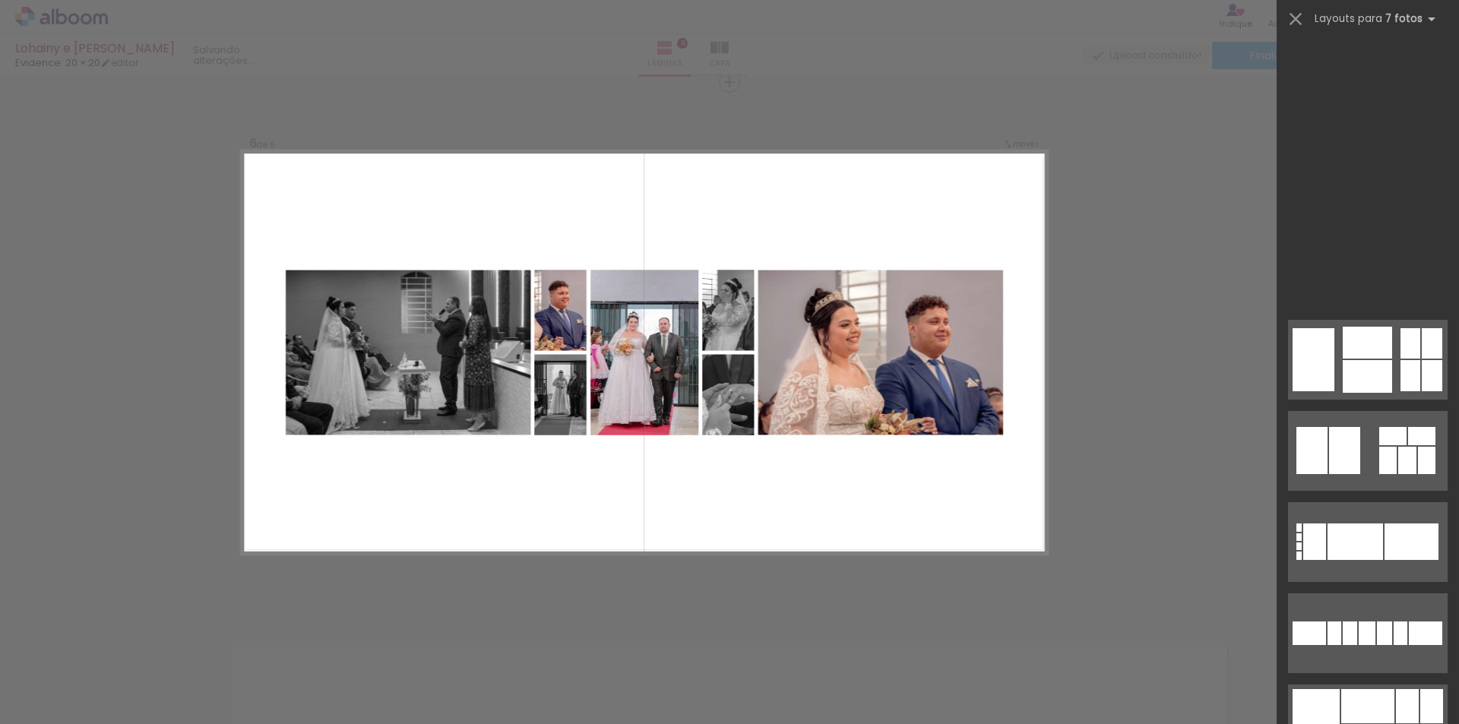
scroll to position [942, 0]
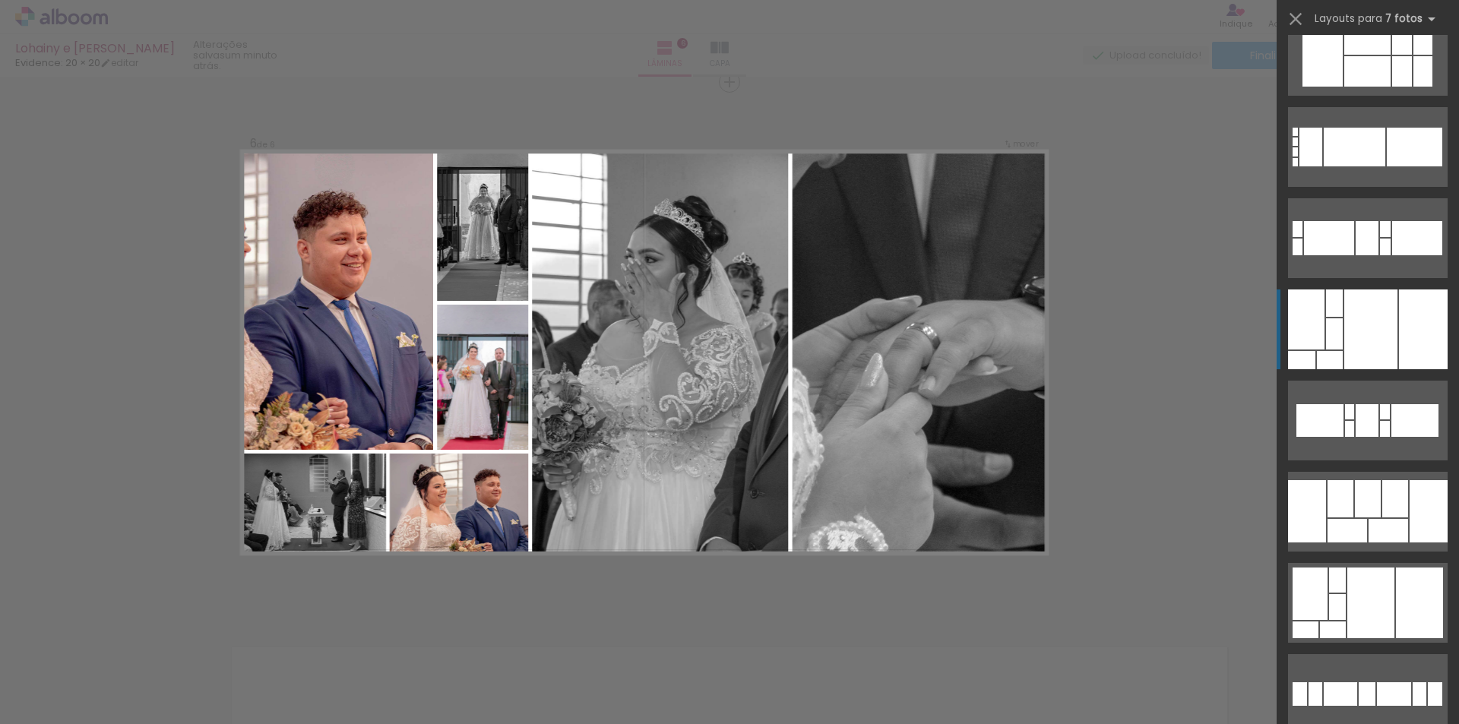
click at [1349, 317] on div at bounding box center [1370, 330] width 53 height 80
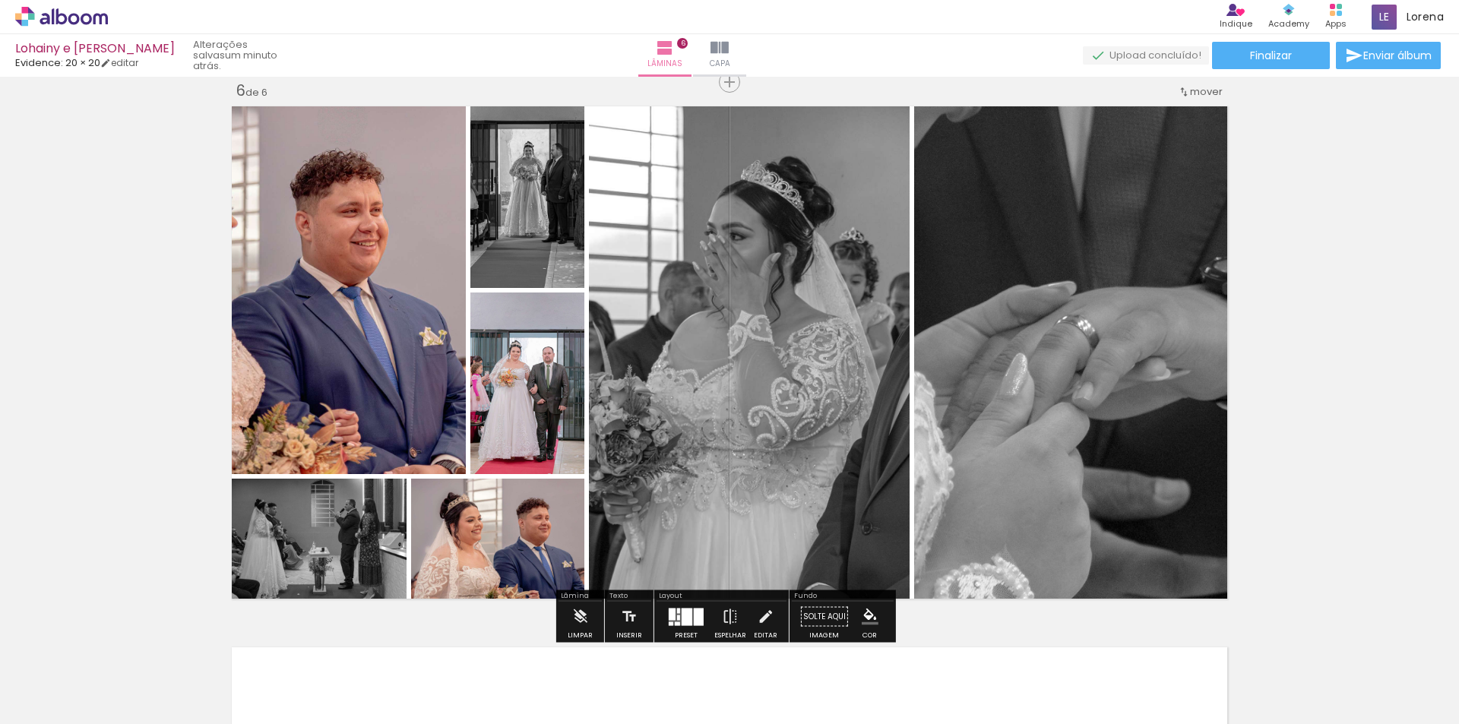
click at [682, 609] on div at bounding box center [687, 616] width 11 height 17
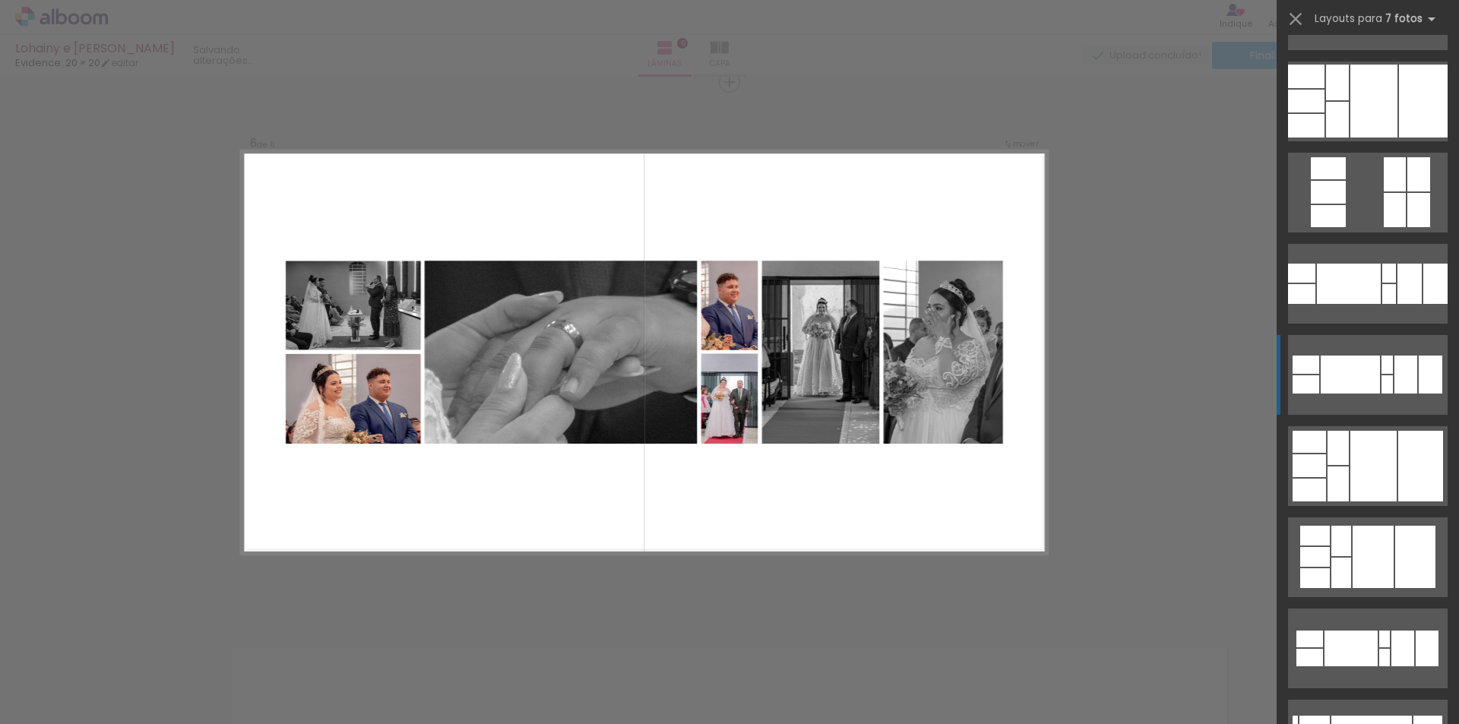
scroll to position [3313, 0]
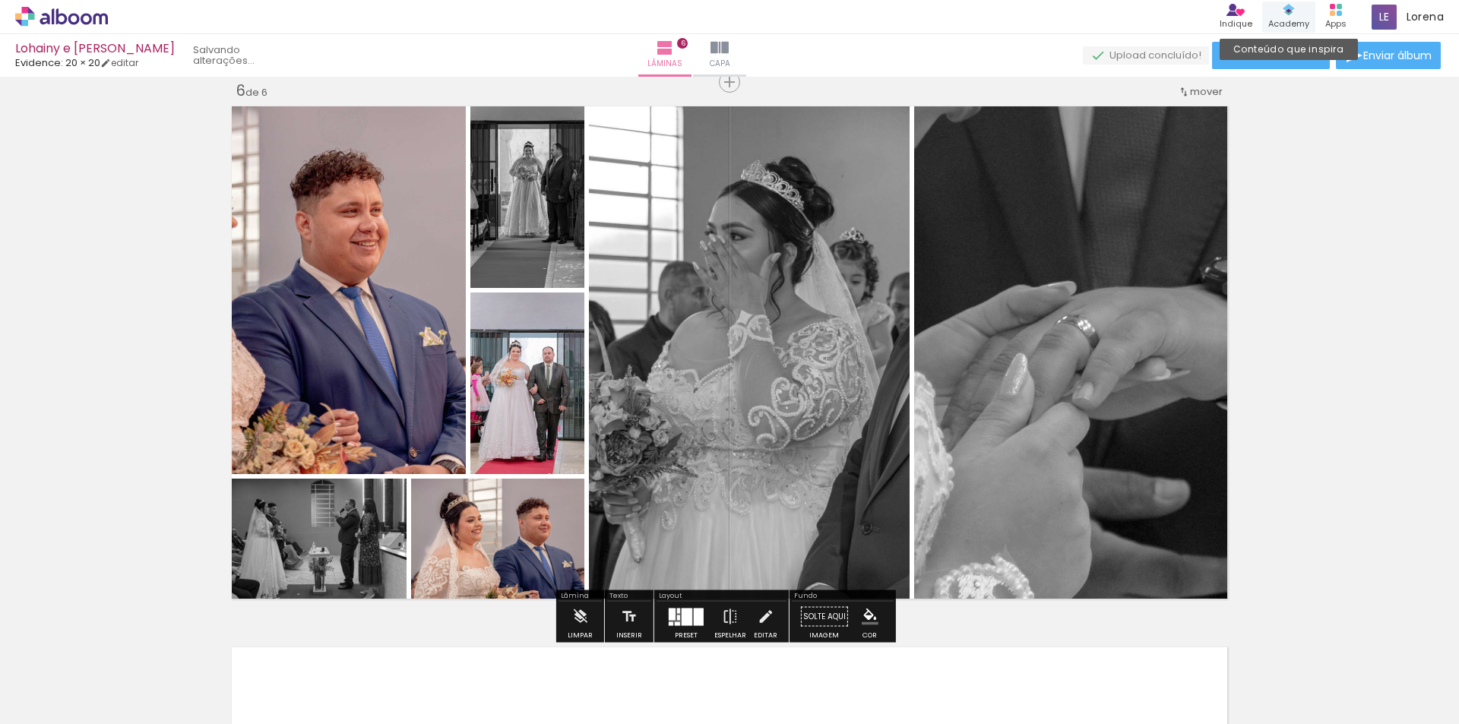
click at [1303, 17] on div "Academy" at bounding box center [1288, 23] width 41 height 13
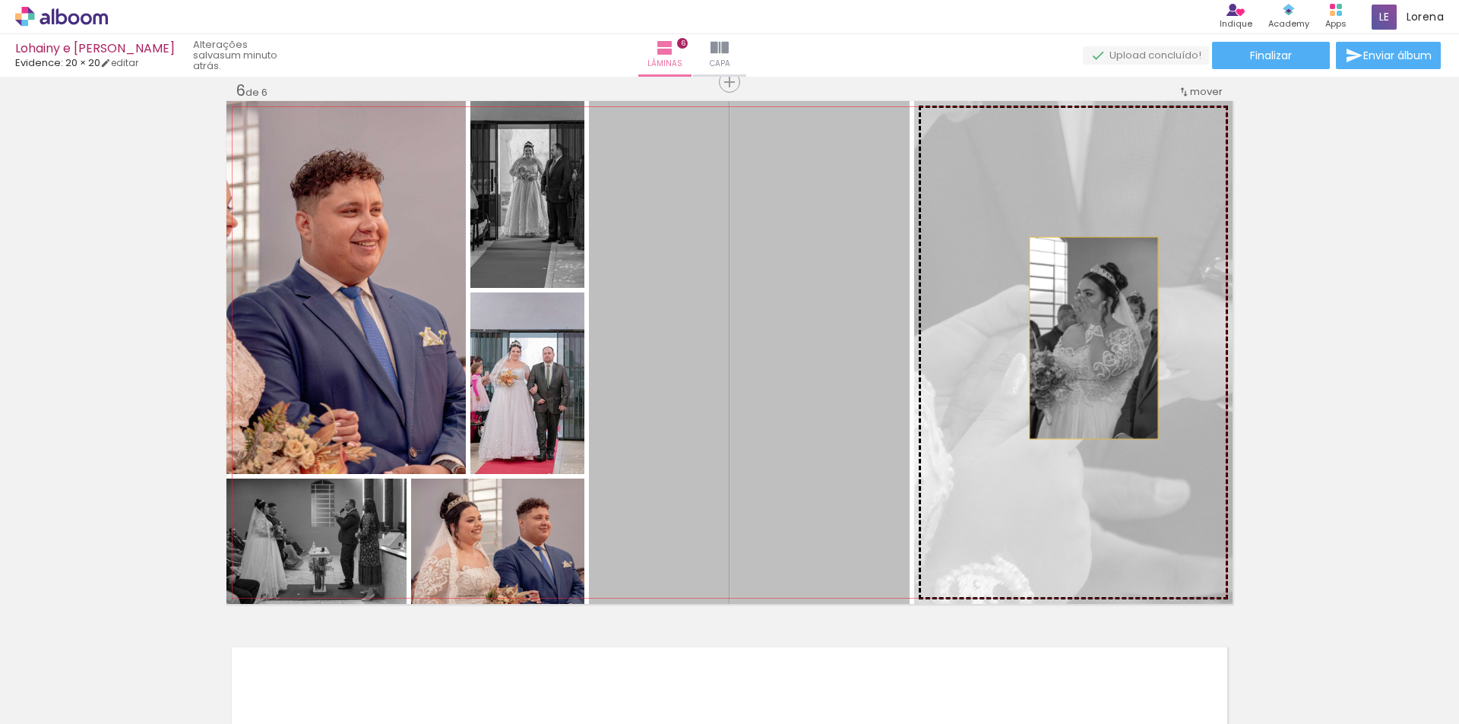
drag, startPoint x: 819, startPoint y: 330, endPoint x: 1088, endPoint y: 338, distance: 269.1
click at [0, 0] on slot at bounding box center [0, 0] width 0 height 0
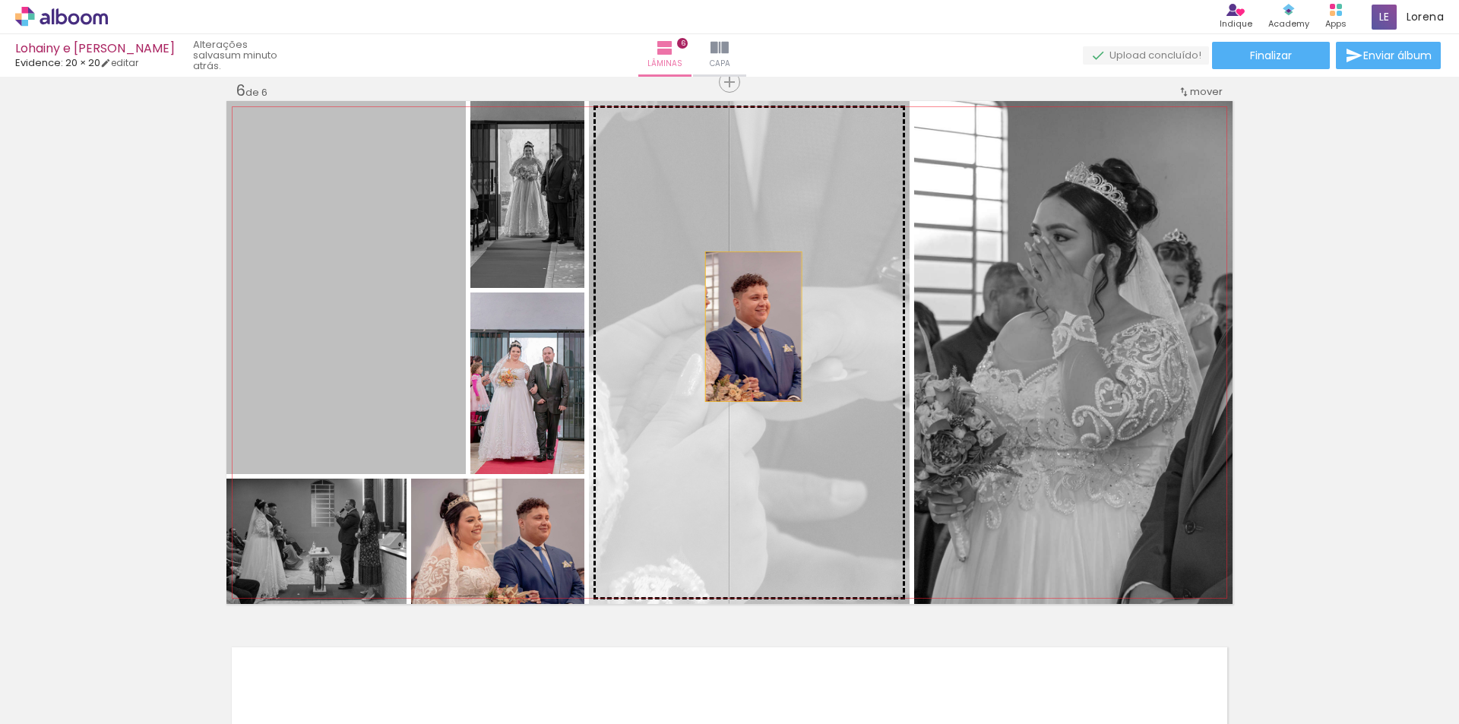
drag, startPoint x: 406, startPoint y: 328, endPoint x: 748, endPoint y: 327, distance: 342.0
click at [0, 0] on slot at bounding box center [0, 0] width 0 height 0
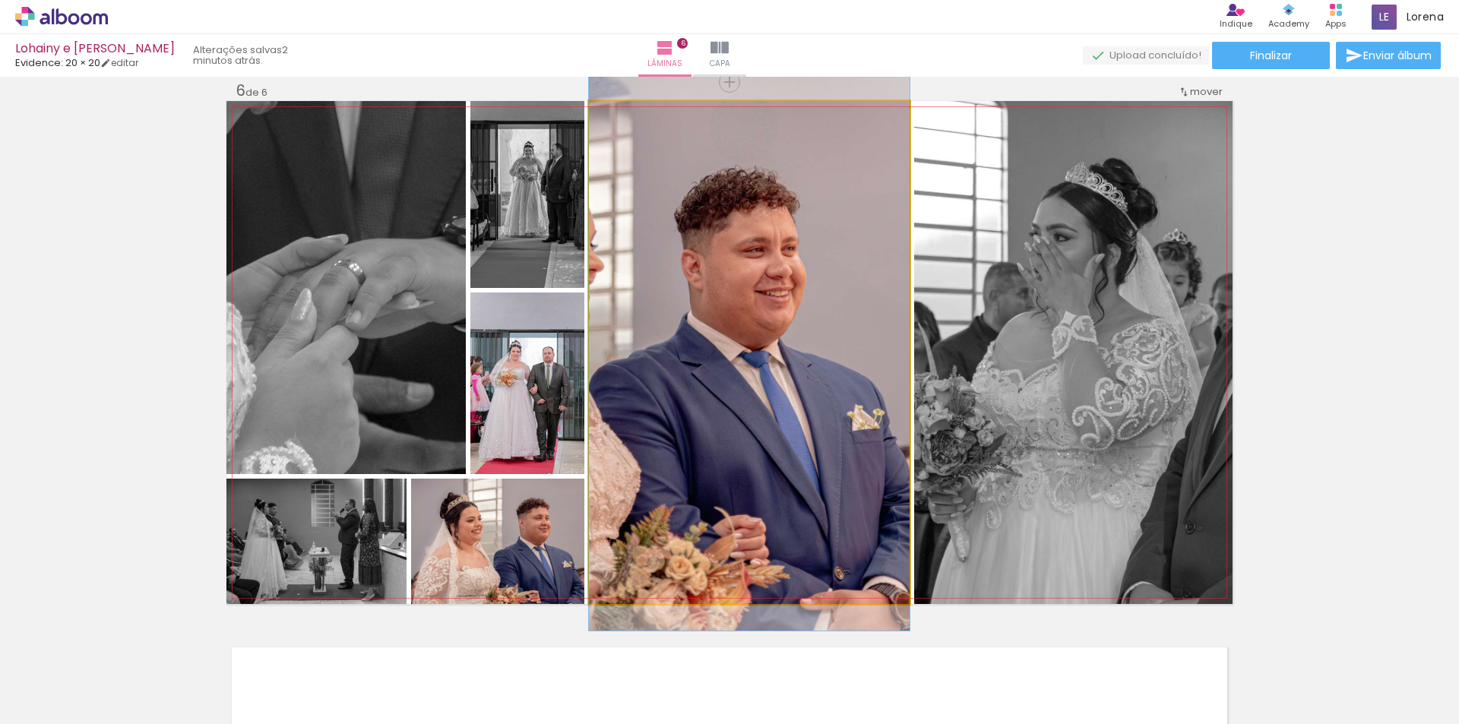
click at [749, 326] on quentale-photo at bounding box center [749, 352] width 321 height 503
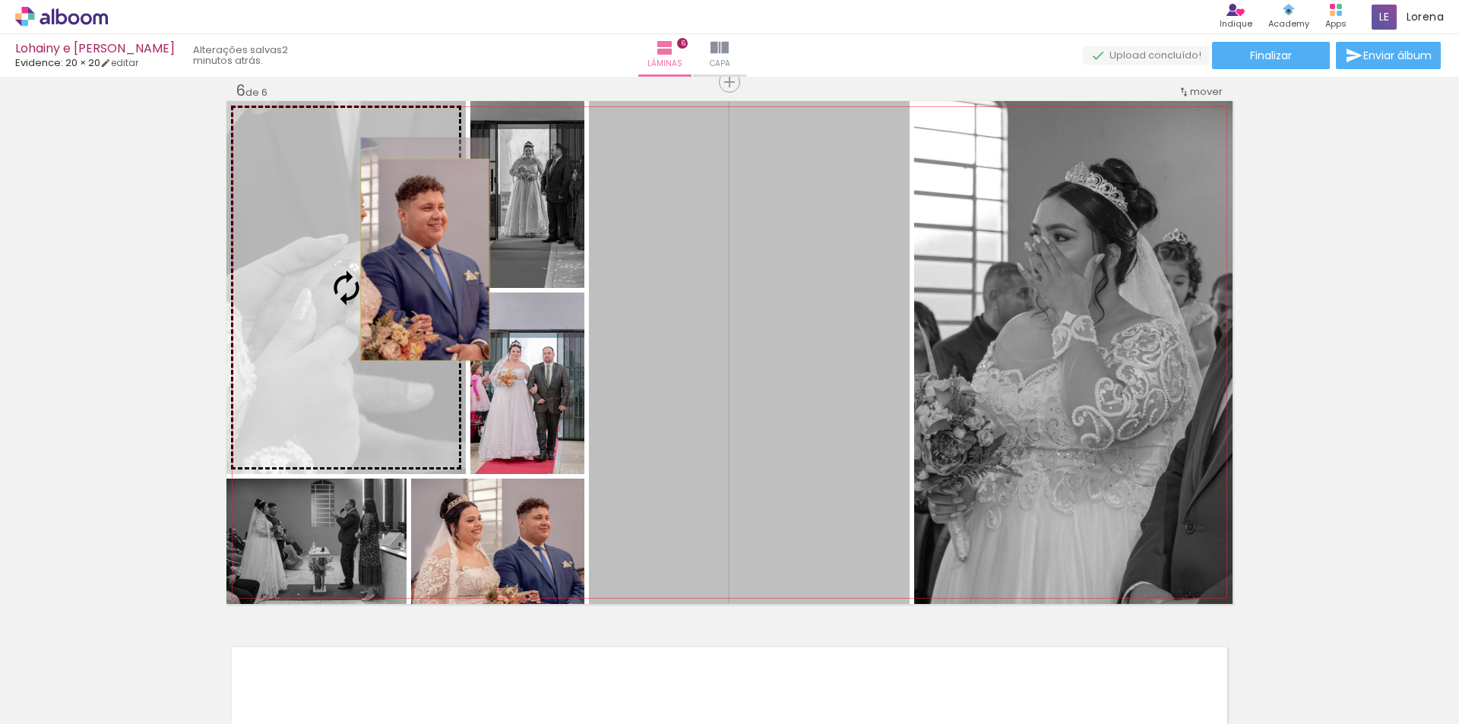
drag, startPoint x: 749, startPoint y: 326, endPoint x: 419, endPoint y: 260, distance: 336.4
click at [0, 0] on slot at bounding box center [0, 0] width 0 height 0
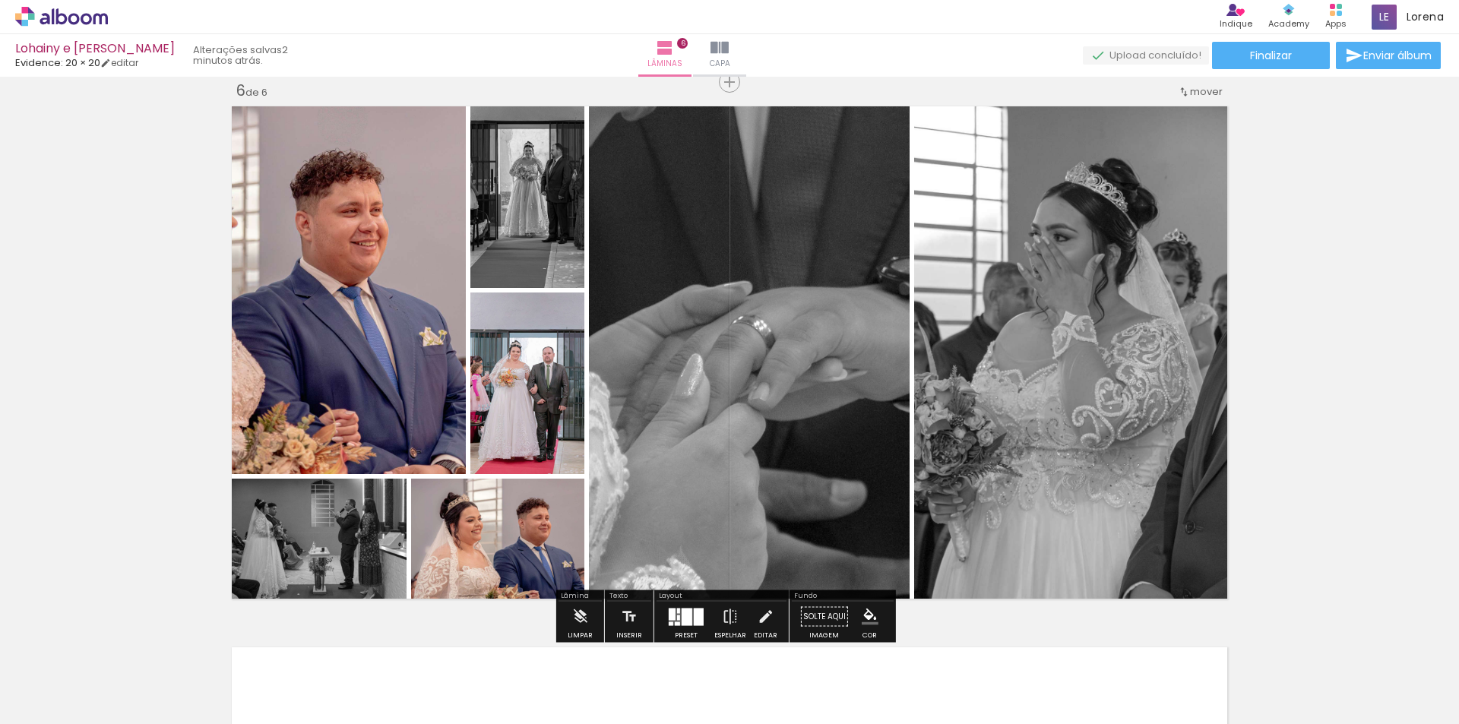
click at [676, 623] on div at bounding box center [677, 624] width 5 height 4
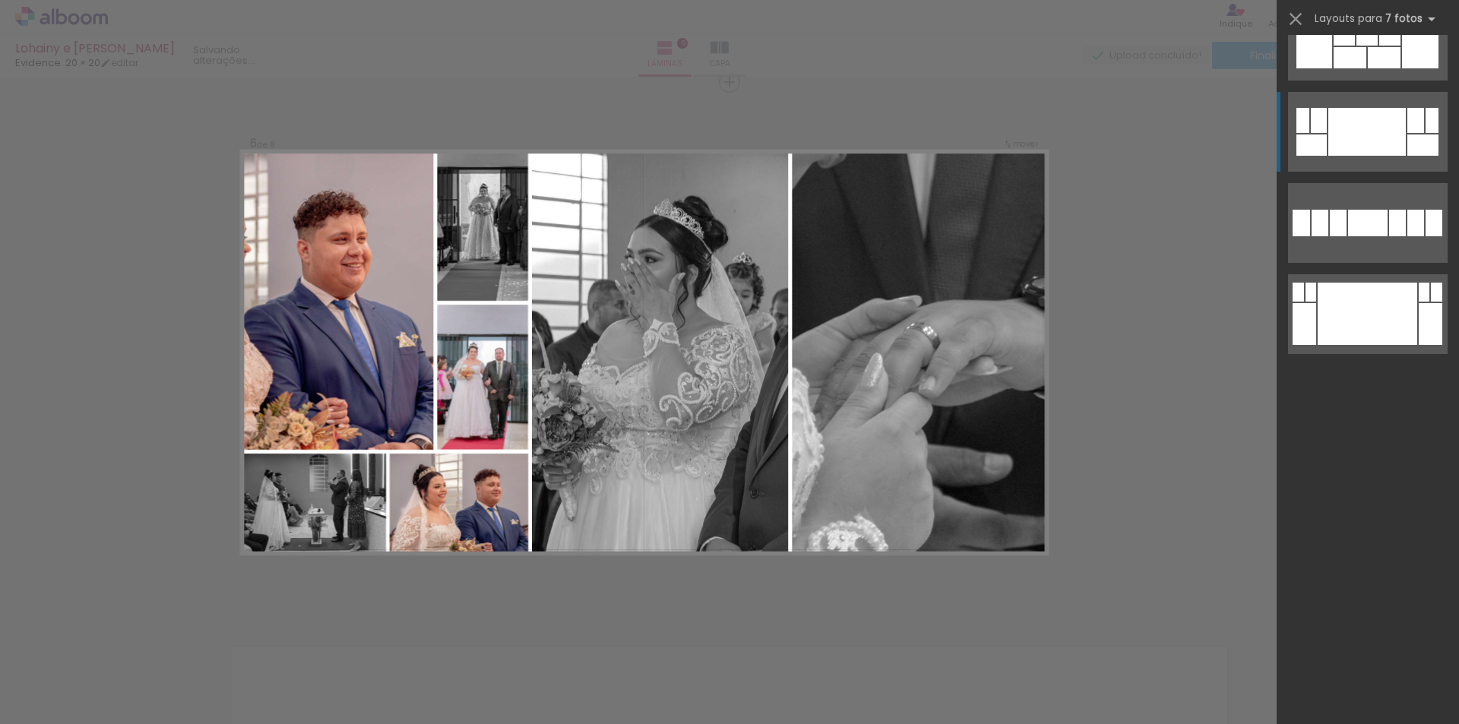
scroll to position [958, 0]
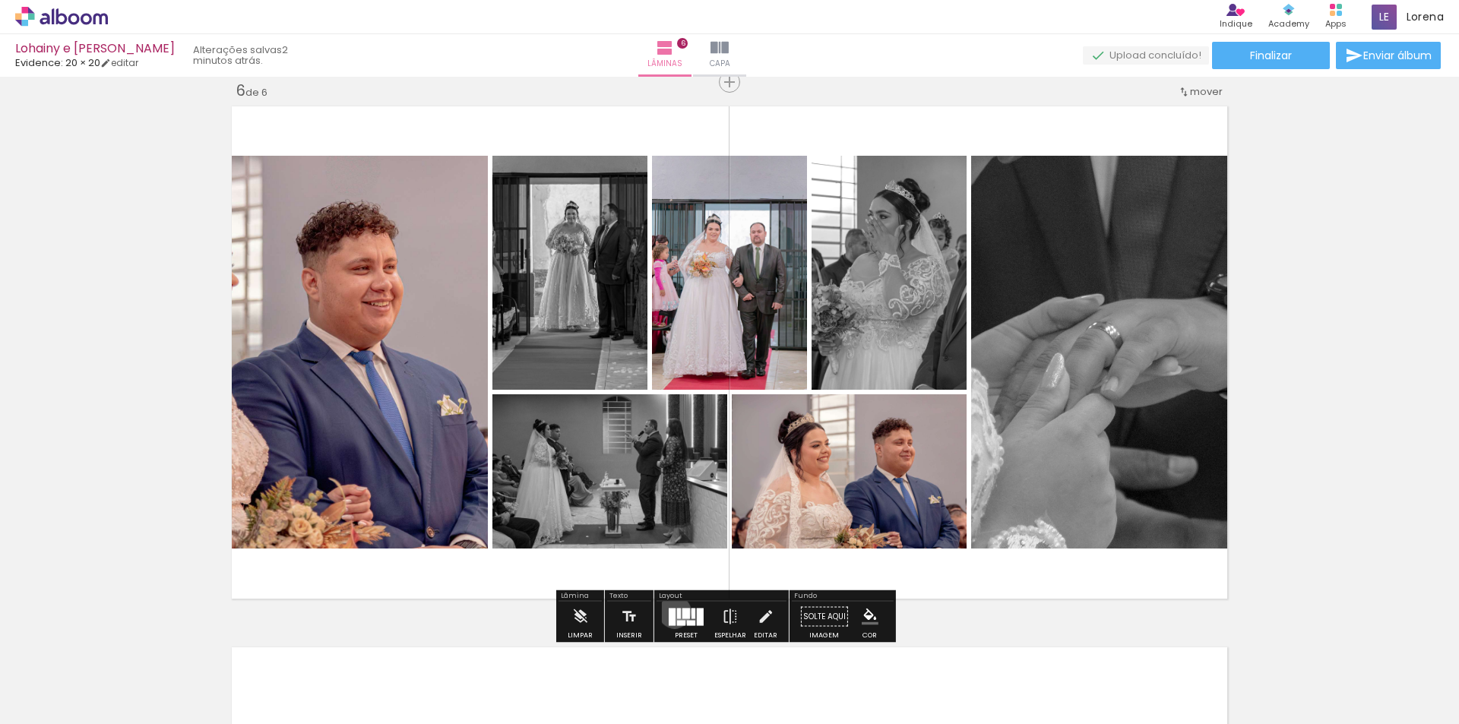
click at [671, 612] on div at bounding box center [672, 616] width 7 height 17
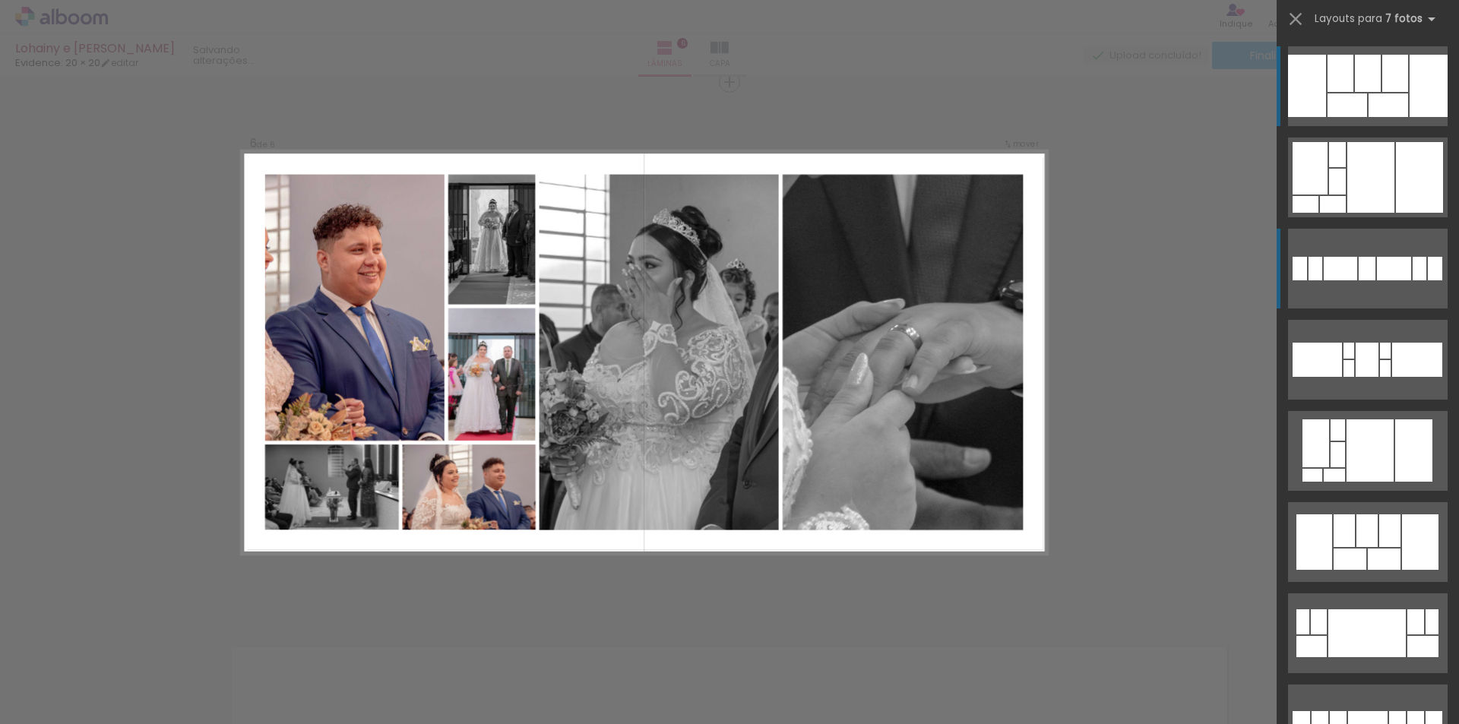
scroll to position [988, 0]
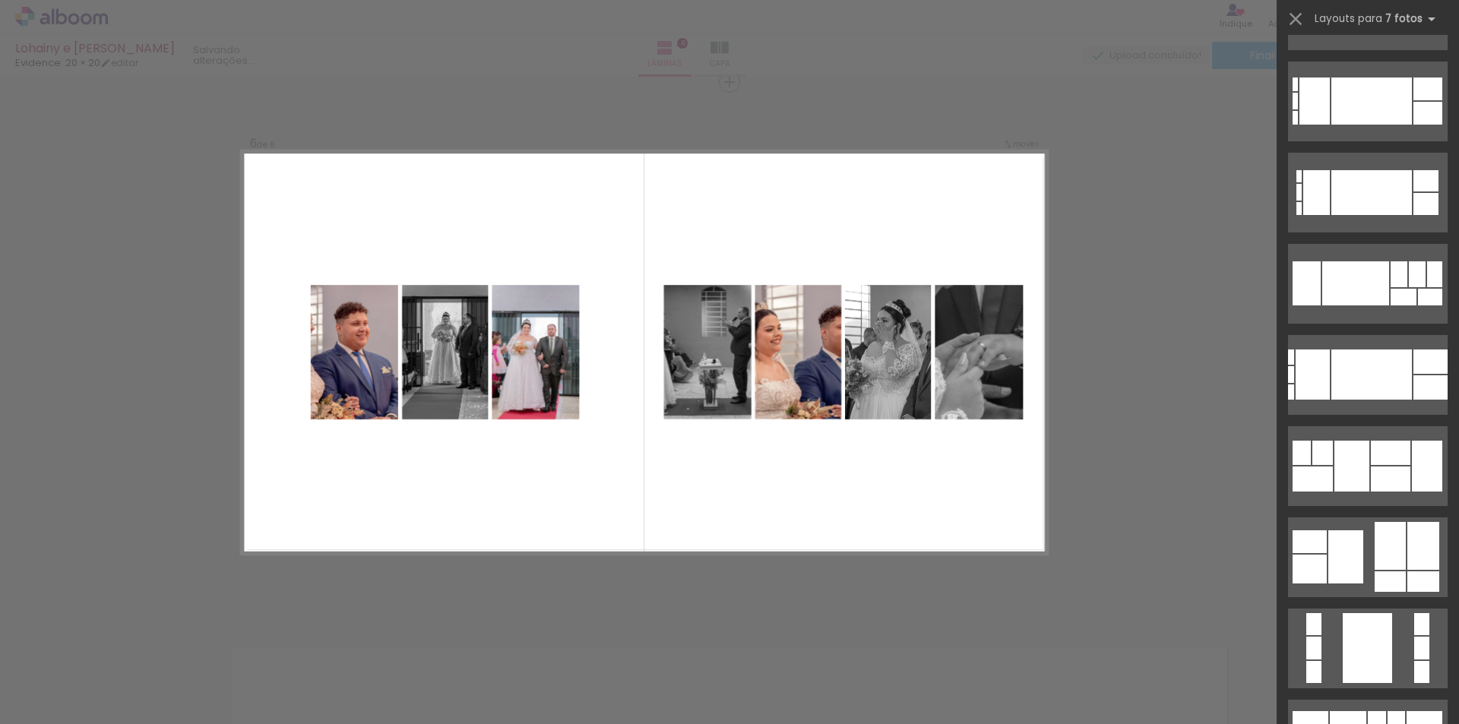
scroll to position [4180, 0]
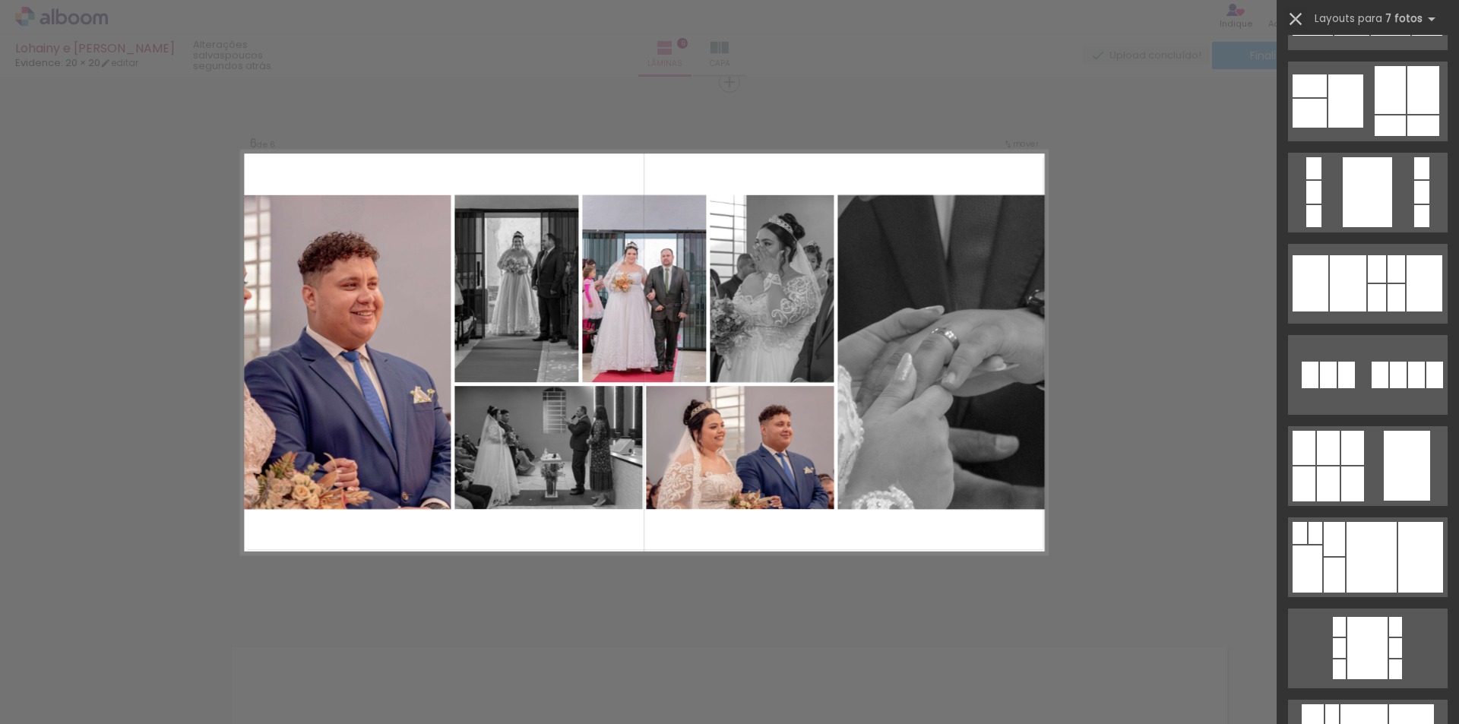
click at [1296, 8] on paper-icon-button at bounding box center [1295, 19] width 23 height 23
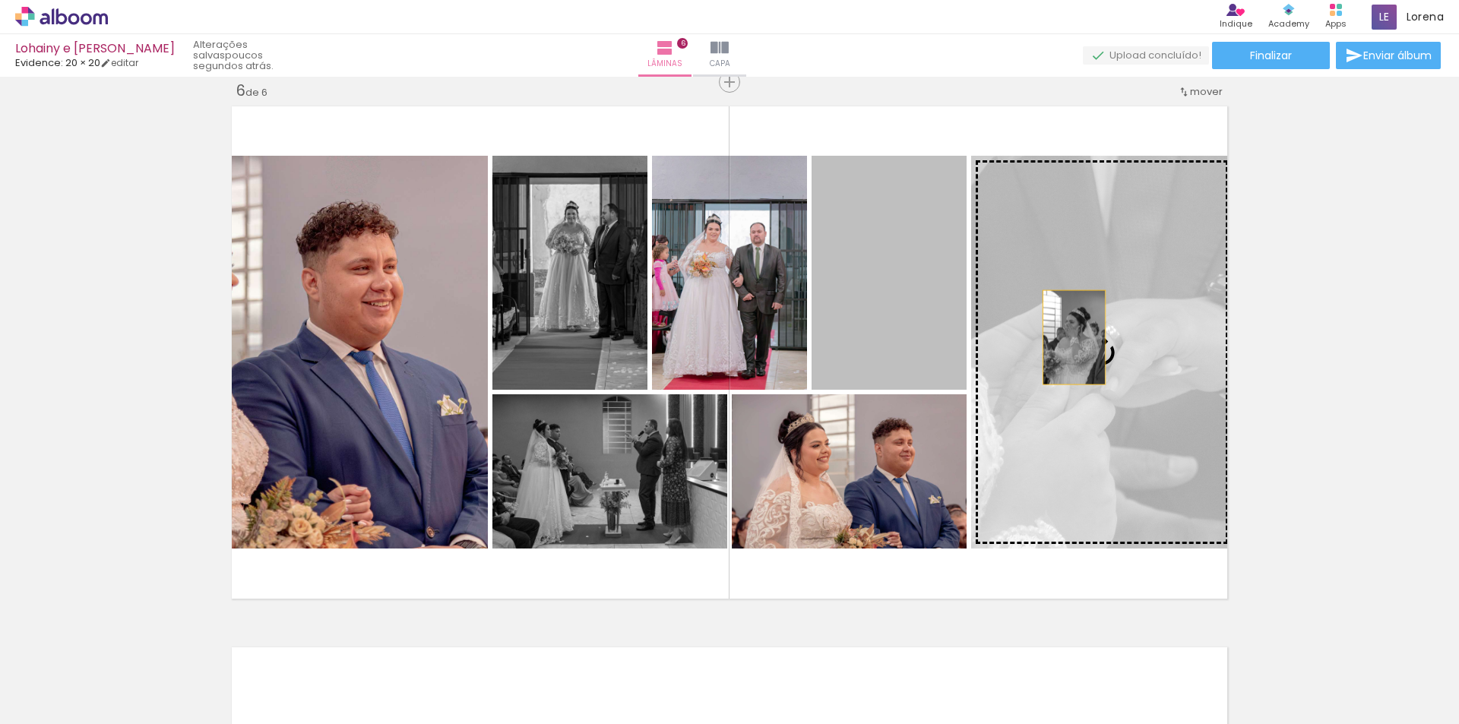
drag, startPoint x: 865, startPoint y: 292, endPoint x: 1083, endPoint y: 340, distance: 223.5
click at [0, 0] on slot at bounding box center [0, 0] width 0 height 0
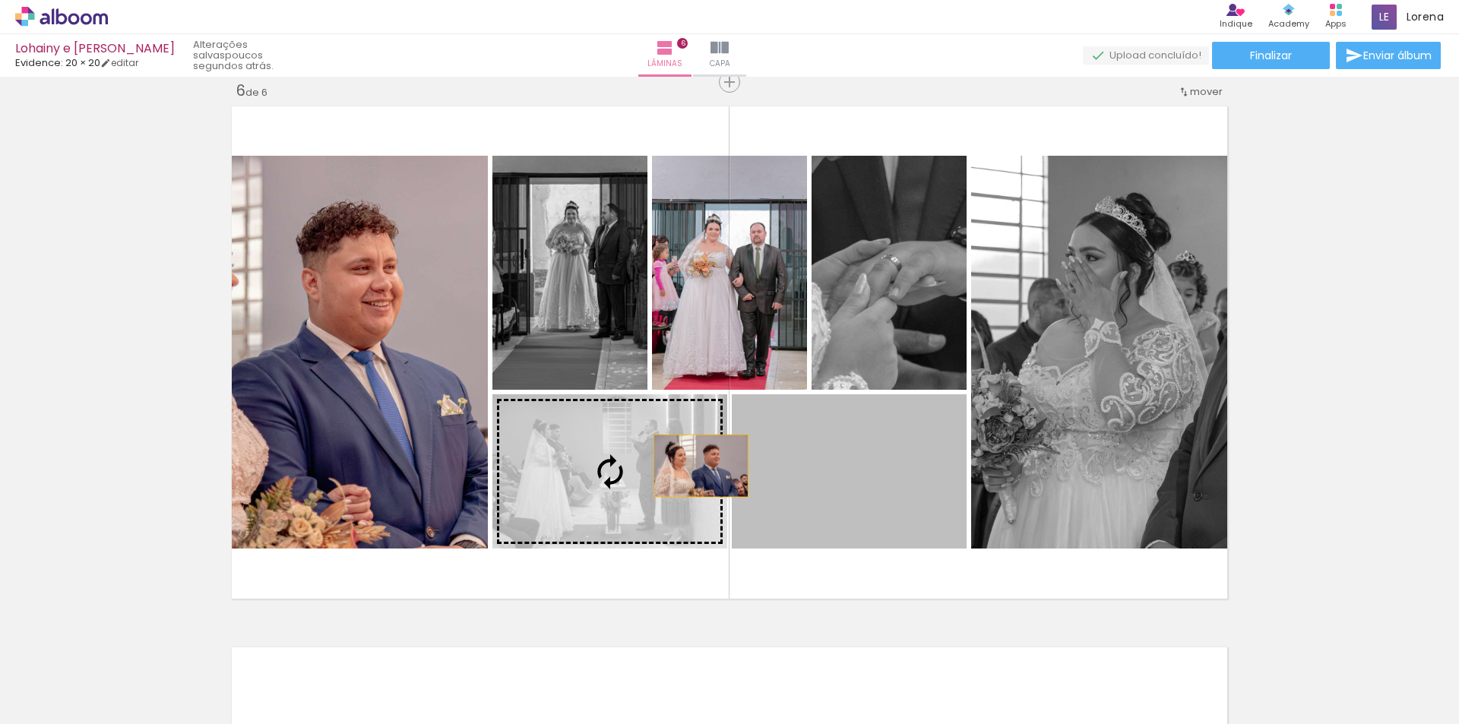
drag, startPoint x: 821, startPoint y: 474, endPoint x: 664, endPoint y: 464, distance: 156.9
click at [0, 0] on slot at bounding box center [0, 0] width 0 height 0
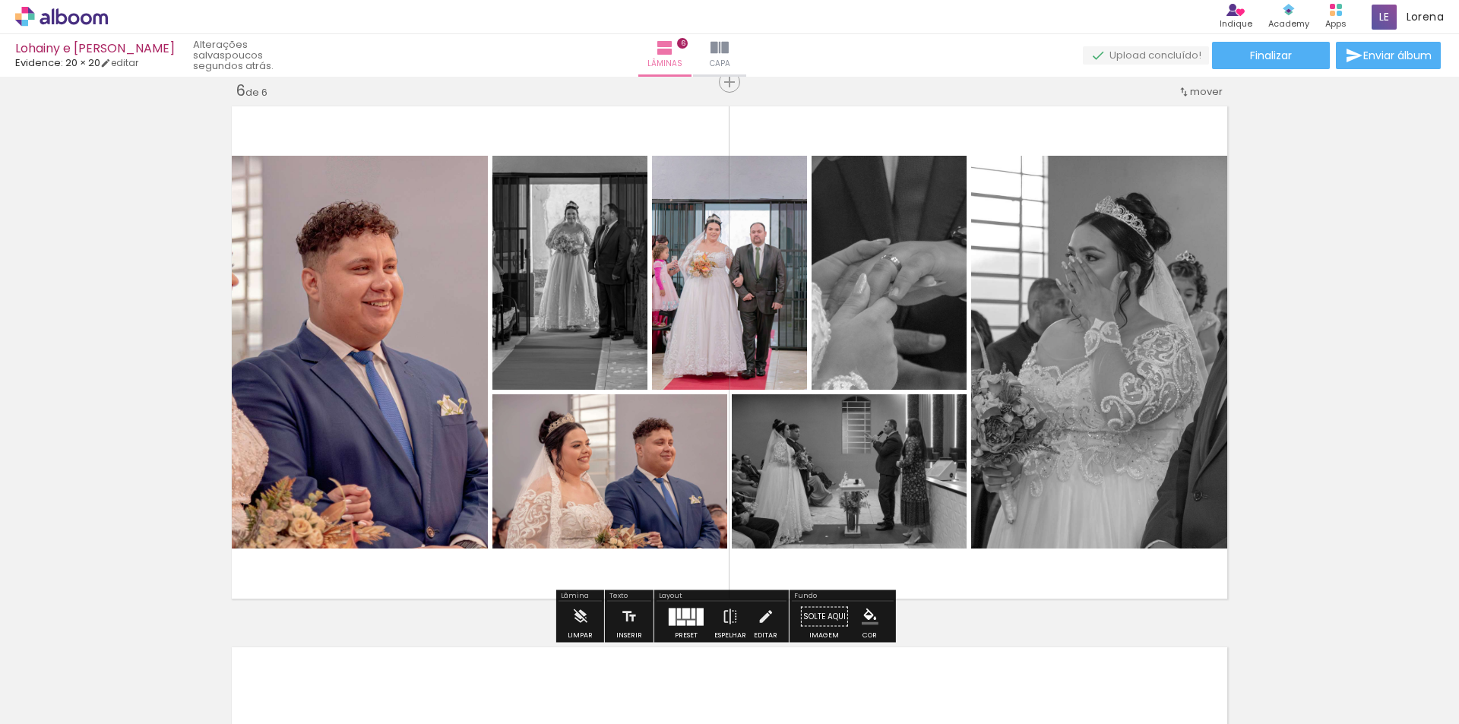
scroll to position [0, 1772]
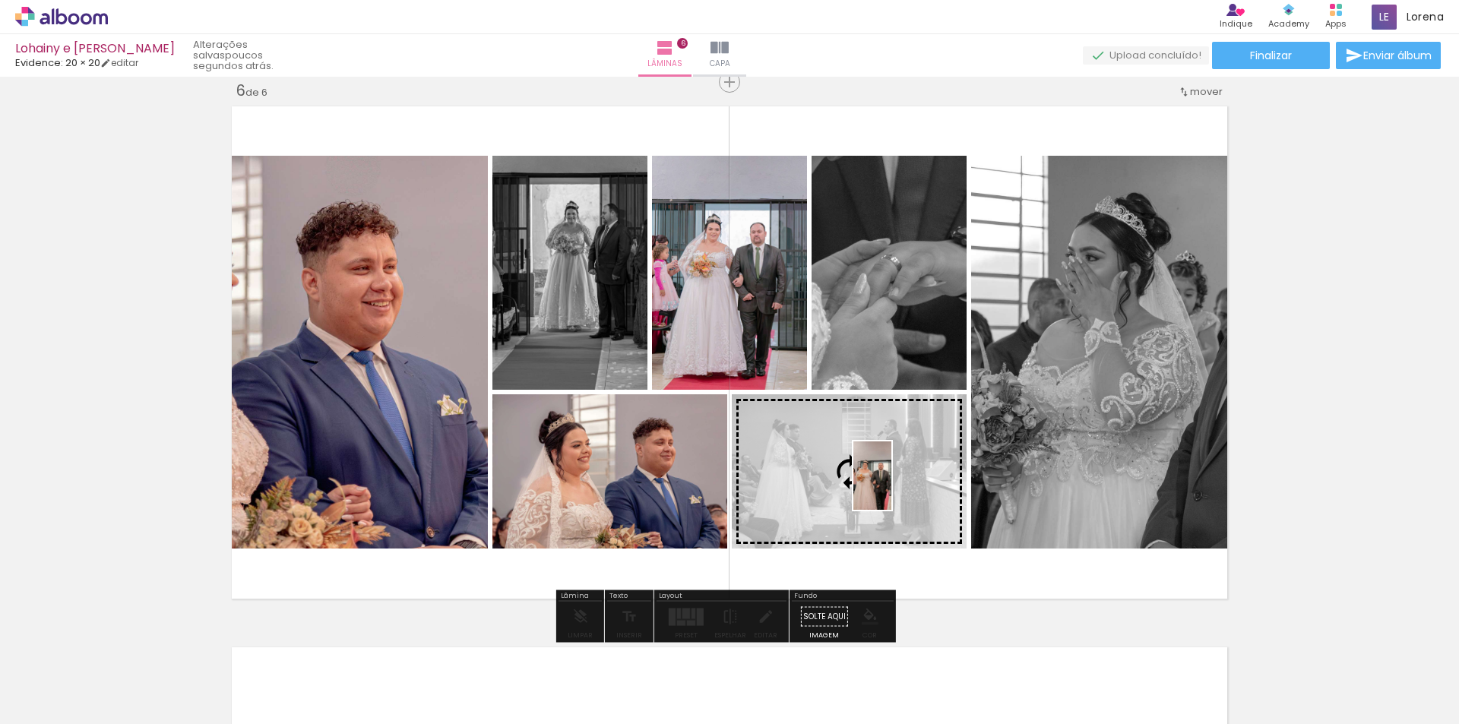
drag, startPoint x: 670, startPoint y: 679, endPoint x: 899, endPoint y: 487, distance: 298.9
click at [899, 487] on quentale-workspace at bounding box center [729, 362] width 1459 height 724
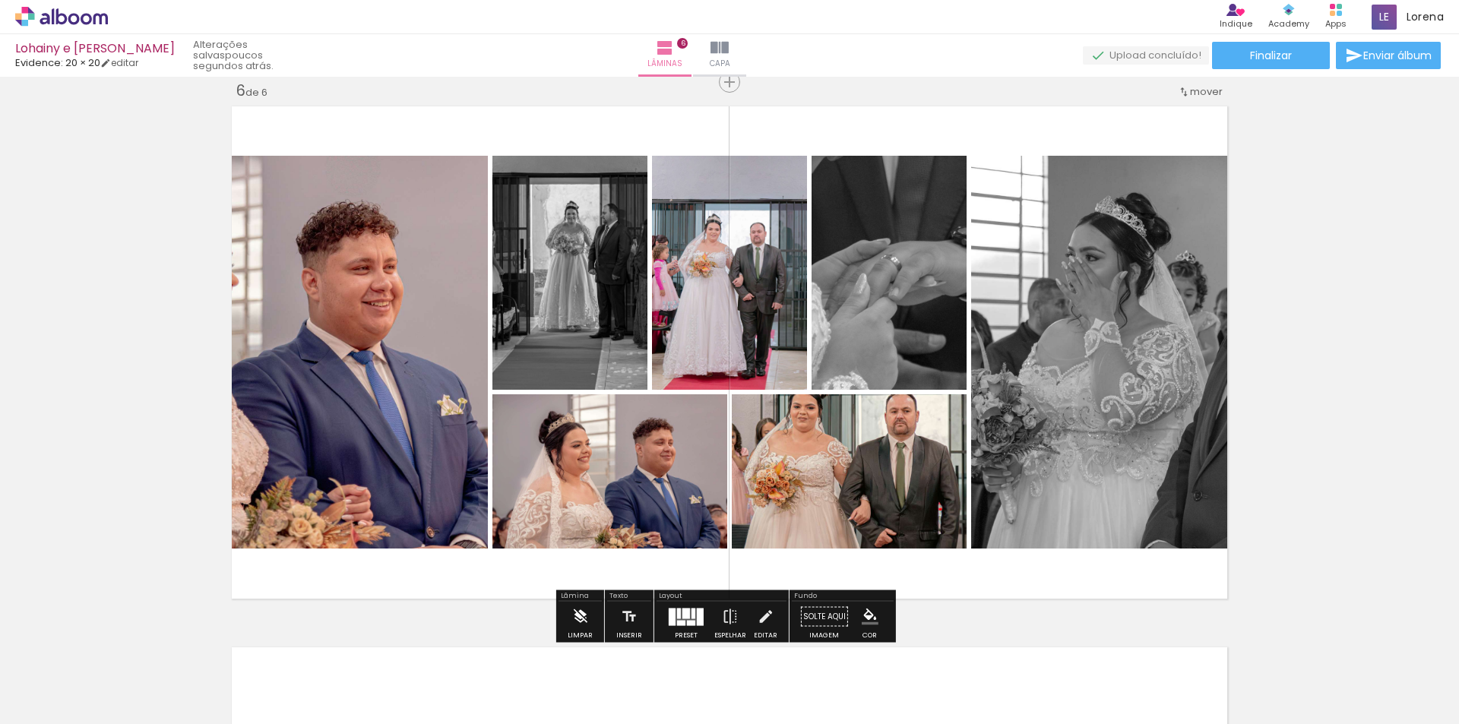
click at [576, 609] on iron-icon at bounding box center [579, 617] width 17 height 30
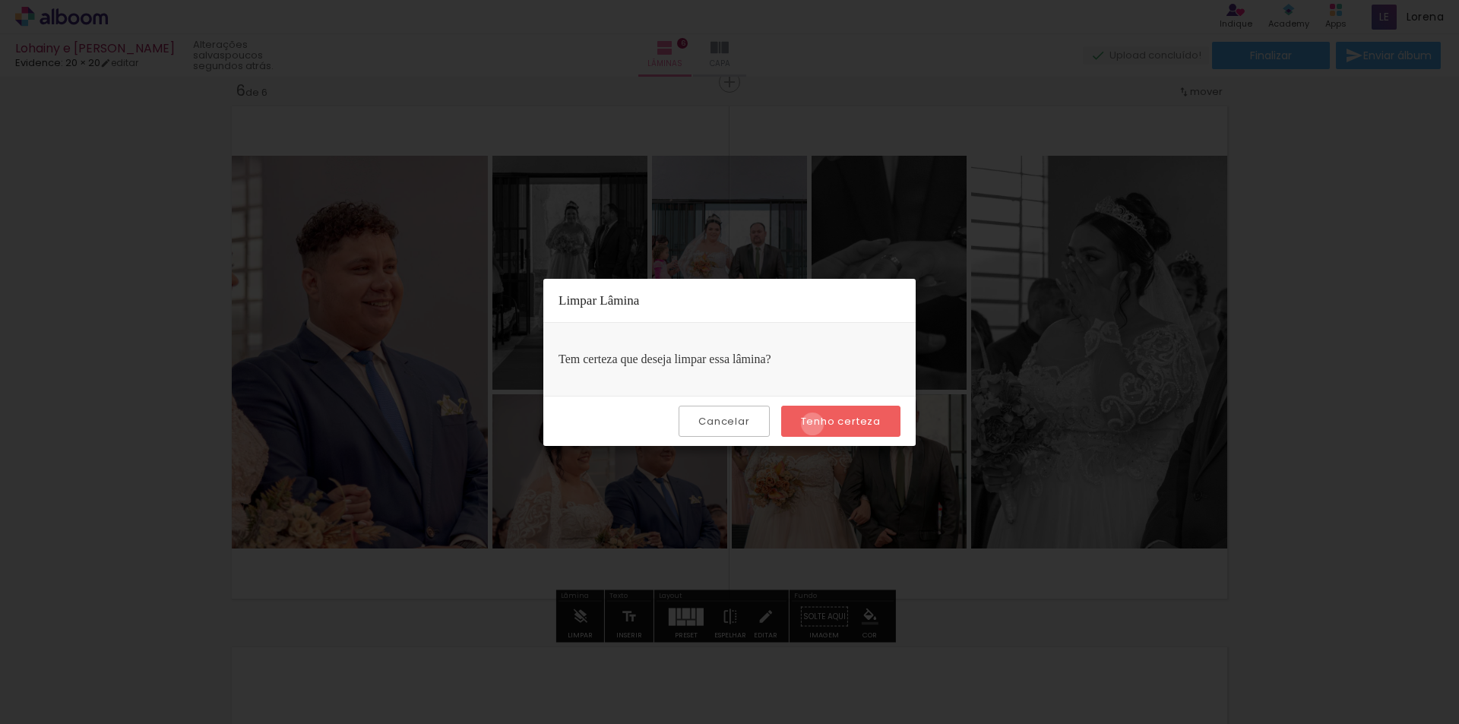
click at [0, 0] on slot "Tenho certeza" at bounding box center [0, 0] width 0 height 0
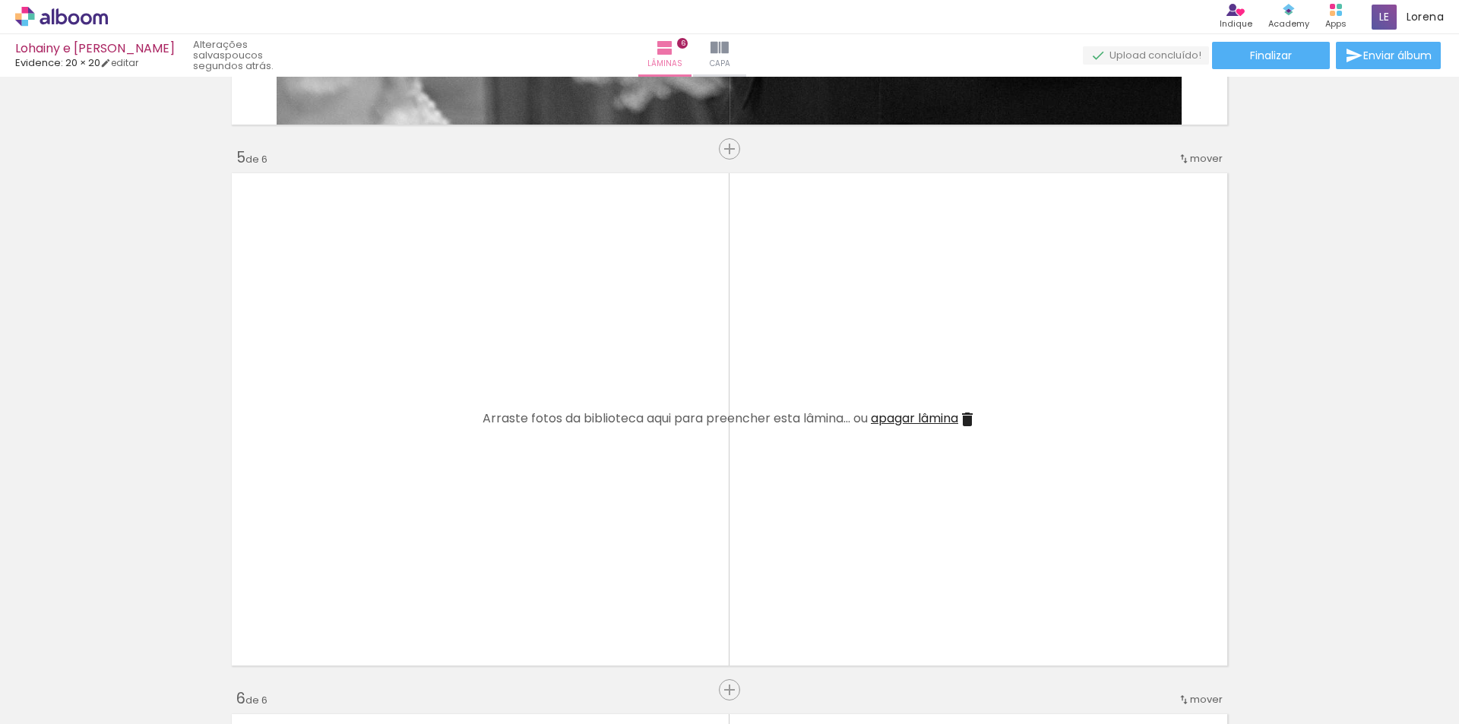
scroll to position [0, 584]
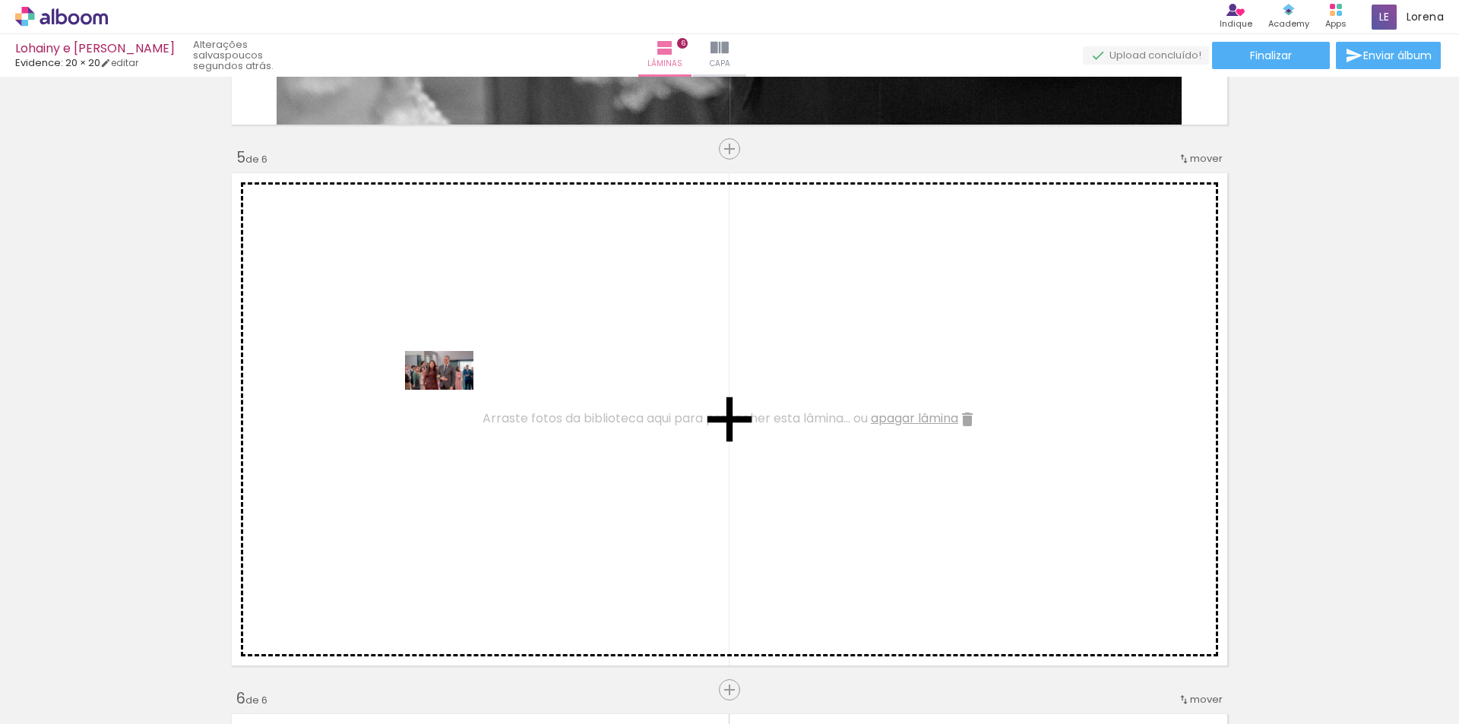
drag, startPoint x: 424, startPoint y: 680, endPoint x: 451, endPoint y: 397, distance: 284.7
click at [451, 397] on quentale-workspace at bounding box center [729, 362] width 1459 height 724
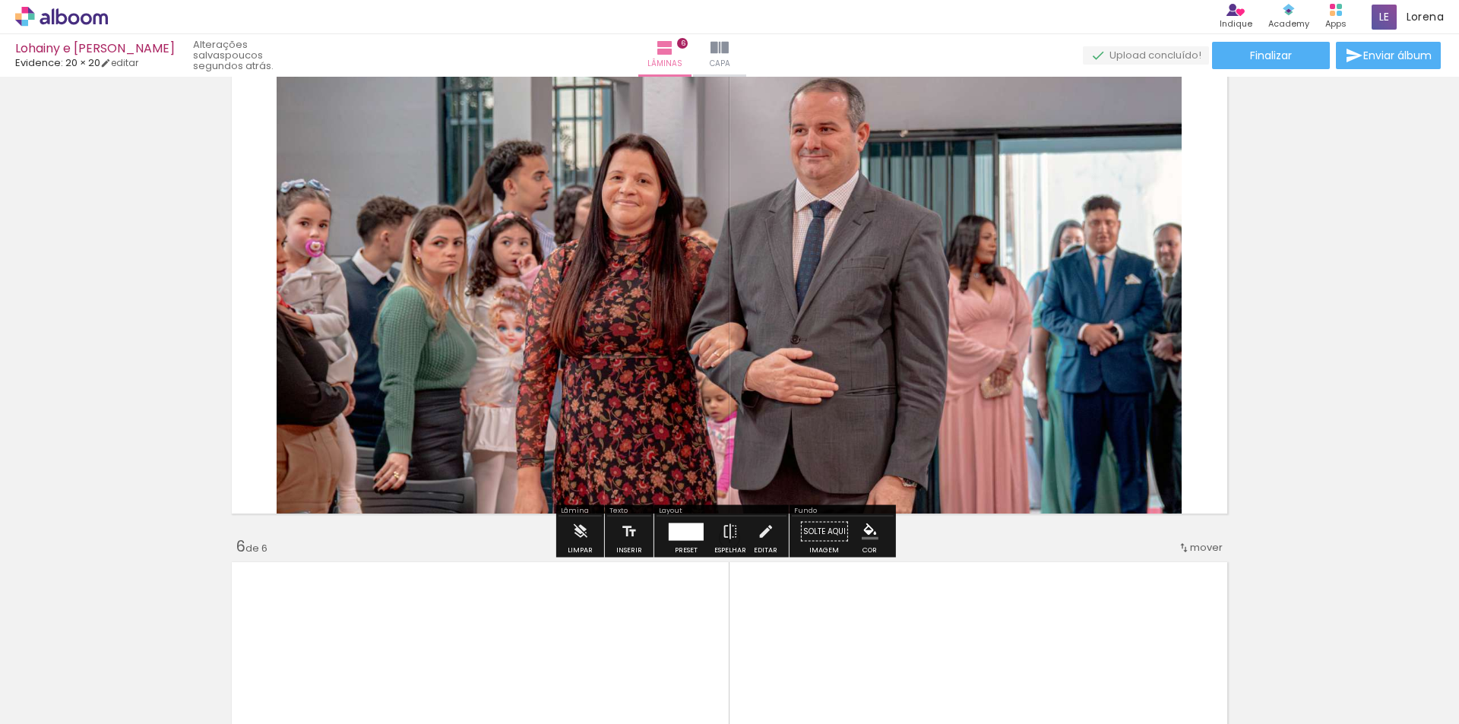
scroll to position [2193, 0]
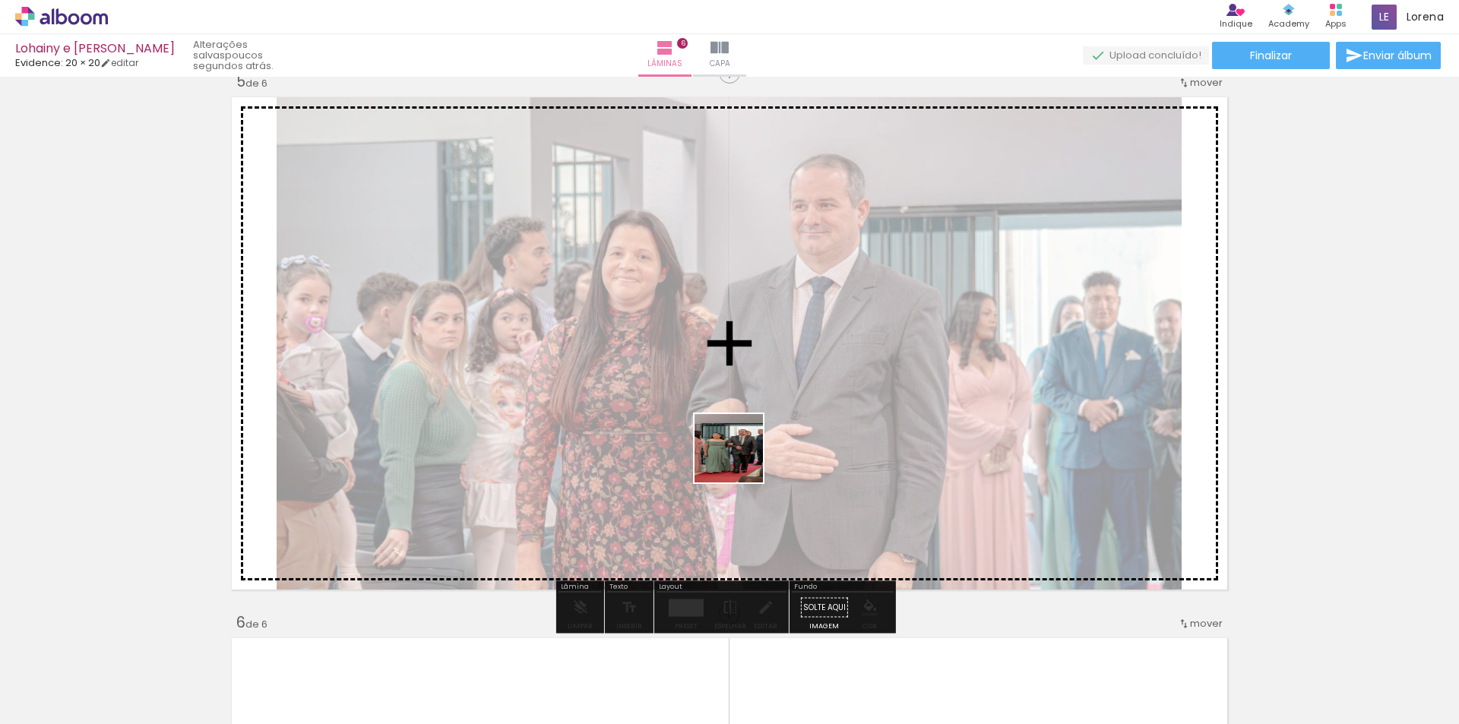
drag, startPoint x: 600, startPoint y: 681, endPoint x: 754, endPoint y: 436, distance: 288.9
click at [754, 436] on quentale-workspace at bounding box center [729, 362] width 1459 height 724
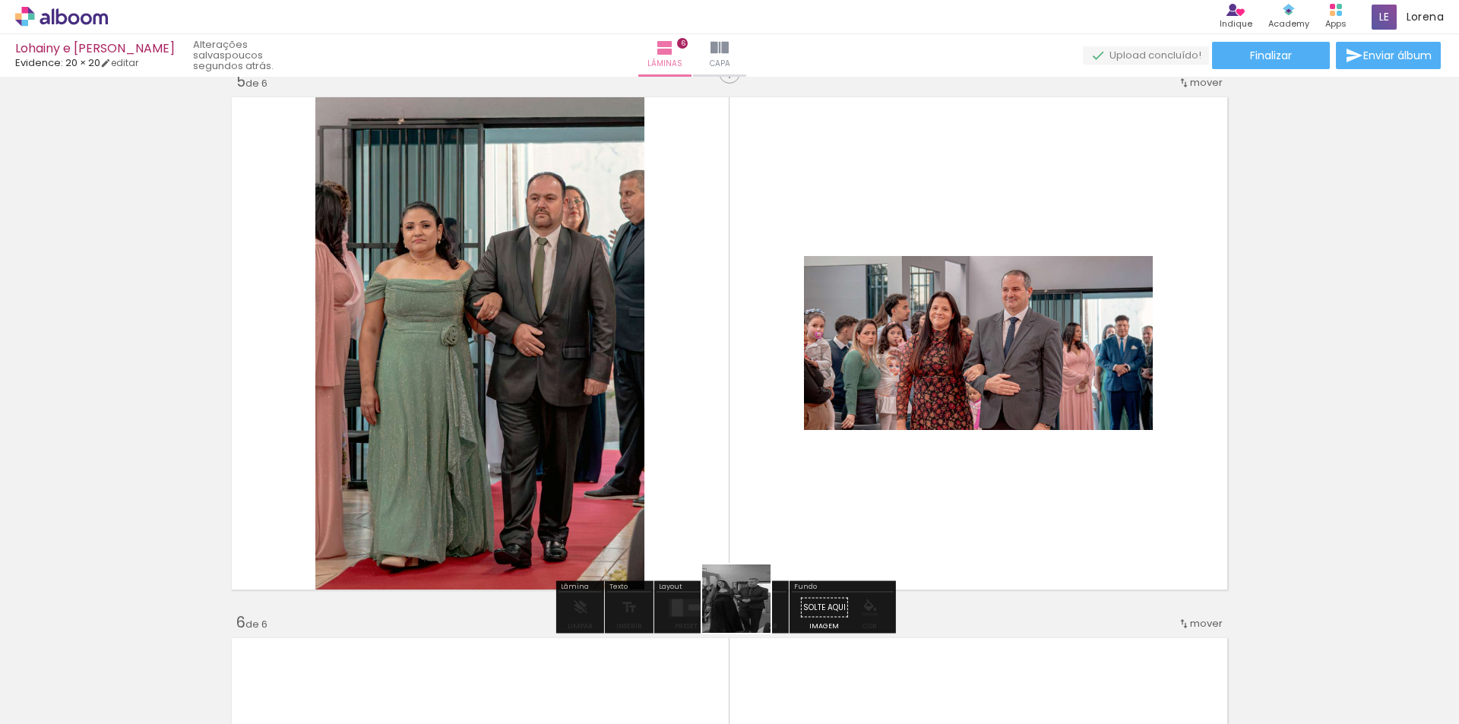
drag, startPoint x: 687, startPoint y: 695, endPoint x: 834, endPoint y: 546, distance: 209.6
click at [892, 434] on quentale-workspace at bounding box center [729, 362] width 1459 height 724
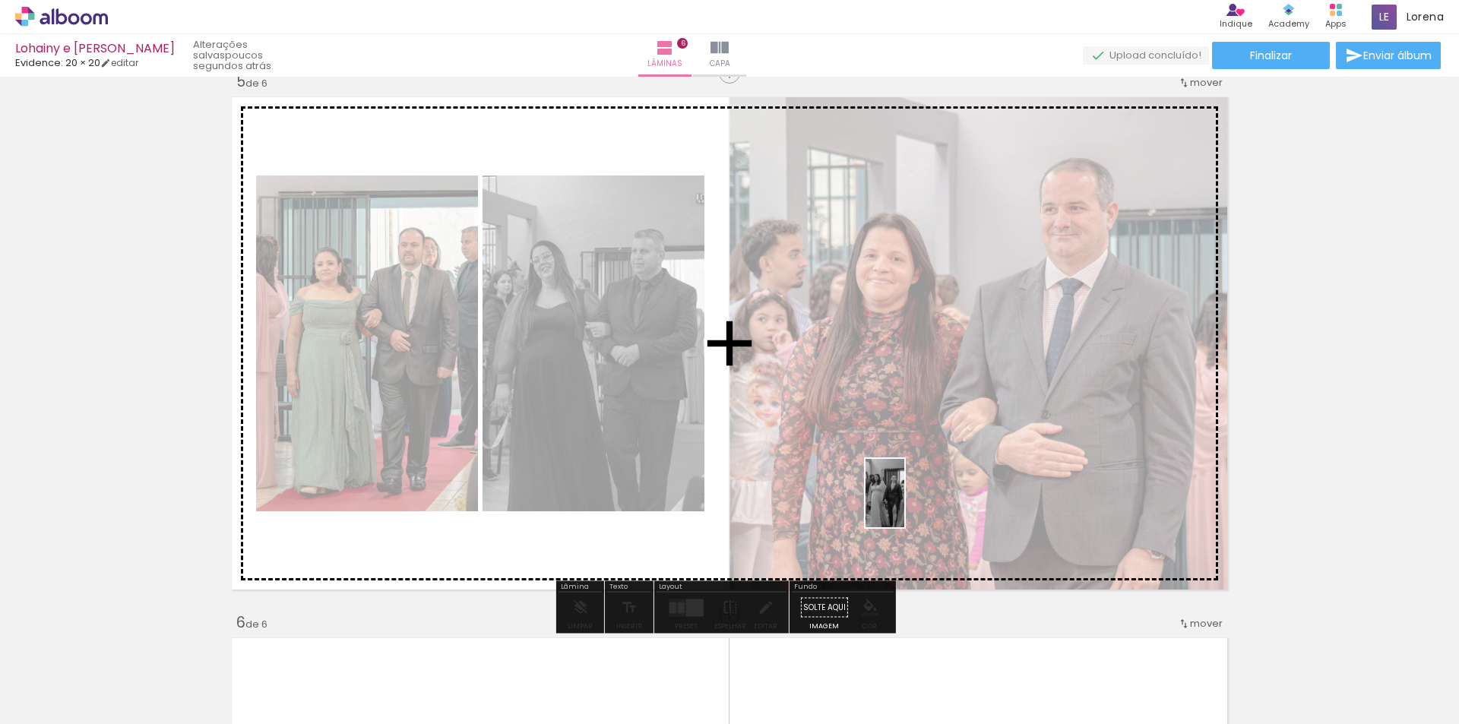
drag, startPoint x: 749, startPoint y: 689, endPoint x: 911, endPoint y: 505, distance: 245.0
click at [911, 505] on quentale-workspace at bounding box center [729, 362] width 1459 height 724
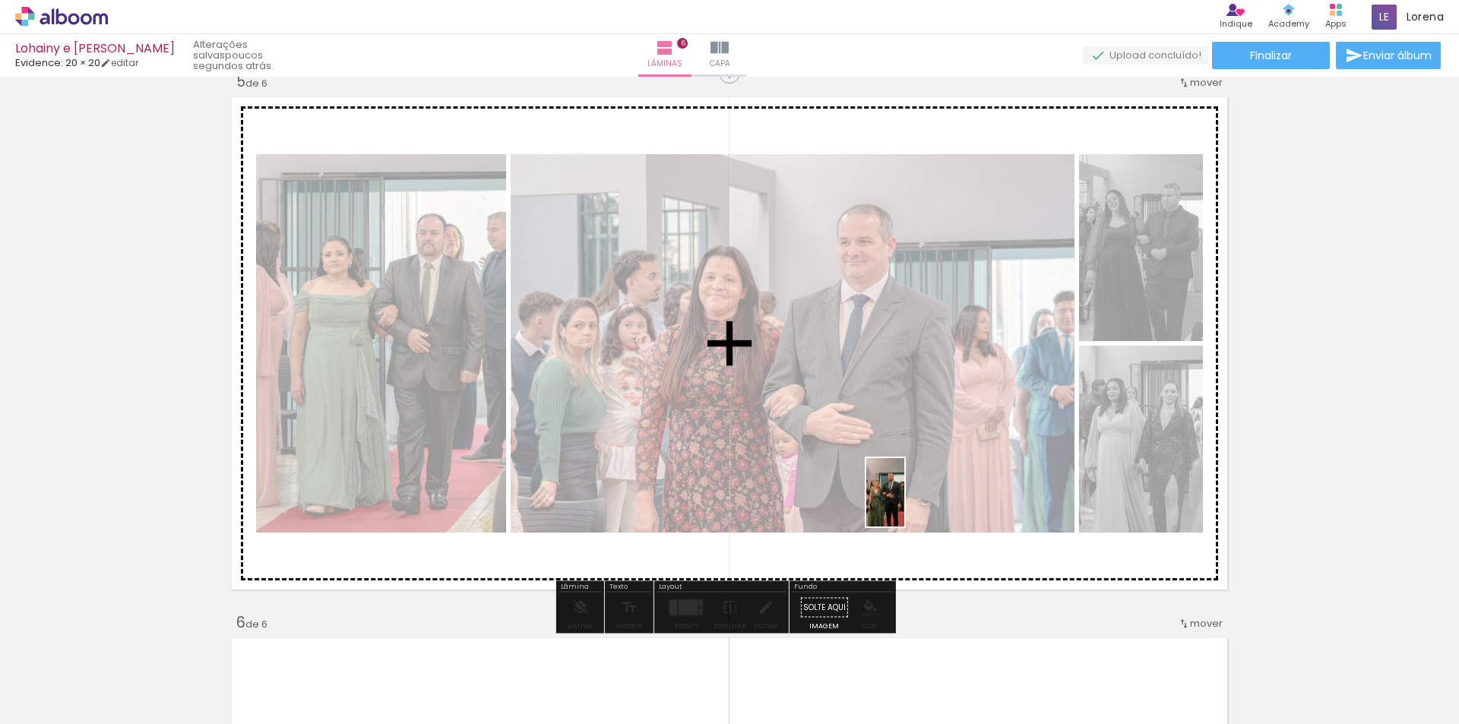
drag, startPoint x: 854, startPoint y: 697, endPoint x: 912, endPoint y: 504, distance: 201.5
click at [912, 504] on quentale-workspace at bounding box center [729, 362] width 1459 height 724
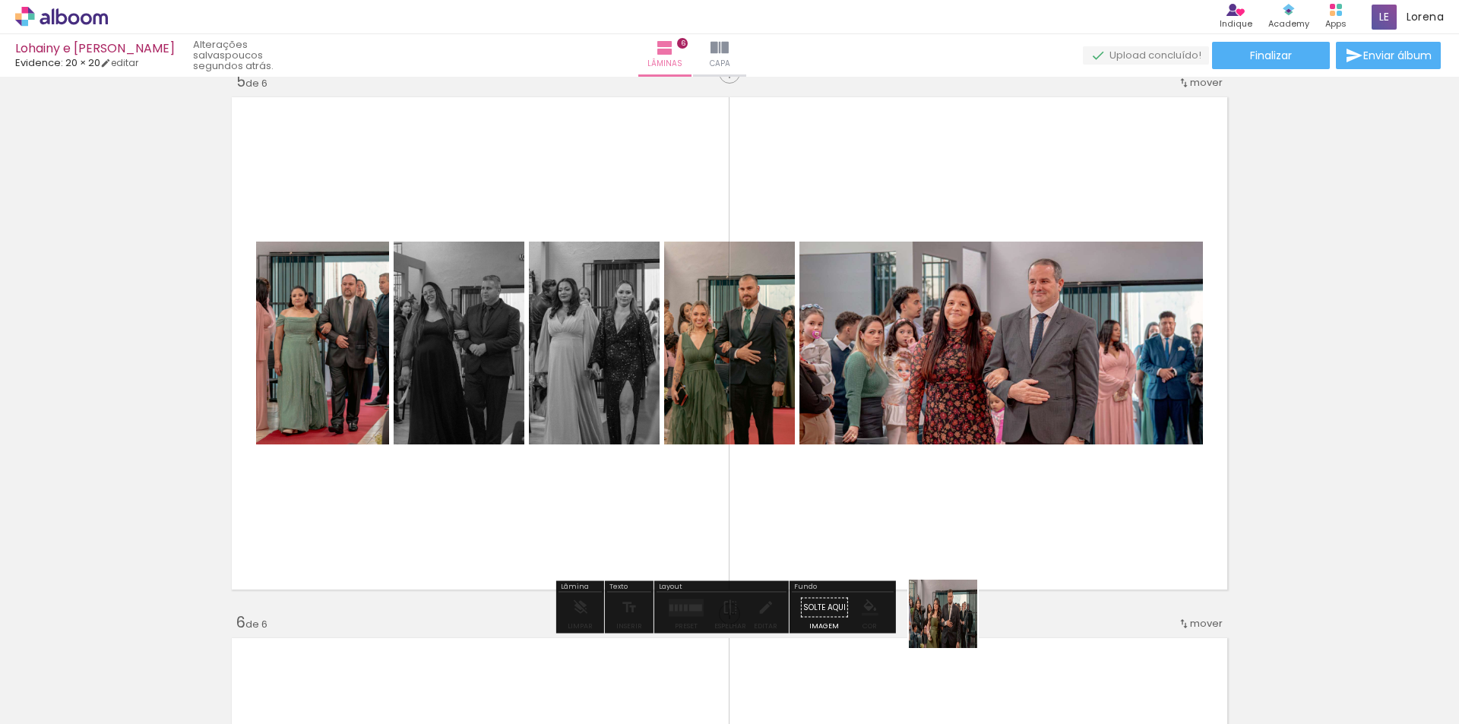
drag, startPoint x: 943, startPoint y: 689, endPoint x: 974, endPoint y: 442, distance: 248.9
click at [974, 442] on quentale-workspace at bounding box center [729, 362] width 1459 height 724
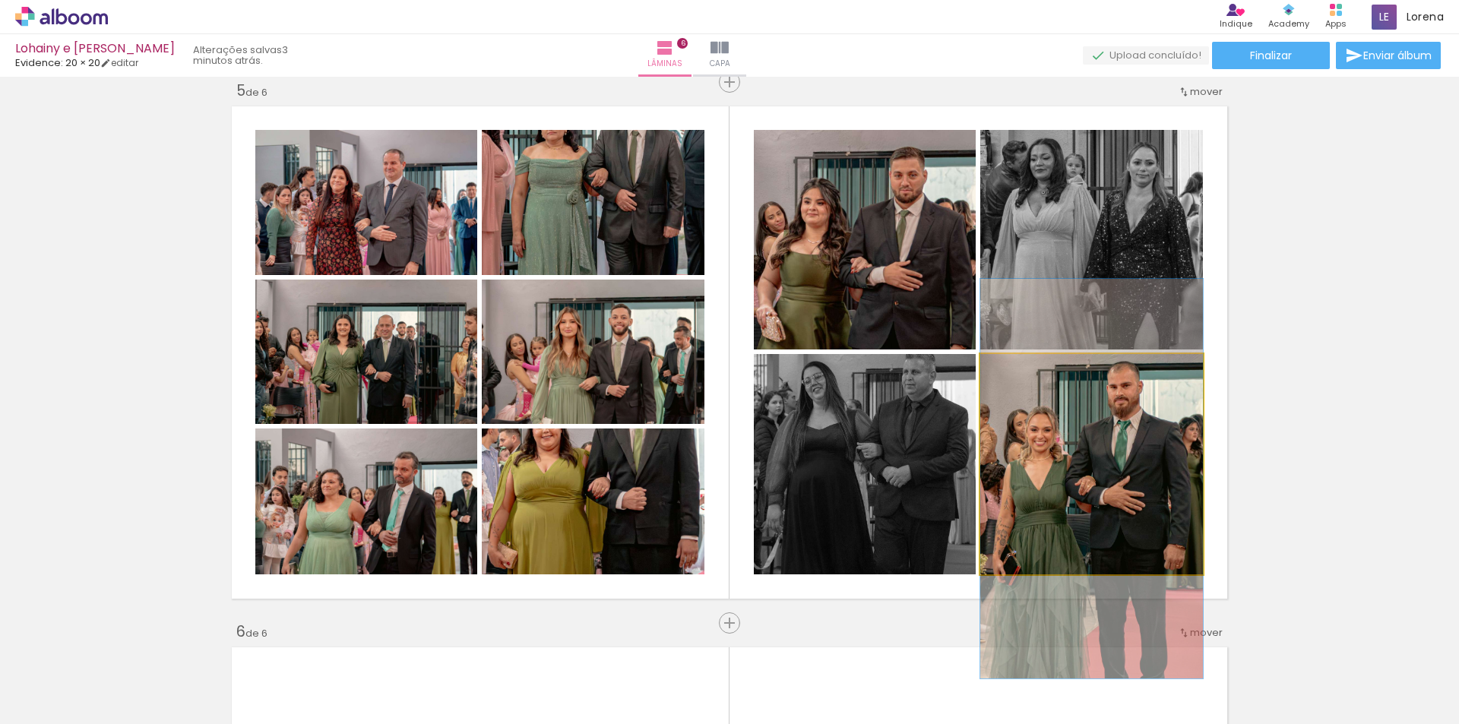
scroll to position [0, 584]
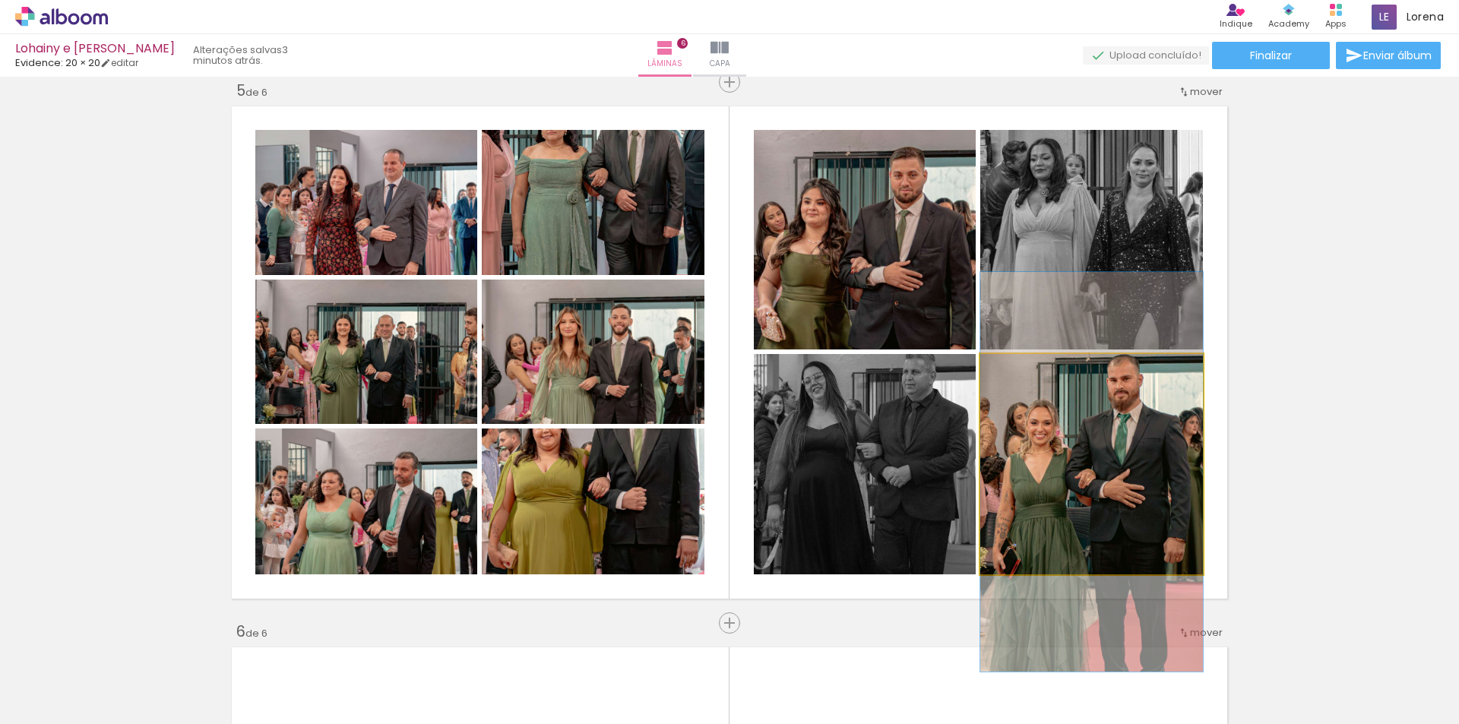
drag, startPoint x: 0, startPoint y: 0, endPoint x: 1081, endPoint y: 461, distance: 1175.7
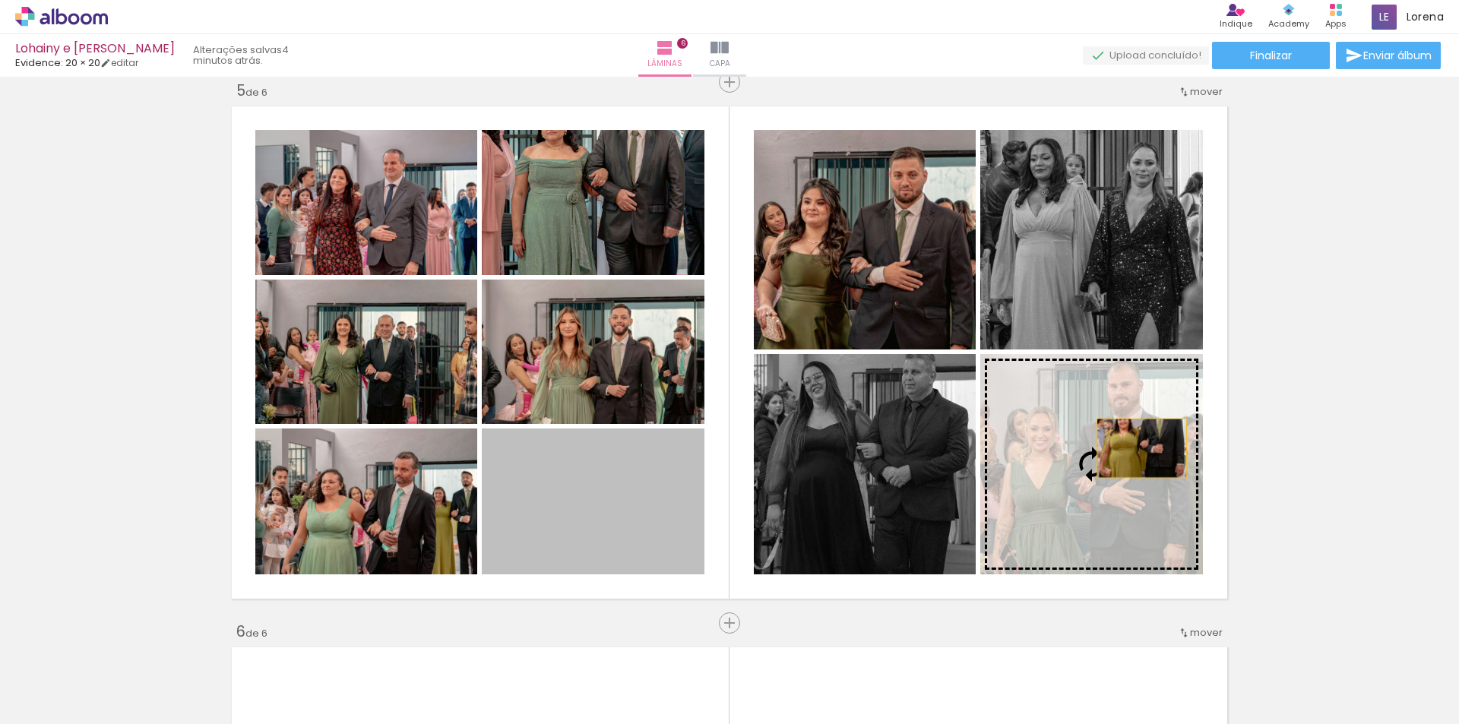
drag, startPoint x: 552, startPoint y: 489, endPoint x: 1138, endPoint y: 448, distance: 587.3
click at [0, 0] on slot at bounding box center [0, 0] width 0 height 0
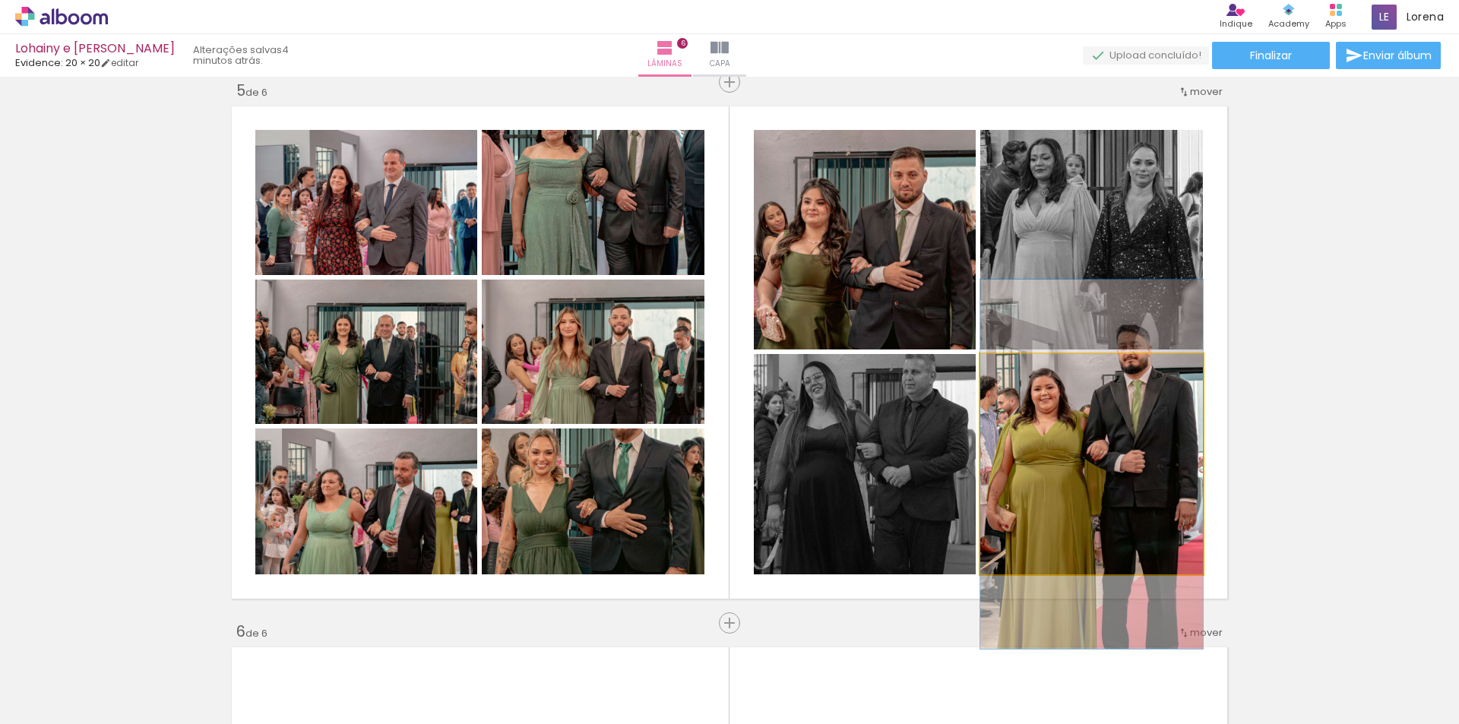
click at [1015, 372] on div at bounding box center [1016, 370] width 14 height 14
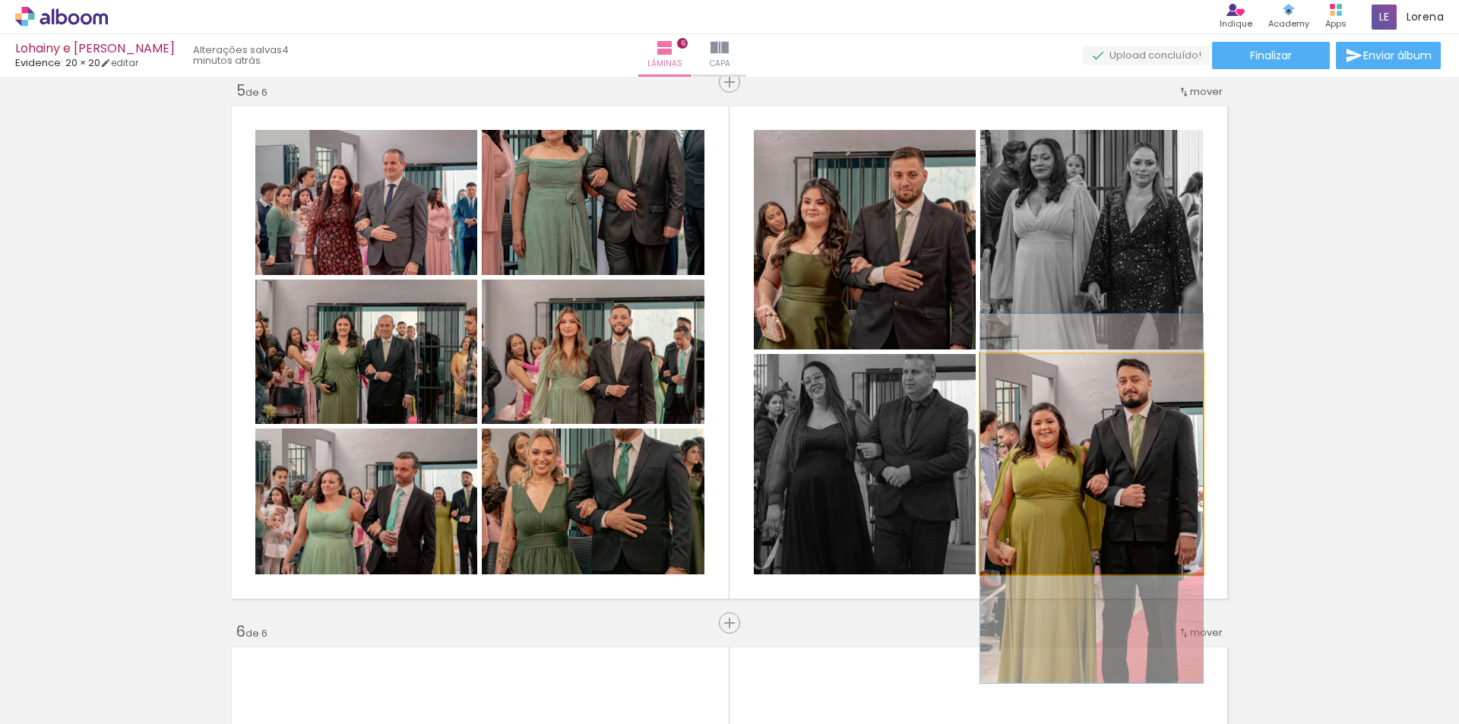
drag, startPoint x: 1101, startPoint y: 433, endPoint x: 1101, endPoint y: 467, distance: 34.2
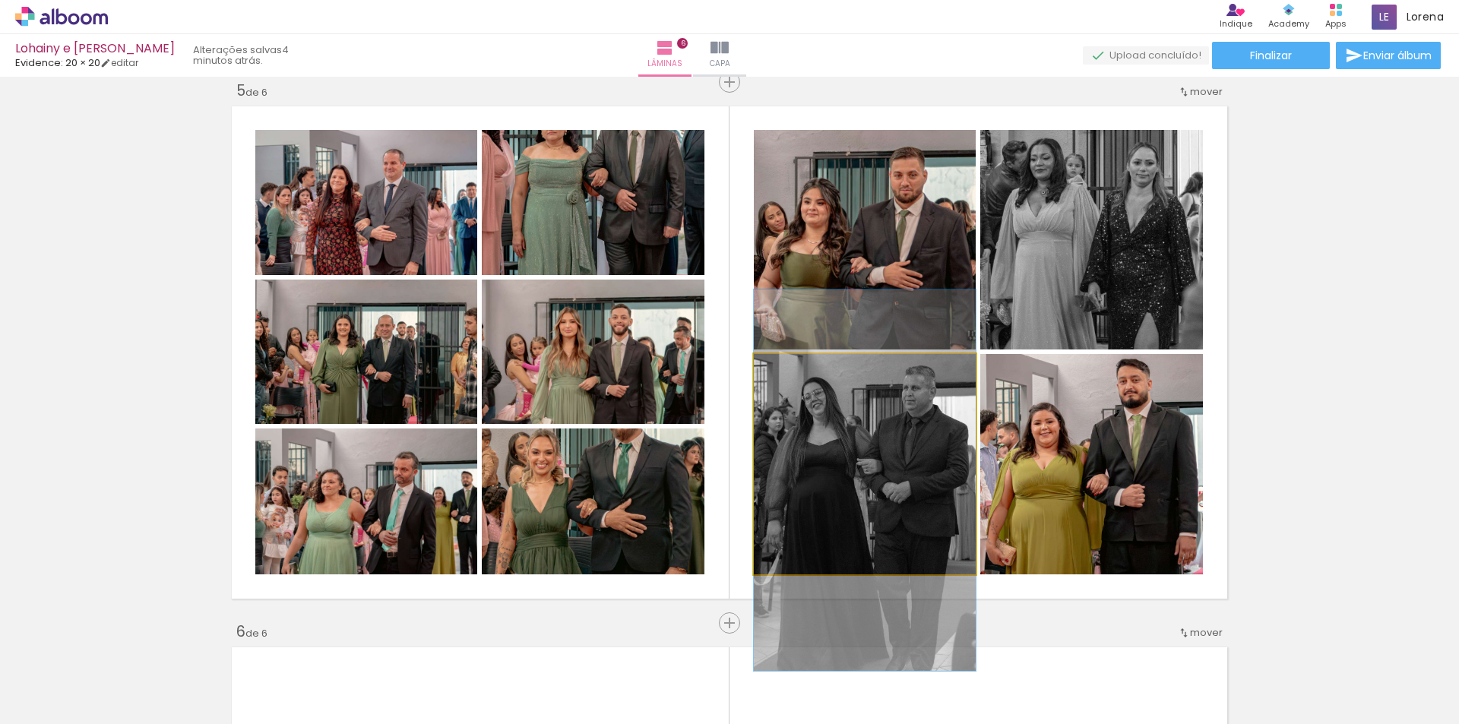
drag, startPoint x: 818, startPoint y: 459, endPoint x: 818, endPoint y: 475, distance: 16.0
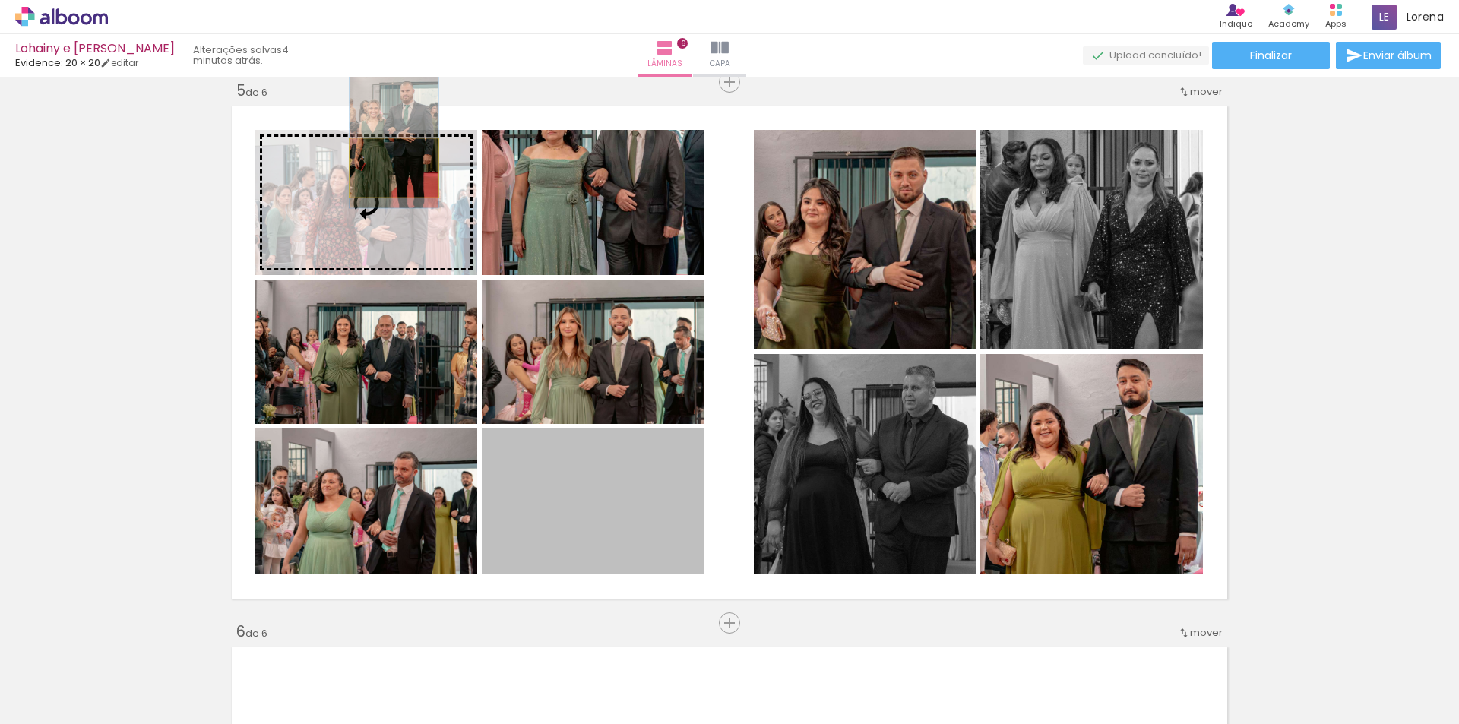
drag, startPoint x: 571, startPoint y: 535, endPoint x: 388, endPoint y: 168, distance: 409.9
click at [0, 0] on slot at bounding box center [0, 0] width 0 height 0
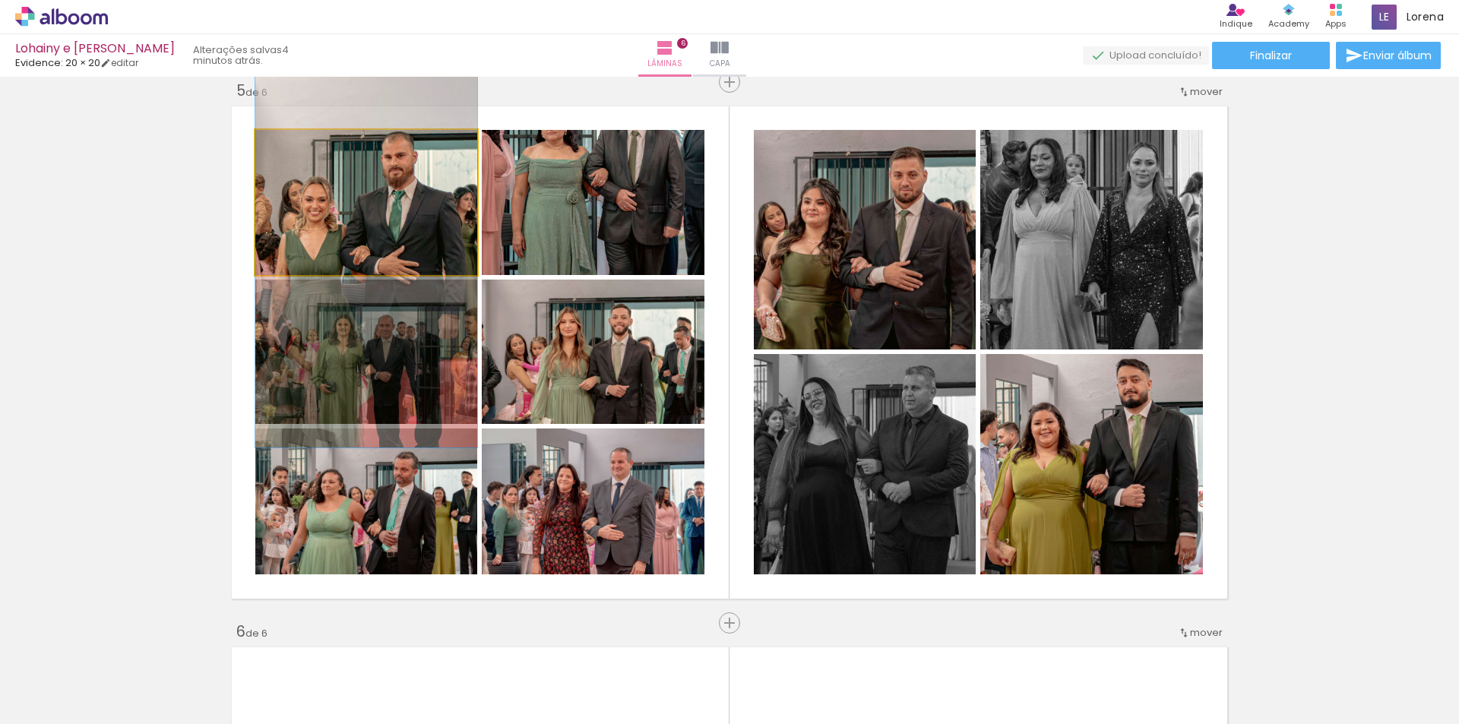
drag, startPoint x: 351, startPoint y: 224, endPoint x: 347, endPoint y: 274, distance: 50.4
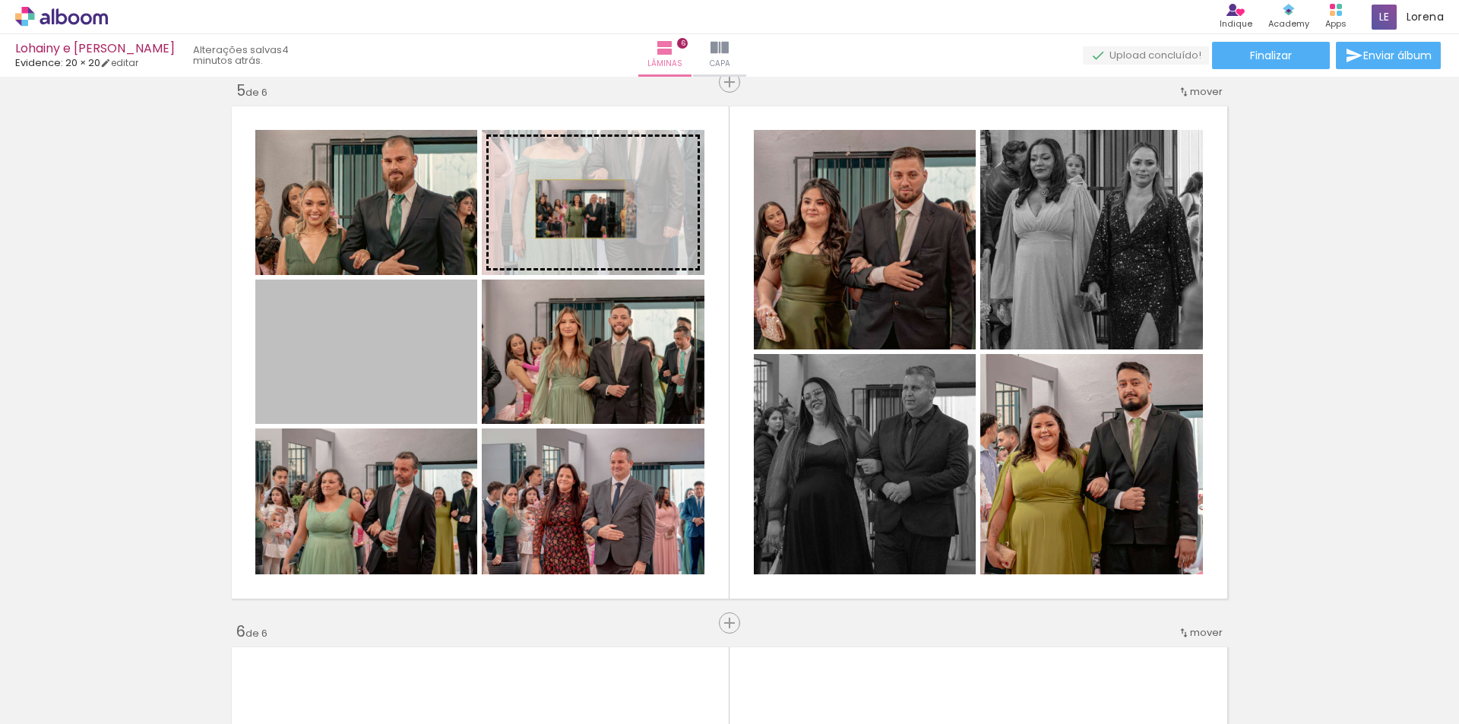
drag, startPoint x: 395, startPoint y: 386, endPoint x: 575, endPoint y: 209, distance: 252.0
click at [0, 0] on slot at bounding box center [0, 0] width 0 height 0
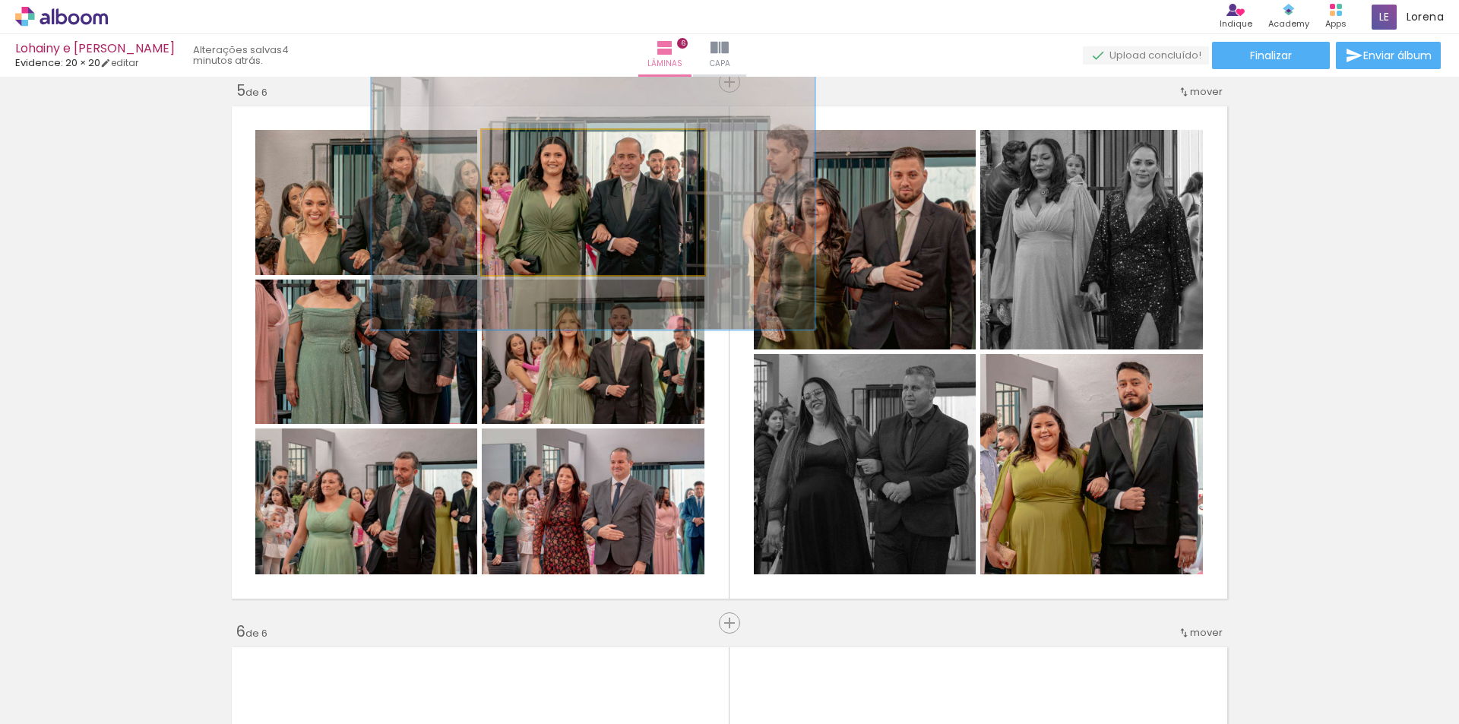
drag, startPoint x: 514, startPoint y: 145, endPoint x: 553, endPoint y: 145, distance: 39.5
type paper-slider "175"
click at [553, 145] on div at bounding box center [557, 146] width 14 height 14
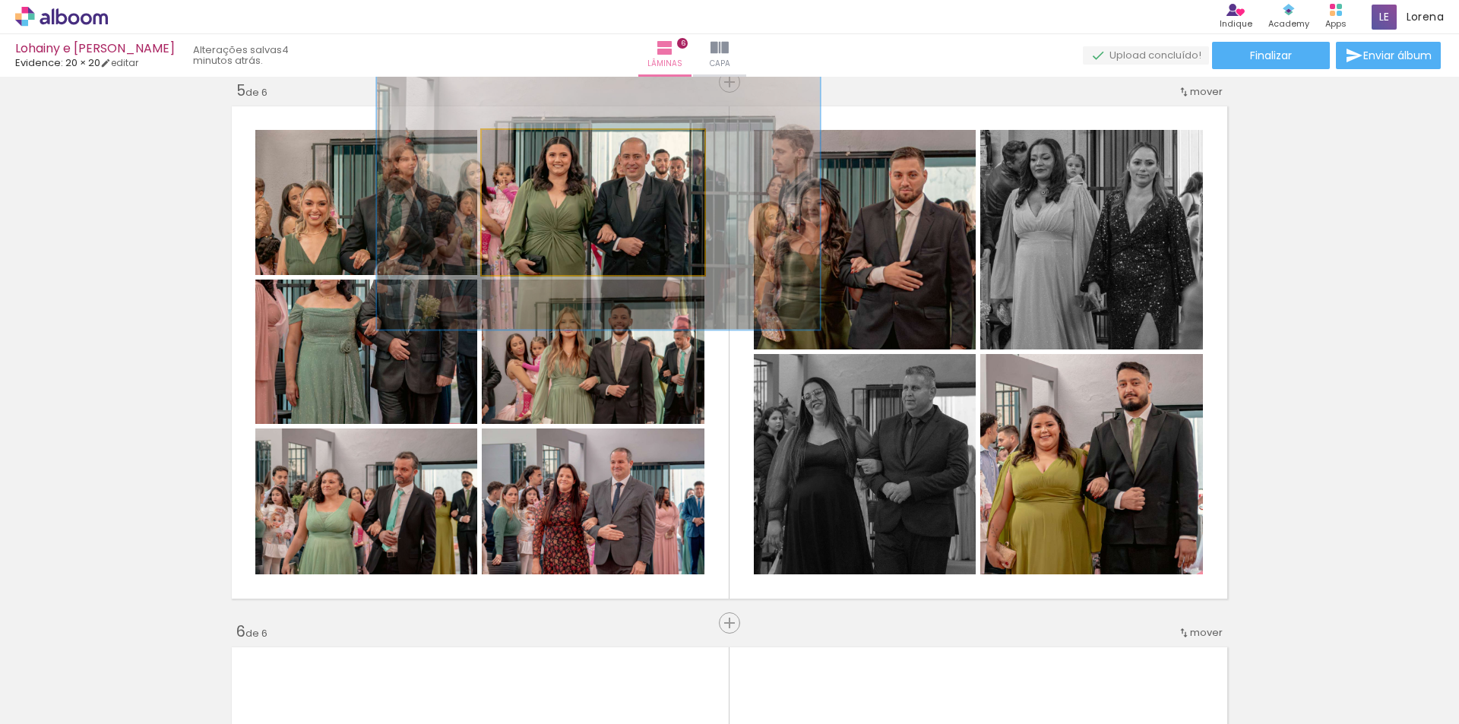
click at [624, 220] on quentale-photo at bounding box center [593, 202] width 223 height 145
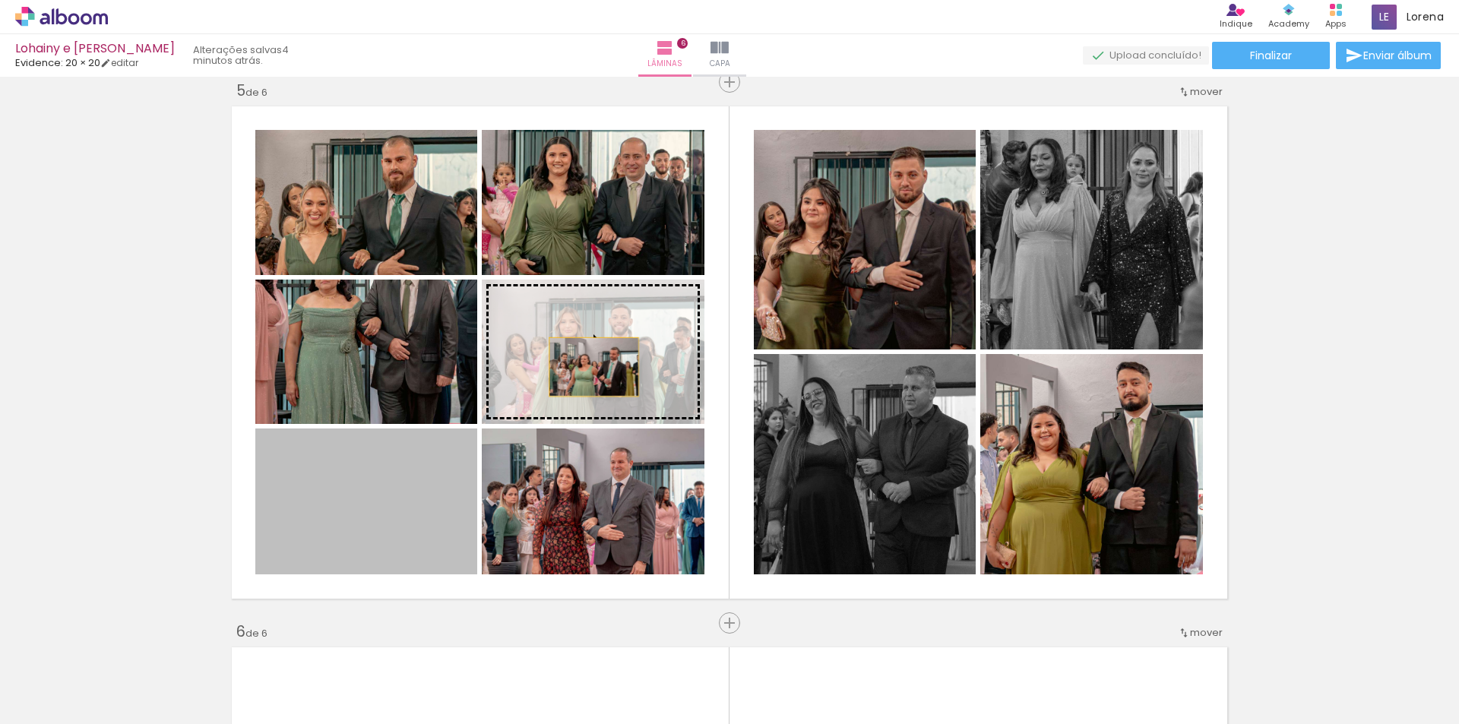
drag, startPoint x: 388, startPoint y: 511, endPoint x: 588, endPoint y: 367, distance: 246.1
click at [0, 0] on slot at bounding box center [0, 0] width 0 height 0
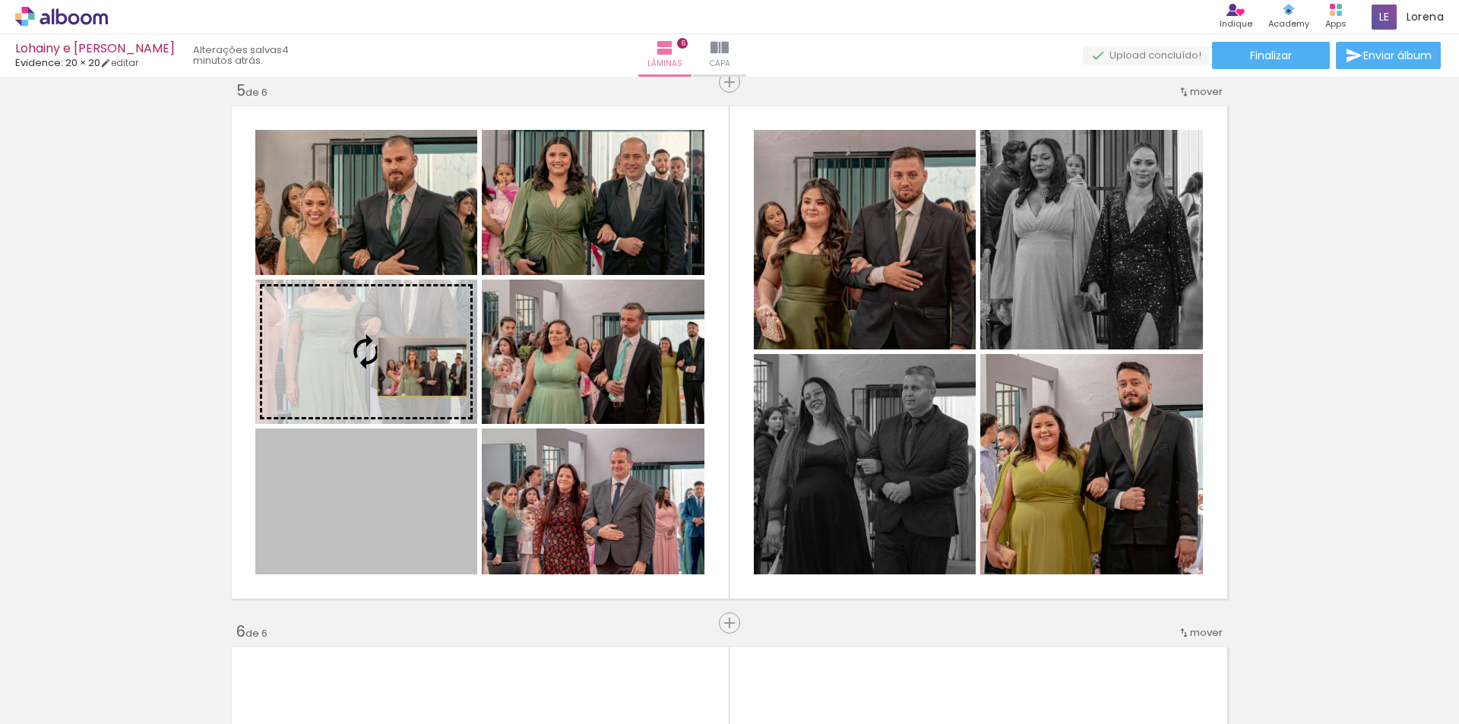
drag, startPoint x: 416, startPoint y: 498, endPoint x: 416, endPoint y: 367, distance: 130.7
click at [0, 0] on slot at bounding box center [0, 0] width 0 height 0
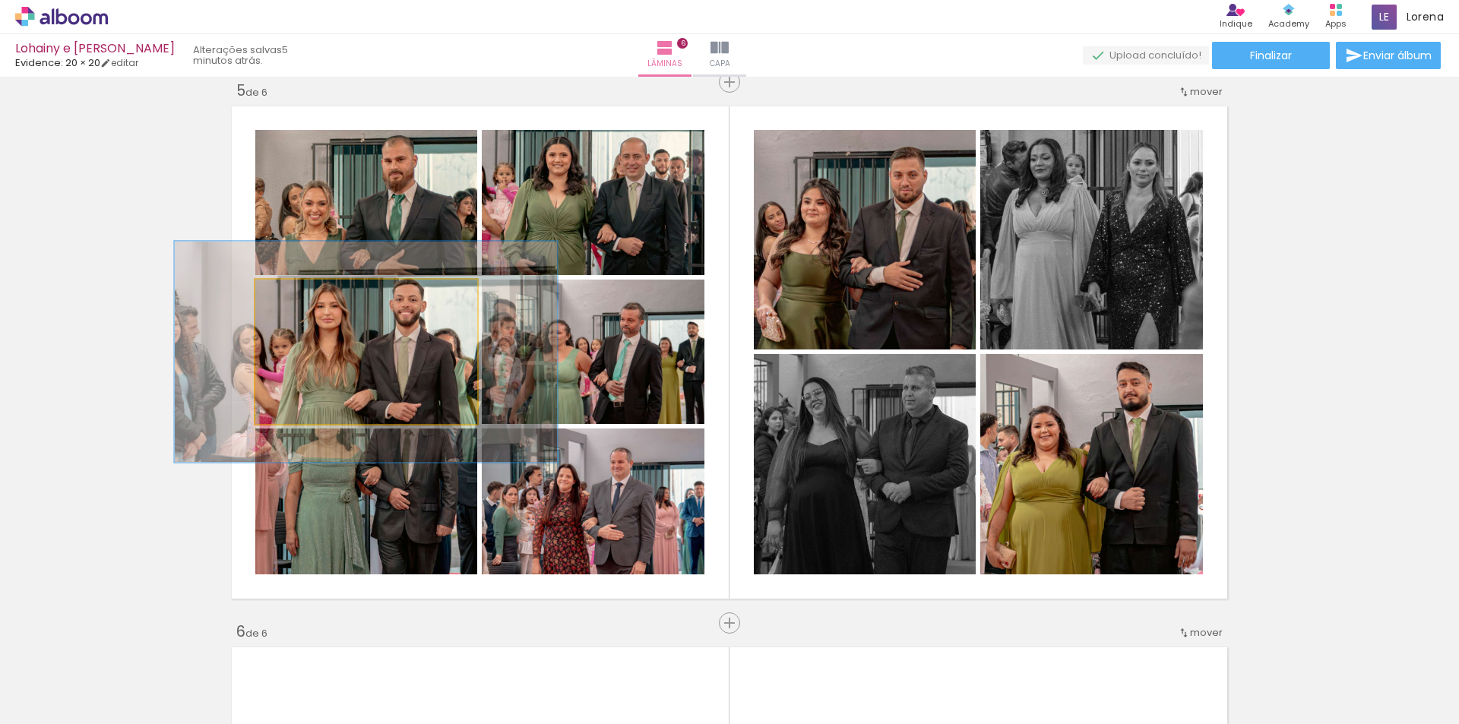
drag, startPoint x: 289, startPoint y: 299, endPoint x: 315, endPoint y: 299, distance: 25.8
type paper-slider "153"
click at [315, 299] on div at bounding box center [319, 296] width 14 height 14
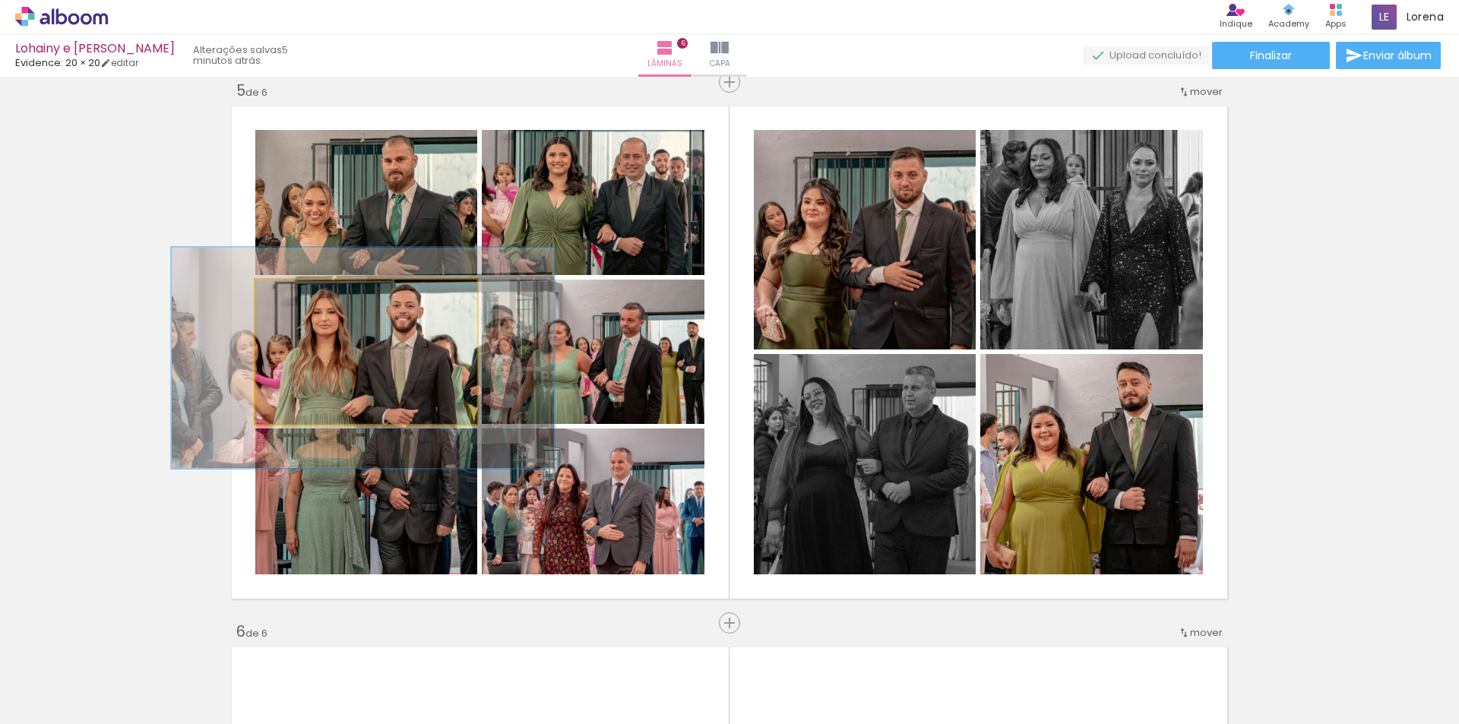
click at [392, 342] on quentale-photo at bounding box center [366, 352] width 222 height 144
click at [405, 356] on quentale-photo at bounding box center [366, 352] width 222 height 144
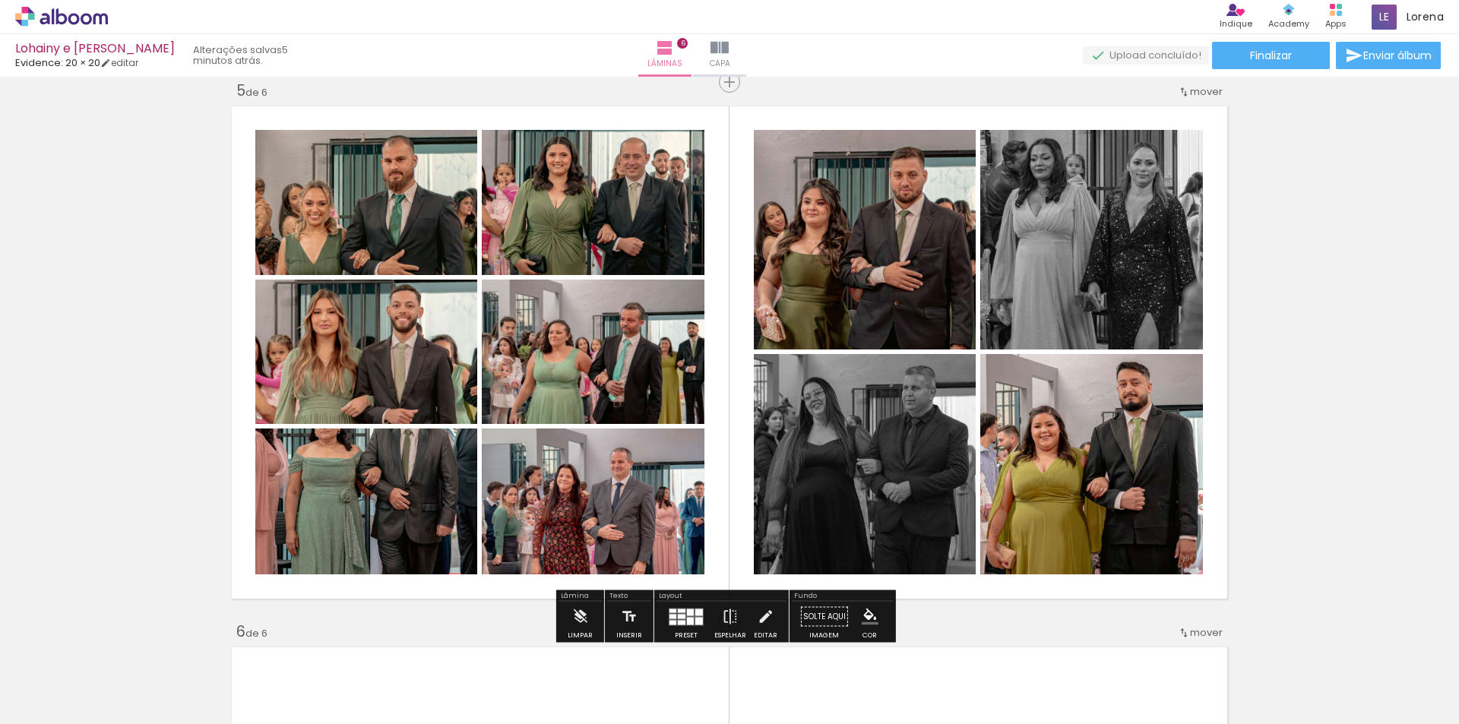
click at [575, 366] on quentale-photo at bounding box center [593, 352] width 223 height 144
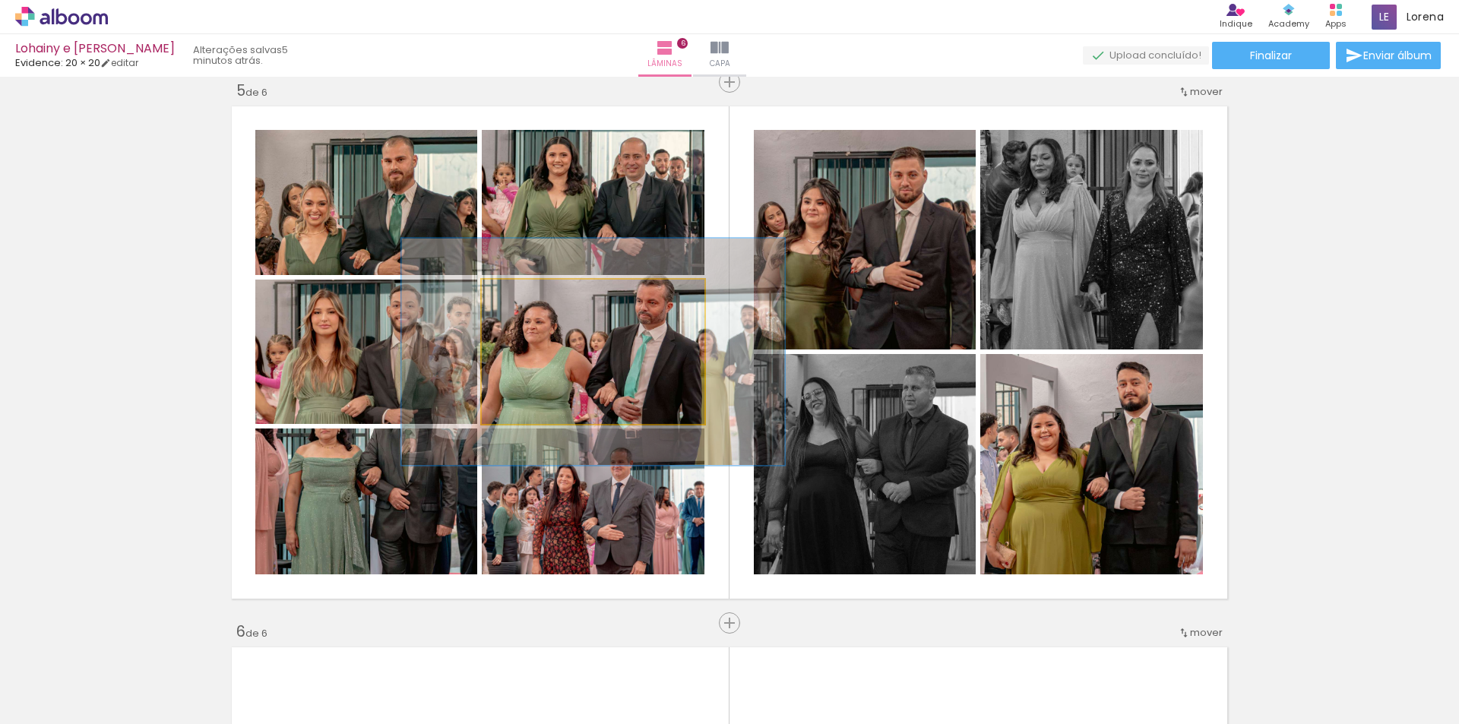
drag, startPoint x: 521, startPoint y: 303, endPoint x: 550, endPoint y: 303, distance: 29.6
type paper-slider "157"
click at [550, 303] on div at bounding box center [547, 295] width 24 height 24
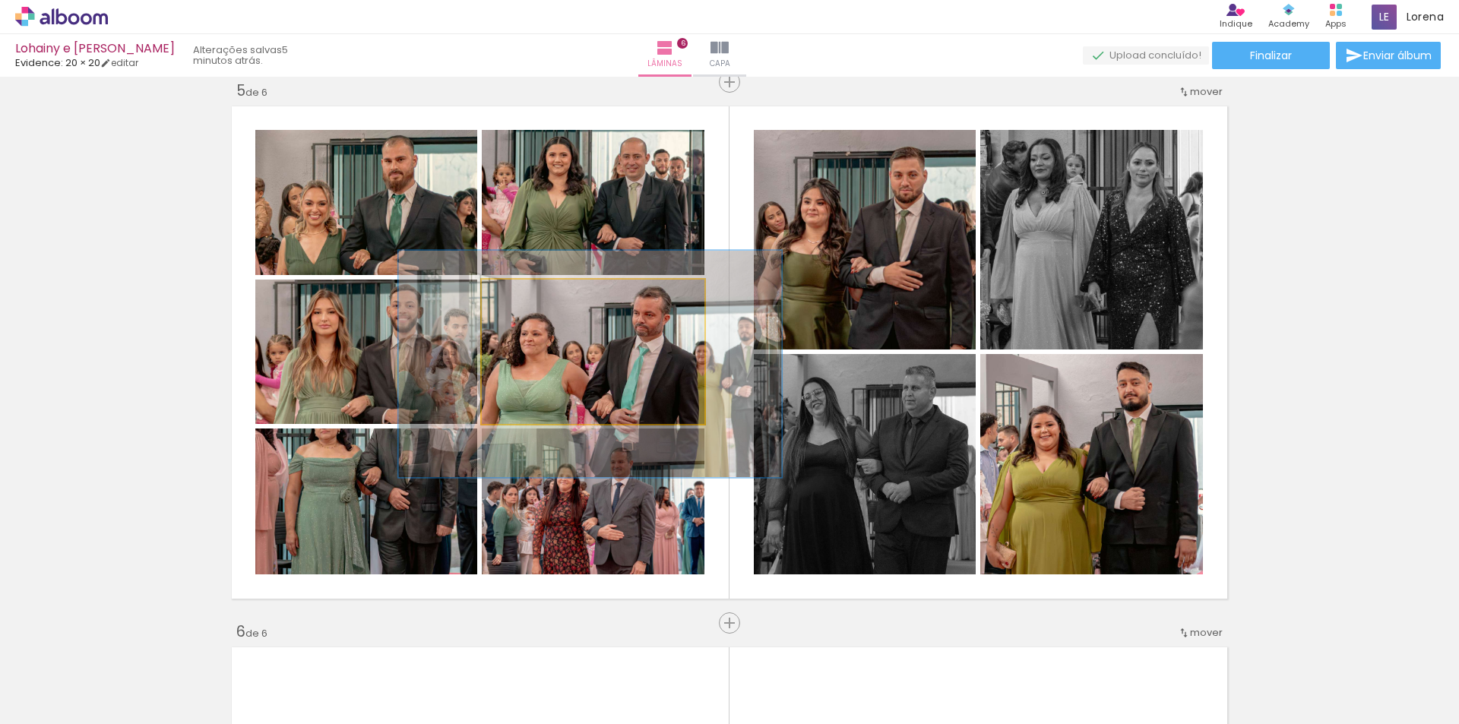
click at [606, 388] on quentale-photo at bounding box center [593, 352] width 223 height 144
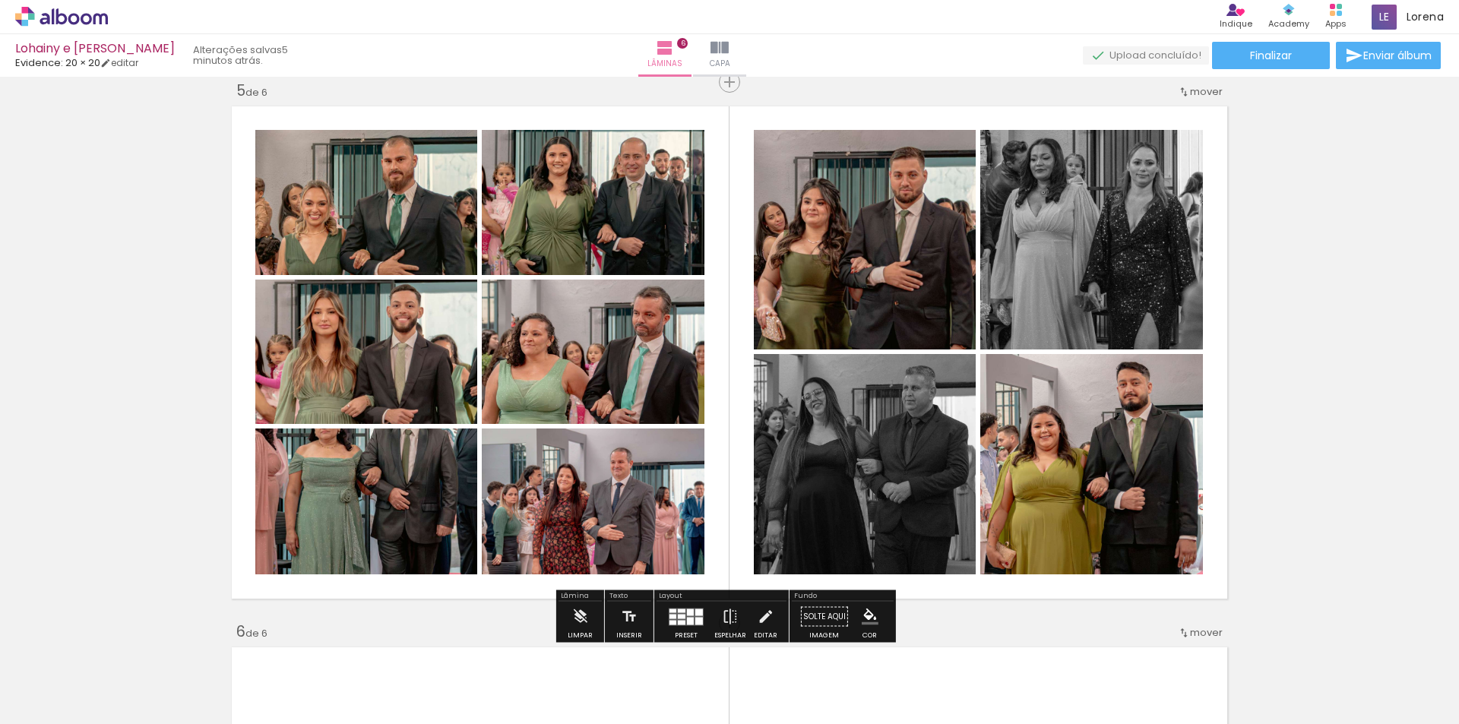
click at [391, 495] on quentale-photo at bounding box center [366, 502] width 222 height 146
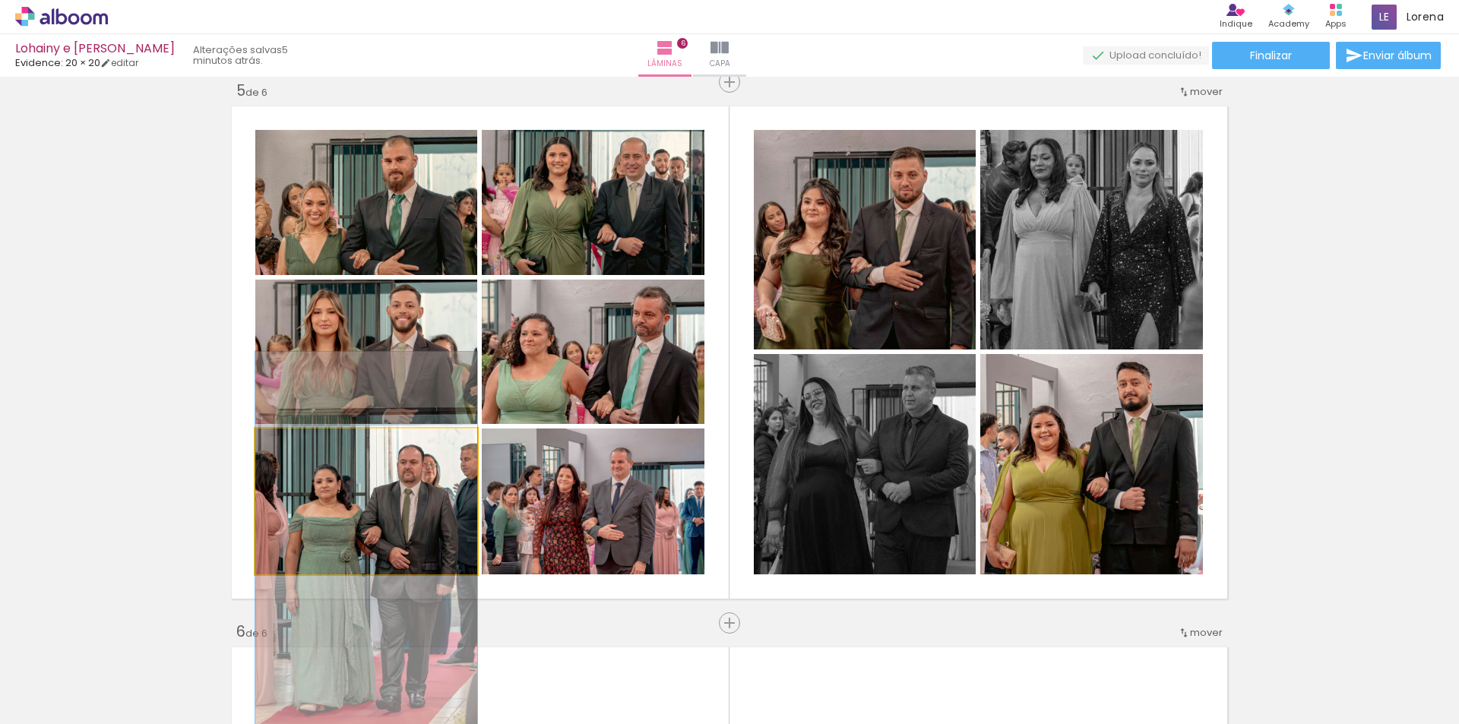
drag, startPoint x: 391, startPoint y: 495, endPoint x: 387, endPoint y: 555, distance: 59.4
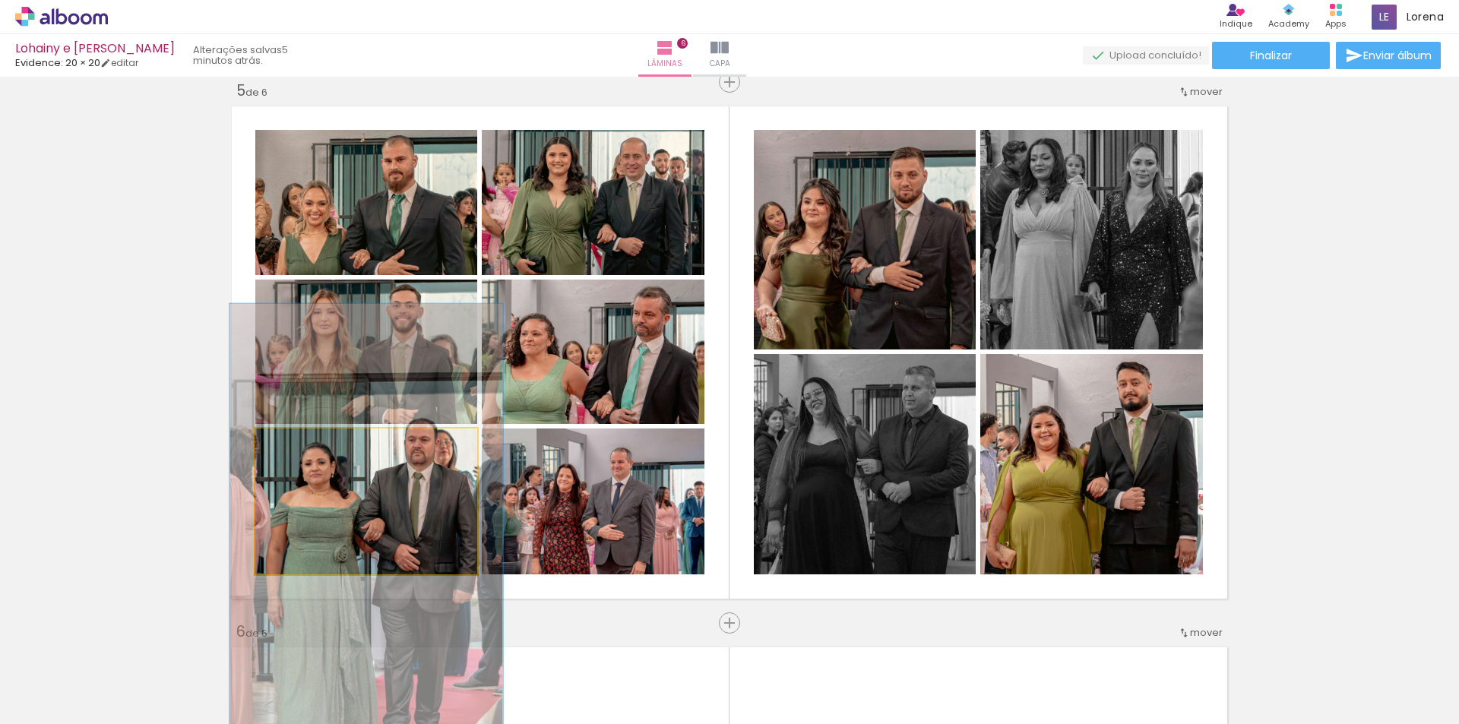
drag, startPoint x: 287, startPoint y: 451, endPoint x: 299, endPoint y: 453, distance: 12.4
type paper-slider "123"
click at [299, 453] on div at bounding box center [303, 444] width 24 height 24
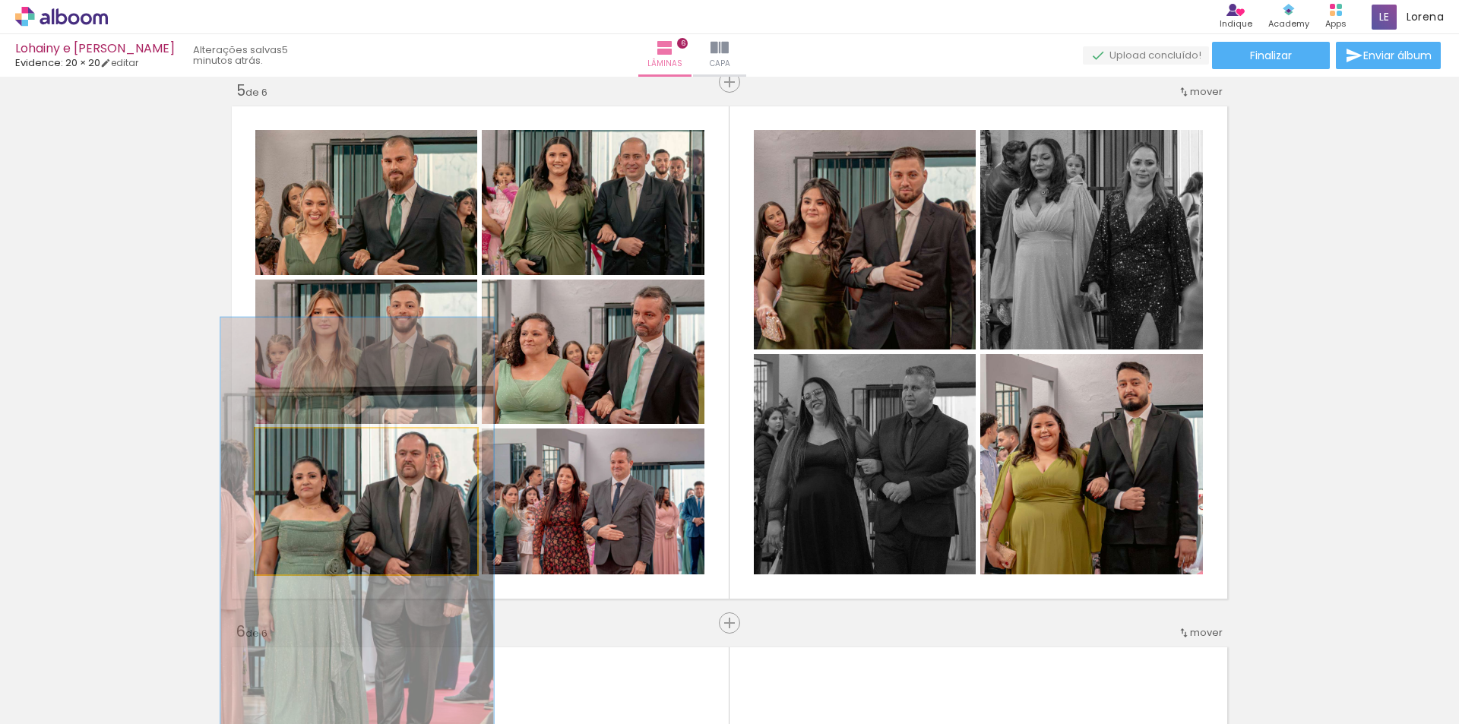
drag, startPoint x: 380, startPoint y: 509, endPoint x: 371, endPoint y: 523, distance: 16.4
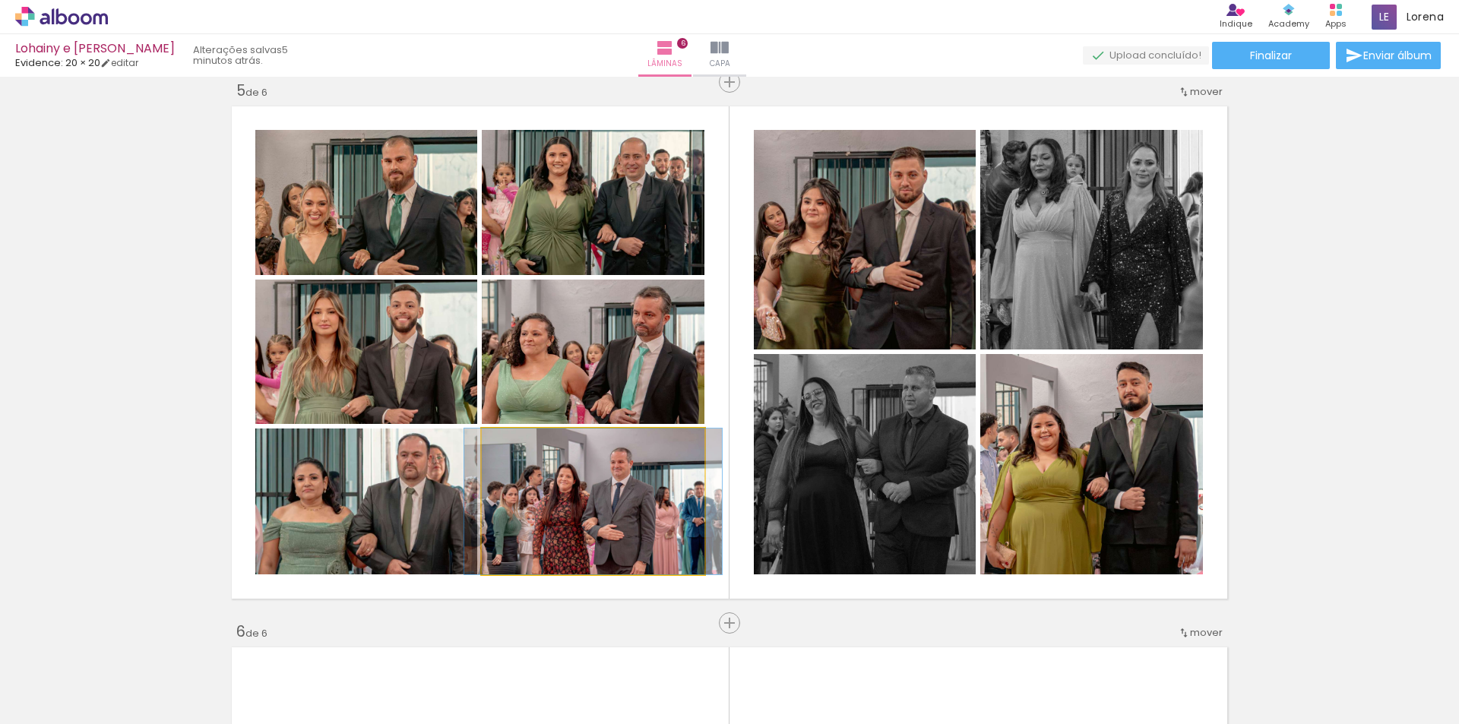
click at [618, 554] on quentale-photo at bounding box center [593, 502] width 223 height 146
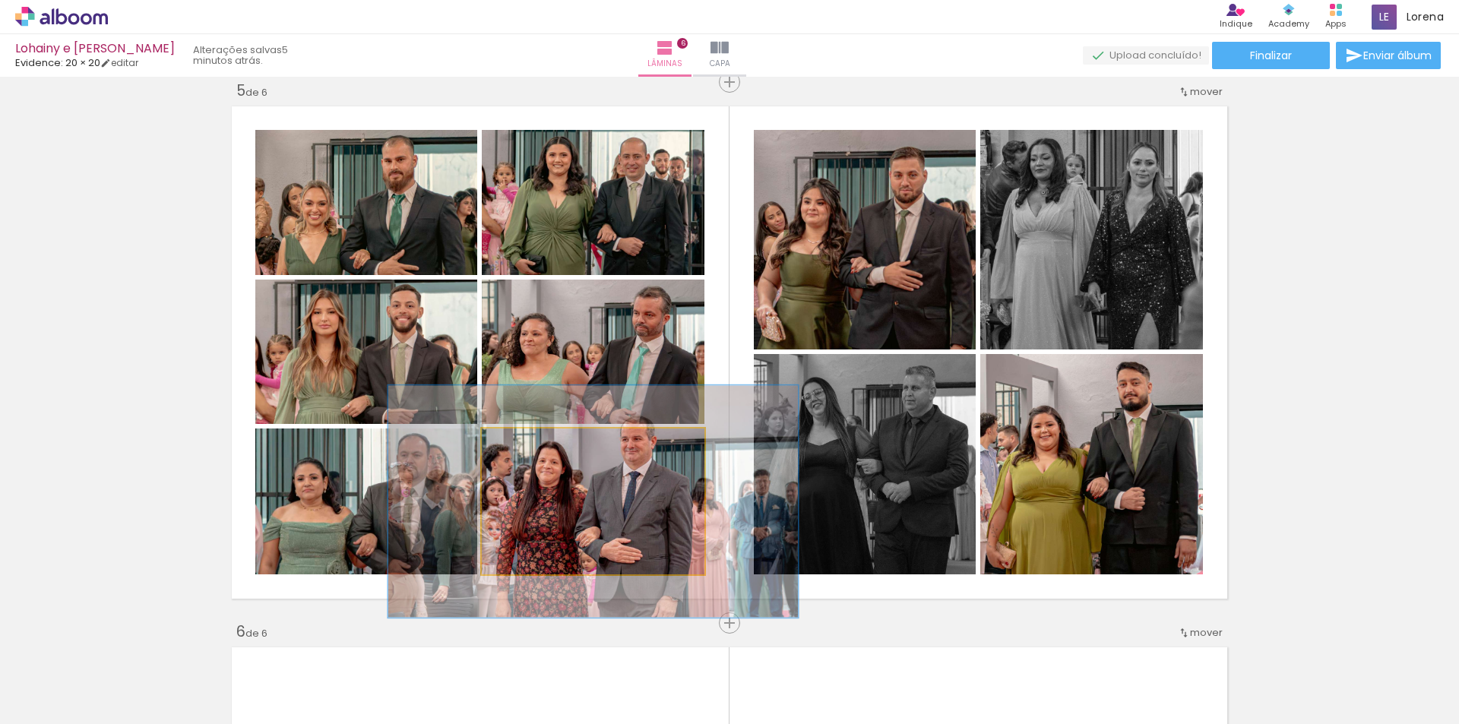
drag, startPoint x: 514, startPoint y: 444, endPoint x: 546, endPoint y: 444, distance: 31.2
type paper-slider "159"
click at [546, 444] on div at bounding box center [549, 445] width 14 height 14
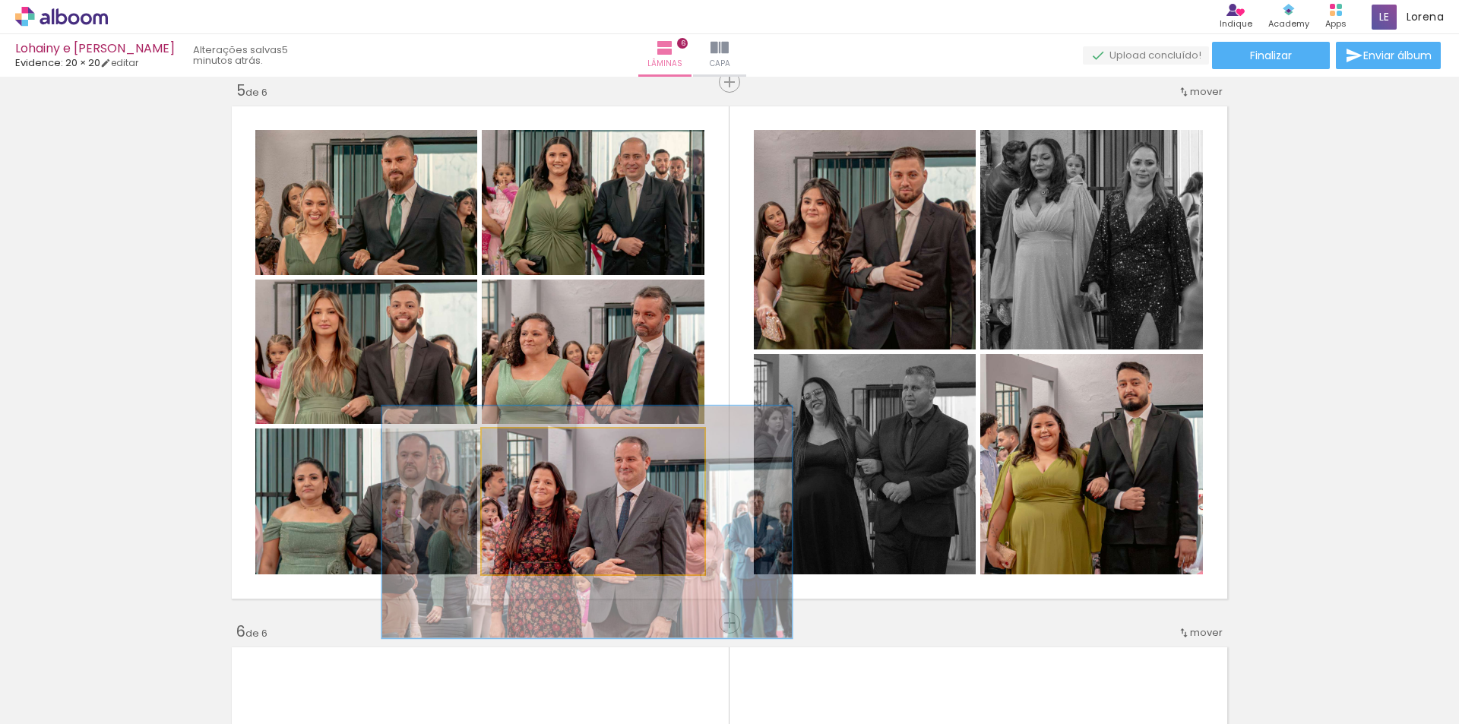
drag, startPoint x: 616, startPoint y: 495, endPoint x: 609, endPoint y: 516, distance: 21.4
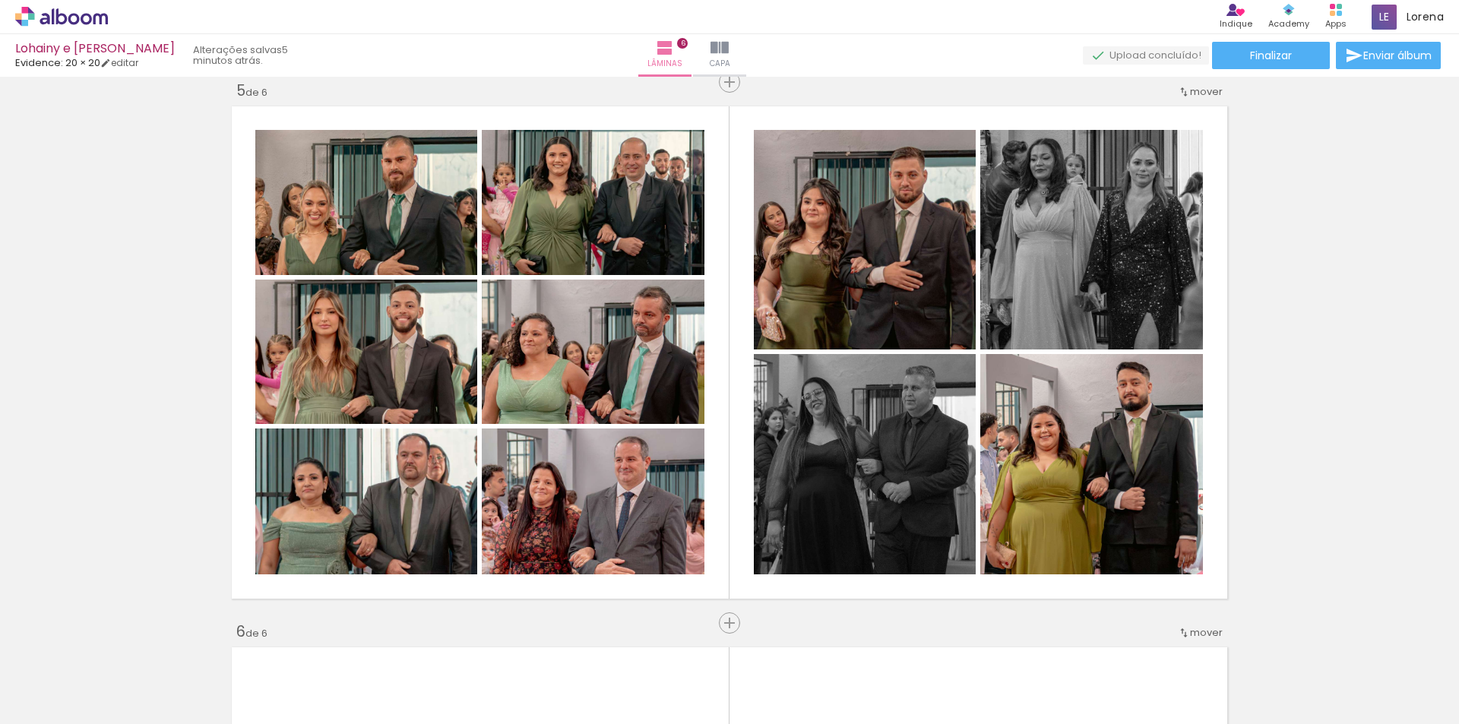
scroll to position [0, 787]
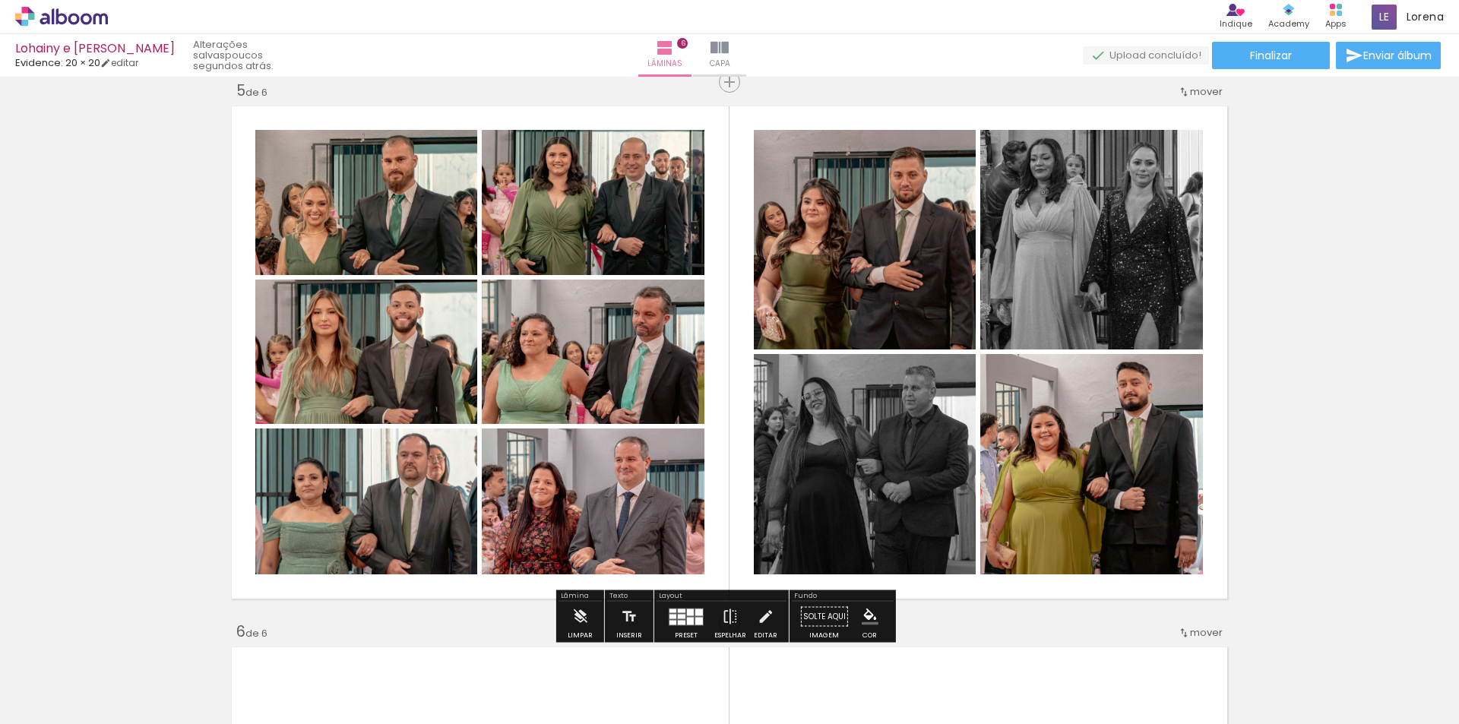
click at [863, 617] on iron-icon "color picker" at bounding box center [870, 617] width 17 height 17
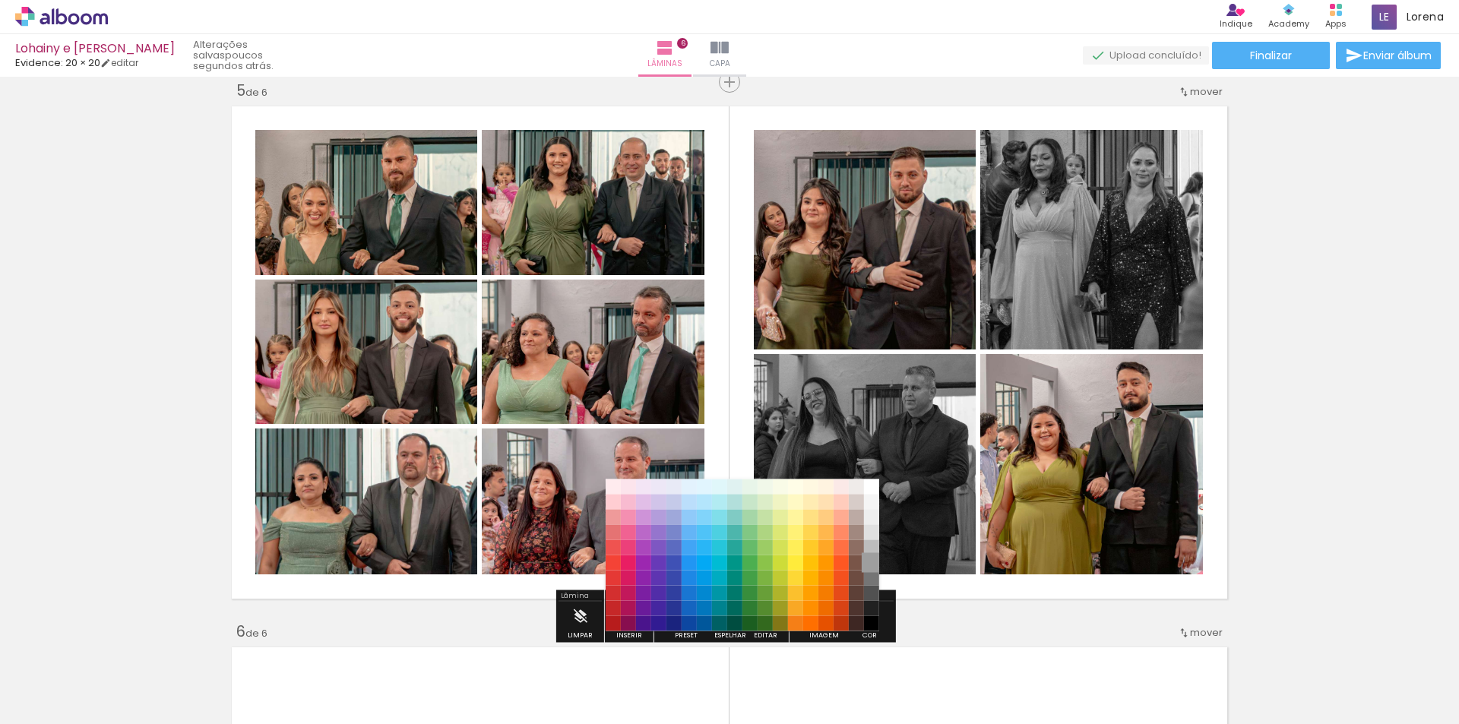
click at [869, 557] on paper-item "#9e9e9e" at bounding box center [871, 563] width 15 height 15
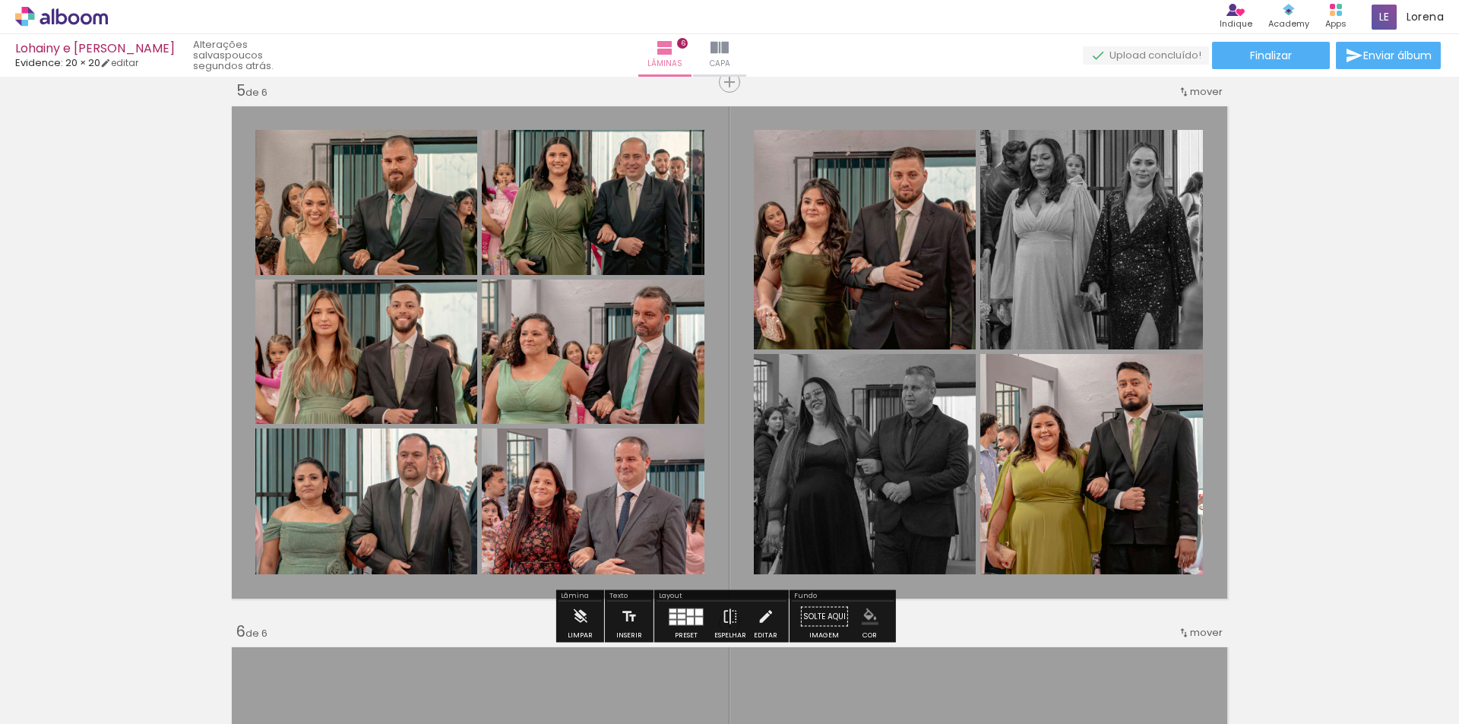
click at [872, 614] on iron-icon "color picker" at bounding box center [870, 617] width 17 height 17
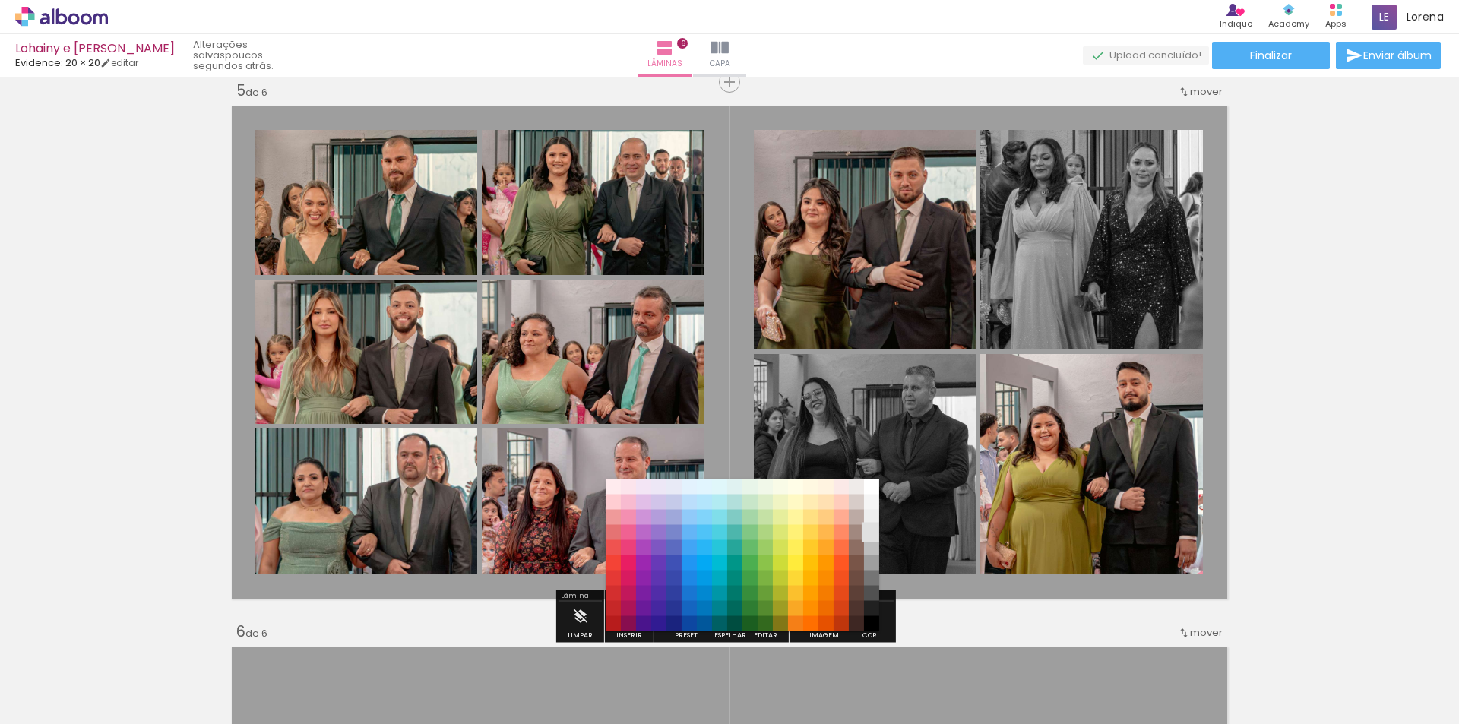
click at [872, 532] on paper-item "#e0e0e0" at bounding box center [871, 532] width 15 height 15
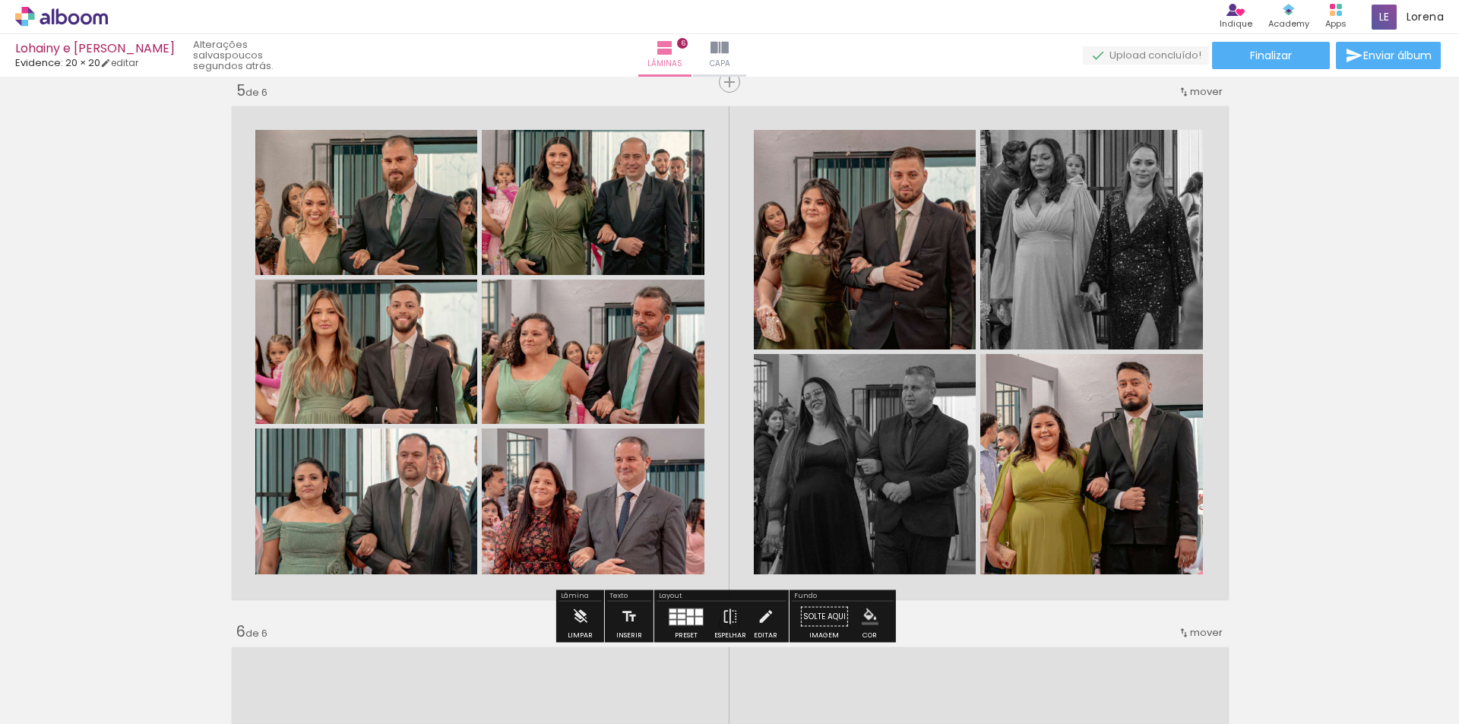
click at [866, 619] on iron-icon "color picker" at bounding box center [870, 617] width 17 height 17
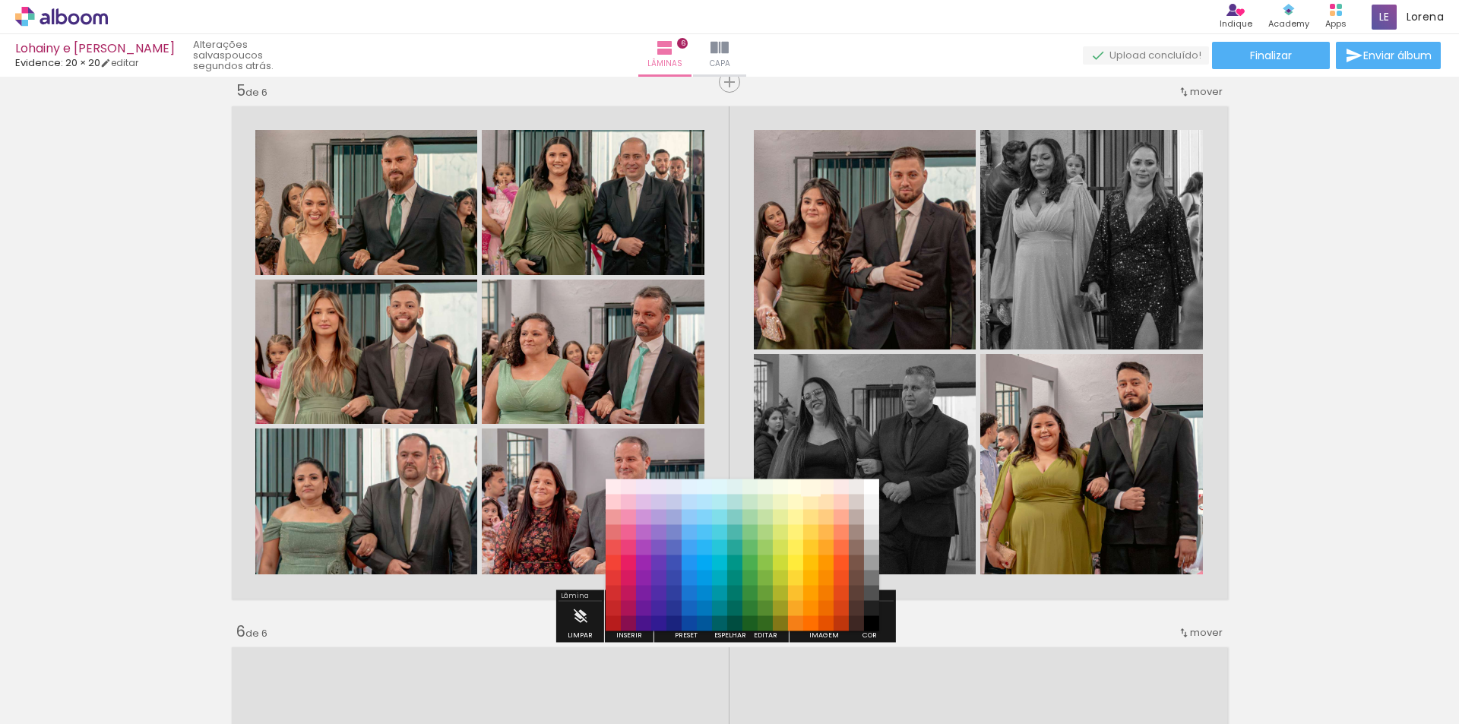
click at [817, 490] on paper-item "#fff8e1" at bounding box center [810, 487] width 15 height 15
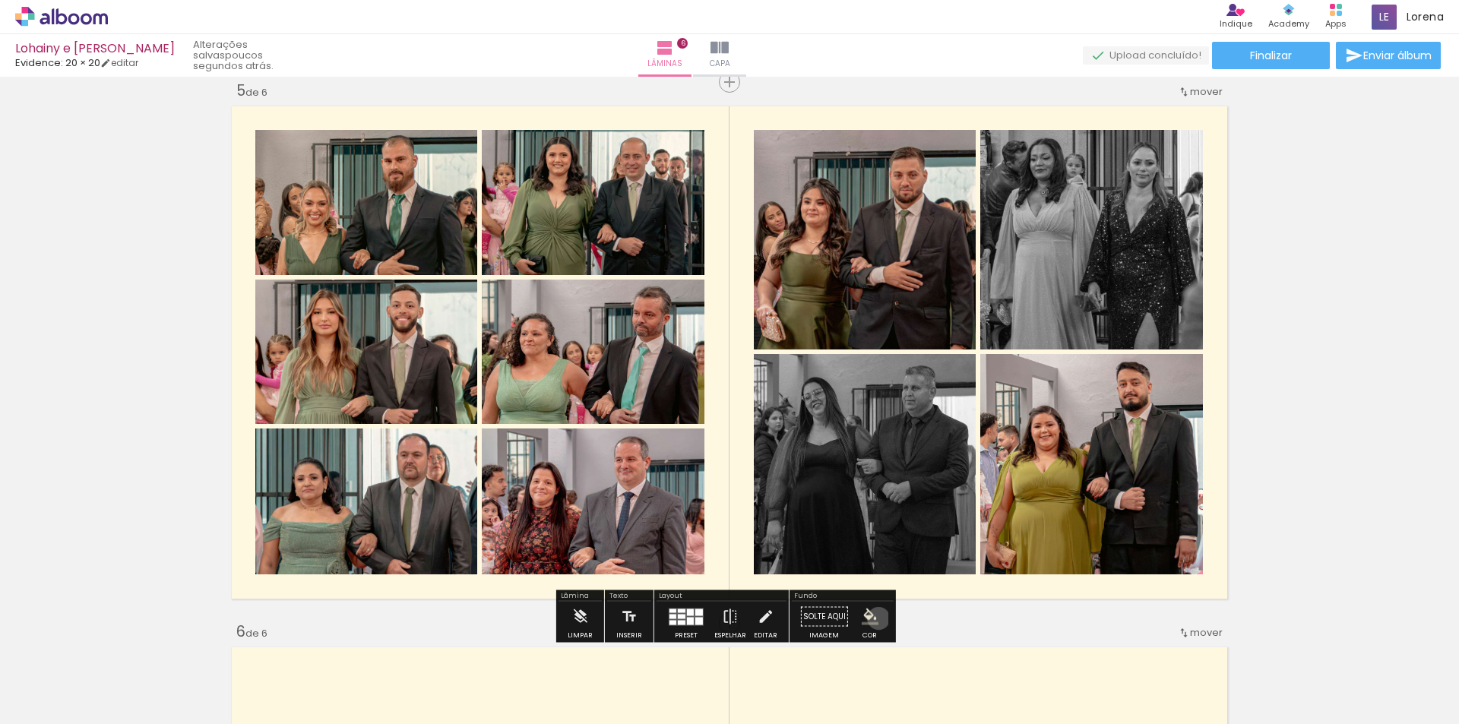
click at [873, 619] on iron-icon "color picker" at bounding box center [870, 617] width 17 height 17
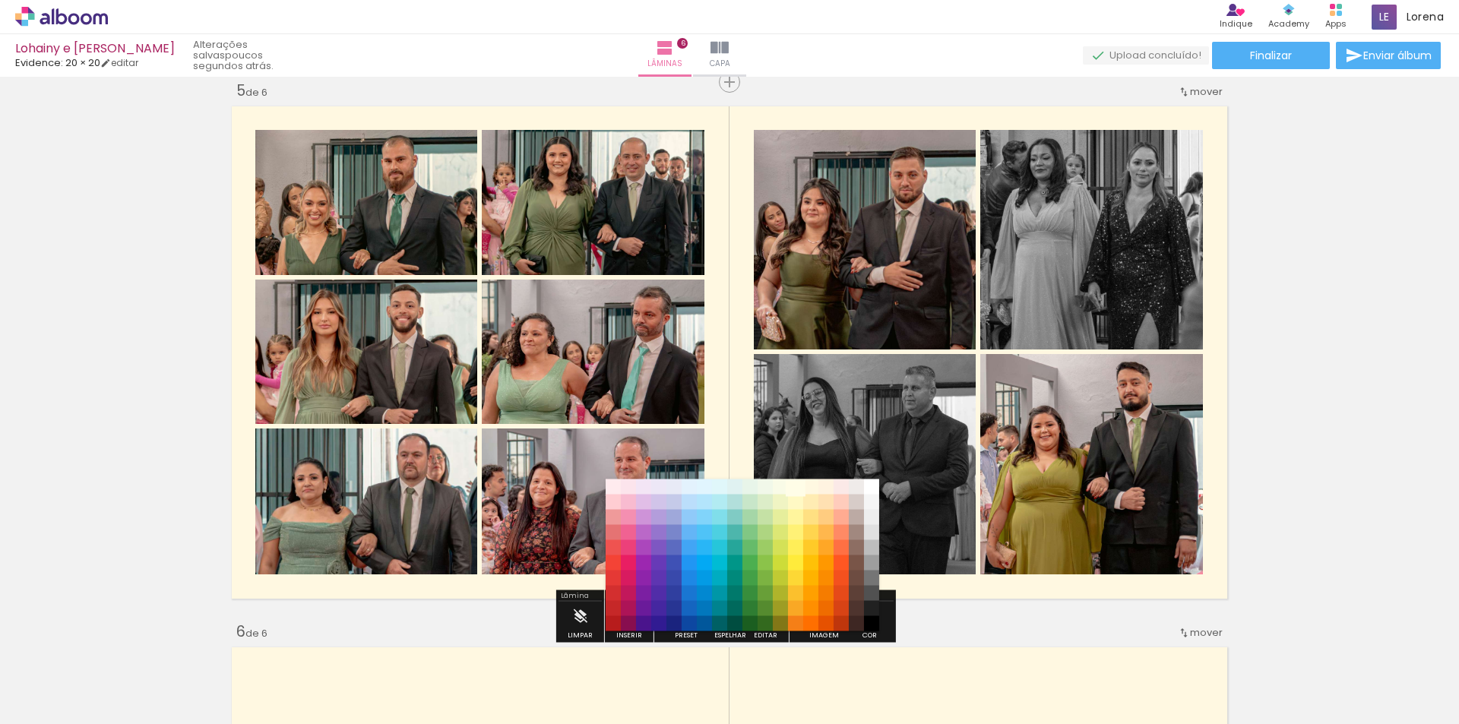
click at [796, 486] on paper-item "#fffde7" at bounding box center [795, 487] width 15 height 15
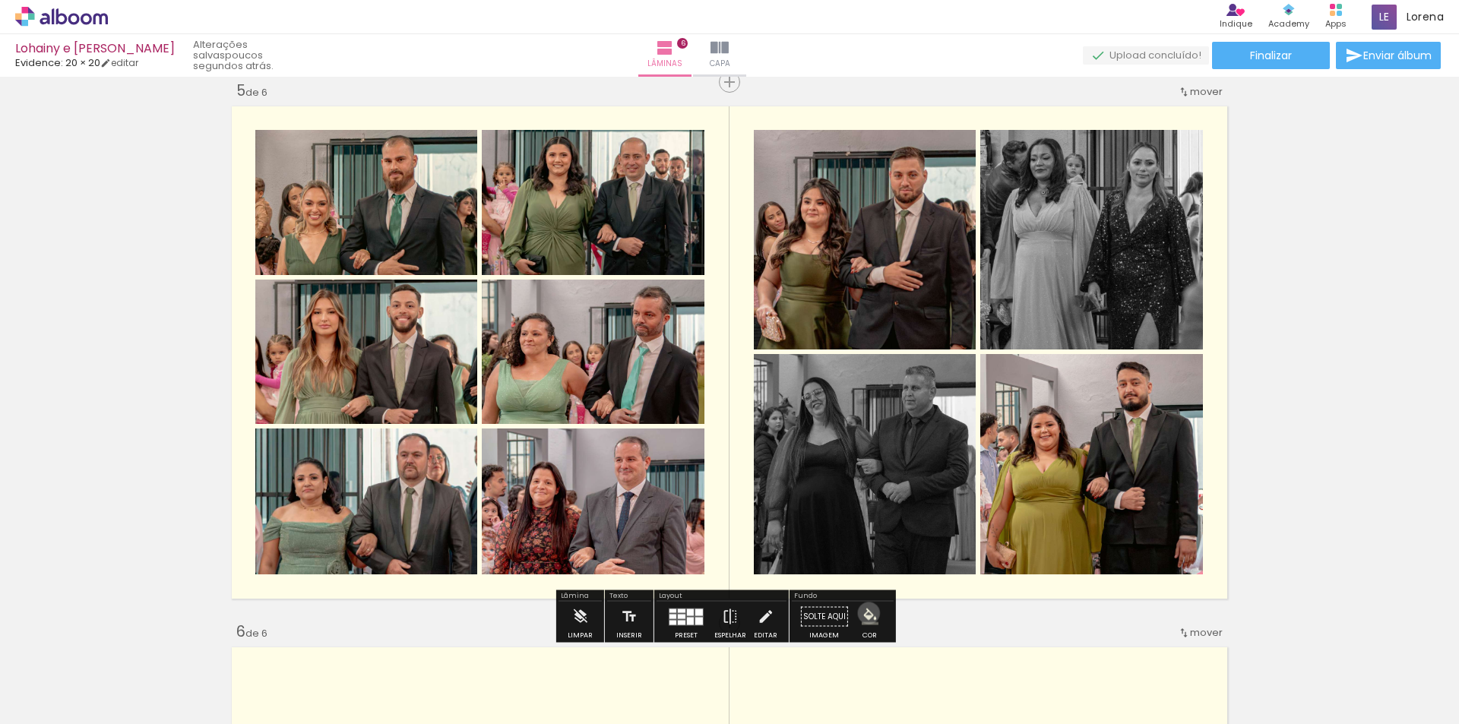
click at [863, 613] on iron-icon "color picker" at bounding box center [870, 617] width 17 height 17
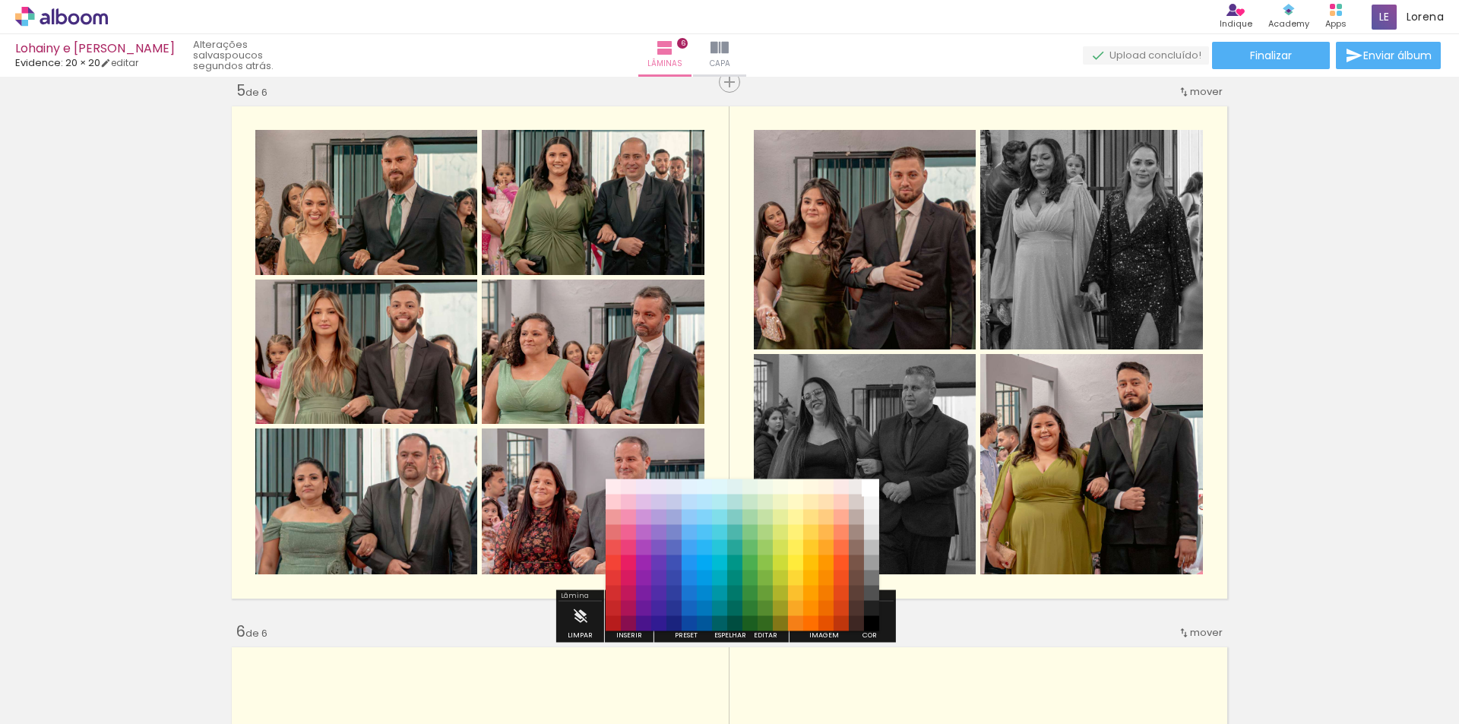
click at [877, 483] on paper-item "#ffffff" at bounding box center [871, 487] width 15 height 15
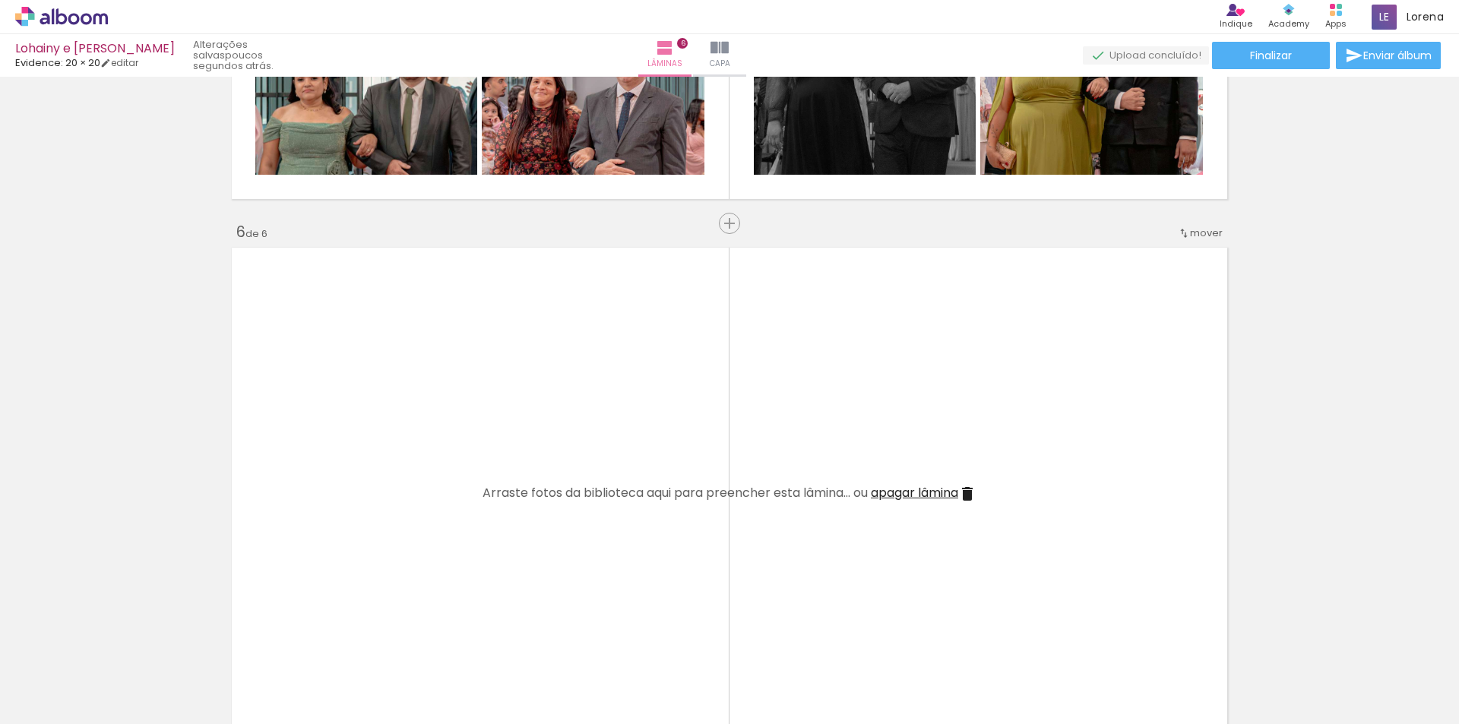
scroll to position [2812, 0]
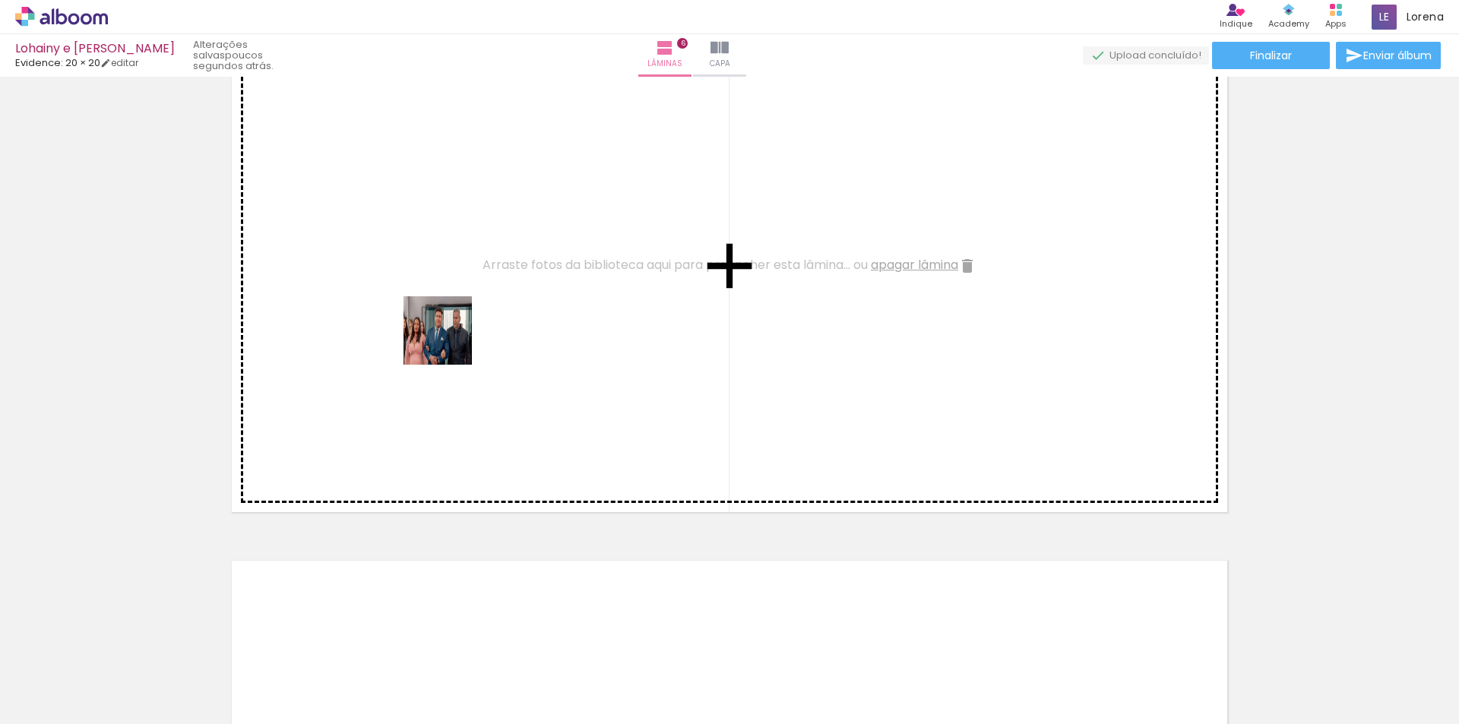
drag, startPoint x: 293, startPoint y: 673, endPoint x: 451, endPoint y: 334, distance: 374.0
click at [451, 334] on quentale-workspace at bounding box center [729, 362] width 1459 height 724
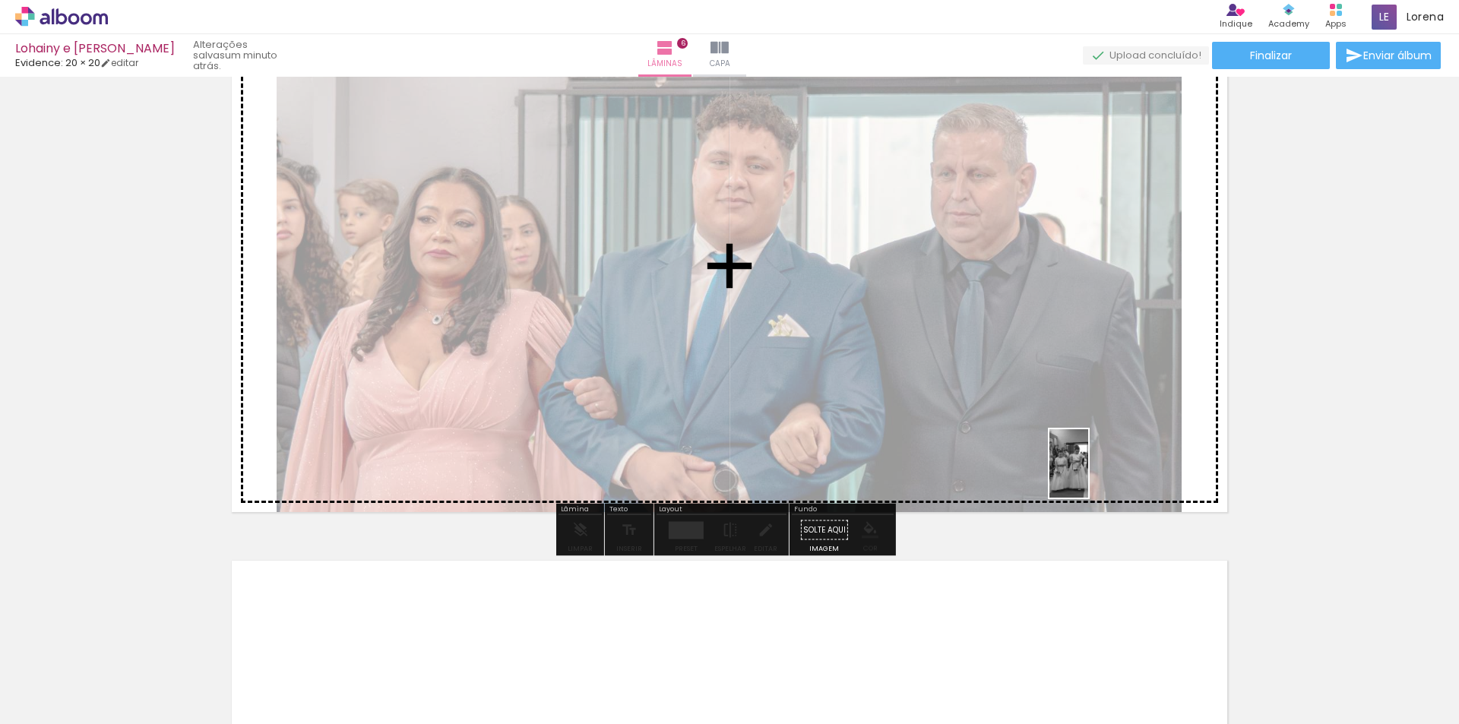
drag, startPoint x: 1239, startPoint y: 682, endPoint x: 1095, endPoint y: 475, distance: 251.7
click at [1095, 475] on quentale-workspace at bounding box center [729, 362] width 1459 height 724
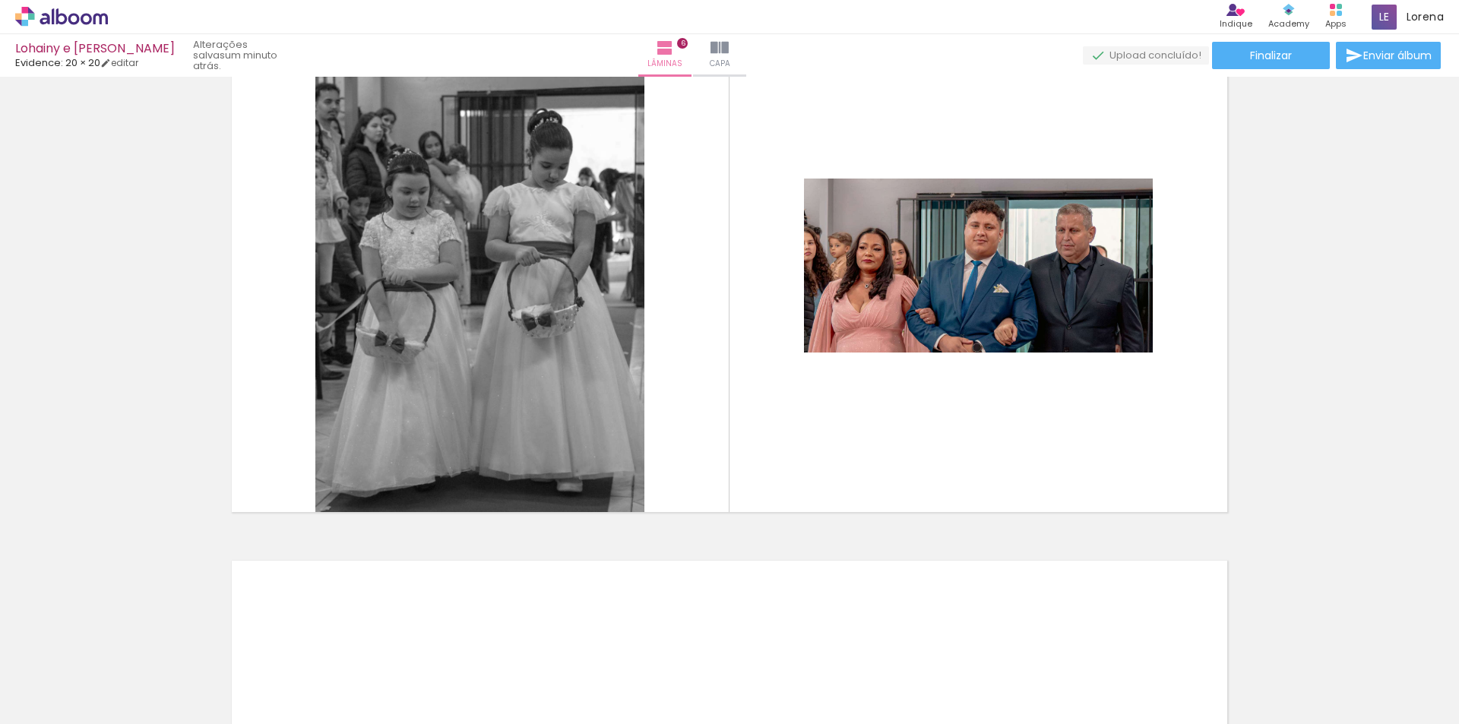
scroll to position [0, 1367]
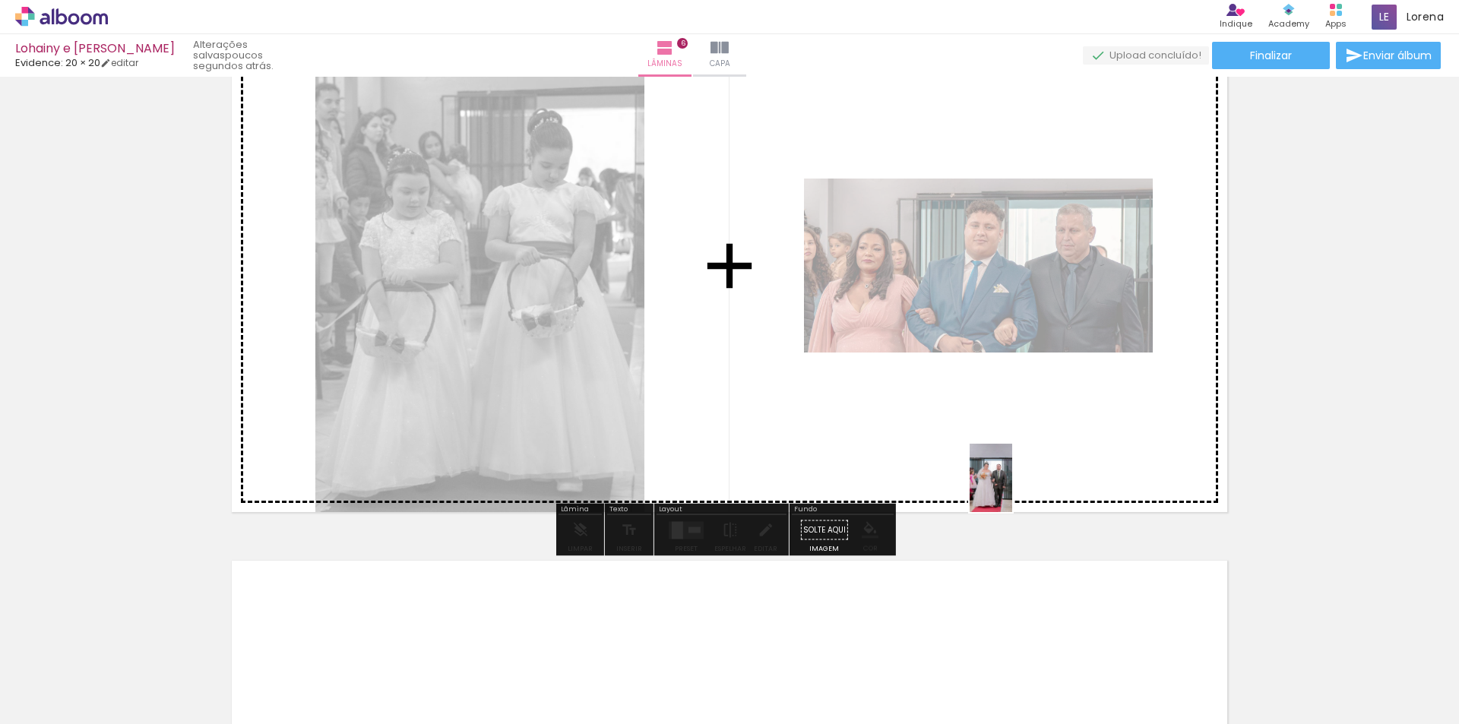
drag, startPoint x: 1005, startPoint y: 685, endPoint x: 1015, endPoint y: 461, distance: 224.4
click at [1015, 461] on quentale-workspace at bounding box center [729, 362] width 1459 height 724
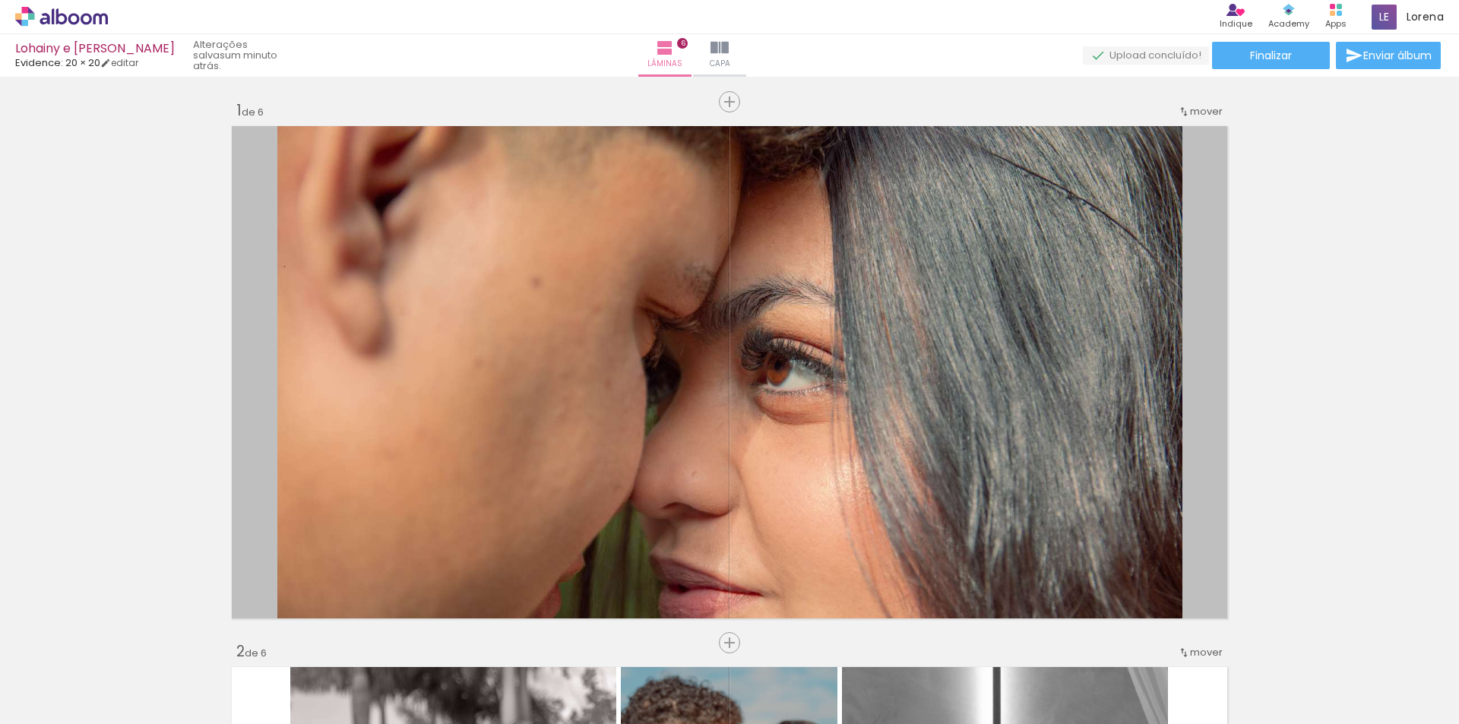
click at [933, 403] on quentale-workspace at bounding box center [729, 362] width 1459 height 724
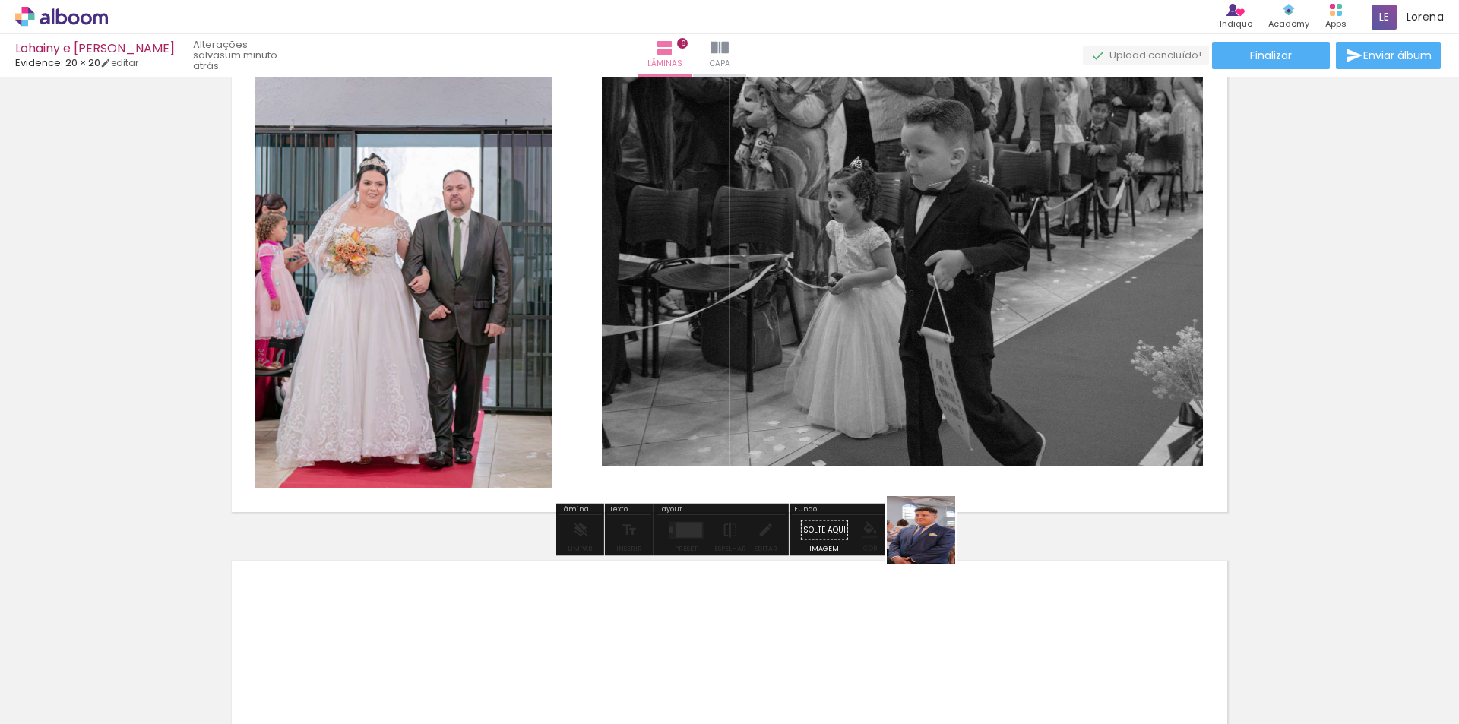
scroll to position [0, 1284]
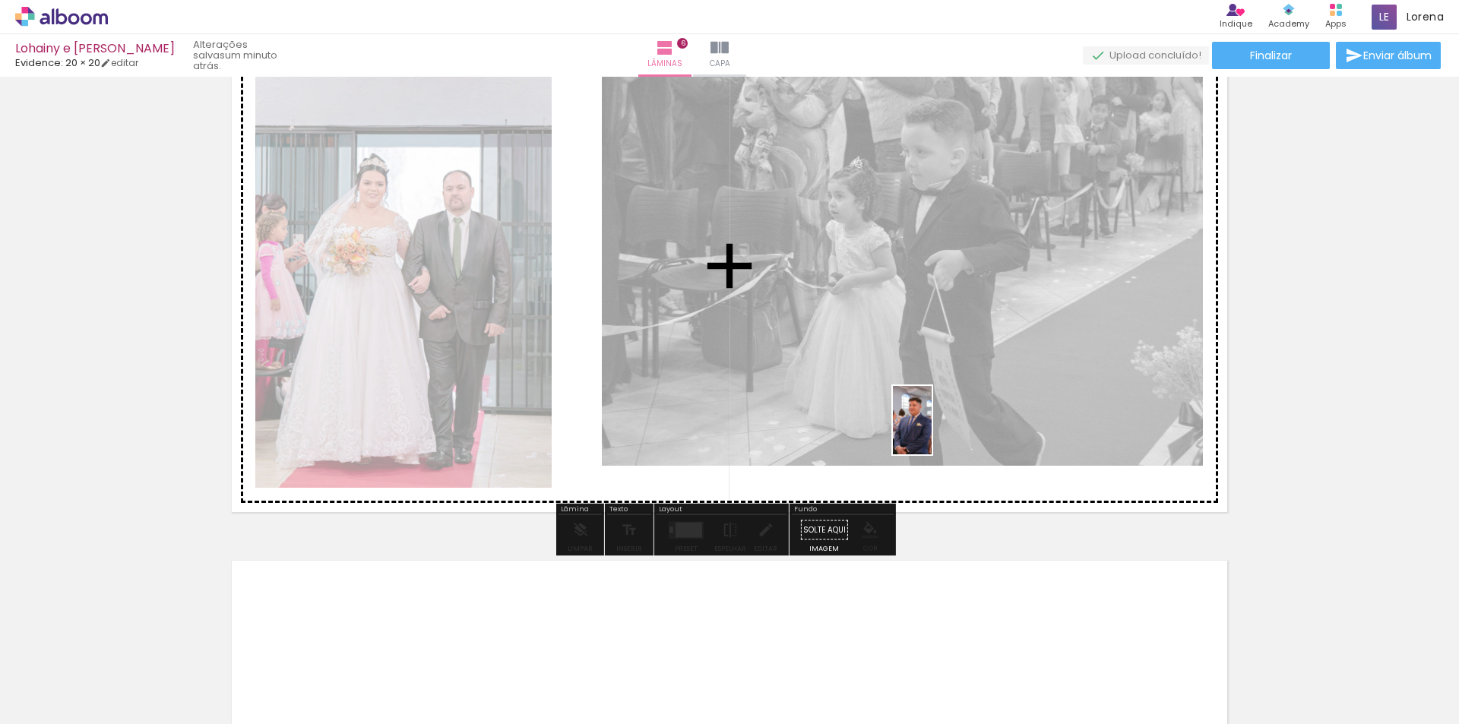
drag, startPoint x: 913, startPoint y: 684, endPoint x: 939, endPoint y: 432, distance: 253.5
click at [939, 432] on quentale-workspace at bounding box center [729, 362] width 1459 height 724
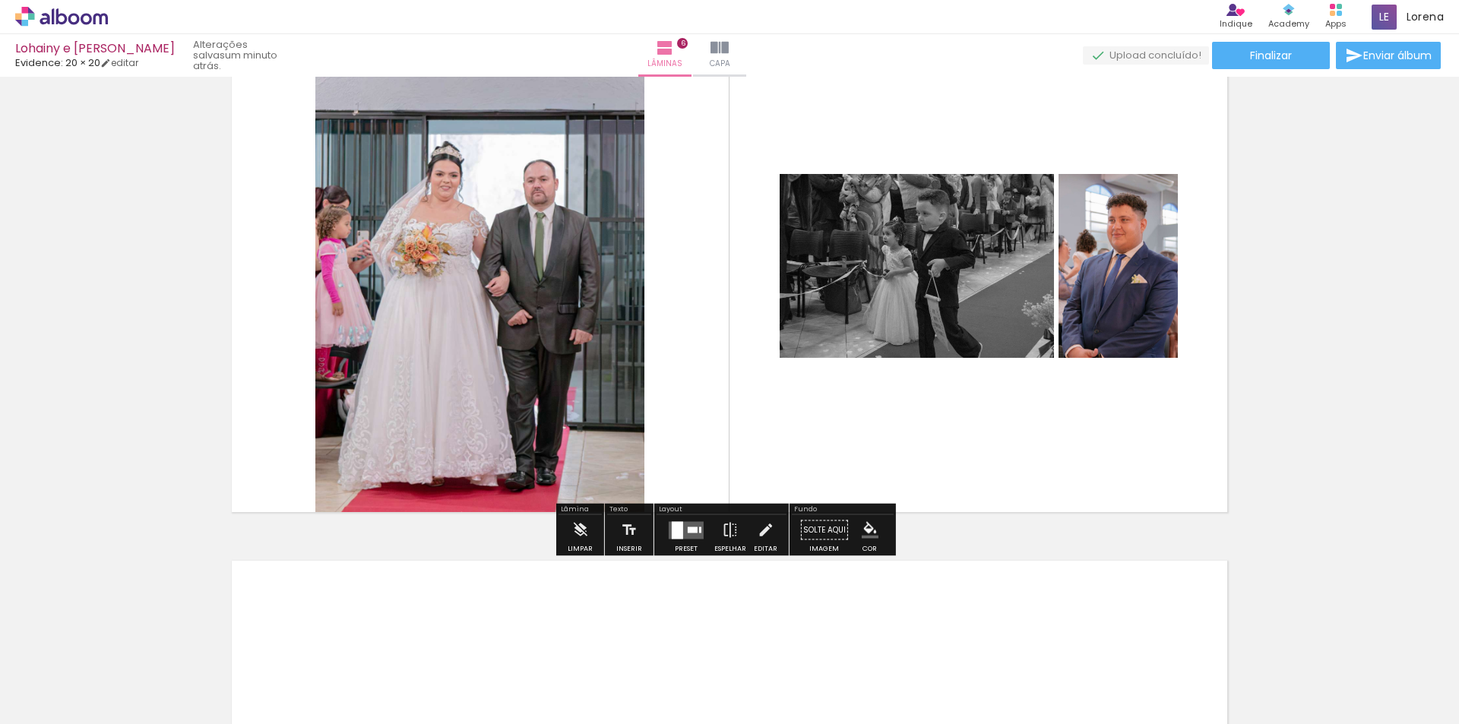
scroll to position [0, 545]
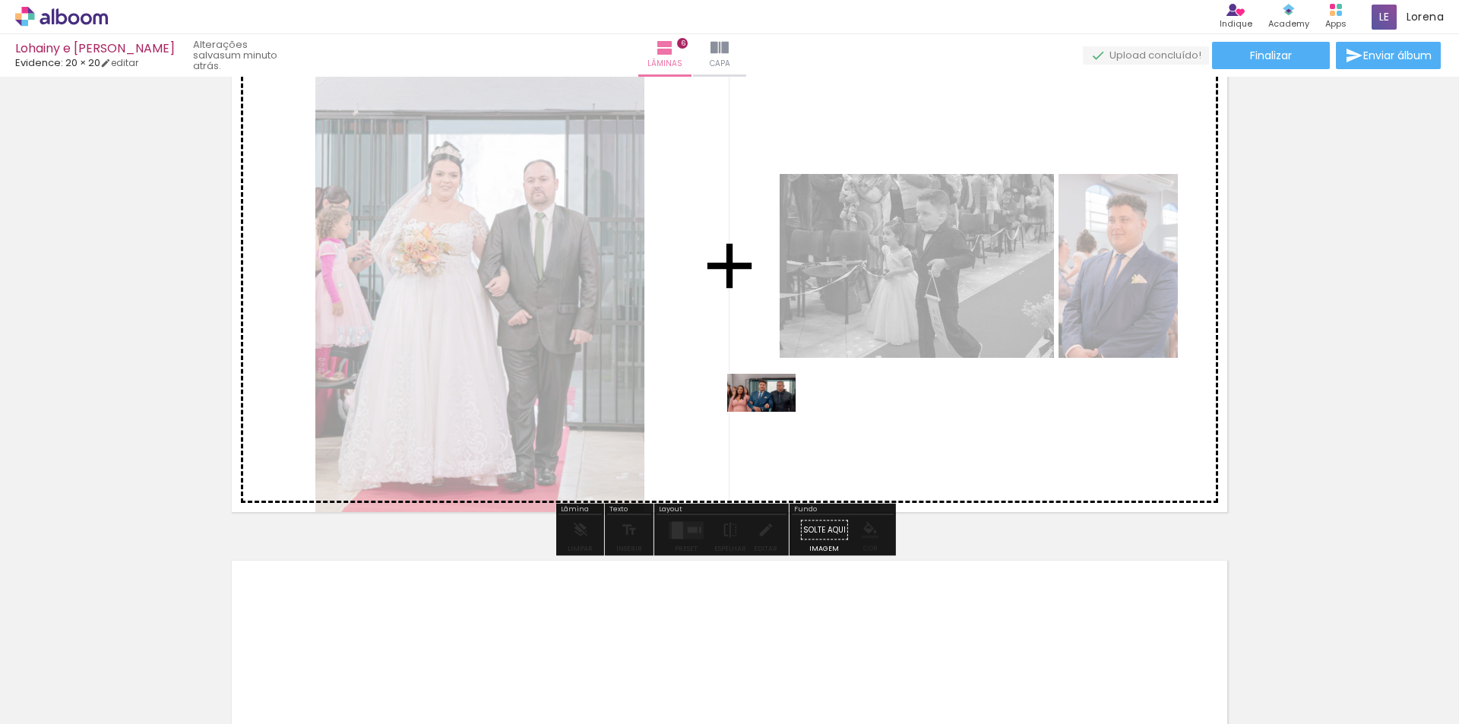
drag, startPoint x: 542, startPoint y: 677, endPoint x: 774, endPoint y: 419, distance: 347.1
click at [774, 419] on quentale-workspace at bounding box center [729, 362] width 1459 height 724
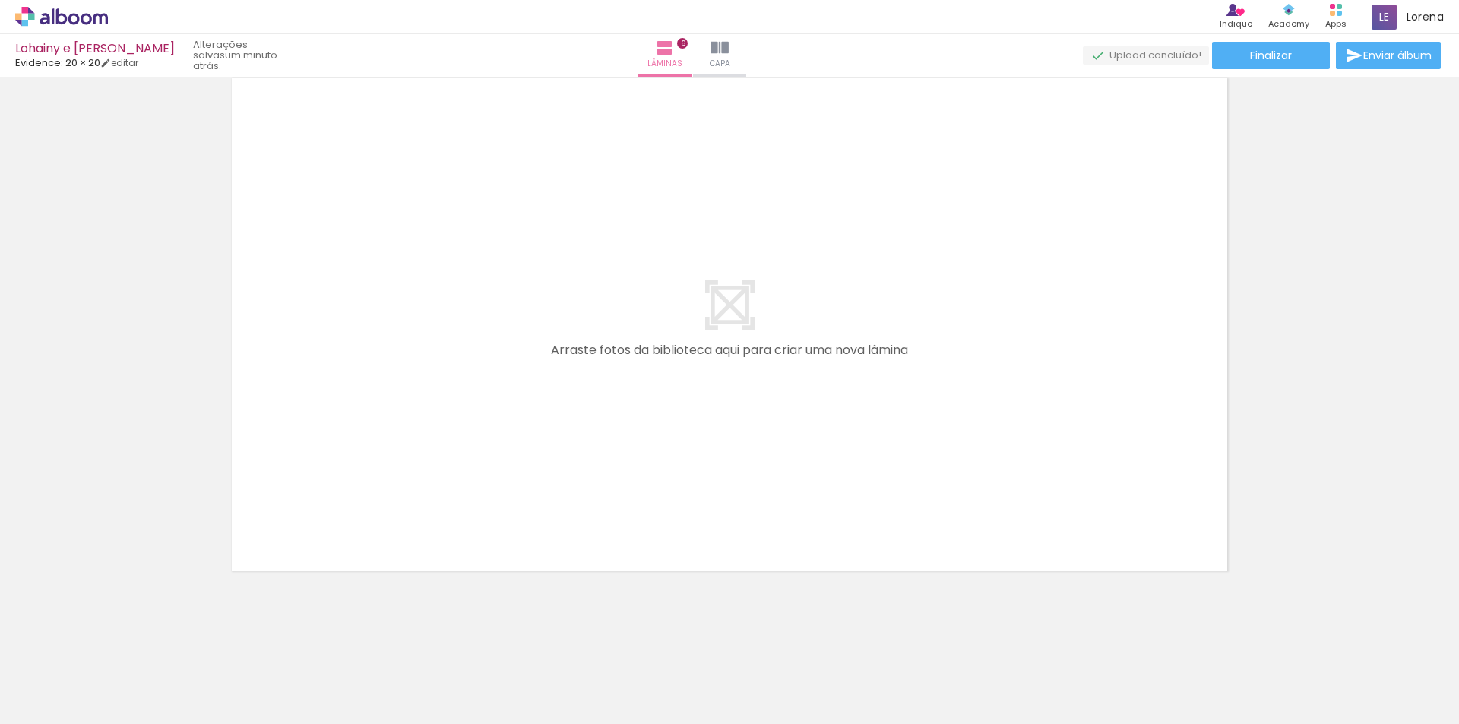
scroll to position [0, 2784]
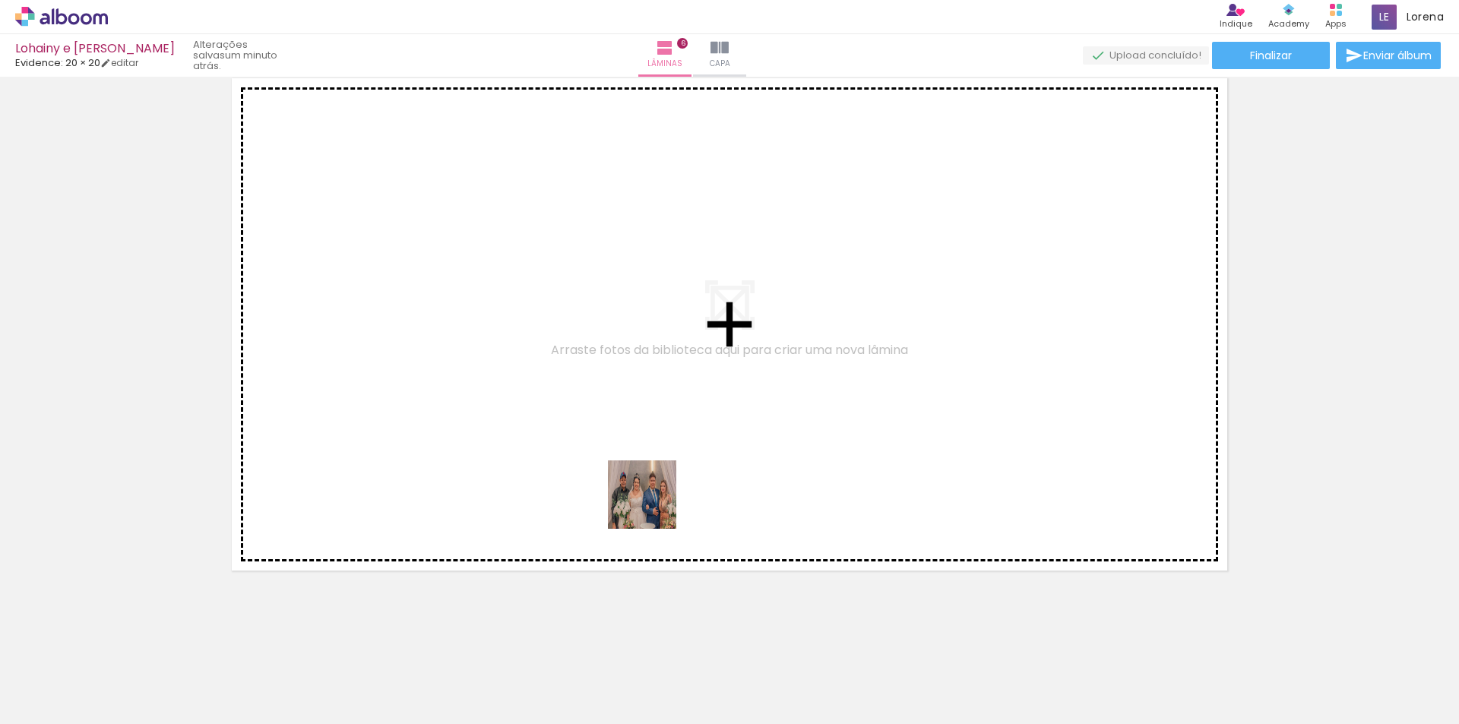
drag, startPoint x: 683, startPoint y: 683, endPoint x: 573, endPoint y: 205, distance: 490.5
click at [573, 205] on quentale-workspace at bounding box center [729, 362] width 1459 height 724
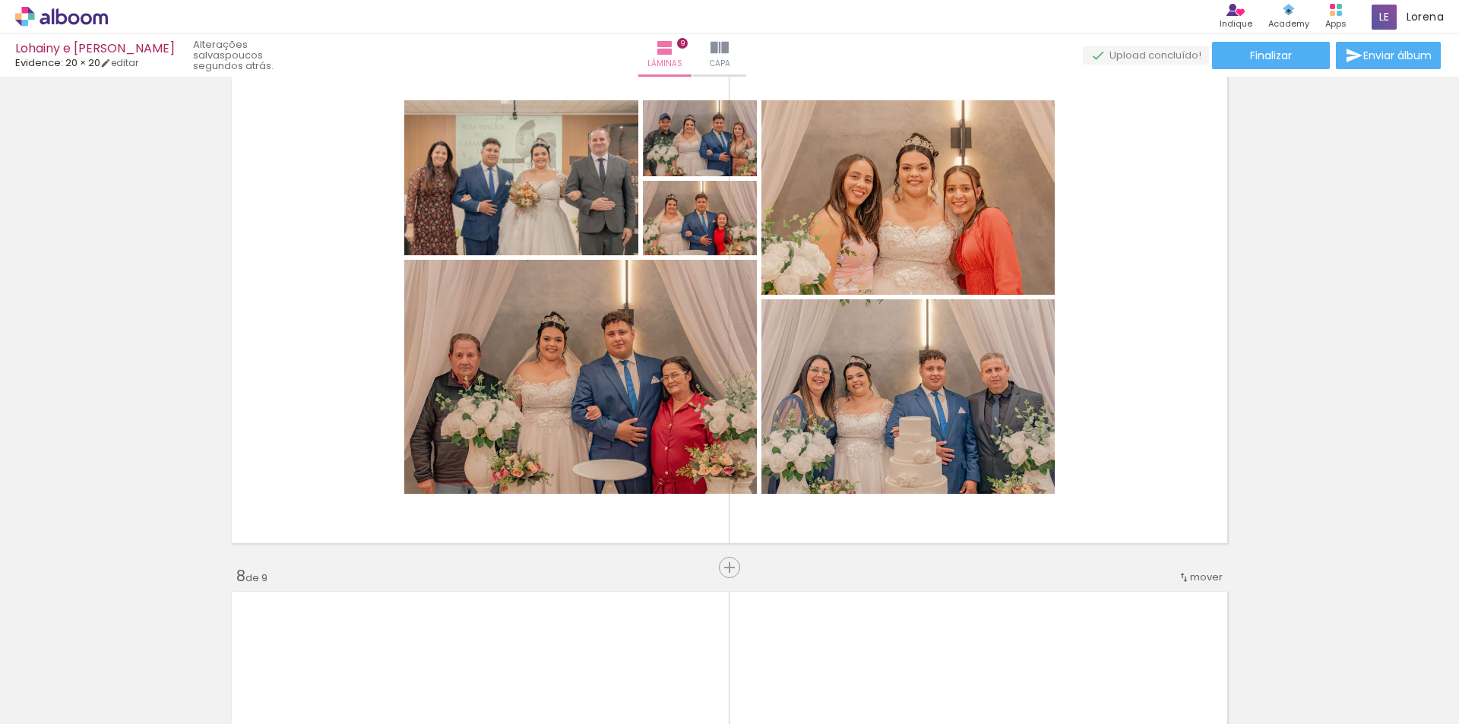
scroll to position [0, 4458]
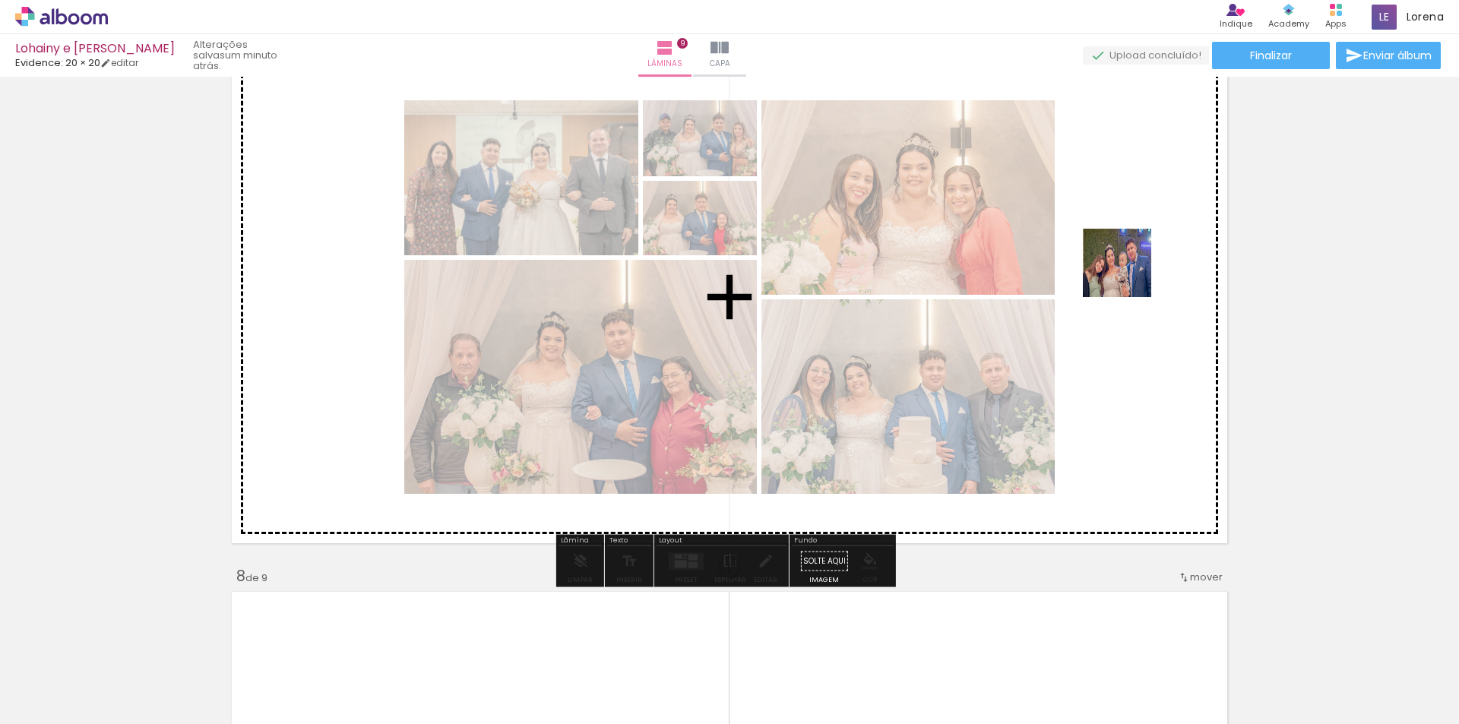
drag, startPoint x: 1406, startPoint y: 676, endPoint x: 1128, endPoint y: 274, distance: 488.8
click at [1128, 274] on quentale-workspace at bounding box center [729, 362] width 1459 height 724
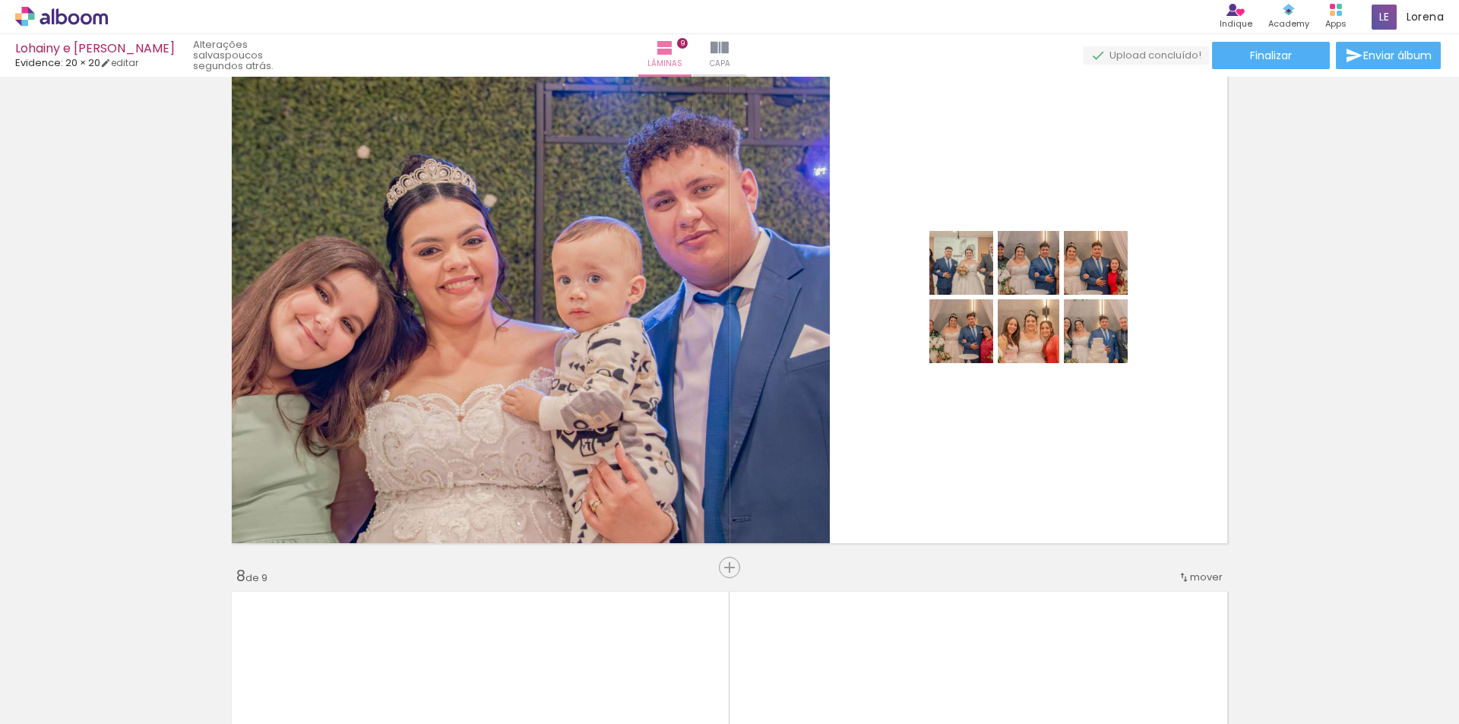
scroll to position [0, 4209]
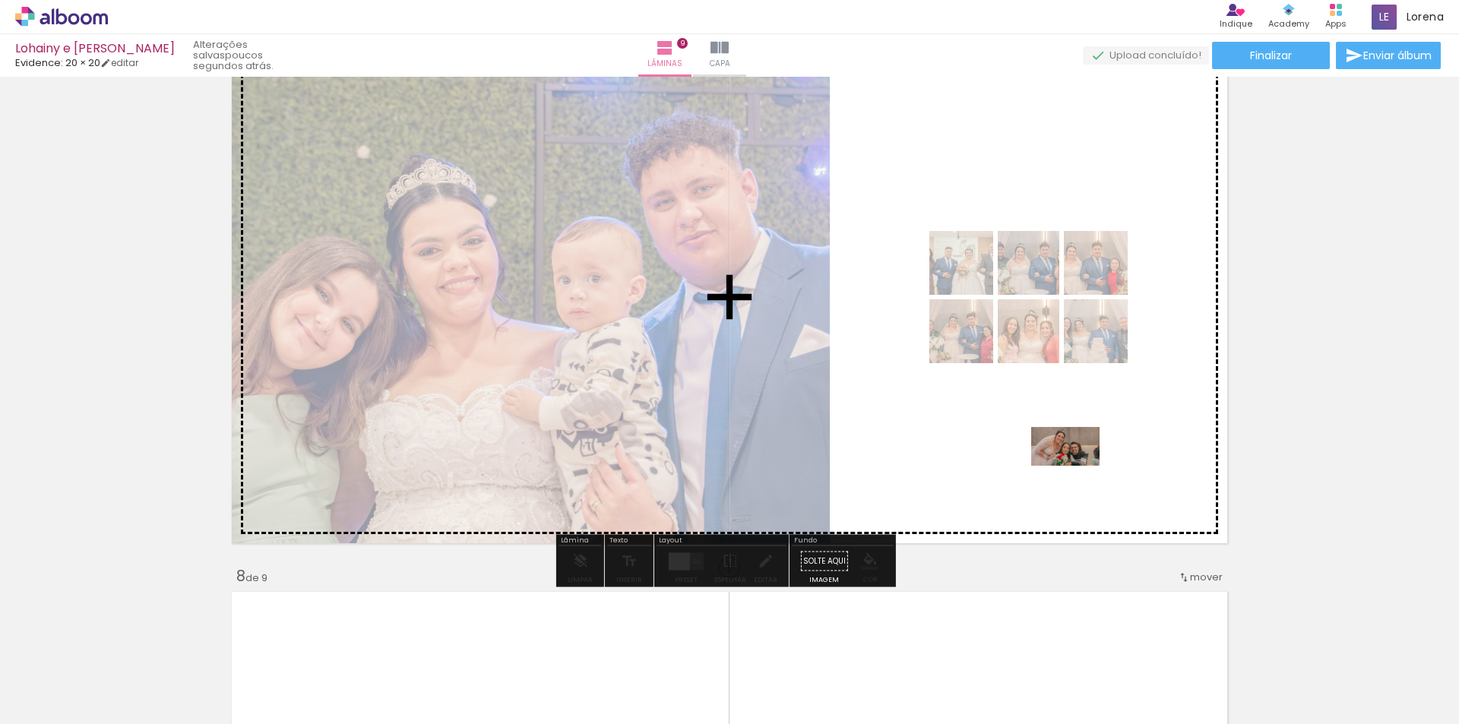
drag, startPoint x: 1128, startPoint y: 691, endPoint x: 1077, endPoint y: 473, distance: 224.0
click at [1077, 473] on quentale-workspace at bounding box center [729, 362] width 1459 height 724
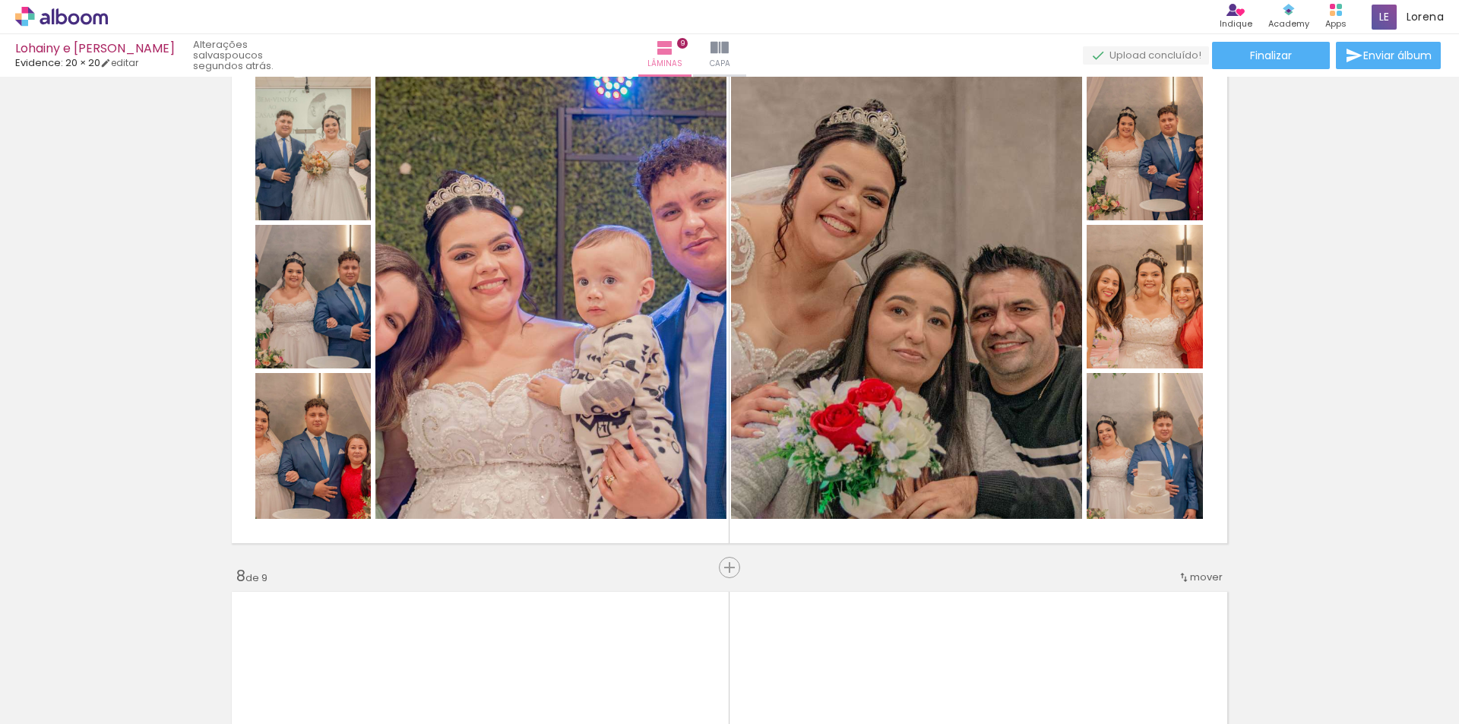
scroll to position [0, 3340]
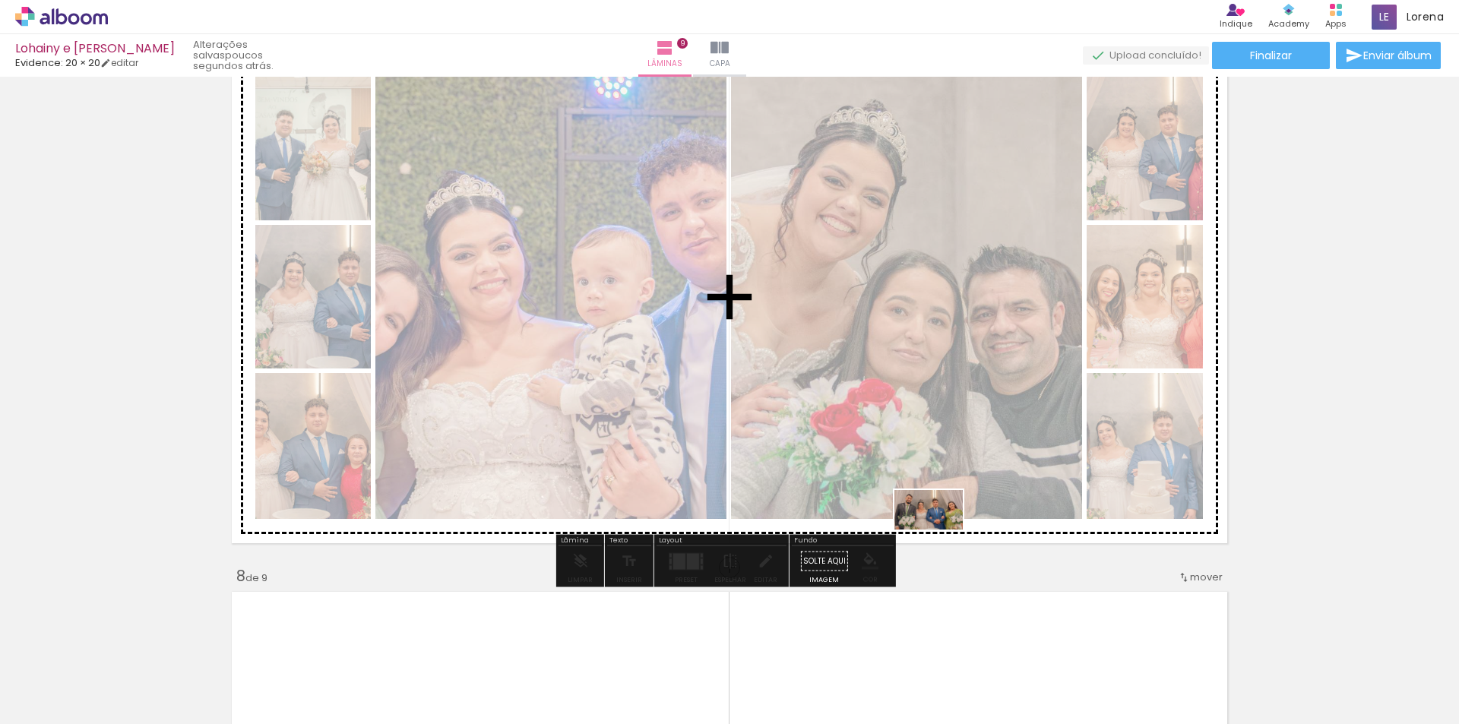
drag, startPoint x: 719, startPoint y: 675, endPoint x: 970, endPoint y: 481, distance: 317.5
click at [970, 481] on quentale-workspace at bounding box center [729, 362] width 1459 height 724
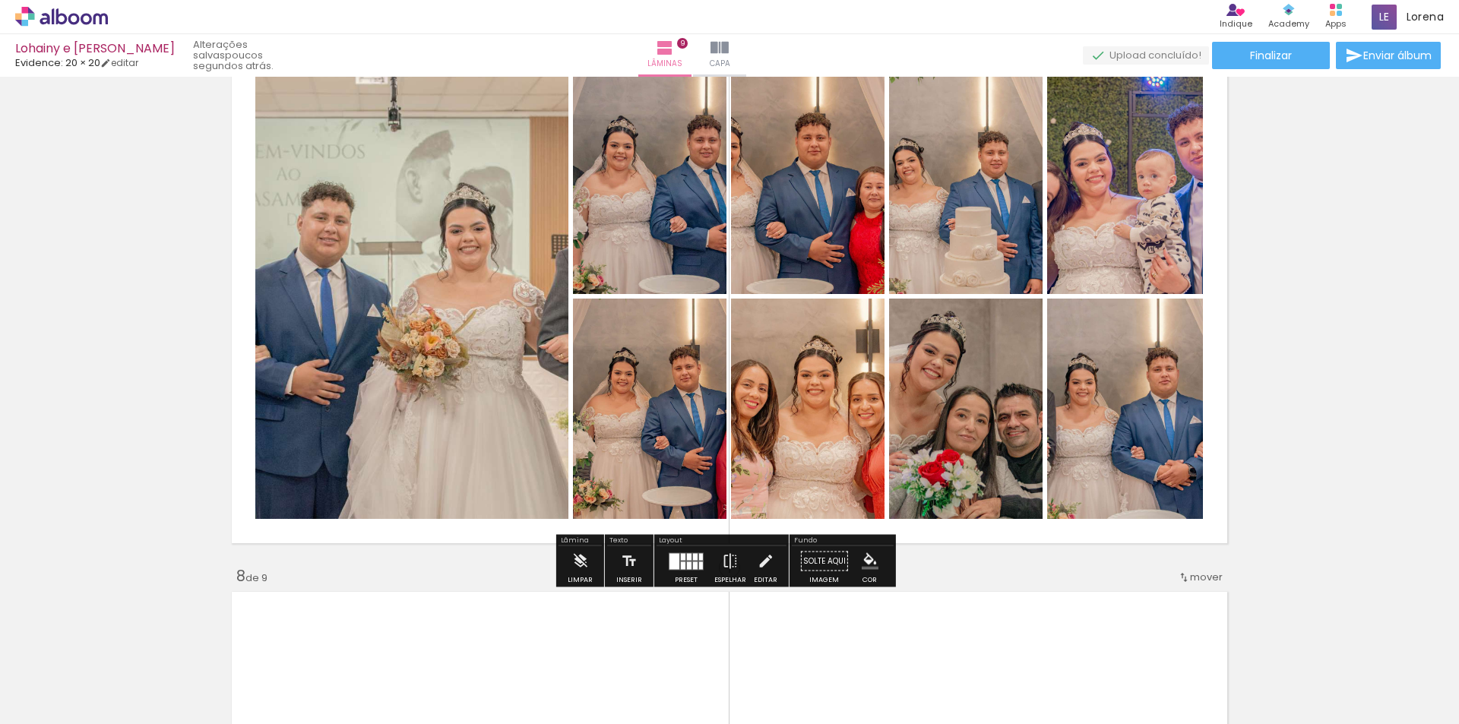
click at [680, 572] on div at bounding box center [686, 561] width 41 height 30
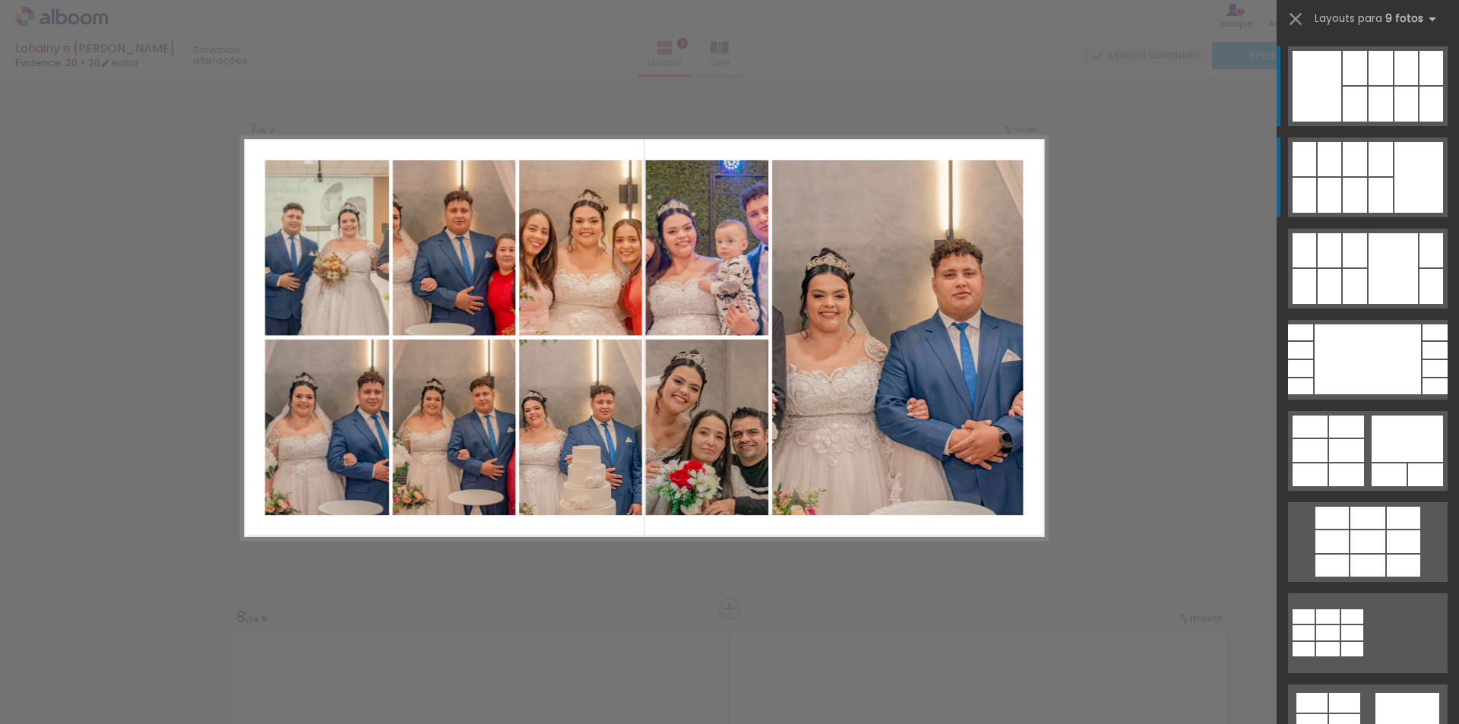
scroll to position [3266, 0]
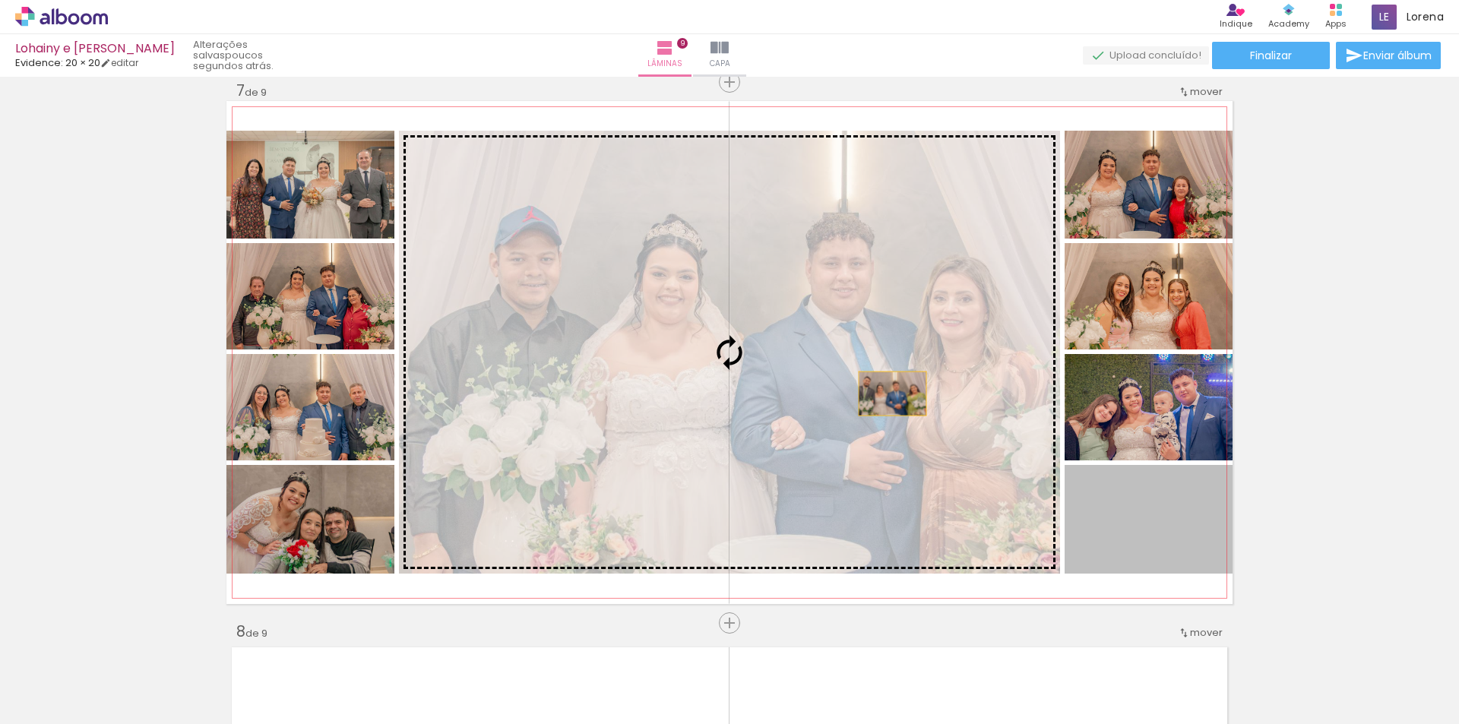
drag, startPoint x: 1160, startPoint y: 539, endPoint x: 881, endPoint y: 390, distance: 316.8
click at [0, 0] on slot at bounding box center [0, 0] width 0 height 0
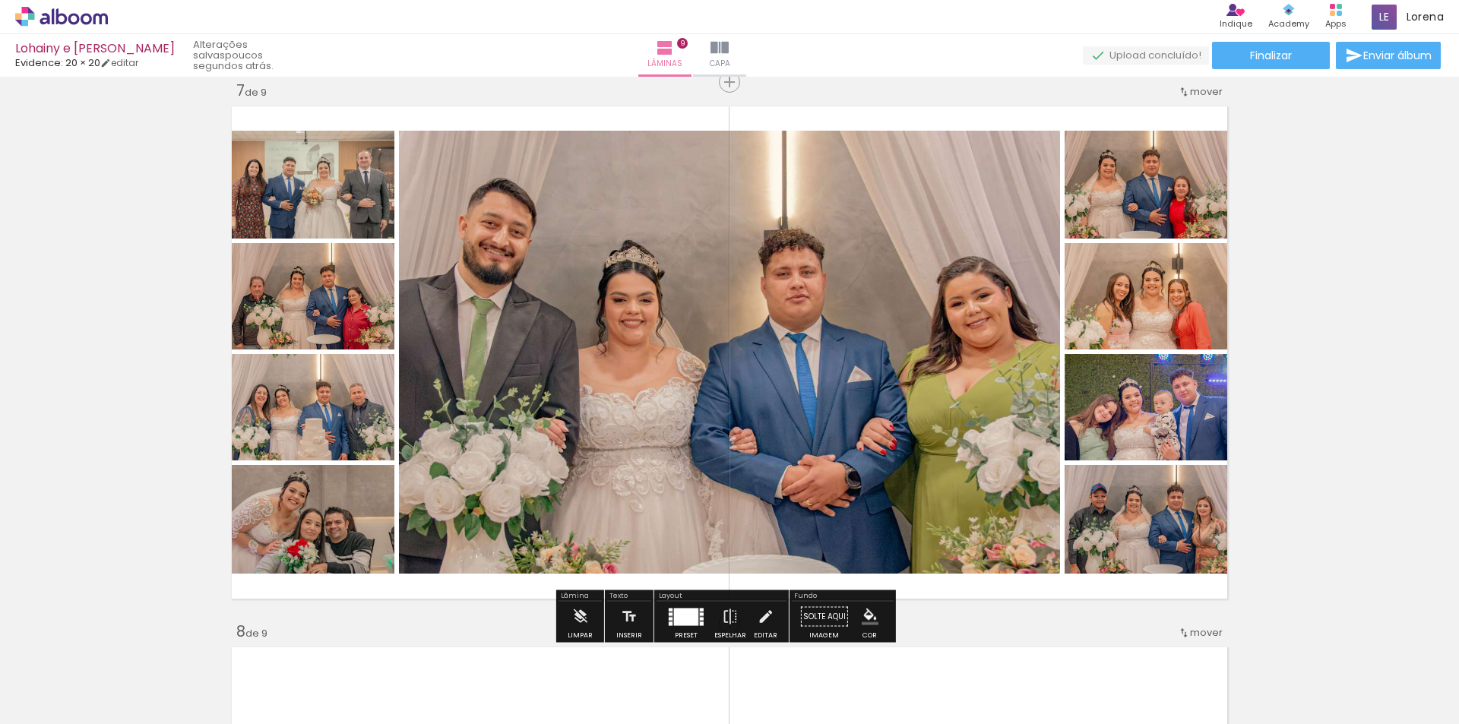
click at [695, 617] on quentale-layouter at bounding box center [686, 616] width 35 height 17
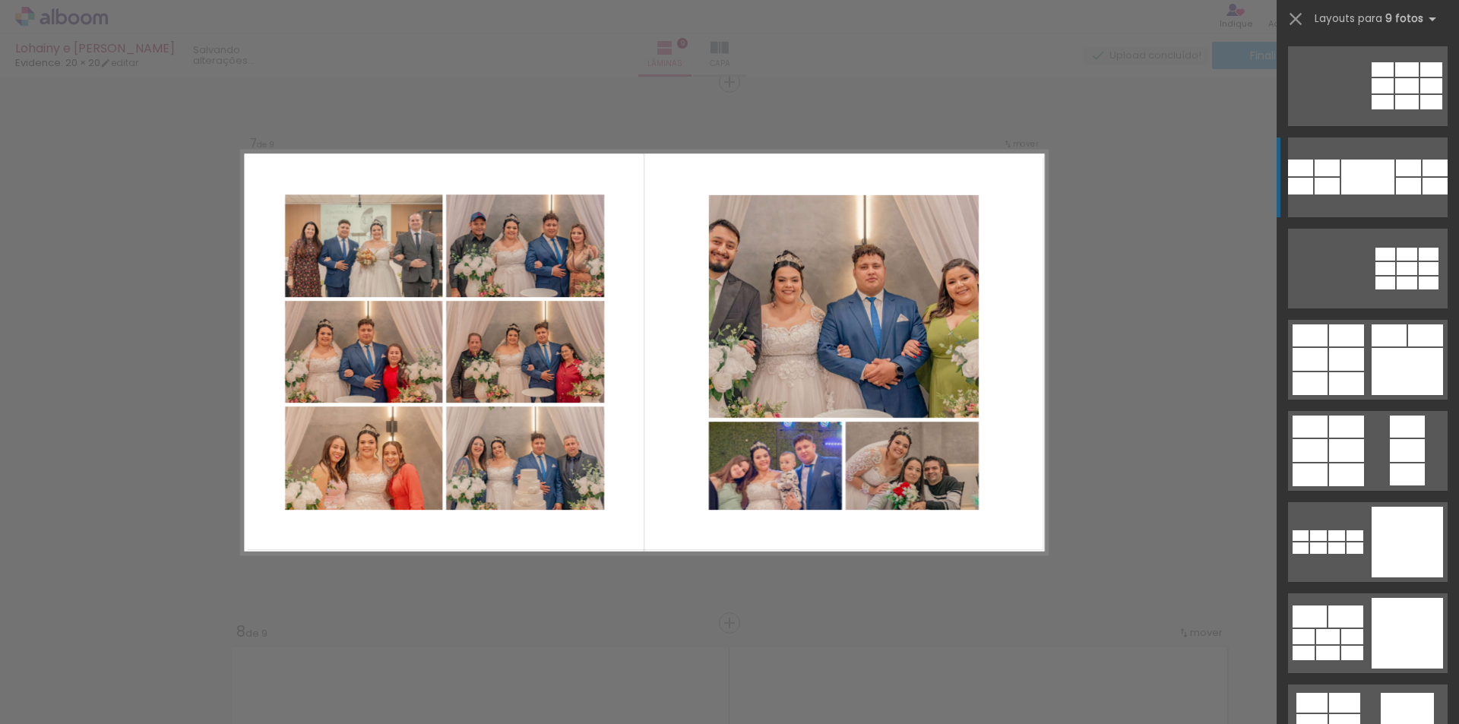
scroll to position [882, 0]
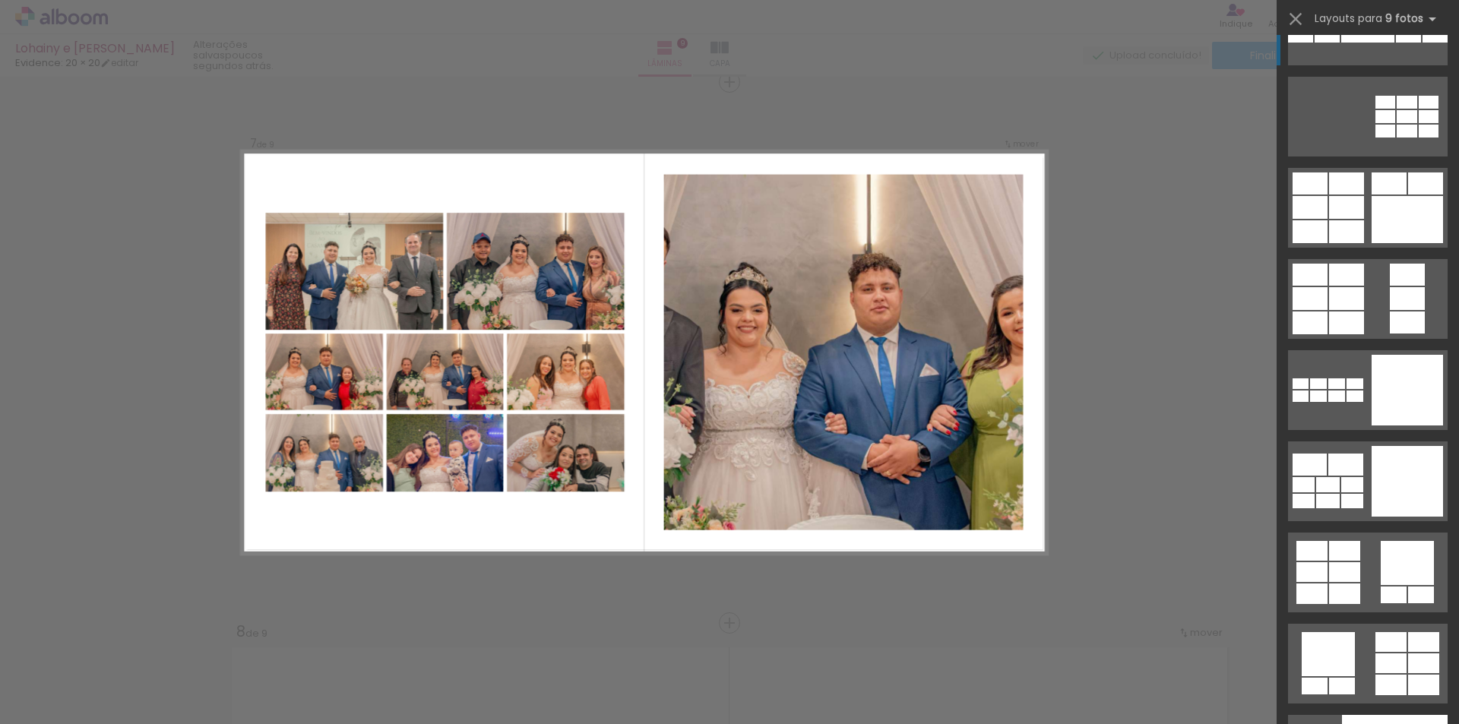
click at [1299, 17] on iron-icon at bounding box center [1295, 18] width 21 height 21
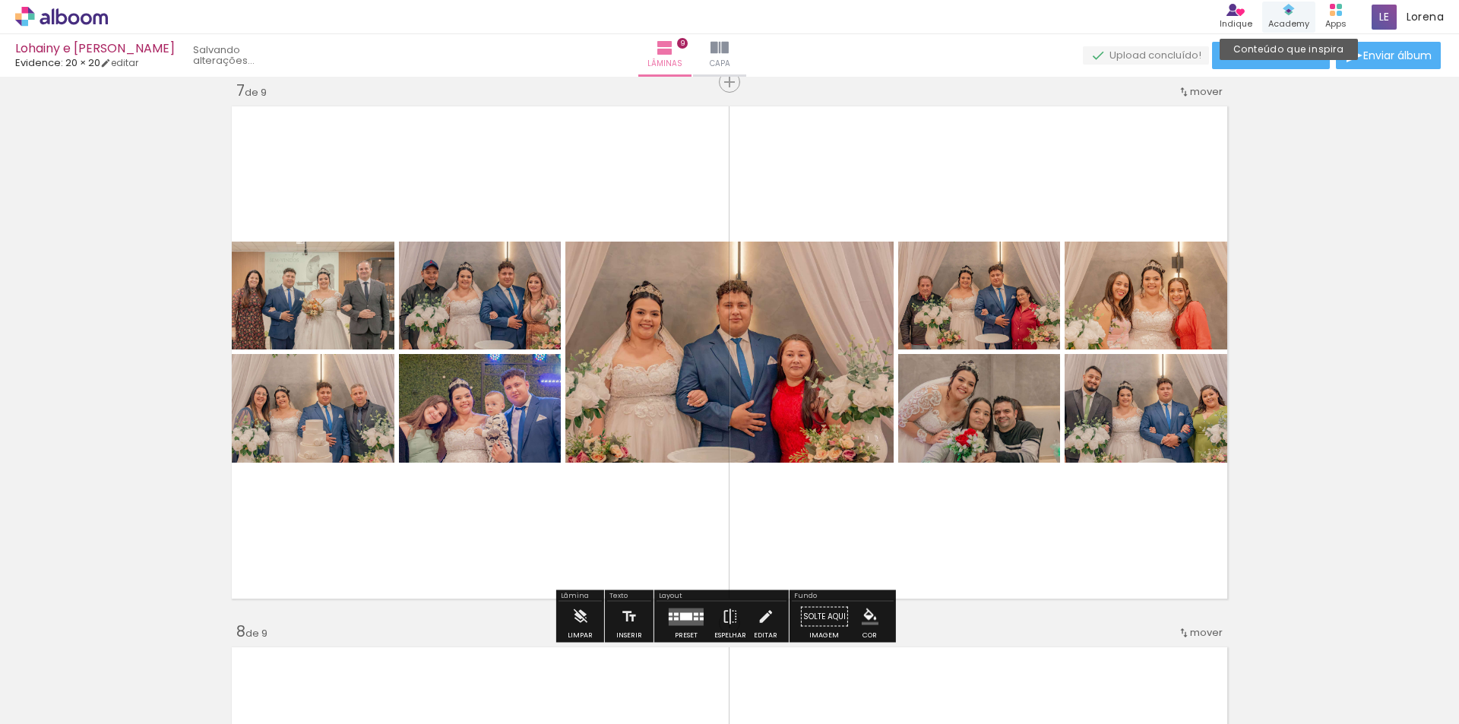
click at [1298, 21] on div "Academy" at bounding box center [1288, 23] width 41 height 13
